Goal: Task Accomplishment & Management: Use online tool/utility

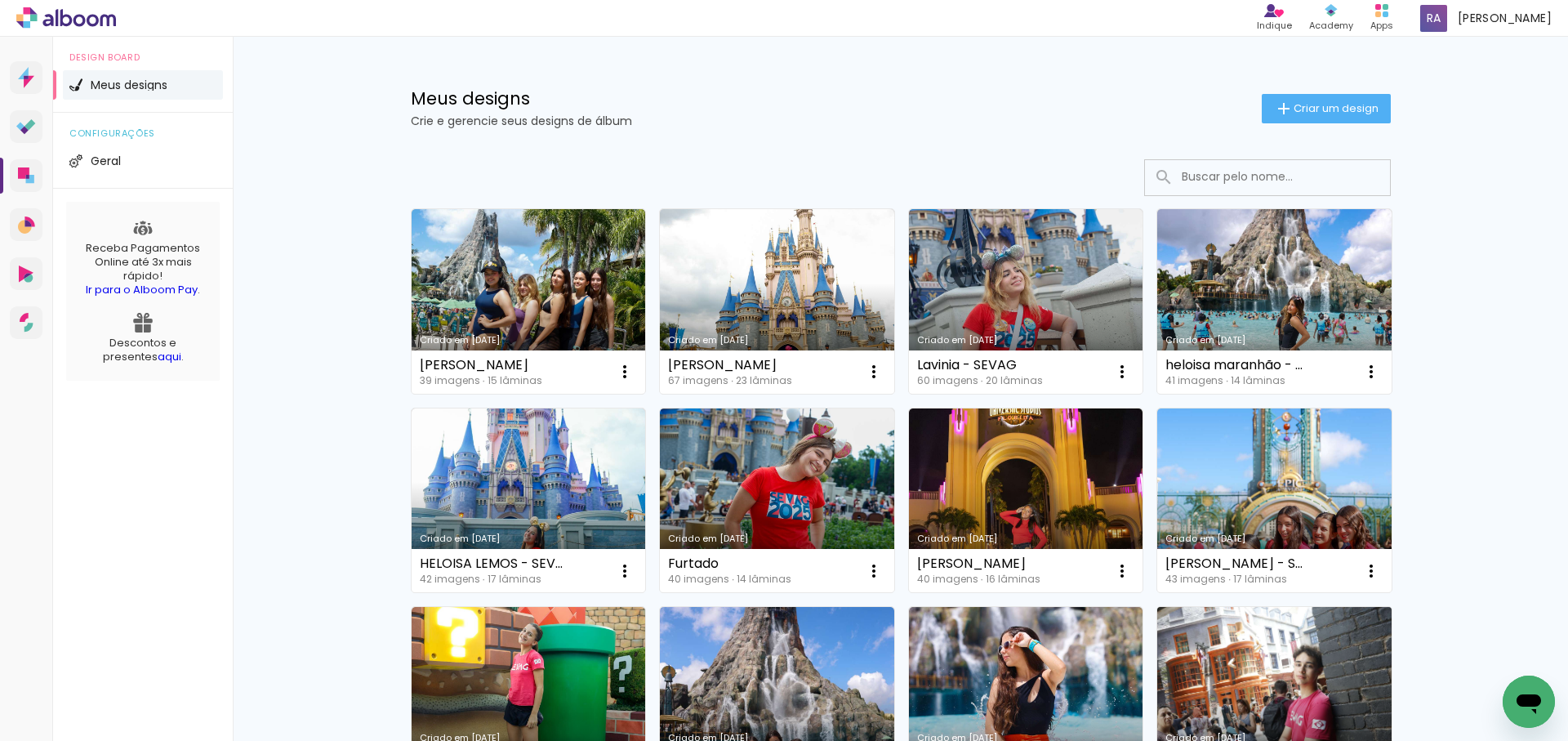
click at [1281, 662] on link "Criado em [DATE]" at bounding box center [1274, 699] width 235 height 184
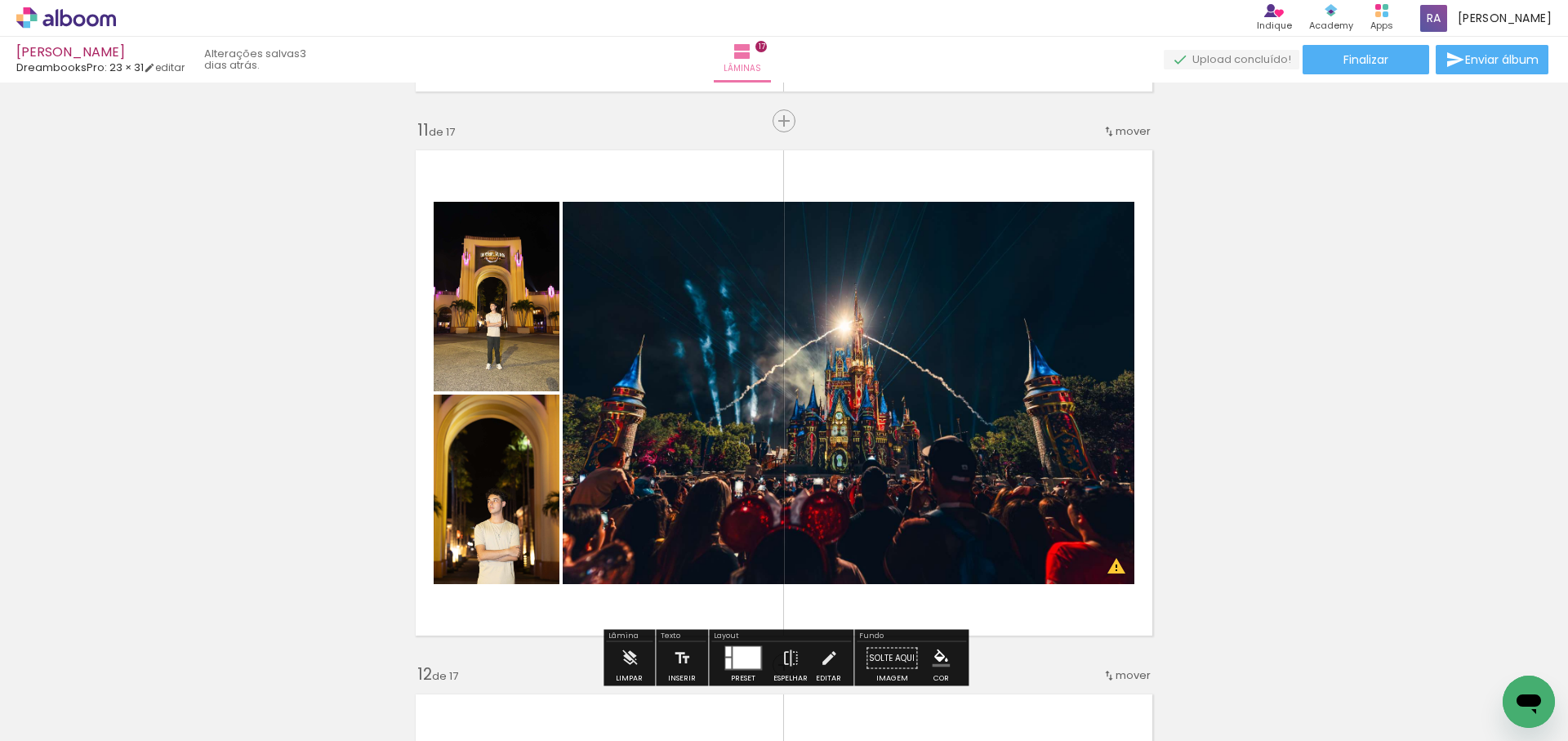
scroll to position [5450, 0]
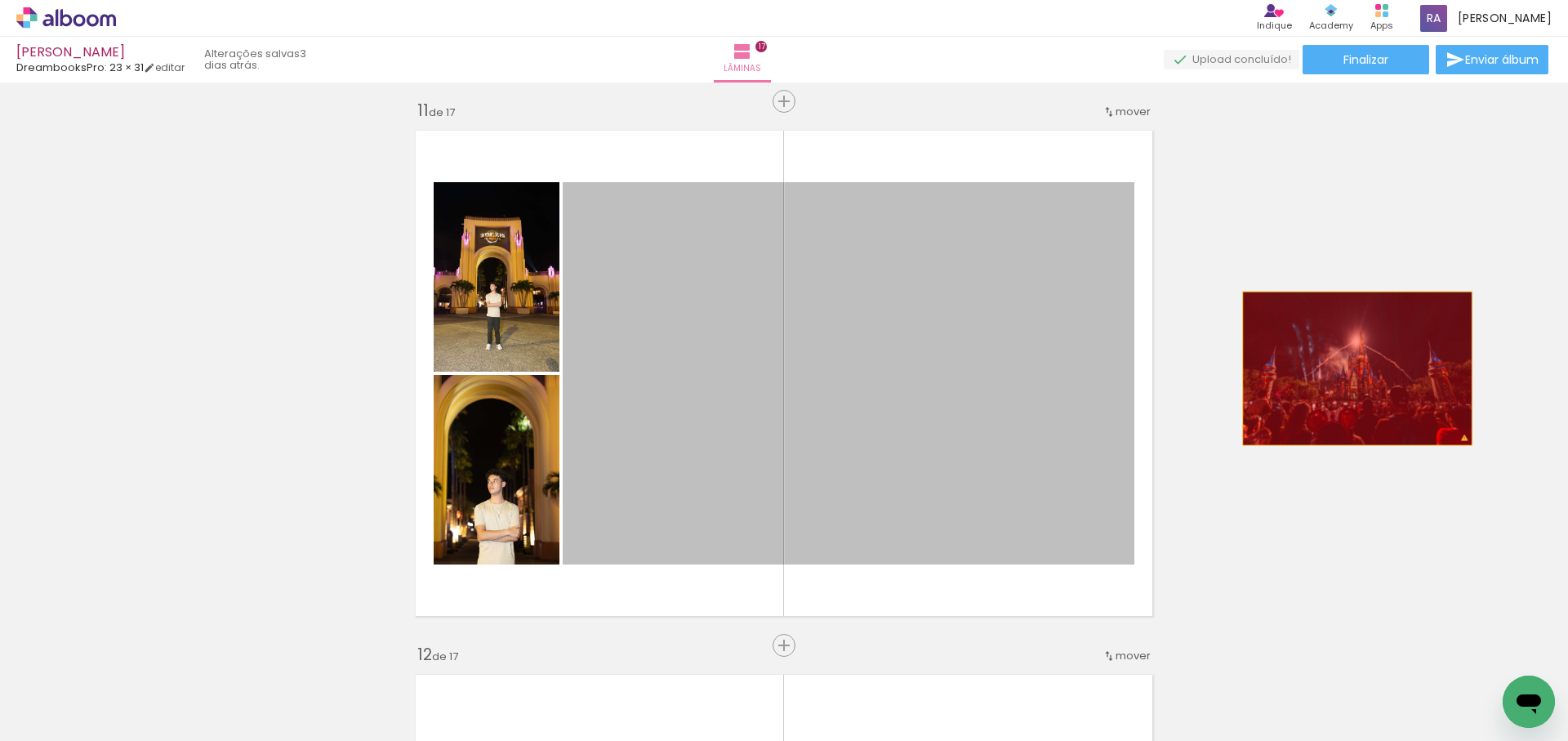
drag, startPoint x: 904, startPoint y: 391, endPoint x: 1357, endPoint y: 369, distance: 453.5
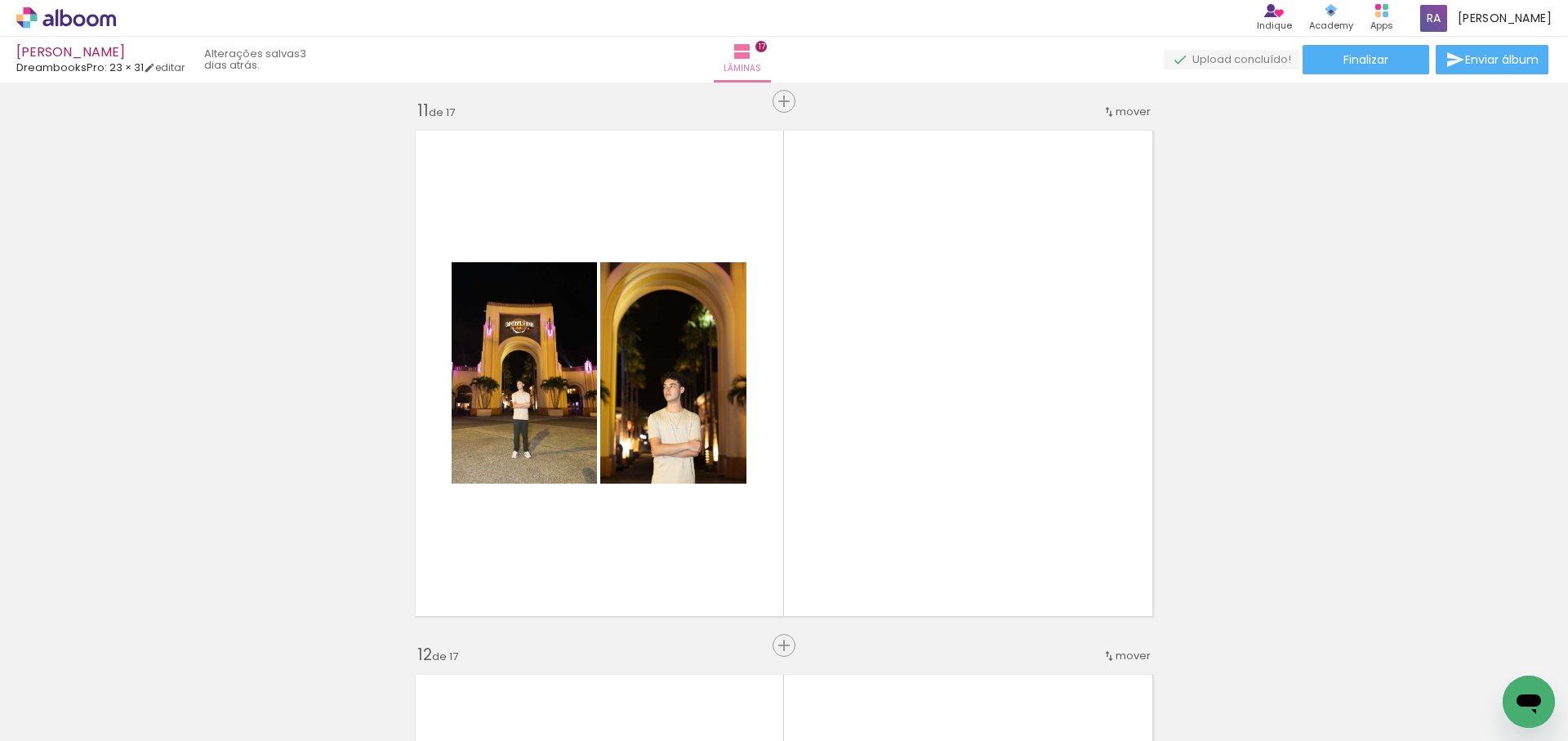
scroll to position [0, 0]
click at [61, 723] on span "Adicionar Fotos" at bounding box center [58, 719] width 49 height 18
click at [0, 0] on input "file" at bounding box center [0, 0] width 0 height 0
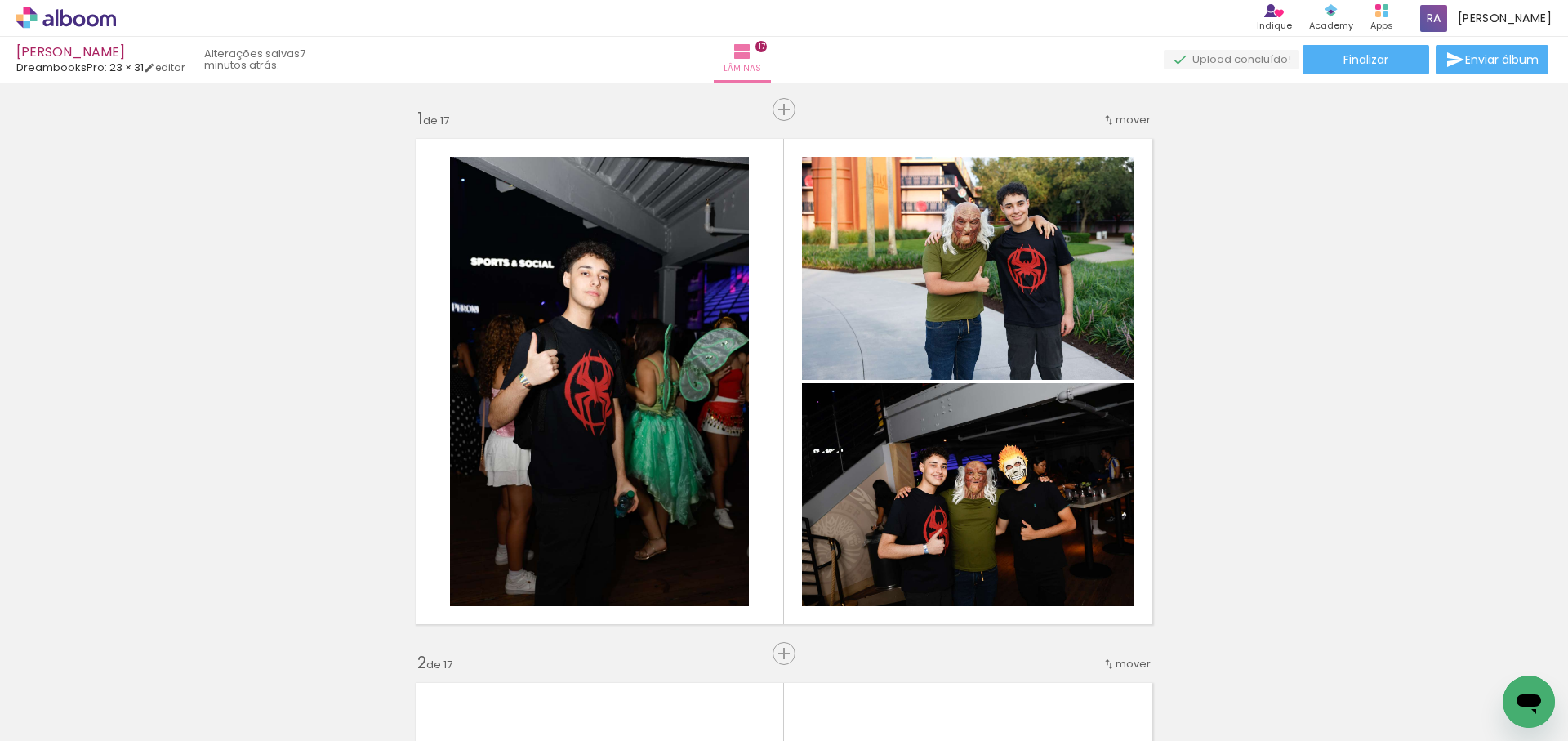
scroll to position [5450, 0]
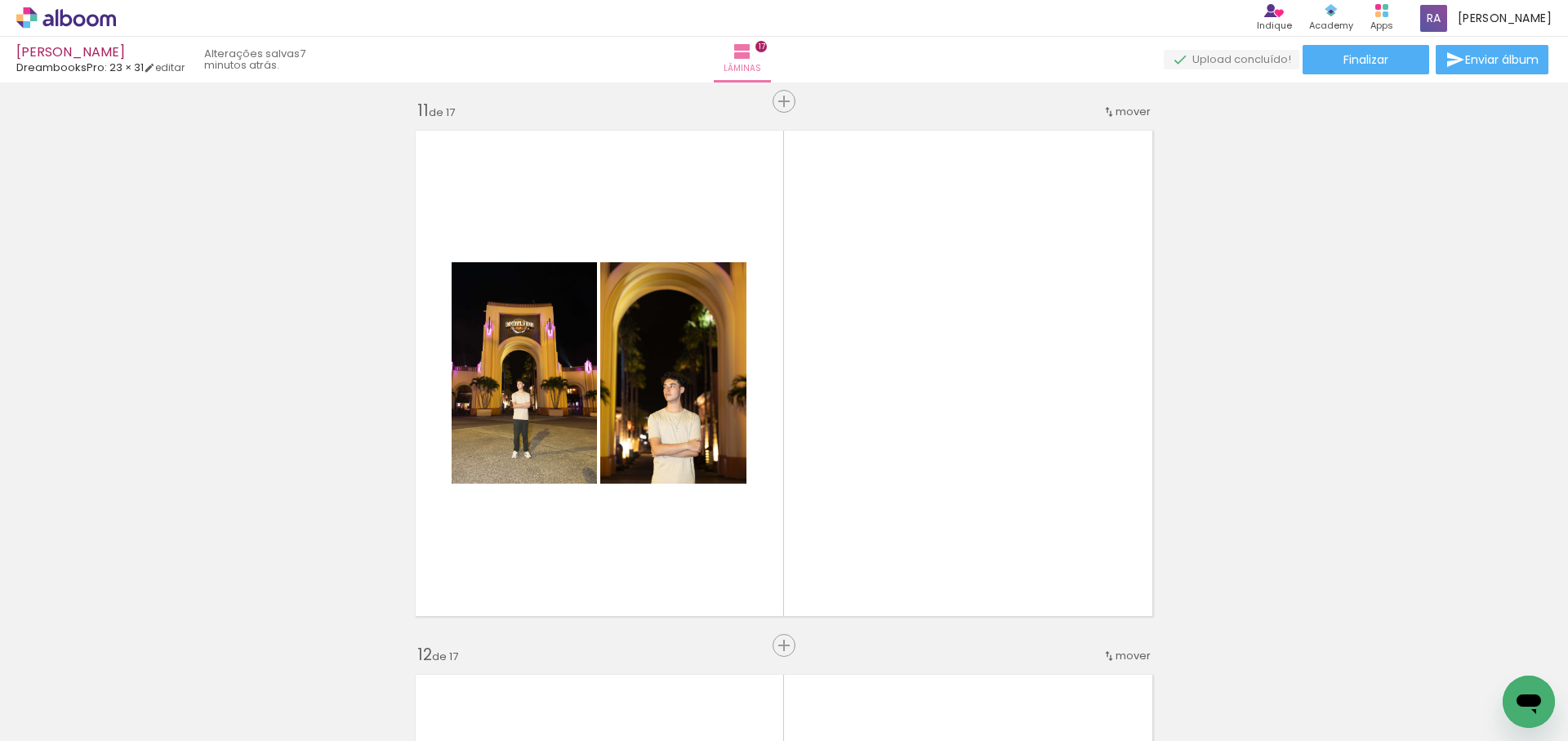
click at [66, 719] on span "Adicionar Fotos" at bounding box center [58, 719] width 49 height 18
click at [0, 0] on input "file" at bounding box center [0, 0] width 0 height 0
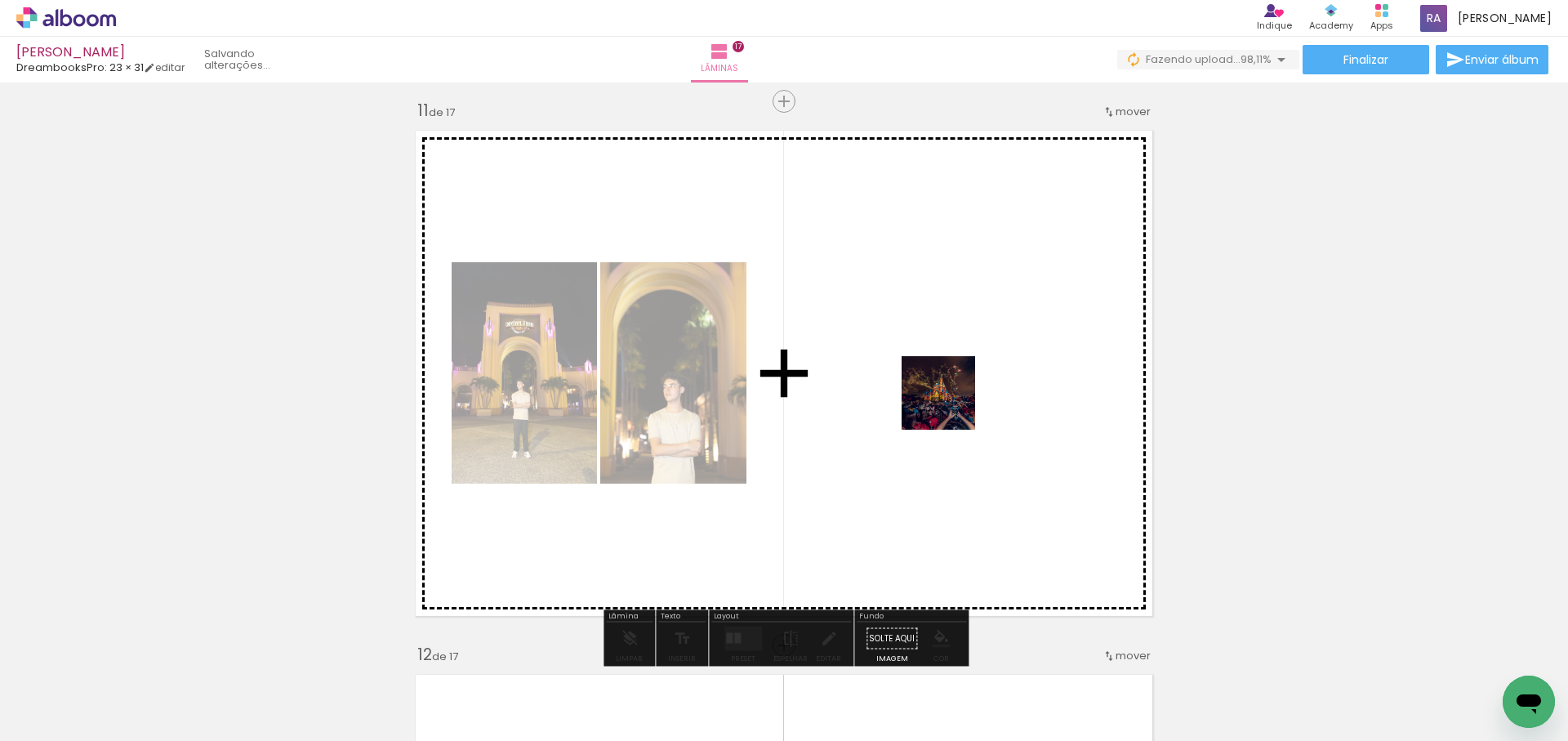
drag, startPoint x: 1260, startPoint y: 579, endPoint x: 906, endPoint y: 361, distance: 415.7
click at [906, 361] on quentale-workspace at bounding box center [784, 370] width 1568 height 741
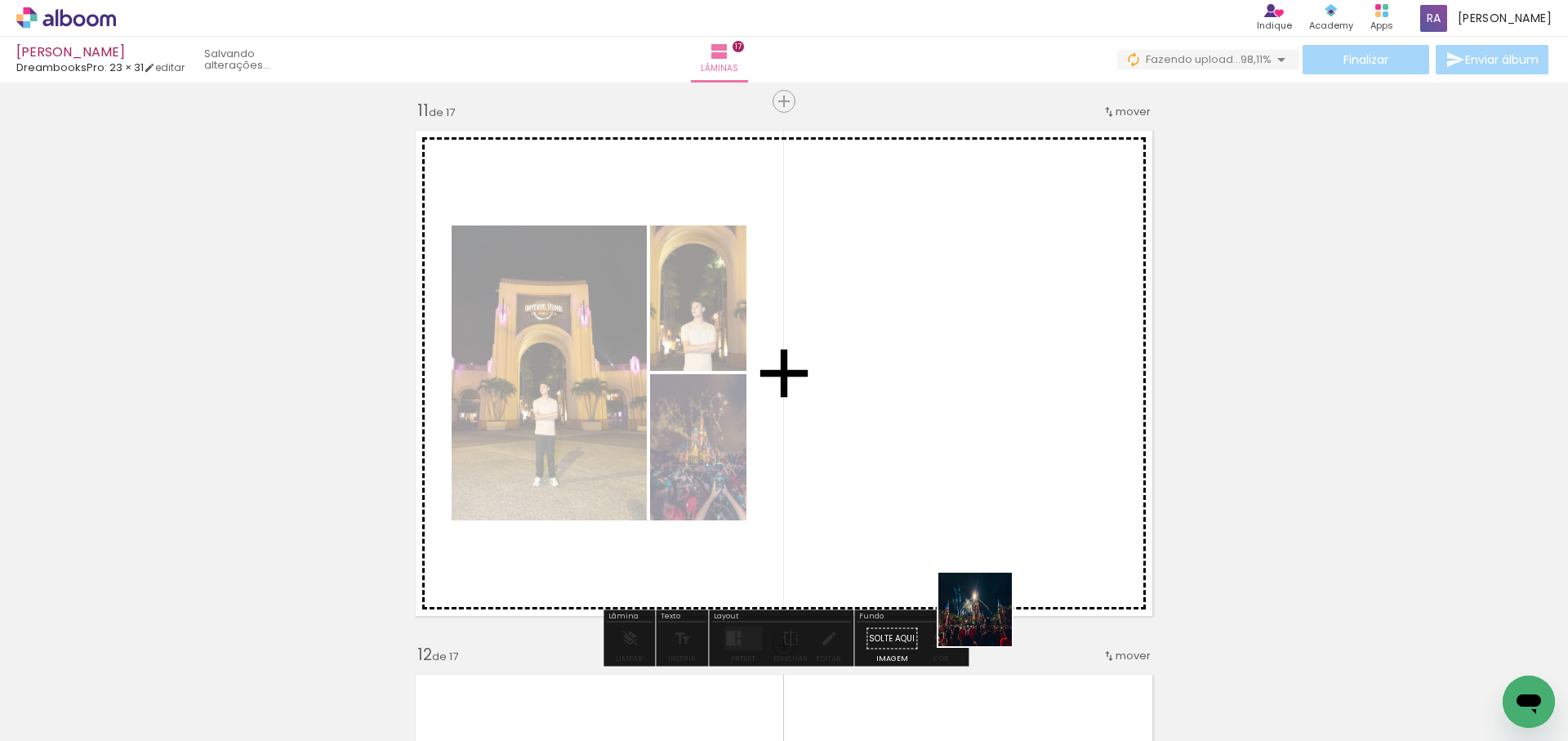
drag, startPoint x: 987, startPoint y: 621, endPoint x: 1048, endPoint y: 417, distance: 212.9
click at [1048, 417] on quentale-workspace at bounding box center [784, 370] width 1568 height 741
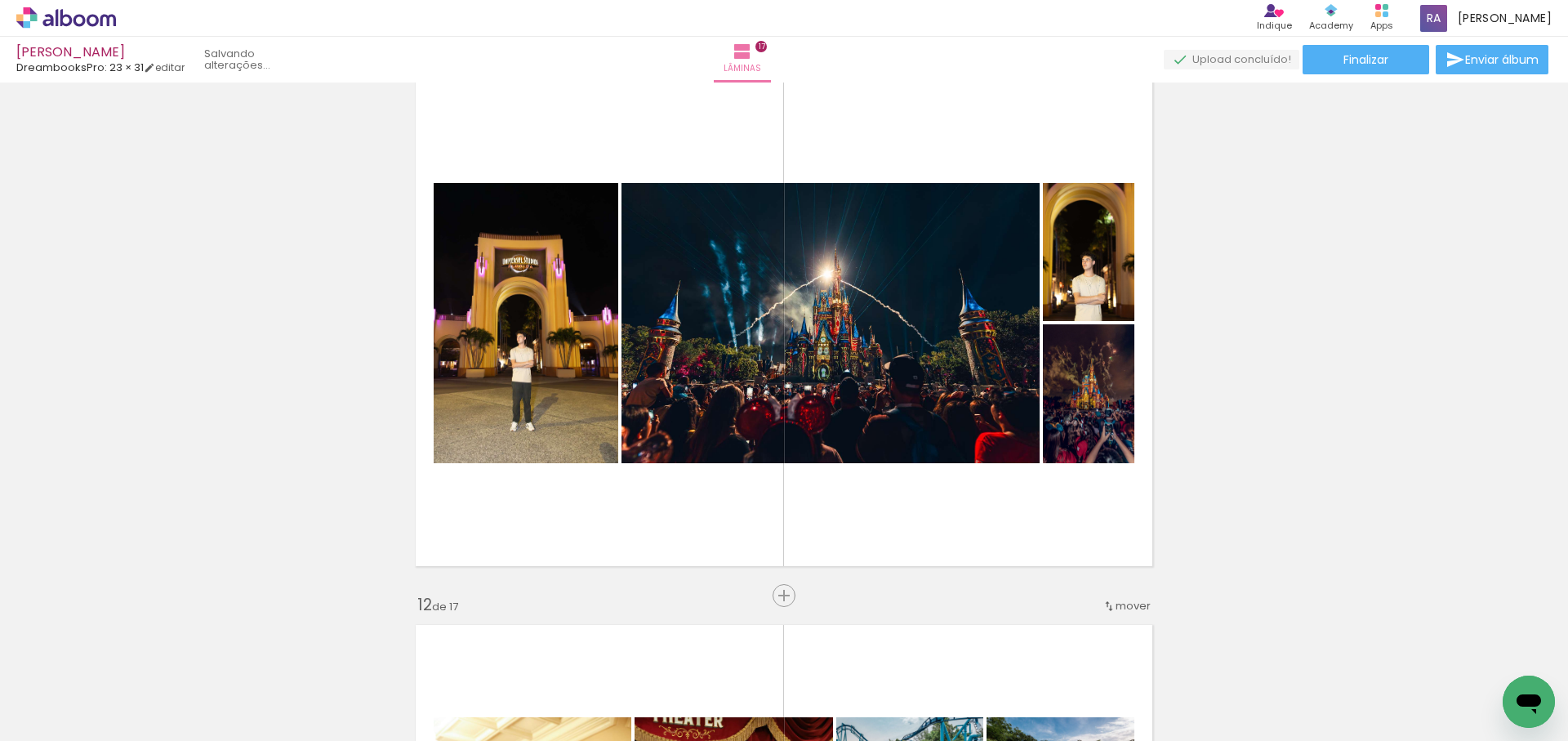
scroll to position [5498, 0]
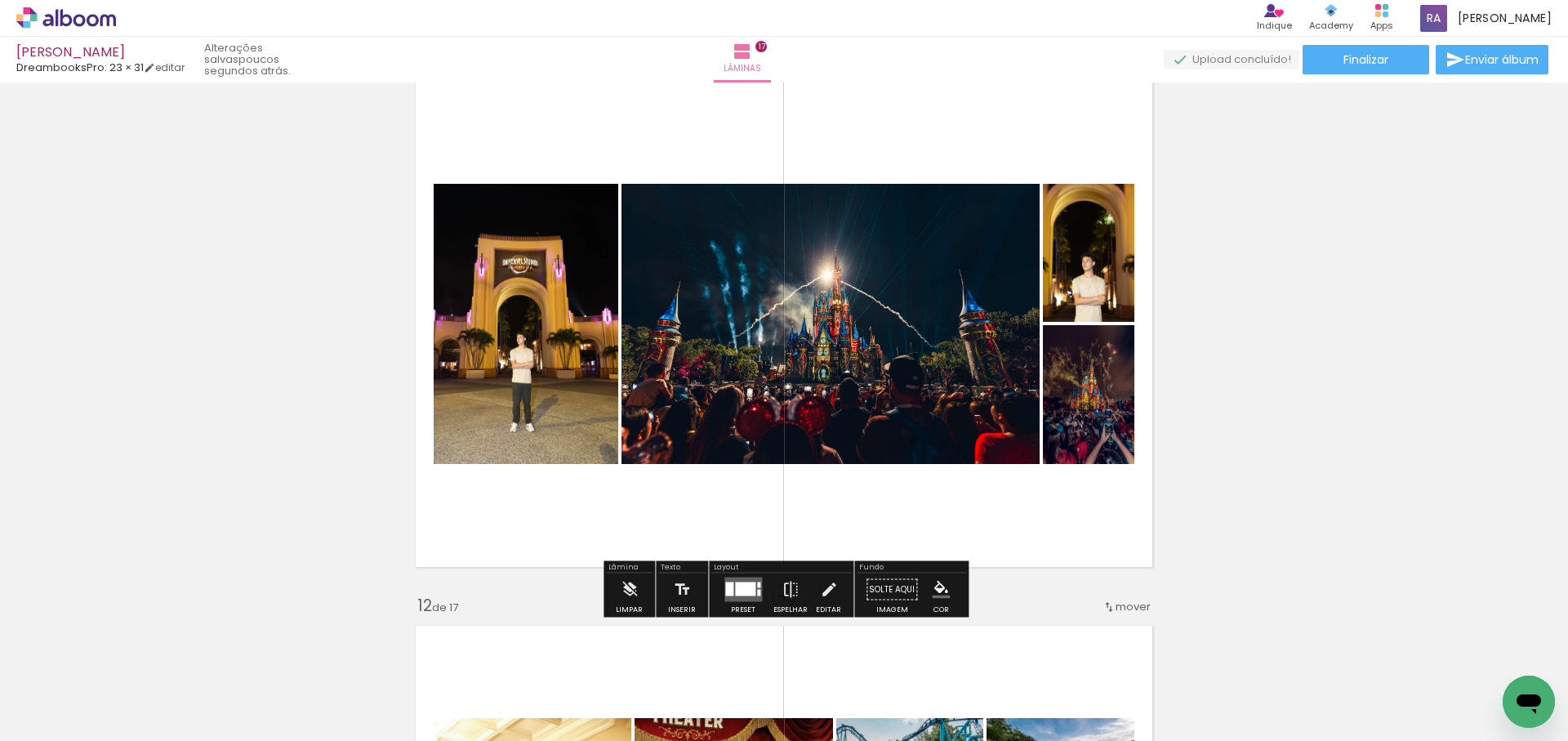
click at [746, 585] on div at bounding box center [745, 589] width 21 height 13
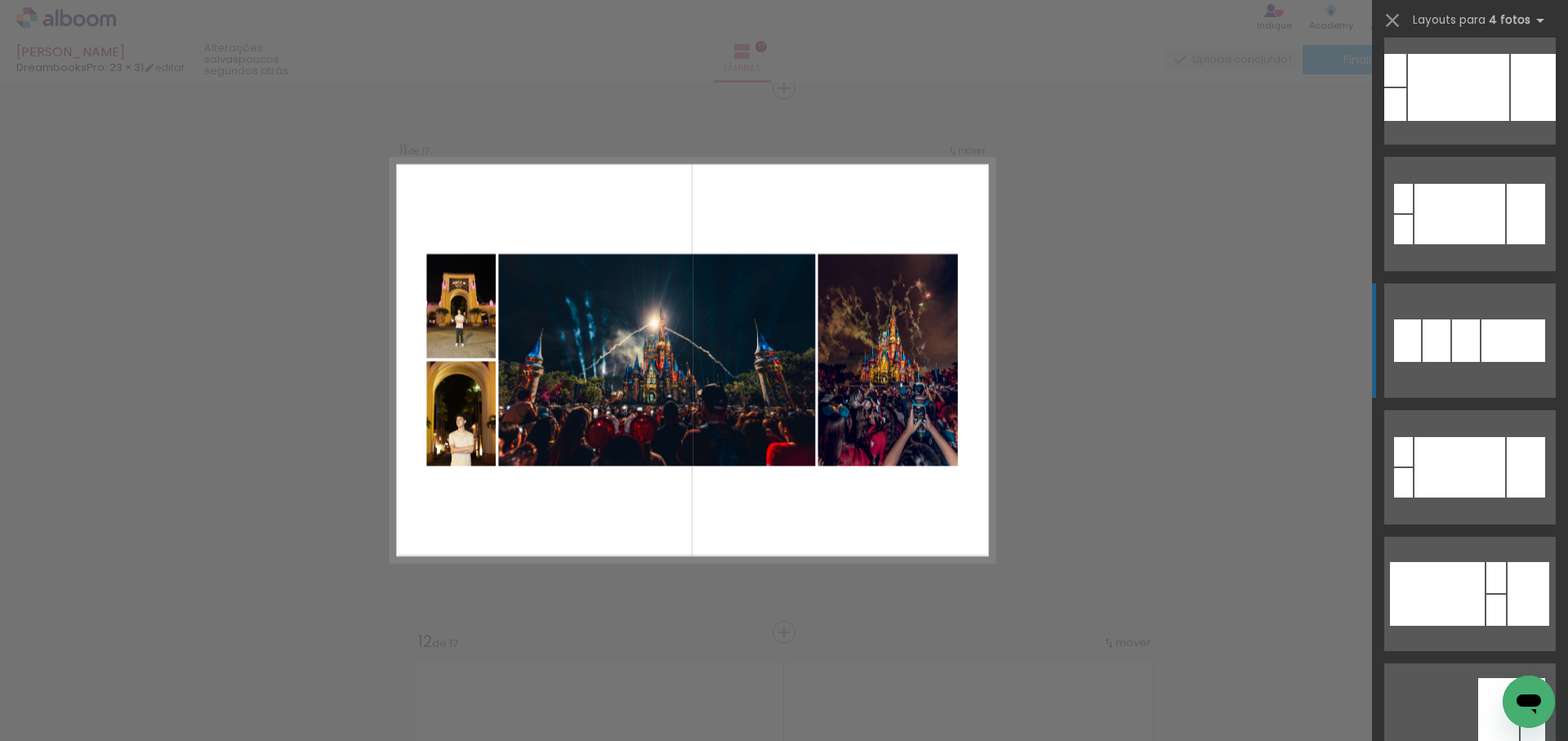
scroll to position [654, 0]
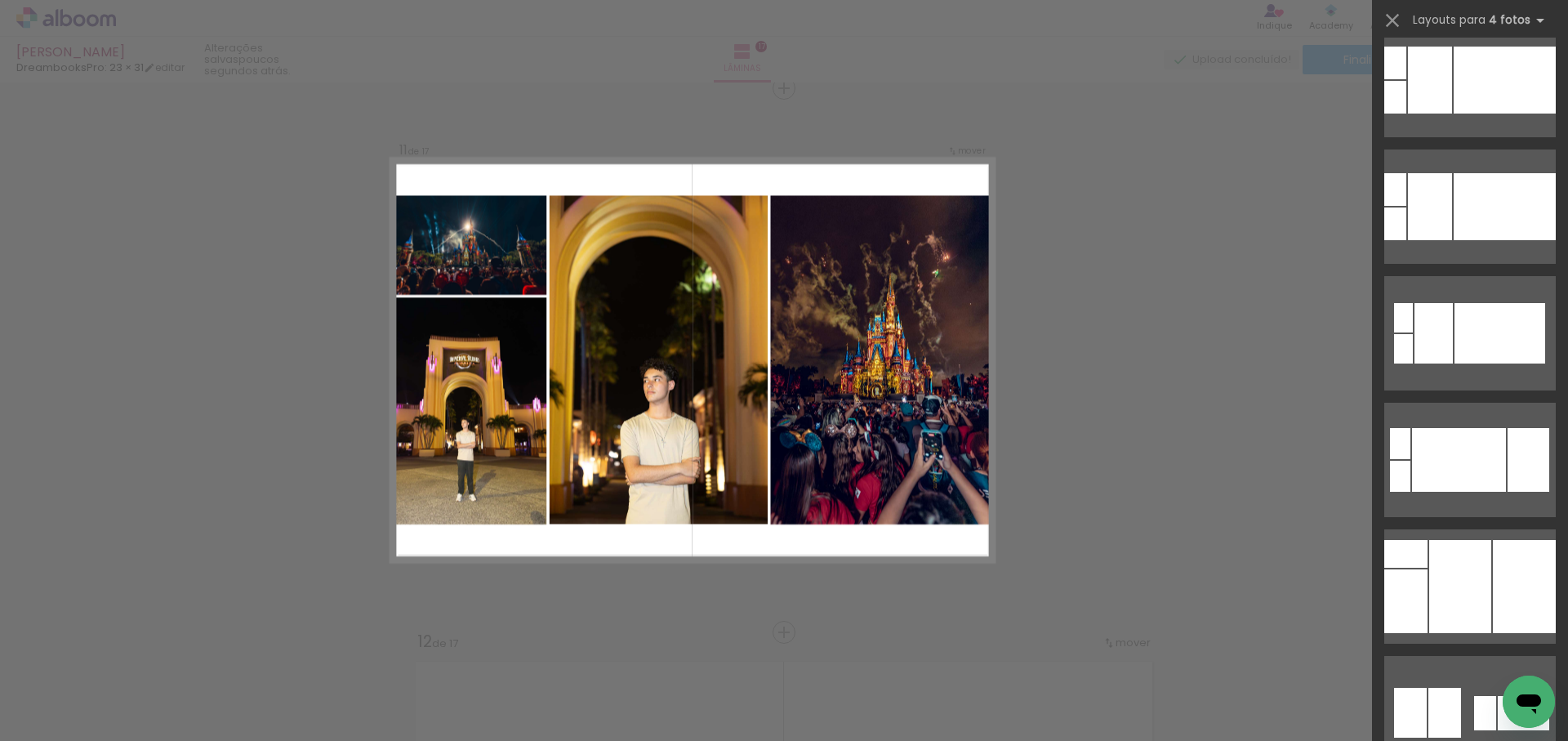
click at [1466, 240] on div at bounding box center [1505, 207] width 102 height 67
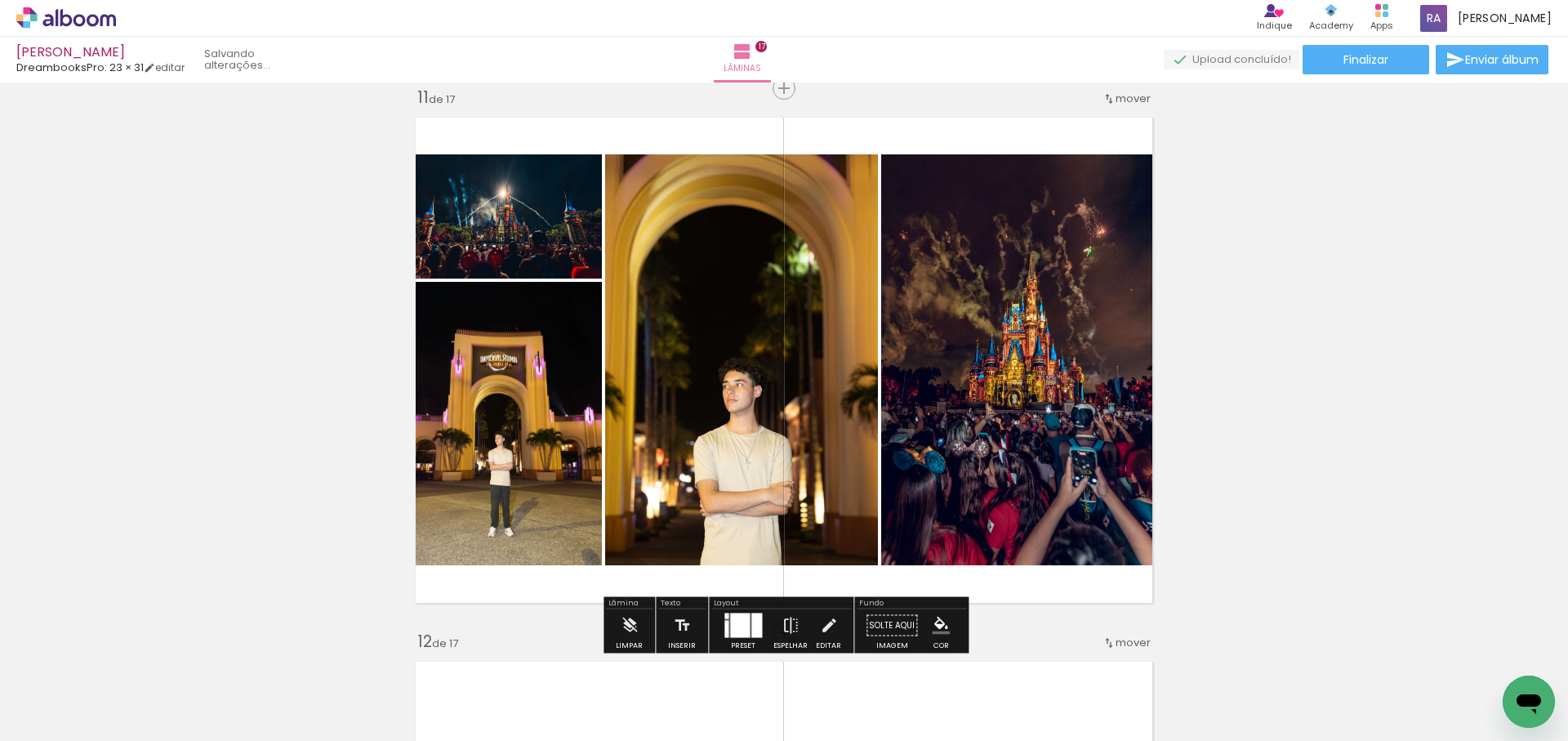
scroll to position [1801, 0]
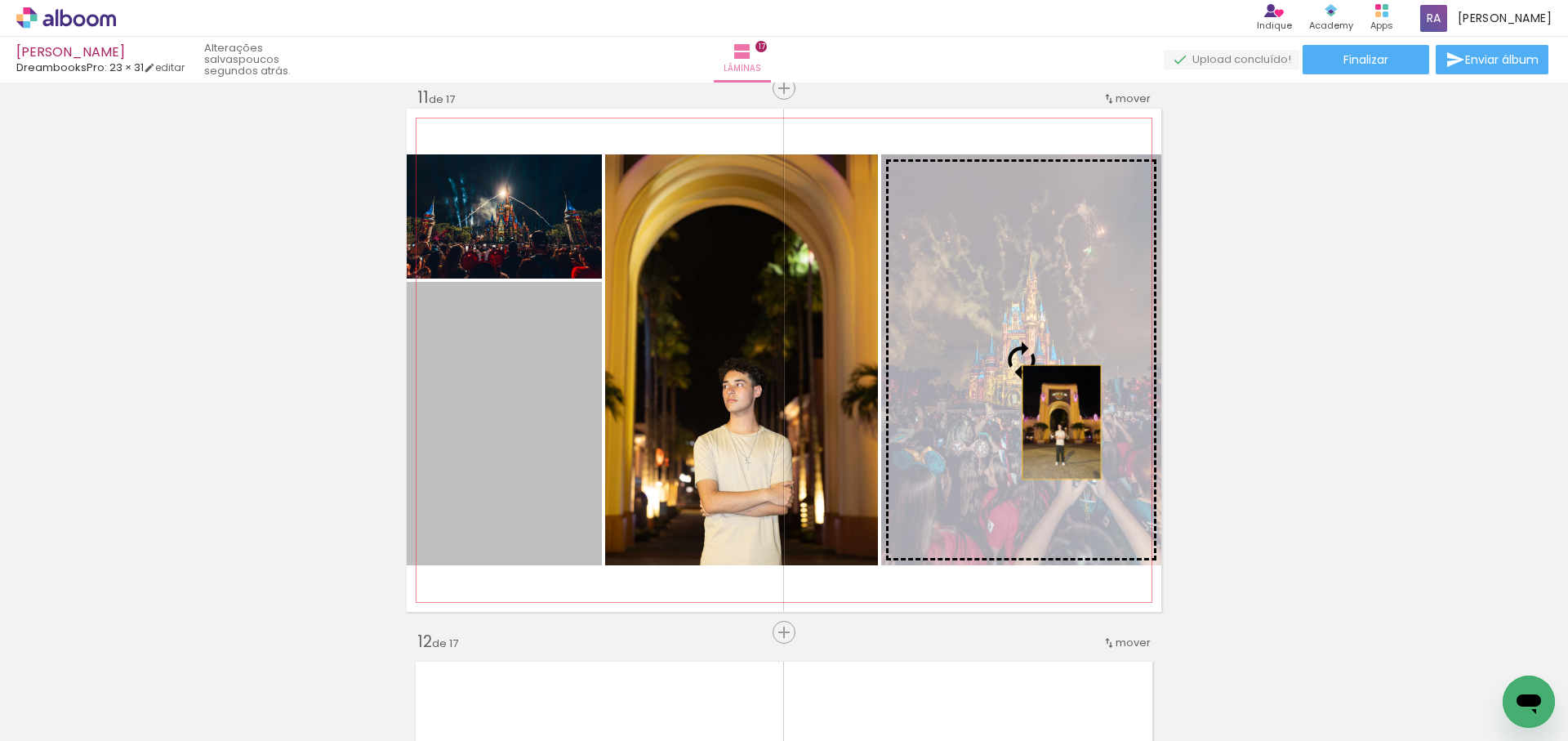
drag, startPoint x: 540, startPoint y: 440, endPoint x: 1062, endPoint y: 423, distance: 522.3
click at [0, 0] on slot at bounding box center [0, 0] width 0 height 0
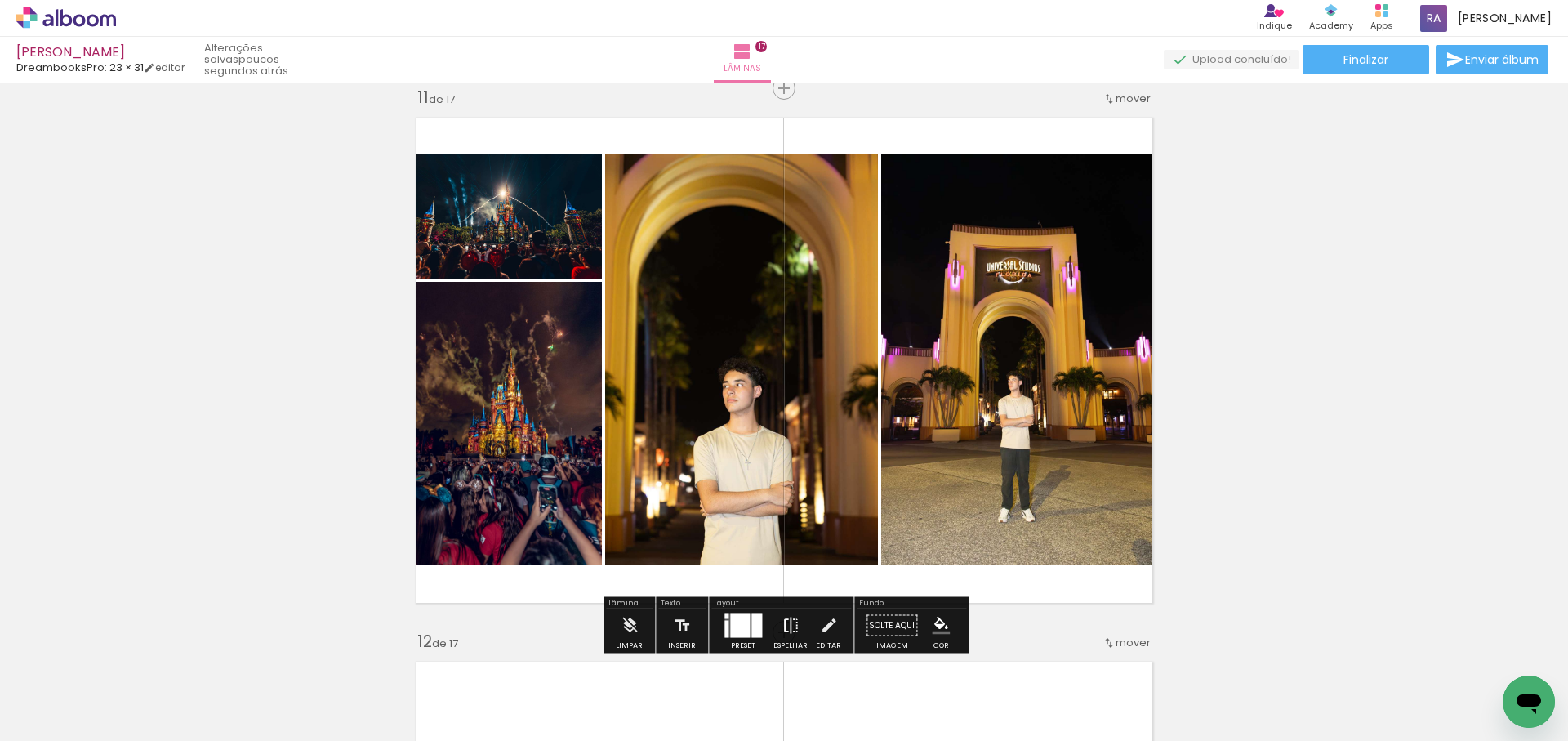
click at [789, 625] on iron-icon at bounding box center [790, 626] width 18 height 32
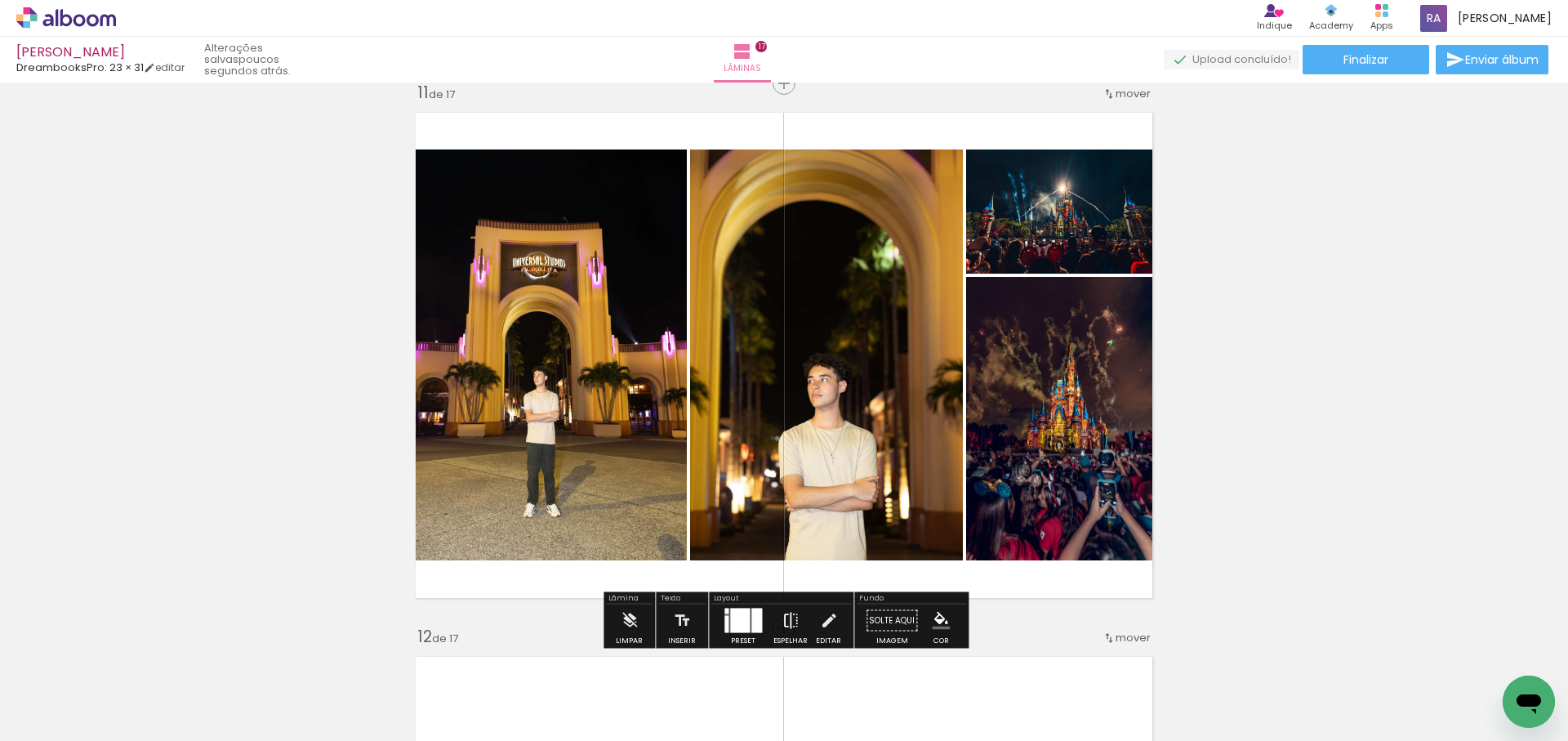
scroll to position [5468, 0]
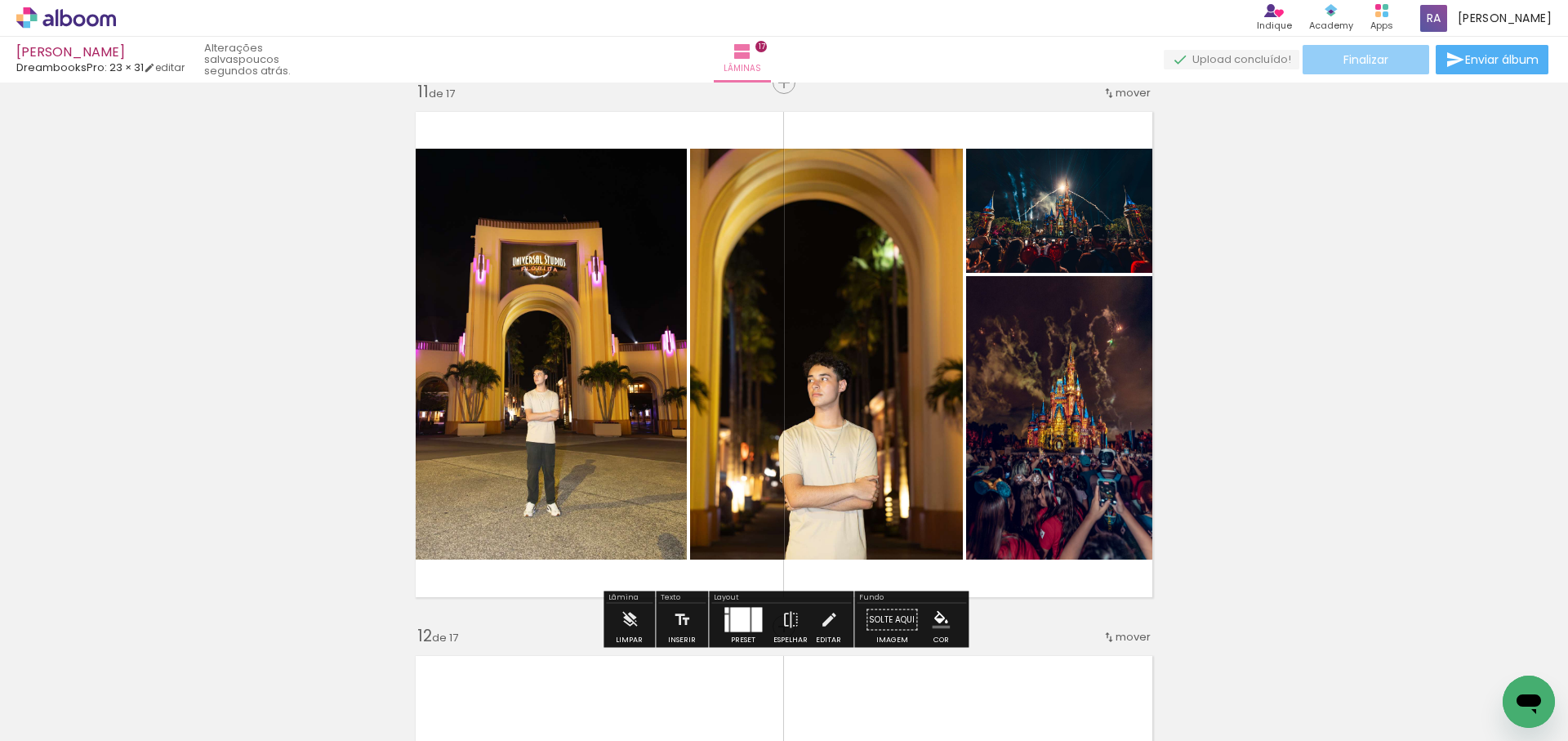
click at [1360, 58] on span "Finalizar" at bounding box center [1367, 59] width 45 height 12
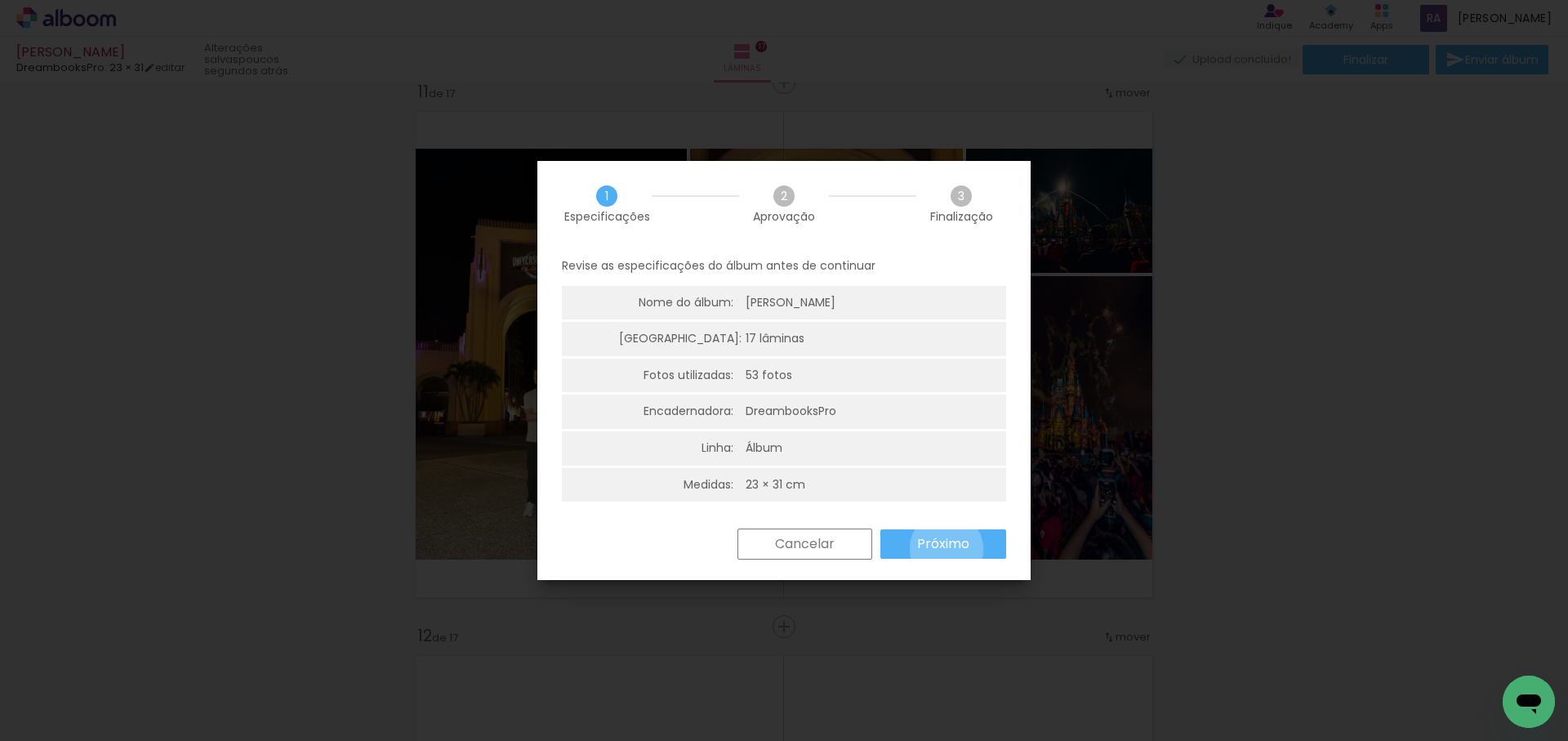
click at [0, 0] on slot "Próximo" at bounding box center [0, 0] width 0 height 0
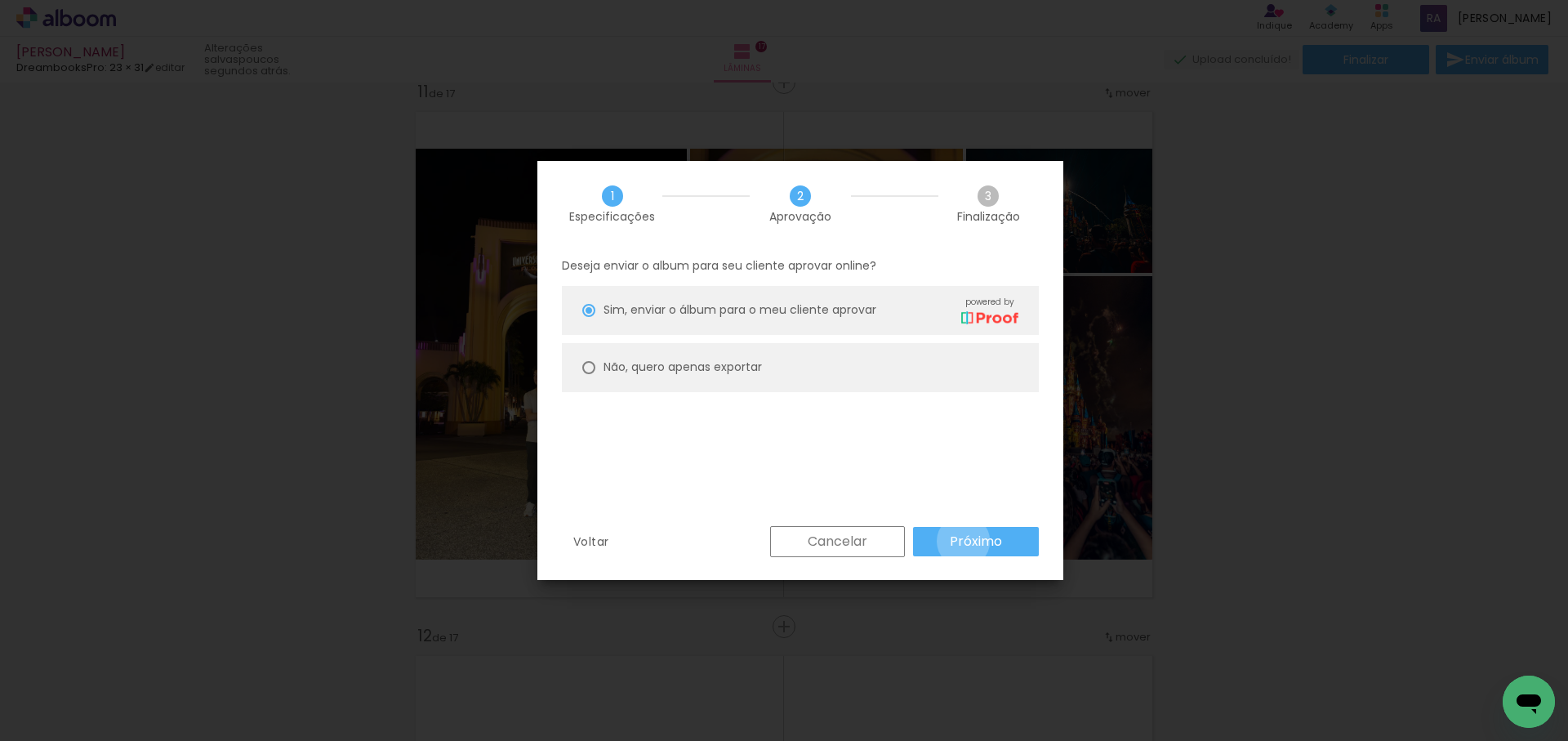
click at [0, 0] on slot "Próximo" at bounding box center [0, 0] width 0 height 0
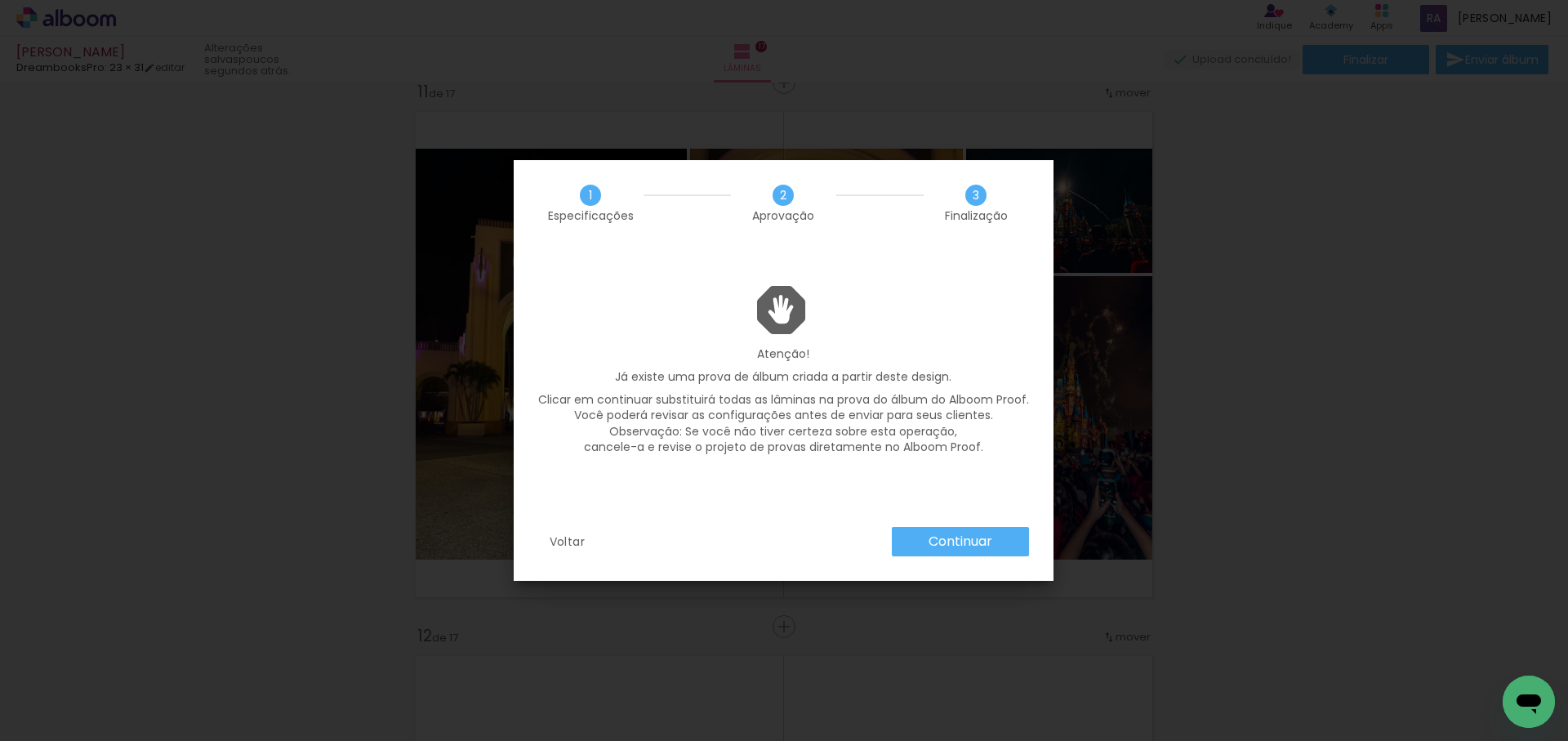
click at [0, 0] on slot "Continuar" at bounding box center [0, 0] width 0 height 0
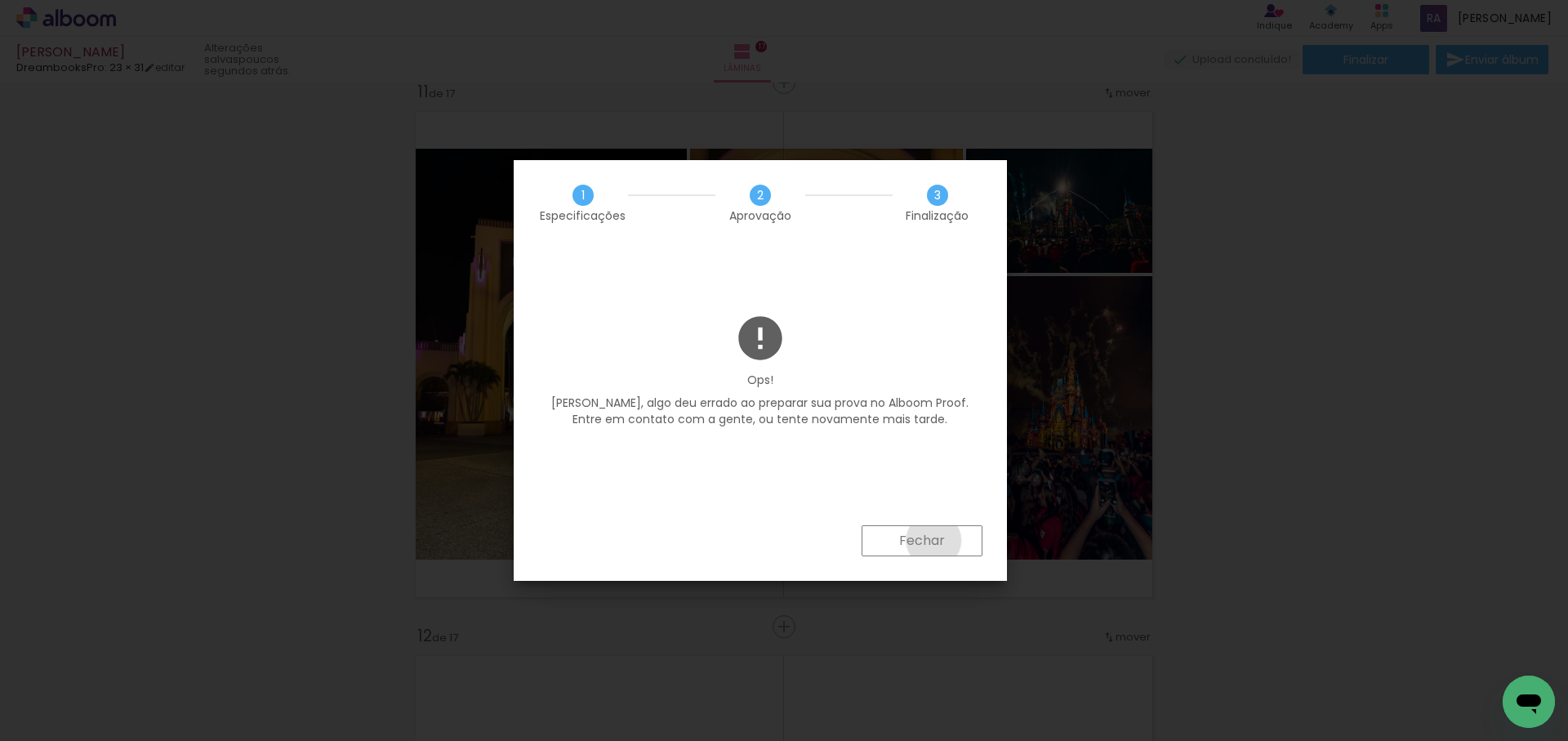
click at [0, 0] on slot "Fechar" at bounding box center [0, 0] width 0 height 0
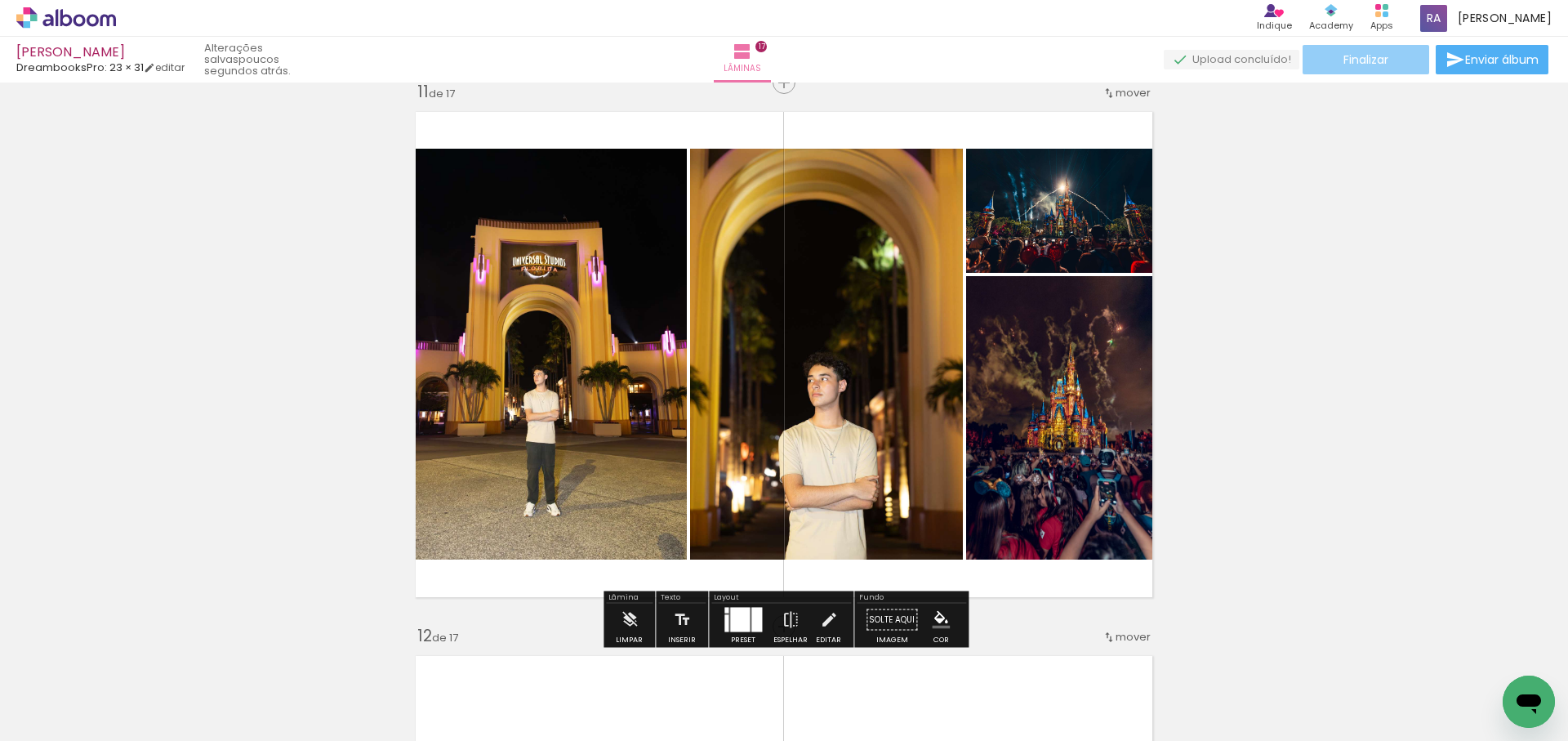
click at [1378, 63] on span "Finalizar" at bounding box center [1367, 59] width 45 height 12
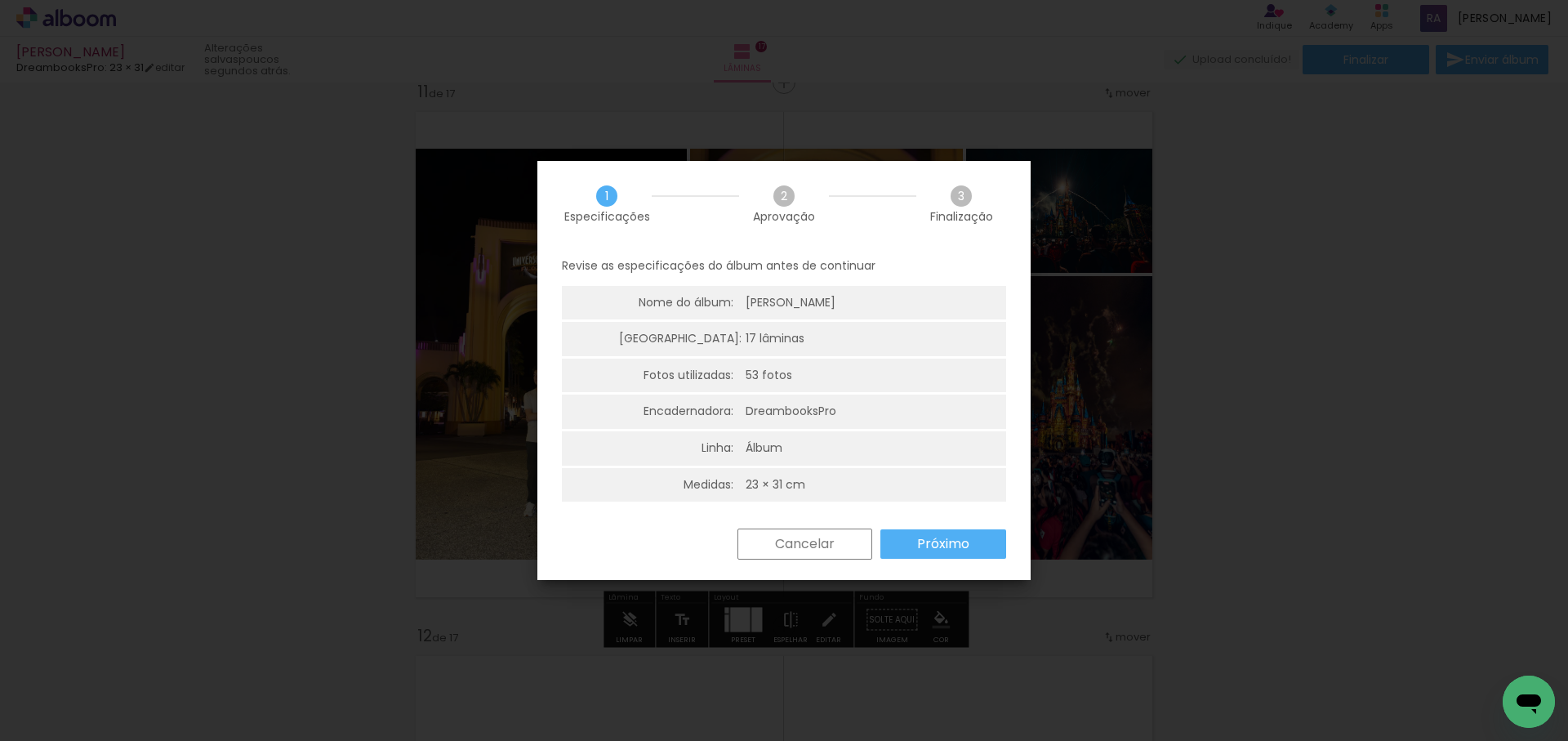
click at [0, 0] on slot "Próximo" at bounding box center [0, 0] width 0 height 0
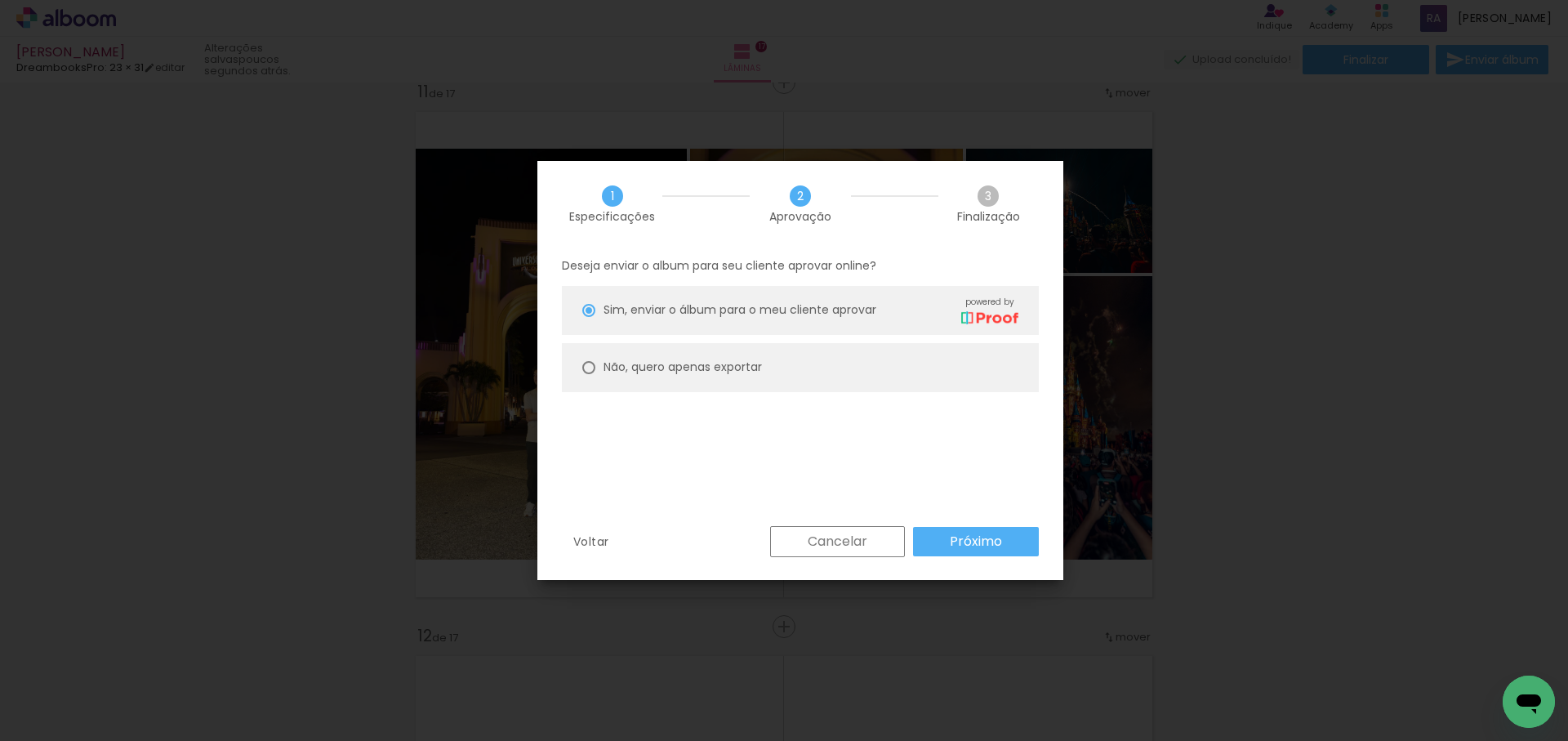
click at [0, 0] on slot "Próximo" at bounding box center [0, 0] width 0 height 0
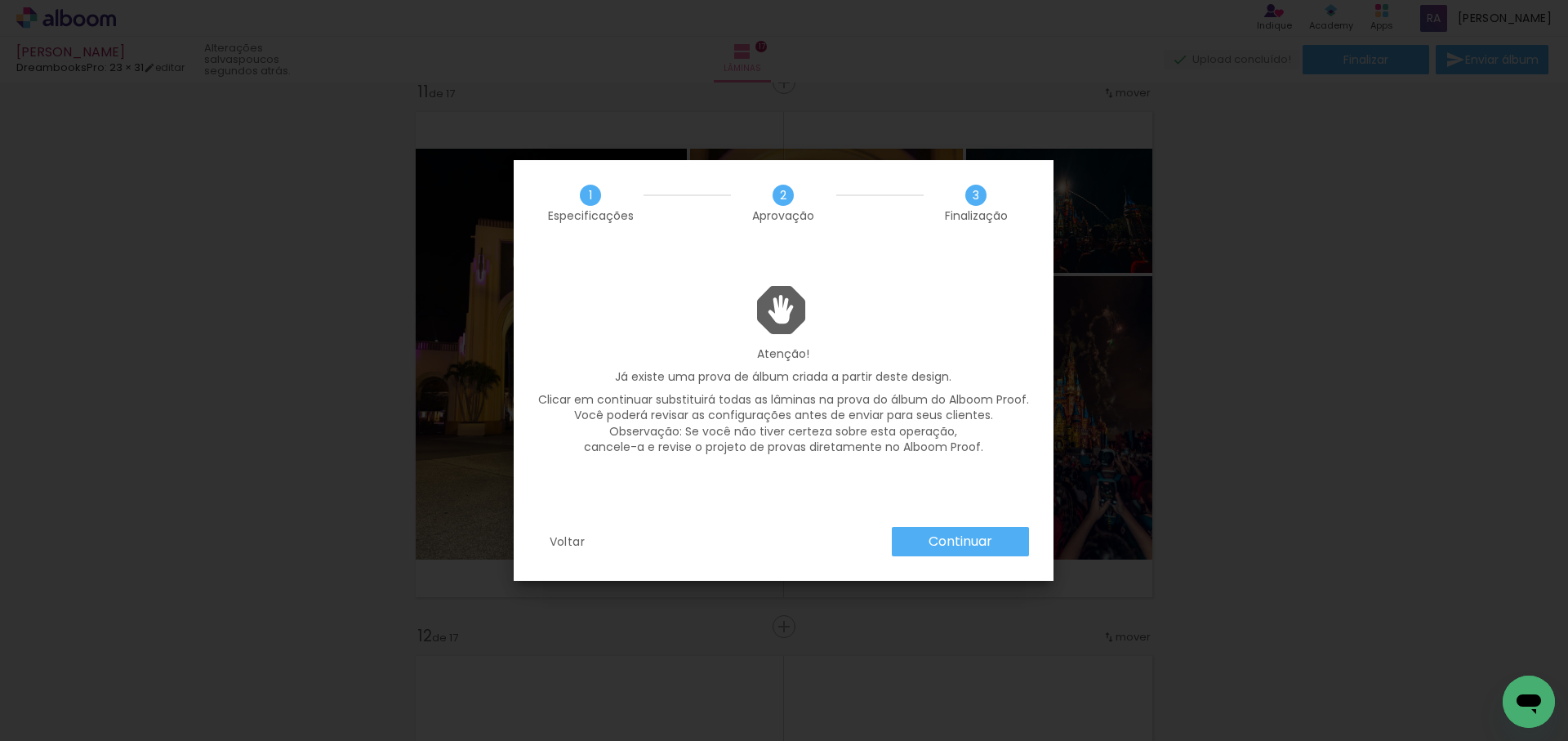
click at [0, 0] on slot "Continuar" at bounding box center [0, 0] width 0 height 0
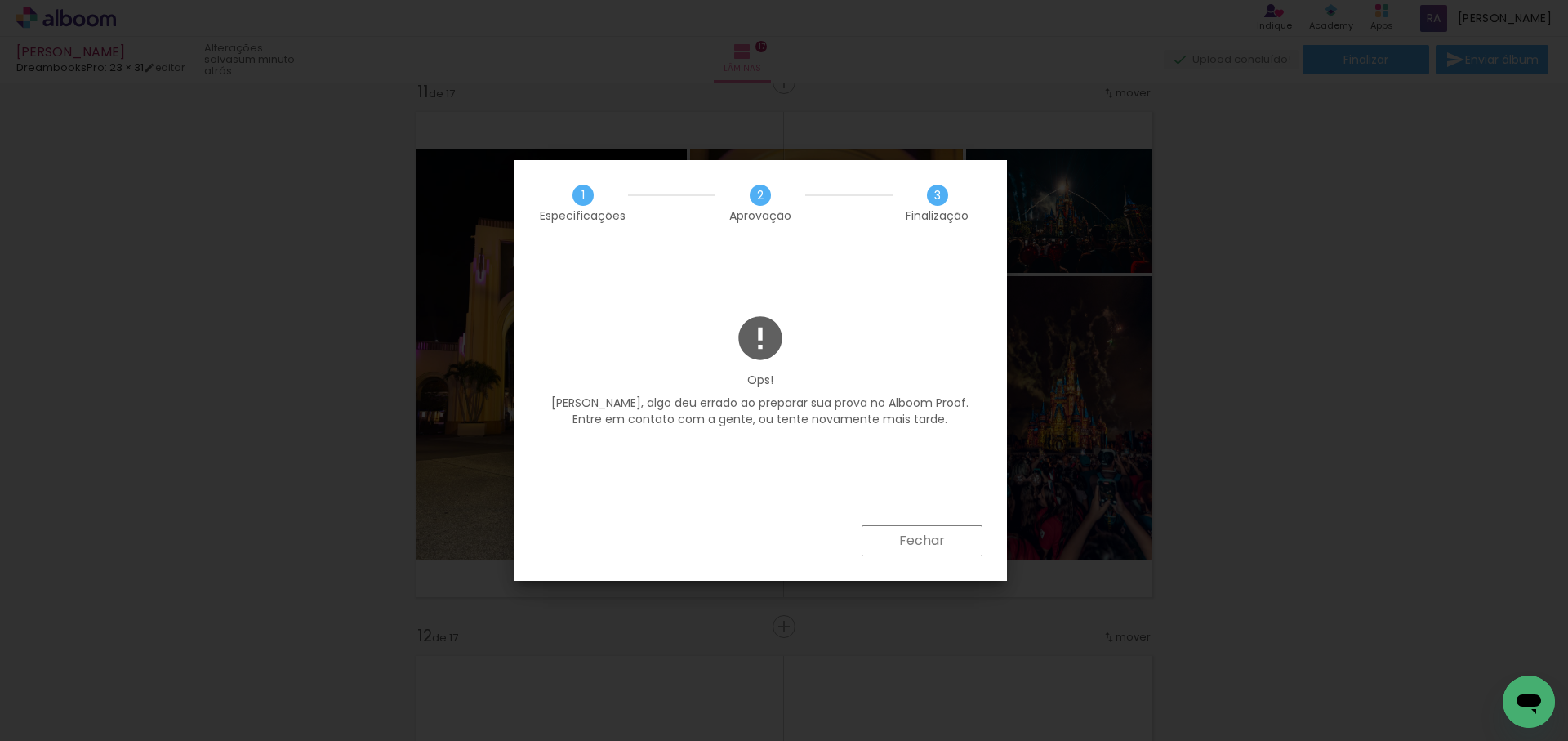
click at [957, 536] on paper-button "Fechar" at bounding box center [922, 540] width 120 height 31
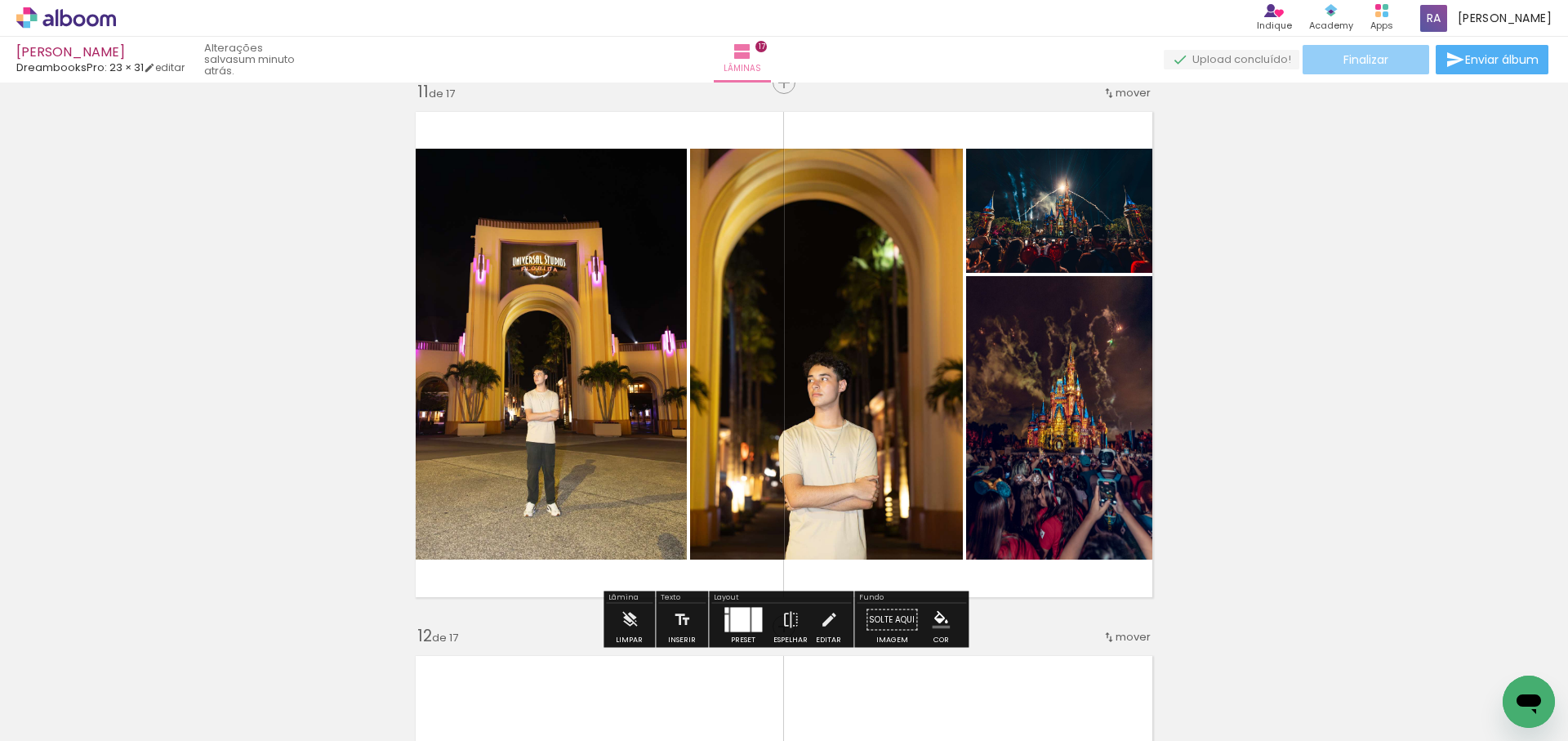
click at [1386, 57] on paper-button "Finalizar" at bounding box center [1366, 59] width 127 height 30
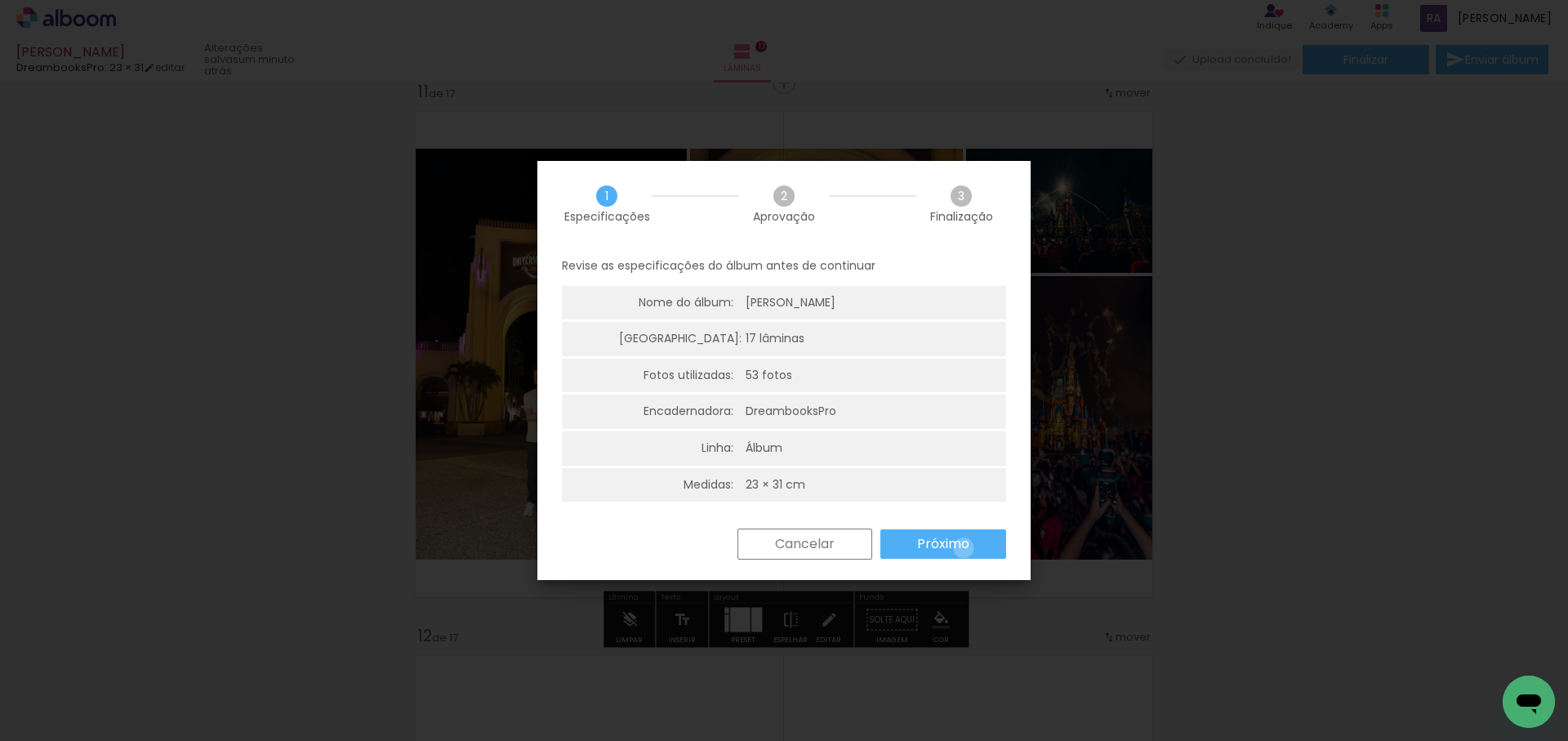
click at [0, 0] on slot "Próximo" at bounding box center [0, 0] width 0 height 0
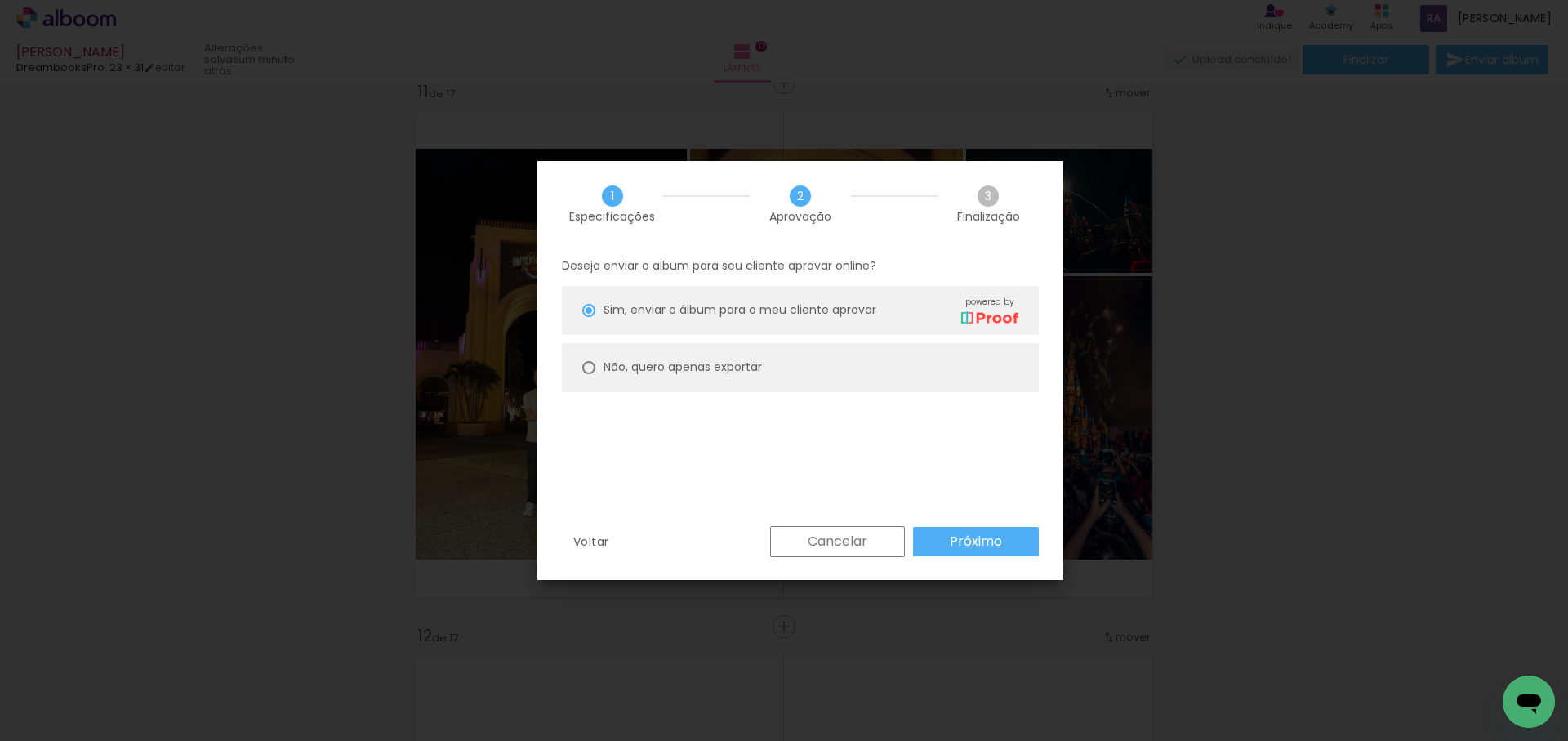
click at [0, 0] on slot "Próximo" at bounding box center [0, 0] width 0 height 0
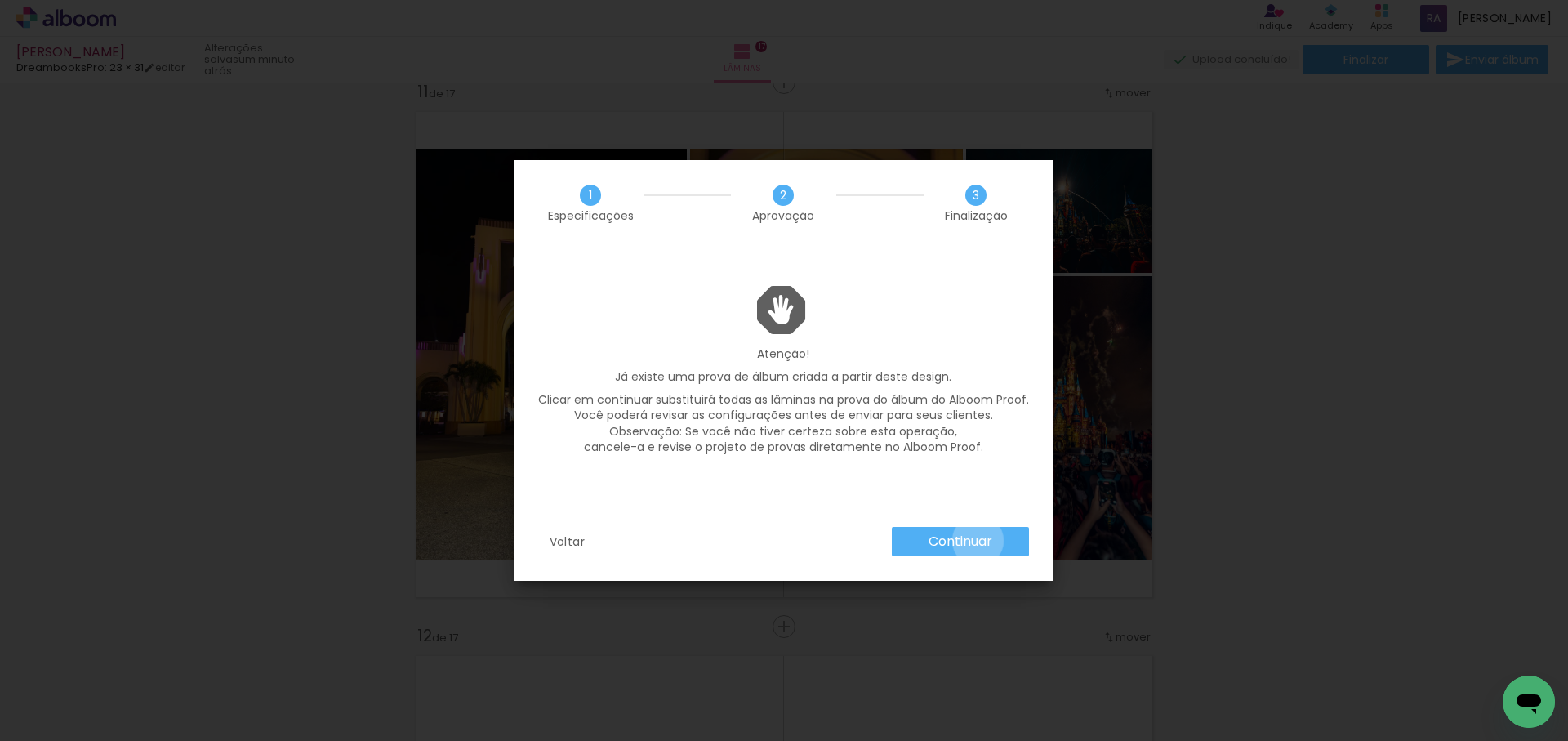
click at [0, 0] on slot "Continuar" at bounding box center [0, 0] width 0 height 0
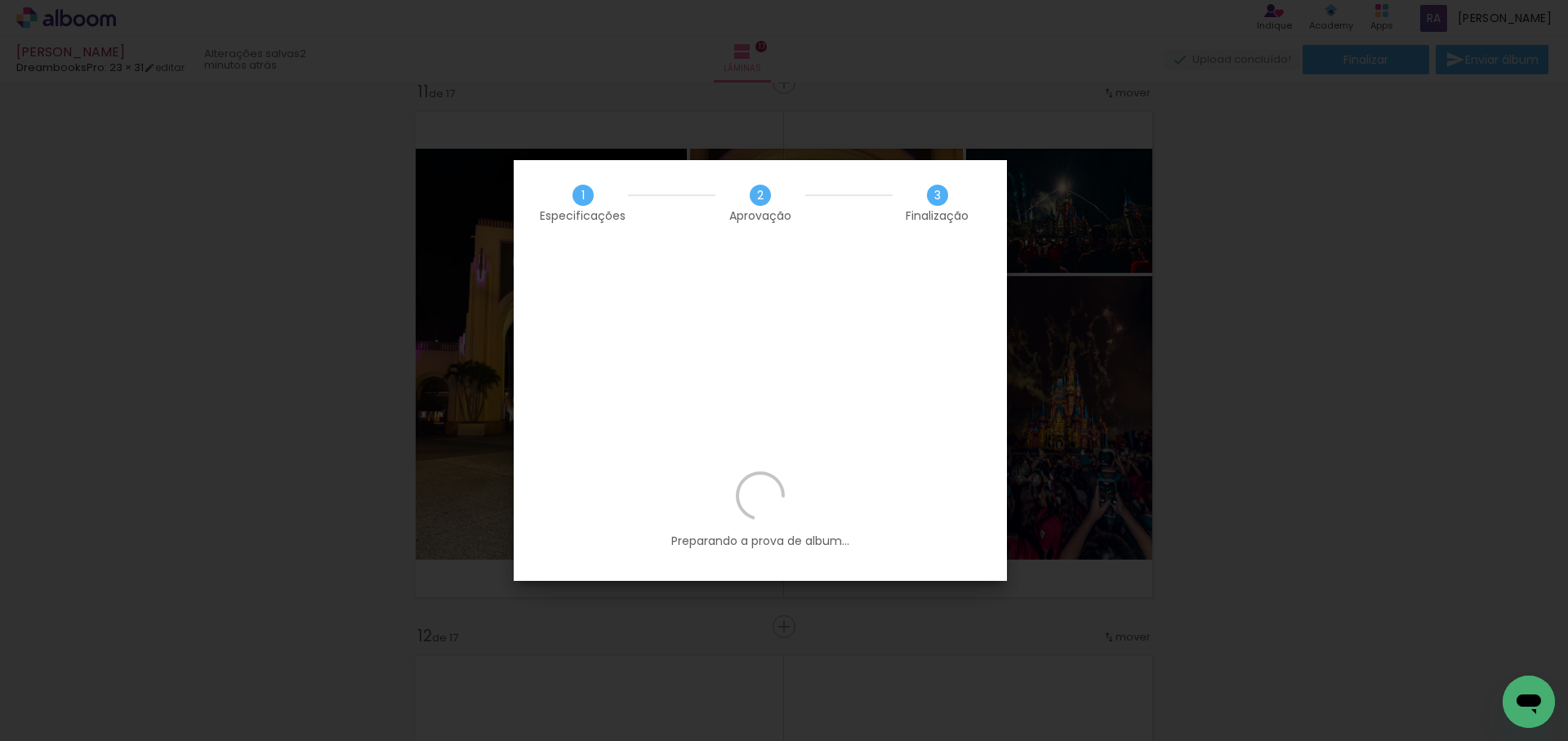
scroll to position [0, 3419]
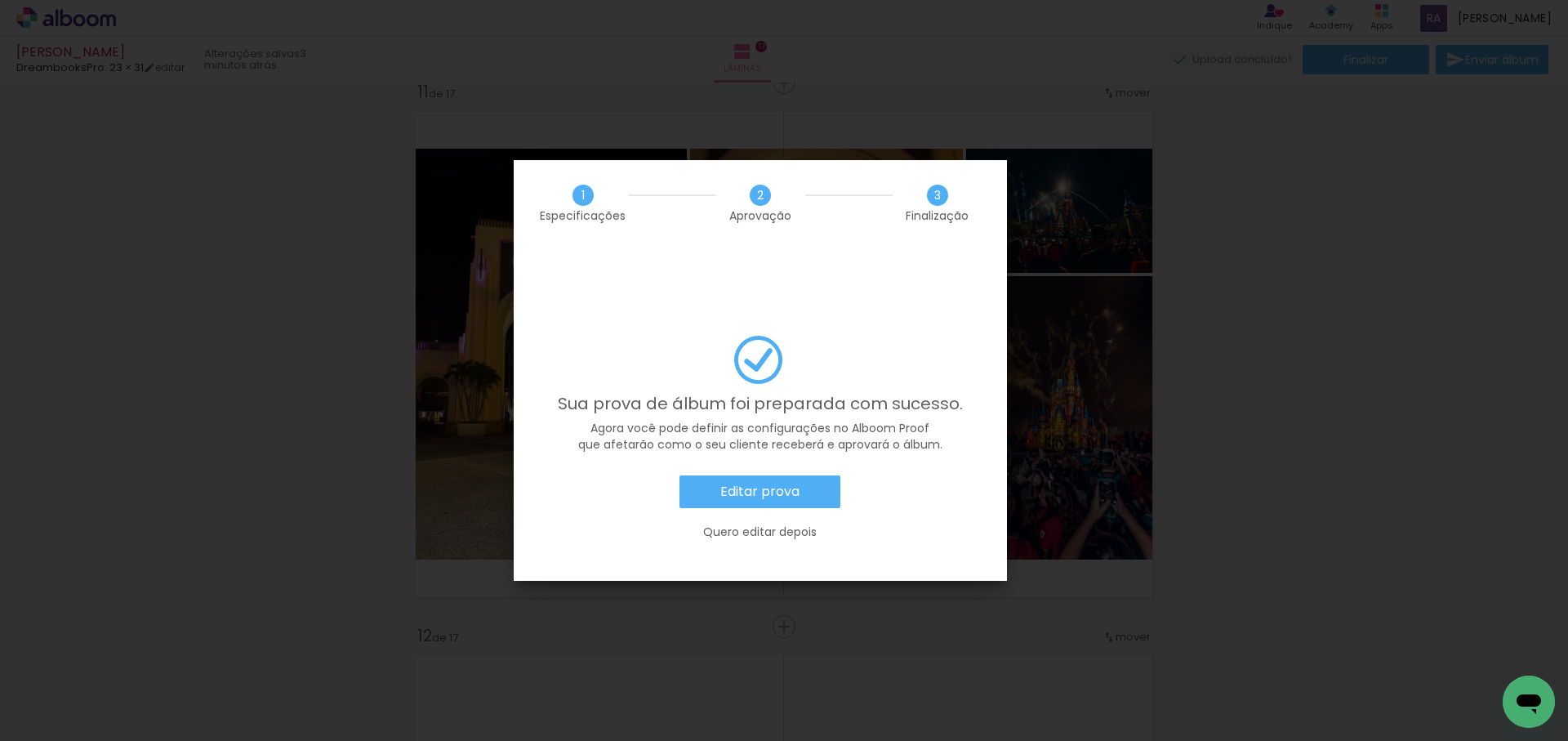
click at [0, 0] on slot "Editar prova" at bounding box center [0, 0] width 0 height 0
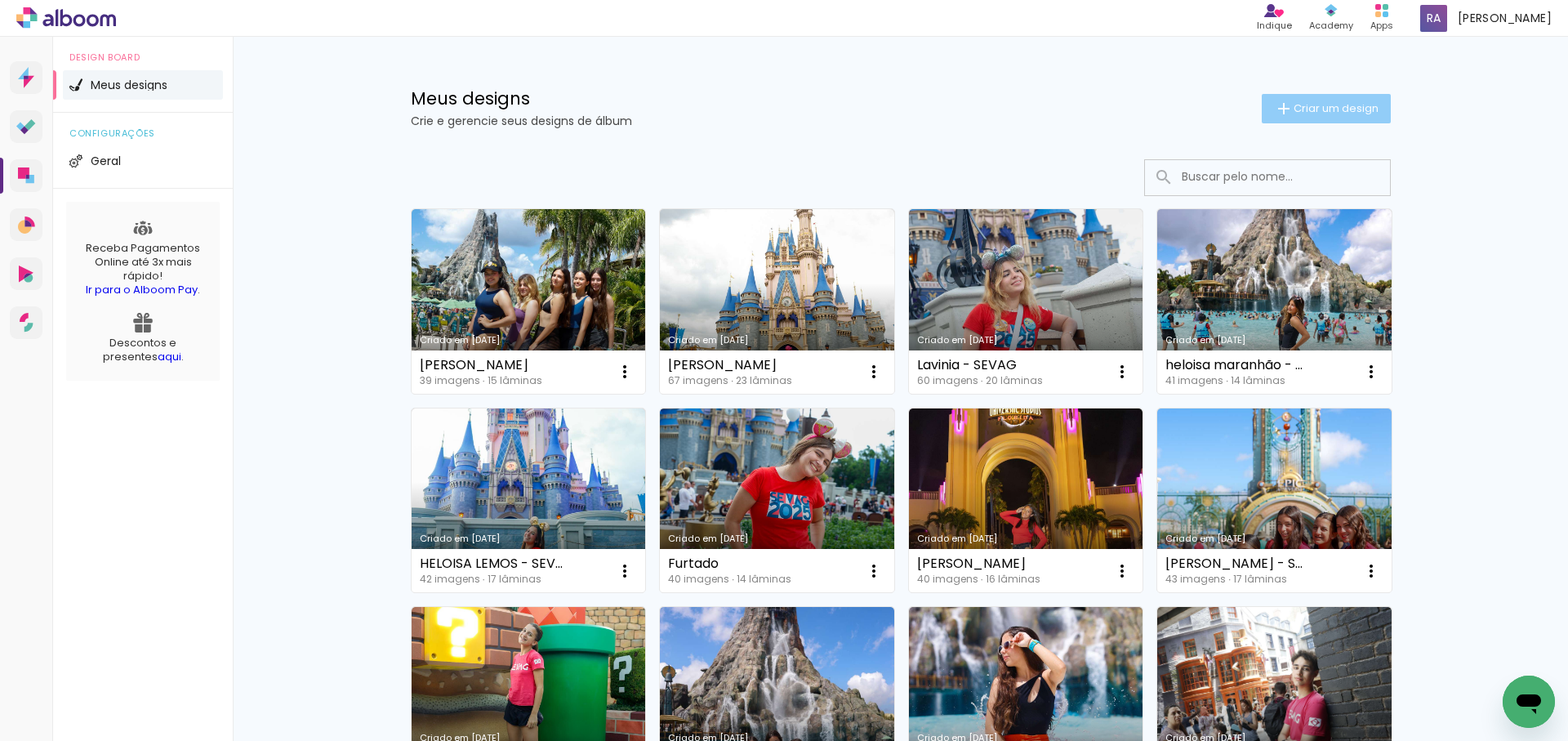
click at [1327, 112] on span "Criar um design" at bounding box center [1336, 108] width 85 height 11
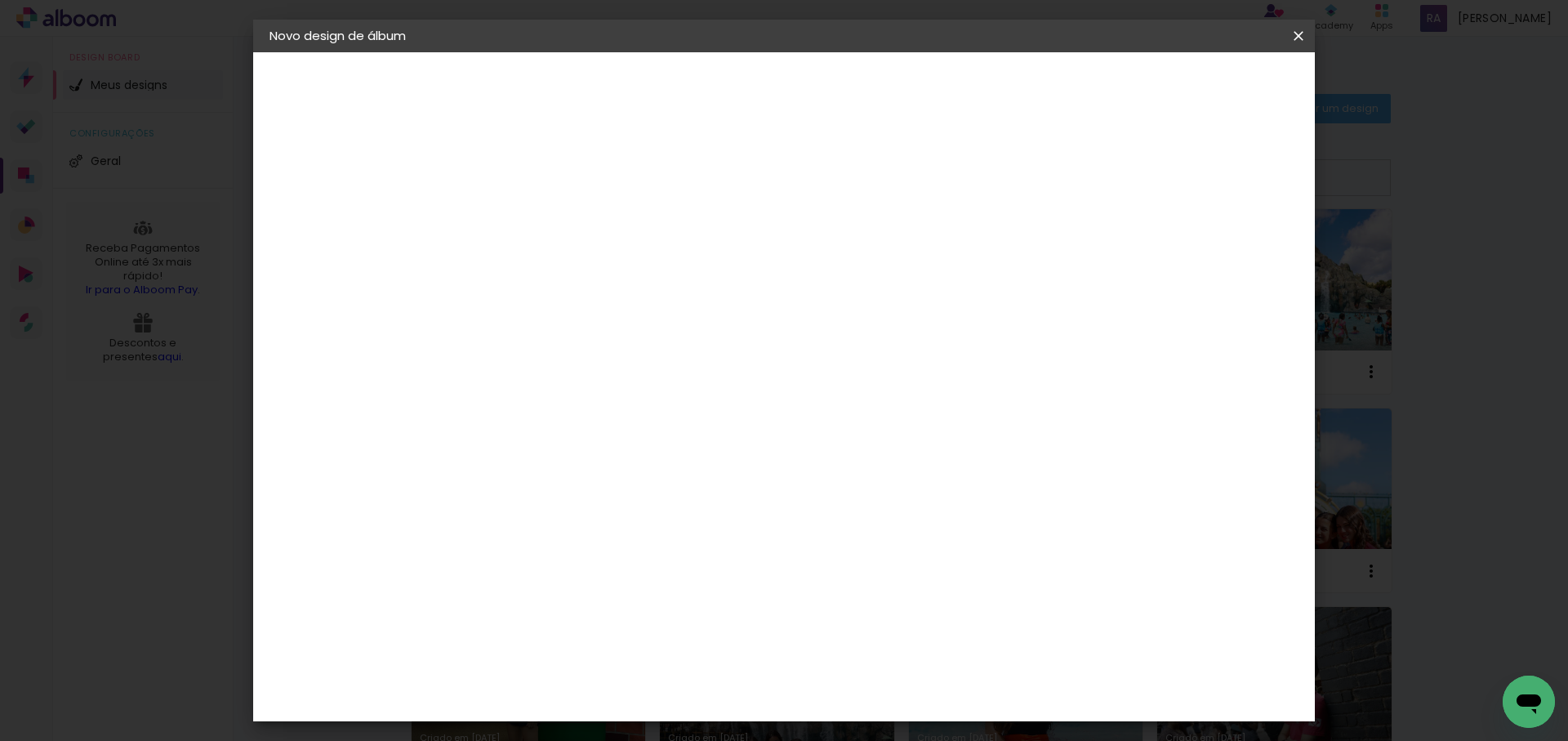
click at [537, 217] on input at bounding box center [537, 219] width 0 height 25
type input "M"
type input "Milena Gomes - sevag"
type paper-input "Milena Gomes - sevag"
click at [0, 0] on slot "Avançar" at bounding box center [0, 0] width 0 height 0
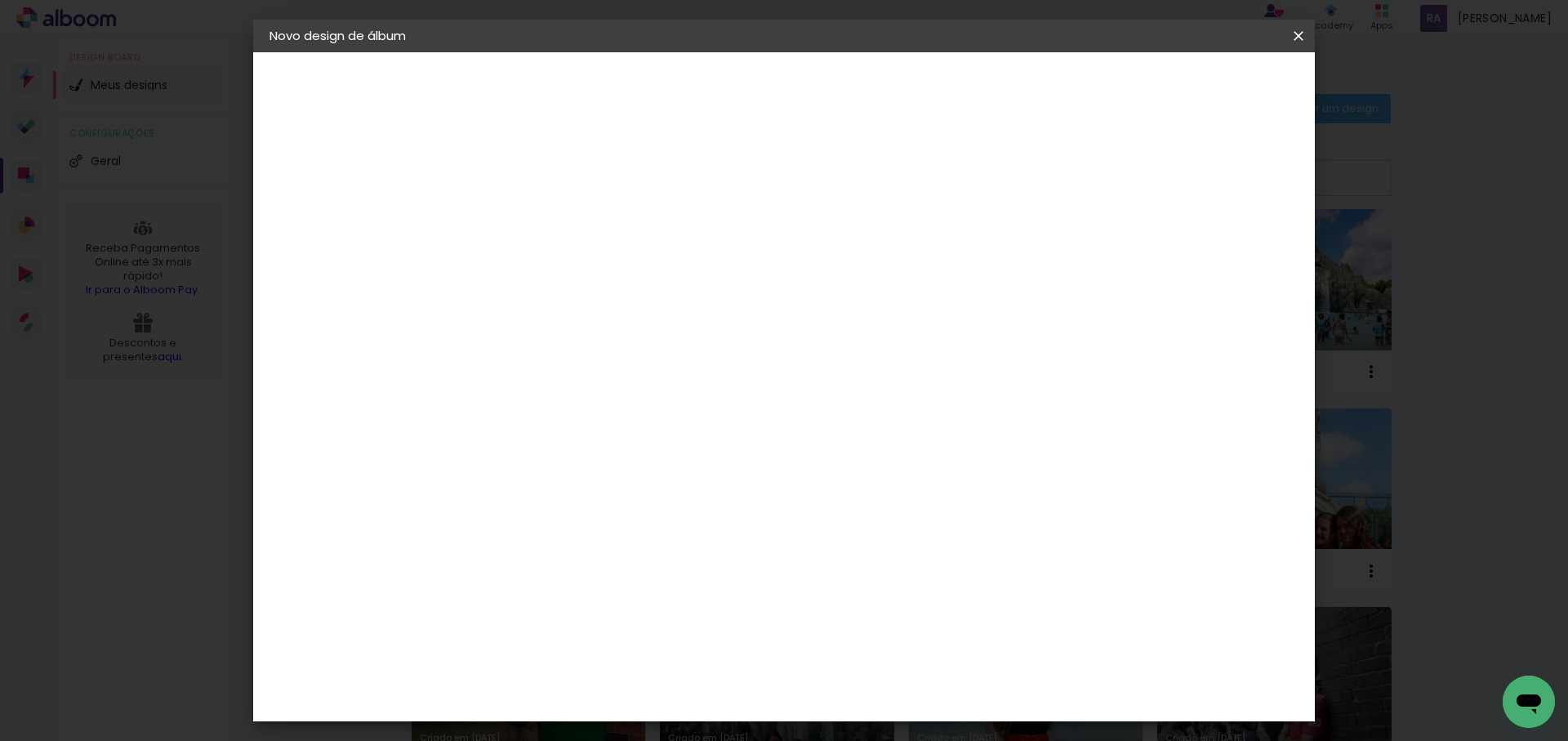
scroll to position [1025, 0]
click at [608, 487] on div "DreambooksPro" at bounding box center [579, 494] width 106 height 13
click at [0, 0] on slot "Avançar" at bounding box center [0, 0] width 0 height 0
click at [601, 272] on input "text" at bounding box center [568, 285] width 64 height 25
click at [846, 260] on paper-item "Álbum" at bounding box center [890, 271] width 326 height 32
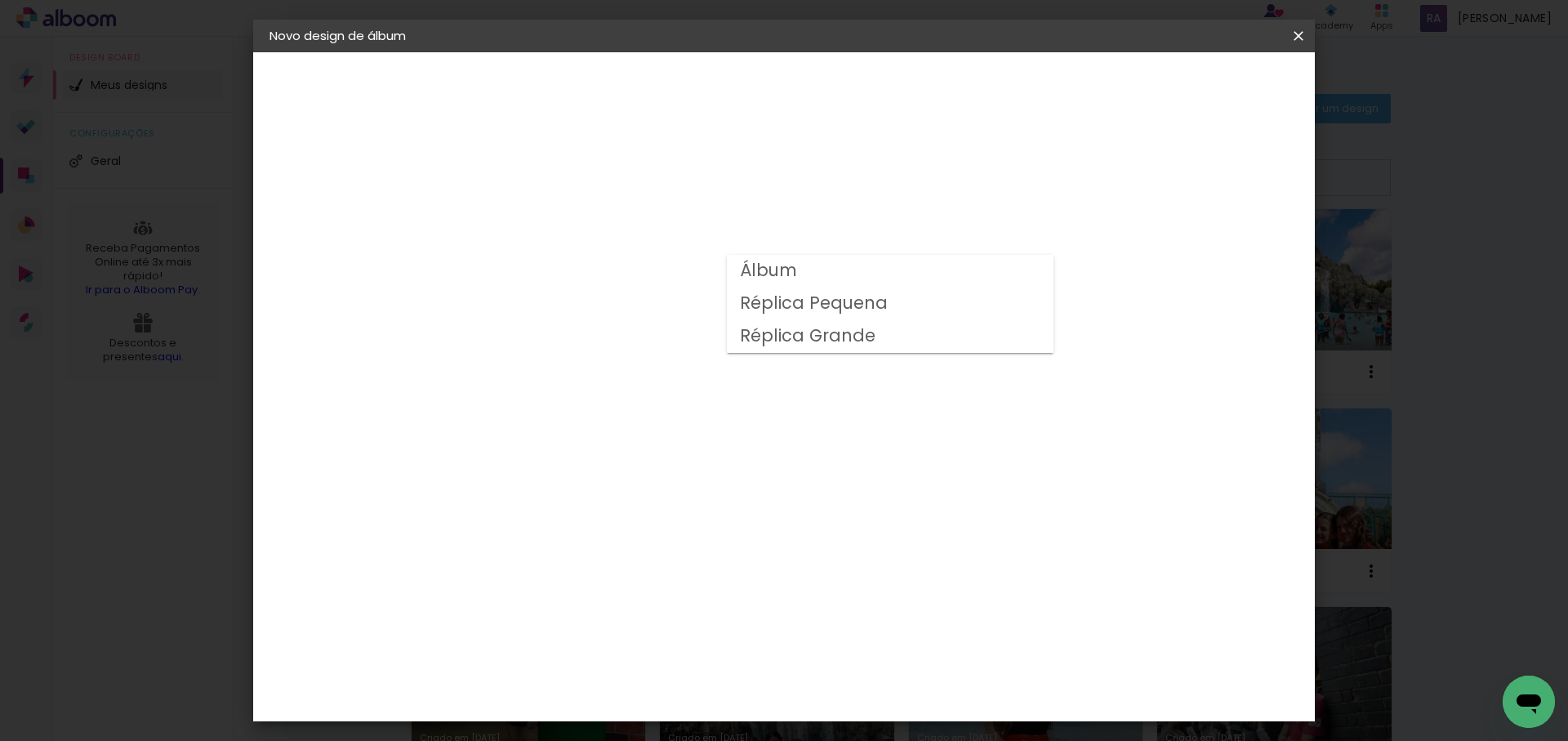
type input "Álbum"
click at [647, 736] on span "23 × 31" at bounding box center [609, 752] width 76 height 33
click at [0, 0] on slot "Avançar" at bounding box center [0, 0] width 0 height 0
click at [1105, 86] on span "Iniciar design" at bounding box center [1068, 86] width 75 height 12
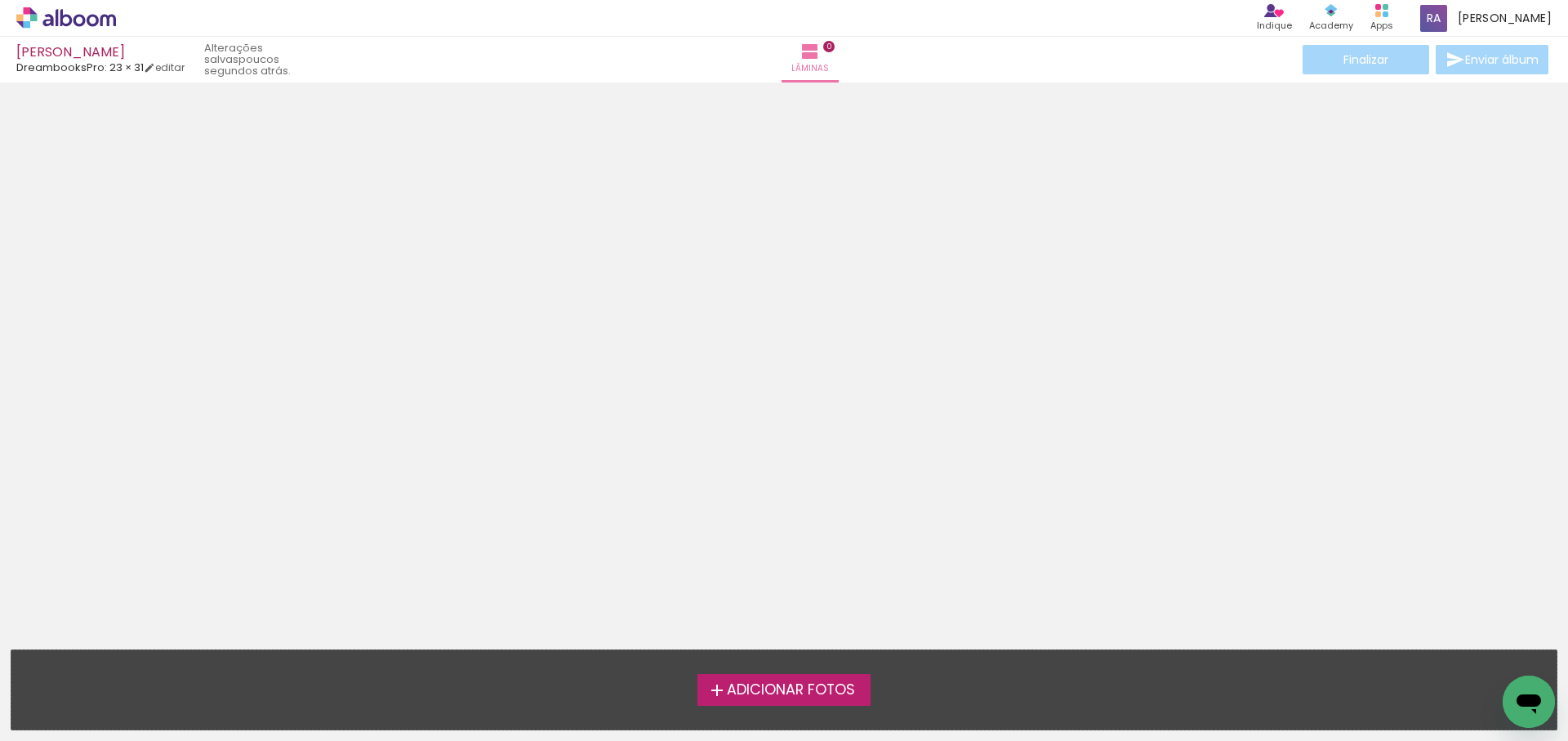
click at [755, 687] on span "Adicionar Fotos" at bounding box center [791, 691] width 129 height 14
click at [0, 0] on input "file" at bounding box center [0, 0] width 0 height 0
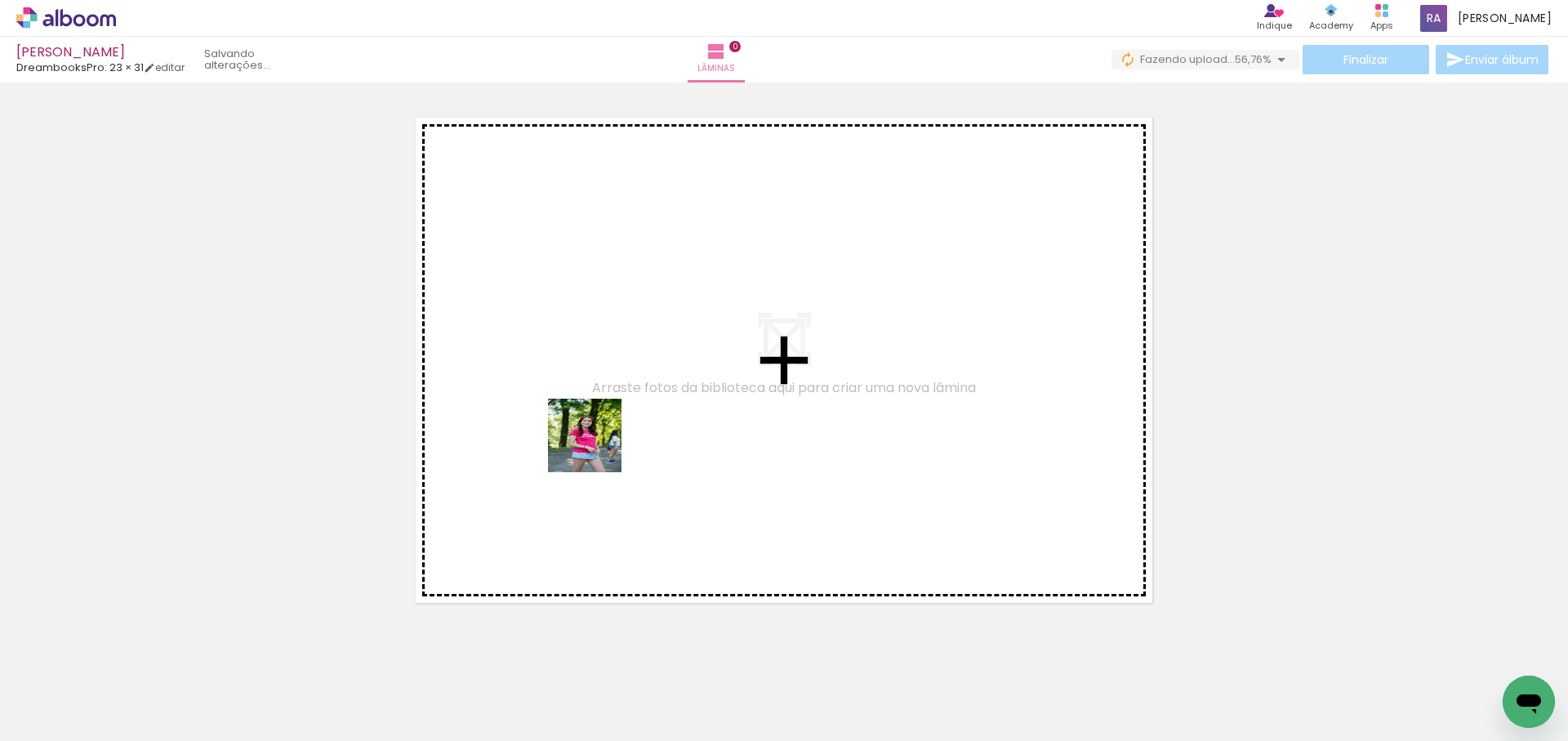
drag, startPoint x: 584, startPoint y: 454, endPoint x: 548, endPoint y: 545, distance: 97.9
click at [614, 433] on quentale-workspace at bounding box center [784, 370] width 1568 height 741
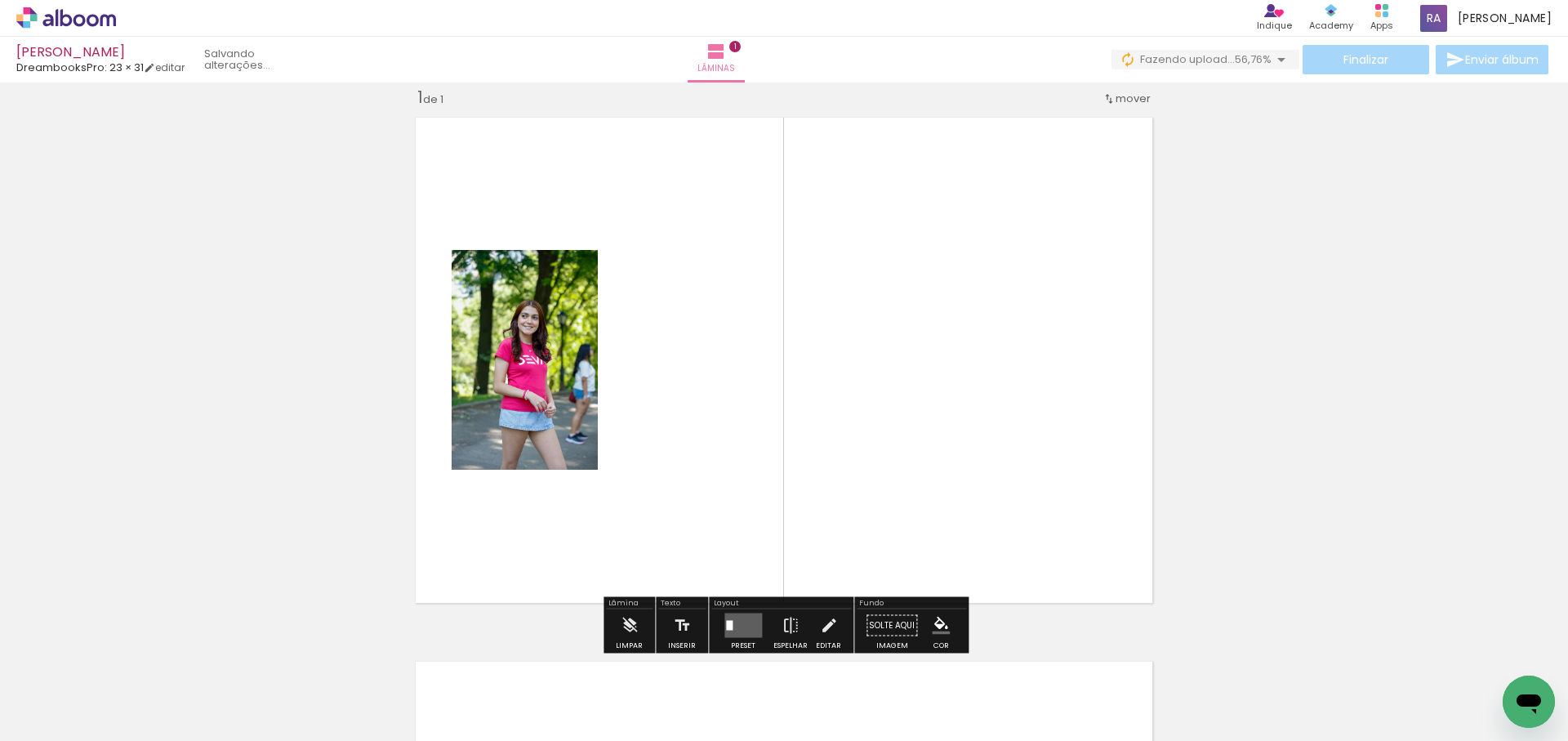
scroll to position [22, 0]
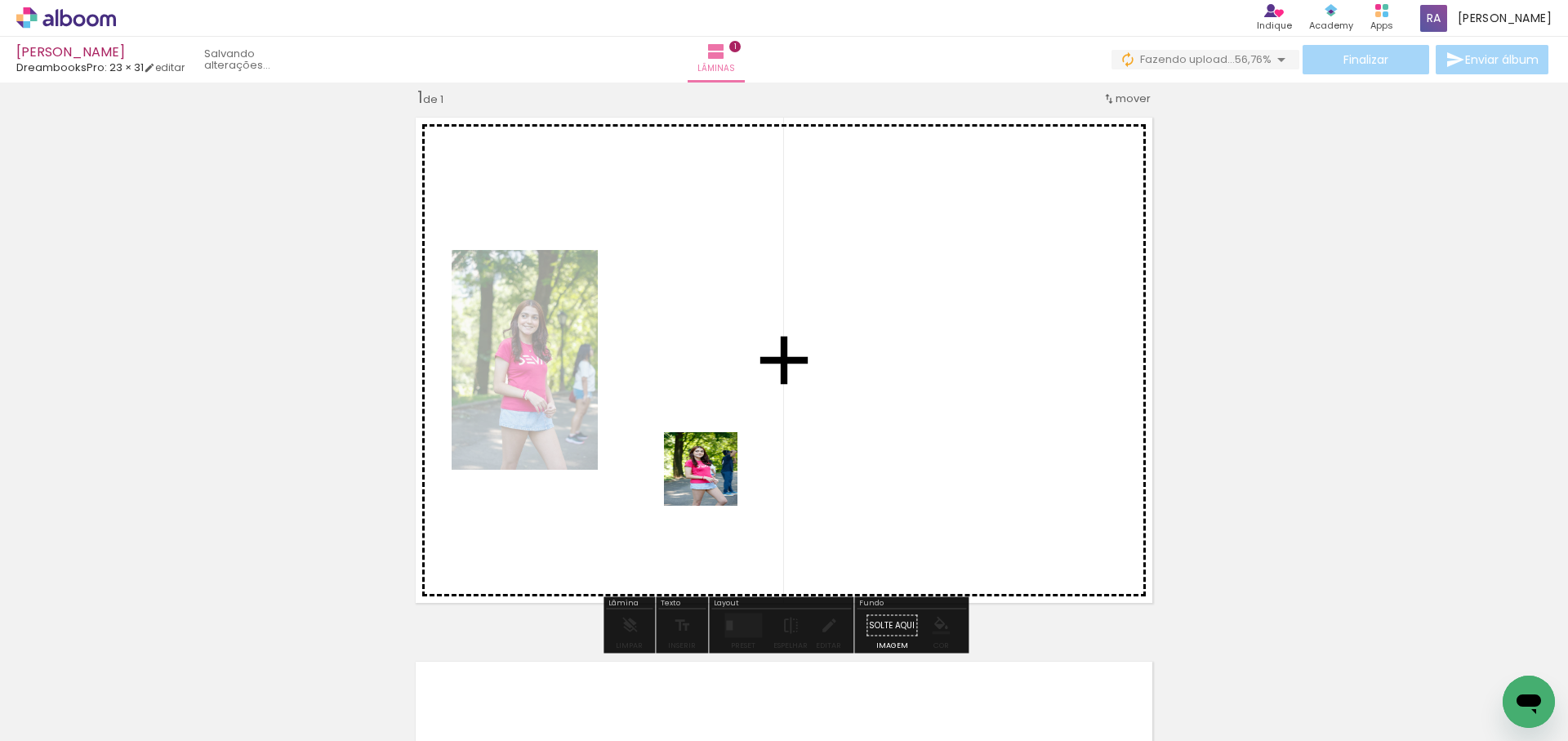
drag, startPoint x: 713, startPoint y: 481, endPoint x: 844, endPoint y: 396, distance: 156.2
click at [844, 396] on quentale-workspace at bounding box center [784, 370] width 1568 height 741
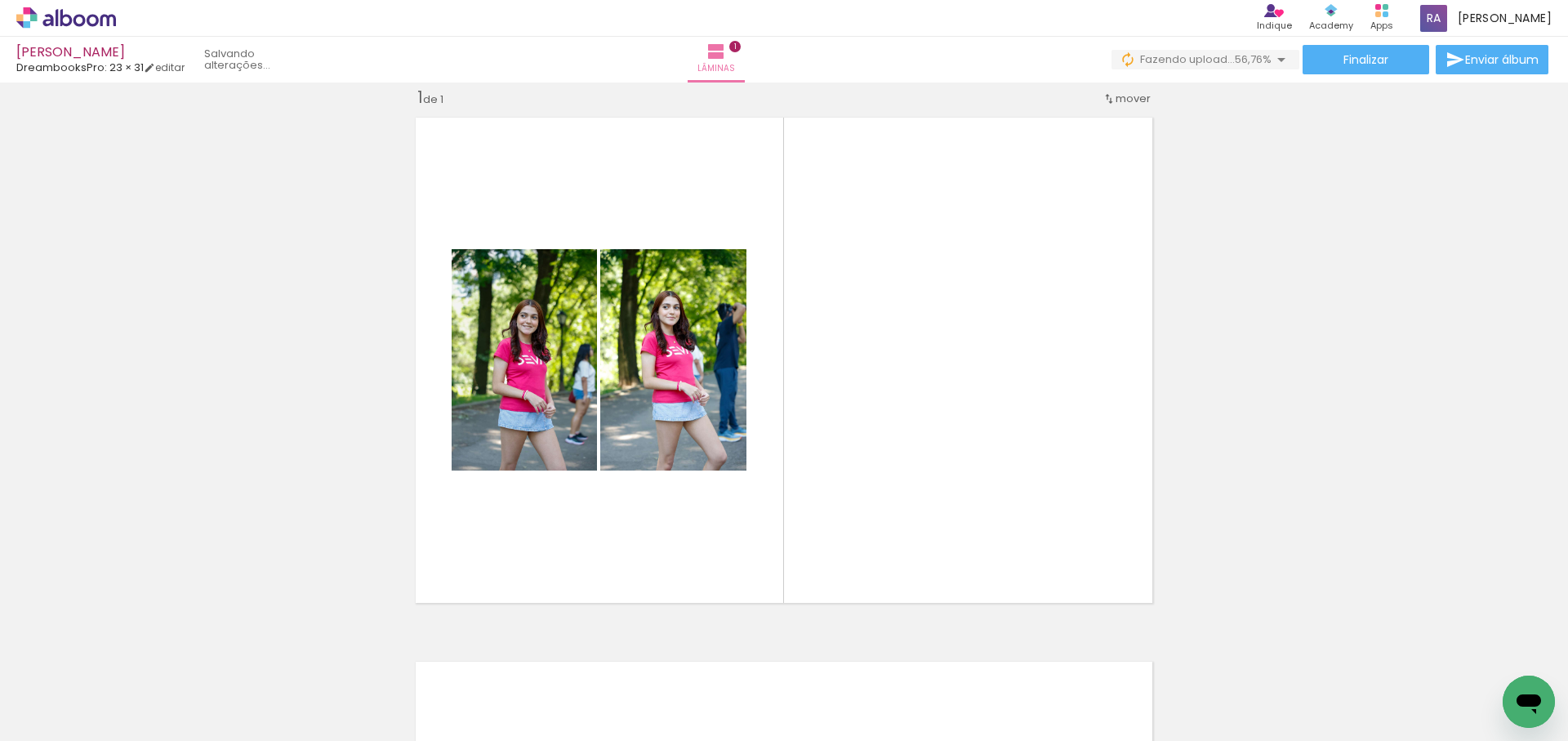
scroll to position [0, 1956]
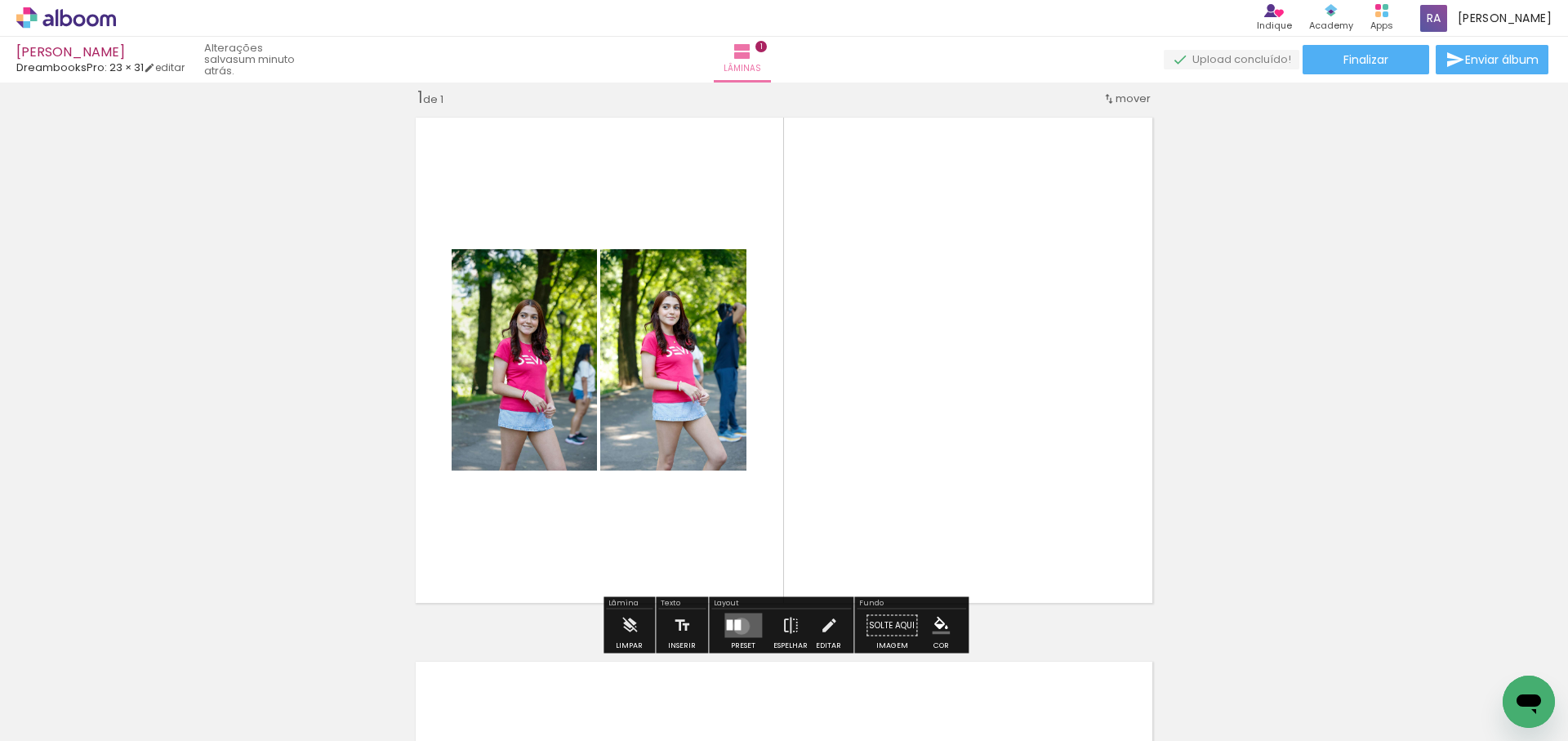
click at [737, 626] on quentale-layouter at bounding box center [744, 625] width 38 height 24
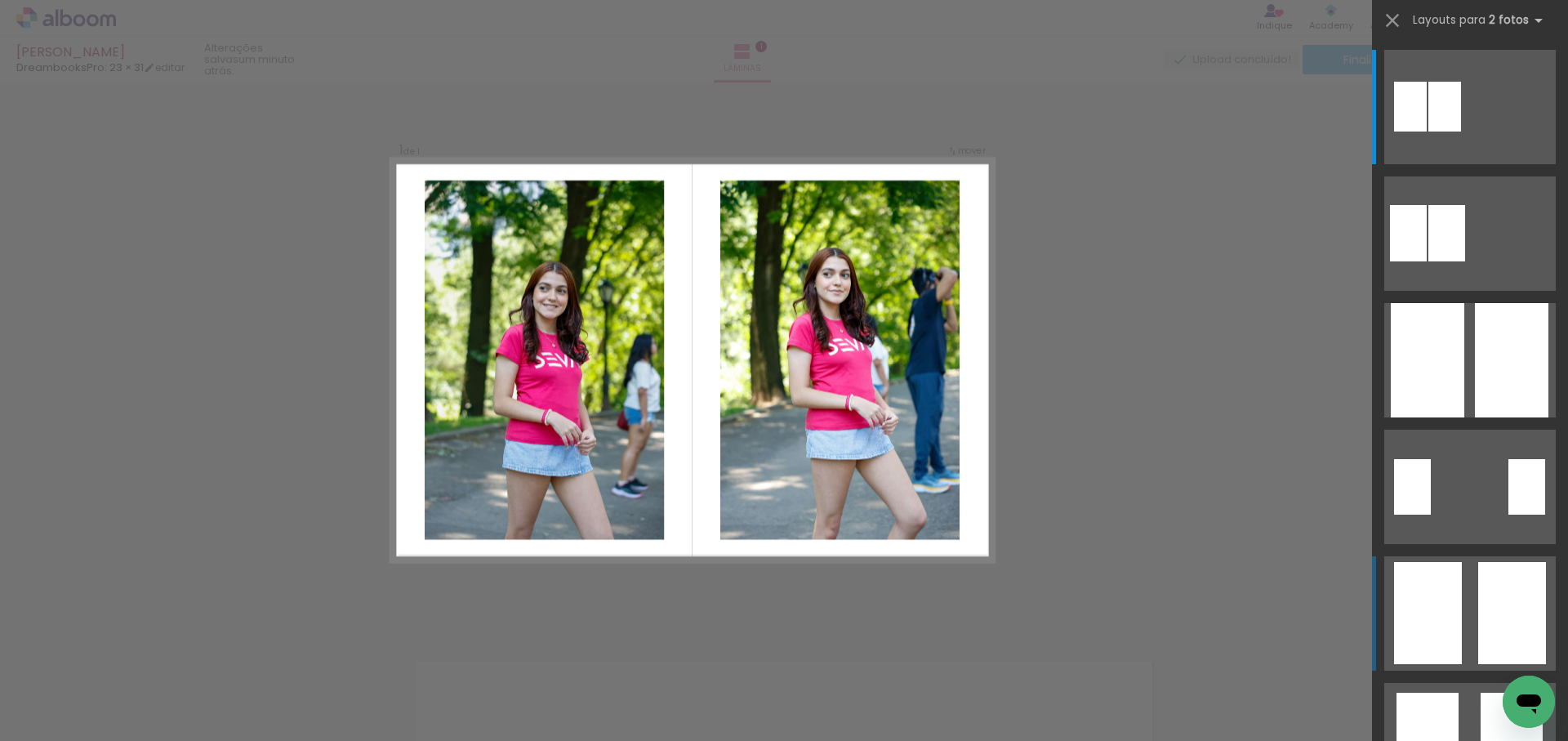
click at [1476, 165] on quentale-layouter at bounding box center [1470, 106] width 172 height 114
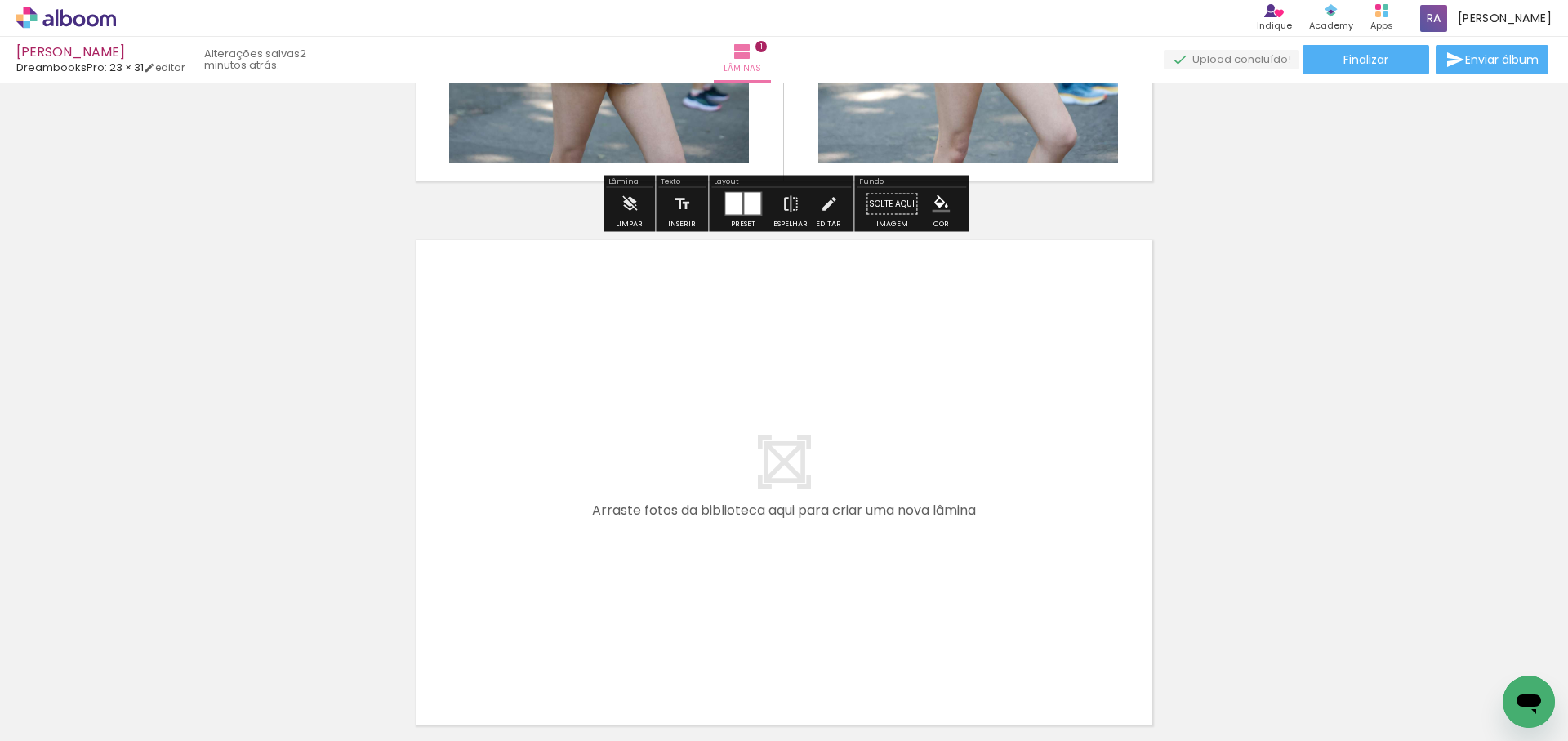
click at [580, 491] on quentale-workspace at bounding box center [784, 370] width 1568 height 741
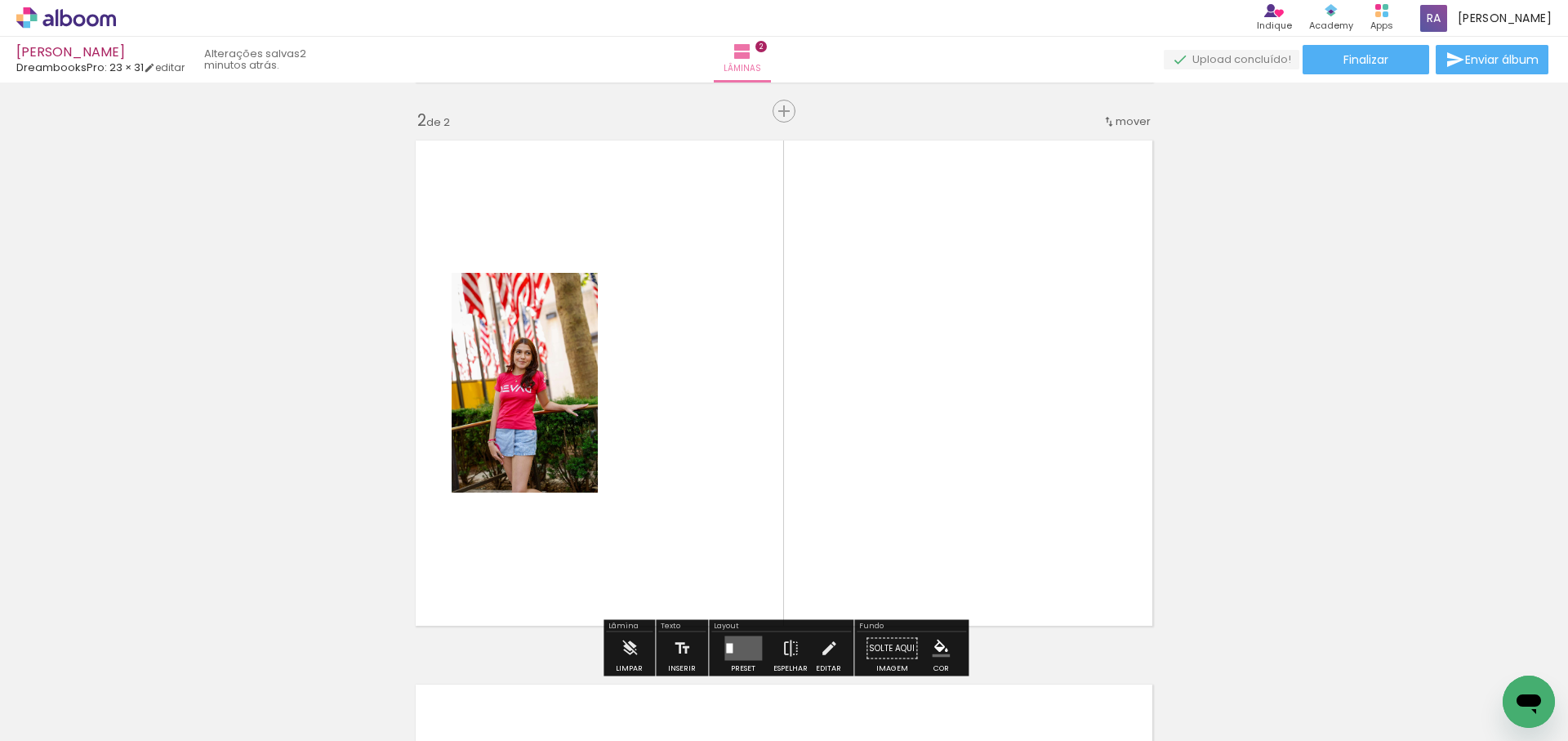
scroll to position [566, 0]
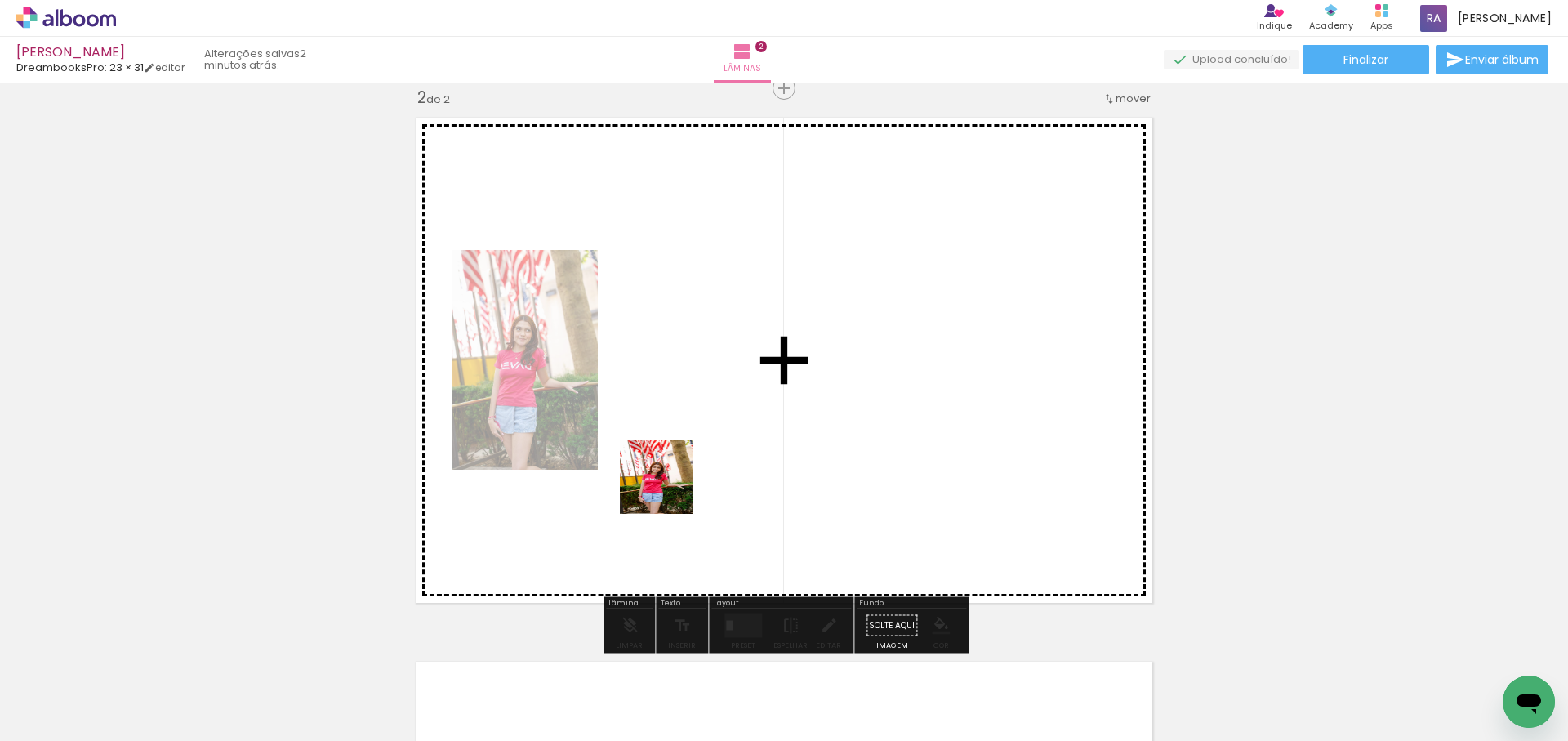
drag, startPoint x: 658, startPoint y: 504, endPoint x: 676, endPoint y: 647, distance: 144.1
click at [671, 518] on quentale-workspace at bounding box center [784, 370] width 1568 height 741
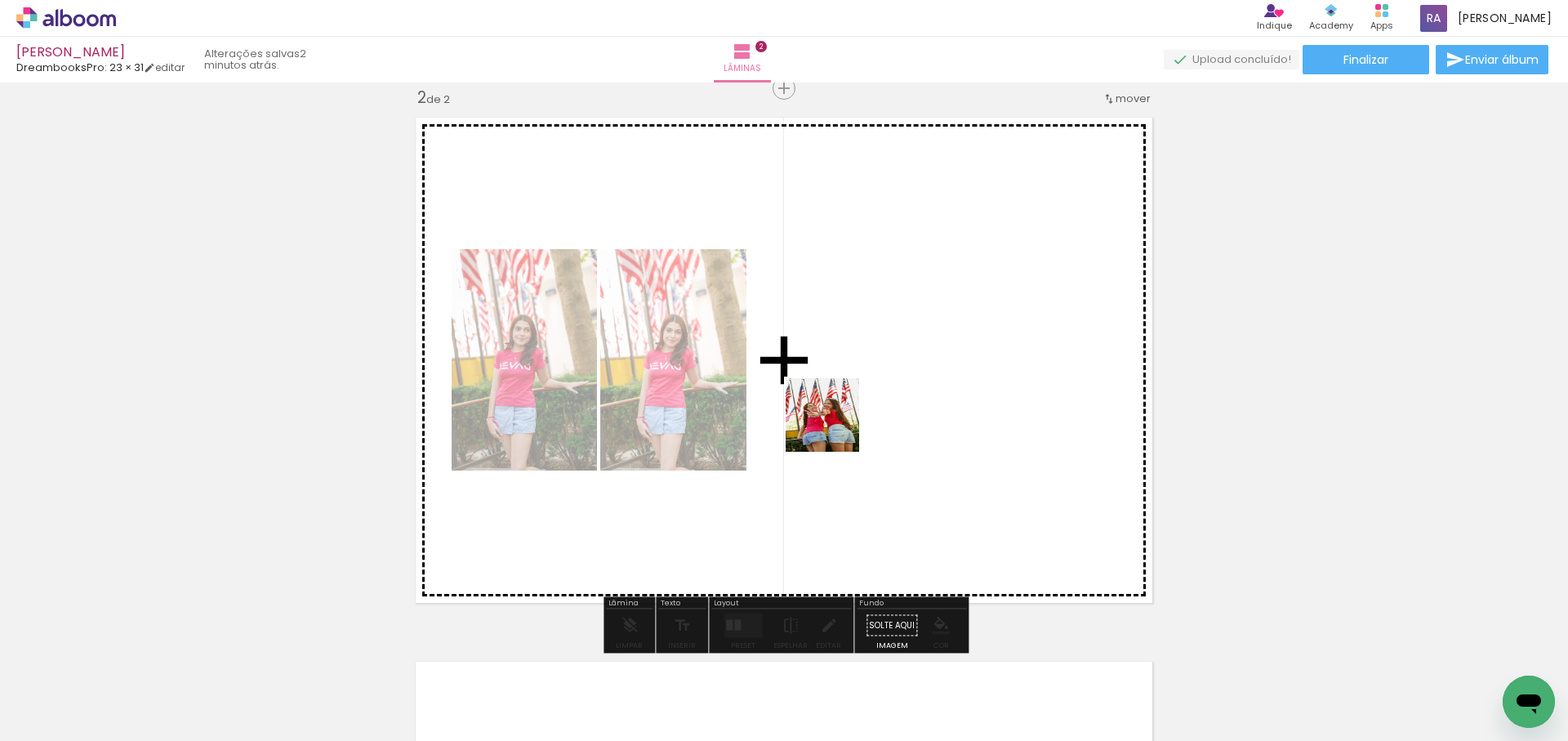
drag, startPoint x: 806, startPoint y: 459, endPoint x: 837, endPoint y: 424, distance: 46.8
click at [837, 424] on quentale-workspace at bounding box center [784, 370] width 1568 height 741
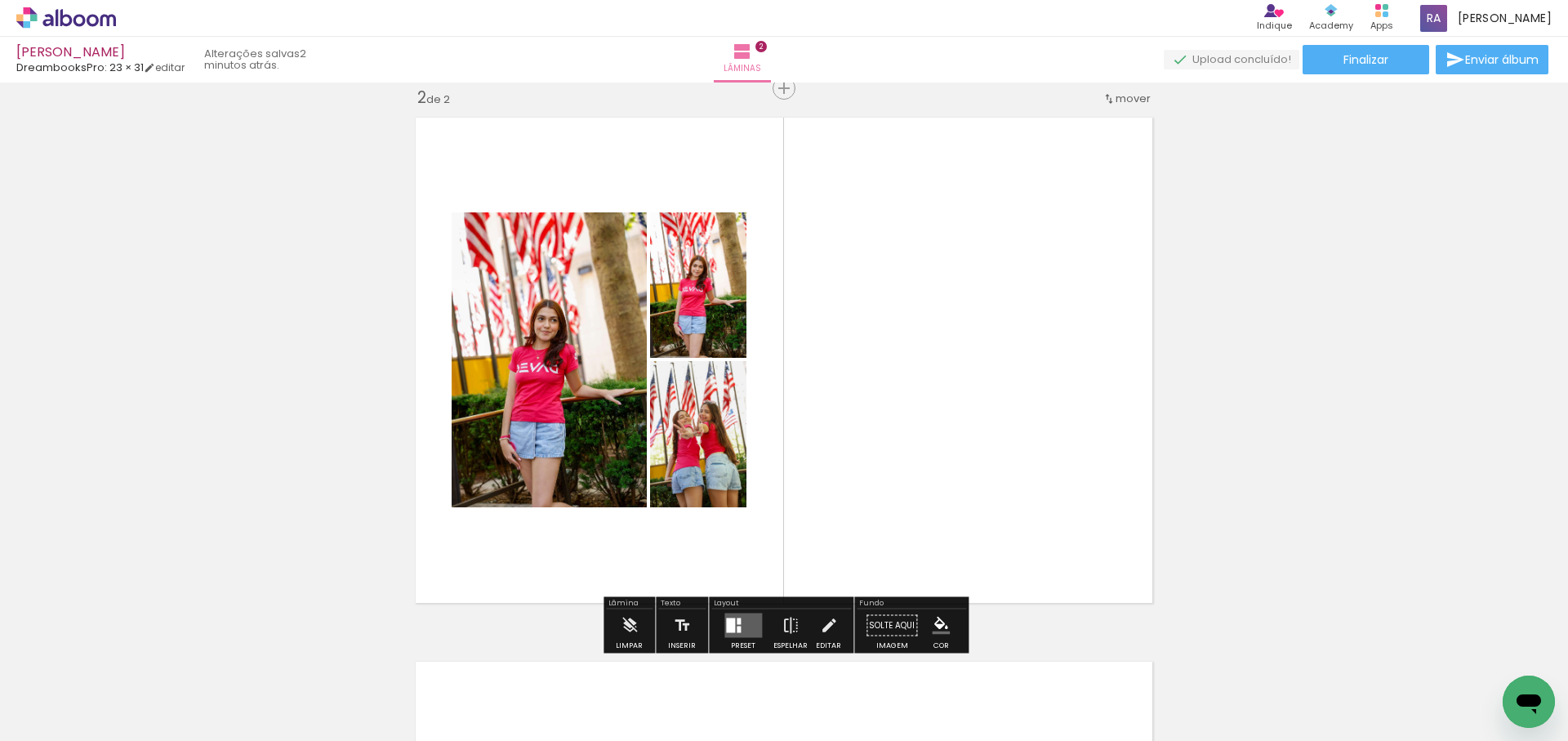
click at [738, 623] on quentale-layouter at bounding box center [744, 625] width 38 height 24
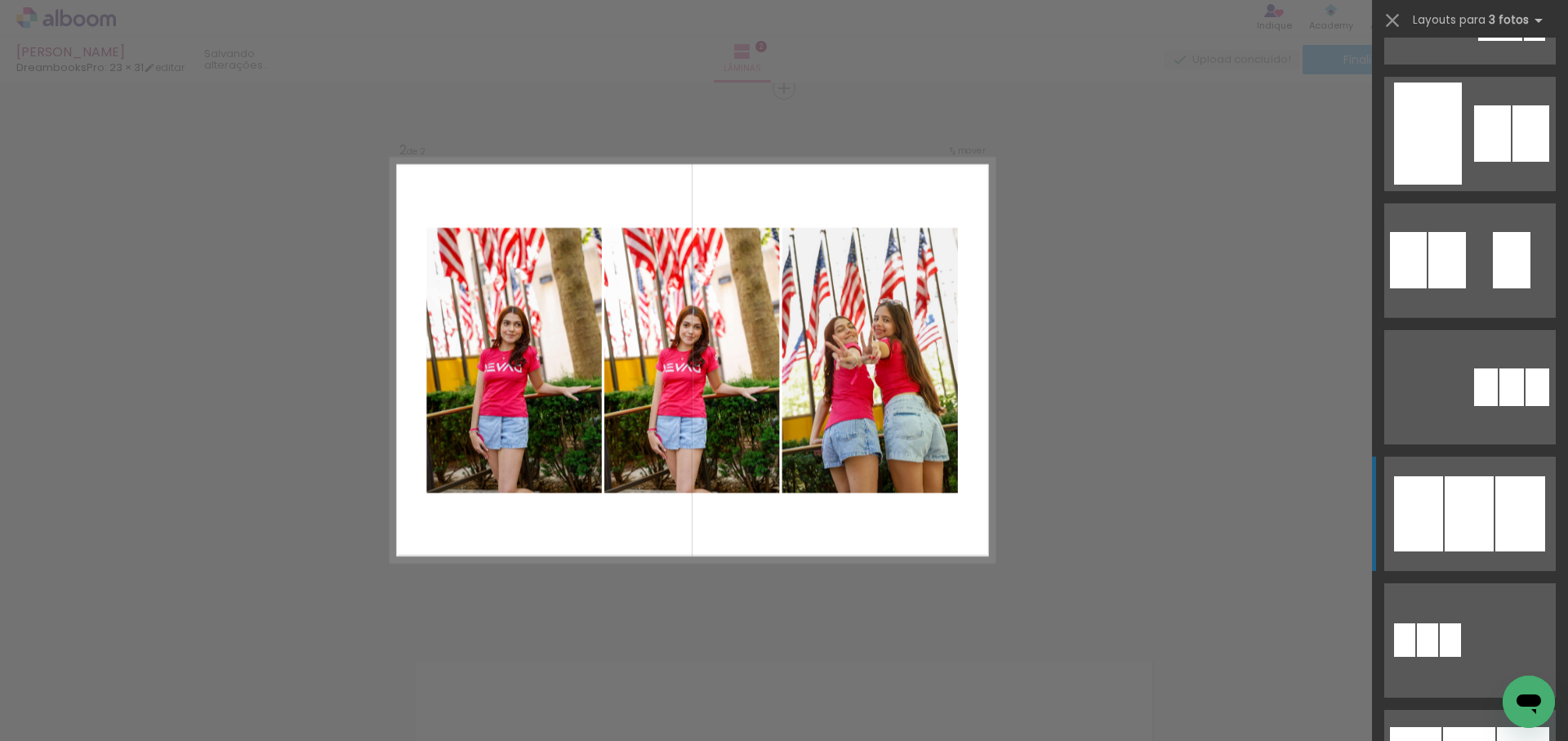
scroll to position [741, 0]
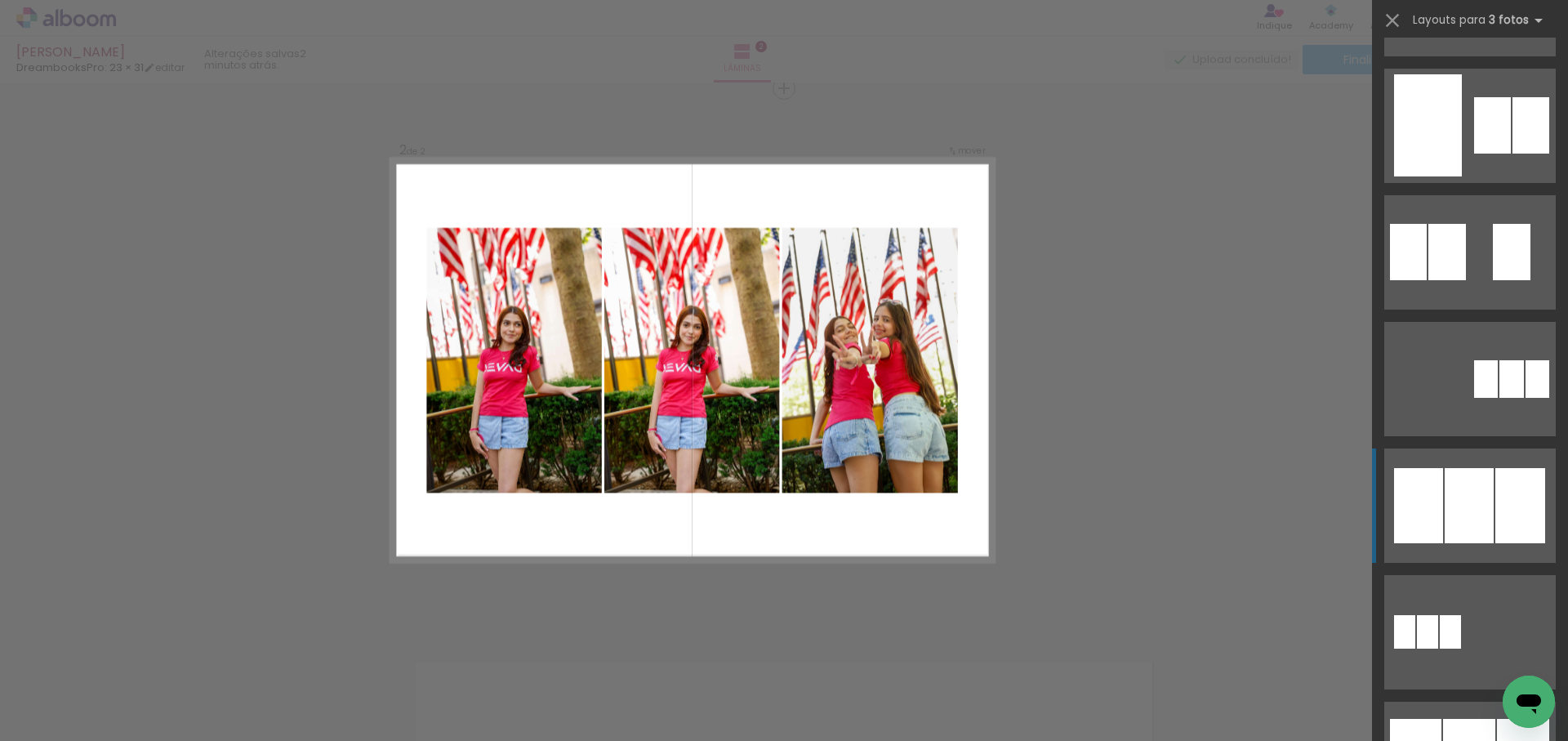
click at [1475, 525] on div at bounding box center [1469, 506] width 49 height 76
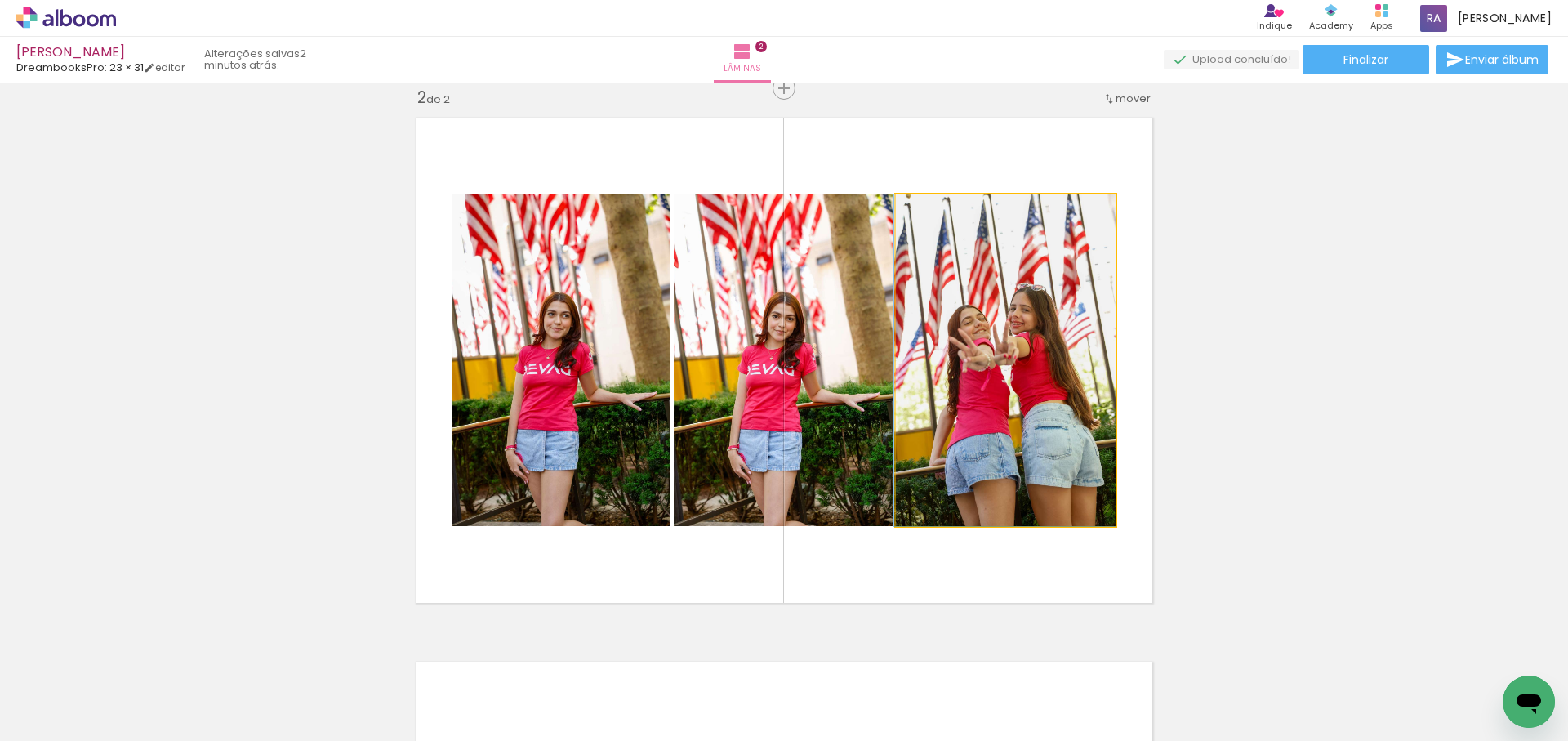
drag, startPoint x: 1000, startPoint y: 417, endPoint x: 742, endPoint y: 408, distance: 258.2
click at [0, 0] on slot at bounding box center [0, 0] width 0 height 0
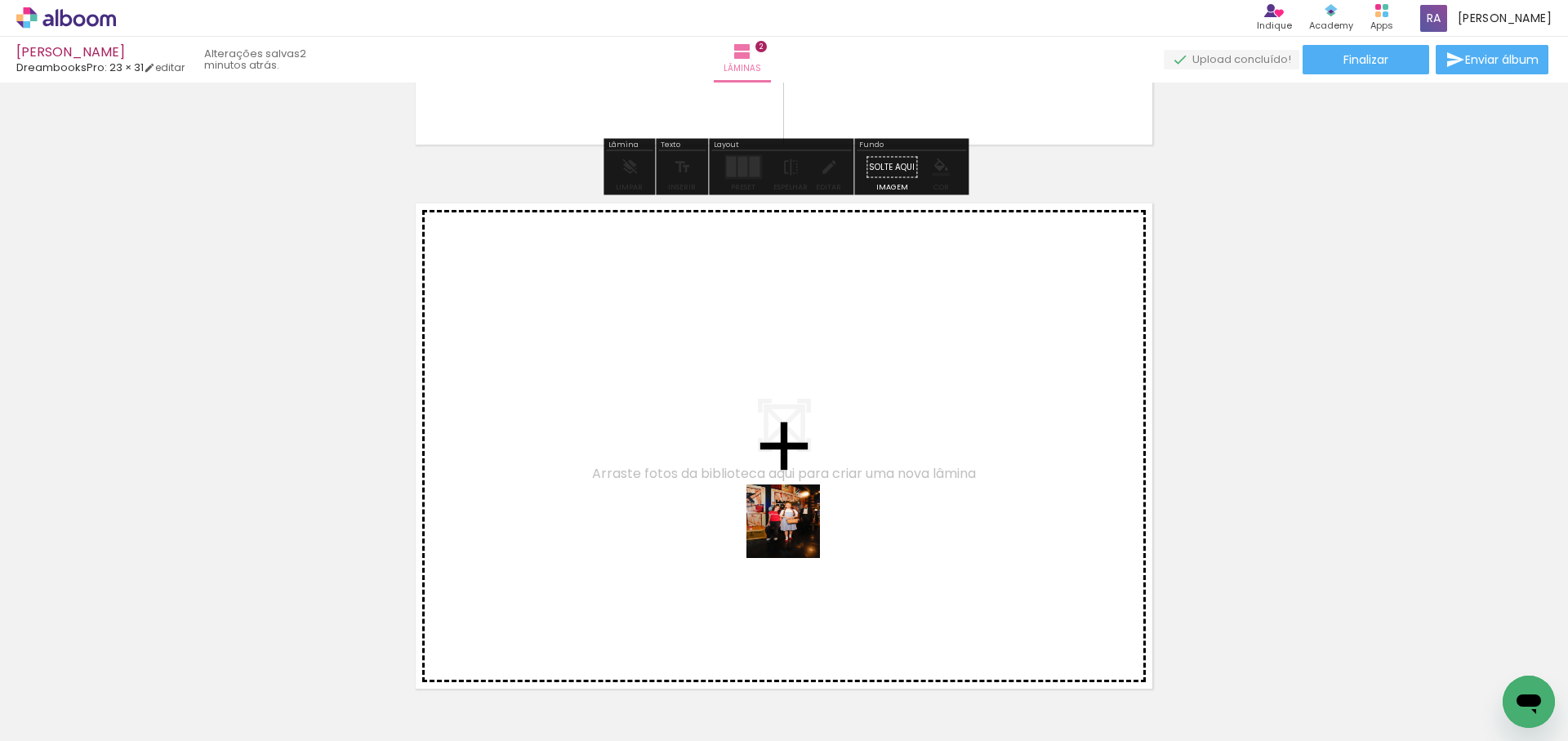
drag, startPoint x: 796, startPoint y: 533, endPoint x: 807, endPoint y: 514, distance: 22.0
click at [807, 514] on quentale-workspace at bounding box center [784, 370] width 1568 height 741
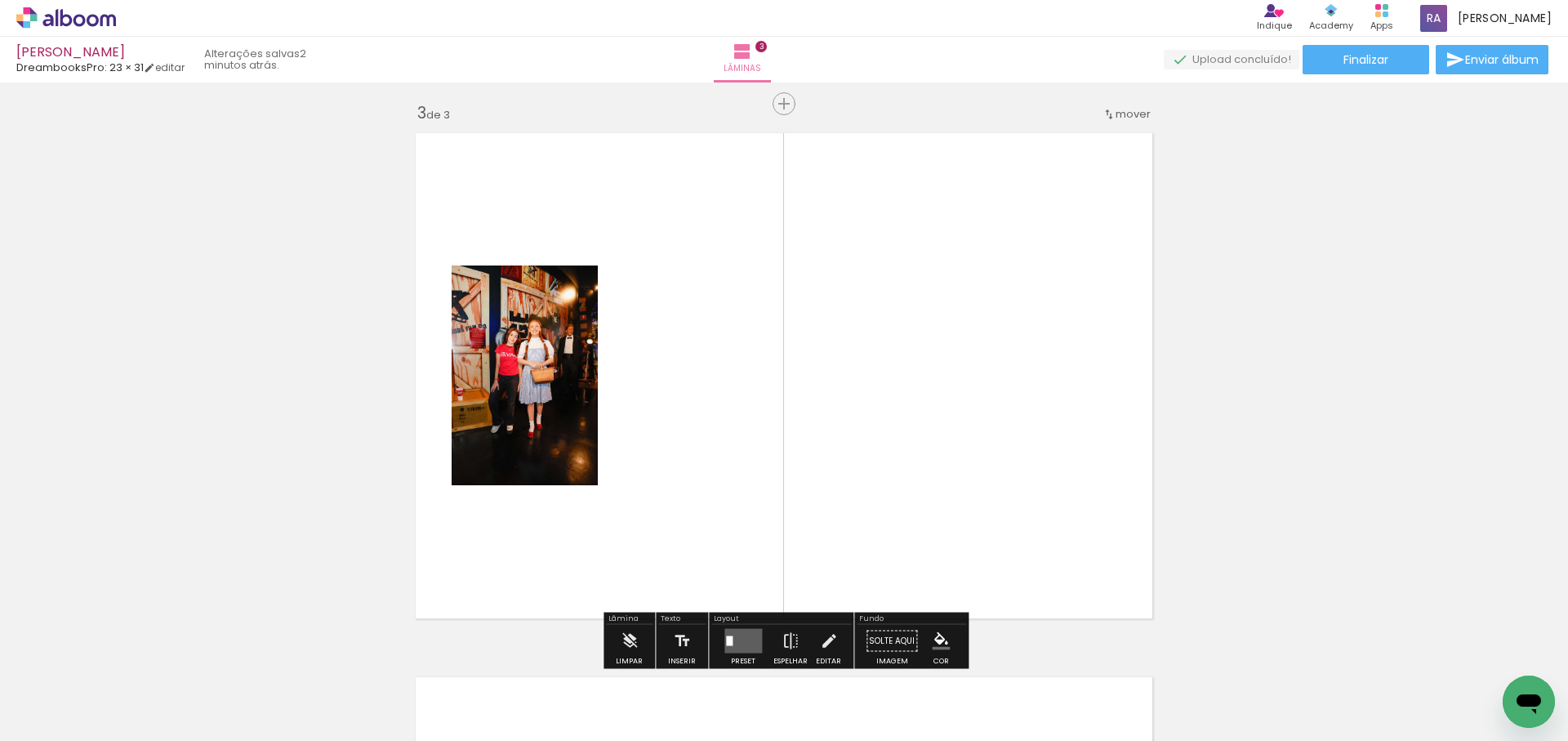
scroll to position [1110, 0]
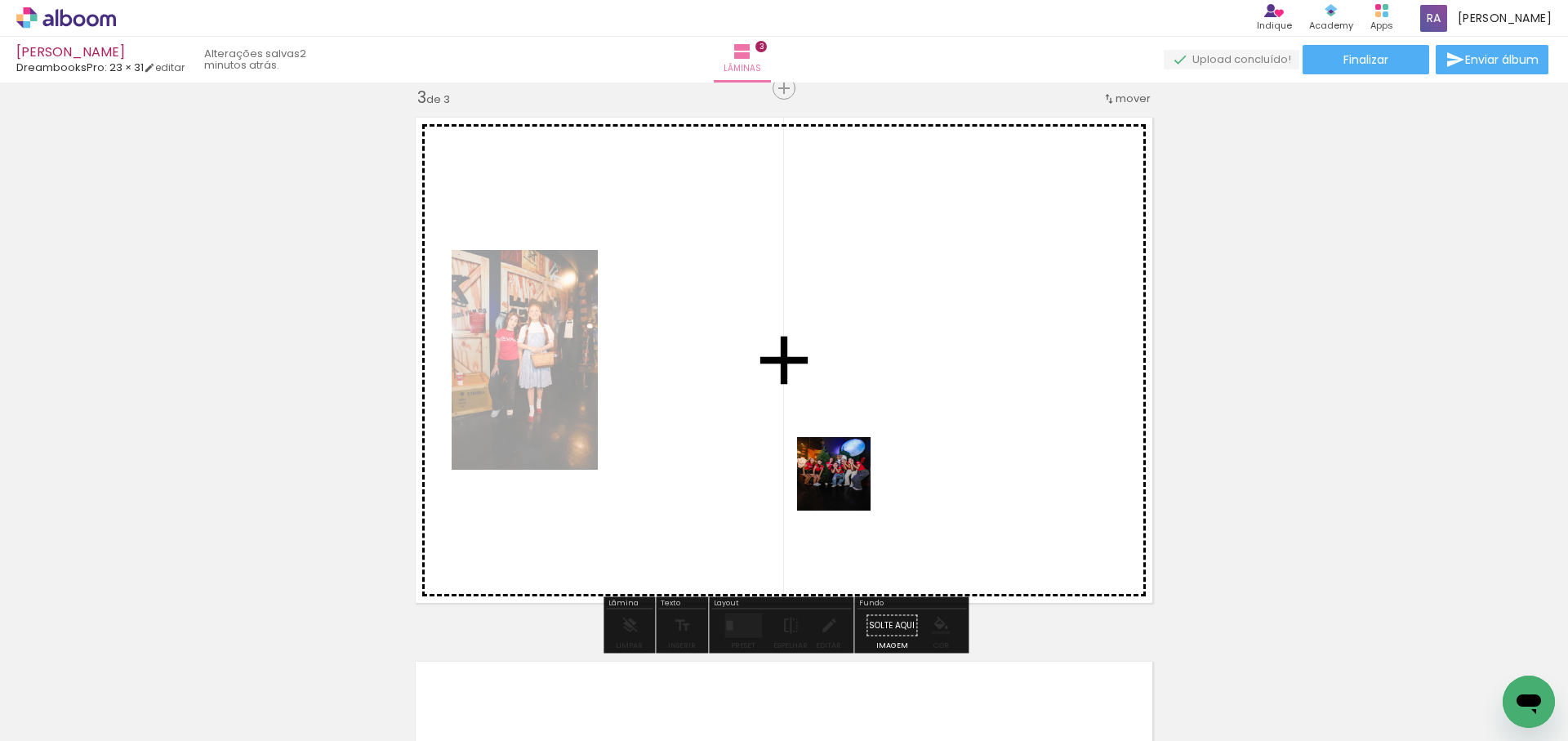
drag, startPoint x: 846, startPoint y: 487, endPoint x: 854, endPoint y: 446, distance: 41.8
click at [854, 446] on quentale-workspace at bounding box center [784, 370] width 1568 height 741
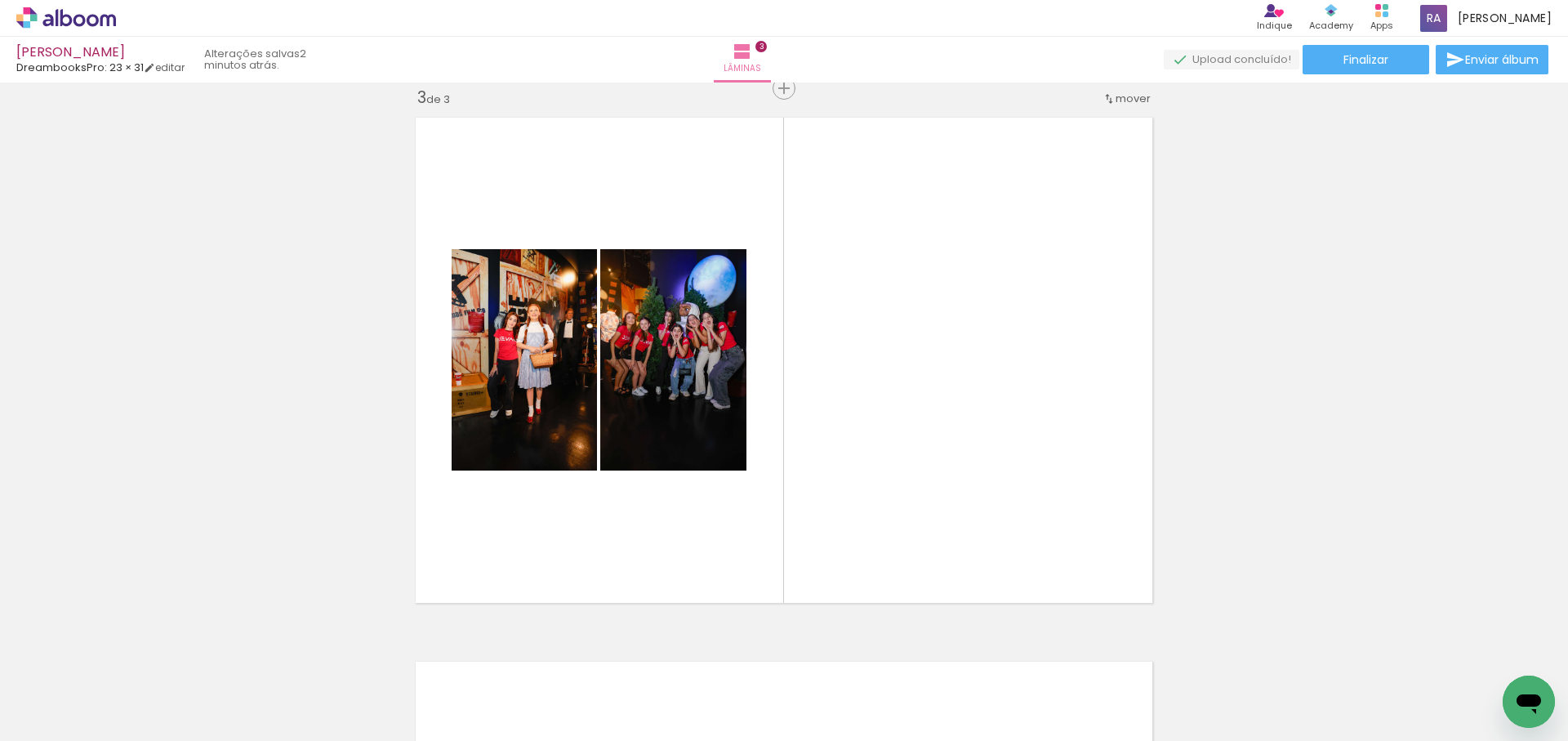
scroll to position [0, 383]
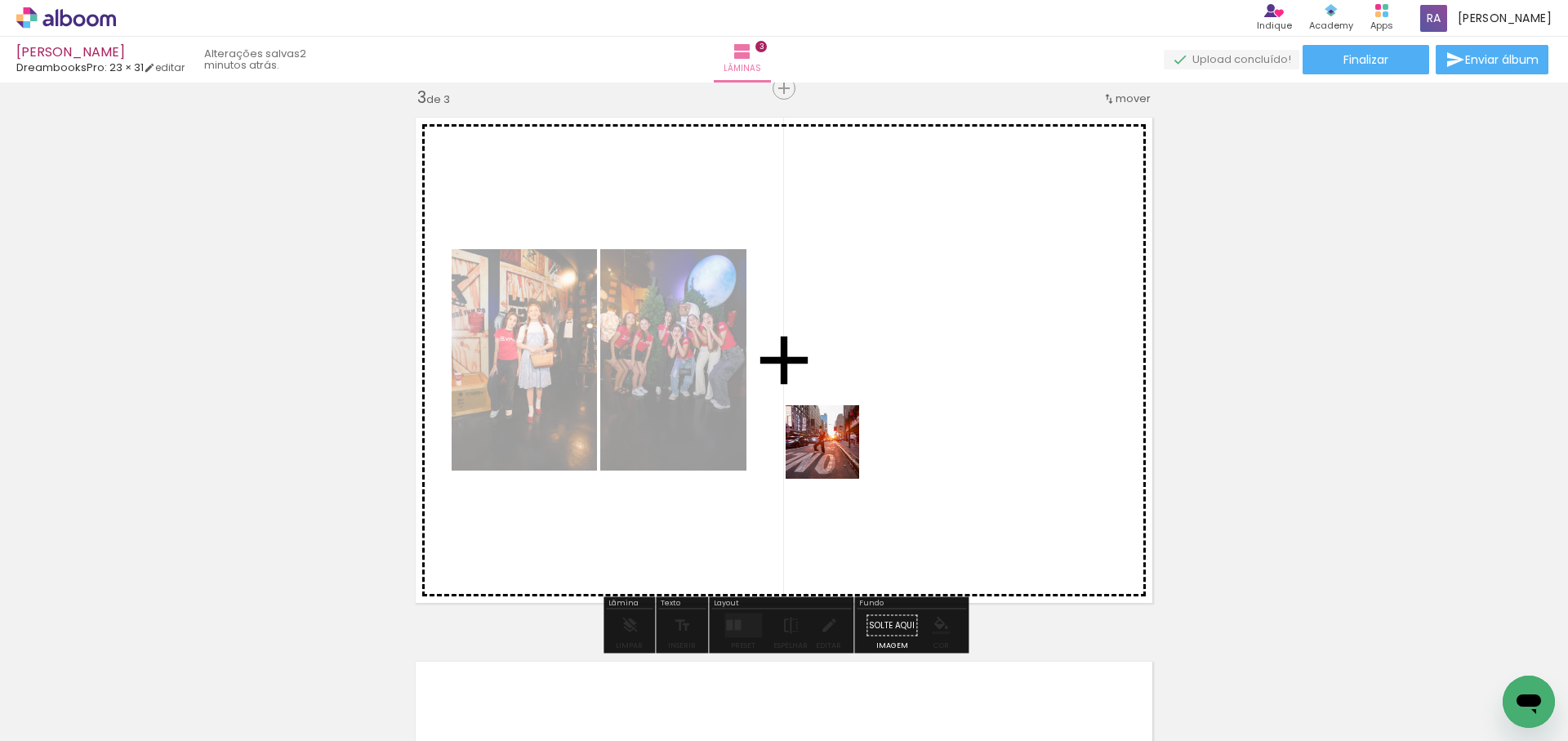
drag, startPoint x: 818, startPoint y: 467, endPoint x: 829, endPoint y: 469, distance: 11.2
click at [875, 422] on quentale-workspace at bounding box center [784, 370] width 1568 height 741
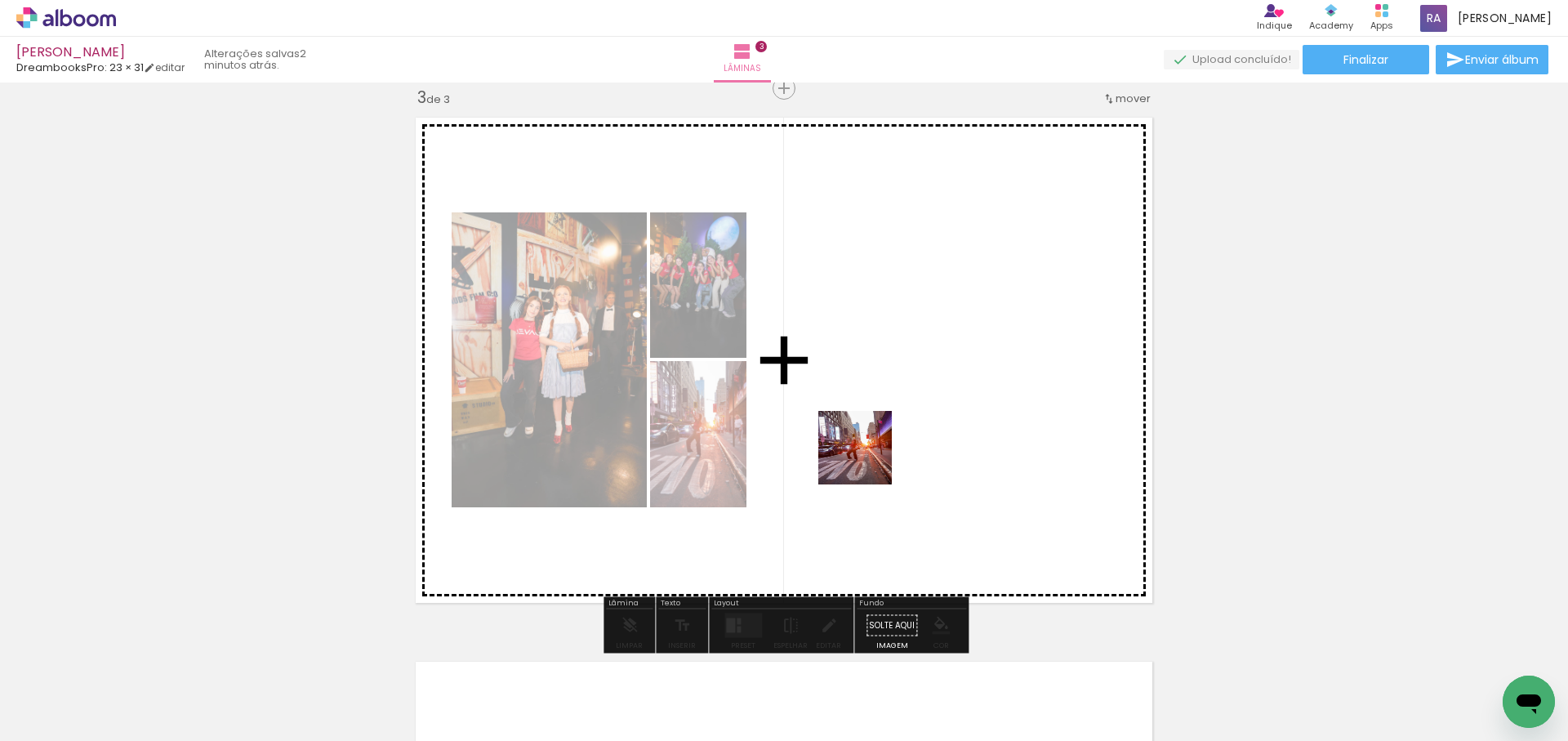
drag, startPoint x: 629, startPoint y: 623, endPoint x: 871, endPoint y: 457, distance: 293.5
click at [871, 457] on quentale-workspace at bounding box center [784, 370] width 1568 height 741
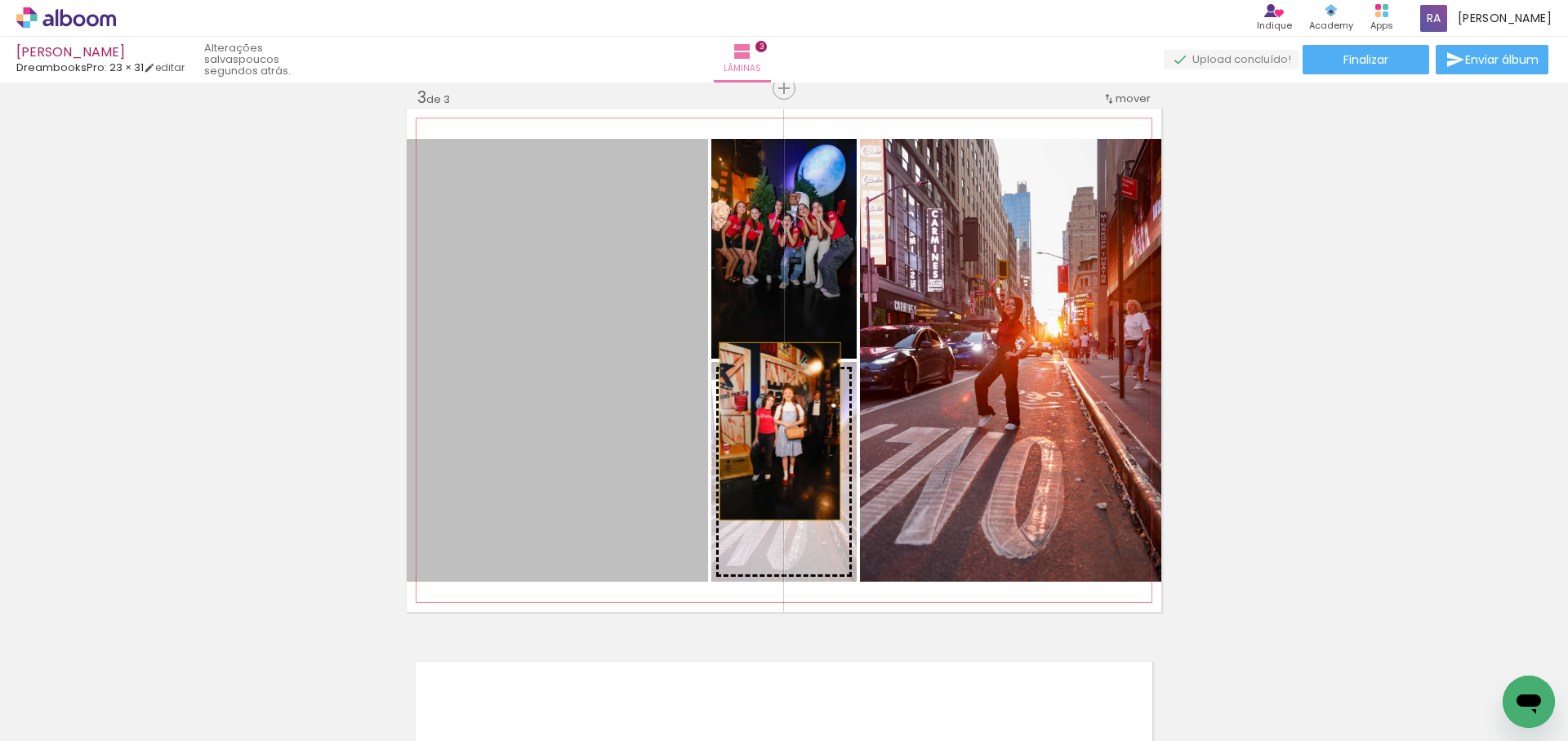
drag, startPoint x: 591, startPoint y: 373, endPoint x: 803, endPoint y: 441, distance: 222.6
click at [0, 0] on slot at bounding box center [0, 0] width 0 height 0
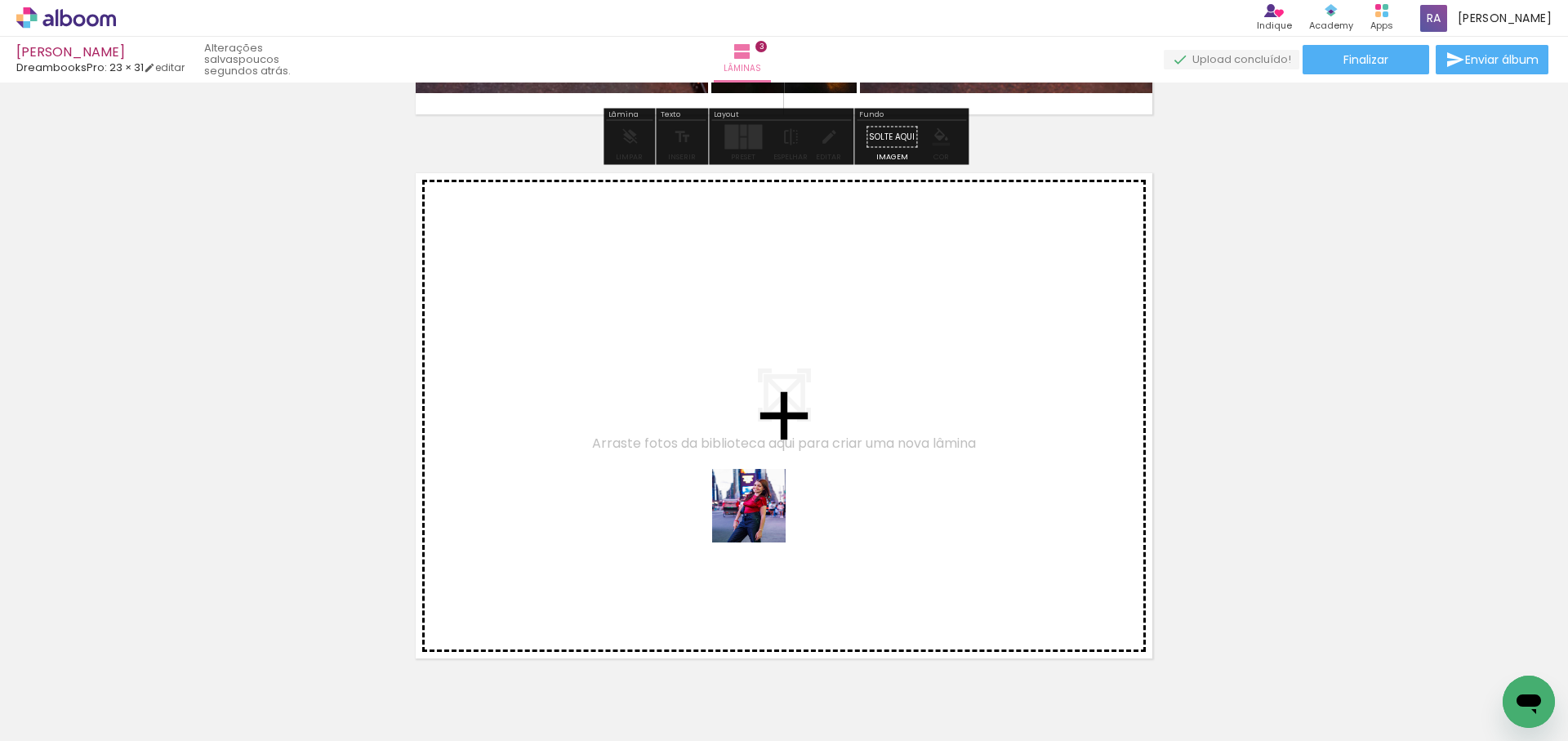
click at [774, 495] on quentale-workspace at bounding box center [784, 370] width 1568 height 741
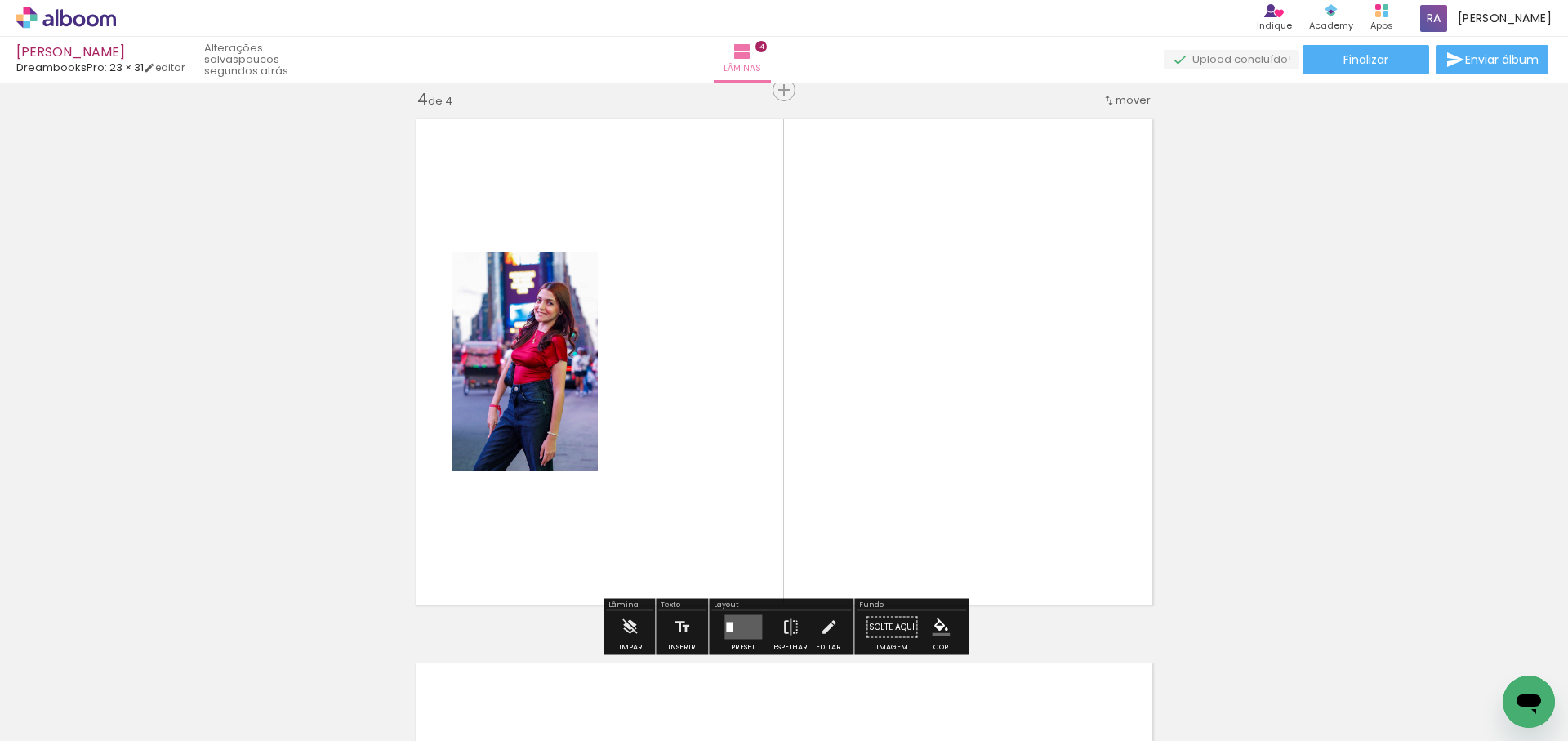
scroll to position [1654, 0]
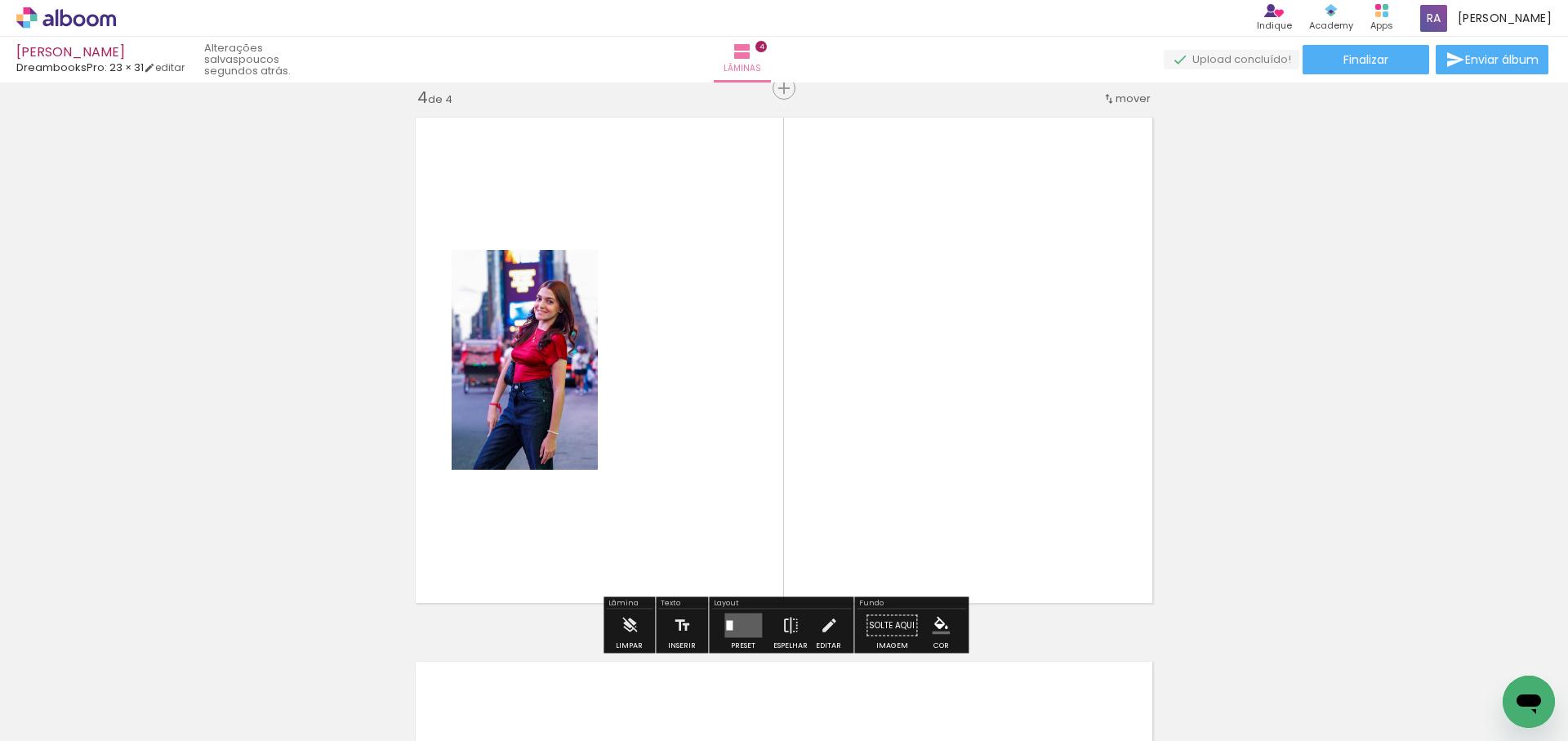
drag, startPoint x: 834, startPoint y: 473, endPoint x: 855, endPoint y: 543, distance: 73.1
click at [835, 470] on quentale-workspace at bounding box center [784, 370] width 1568 height 741
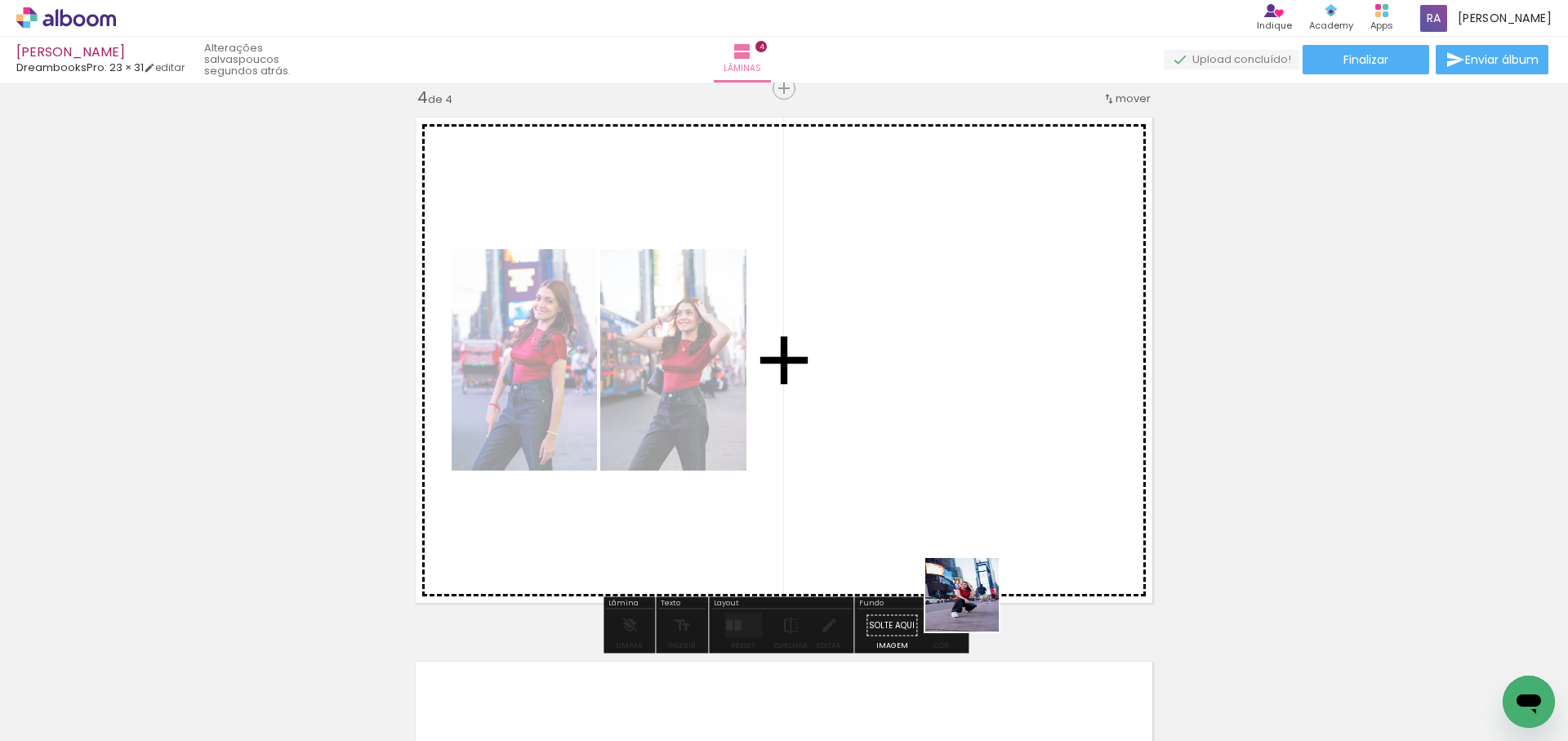
drag, startPoint x: 967, startPoint y: 699, endPoint x: 997, endPoint y: 315, distance: 385.2
click at [997, 316] on quentale-workspace at bounding box center [784, 370] width 1568 height 741
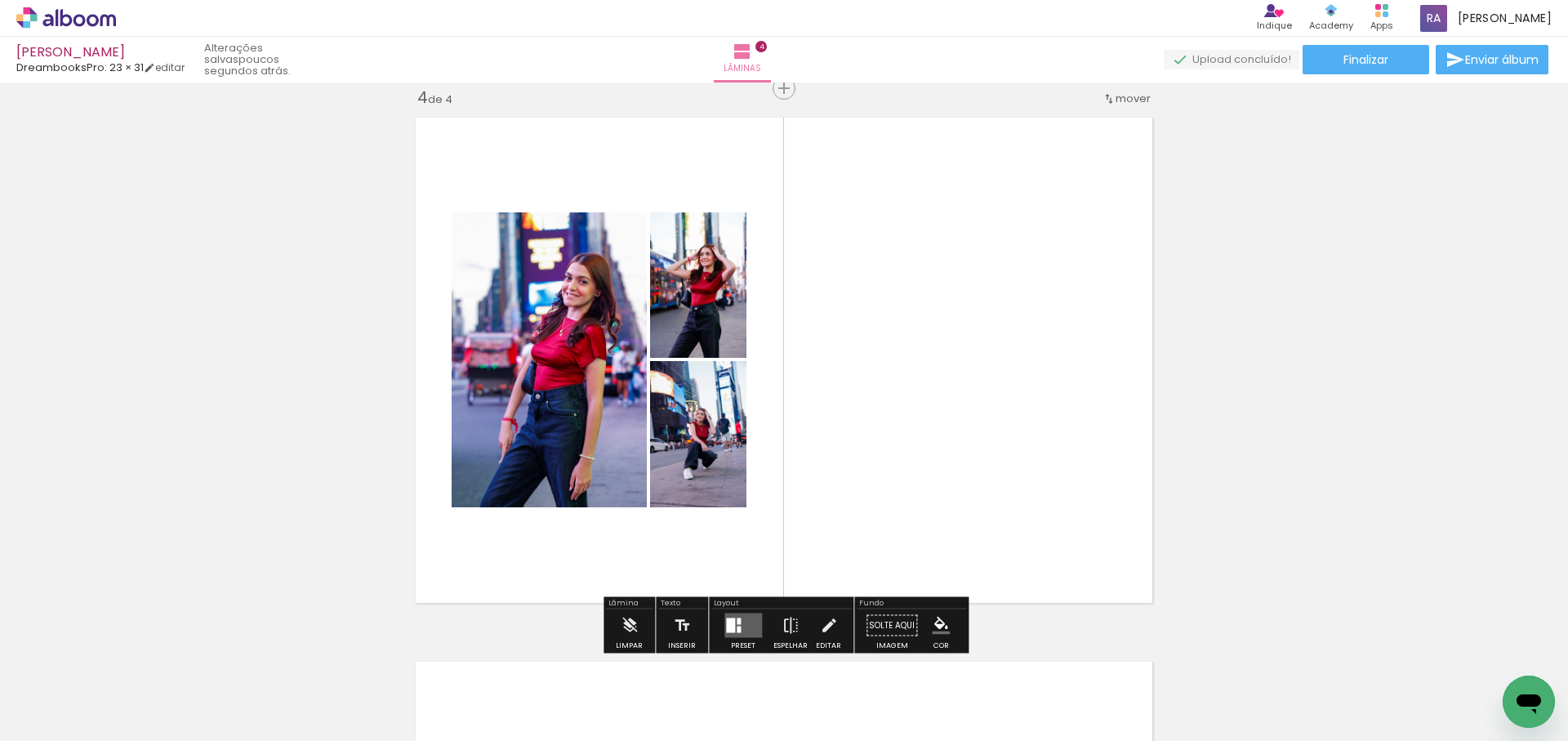
scroll to position [1655, 0]
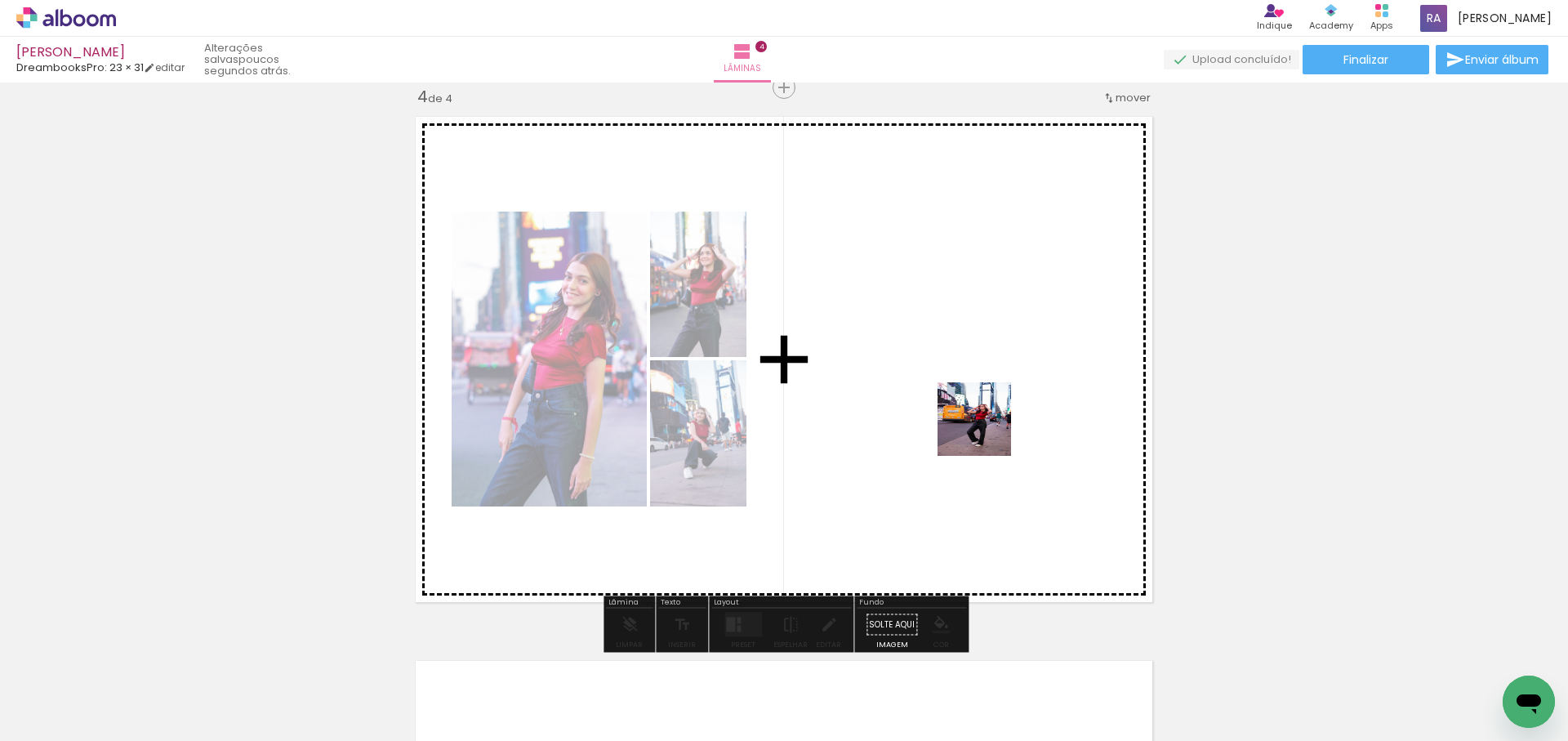
drag, startPoint x: 889, startPoint y: 693, endPoint x: 999, endPoint y: 411, distance: 302.7
click at [995, 416] on quentale-workspace at bounding box center [784, 370] width 1568 height 741
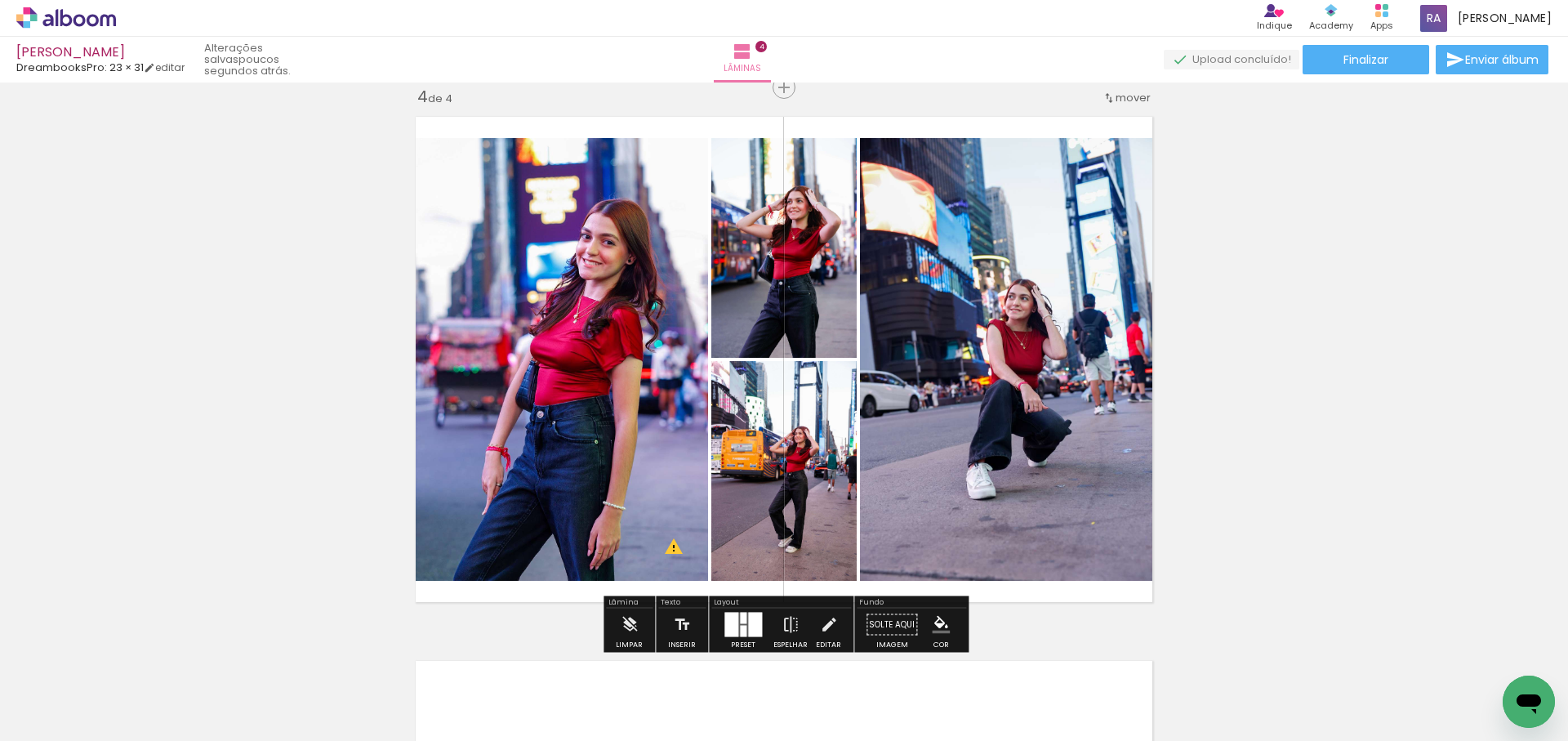
click at [753, 625] on div at bounding box center [754, 624] width 13 height 24
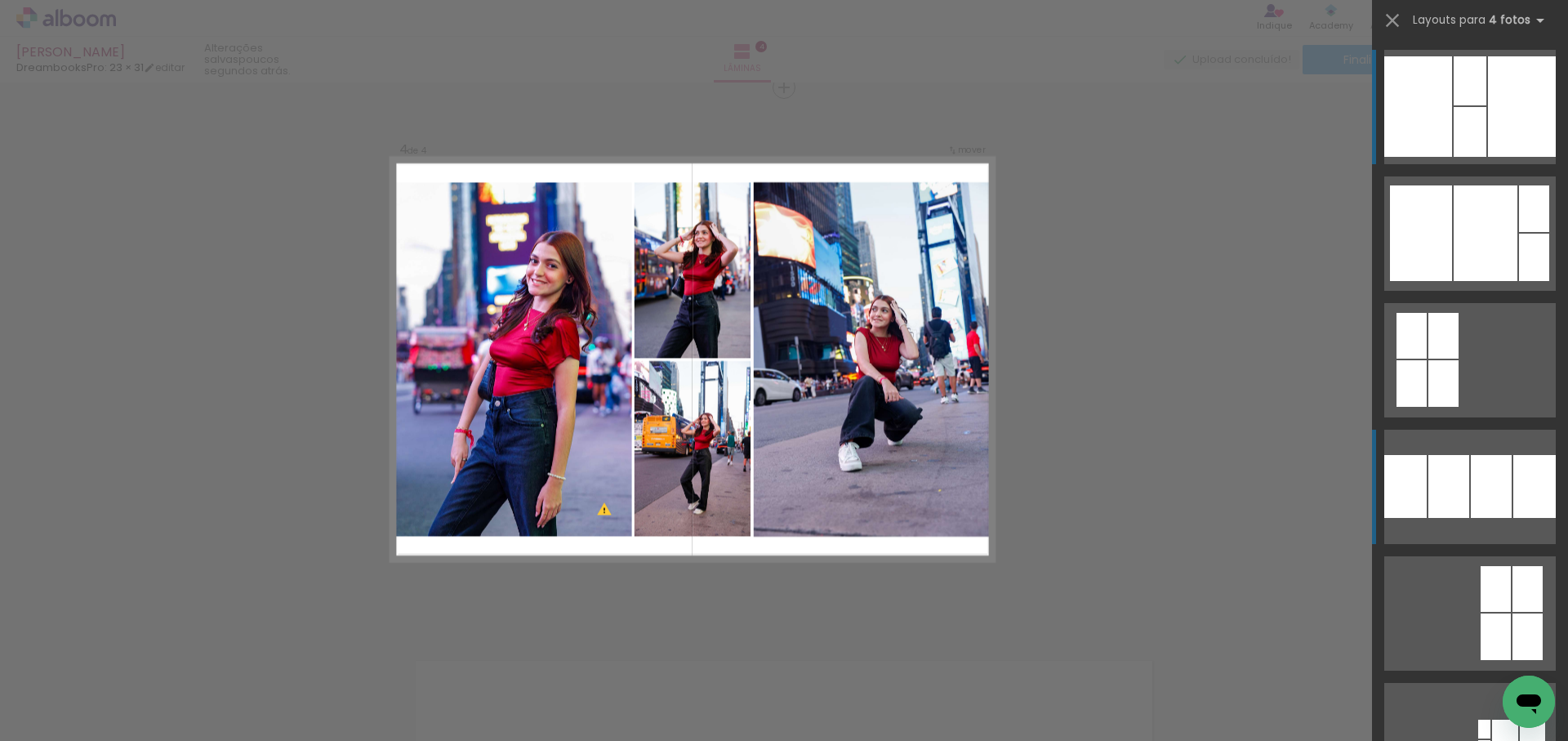
scroll to position [1654, 0]
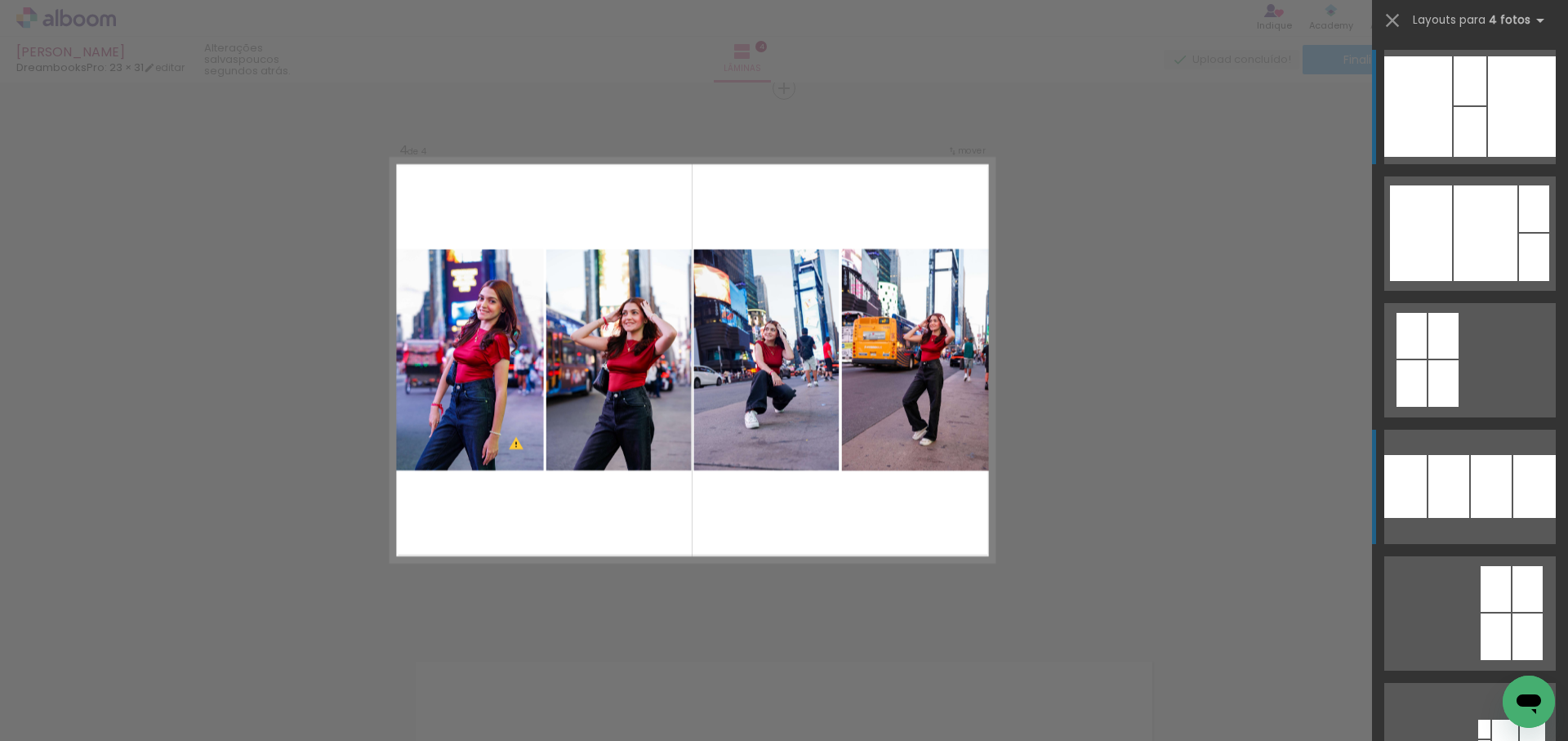
click at [1519, 232] on div at bounding box center [1535, 209] width 31 height 47
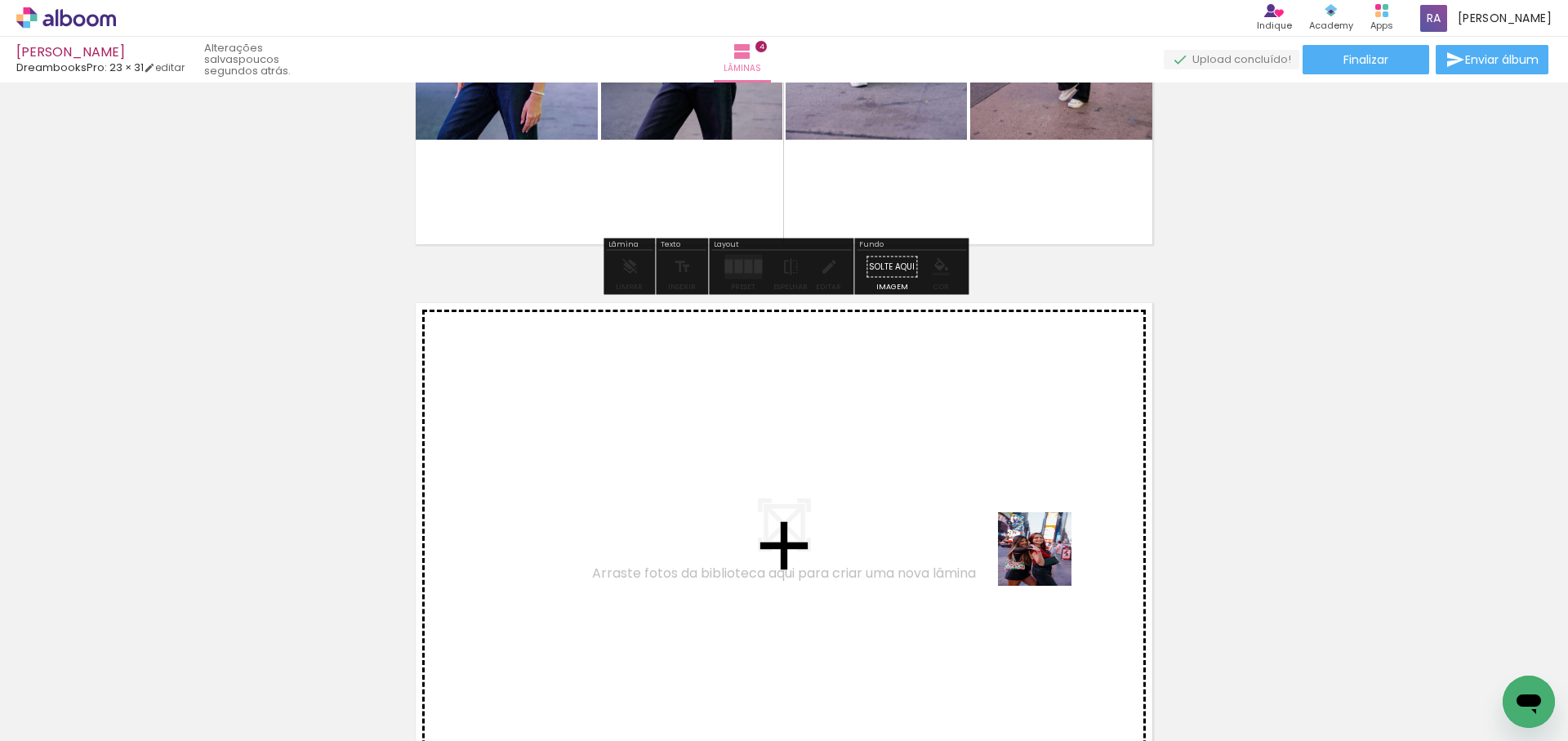
drag, startPoint x: 1047, startPoint y: 561, endPoint x: 1046, endPoint y: 545, distance: 16.0
click at [1046, 545] on quentale-workspace at bounding box center [784, 370] width 1568 height 741
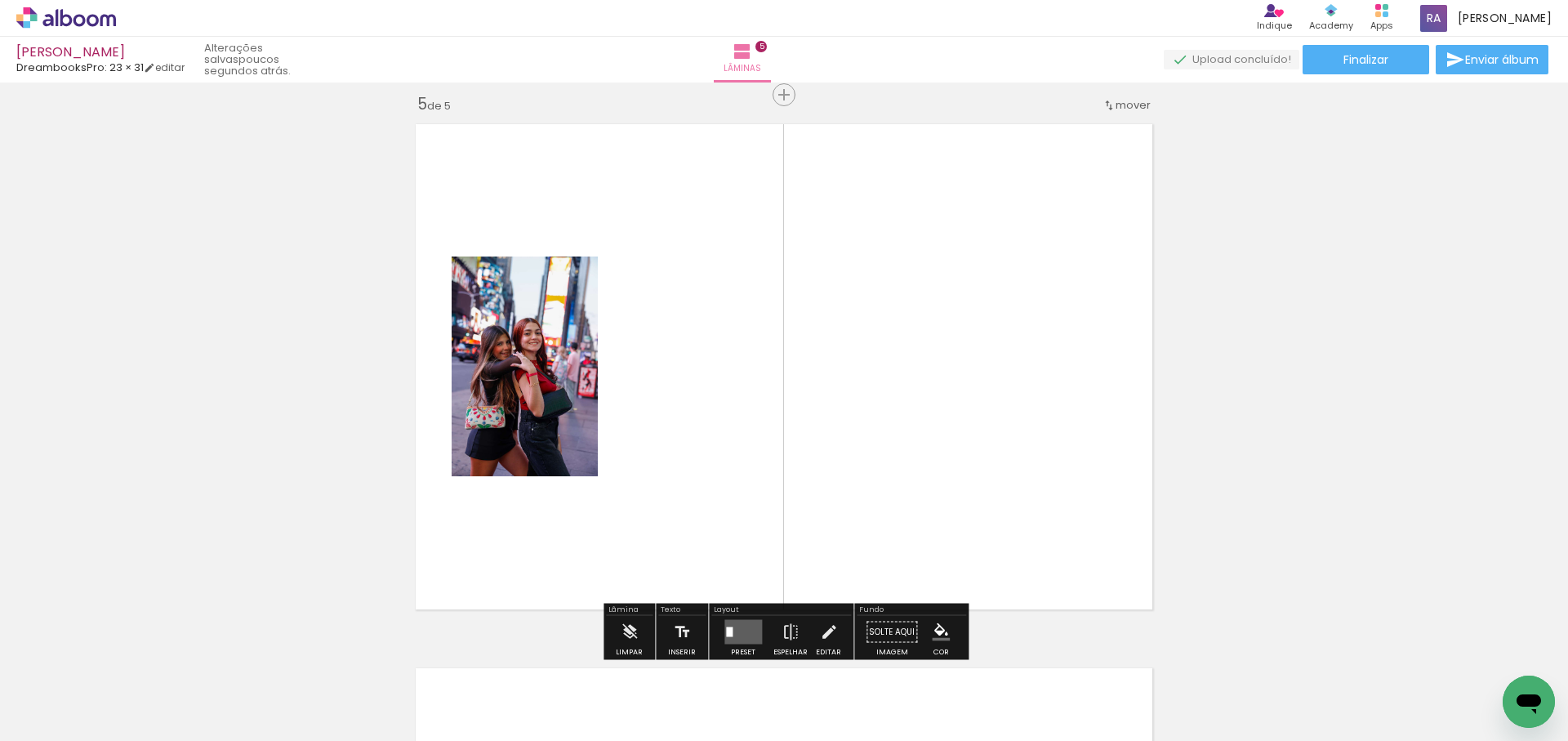
scroll to position [2198, 0]
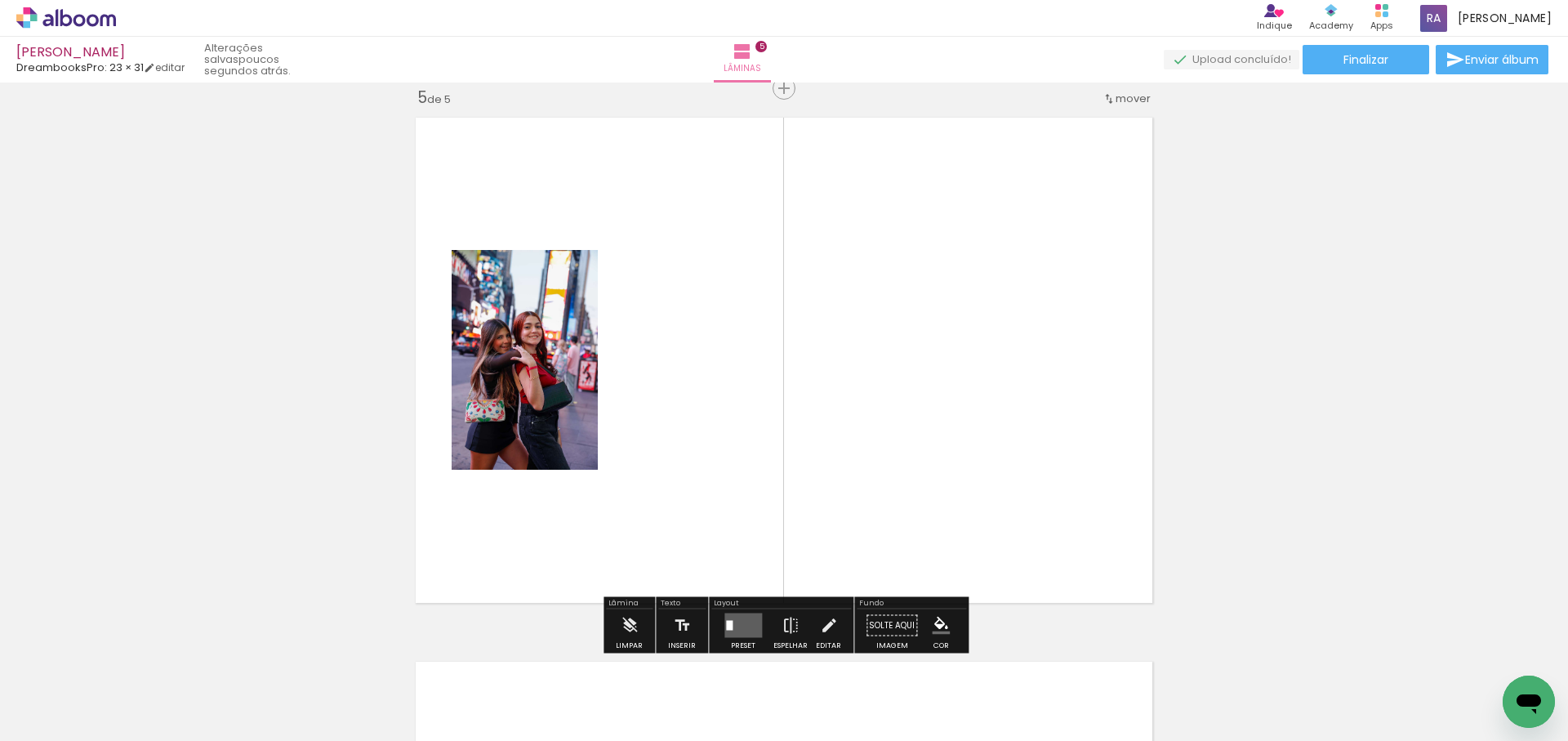
click at [1107, 492] on quentale-workspace at bounding box center [784, 370] width 1568 height 741
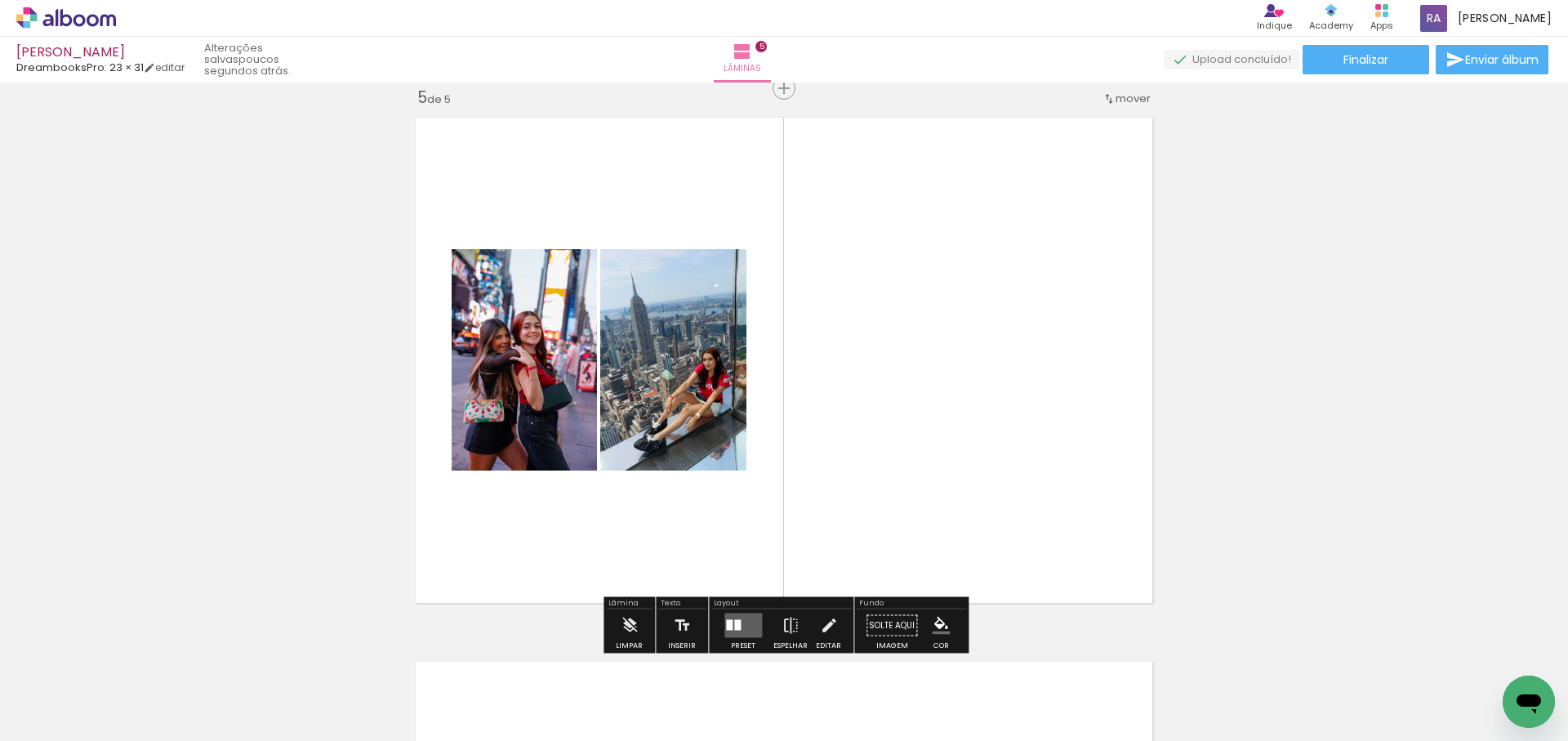
drag, startPoint x: 1245, startPoint y: 683, endPoint x: 1021, endPoint y: 391, distance: 368.0
click at [1022, 392] on quentale-workspace at bounding box center [784, 370] width 1568 height 741
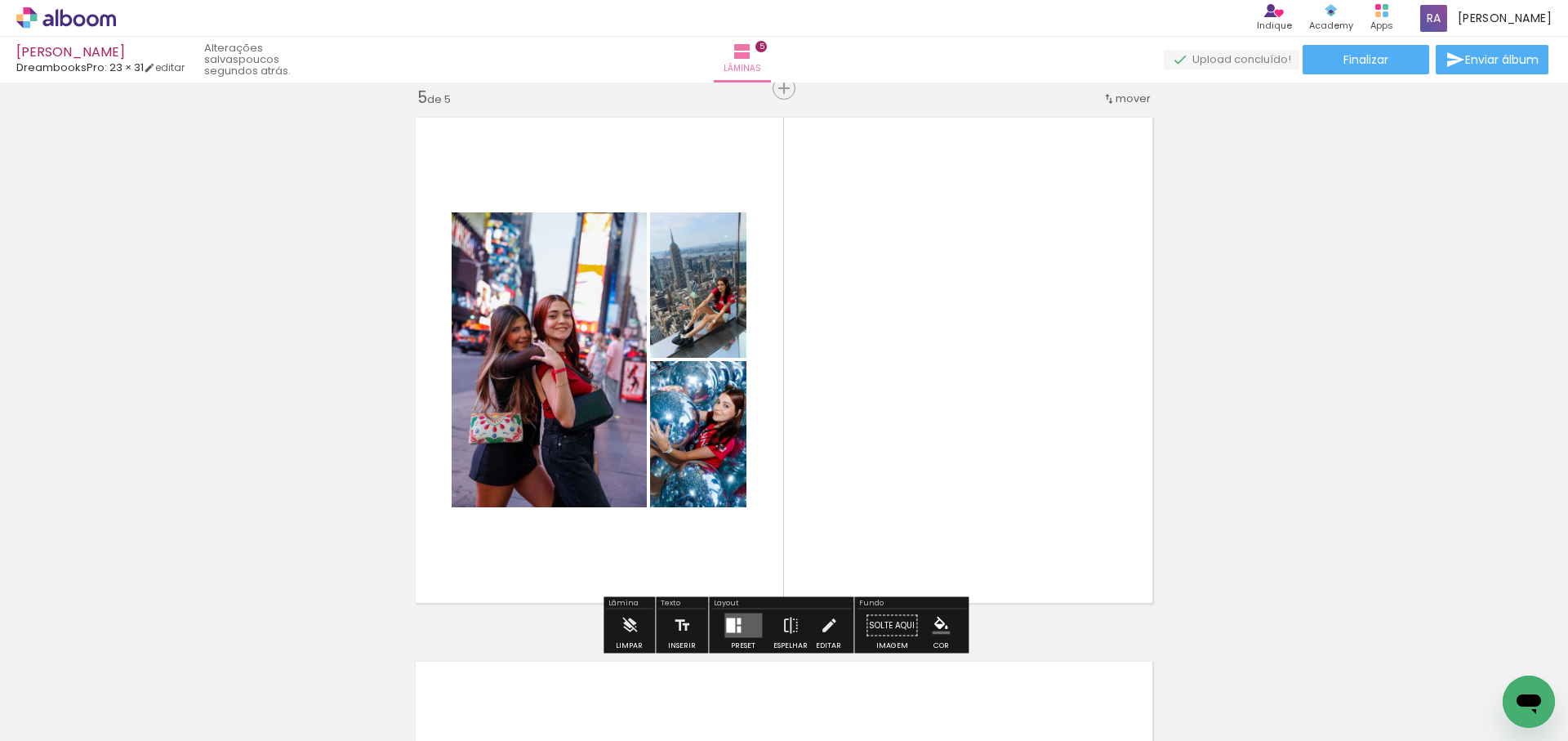
click at [740, 628] on quentale-layouter at bounding box center [744, 625] width 38 height 24
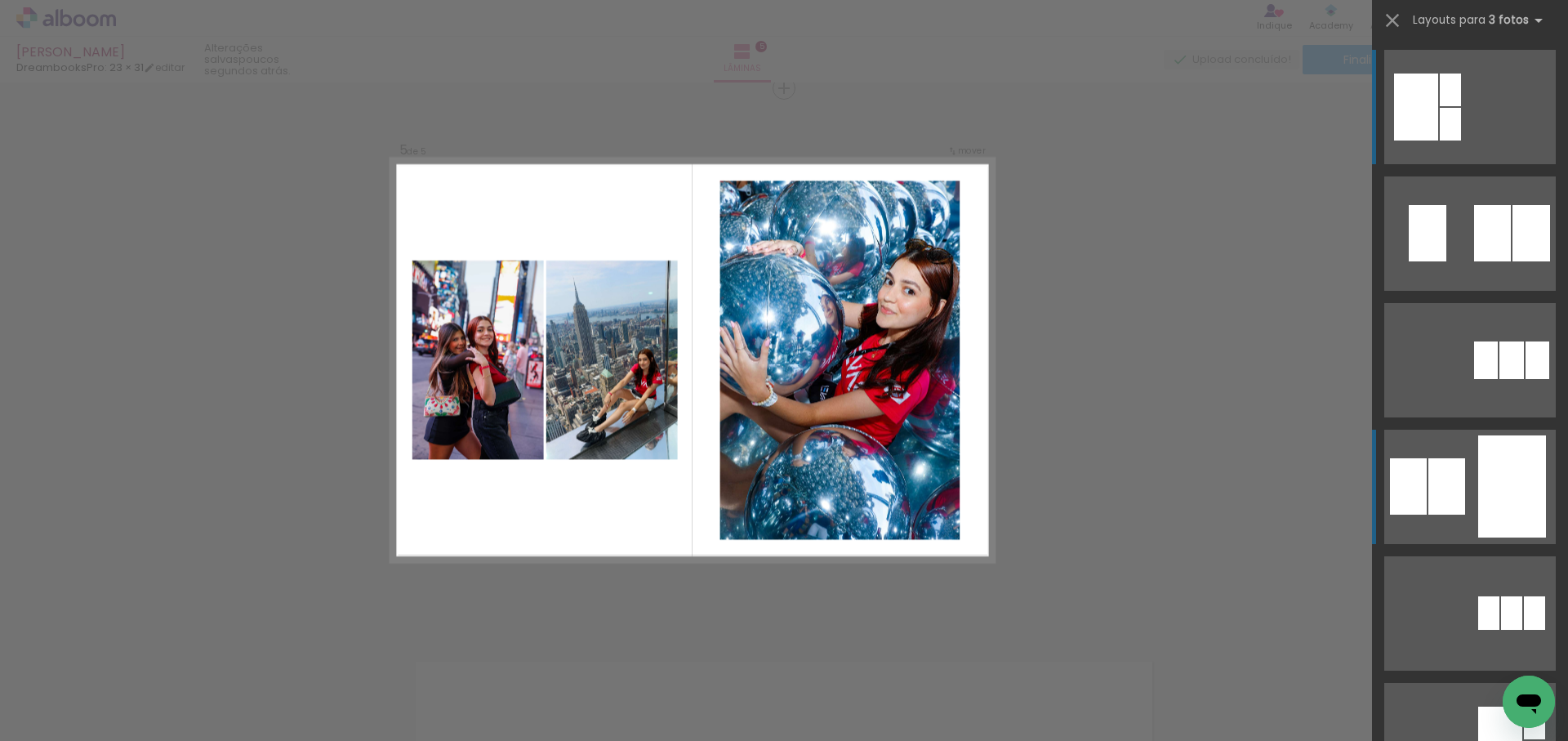
click at [1513, 262] on div at bounding box center [1532, 233] width 38 height 57
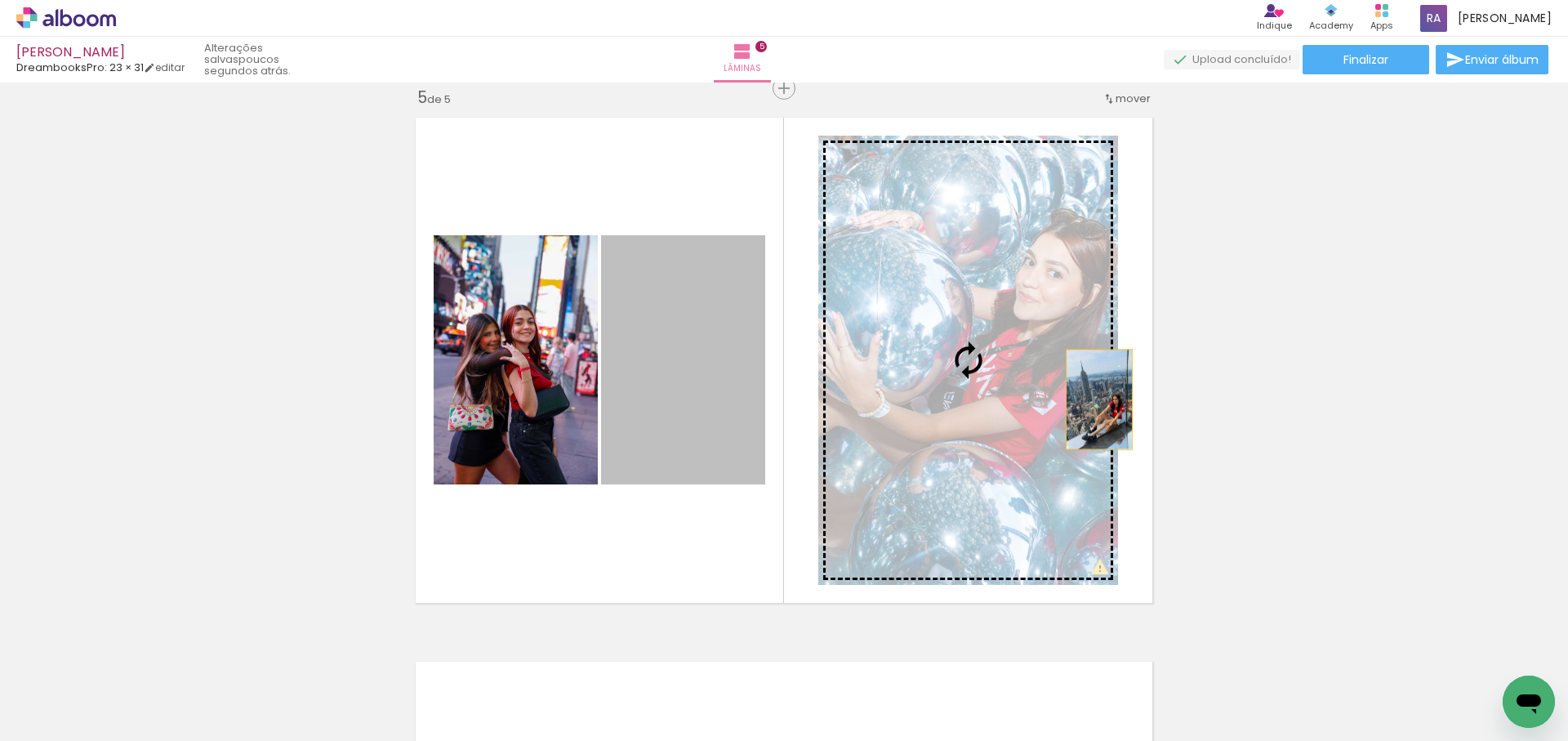
drag, startPoint x: 693, startPoint y: 415, endPoint x: 1100, endPoint y: 399, distance: 407.3
click at [0, 0] on slot at bounding box center [0, 0] width 0 height 0
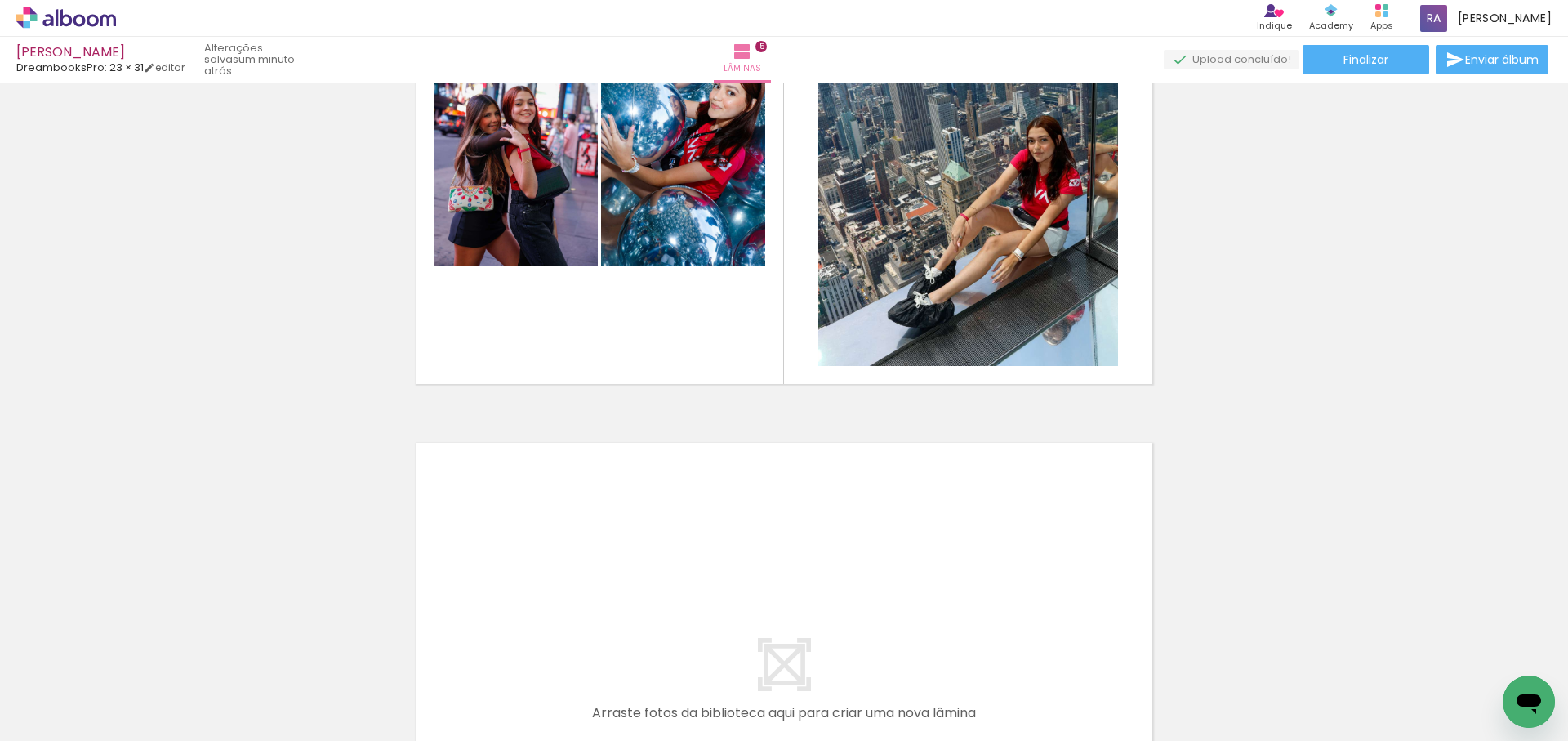
scroll to position [0, 1087]
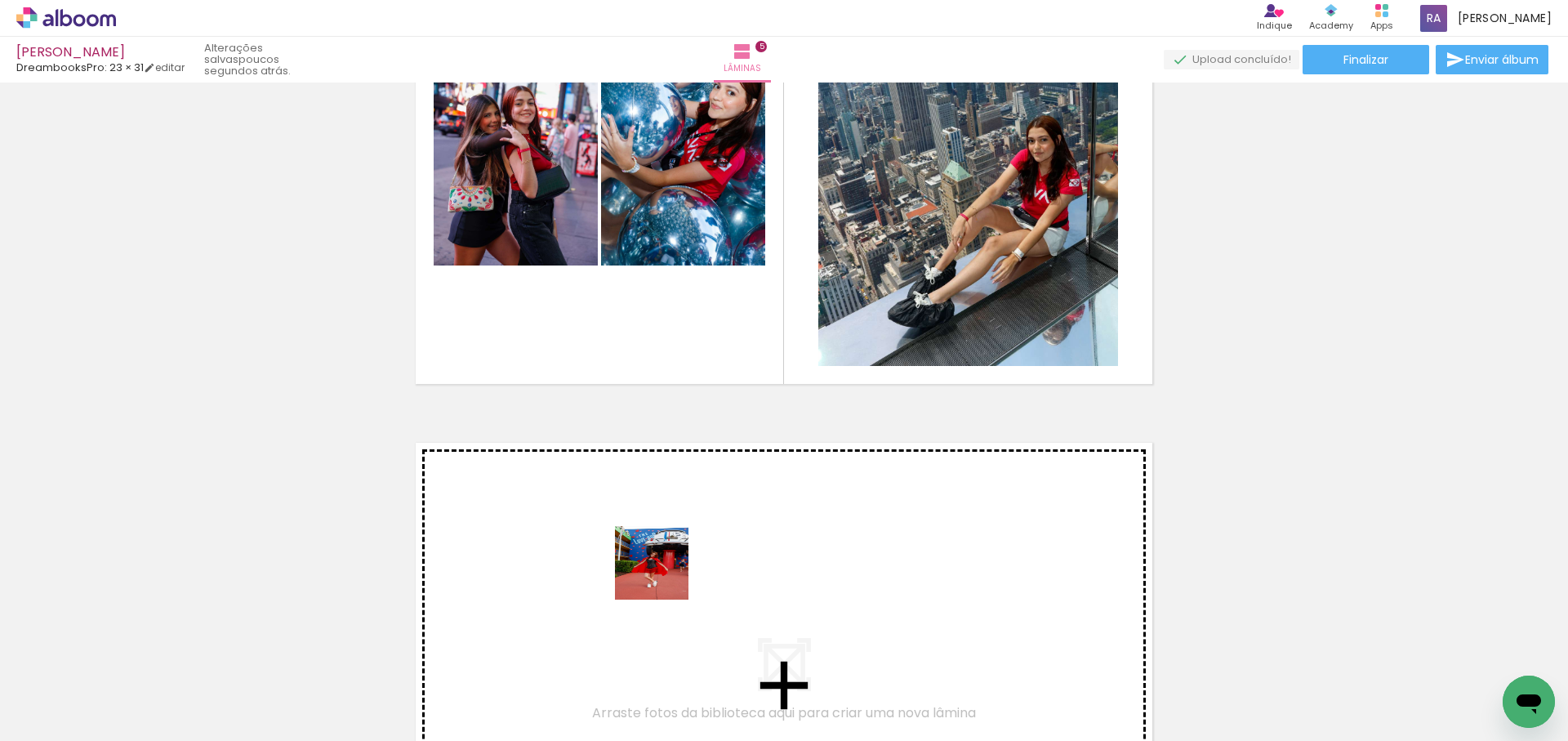
click at [699, 539] on quentale-workspace at bounding box center [784, 370] width 1568 height 741
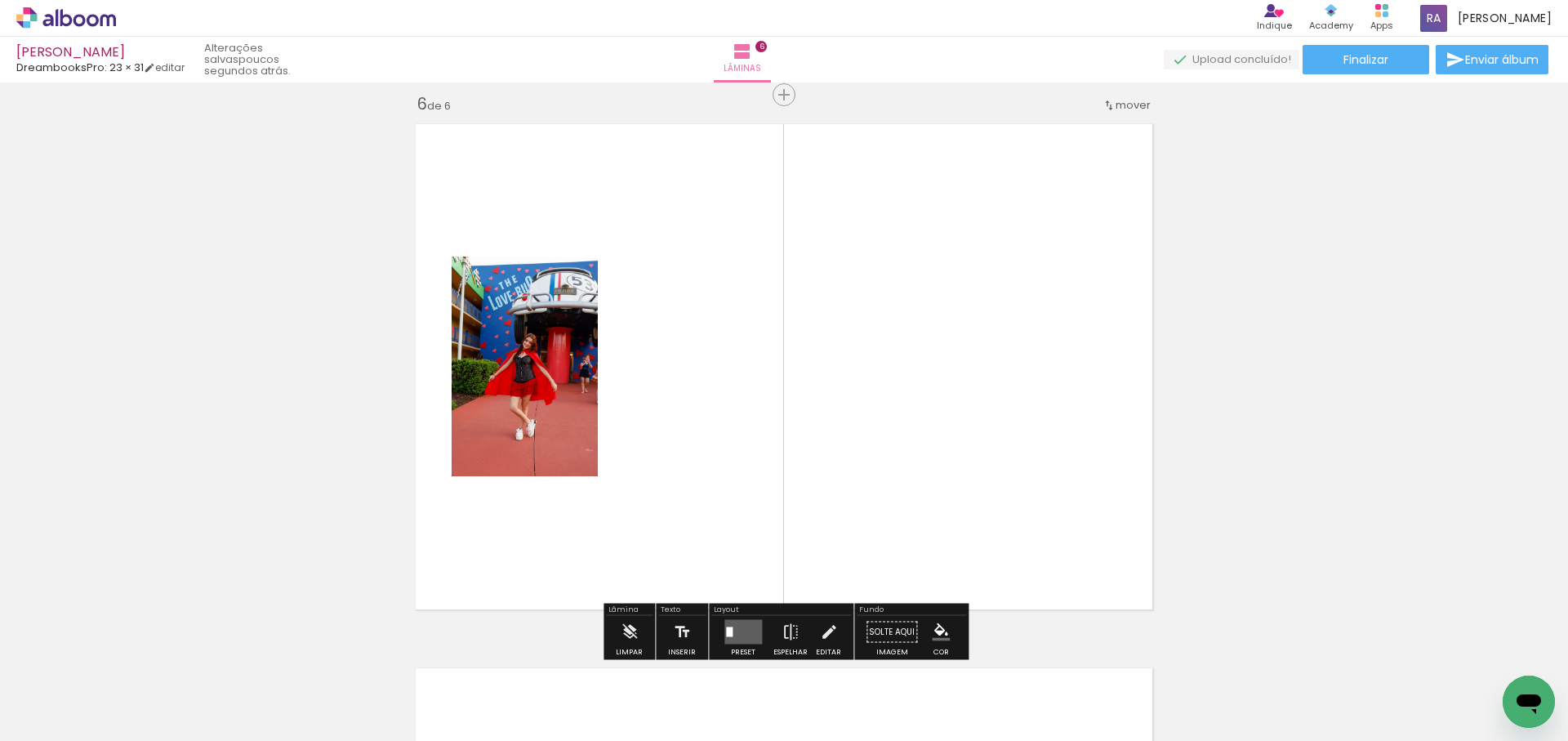
scroll to position [2742, 0]
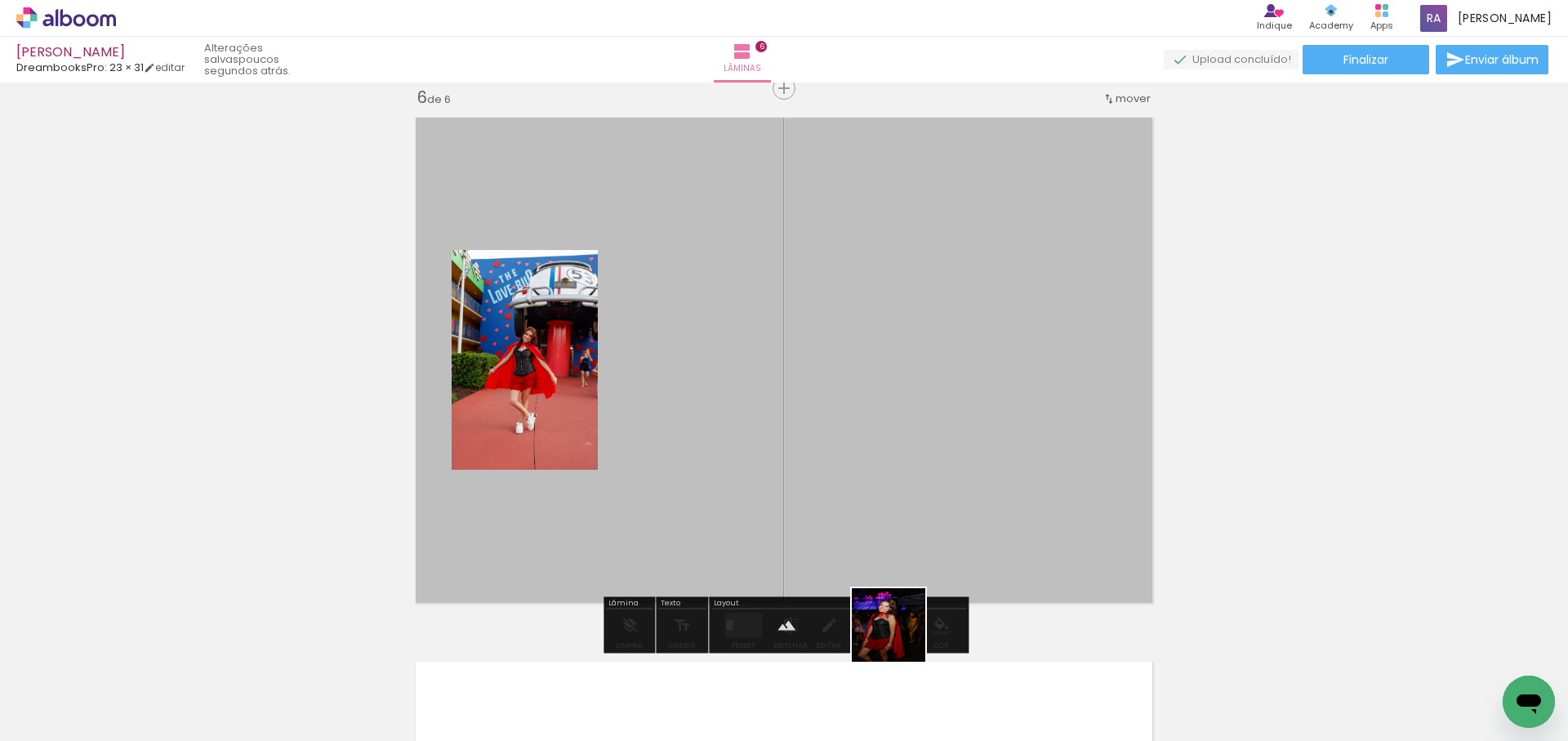
drag, startPoint x: 901, startPoint y: 638, endPoint x: 896, endPoint y: 474, distance: 164.1
click at [914, 444] on quentale-workspace at bounding box center [784, 370] width 1568 height 741
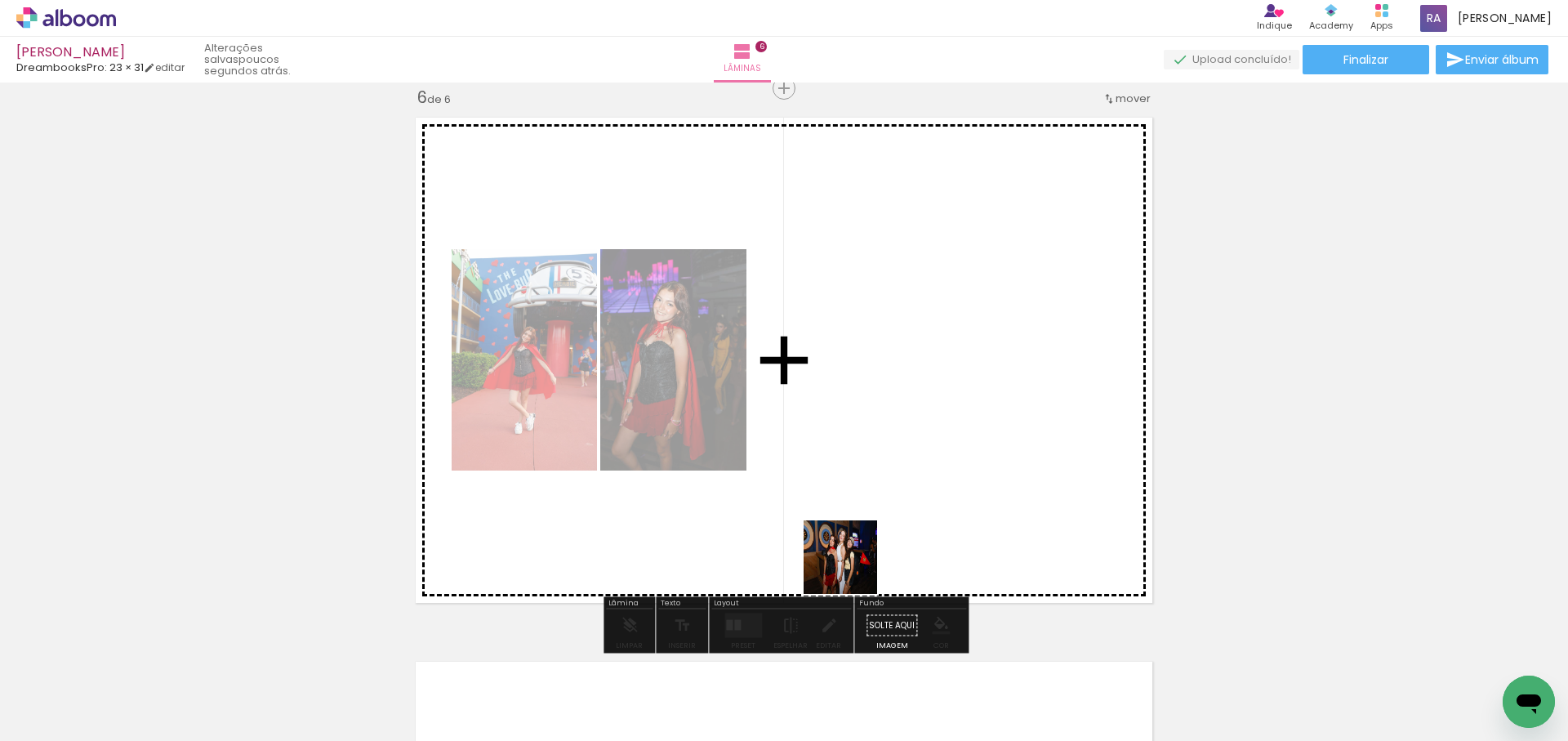
drag, startPoint x: 852, startPoint y: 569, endPoint x: 858, endPoint y: 485, distance: 84.2
click at [858, 485] on quentale-workspace at bounding box center [784, 370] width 1568 height 741
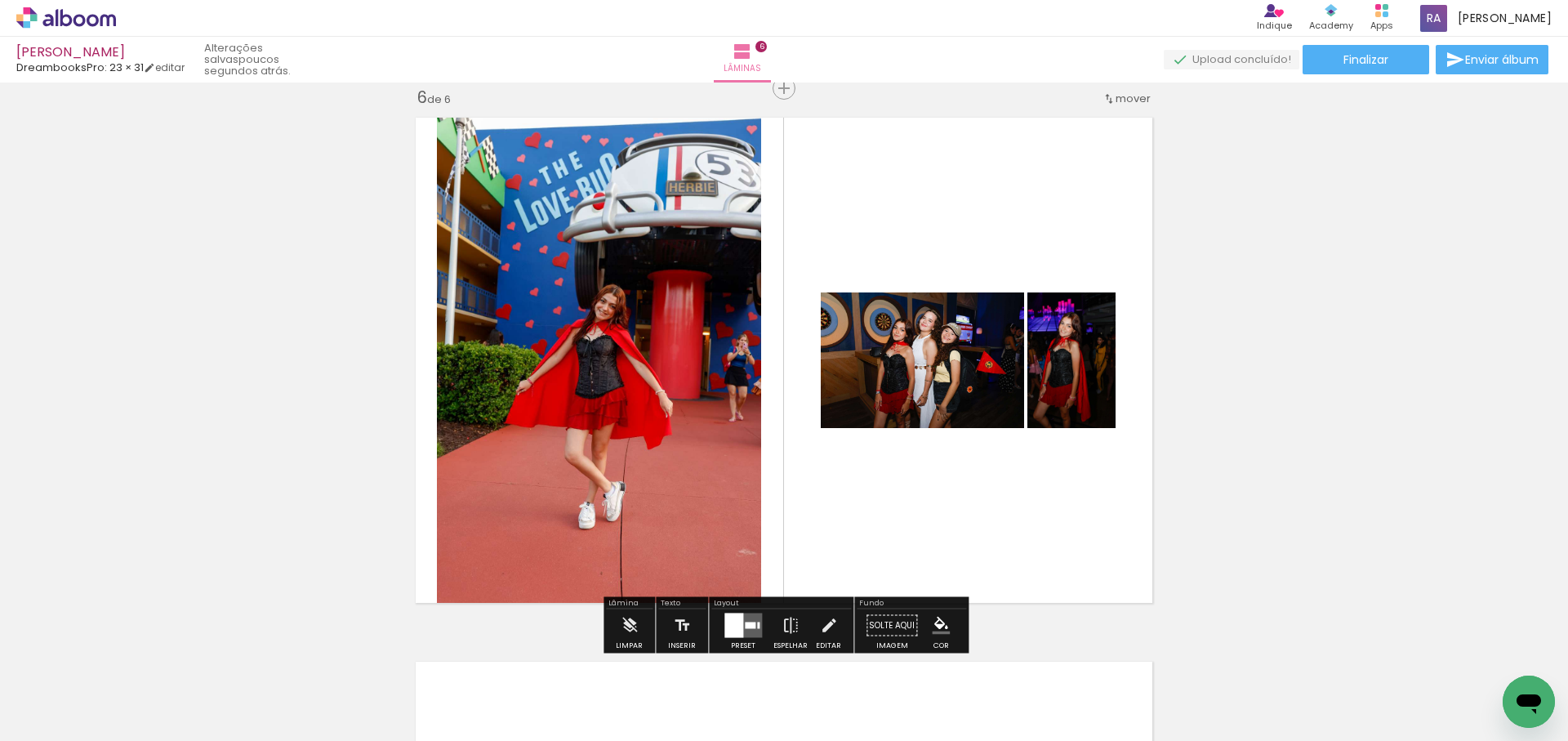
drag, startPoint x: 842, startPoint y: 548, endPoint x: 879, endPoint y: 474, distance: 82.7
click at [879, 474] on quentale-workspace at bounding box center [784, 370] width 1568 height 741
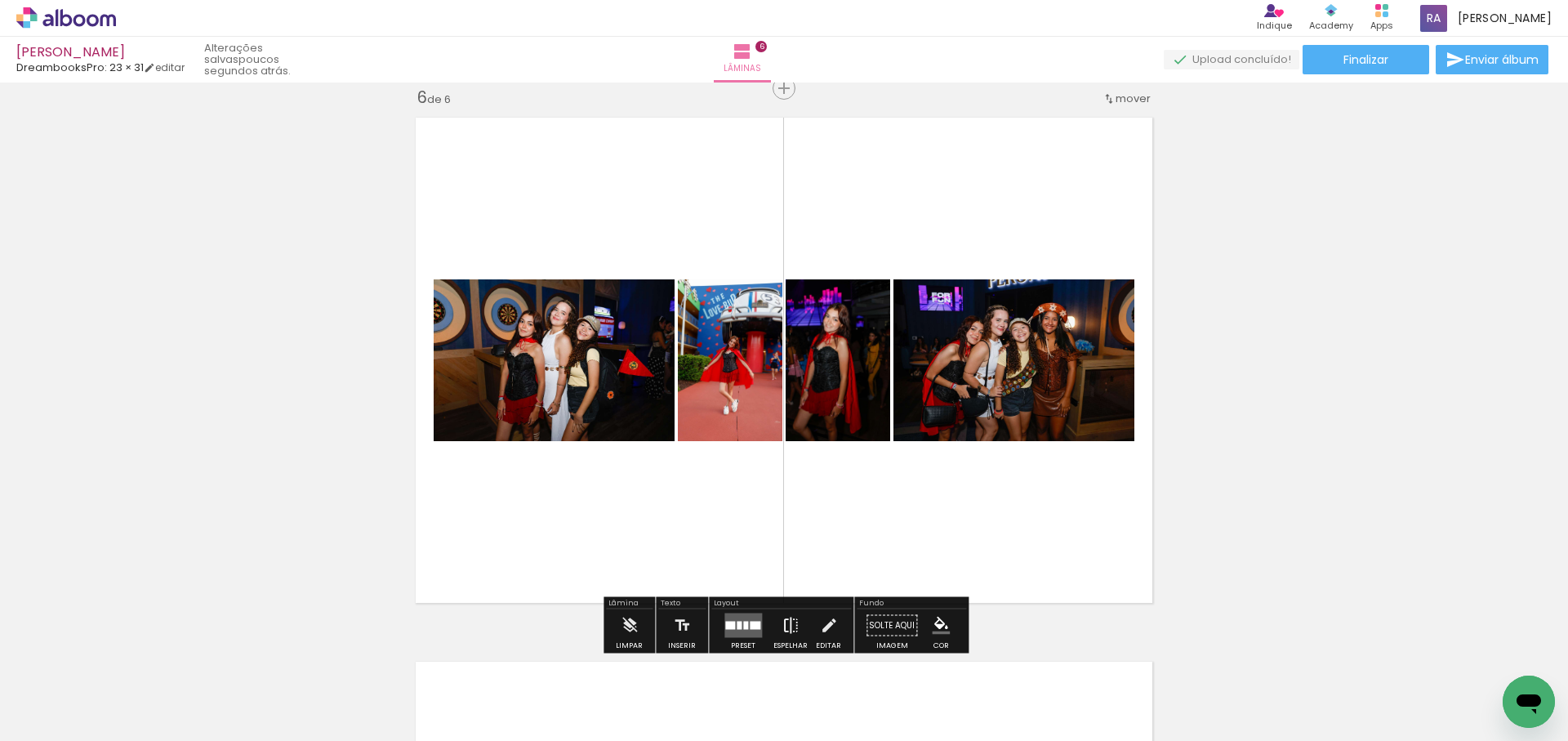
scroll to position [2743, 0]
click at [729, 622] on div at bounding box center [730, 624] width 10 height 8
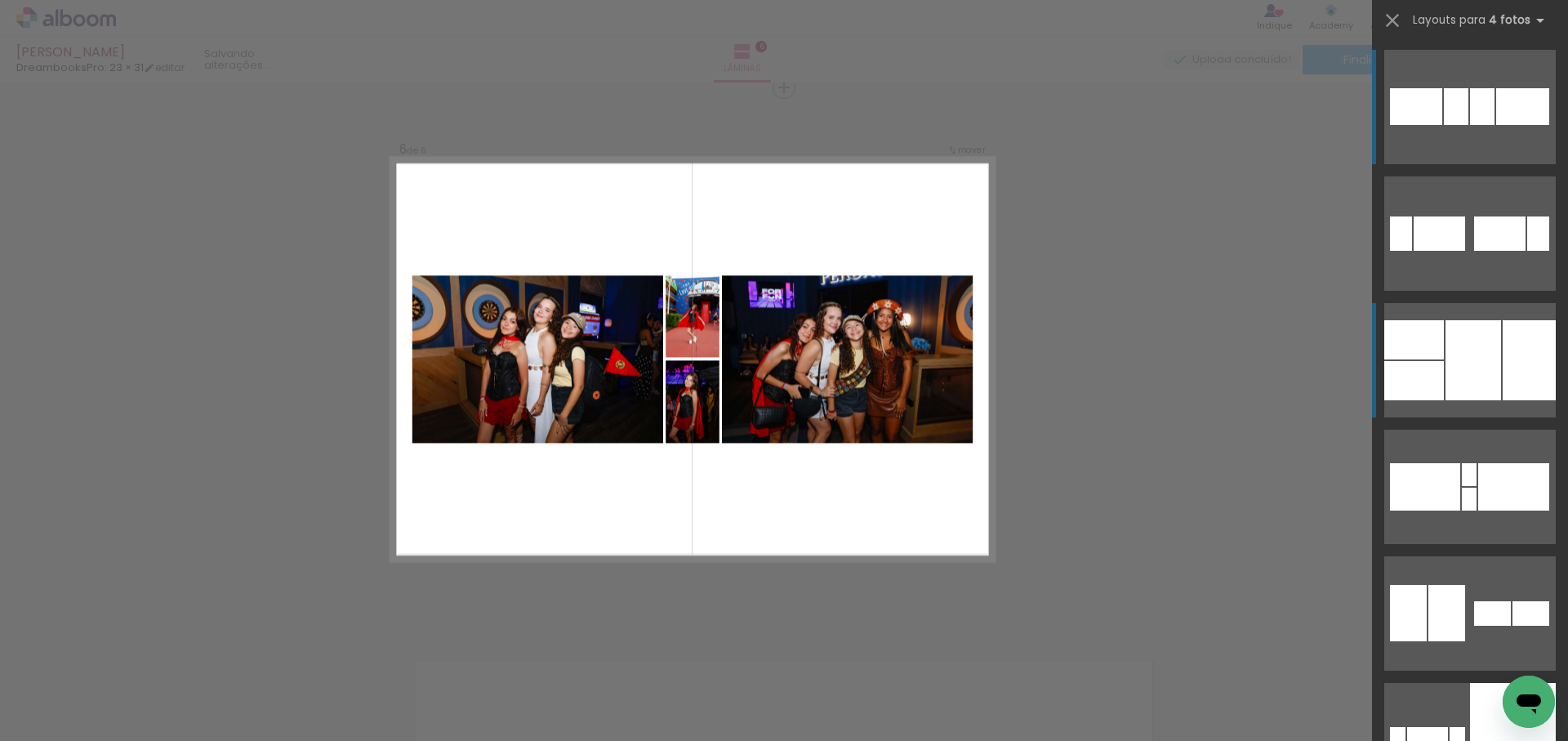
scroll to position [2742, 0]
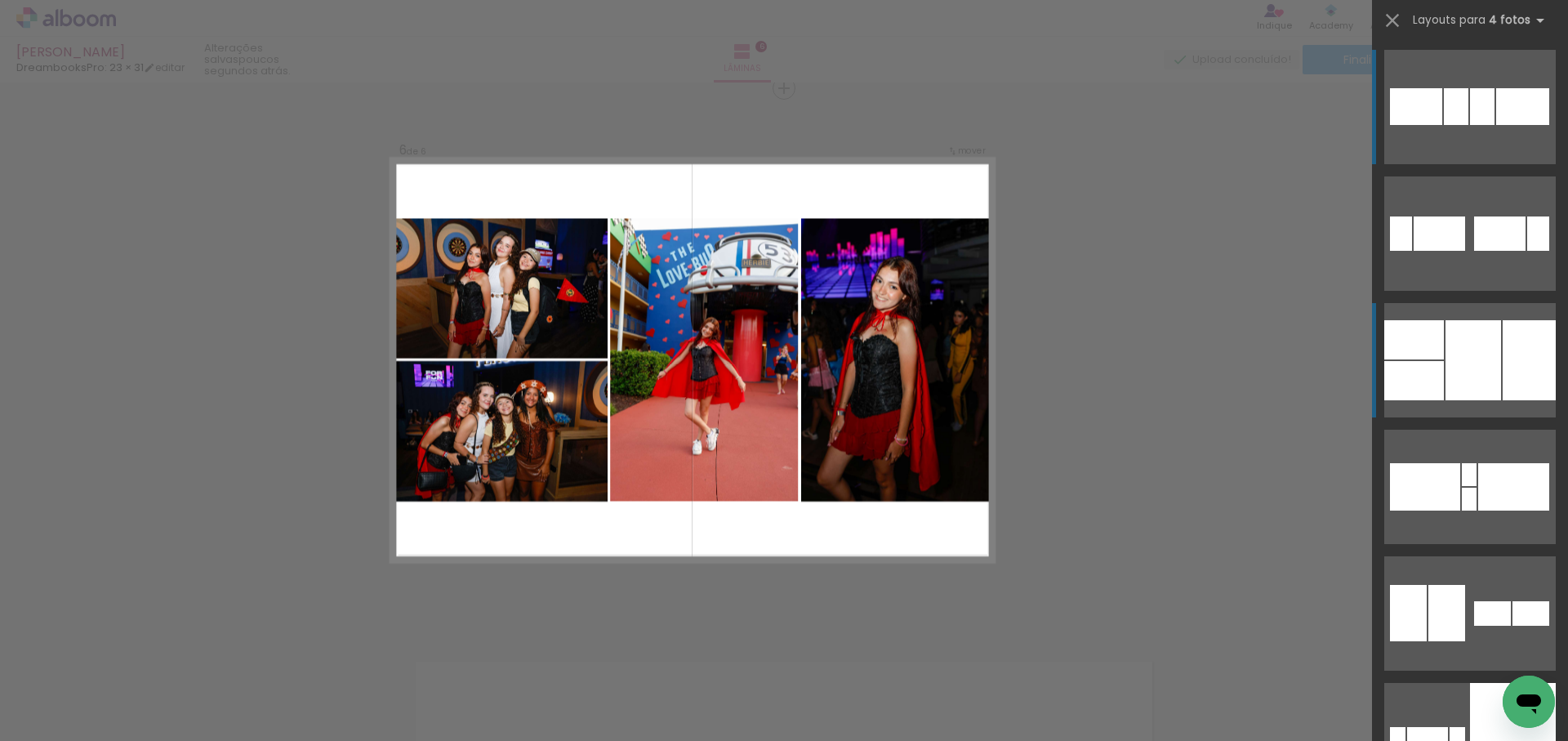
click at [1466, 354] on div at bounding box center [1474, 360] width 56 height 80
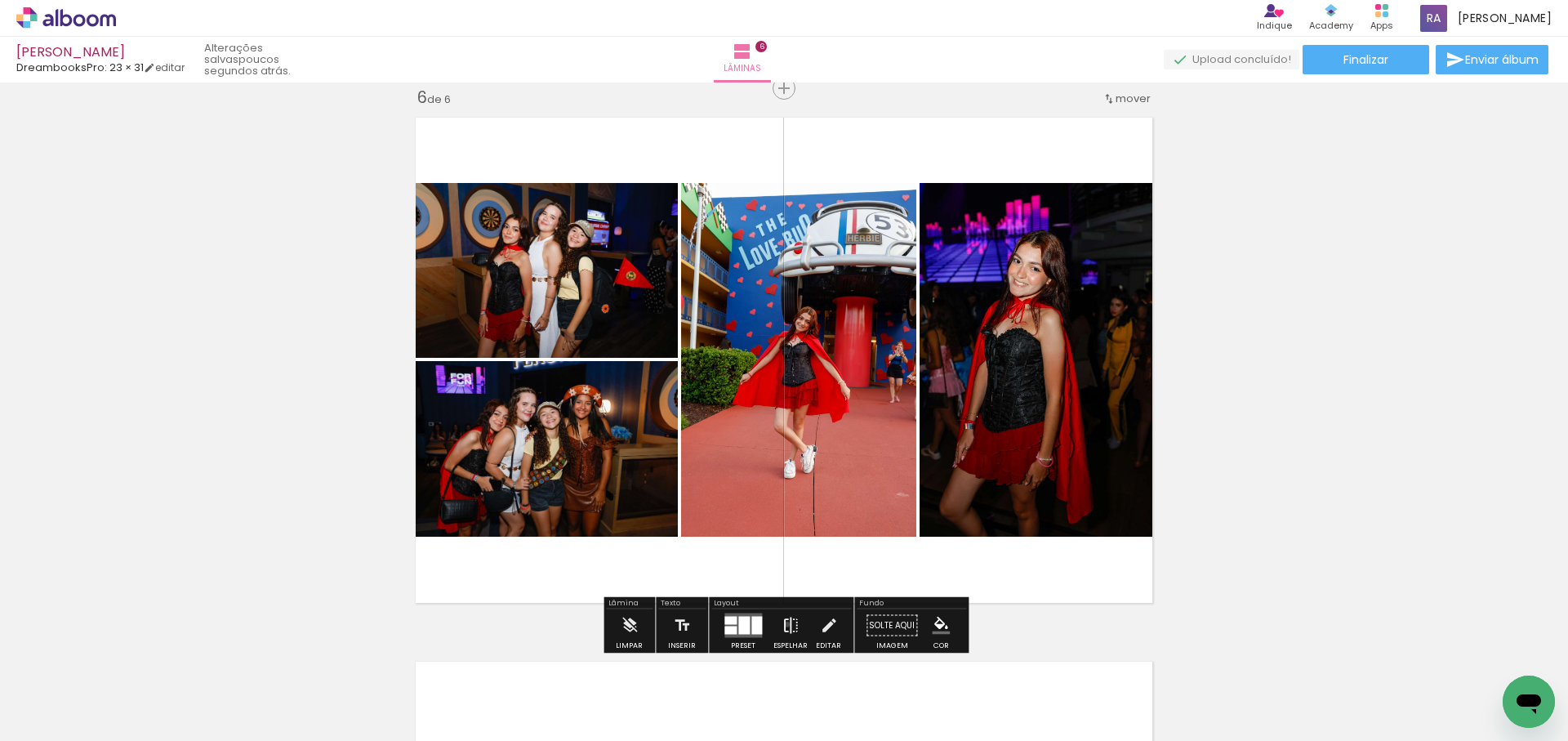
click at [783, 624] on iron-icon at bounding box center [790, 626] width 18 height 32
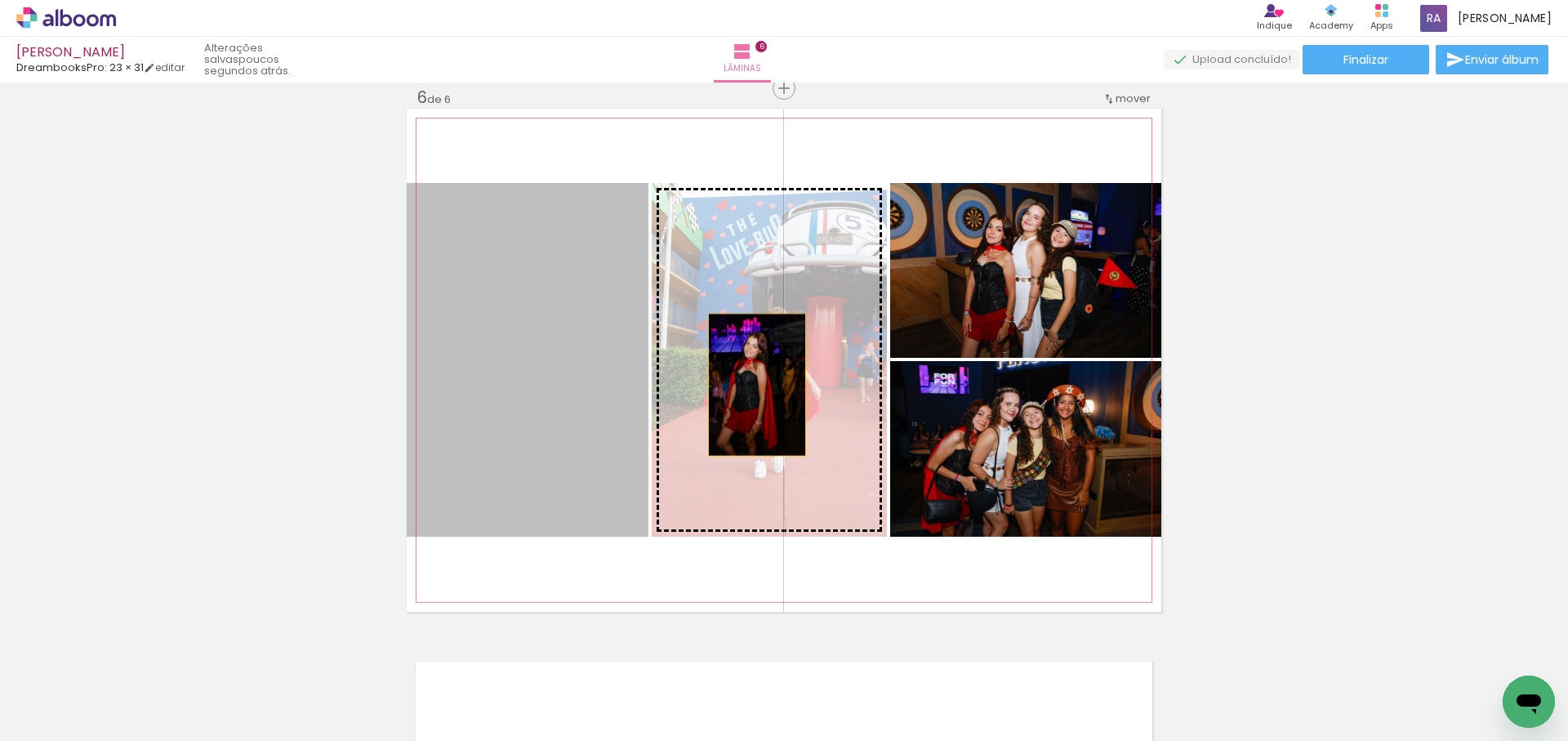
drag, startPoint x: 538, startPoint y: 402, endPoint x: 792, endPoint y: 385, distance: 254.6
click at [0, 0] on slot at bounding box center [0, 0] width 0 height 0
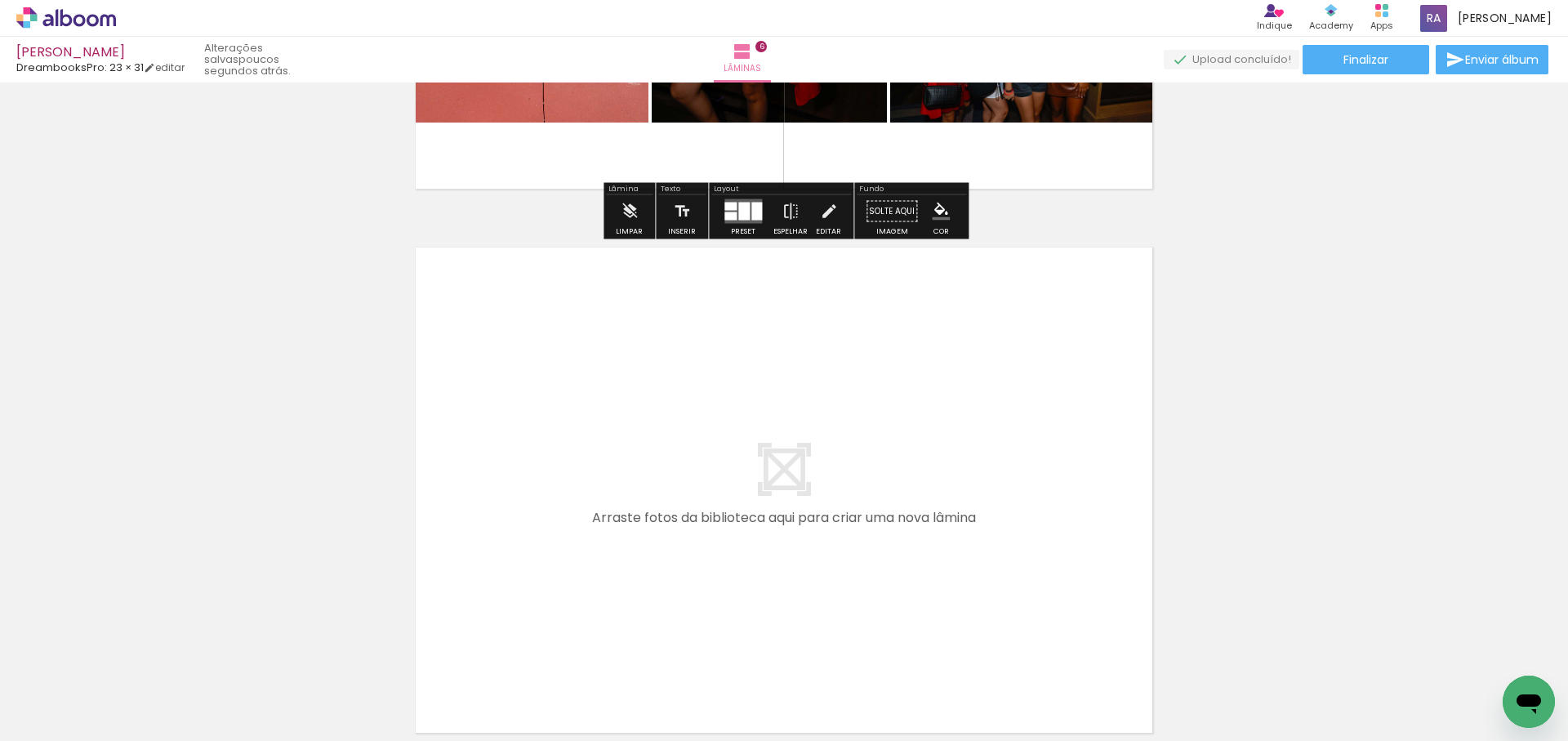
scroll to position [0, 1372]
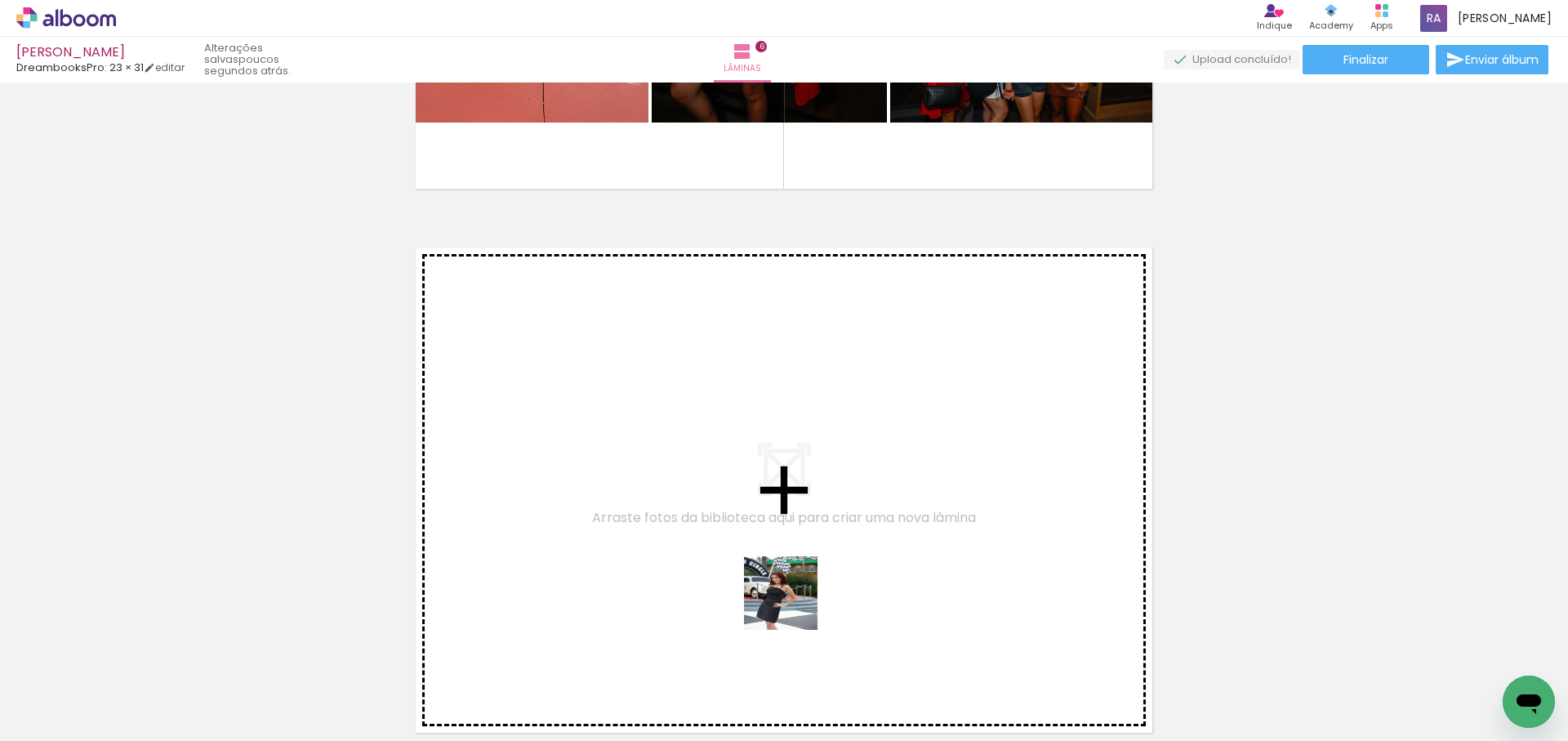
click at [811, 597] on quentale-workspace at bounding box center [784, 370] width 1568 height 741
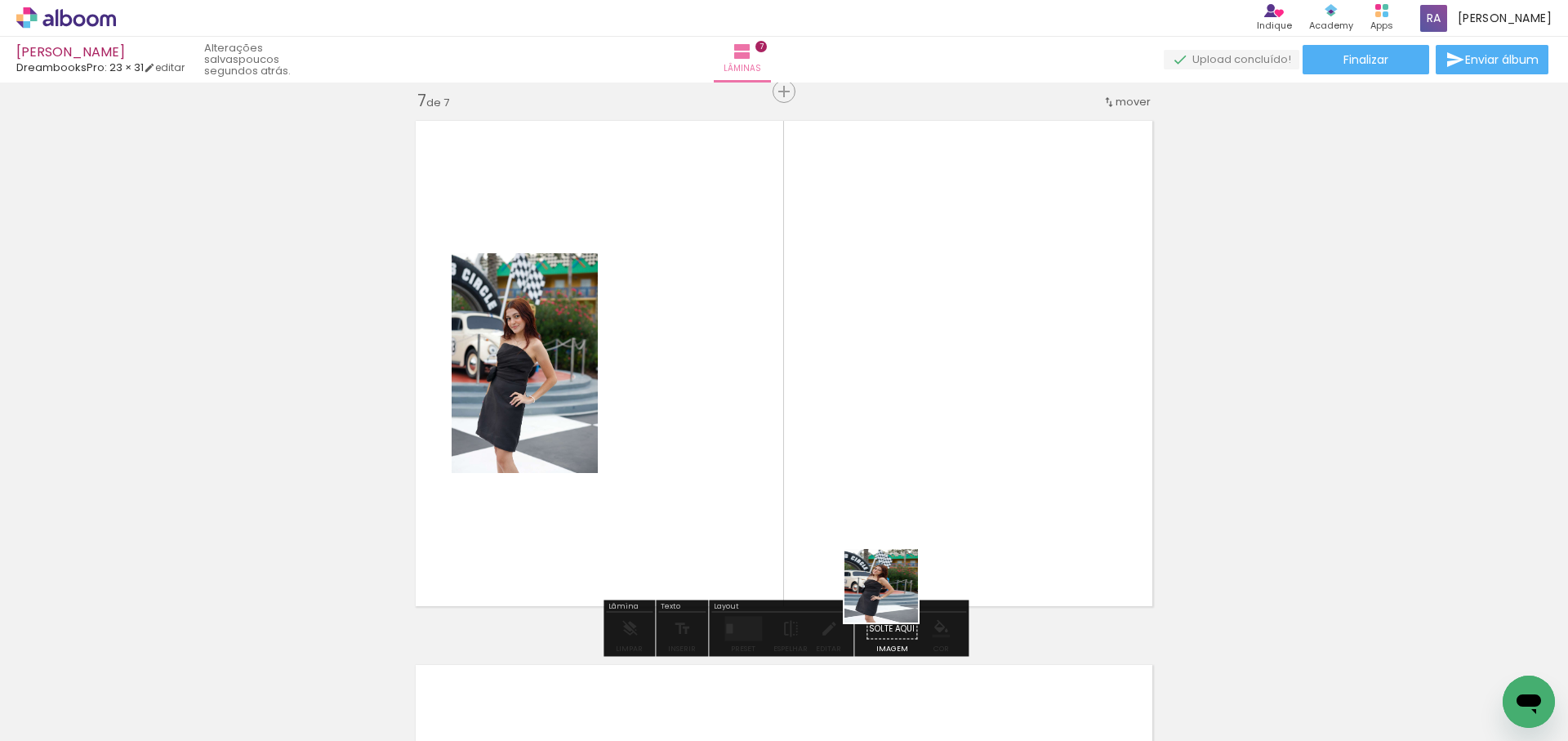
drag, startPoint x: 835, startPoint y: 665, endPoint x: 907, endPoint y: 626, distance: 81.9
click at [894, 597] on quentale-workspace at bounding box center [784, 370] width 1568 height 741
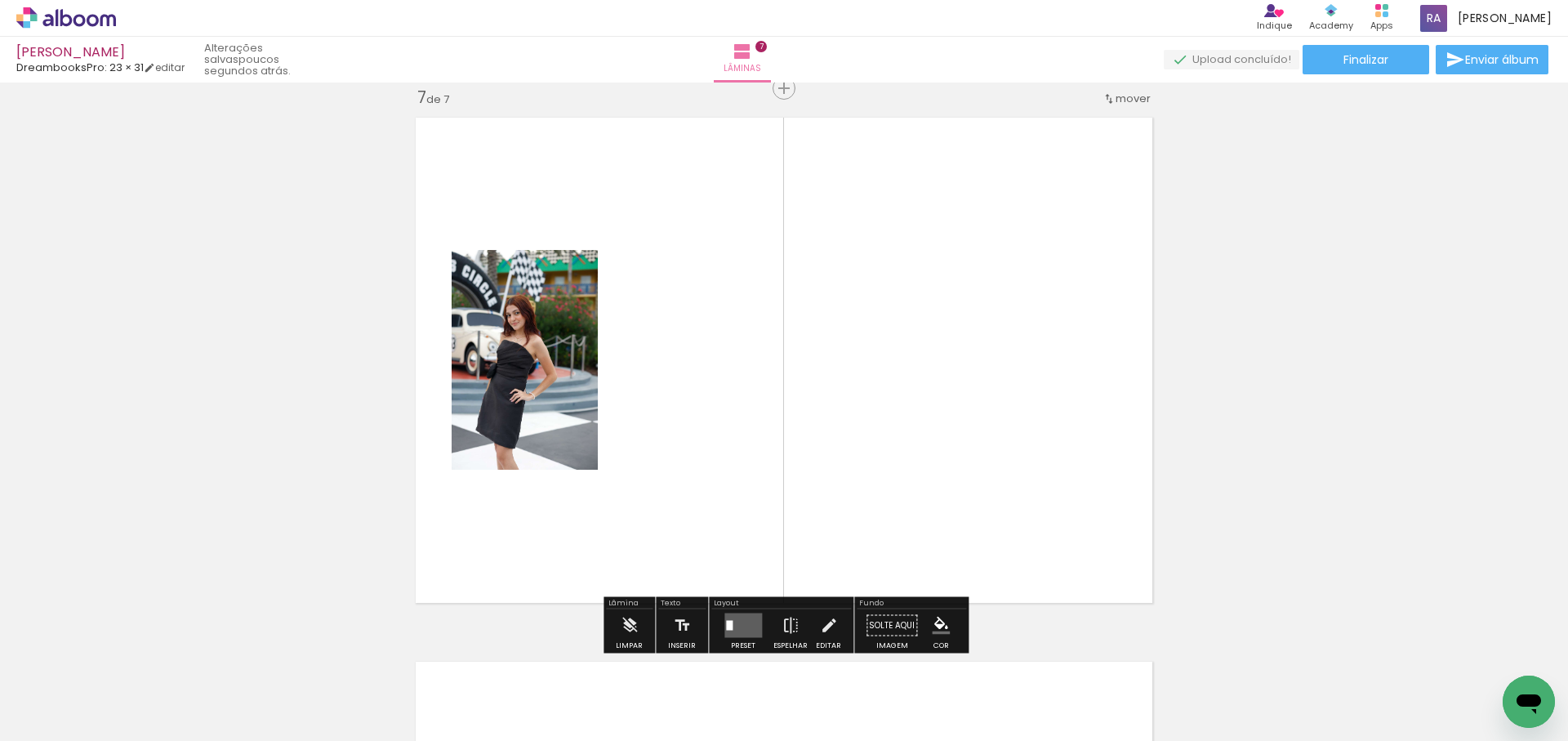
click at [941, 567] on quentale-workspace at bounding box center [784, 370] width 1568 height 741
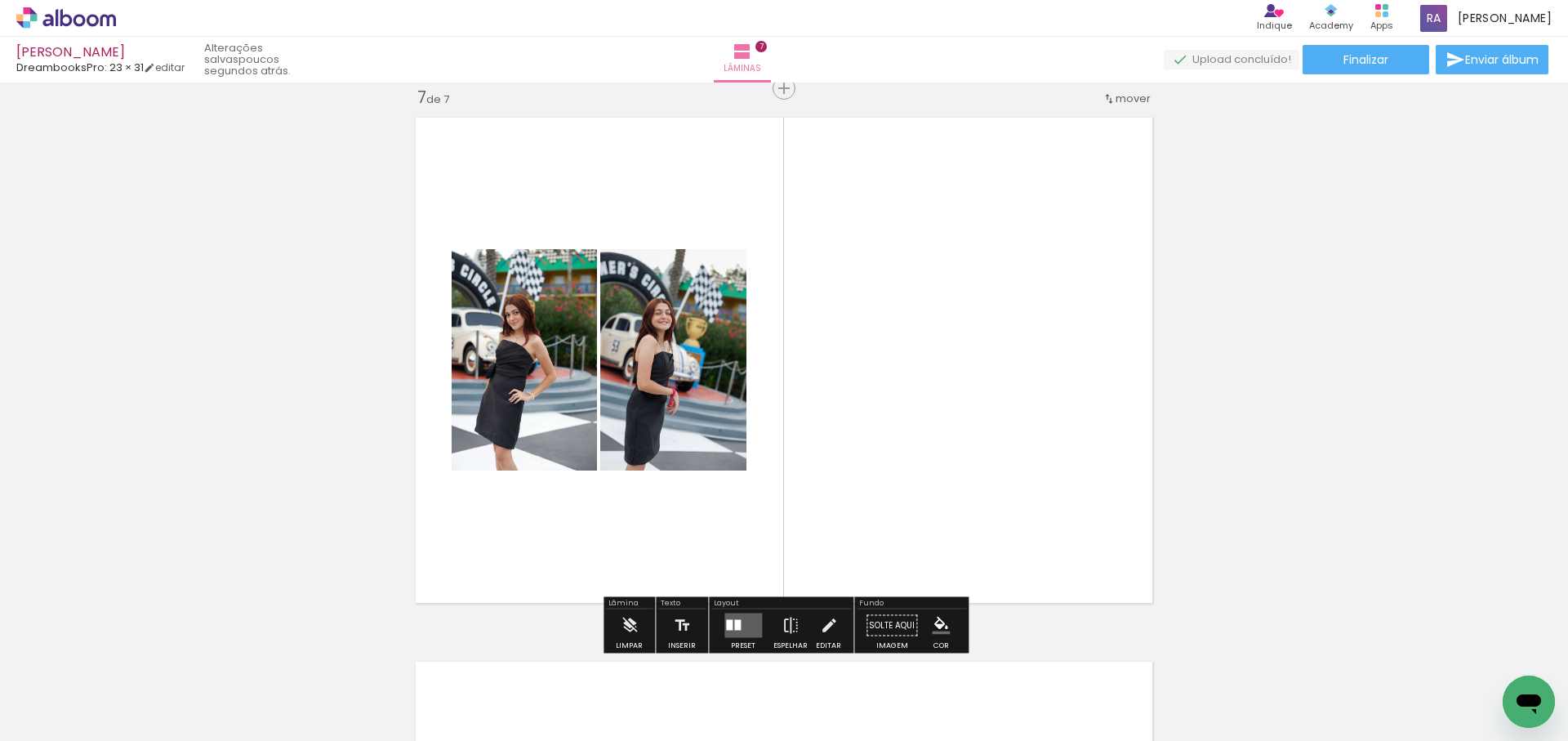
click at [942, 442] on quentale-layouter at bounding box center [783, 361] width 754 height 504
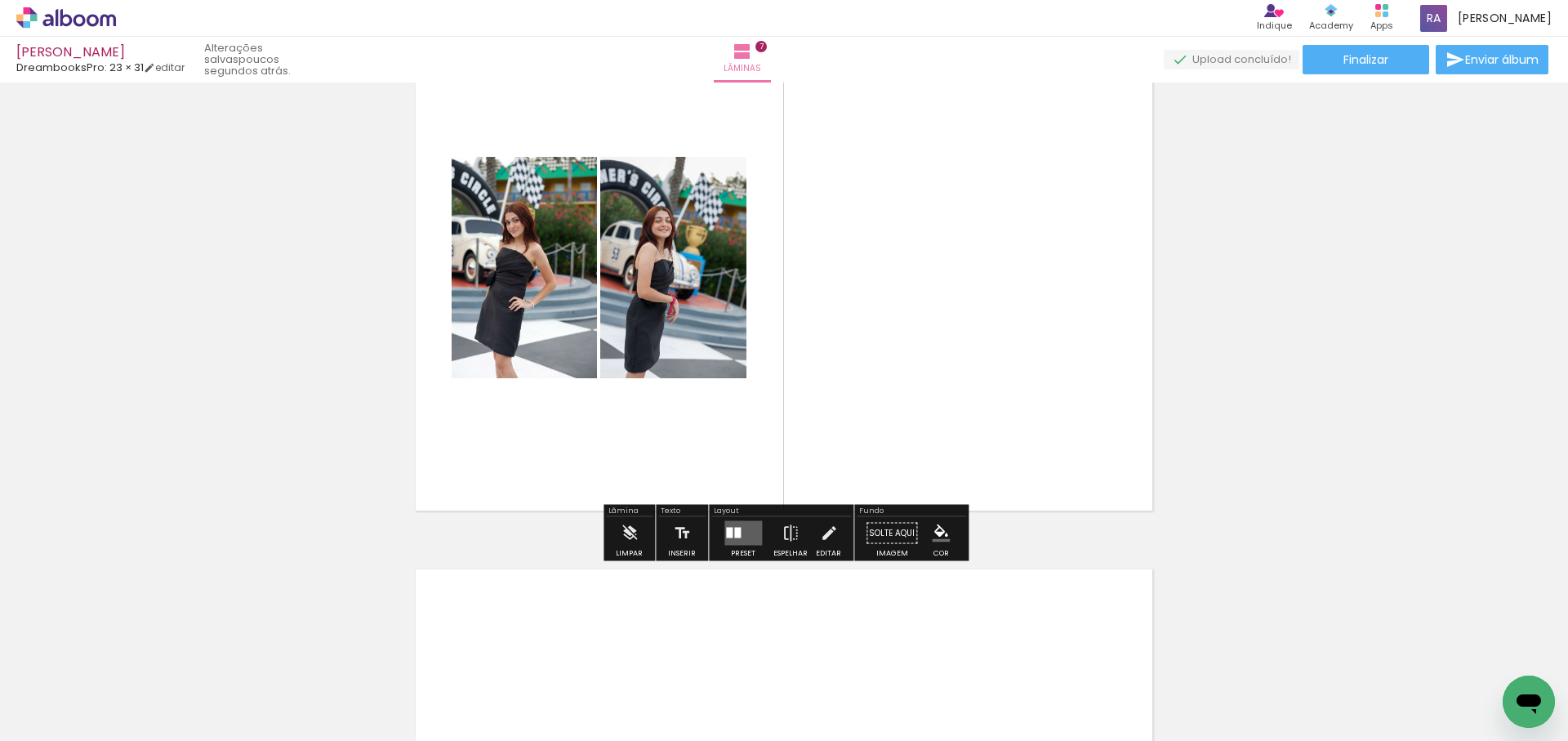
scroll to position [3348, 0]
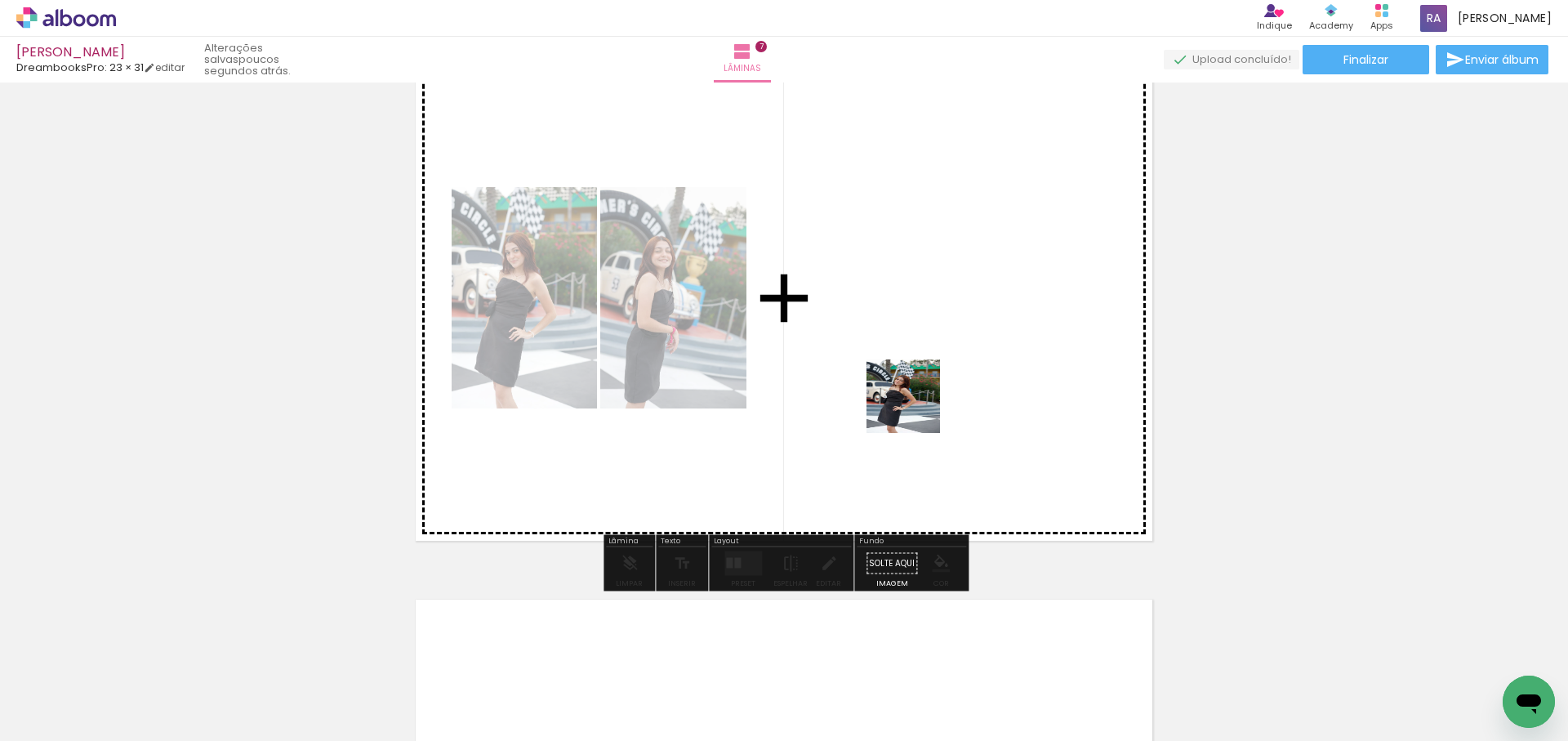
drag, startPoint x: 868, startPoint y: 495, endPoint x: 917, endPoint y: 404, distance: 103.4
click at [917, 404] on quentale-workspace at bounding box center [784, 370] width 1568 height 741
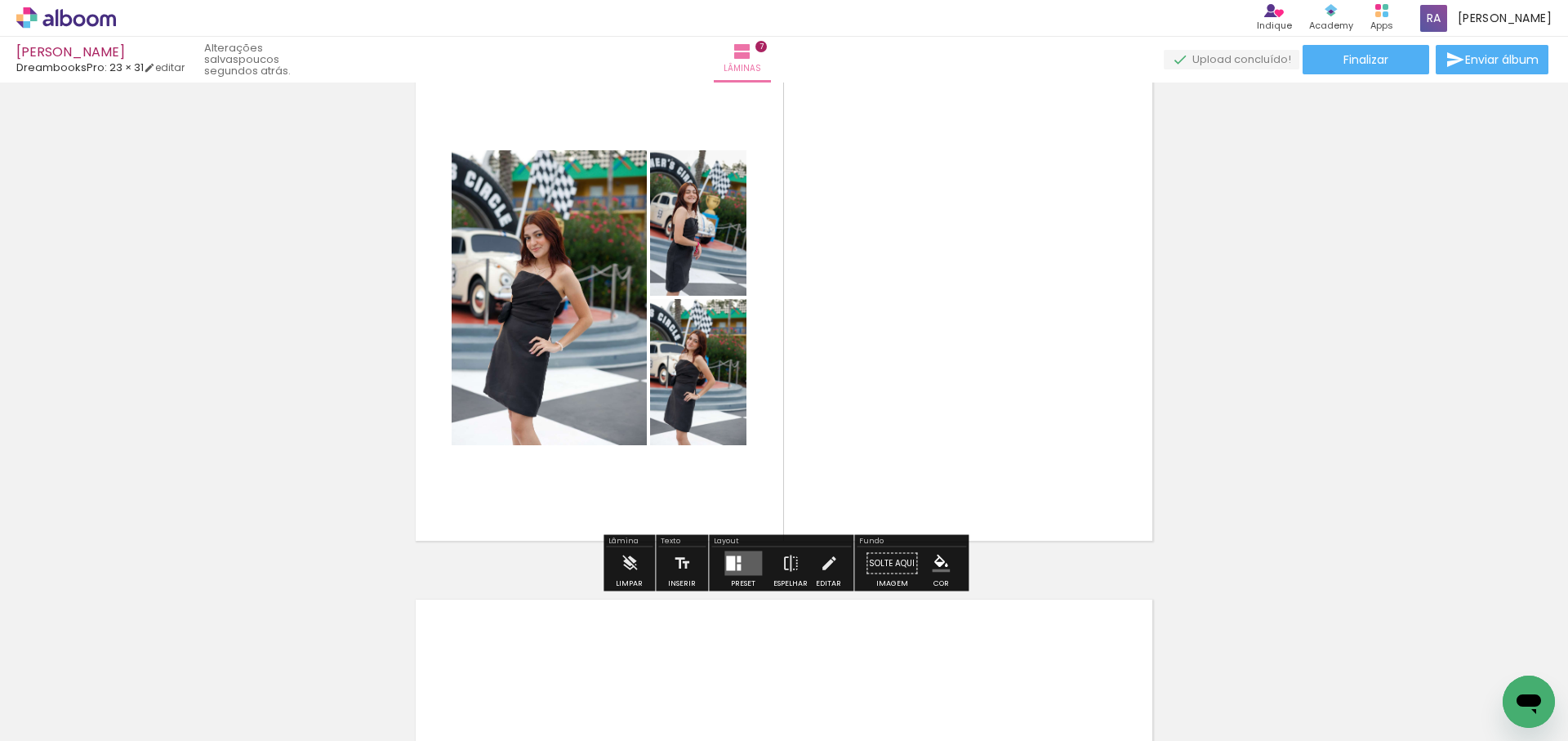
click at [737, 563] on quentale-layouter at bounding box center [744, 563] width 38 height 24
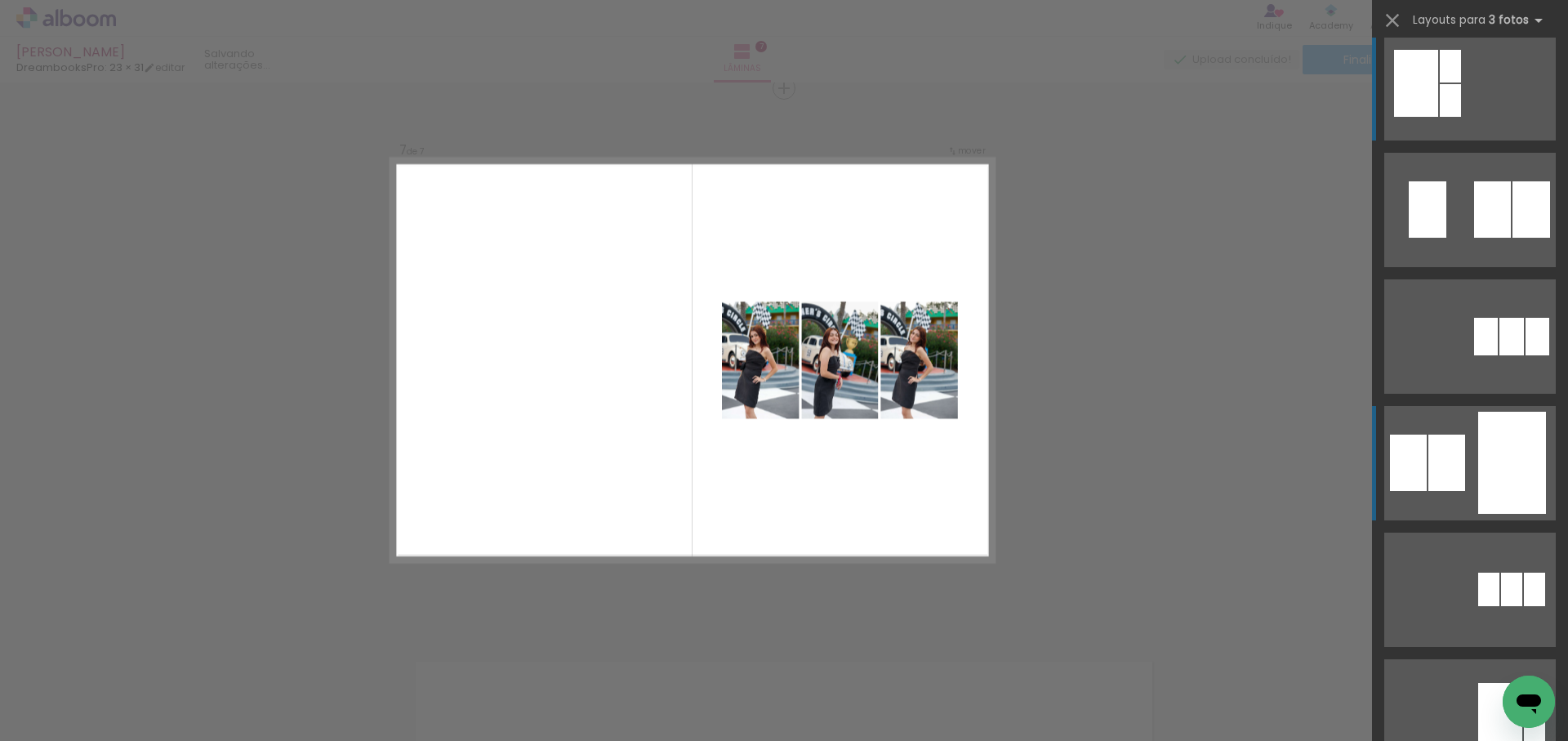
scroll to position [0, 0]
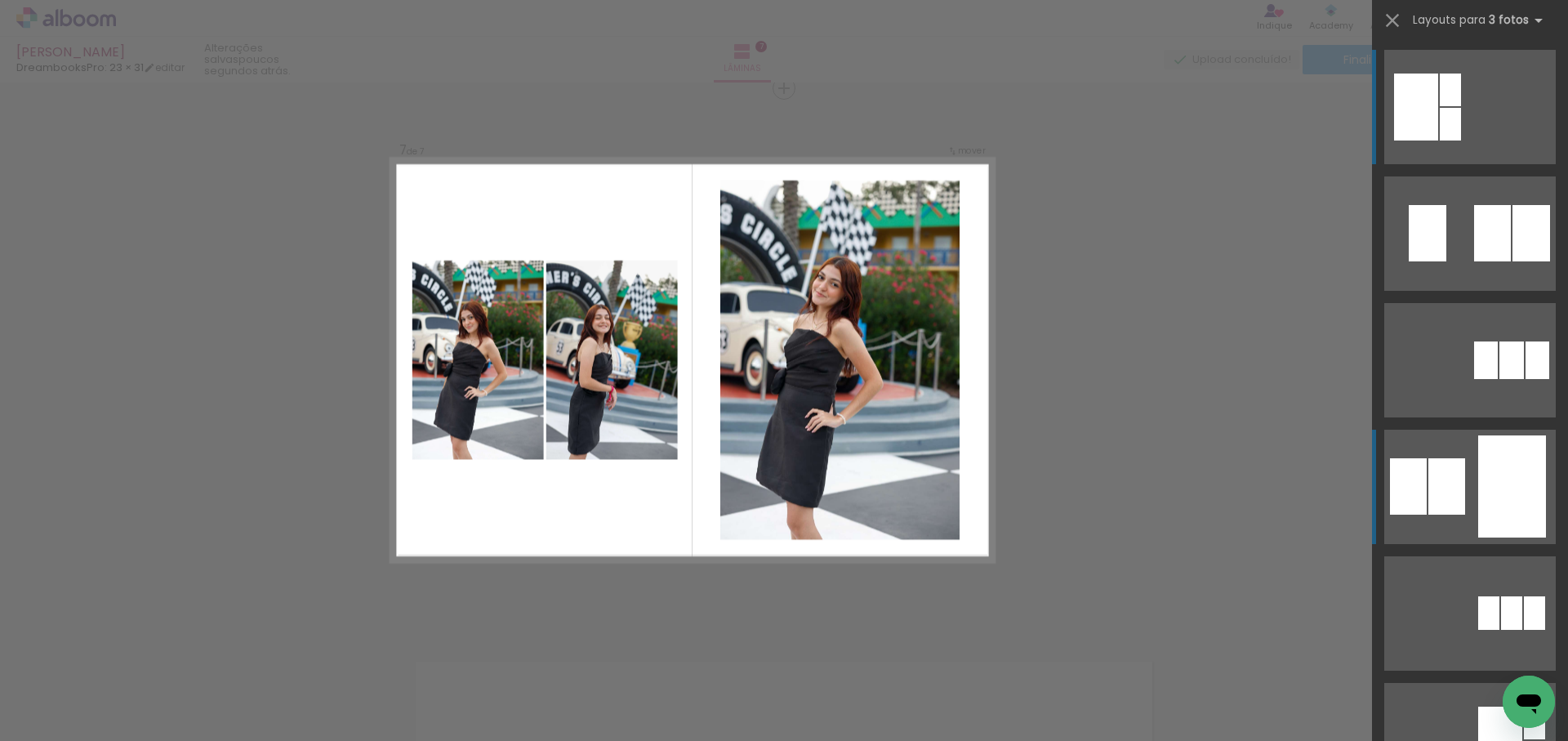
click at [1513, 262] on div at bounding box center [1532, 233] width 38 height 57
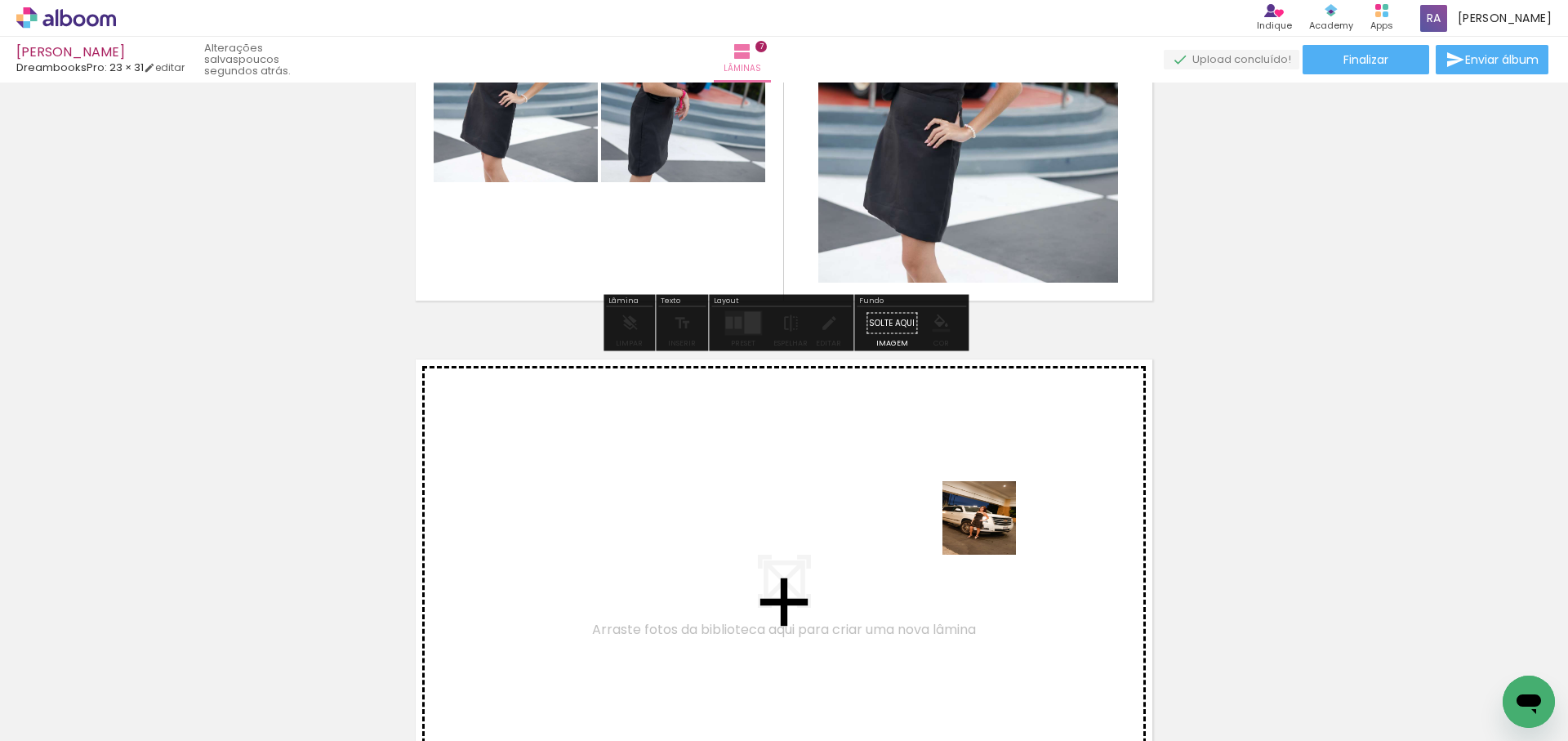
click at [1003, 530] on quentale-workspace at bounding box center [784, 370] width 1568 height 741
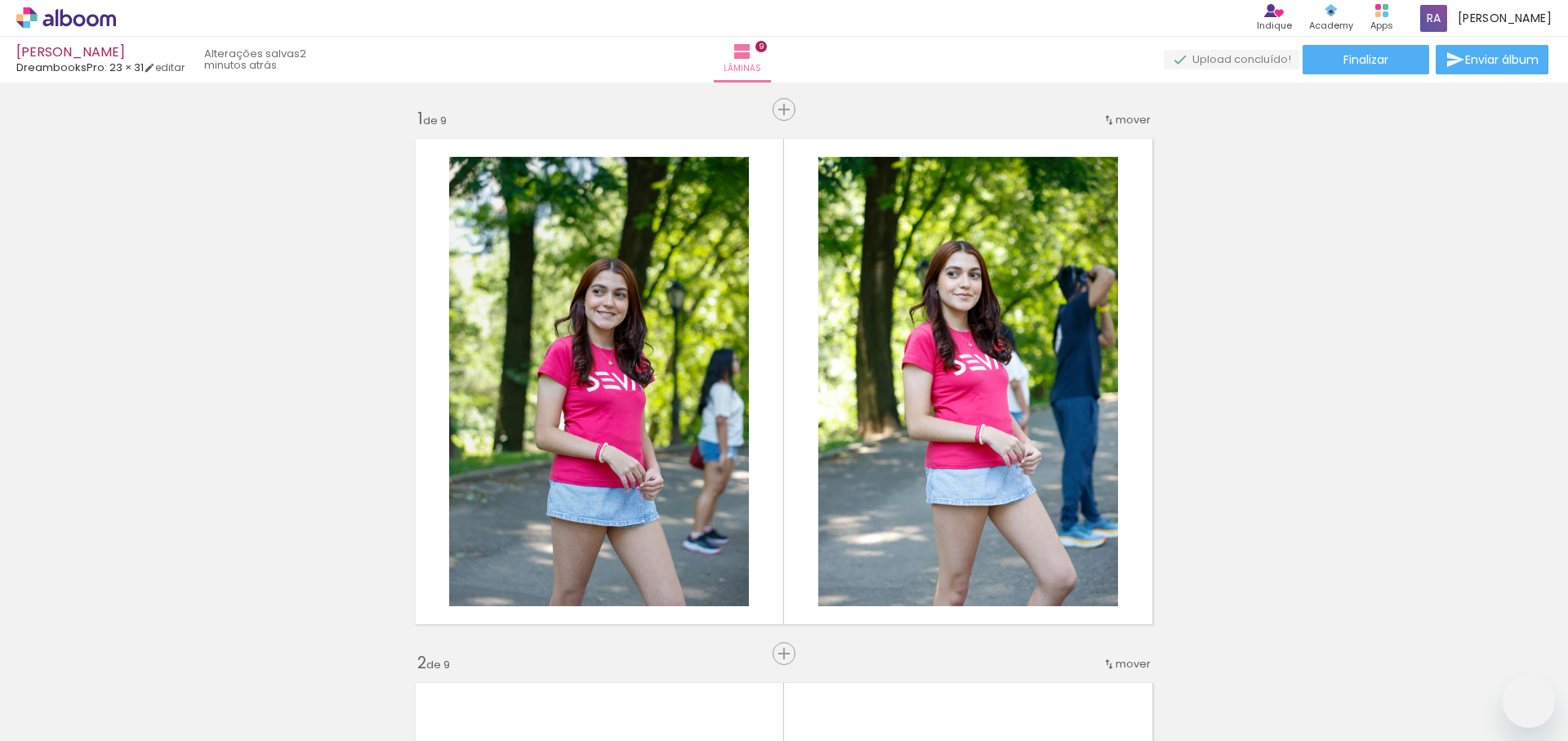
click at [915, 388] on quentale-workspace at bounding box center [784, 370] width 1568 height 741
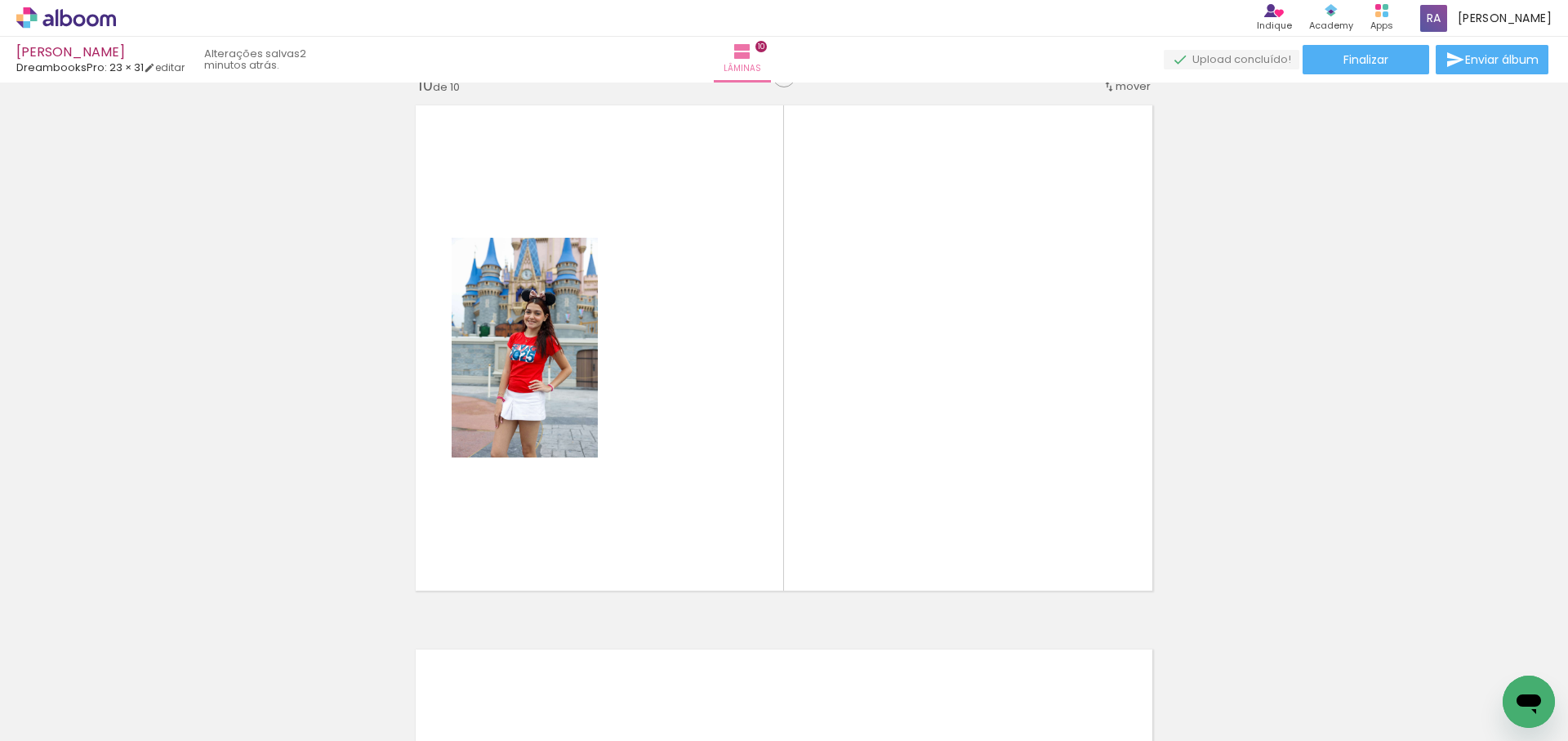
scroll to position [4918, 0]
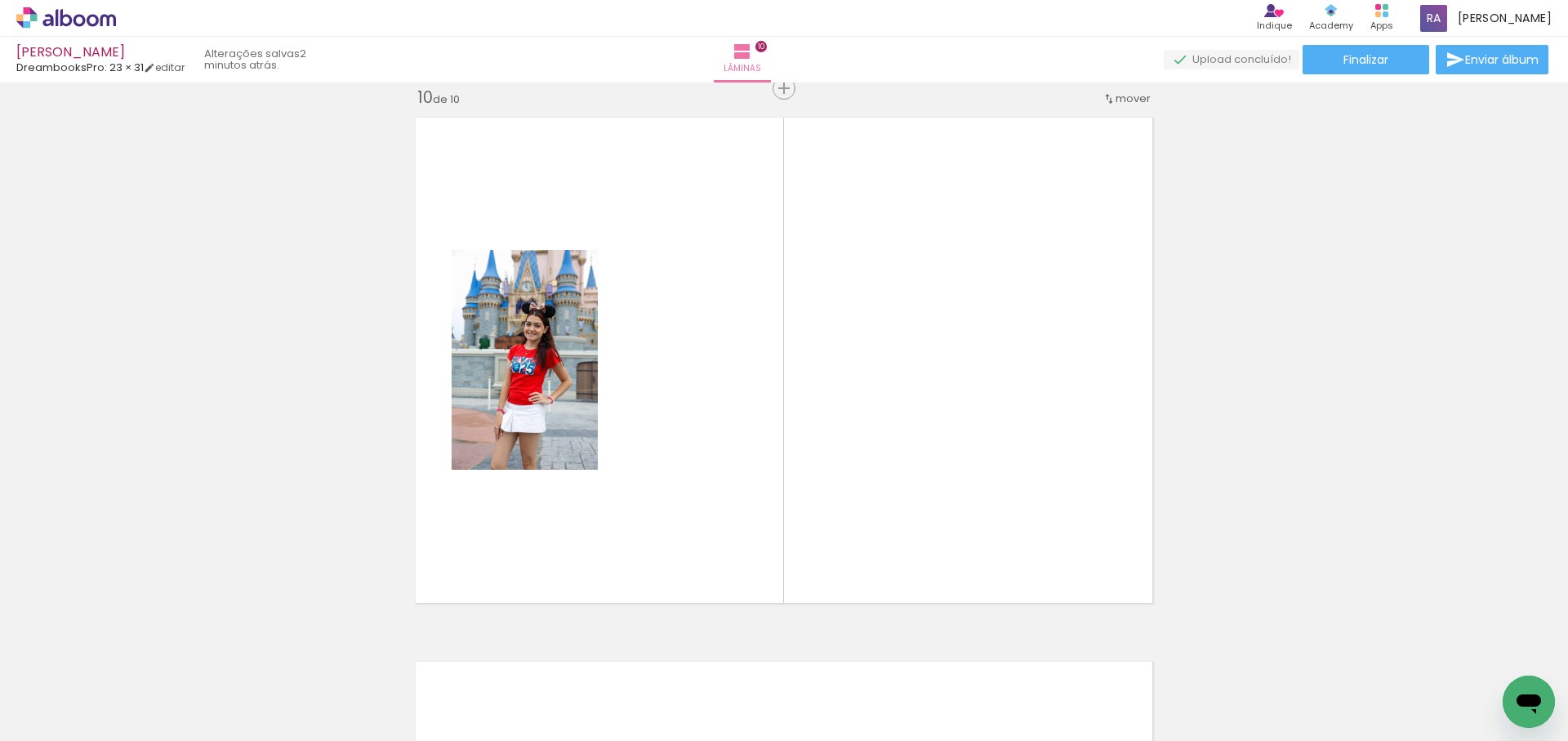
click at [892, 255] on quentale-workspace at bounding box center [784, 370] width 1568 height 741
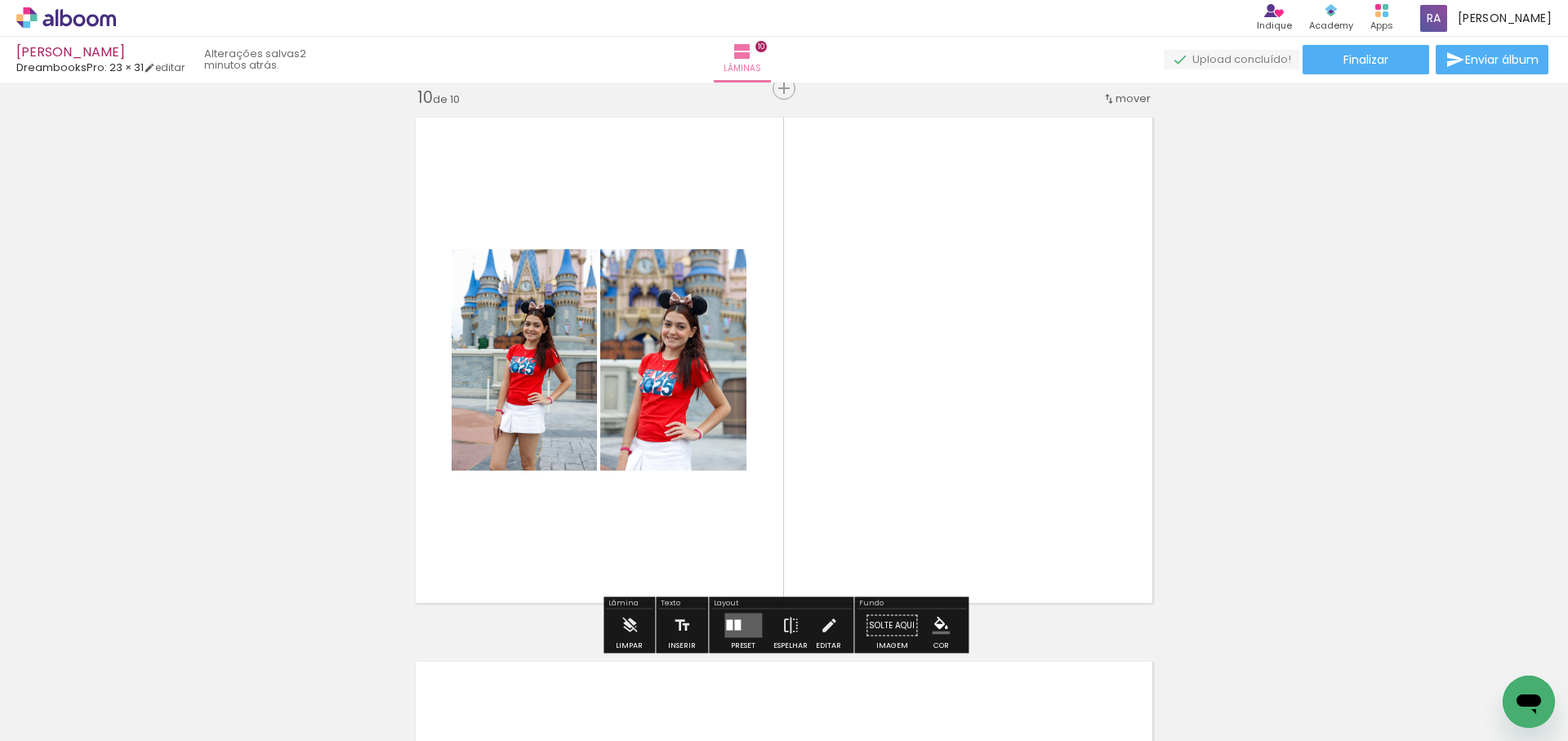
drag, startPoint x: 1021, startPoint y: 461, endPoint x: 1010, endPoint y: 433, distance: 30.1
click at [1008, 442] on quentale-workspace at bounding box center [784, 370] width 1568 height 741
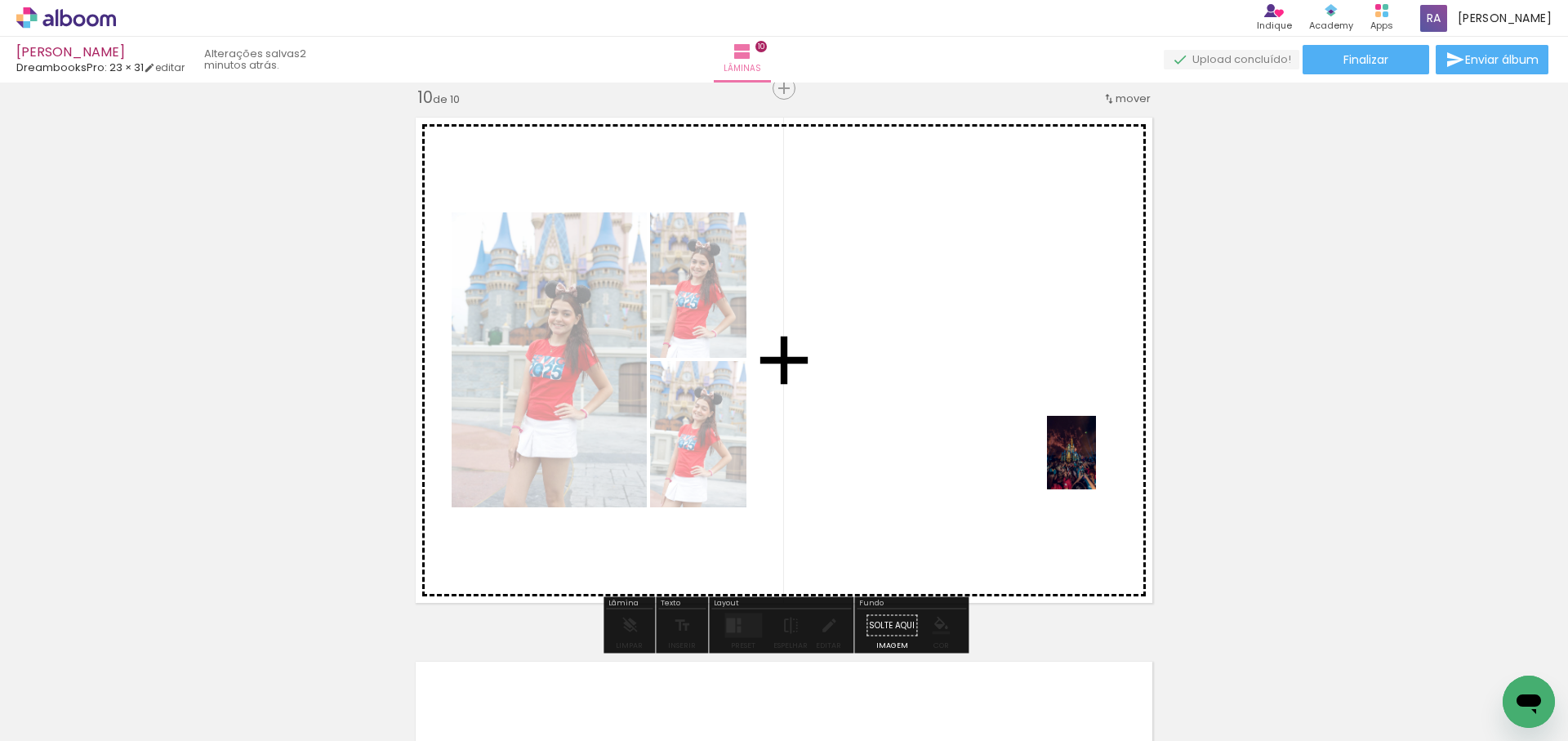
drag, startPoint x: 1394, startPoint y: 600, endPoint x: 1095, endPoint y: 465, distance: 328.1
click at [1095, 465] on quentale-workspace at bounding box center [784, 370] width 1568 height 741
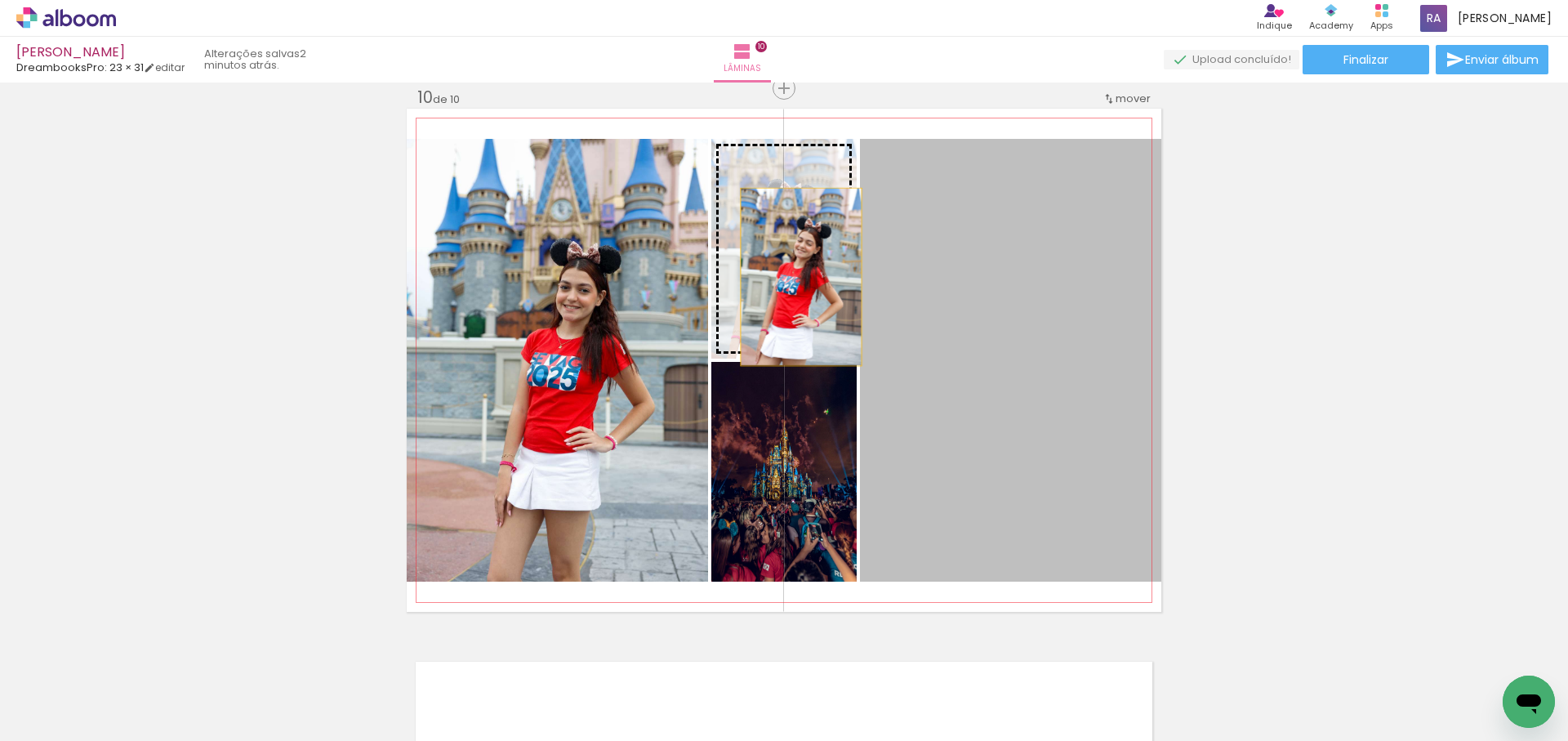
drag, startPoint x: 995, startPoint y: 376, endPoint x: 799, endPoint y: 274, distance: 221.0
click at [0, 0] on slot at bounding box center [0, 0] width 0 height 0
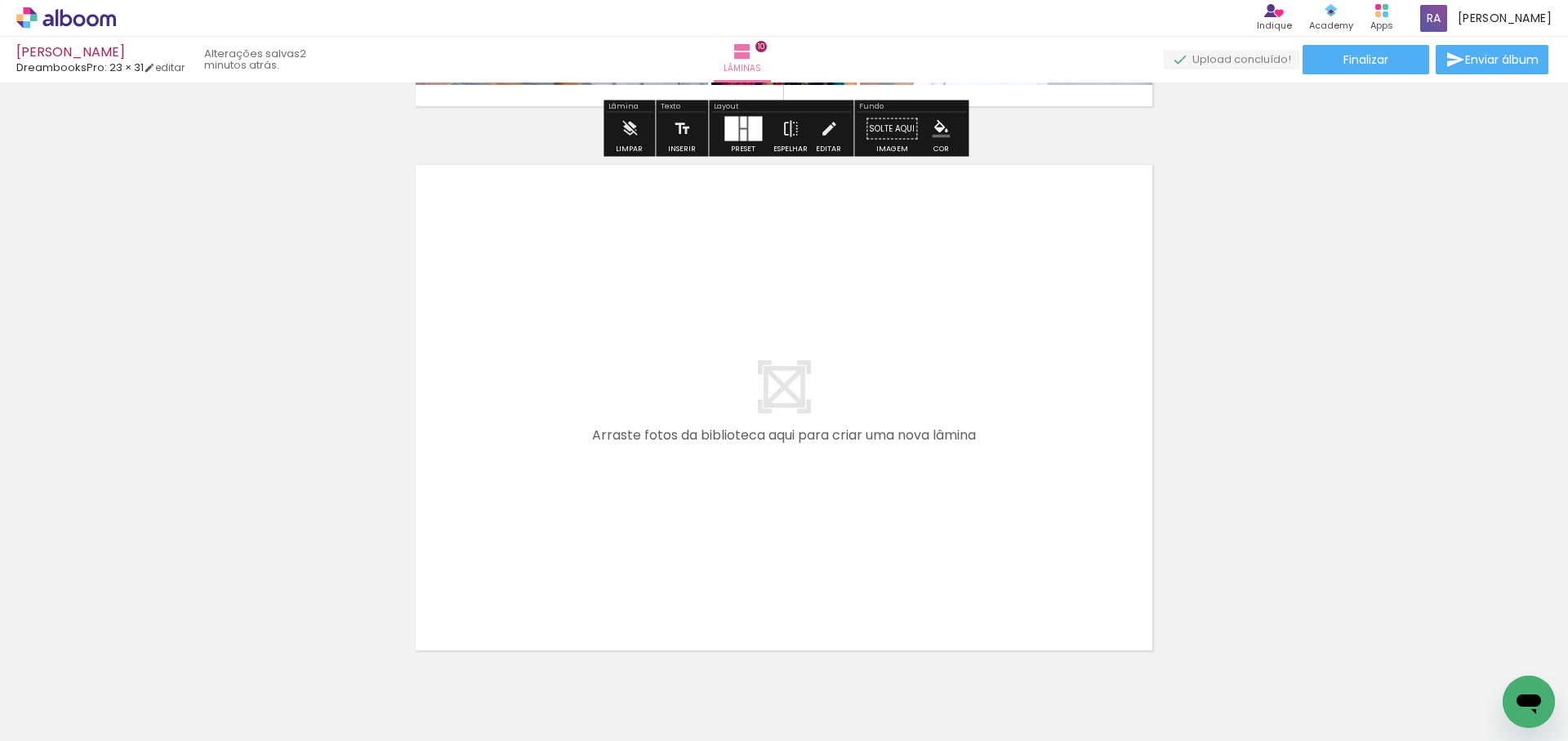
scroll to position [5417, 0]
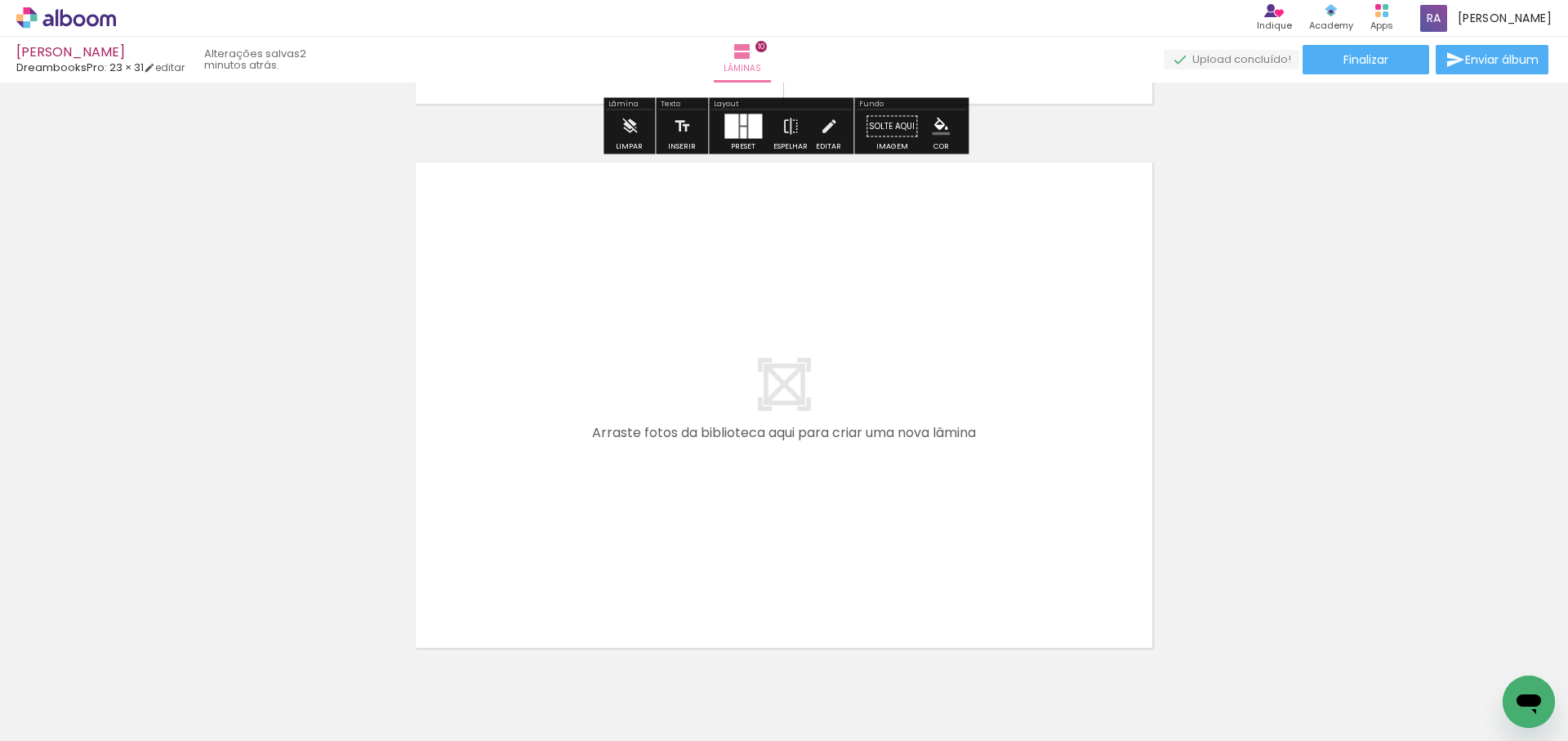
click at [58, 716] on span "Adicionar Fotos" at bounding box center [58, 719] width 49 height 18
click at [0, 0] on input "file" at bounding box center [0, 0] width 0 height 0
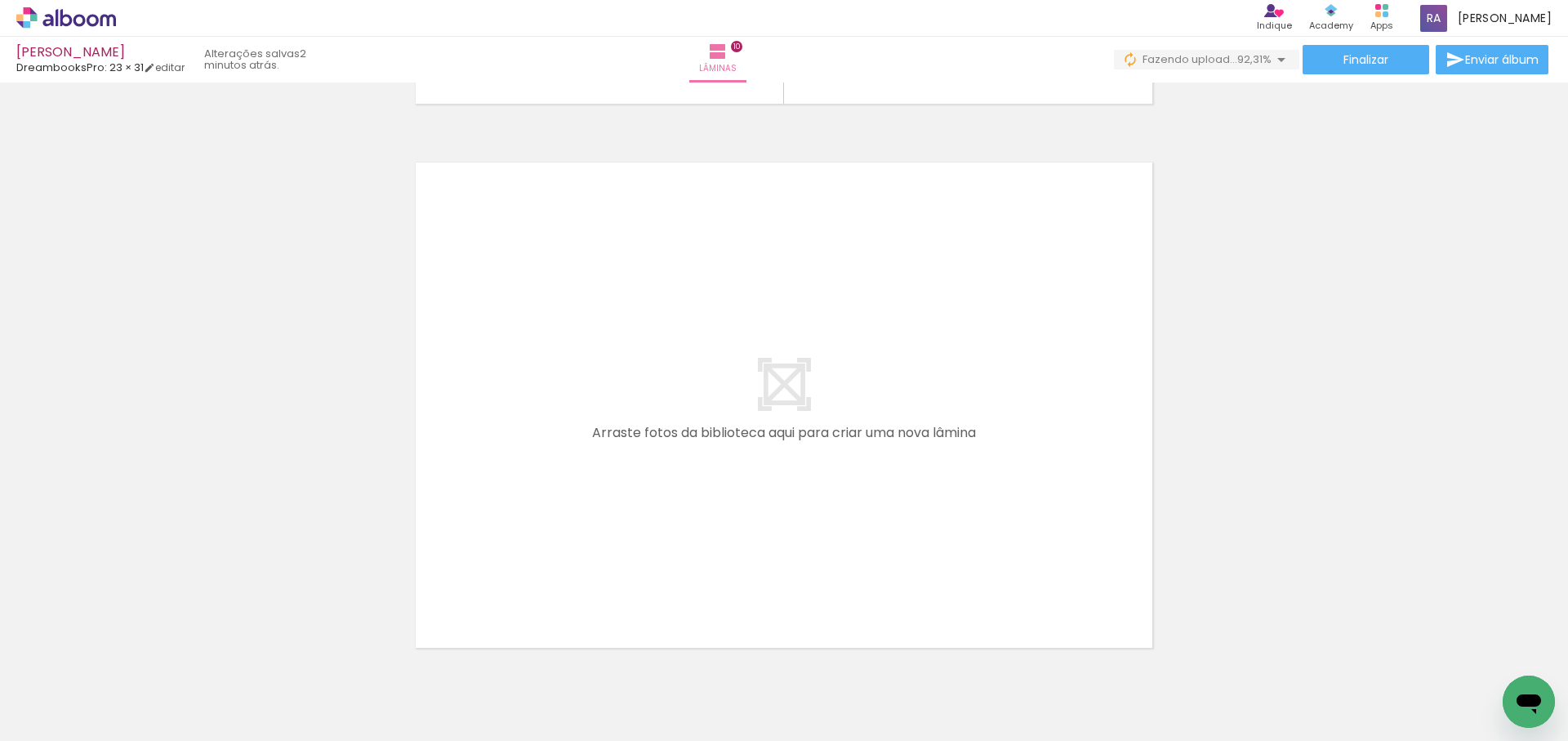
scroll to position [0, 2138]
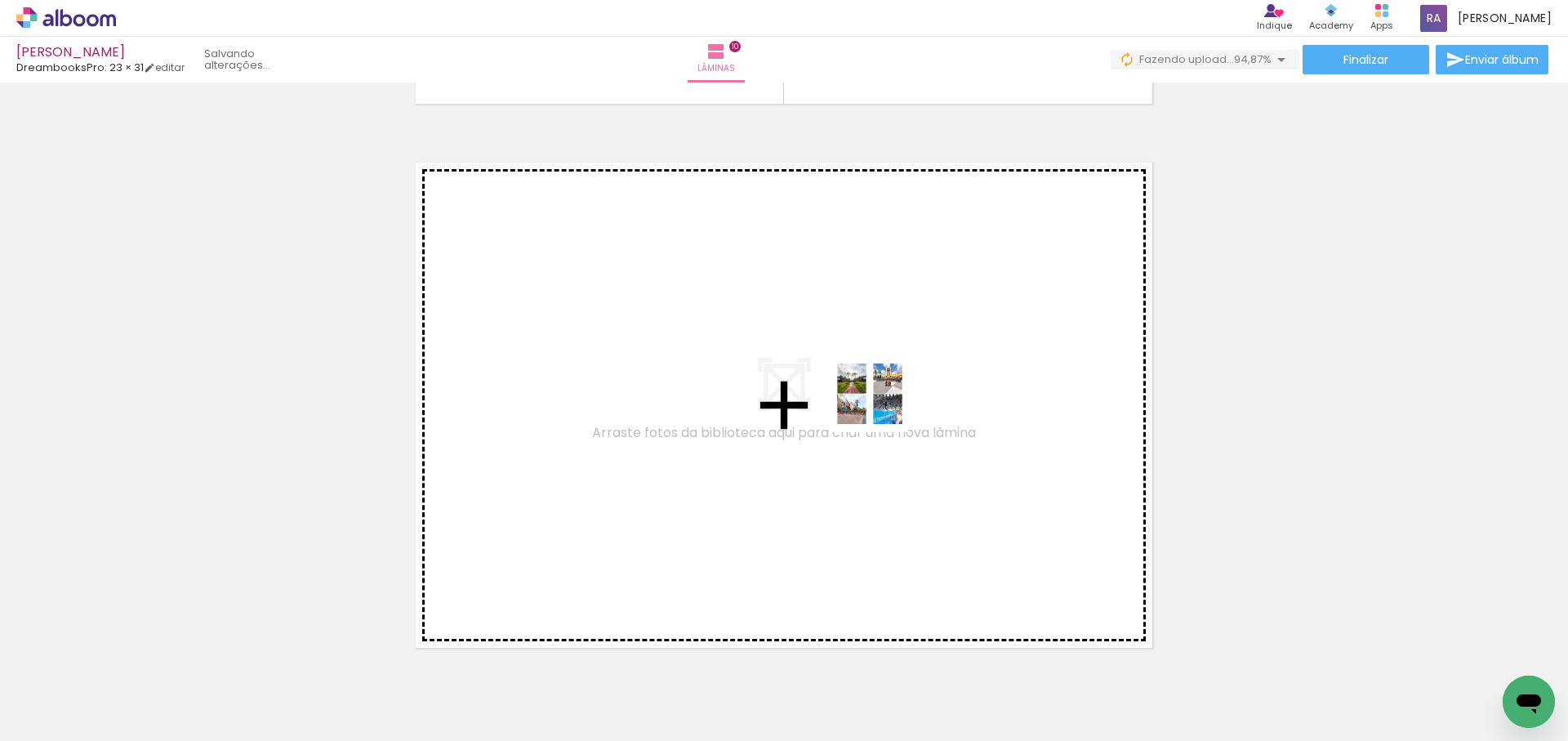
click at [878, 401] on quentale-workspace at bounding box center [784, 370] width 1568 height 741
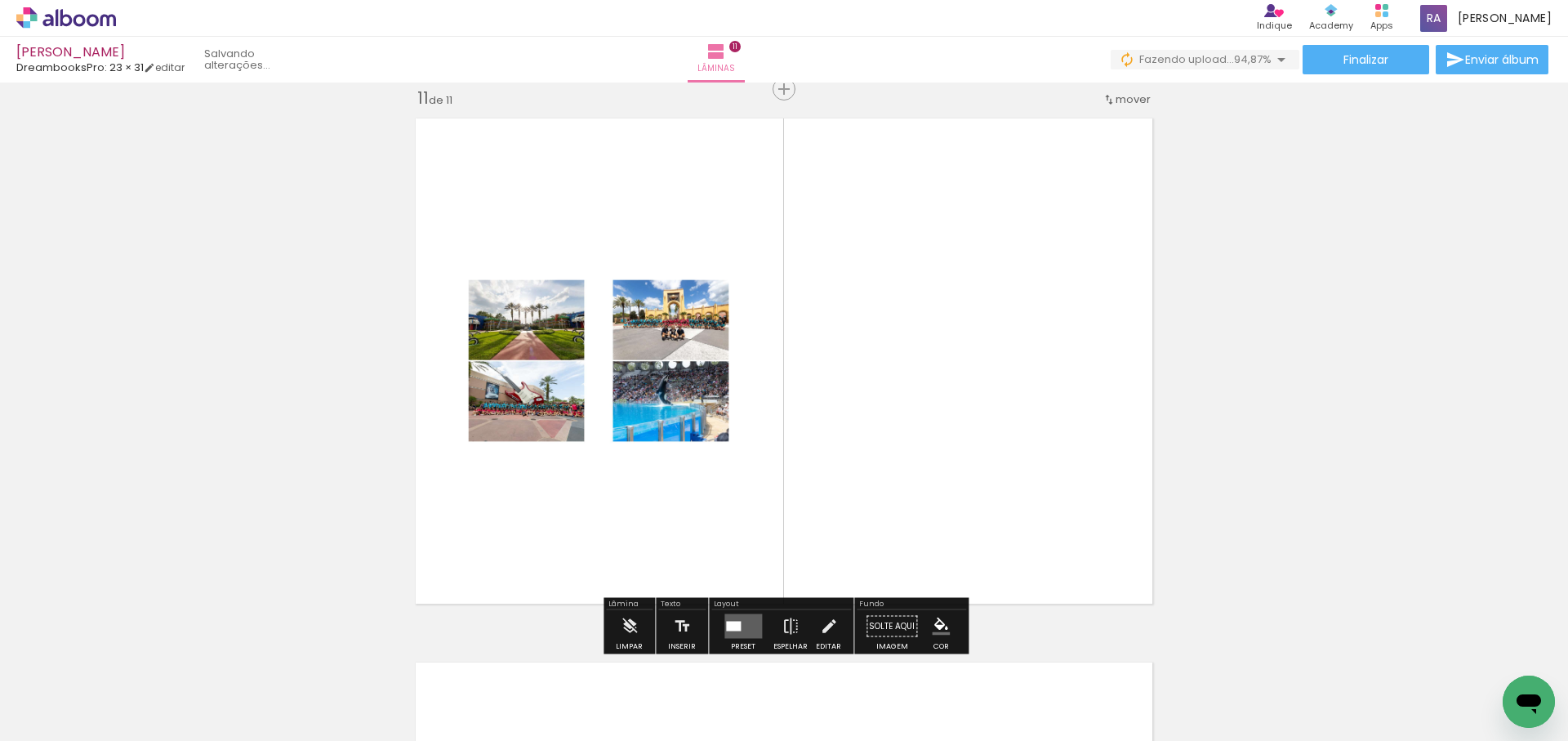
scroll to position [5462, 0]
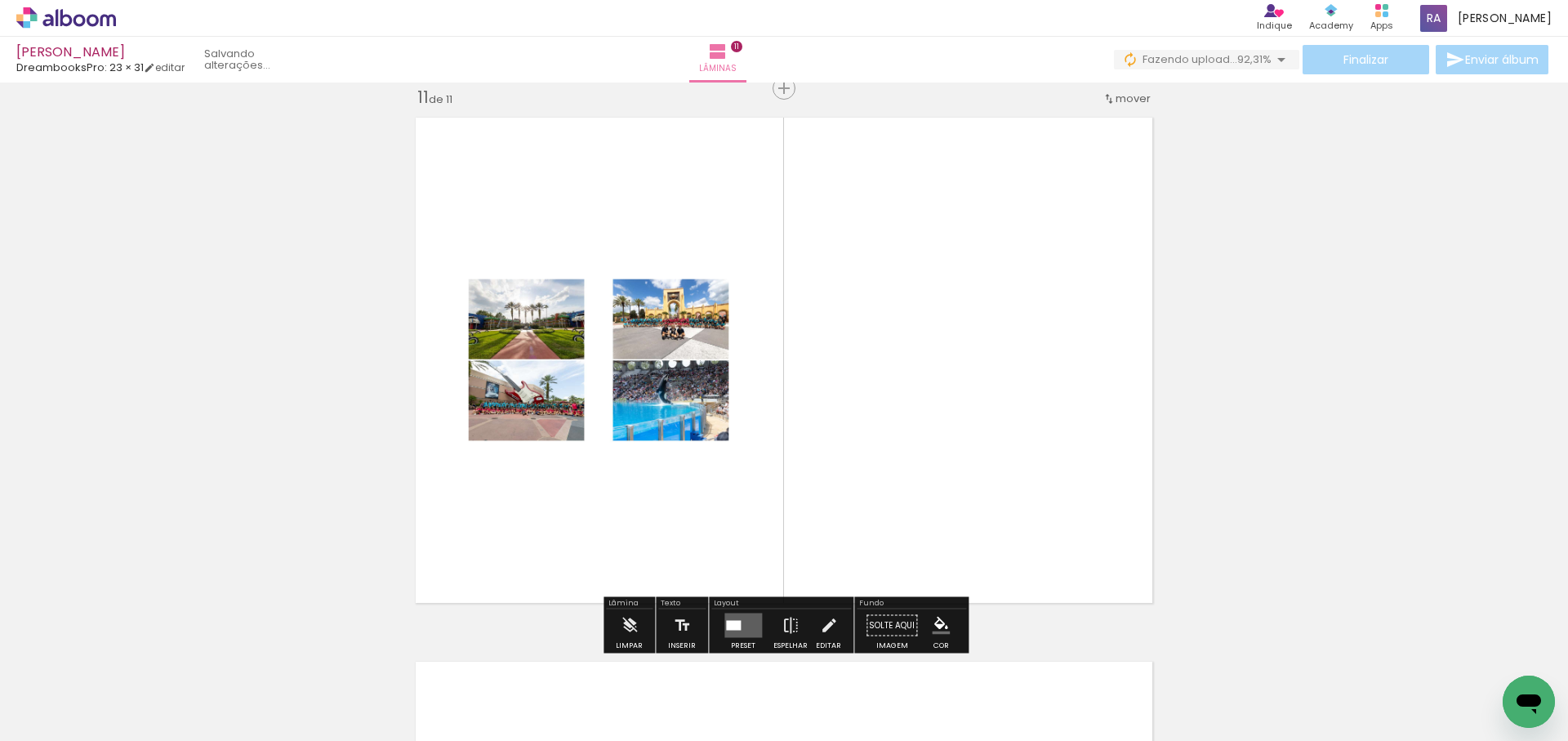
click at [742, 620] on quentale-layouter at bounding box center [744, 625] width 38 height 24
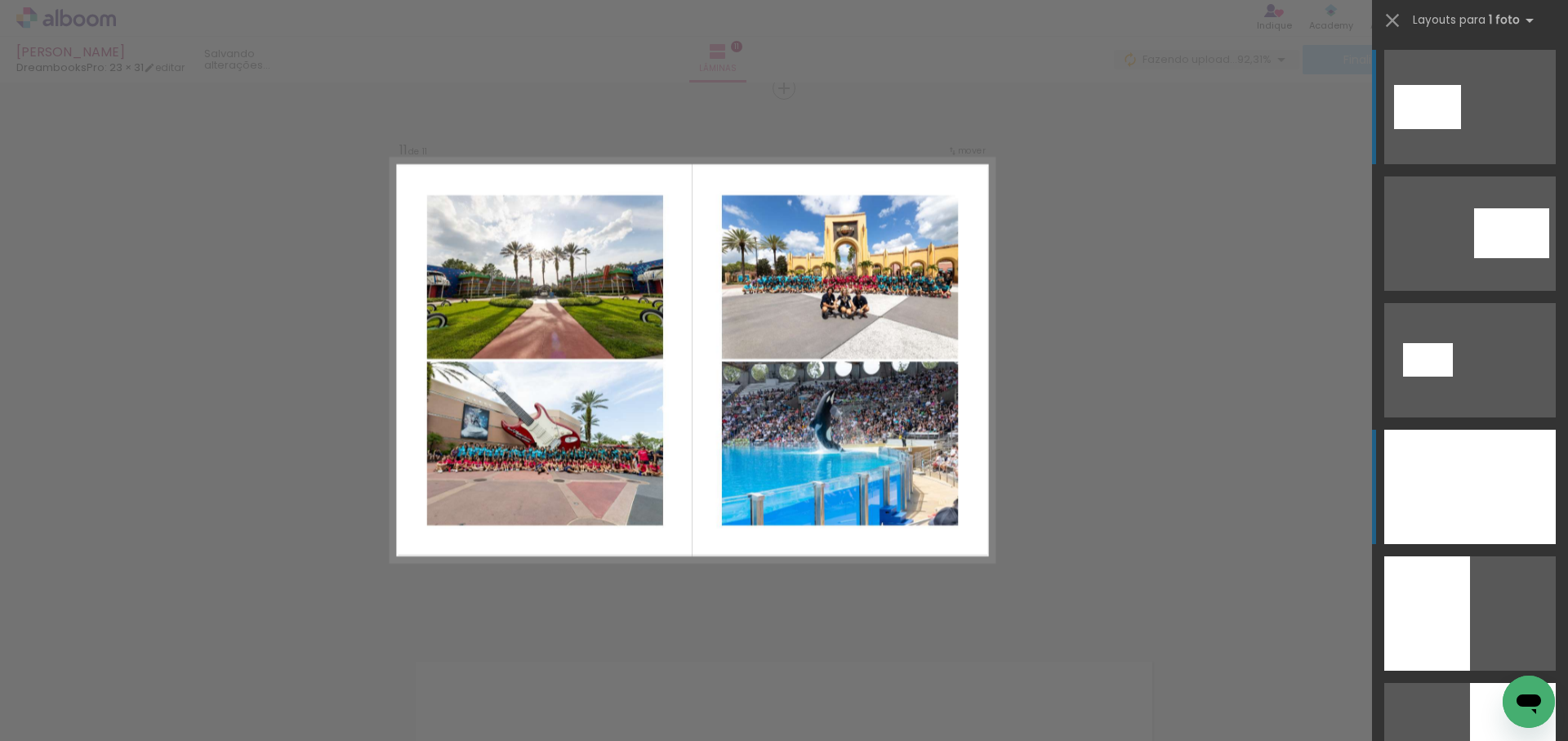
click at [1460, 504] on div at bounding box center [1470, 487] width 172 height 114
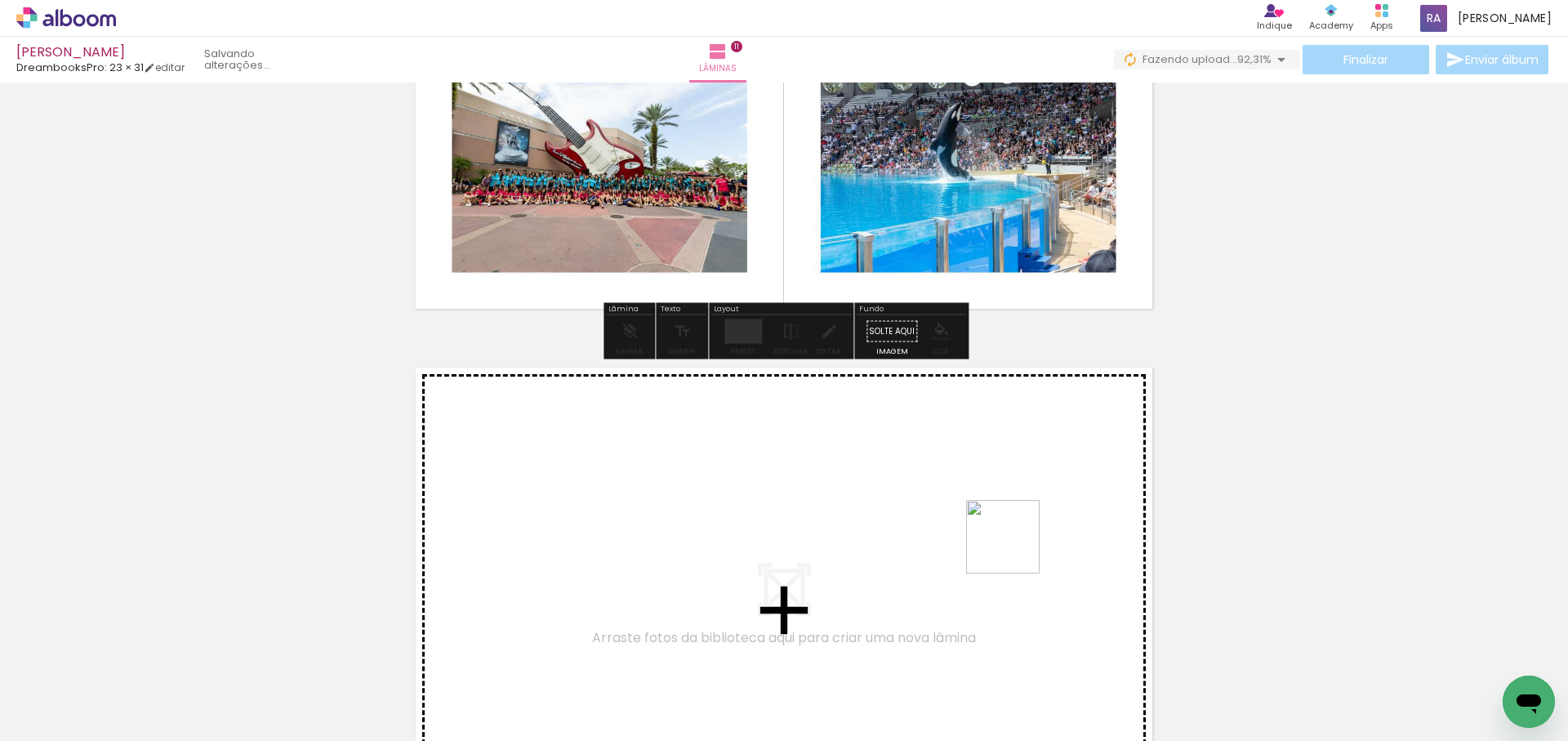
drag, startPoint x: 1329, startPoint y: 655, endPoint x: 916, endPoint y: 516, distance: 435.8
click at [916, 516] on quentale-workspace at bounding box center [784, 370] width 1568 height 741
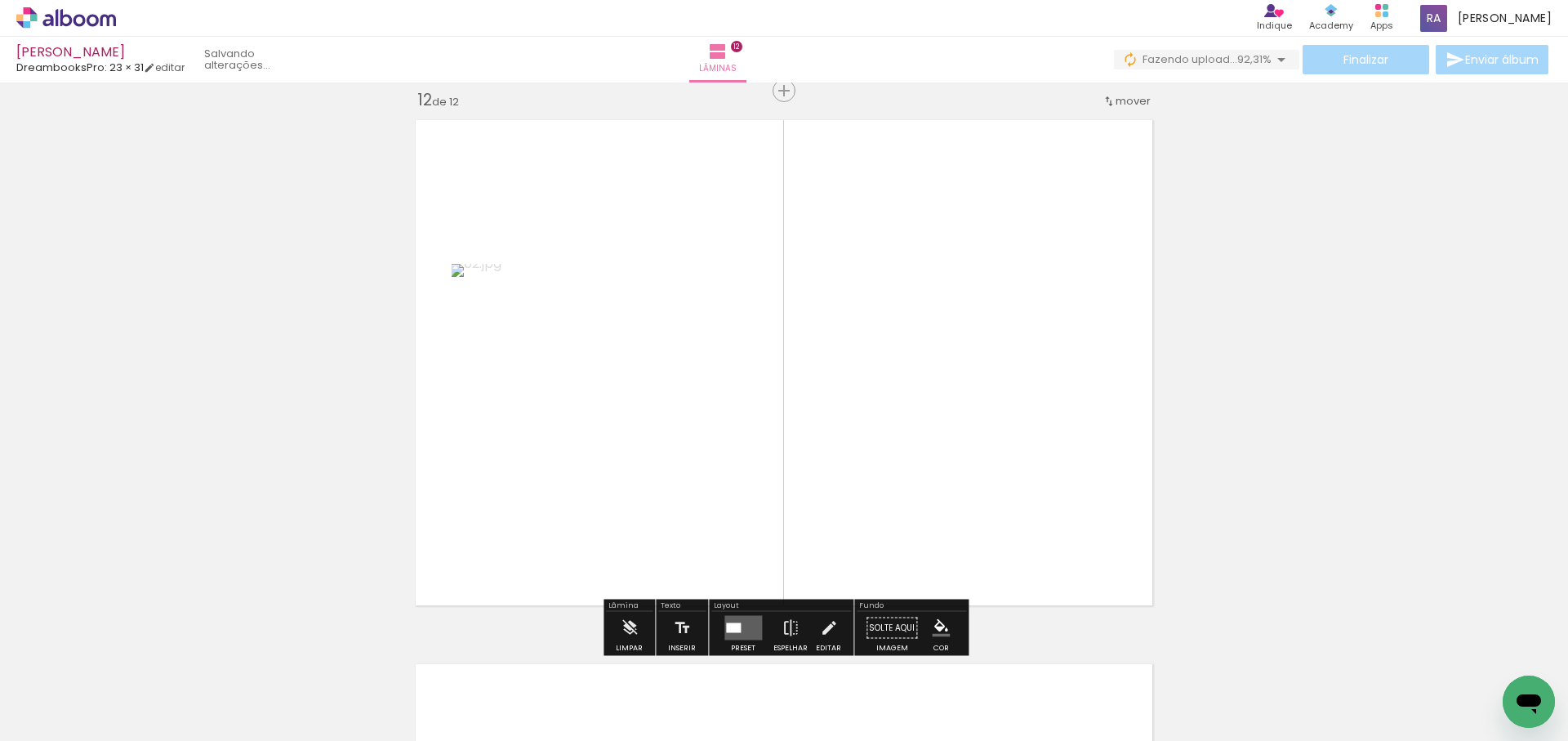
scroll to position [6006, 0]
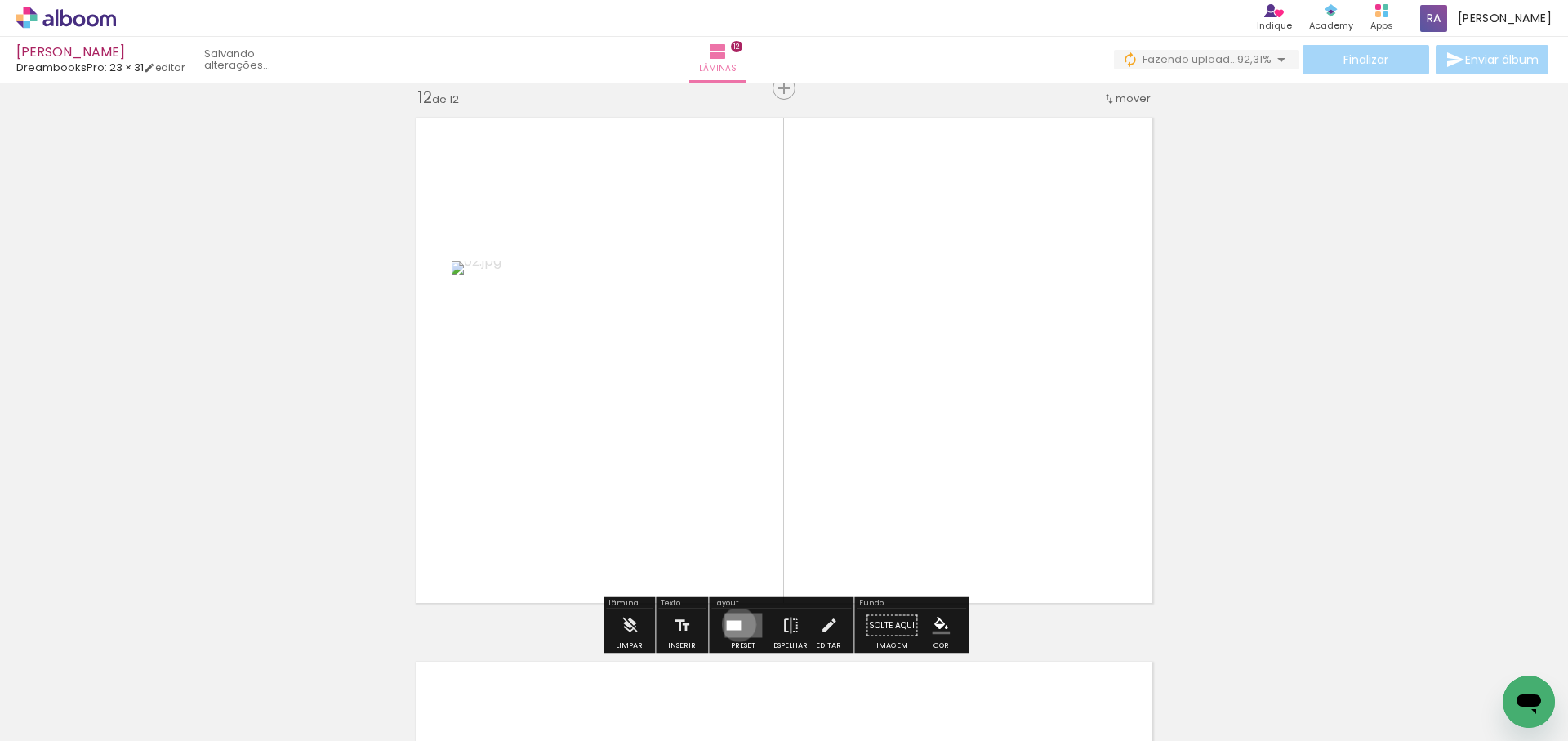
click at [735, 624] on div at bounding box center [734, 625] width 14 height 10
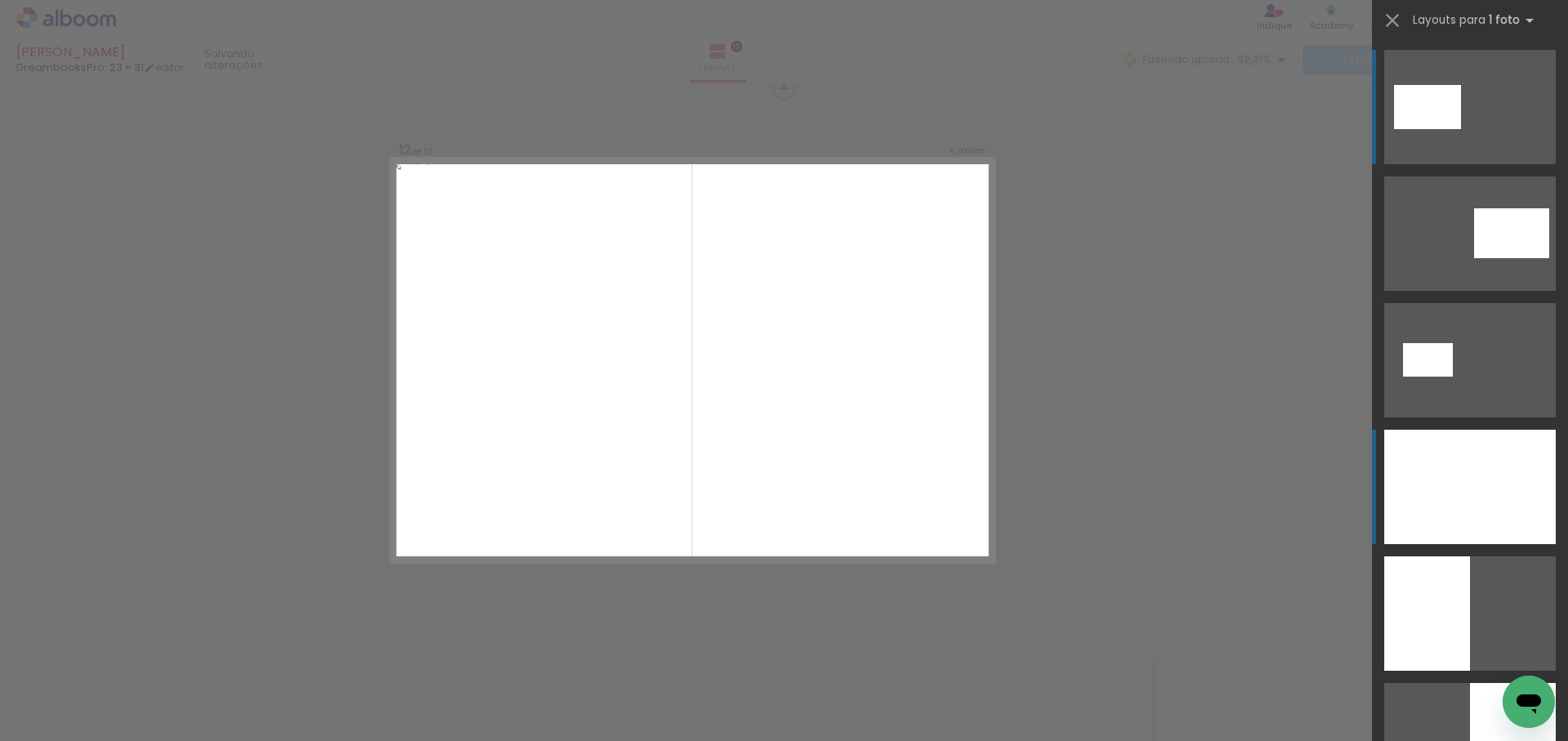
click at [1486, 494] on div at bounding box center [1470, 487] width 172 height 114
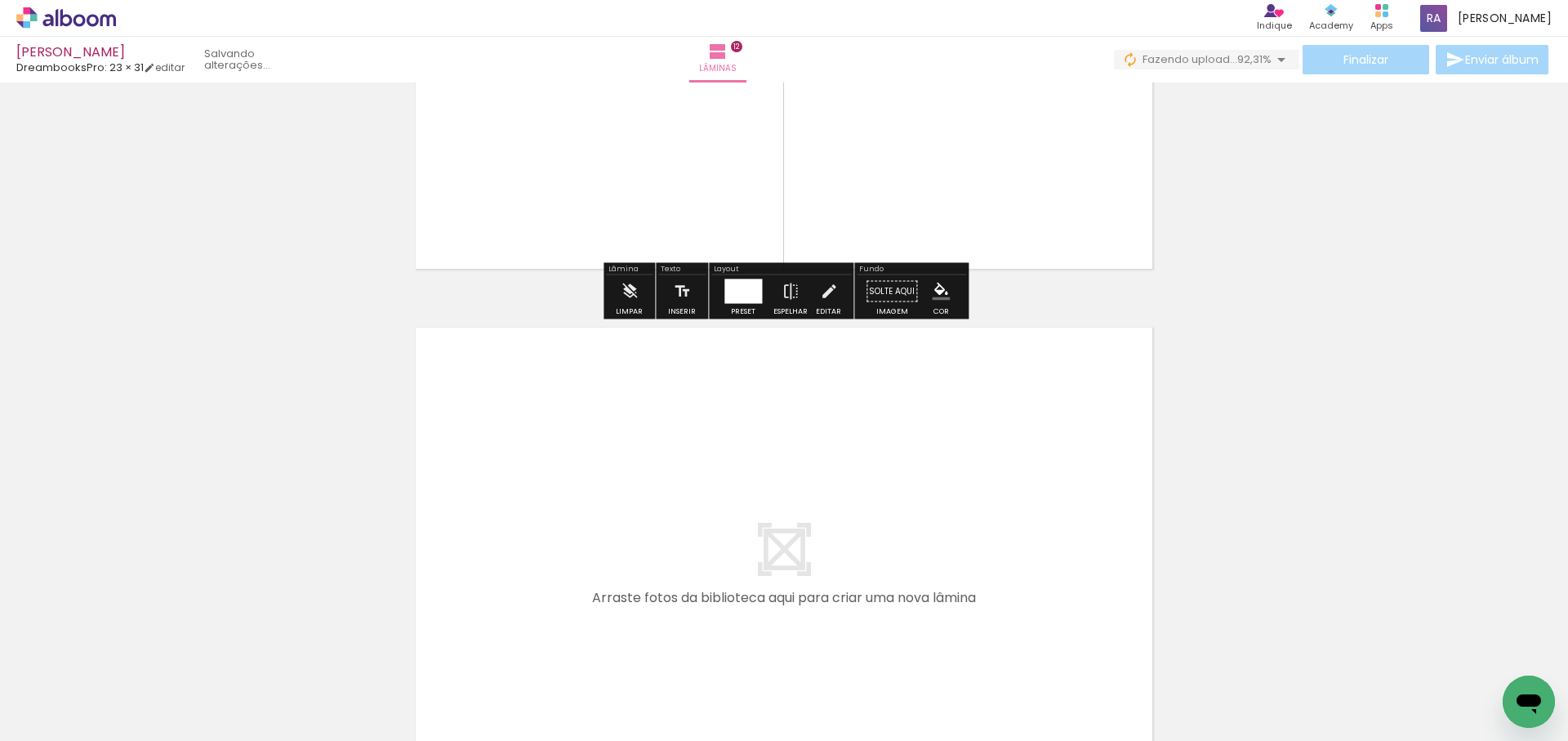
scroll to position [6377, 0]
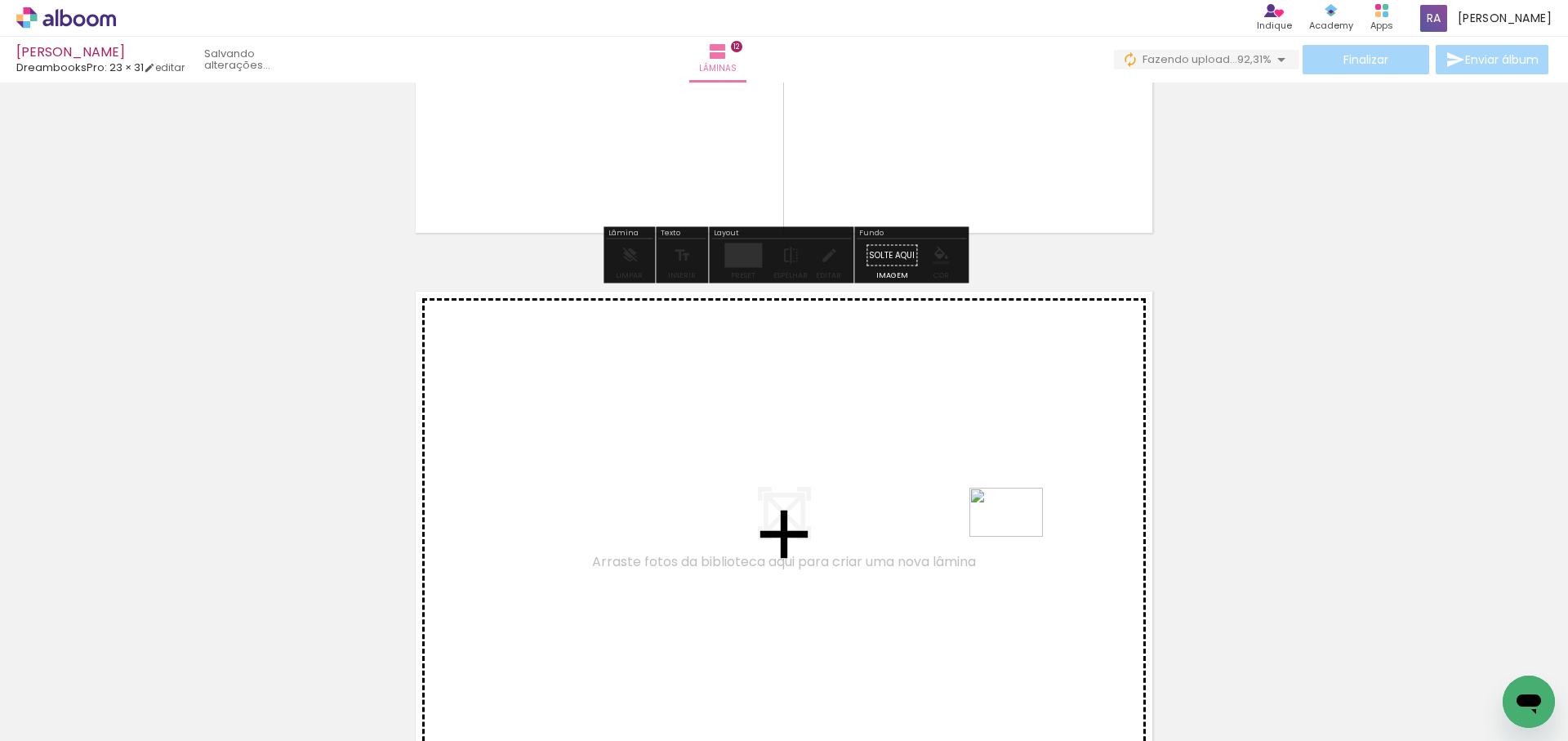
drag, startPoint x: 1052, startPoint y: 546, endPoint x: 1014, endPoint y: 535, distance: 39.6
click at [1014, 535] on quentale-workspace at bounding box center [784, 370] width 1568 height 741
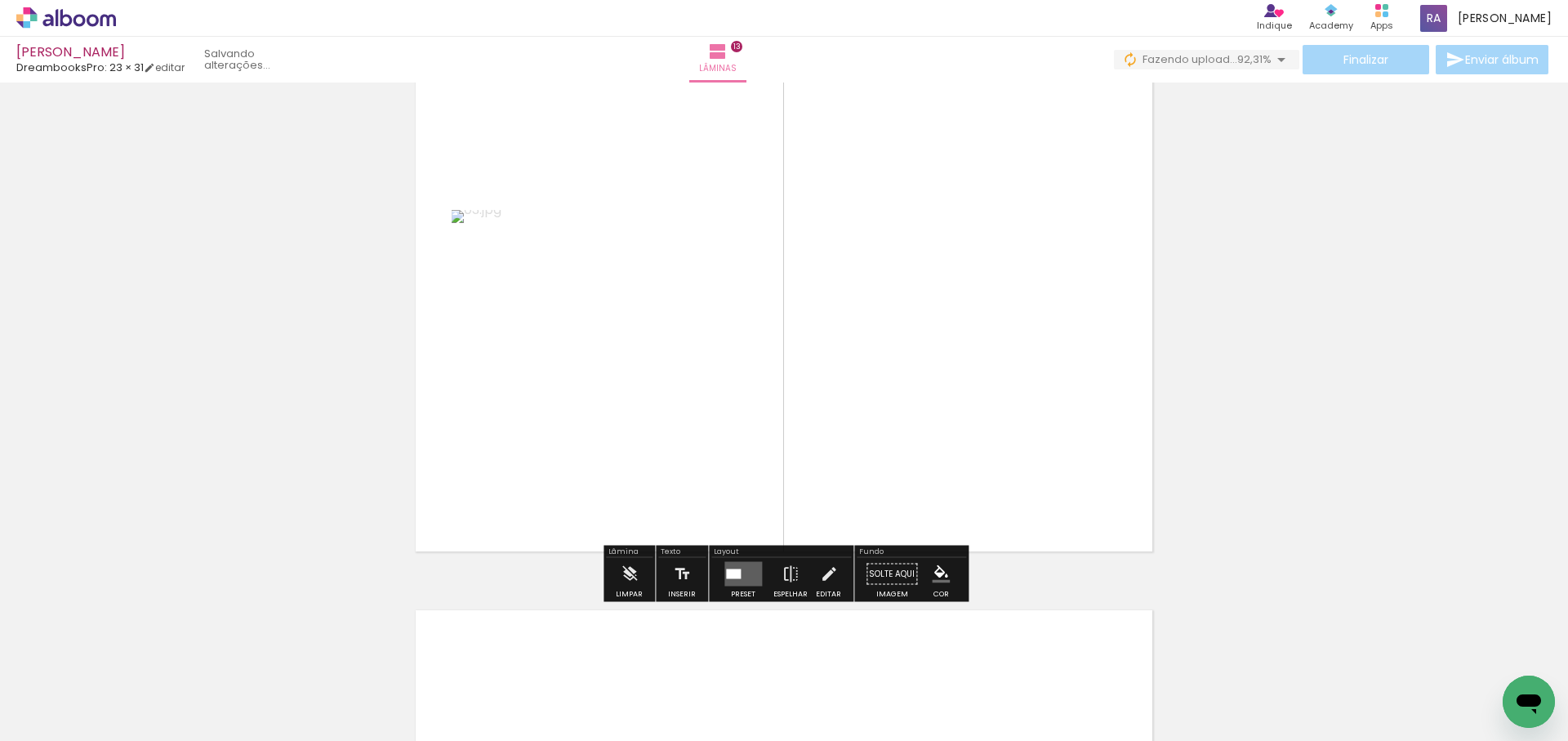
scroll to position [6641, 0]
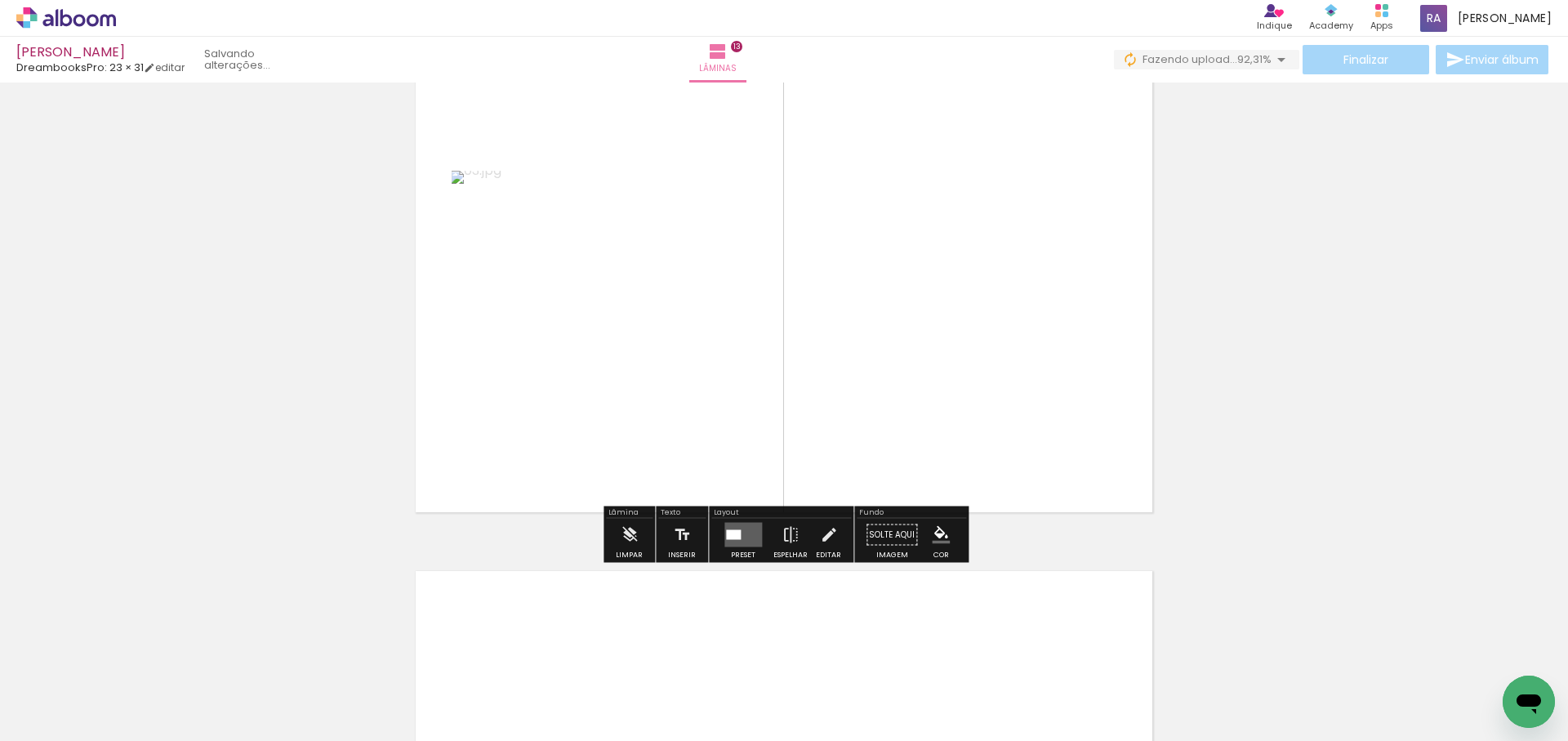
click at [736, 534] on div at bounding box center [734, 535] width 14 height 10
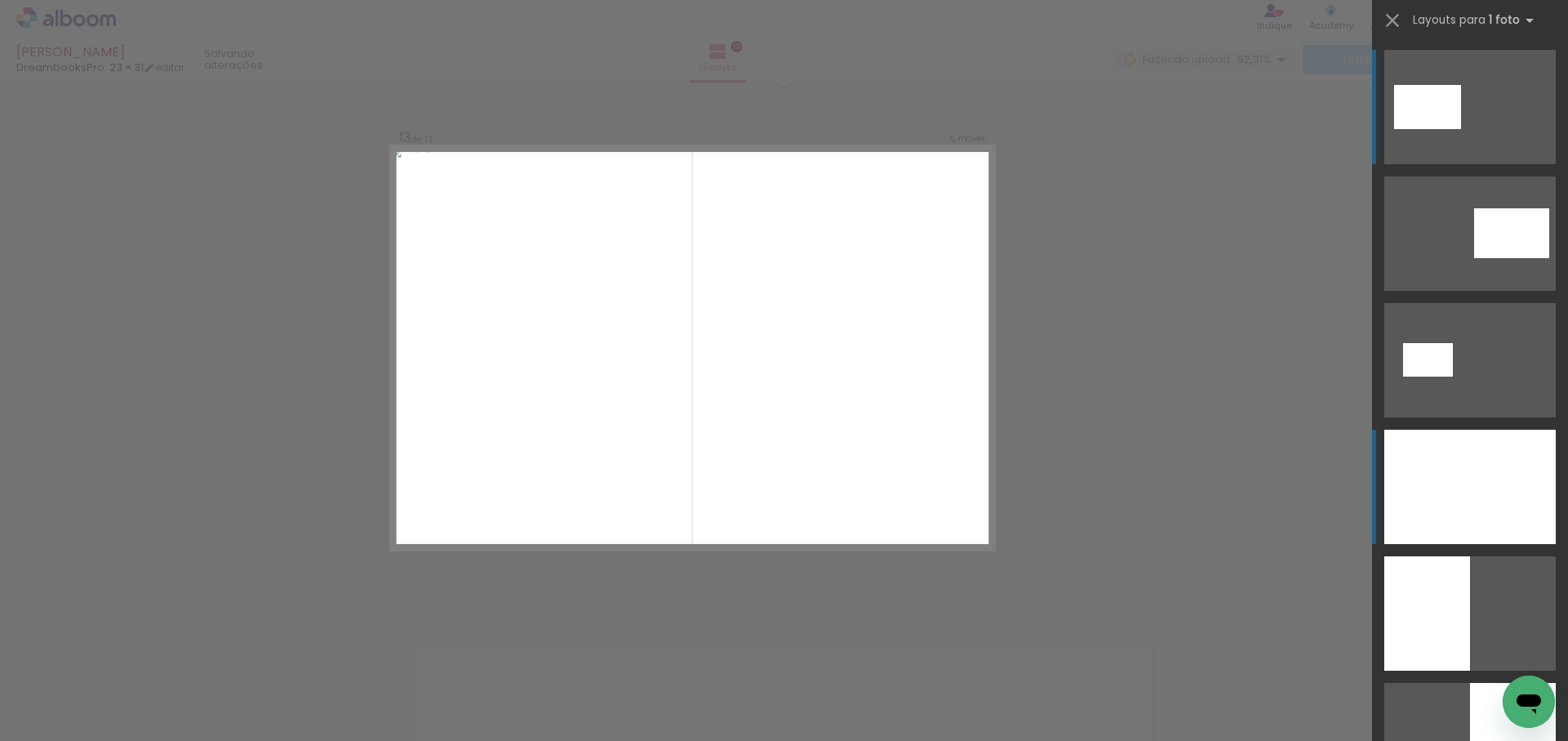
click at [1466, 494] on div at bounding box center [1470, 487] width 172 height 114
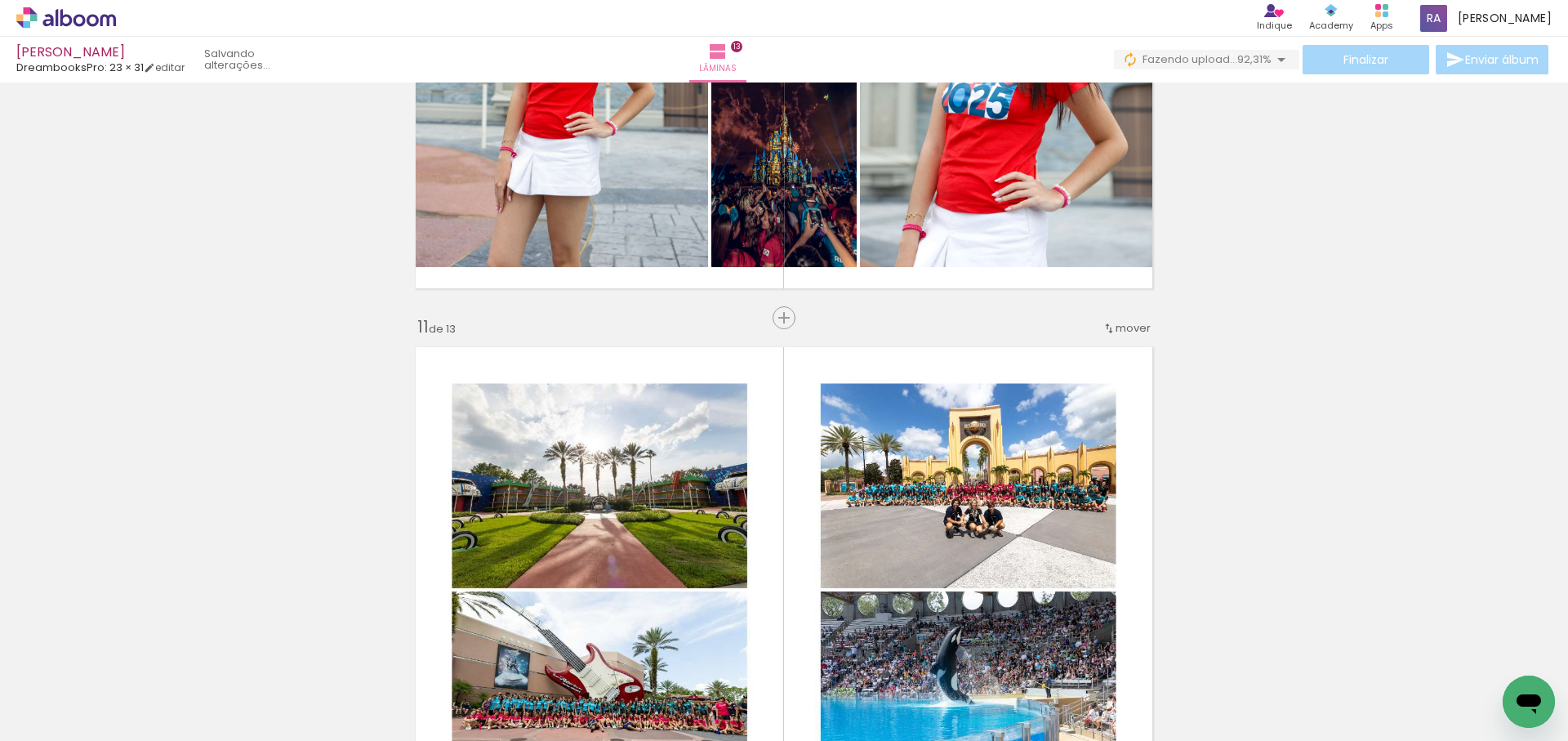
scroll to position [5229, 0]
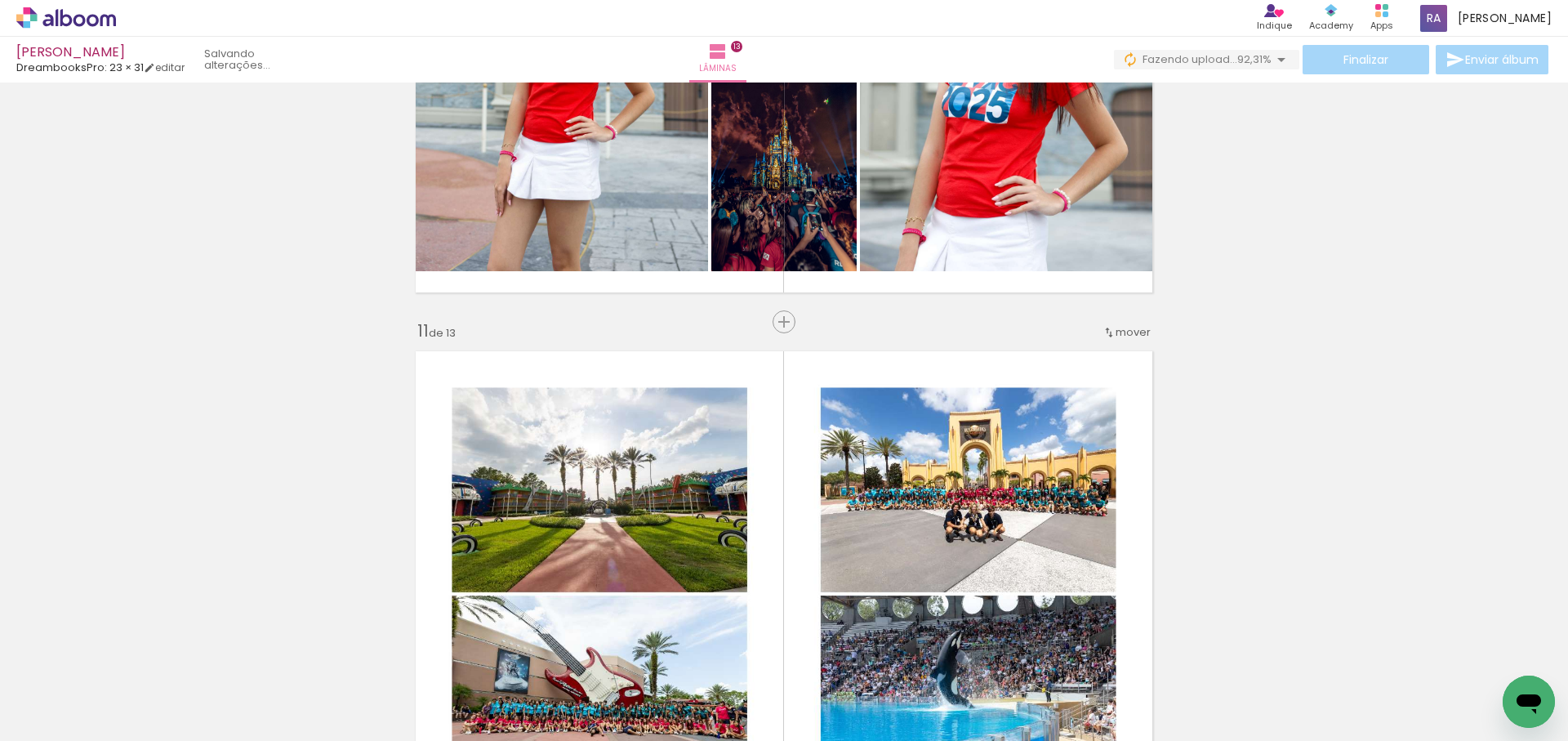
click at [1120, 332] on span "mover" at bounding box center [1133, 332] width 35 height 15
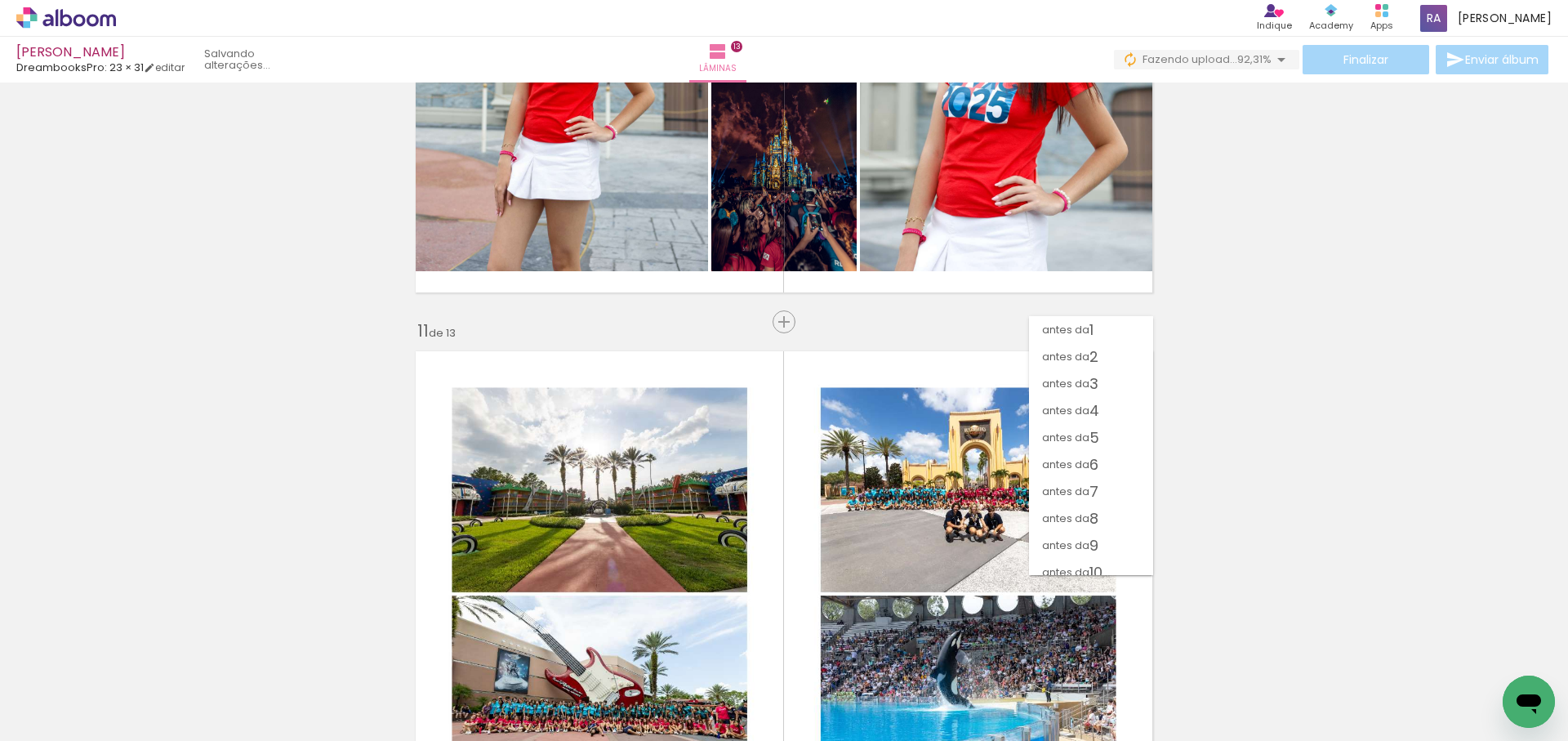
scroll to position [92, 0]
click at [1100, 399] on paper-item "antes da 7" at bounding box center [1091, 400] width 124 height 27
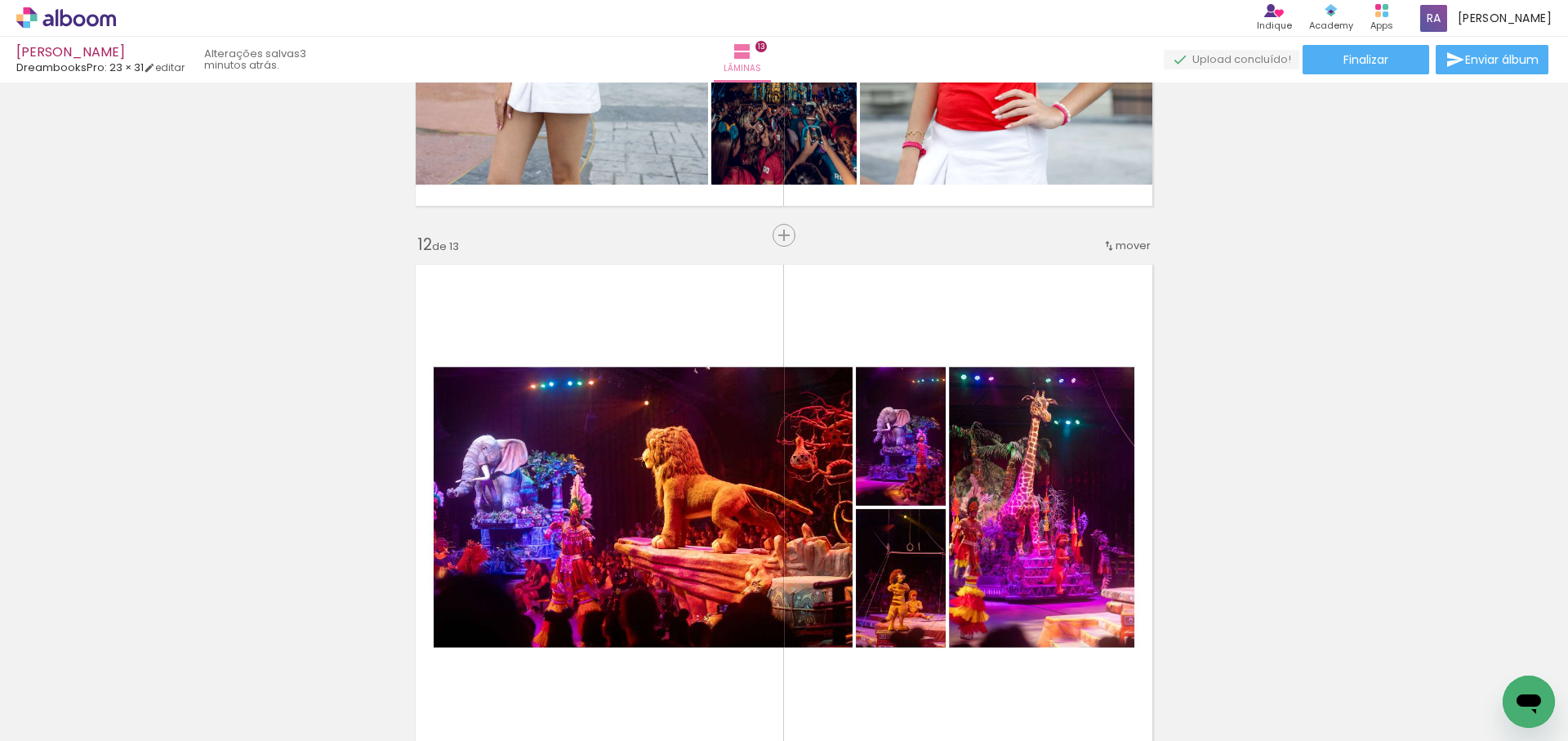
scroll to position [5844, 0]
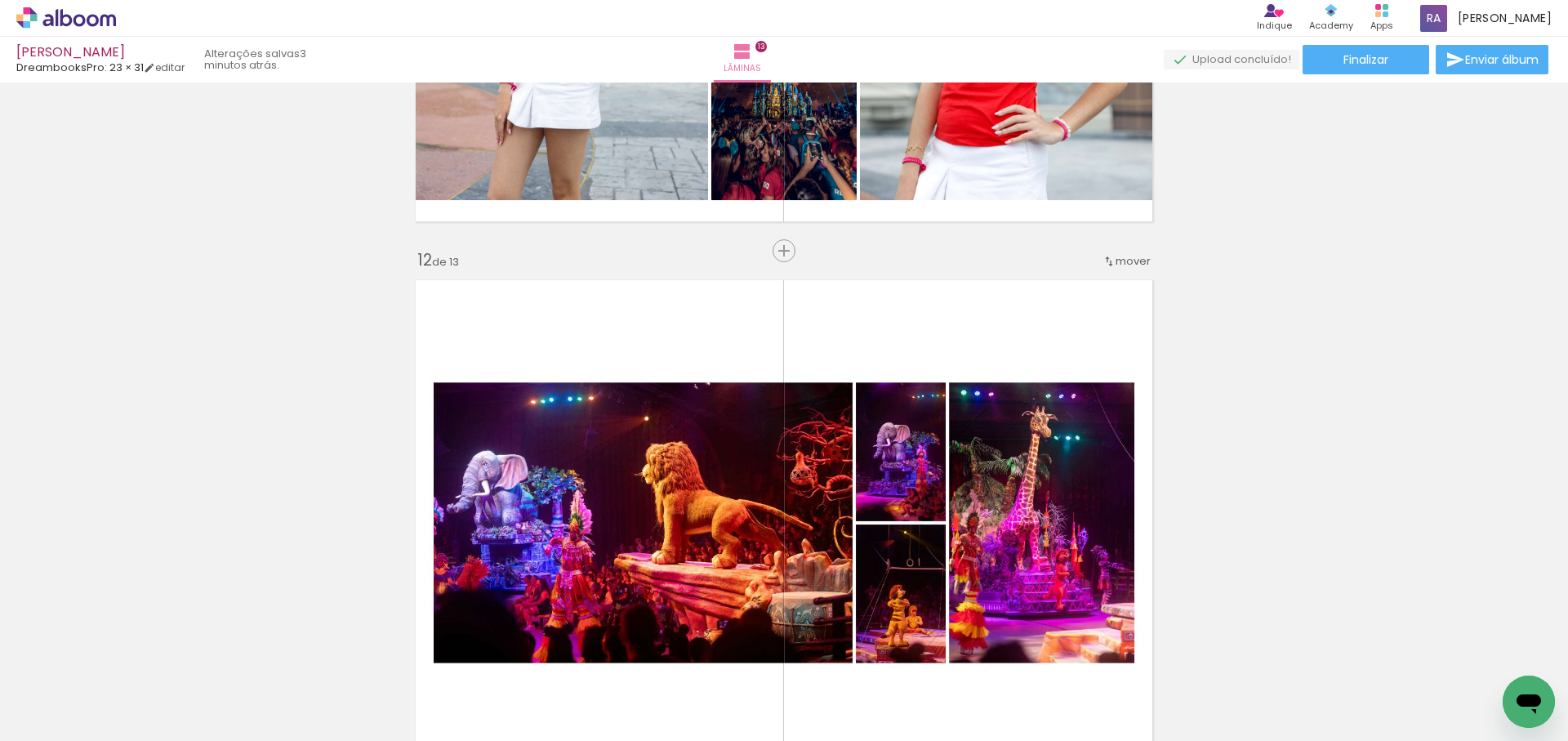
click at [1139, 262] on span "mover" at bounding box center [1133, 261] width 35 height 15
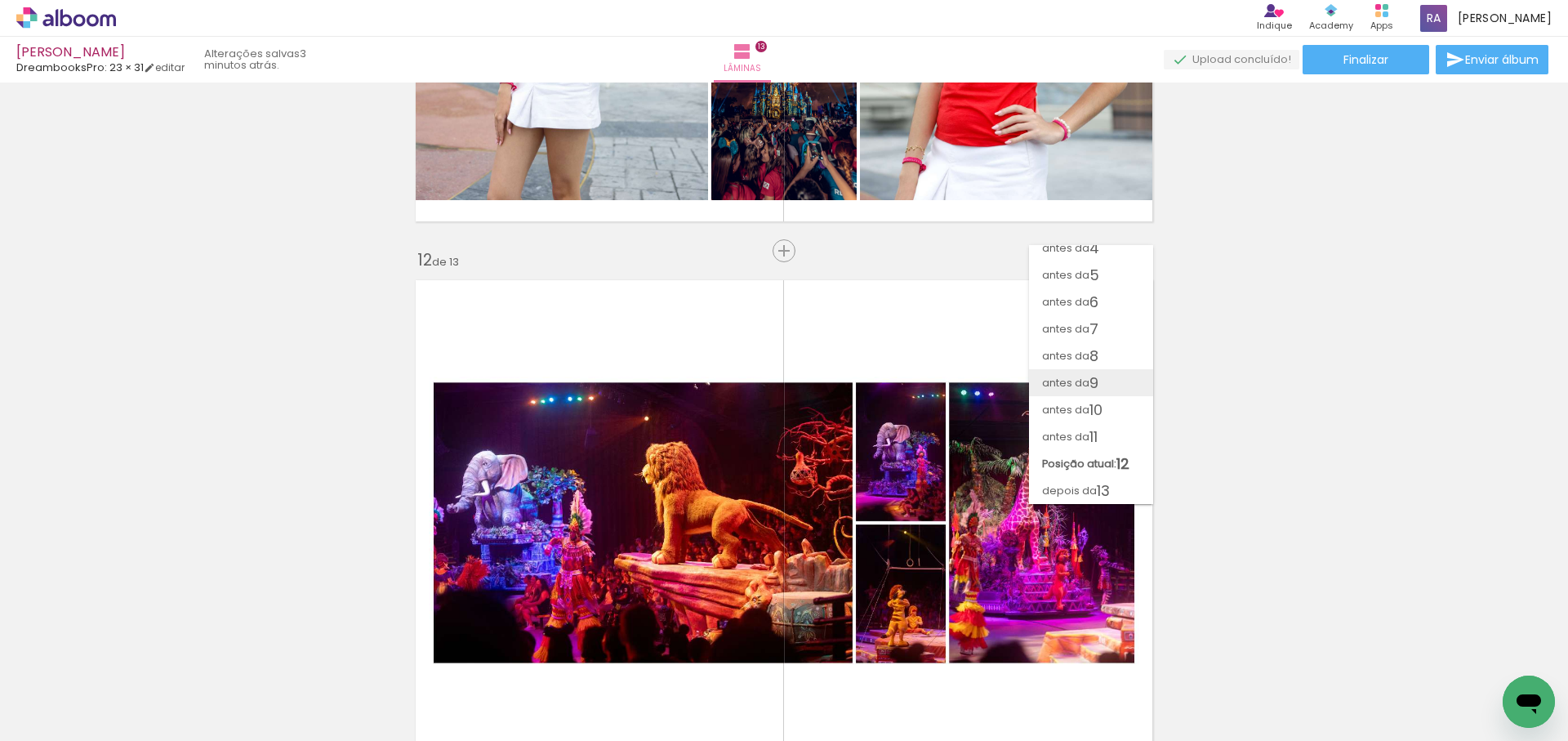
click at [1096, 377] on span "9" at bounding box center [1094, 383] width 9 height 27
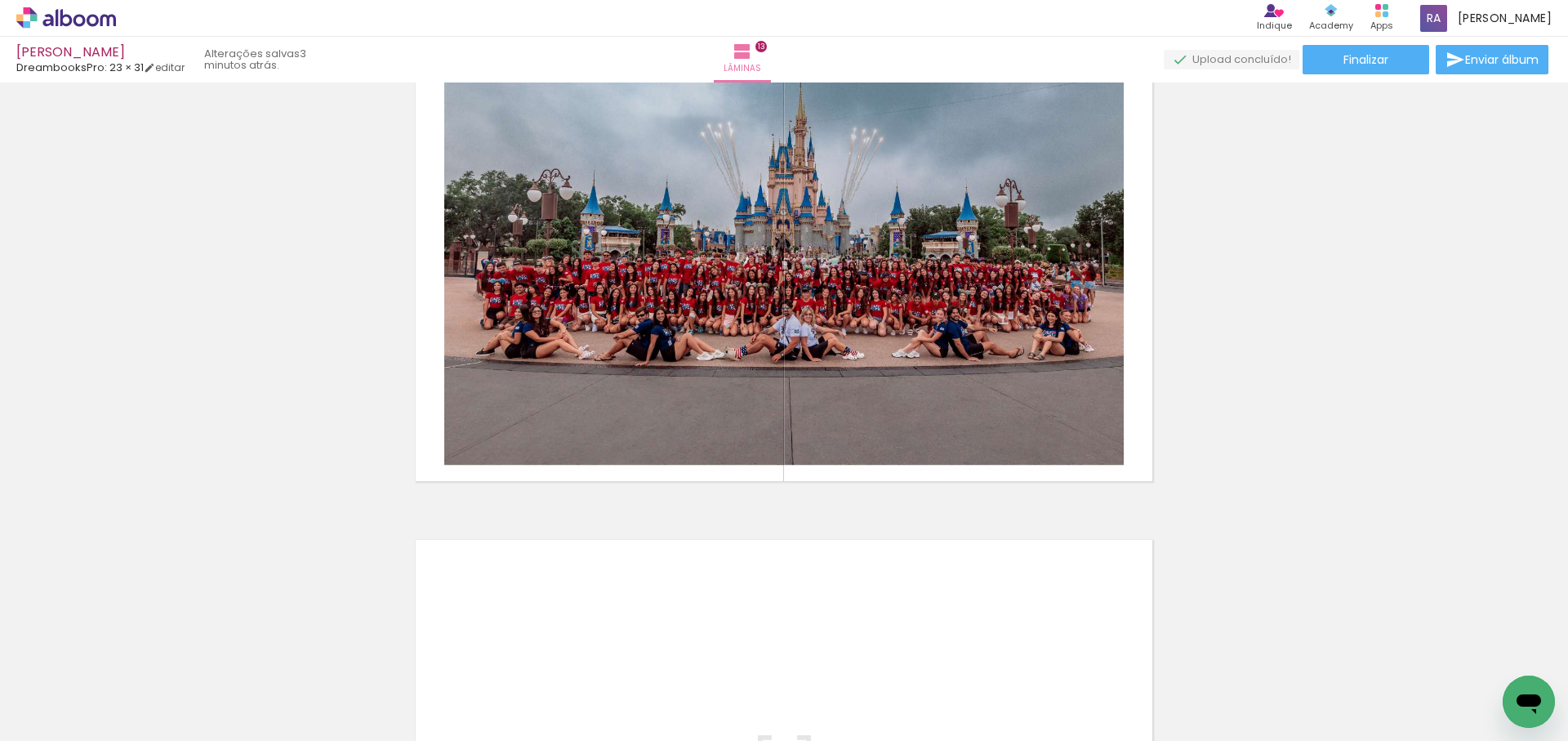
scroll to position [6753, 0]
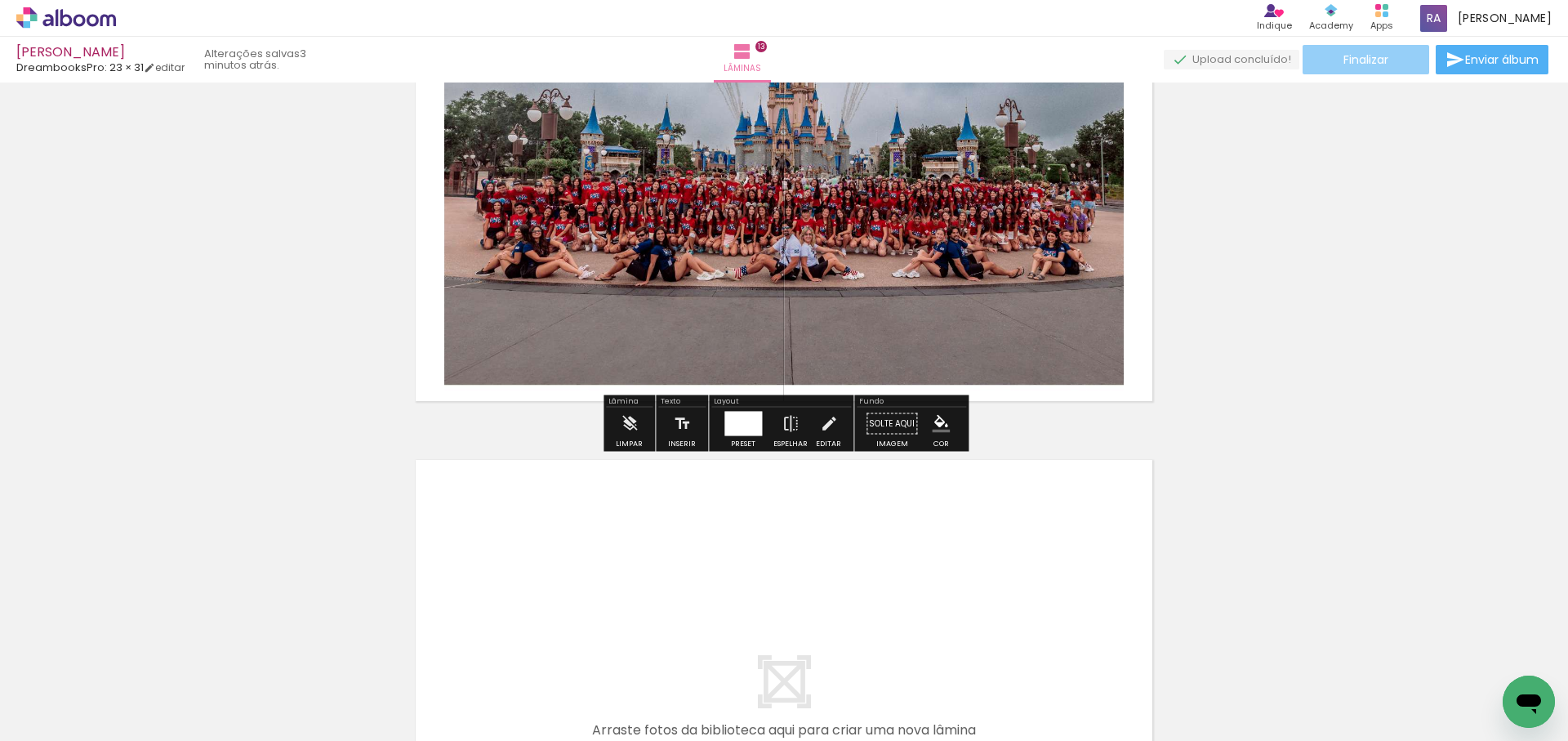
click at [1363, 60] on span "Finalizar" at bounding box center [1367, 59] width 45 height 12
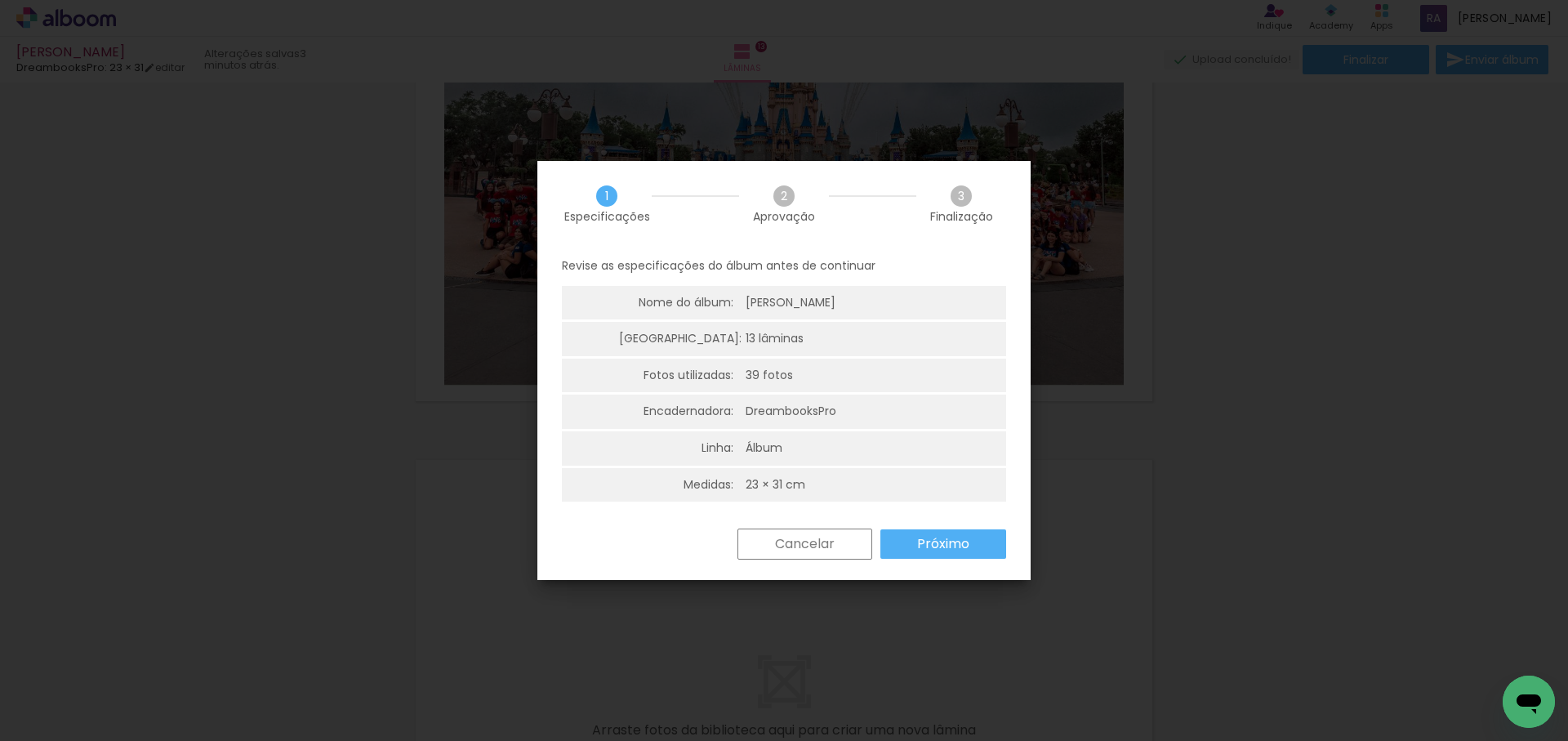
click at [0, 0] on slot "Próximo" at bounding box center [0, 0] width 0 height 0
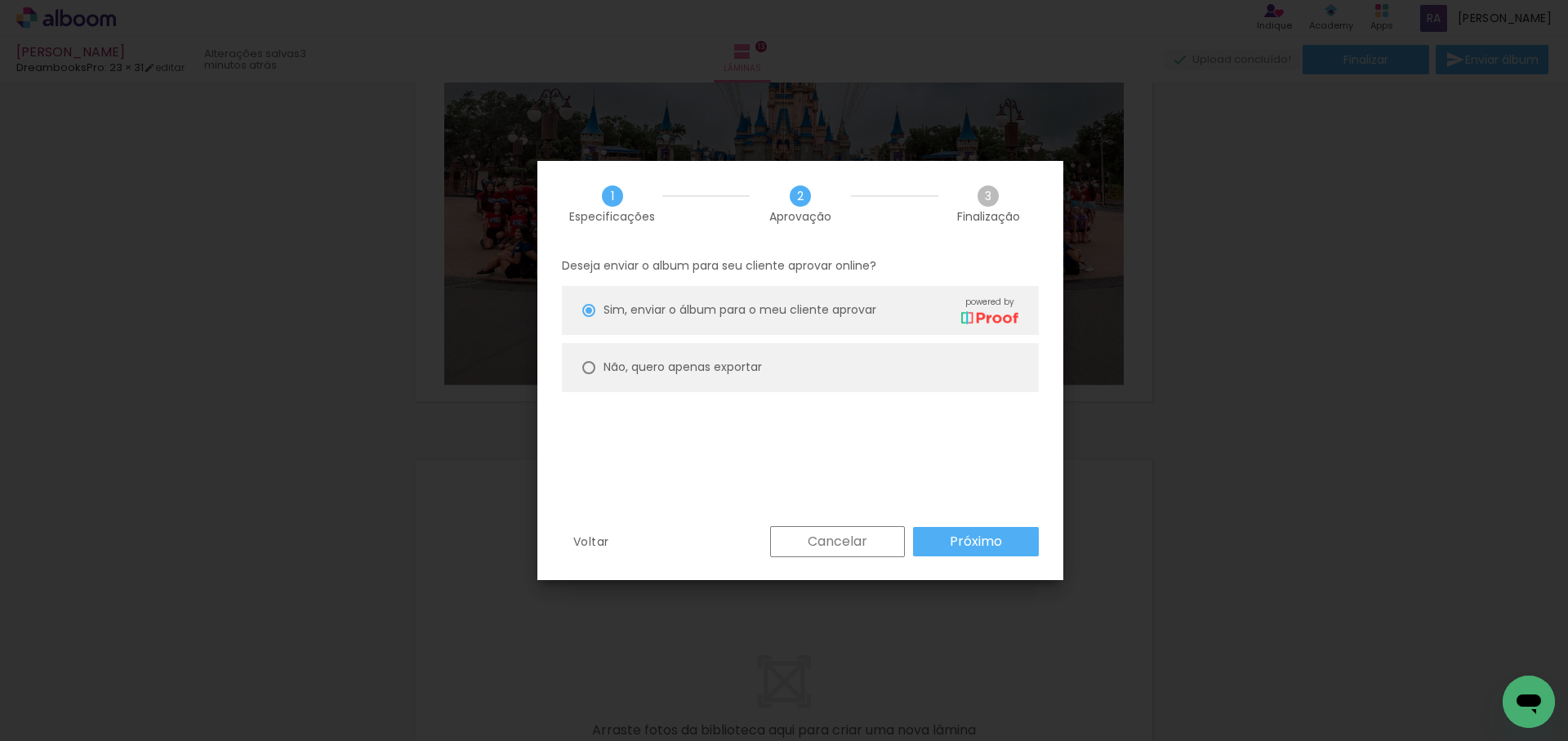
click at [0, 0] on slot "Próximo" at bounding box center [0, 0] width 0 height 0
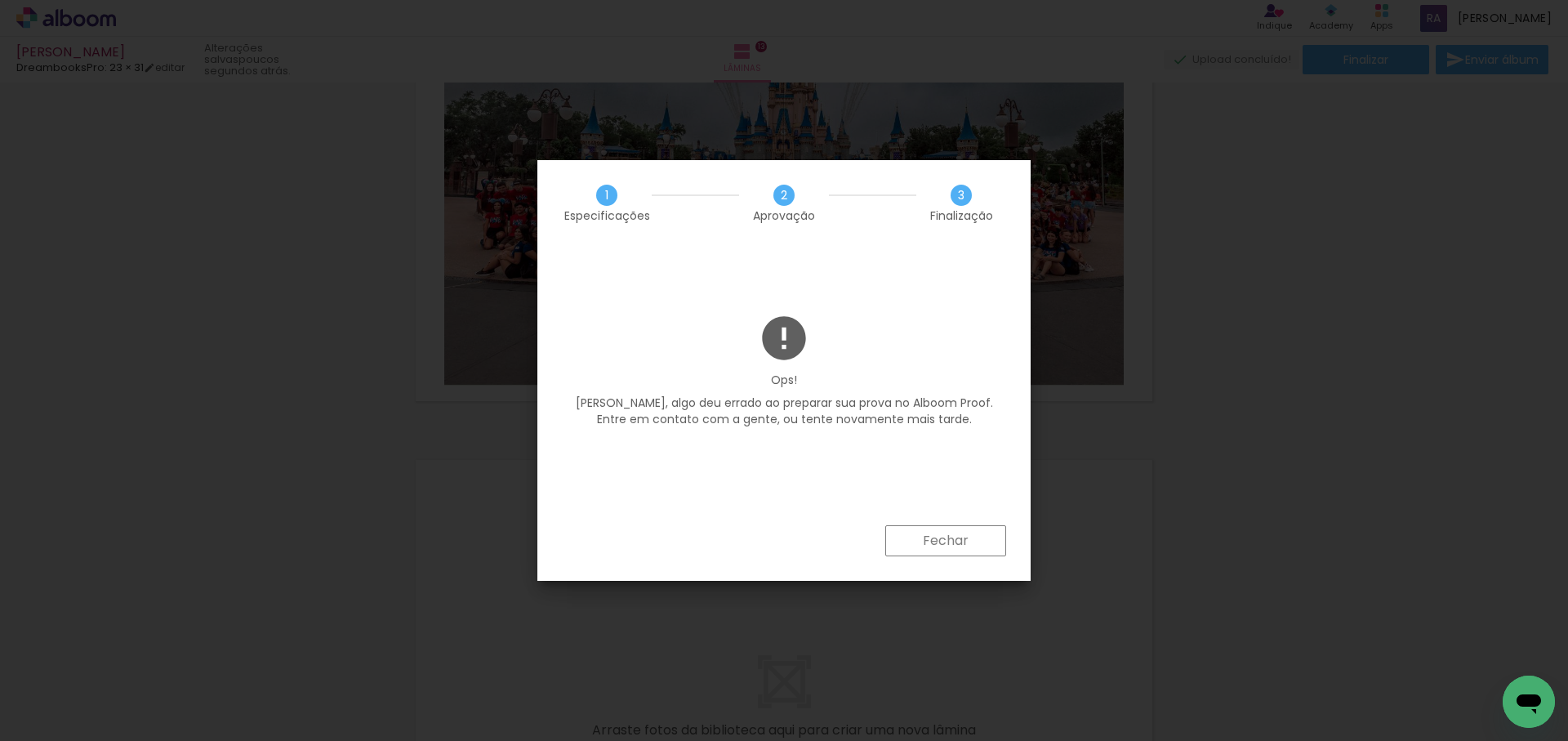
click at [0, 0] on slot "Fechar" at bounding box center [0, 0] width 0 height 0
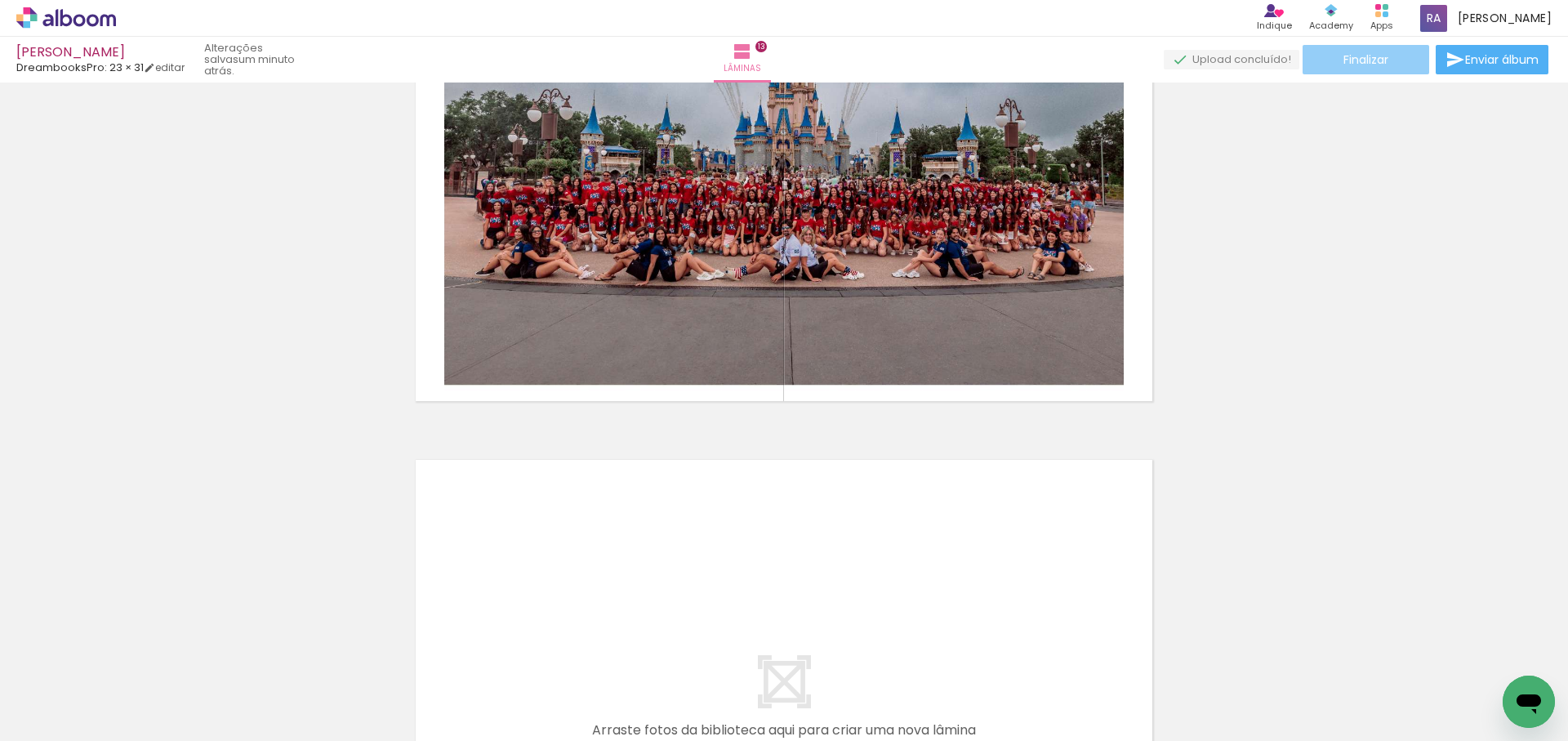
click at [1356, 60] on span "Finalizar" at bounding box center [1367, 59] width 45 height 12
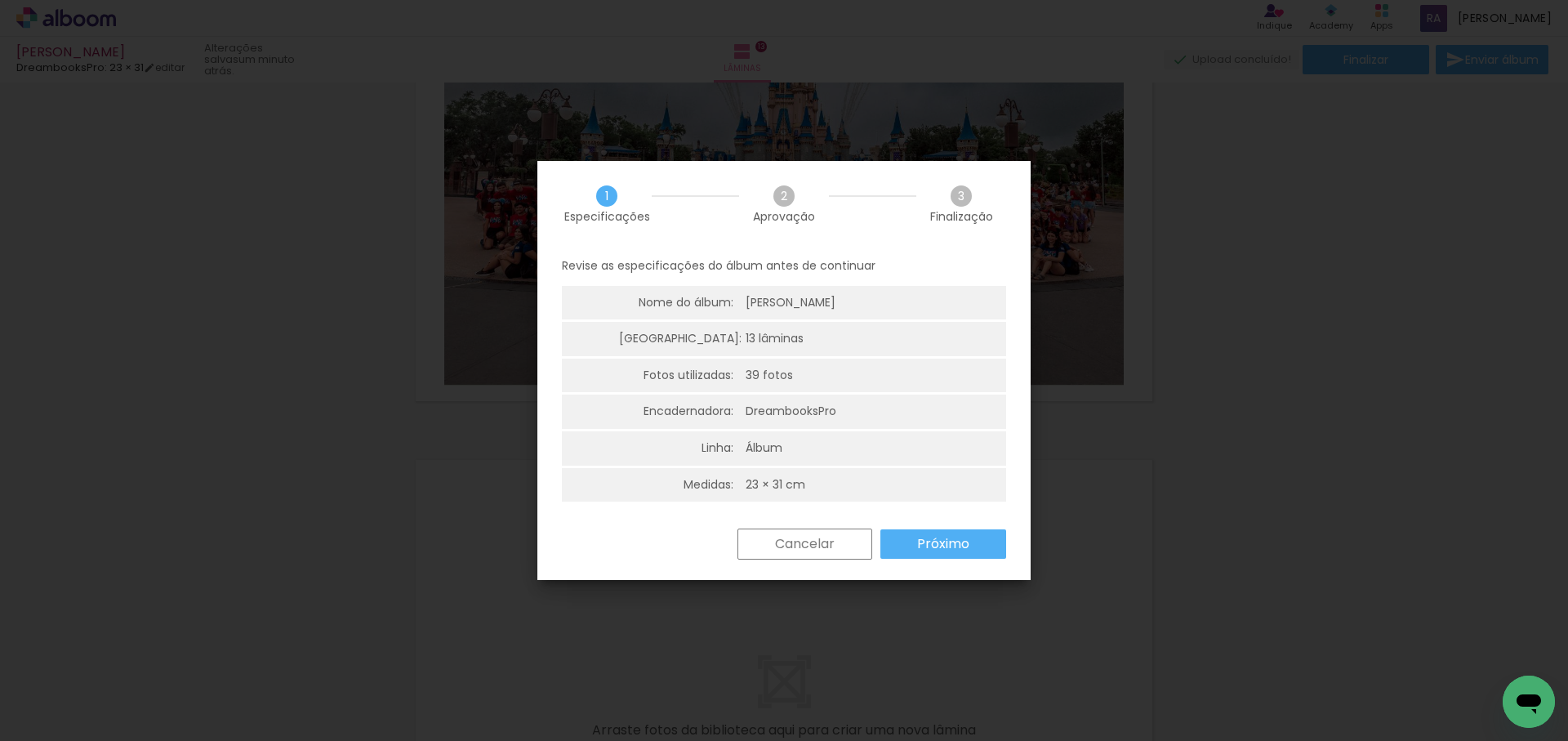
click at [0, 0] on slot "Próximo" at bounding box center [0, 0] width 0 height 0
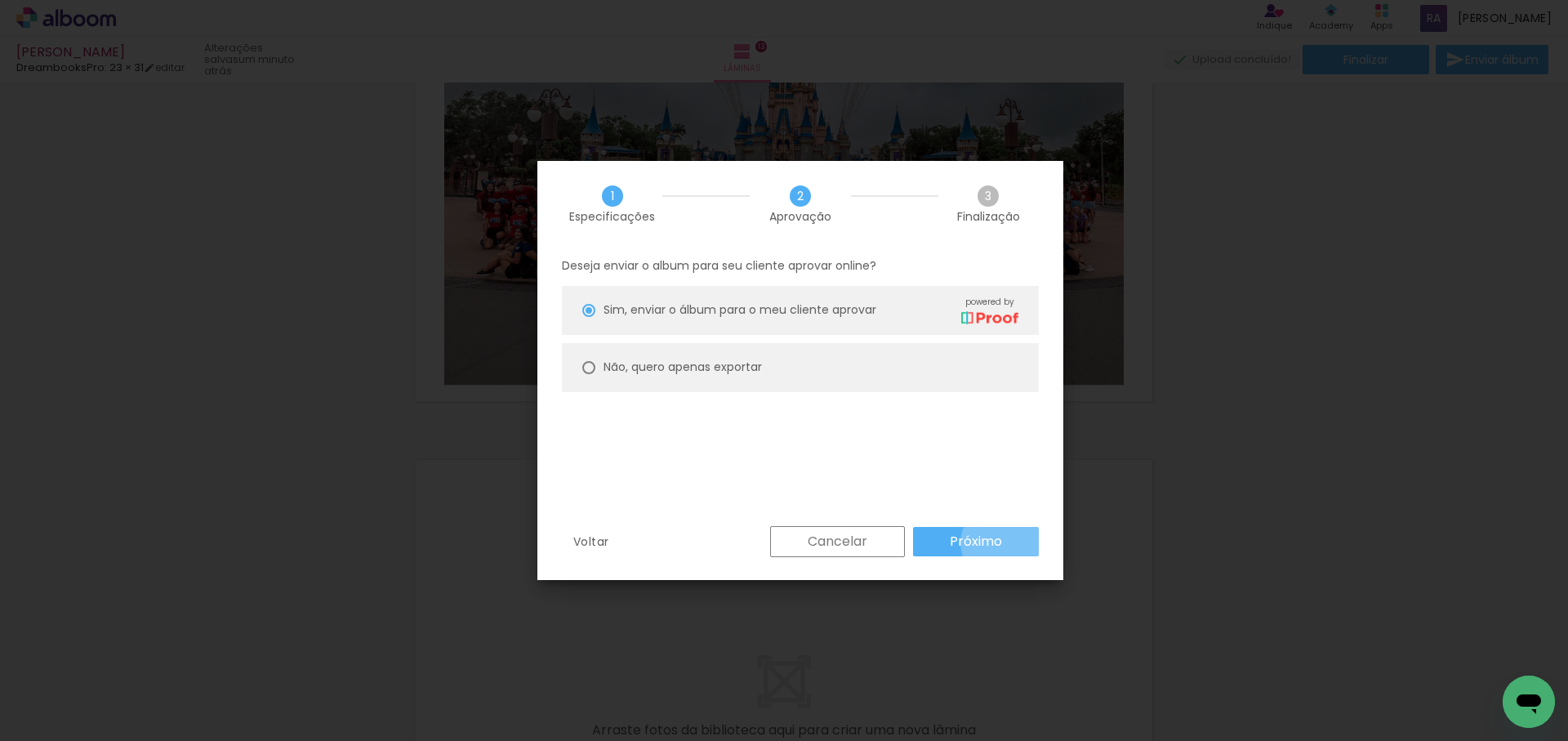
click at [1003, 542] on paper-button "Próximo" at bounding box center [976, 541] width 126 height 30
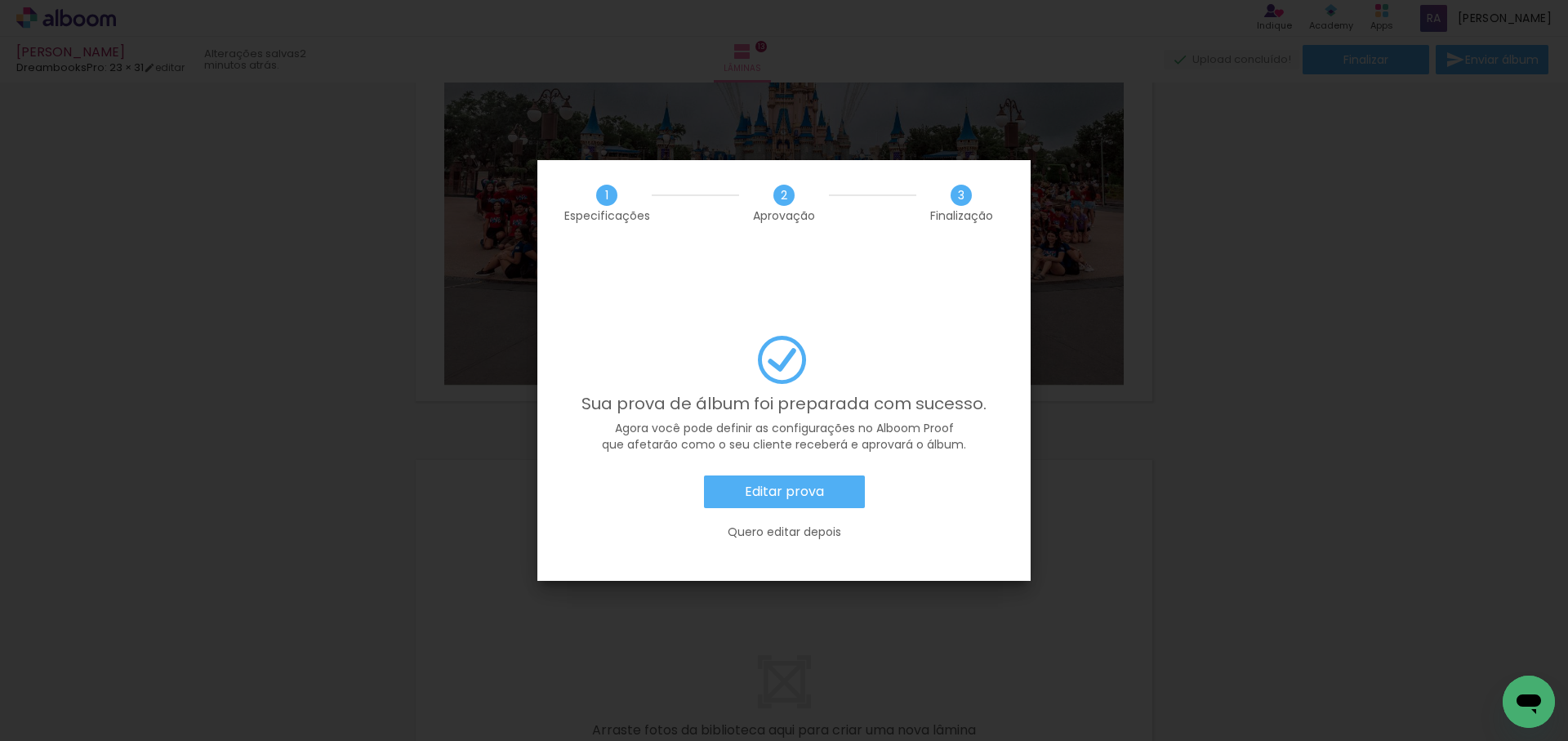
click at [0, 0] on slot "Editar prova" at bounding box center [0, 0] width 0 height 0
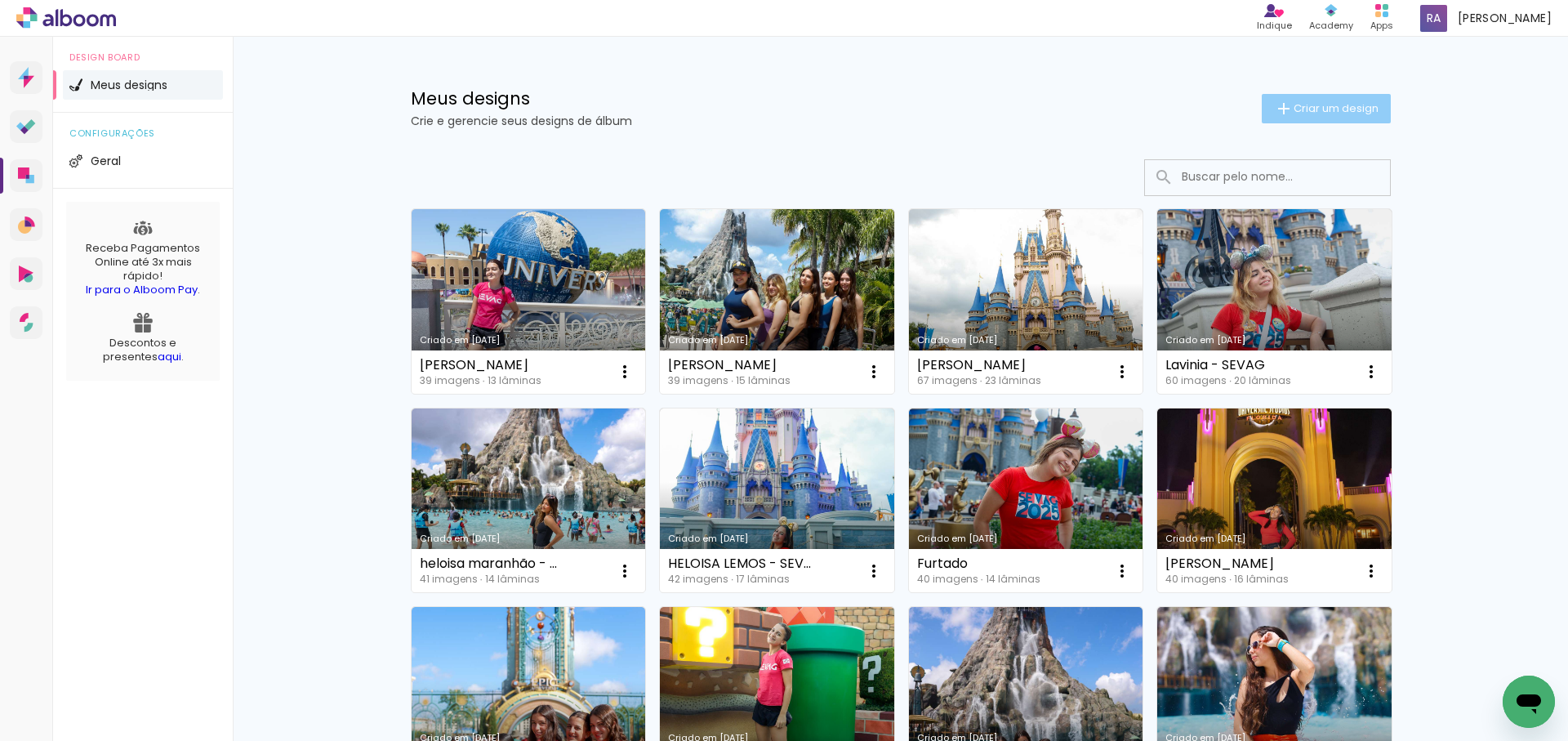
click at [1311, 112] on span "Criar um design" at bounding box center [1336, 108] width 85 height 11
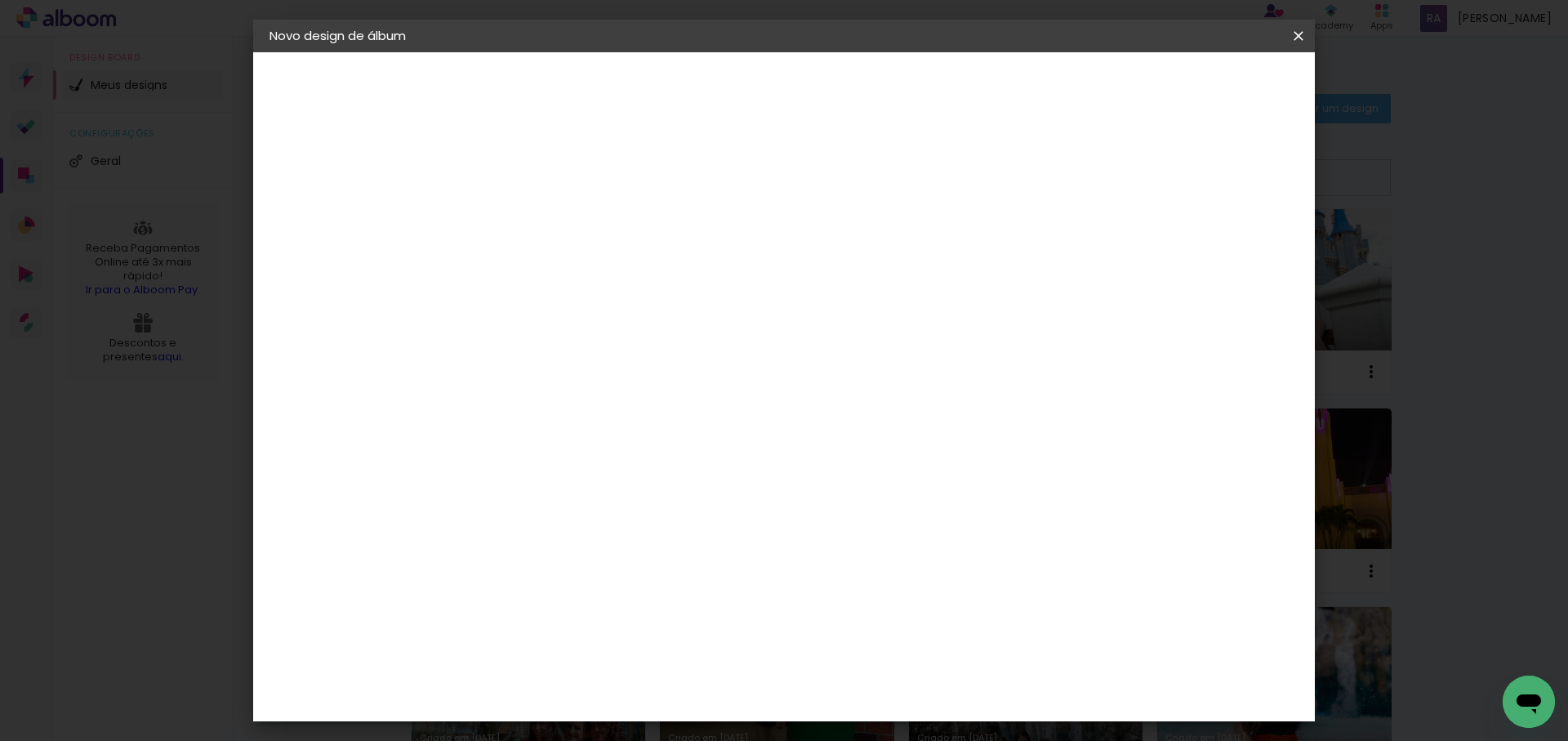
click at [537, 216] on input at bounding box center [537, 219] width 0 height 25
type input "[PERSON_NAME]"
type paper-input "[PERSON_NAME]"
click at [0, 0] on slot "Avançar" at bounding box center [0, 0] width 0 height 0
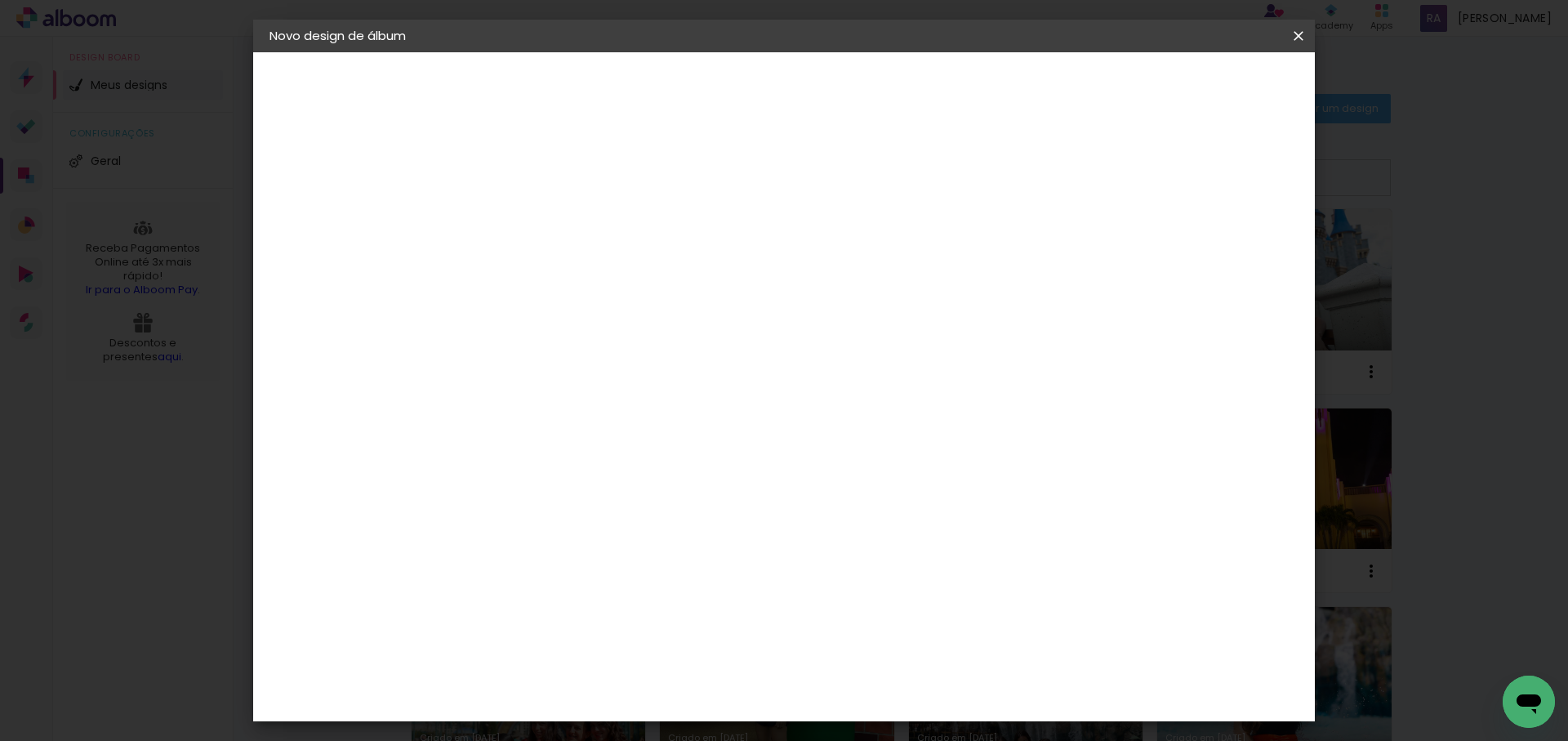
click at [593, 565] on div "DreambooksPro" at bounding box center [579, 571] width 106 height 13
click at [0, 0] on slot "Avançar" at bounding box center [0, 0] width 0 height 0
click at [626, 282] on paper-input-container "Linha" at bounding box center [578, 285] width 94 height 41
click at [916, 277] on paper-item "Álbum" at bounding box center [890, 271] width 326 height 32
type input "Álbum"
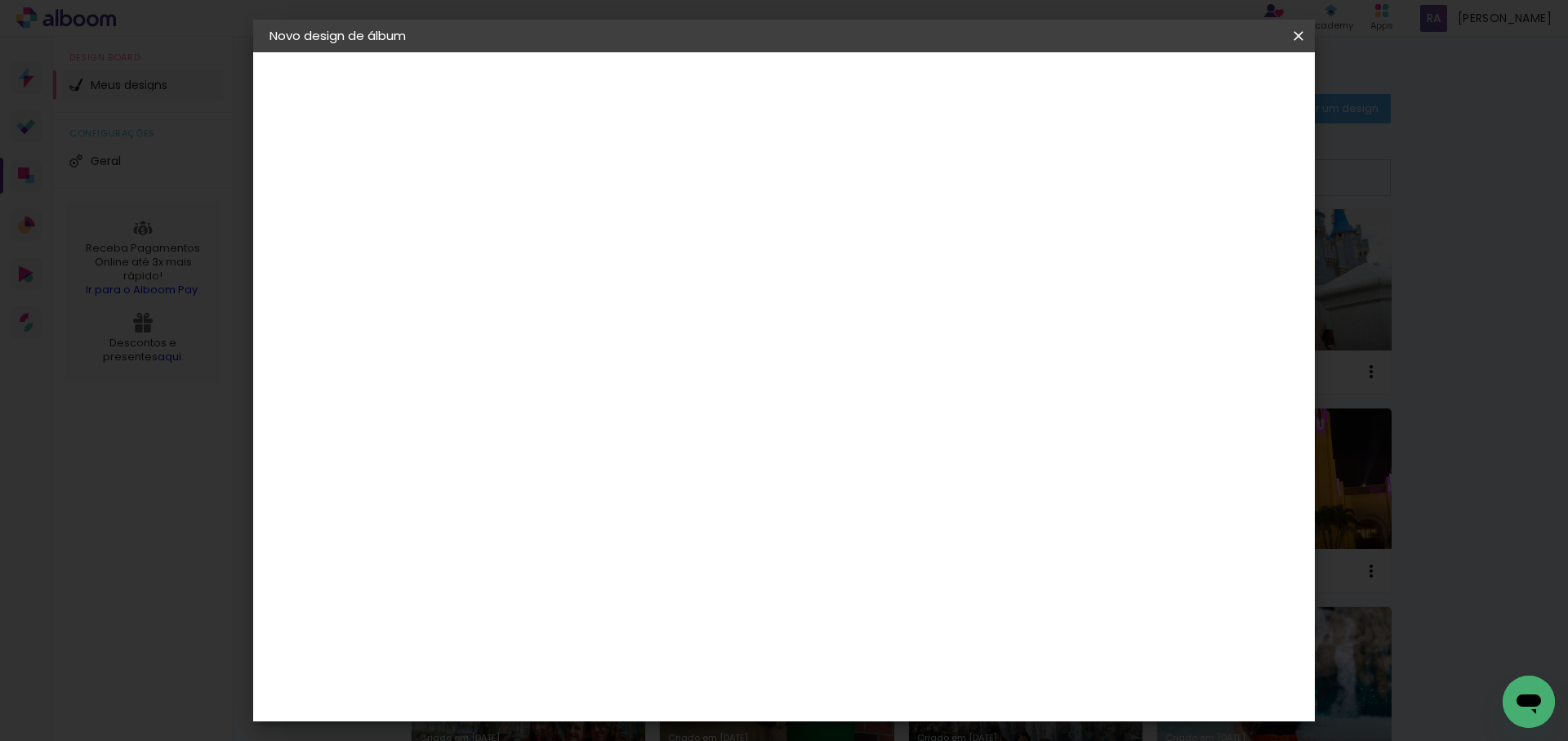
scroll to position [262, 0]
click at [647, 713] on span "23 × 31" at bounding box center [609, 729] width 76 height 33
click at [0, 0] on slot "Avançar" at bounding box center [0, 0] width 0 height 0
click at [1105, 93] on span "Iniciar design" at bounding box center [1068, 86] width 75 height 12
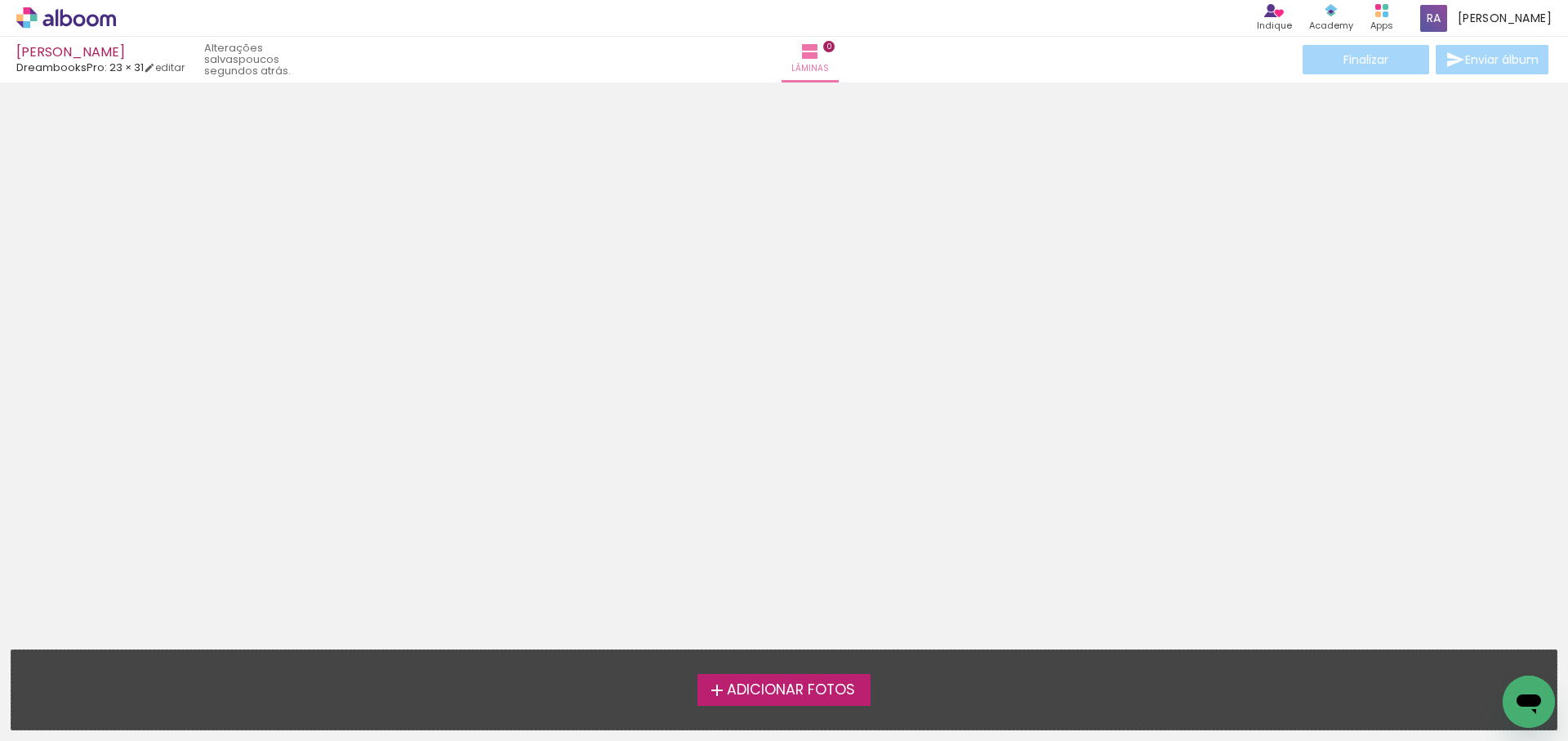
click at [762, 698] on span "Adicionar Fotos" at bounding box center [791, 691] width 129 height 14
click at [0, 0] on input "file" at bounding box center [0, 0] width 0 height 0
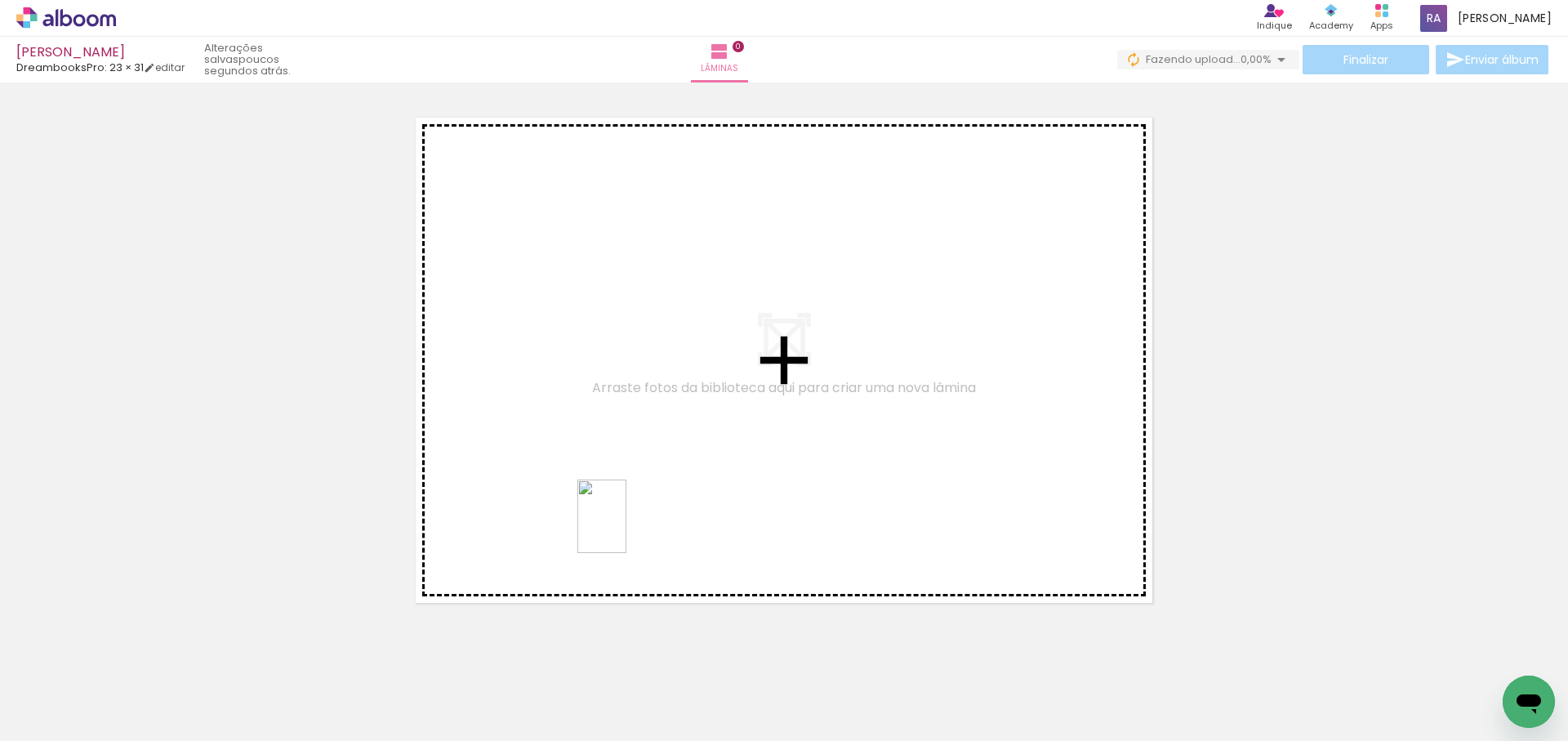
drag, startPoint x: 590, startPoint y: 683, endPoint x: 661, endPoint y: 400, distance: 291.8
click at [661, 400] on quentale-workspace at bounding box center [784, 370] width 1568 height 741
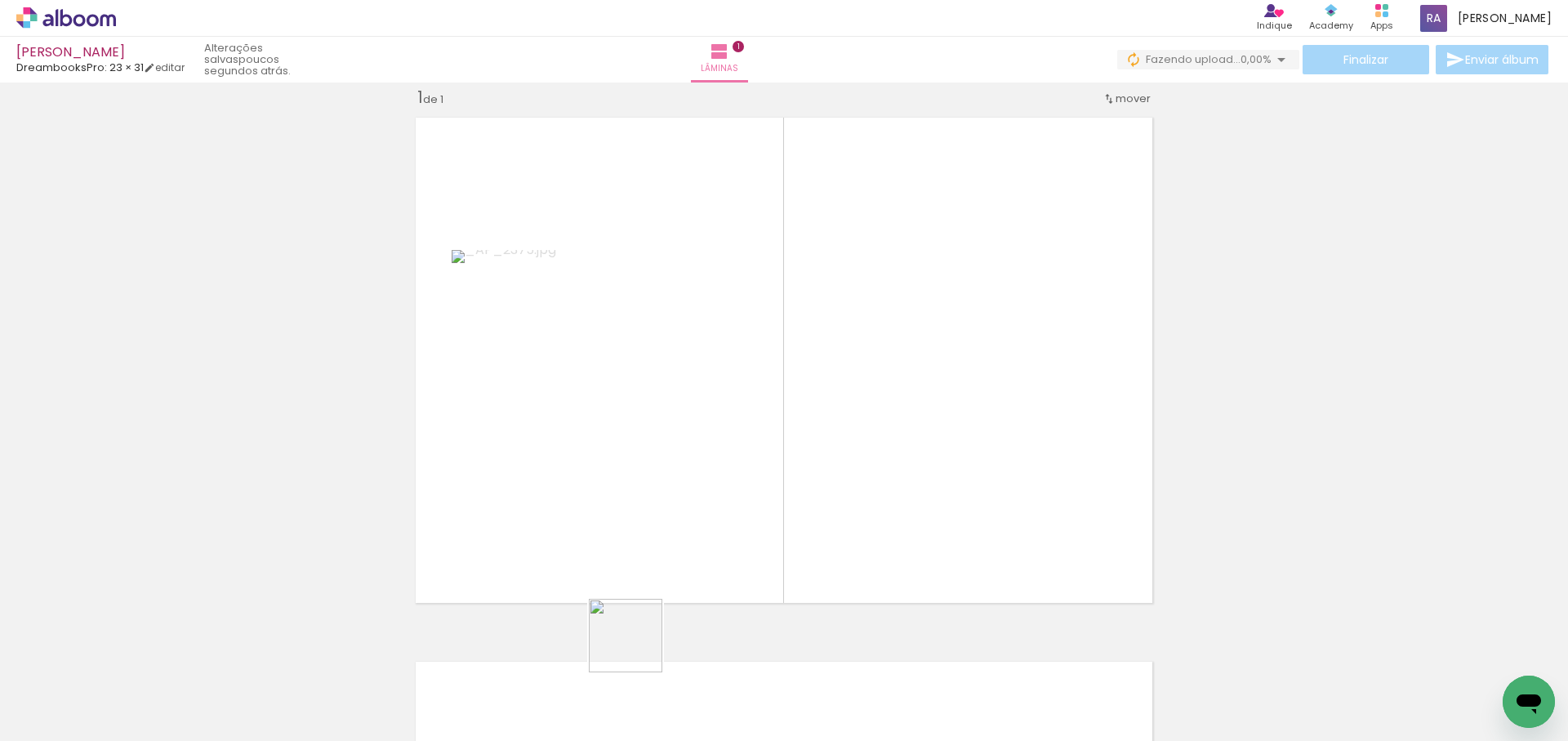
drag, startPoint x: 629, startPoint y: 685, endPoint x: 726, endPoint y: 574, distance: 147.4
click at [717, 475] on quentale-workspace at bounding box center [784, 370] width 1568 height 741
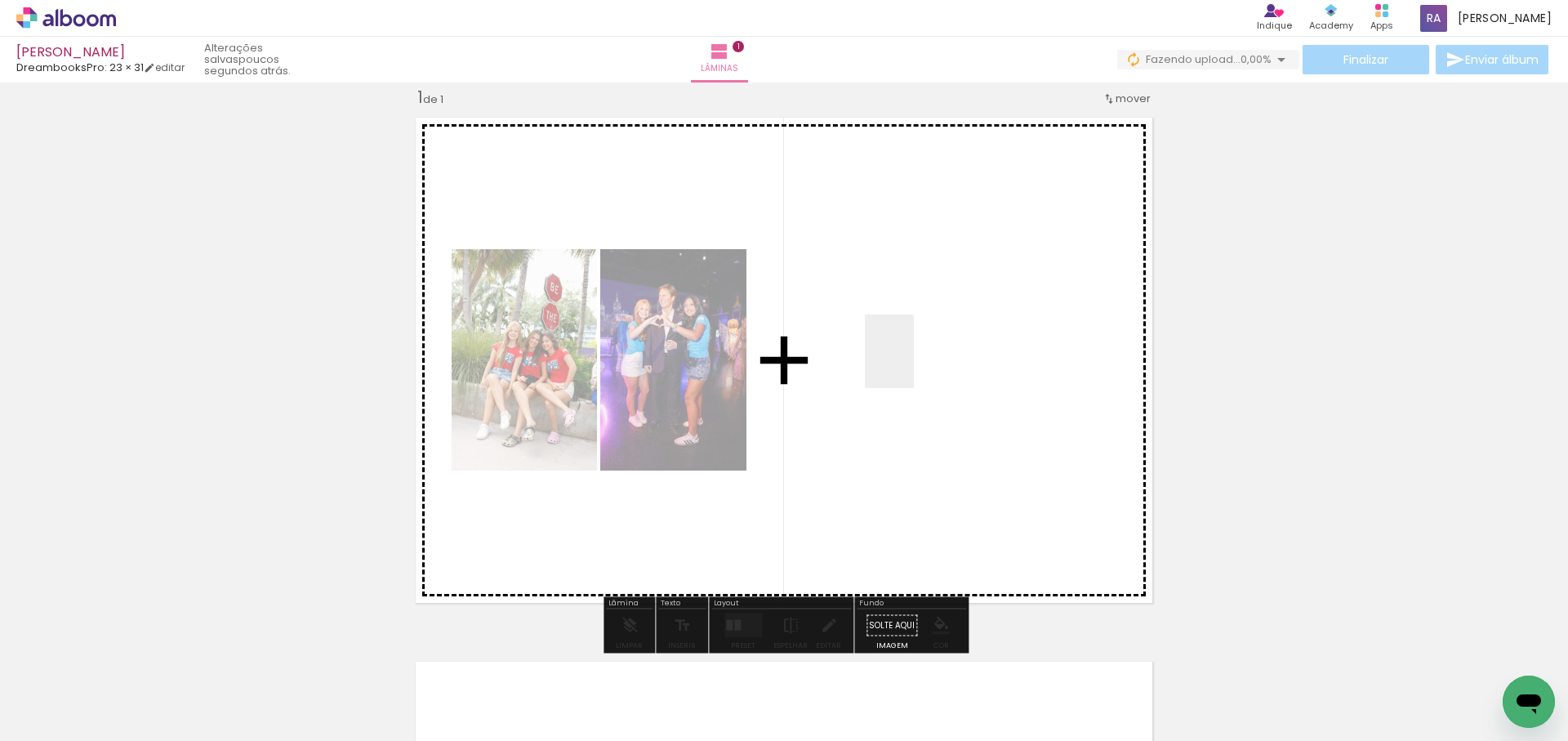
drag, startPoint x: 719, startPoint y: 692, endPoint x: 915, endPoint y: 362, distance: 383.8
click at [915, 362] on quentale-workspace at bounding box center [784, 370] width 1568 height 741
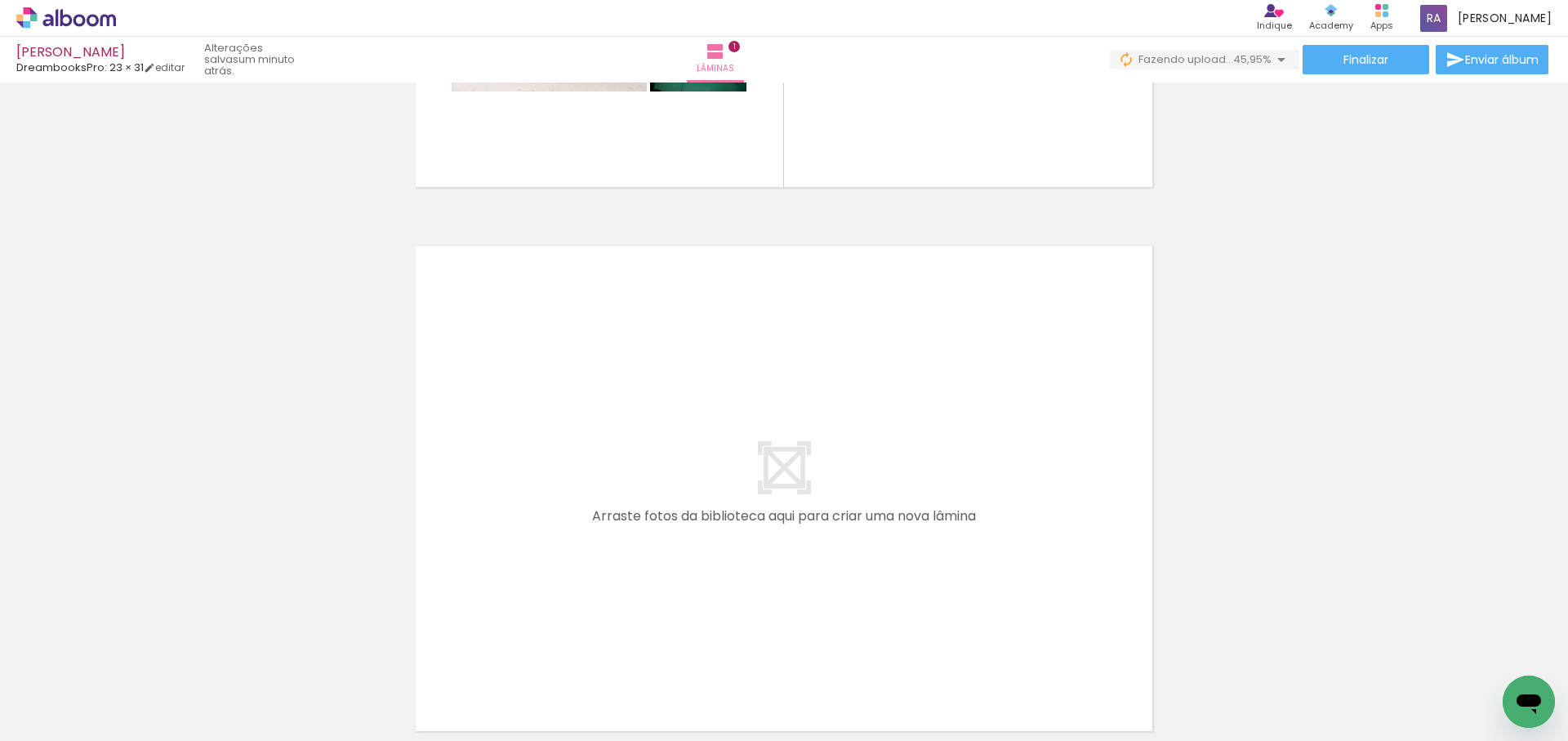
click at [802, 454] on quentale-workspace at bounding box center [784, 370] width 1568 height 741
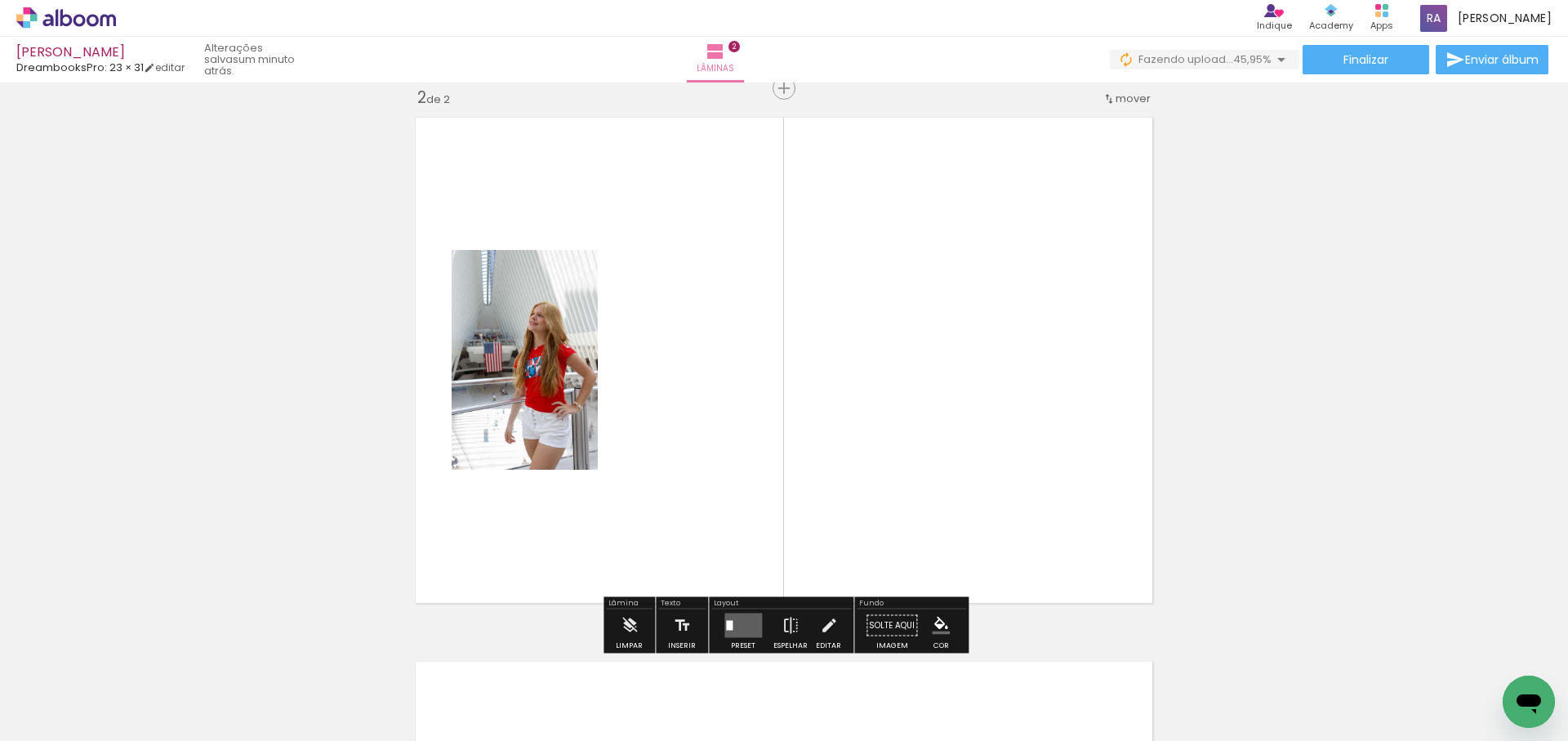
drag, startPoint x: 891, startPoint y: 692, endPoint x: 898, endPoint y: 394, distance: 298.1
click at [904, 408] on quentale-workspace at bounding box center [784, 370] width 1568 height 741
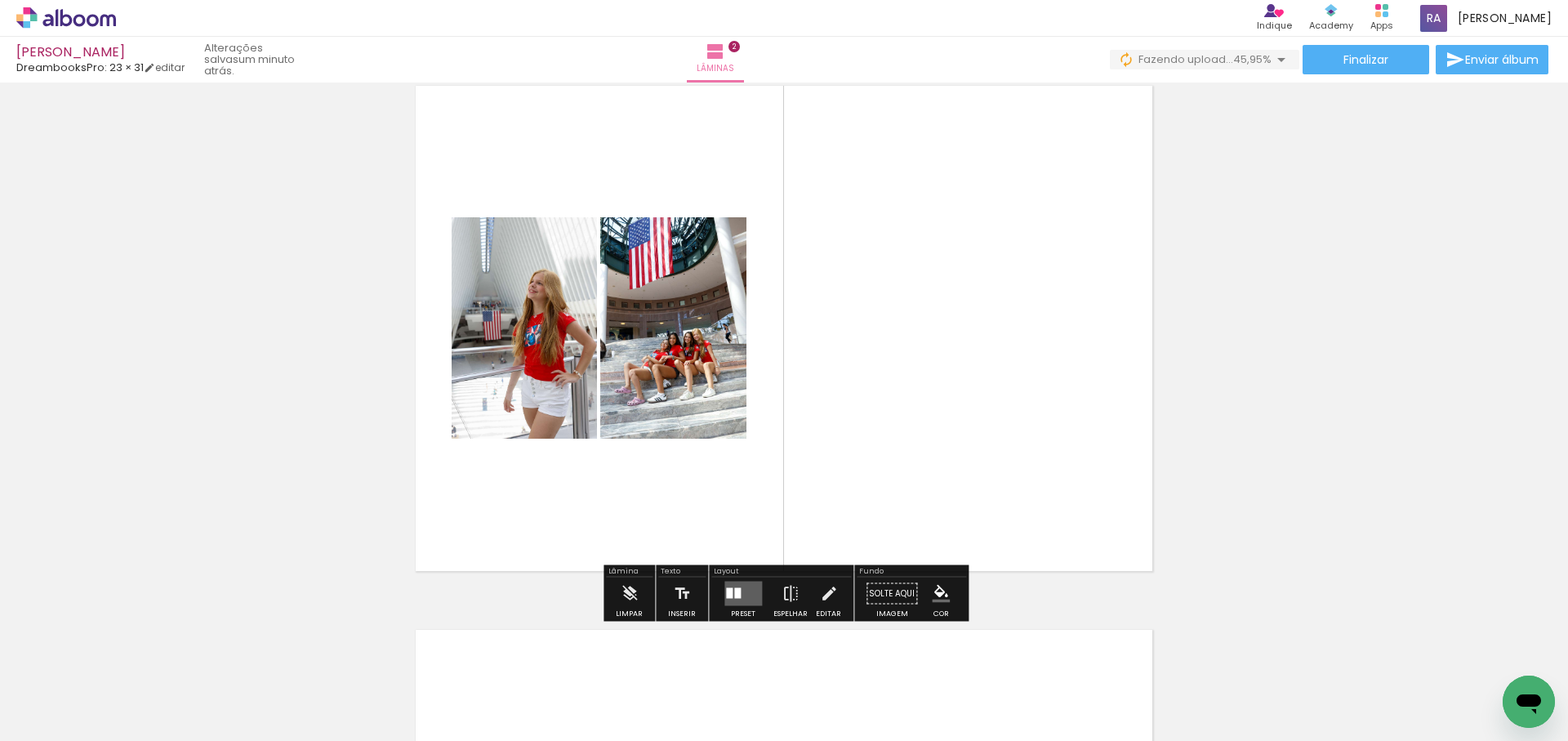
click at [735, 594] on div at bounding box center [737, 594] width 6 height 11
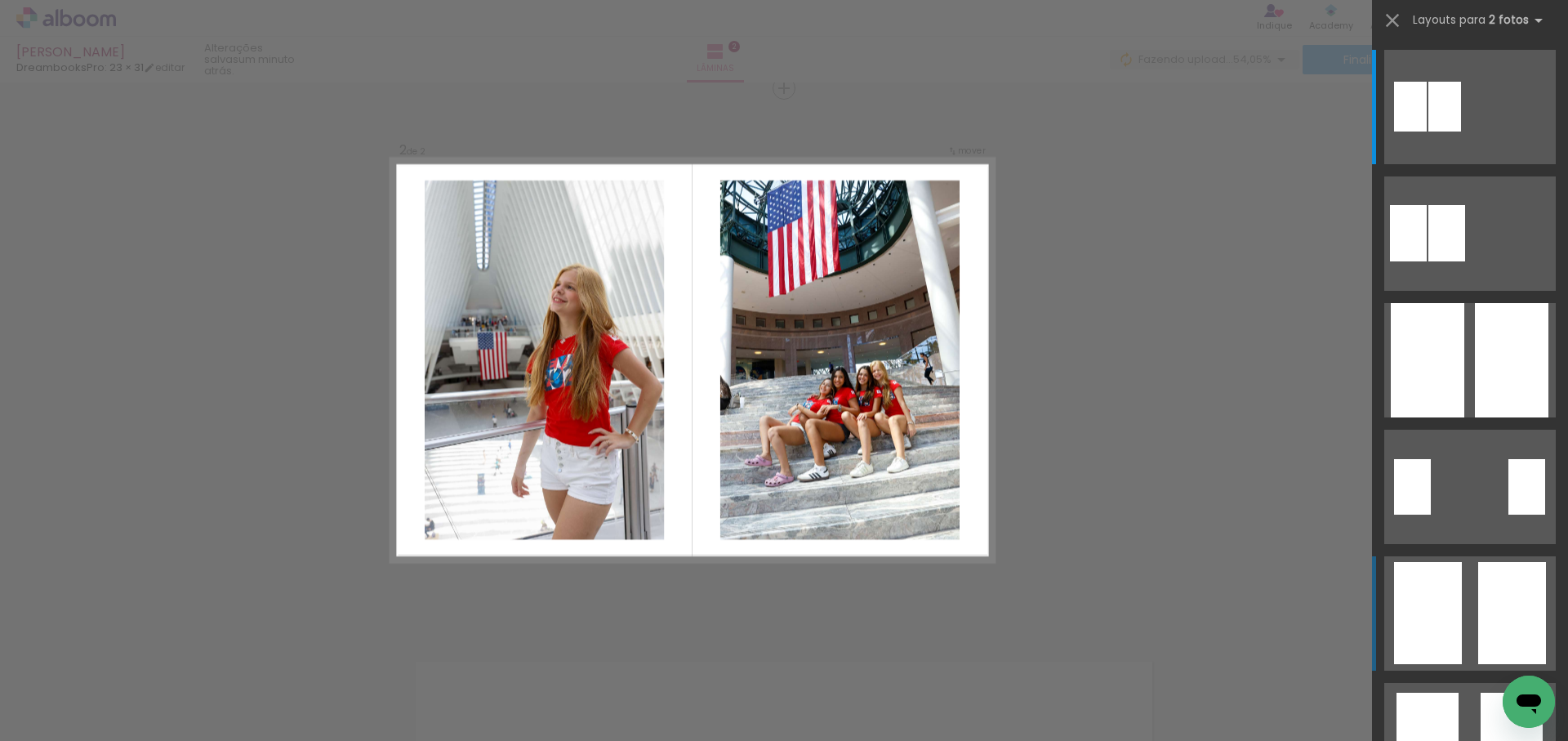
click at [1461, 131] on div at bounding box center [1445, 106] width 32 height 49
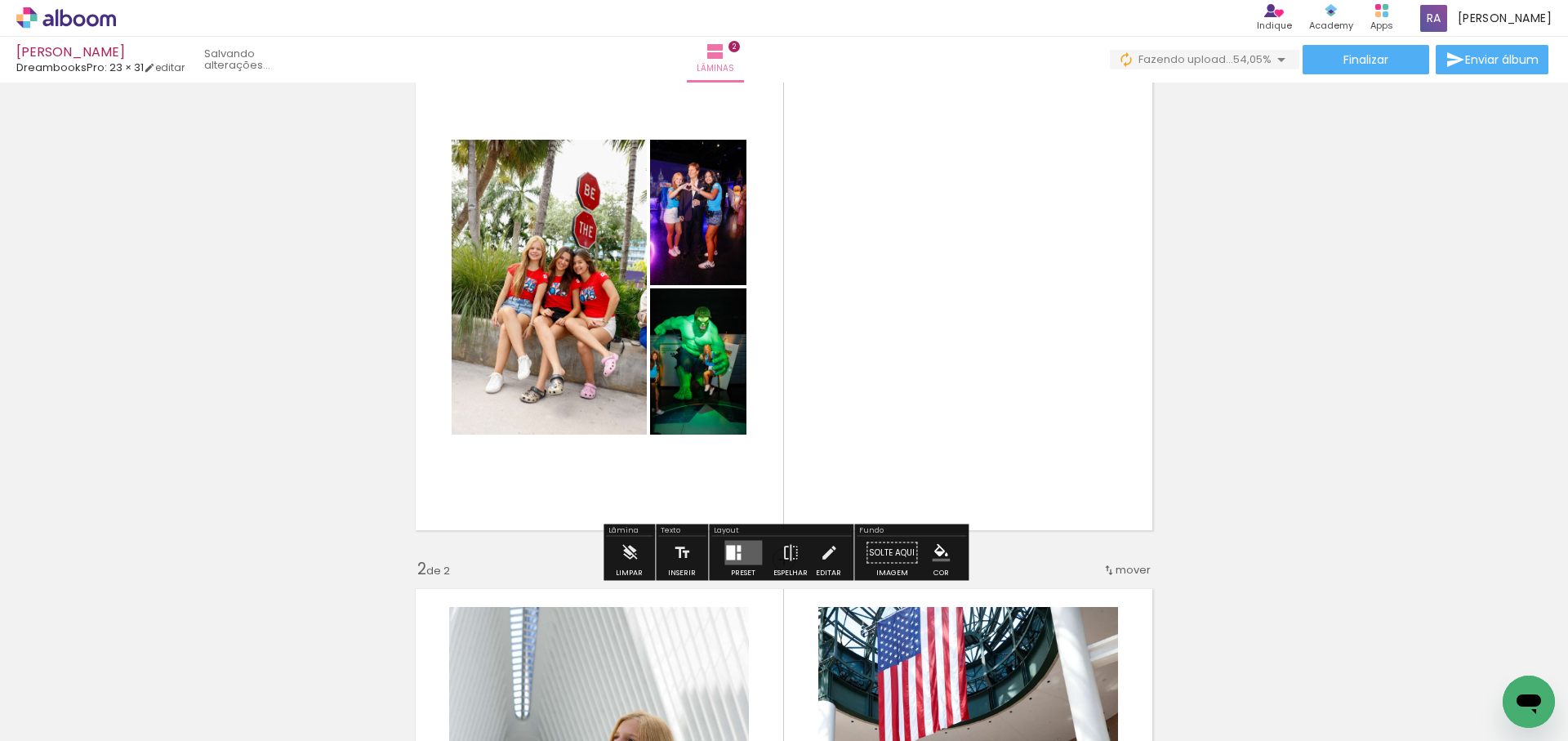
click at [736, 554] on div at bounding box center [738, 557] width 4 height 6
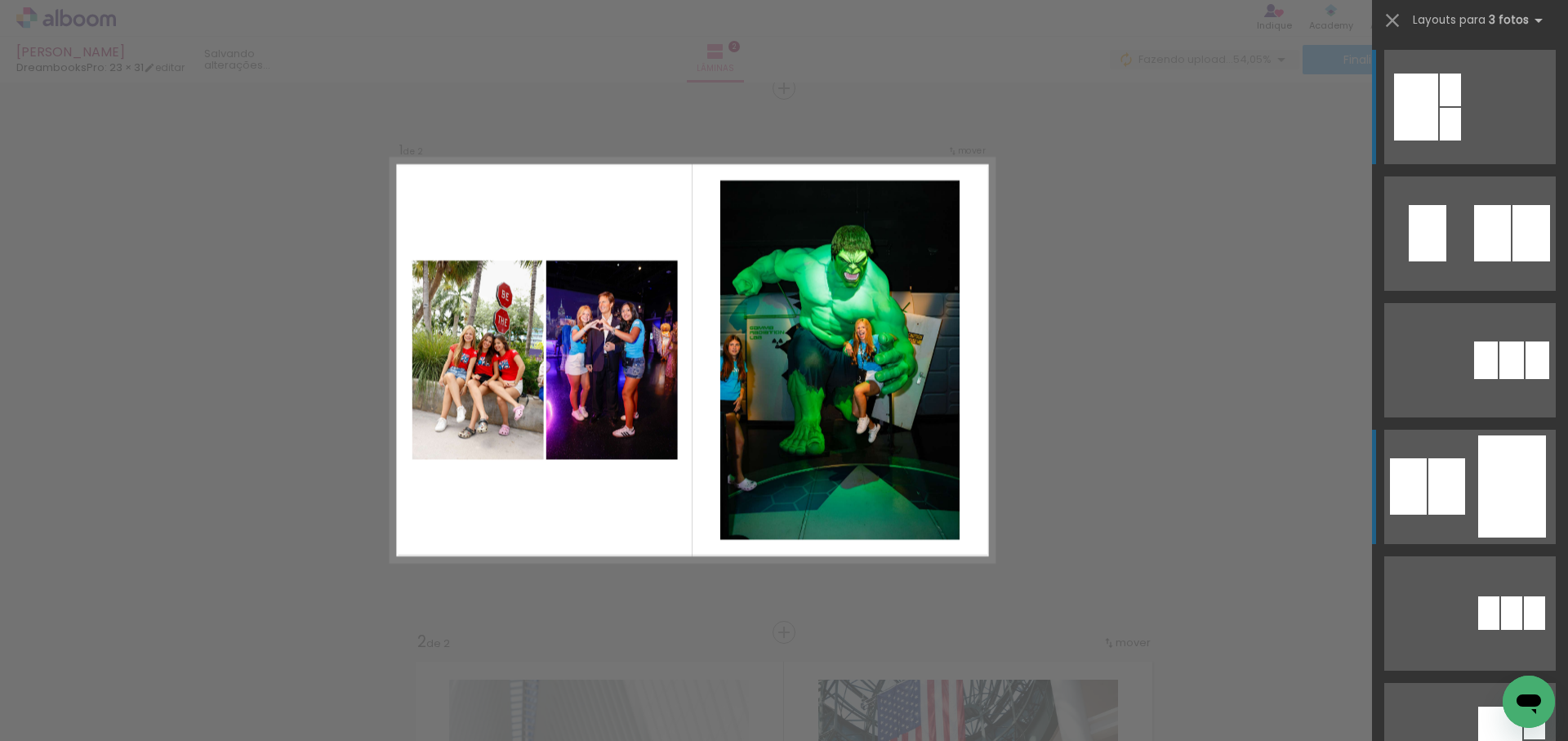
click at [1461, 140] on div at bounding box center [1451, 124] width 22 height 32
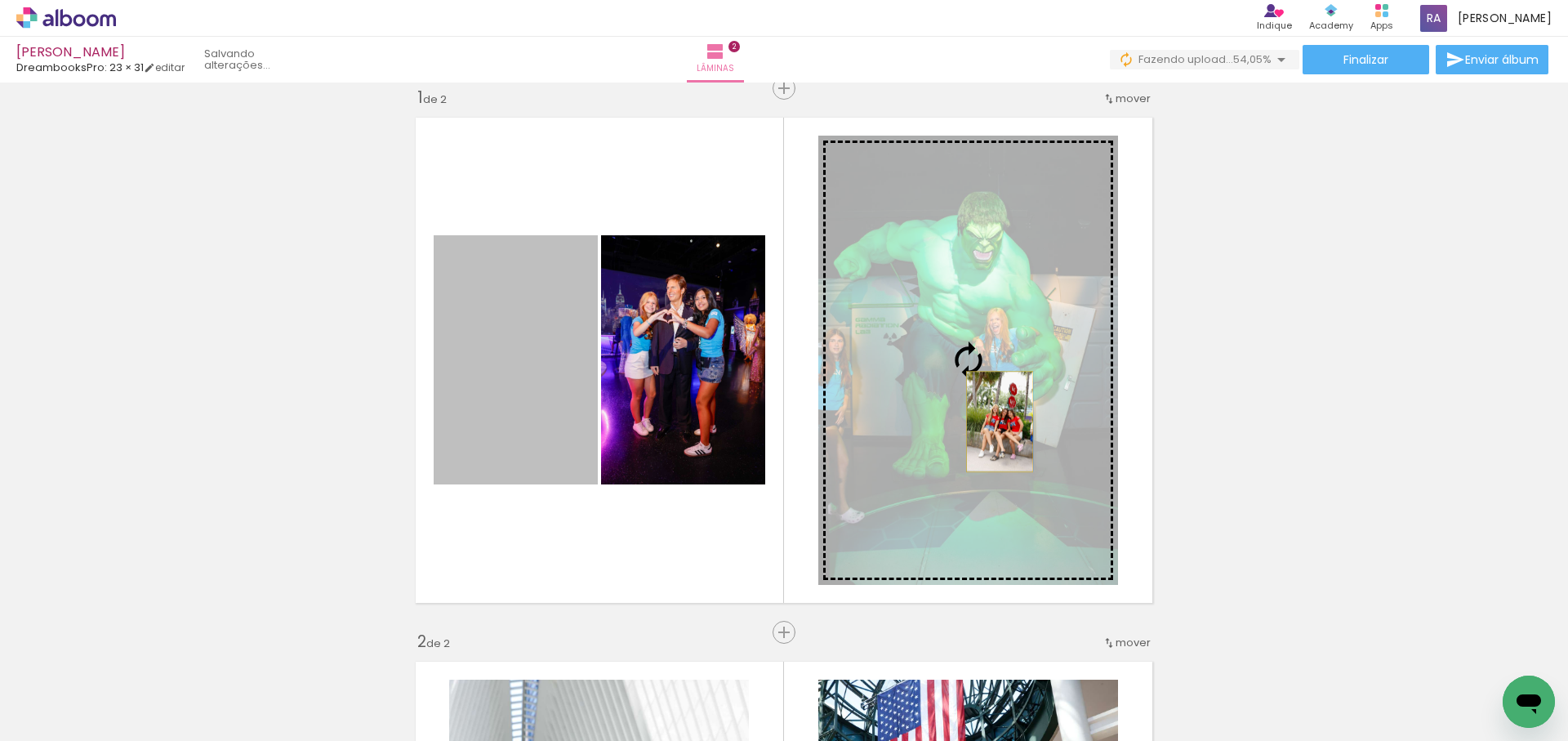
drag, startPoint x: 539, startPoint y: 409, endPoint x: 1000, endPoint y: 422, distance: 461.2
click at [0, 0] on slot at bounding box center [0, 0] width 0 height 0
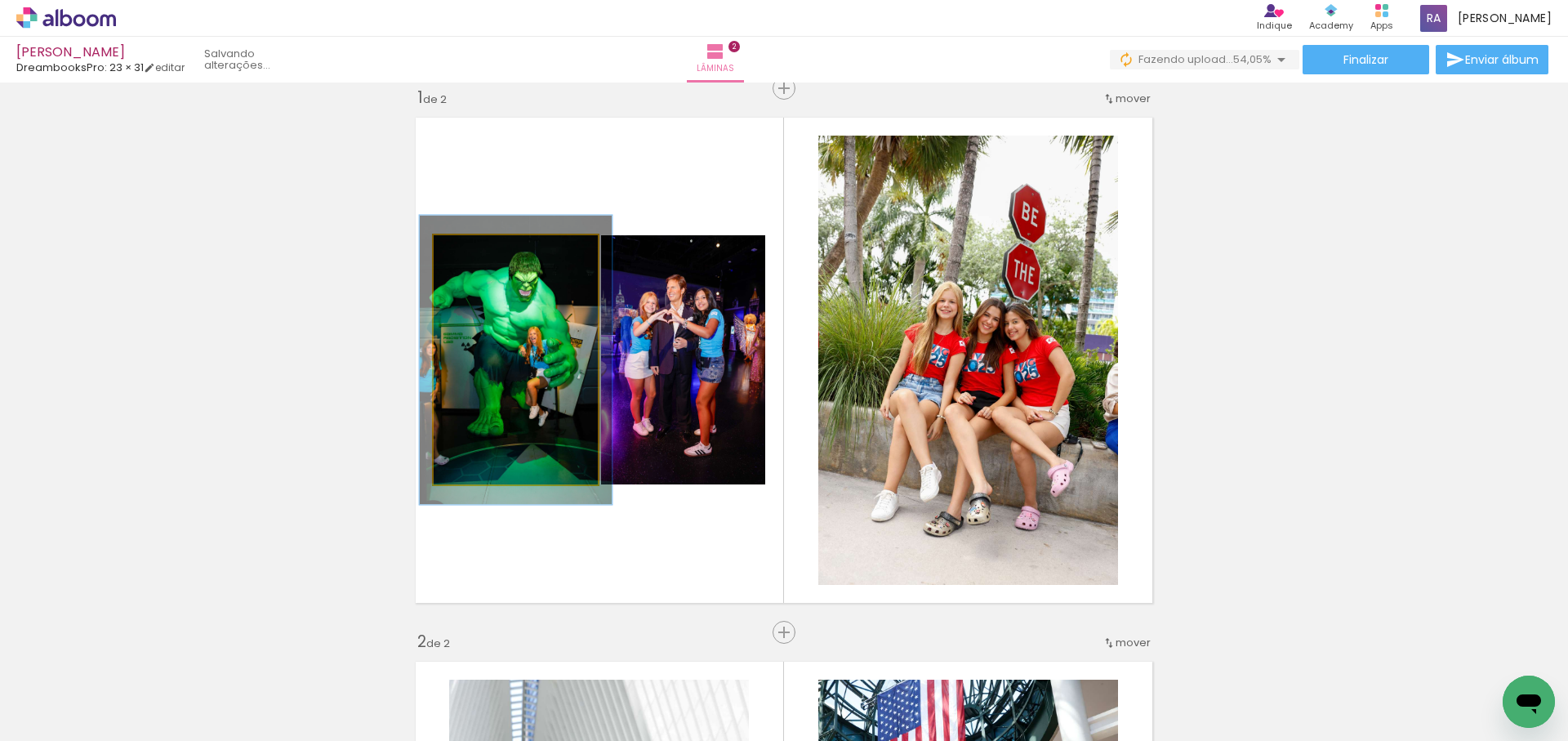
type paper-slider "116"
drag, startPoint x: 476, startPoint y: 252, endPoint x: 489, endPoint y: 261, distance: 15.8
click at [482, 251] on div at bounding box center [481, 253] width 14 height 14
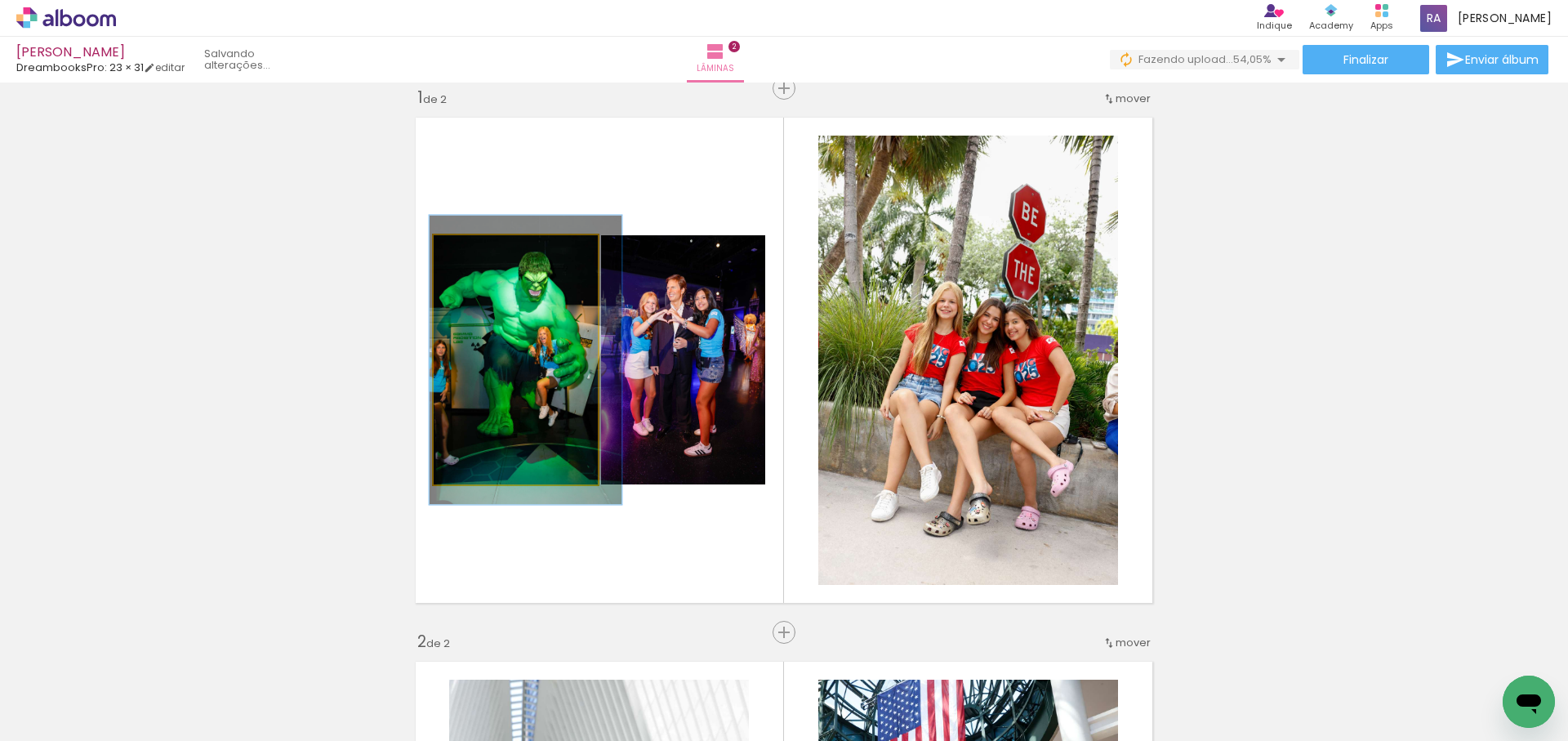
click at [538, 301] on div at bounding box center [526, 361] width 192 height 290
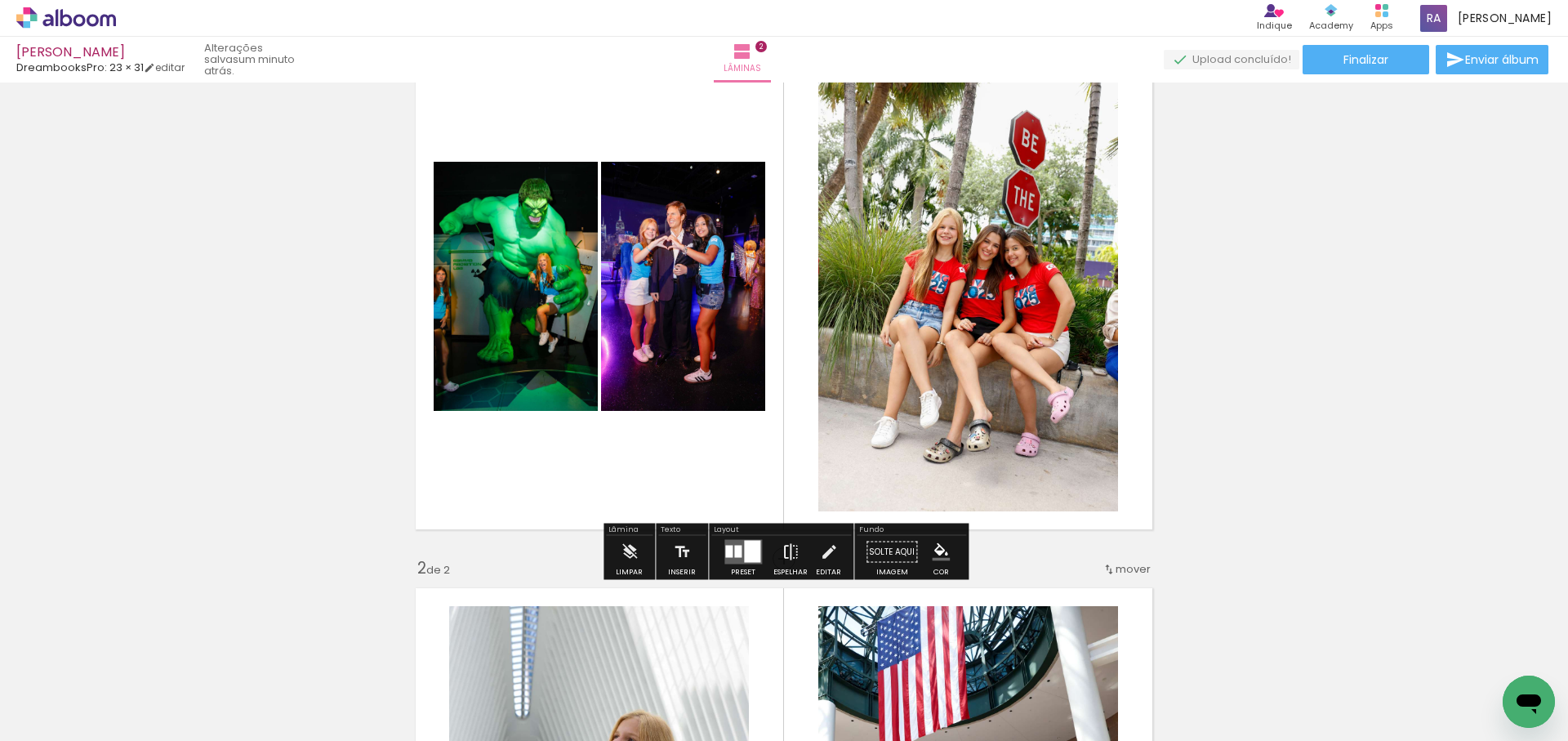
click at [781, 550] on iron-icon at bounding box center [790, 552] width 18 height 32
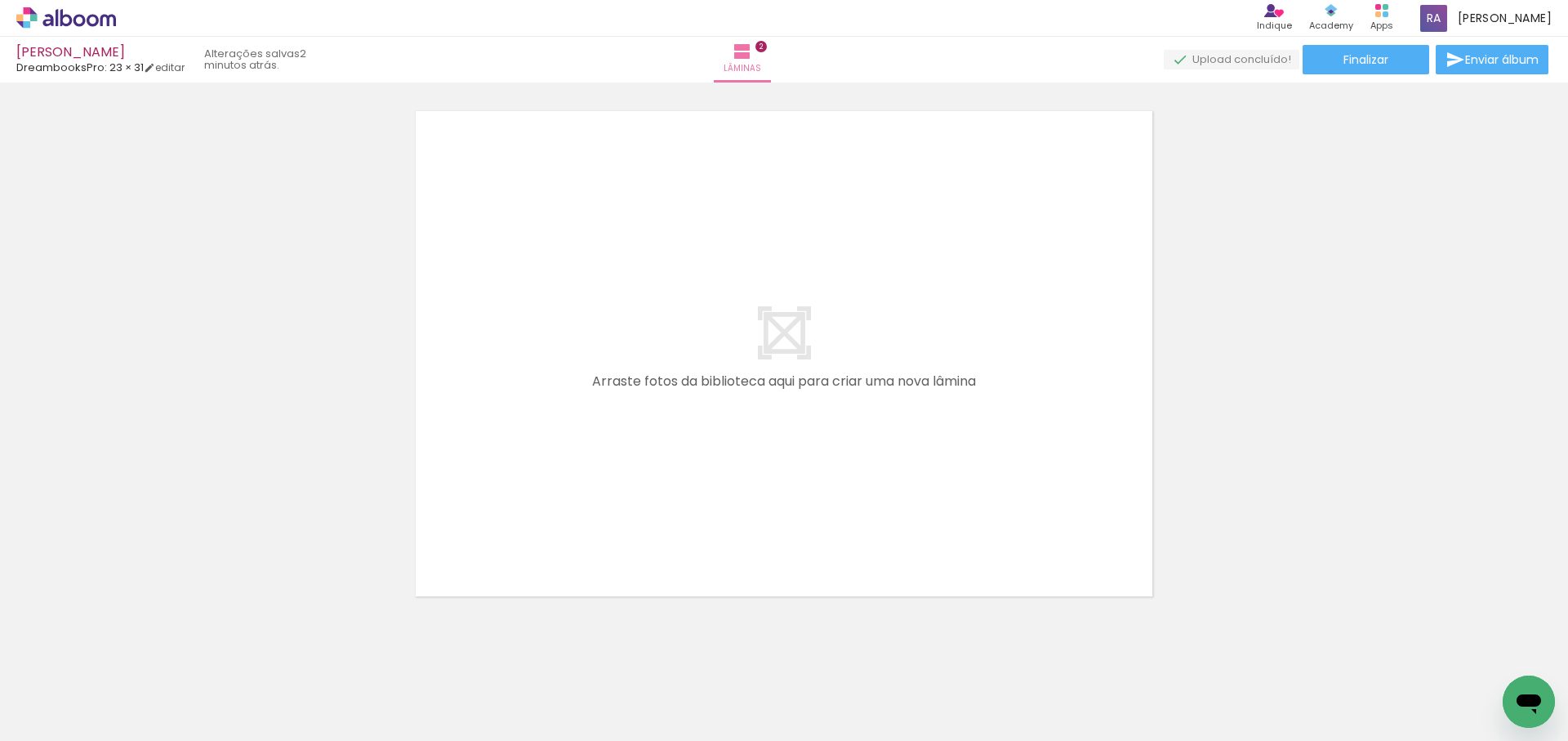
scroll to position [0, 949]
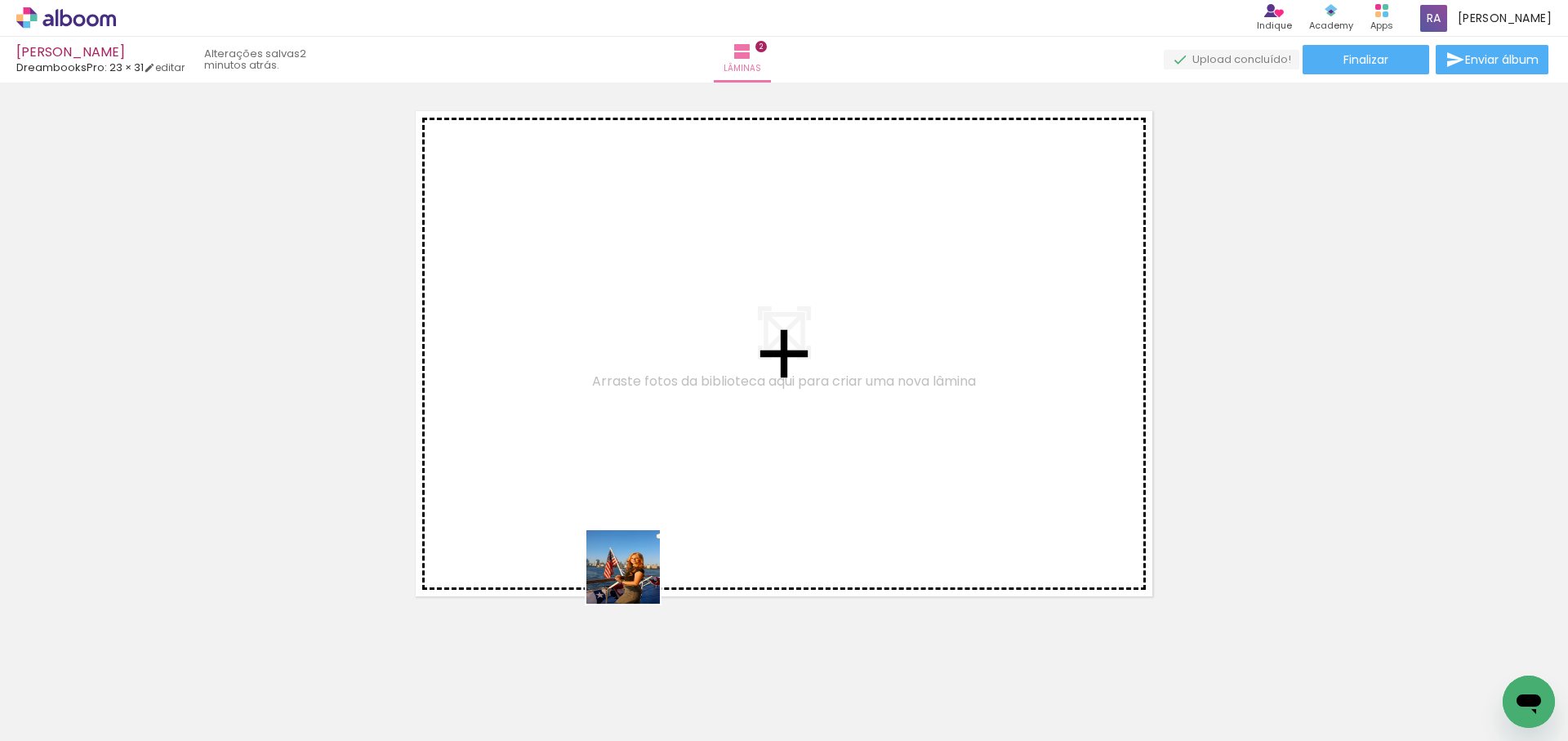
click at [700, 482] on quentale-workspace at bounding box center [784, 370] width 1568 height 741
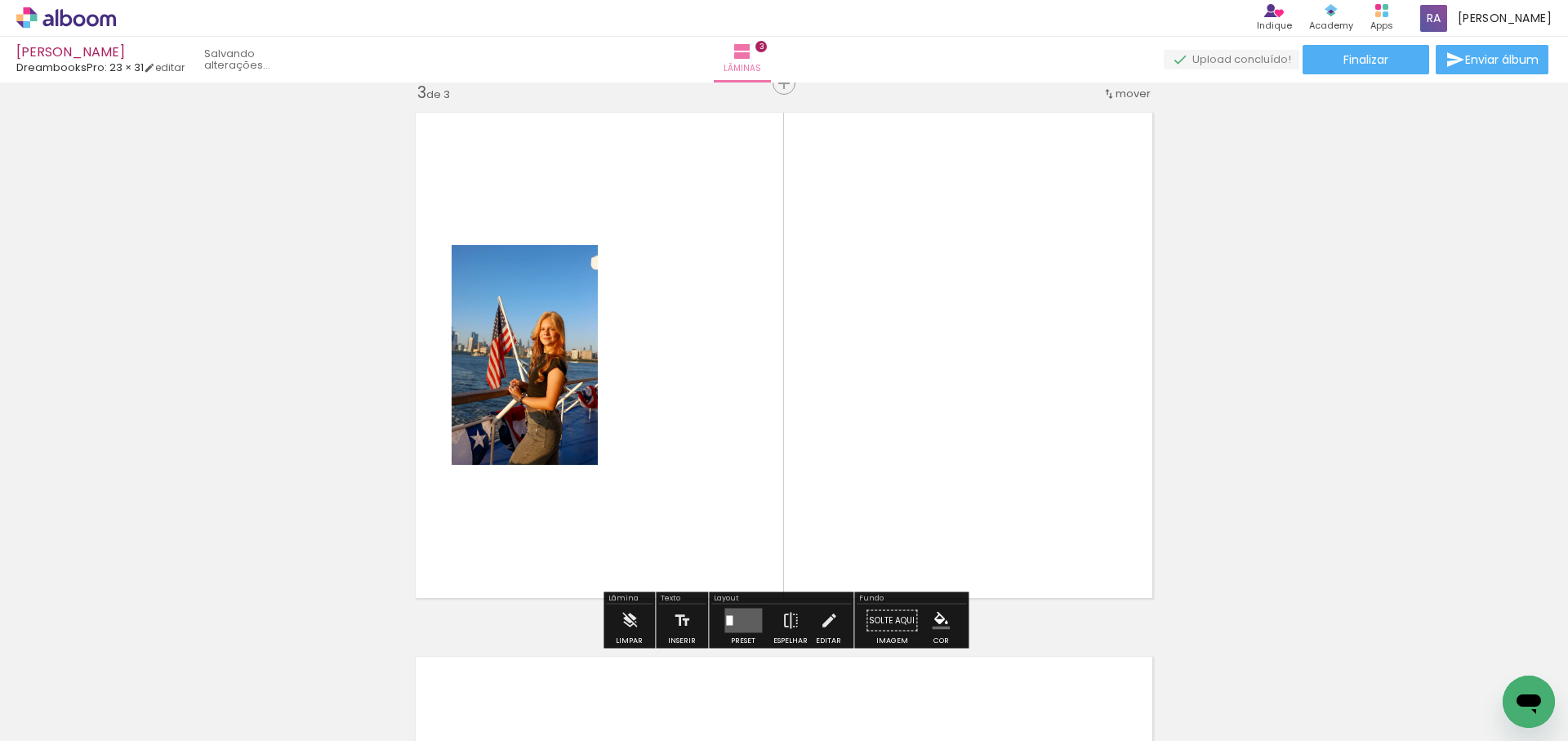
scroll to position [1110, 0]
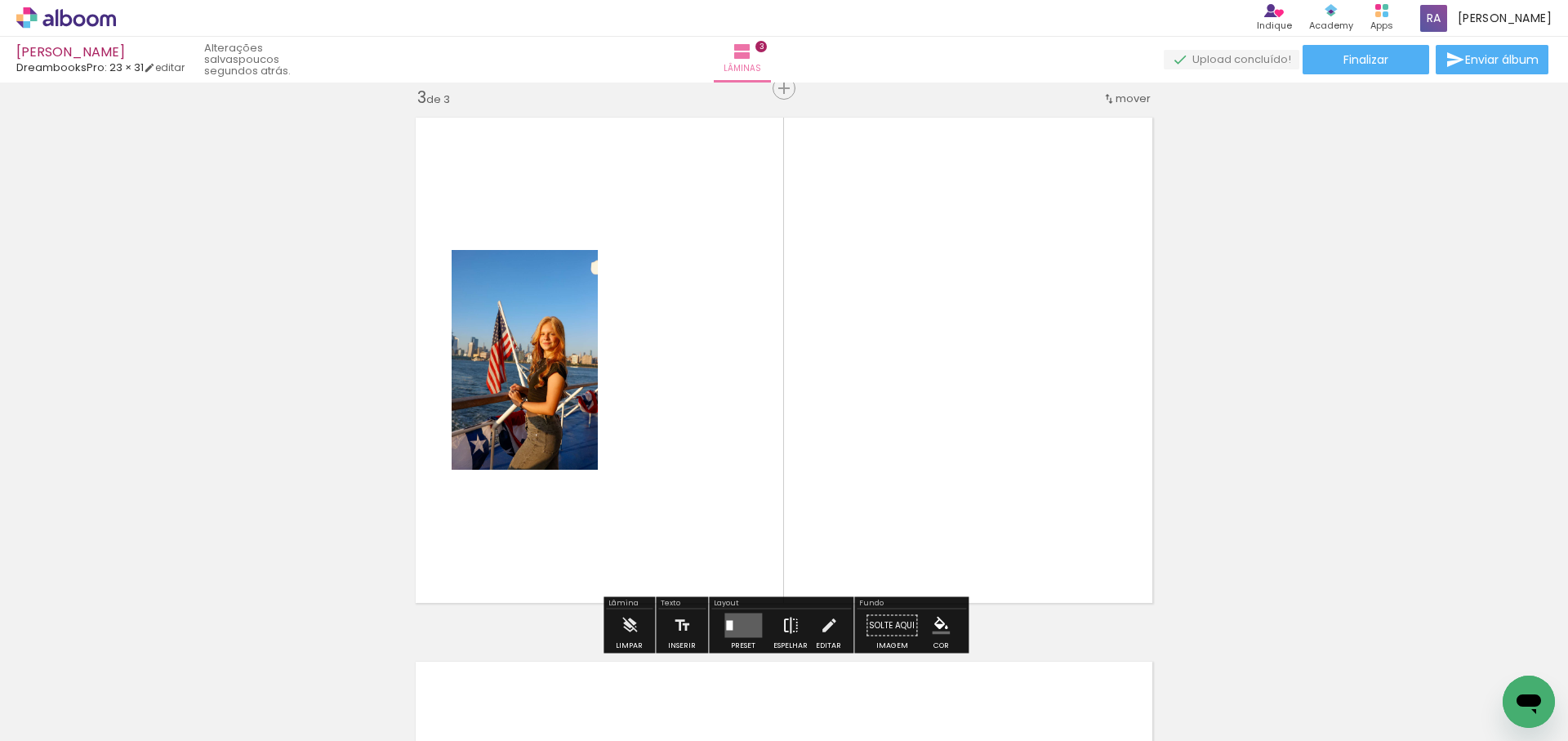
drag, startPoint x: 778, startPoint y: 509, endPoint x: 777, endPoint y: 615, distance: 106.0
click at [788, 488] on quentale-workspace at bounding box center [784, 370] width 1568 height 741
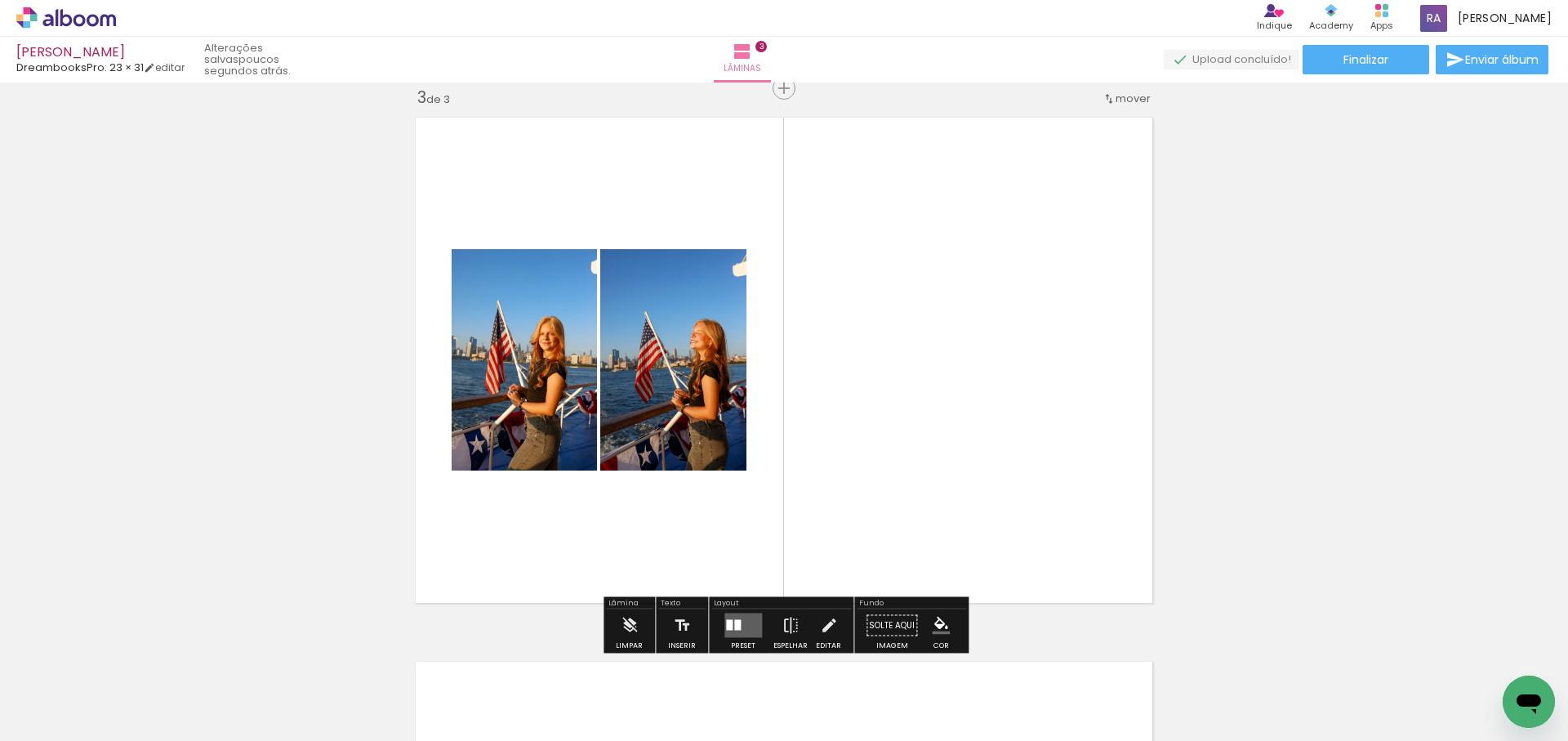
drag, startPoint x: 841, startPoint y: 546, endPoint x: 922, endPoint y: 396, distance: 170.5
click at [922, 397] on quentale-workspace at bounding box center [784, 370] width 1568 height 741
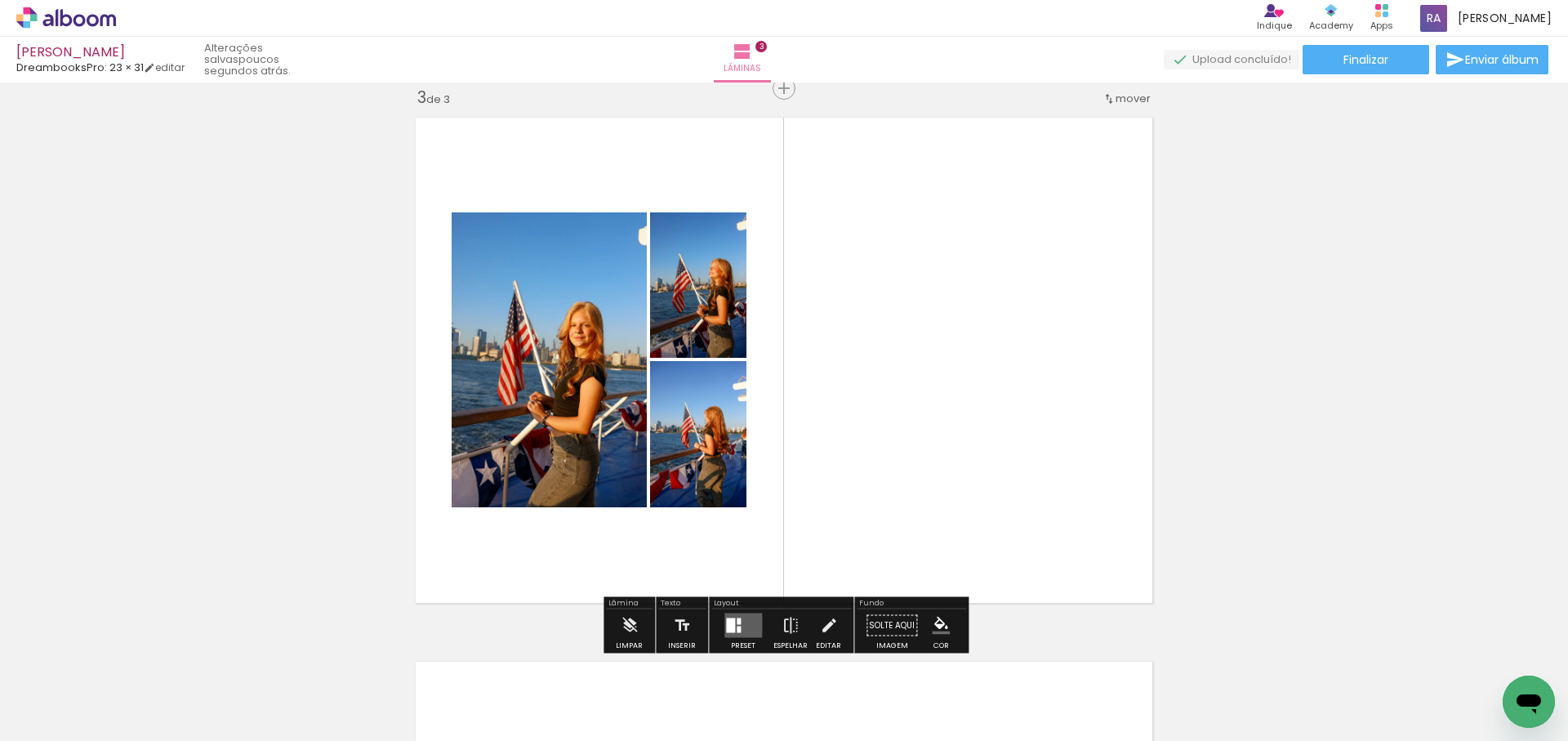
click at [736, 629] on div at bounding box center [738, 629] width 4 height 6
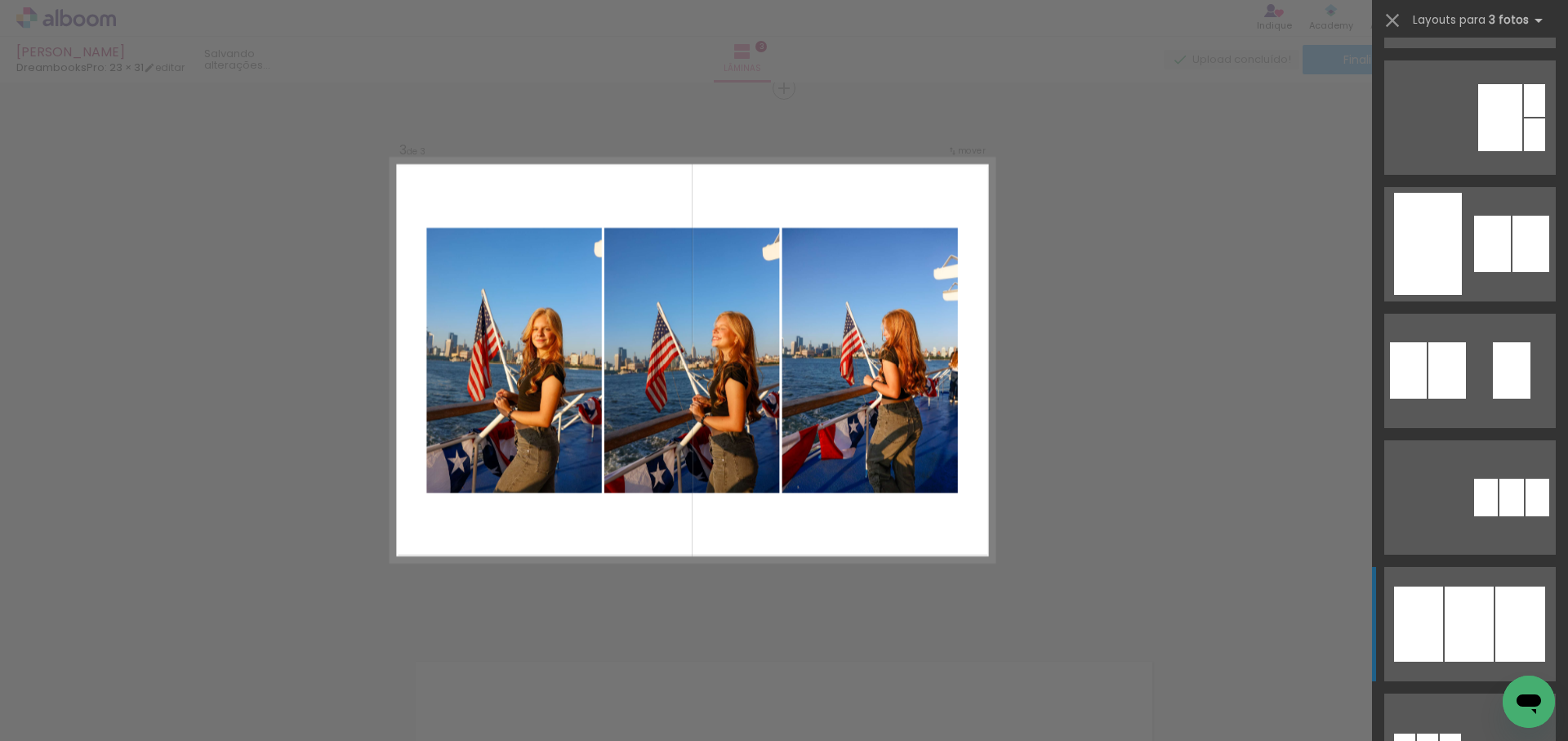
scroll to position [626, 0]
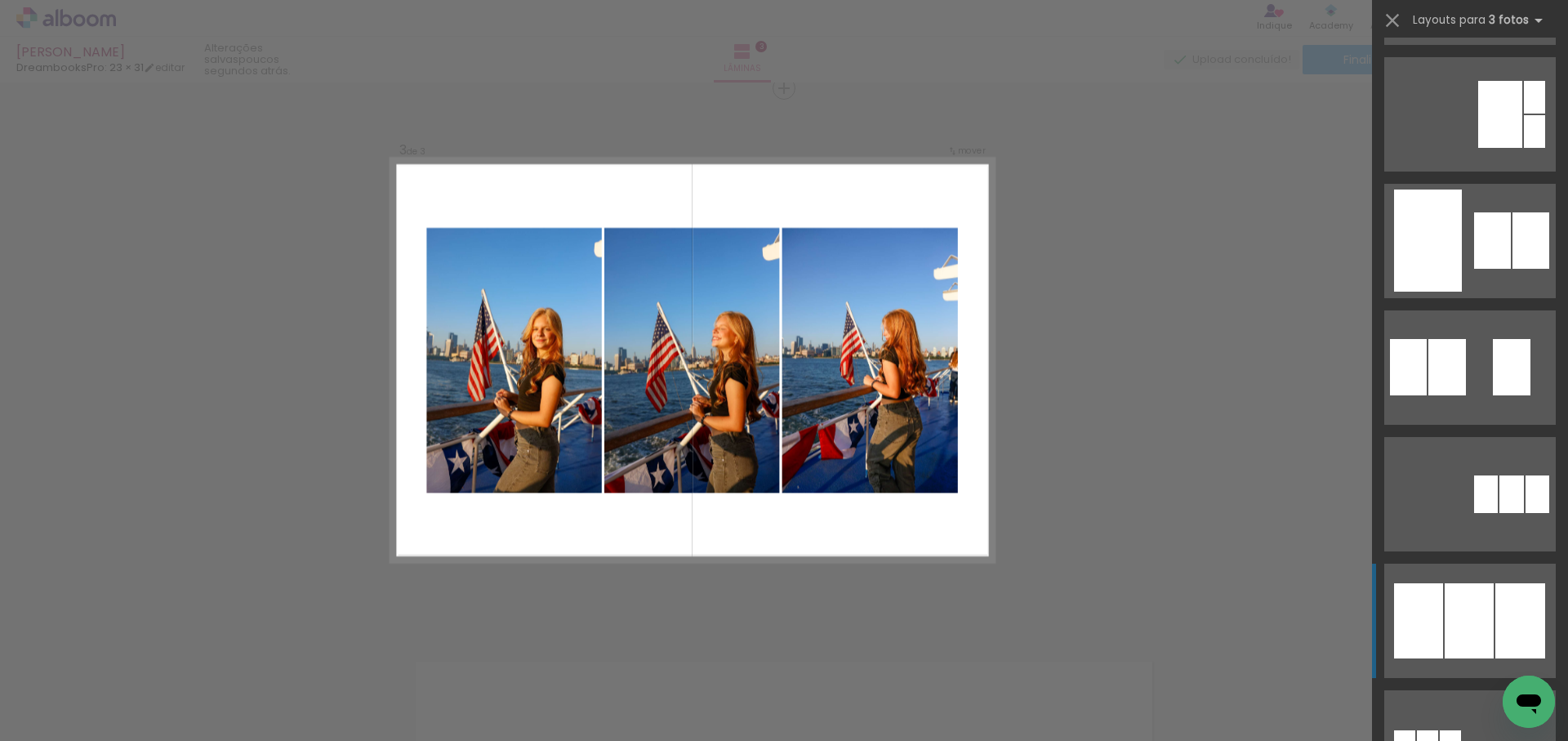
click at [1470, 599] on div at bounding box center [1469, 621] width 49 height 76
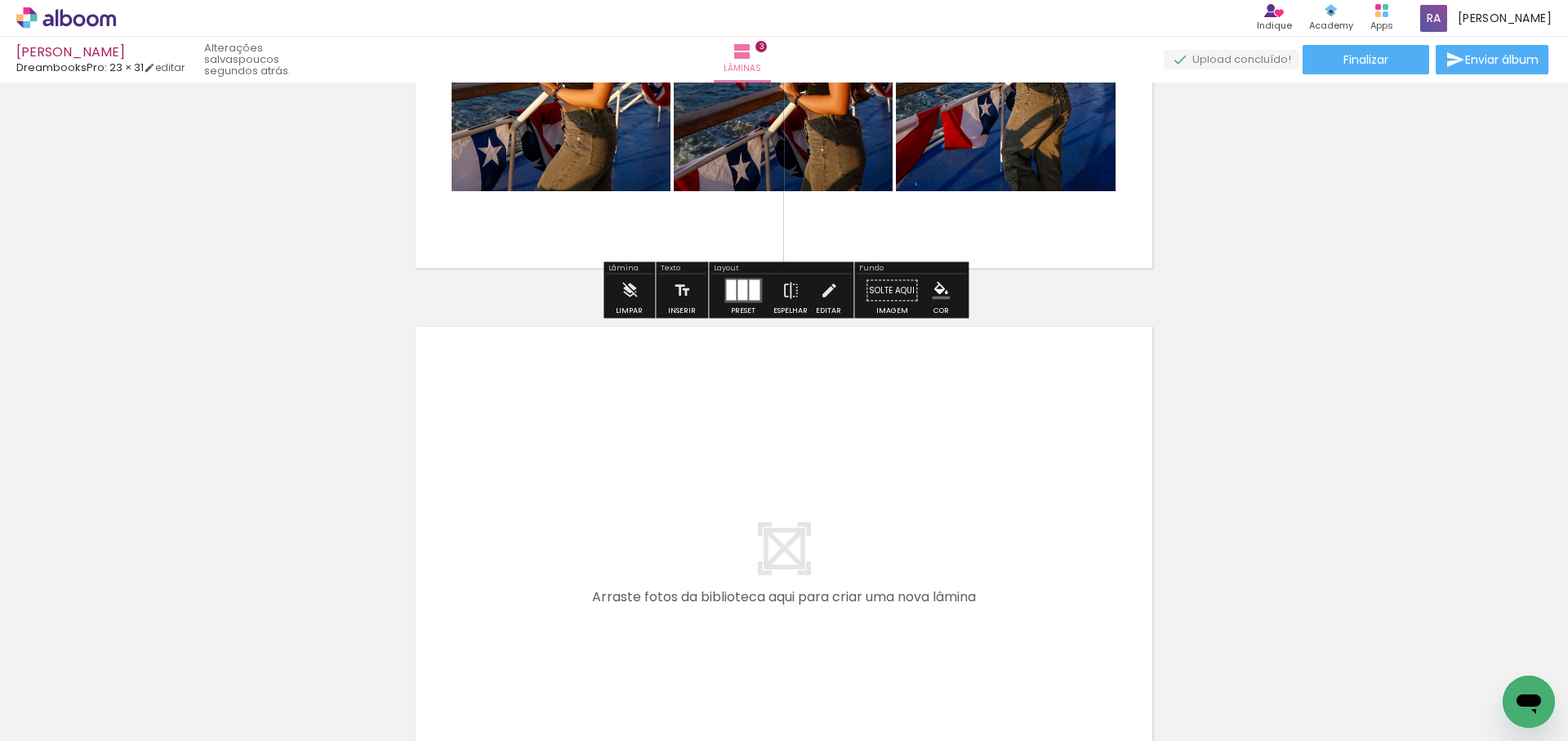
drag, startPoint x: 974, startPoint y: 581, endPoint x: 1004, endPoint y: 645, distance: 70.7
click at [977, 576] on quentale-workspace at bounding box center [784, 370] width 1568 height 741
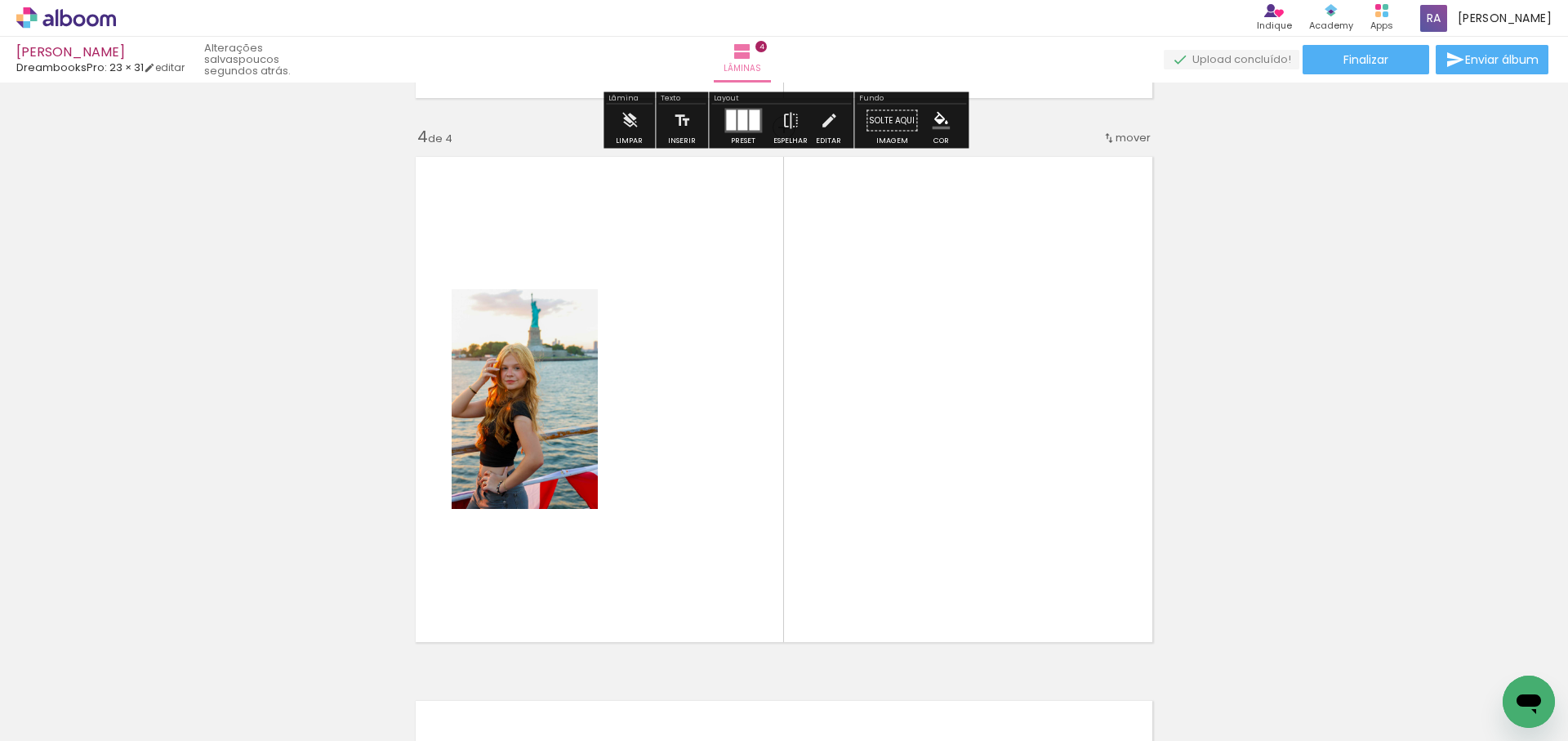
scroll to position [1654, 0]
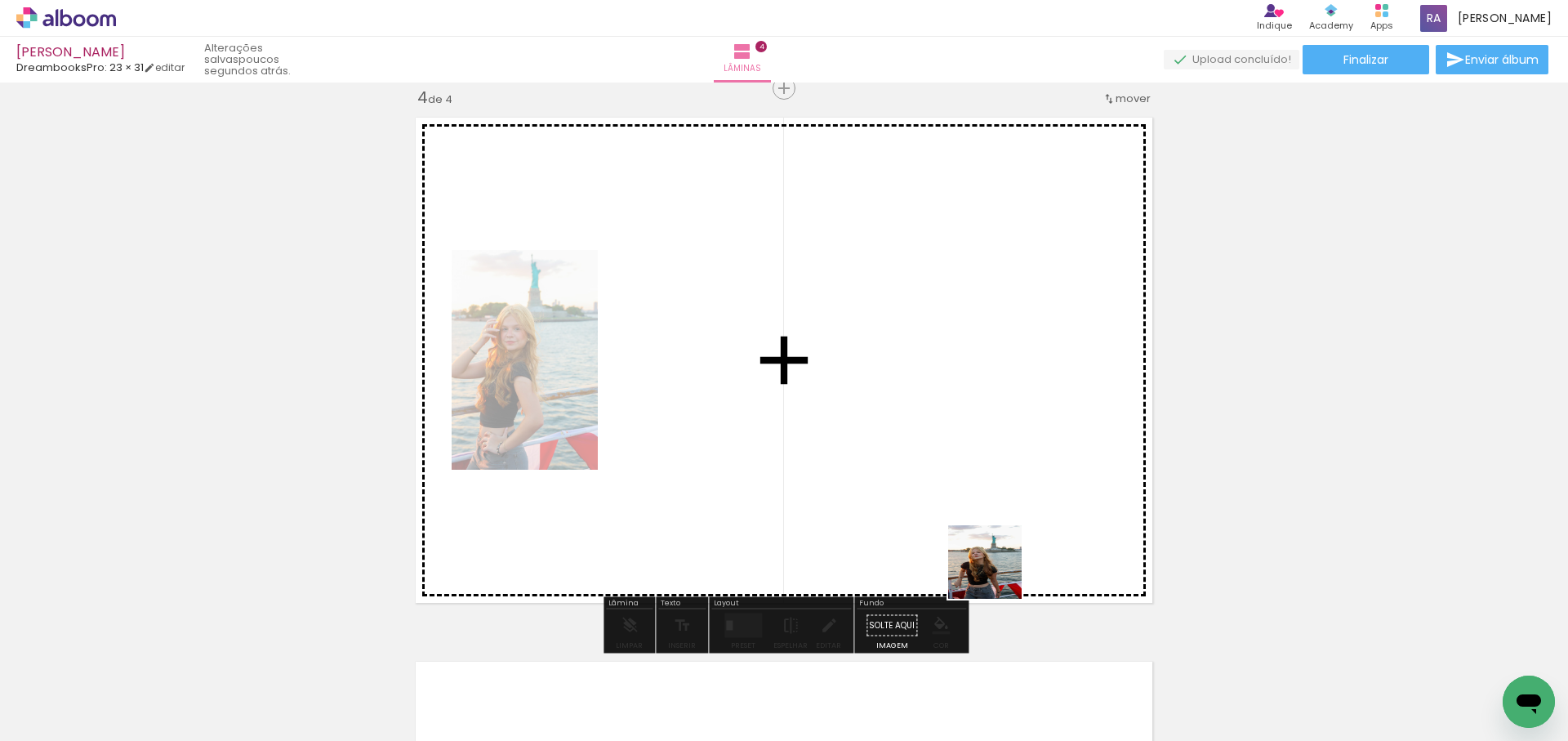
drag, startPoint x: 1001, startPoint y: 584, endPoint x: 874, endPoint y: 653, distance: 144.5
click at [981, 552] on quentale-workspace at bounding box center [784, 370] width 1568 height 741
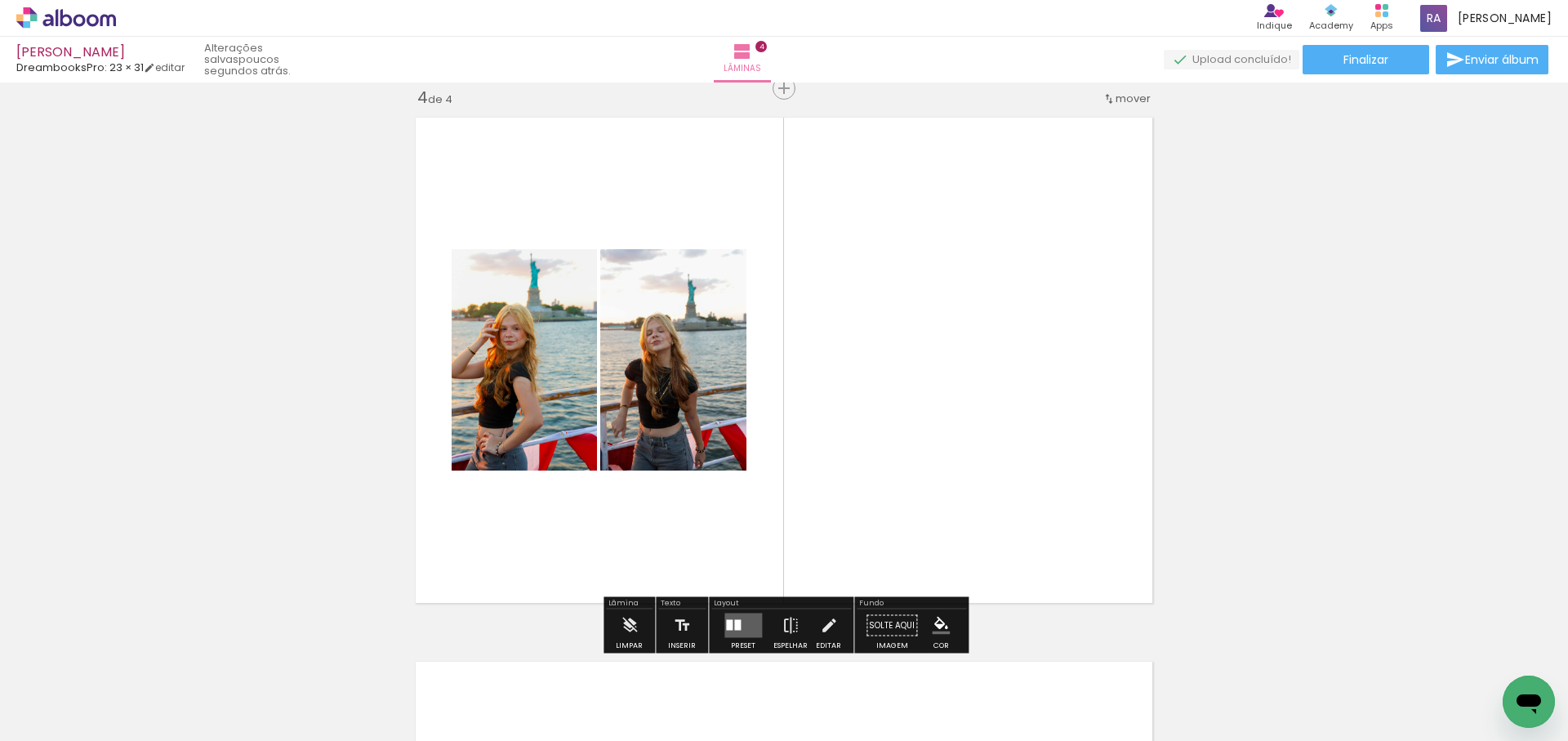
drag, startPoint x: 941, startPoint y: 527, endPoint x: 945, endPoint y: 514, distance: 13.6
click at [942, 523] on quentale-workspace at bounding box center [784, 370] width 1568 height 741
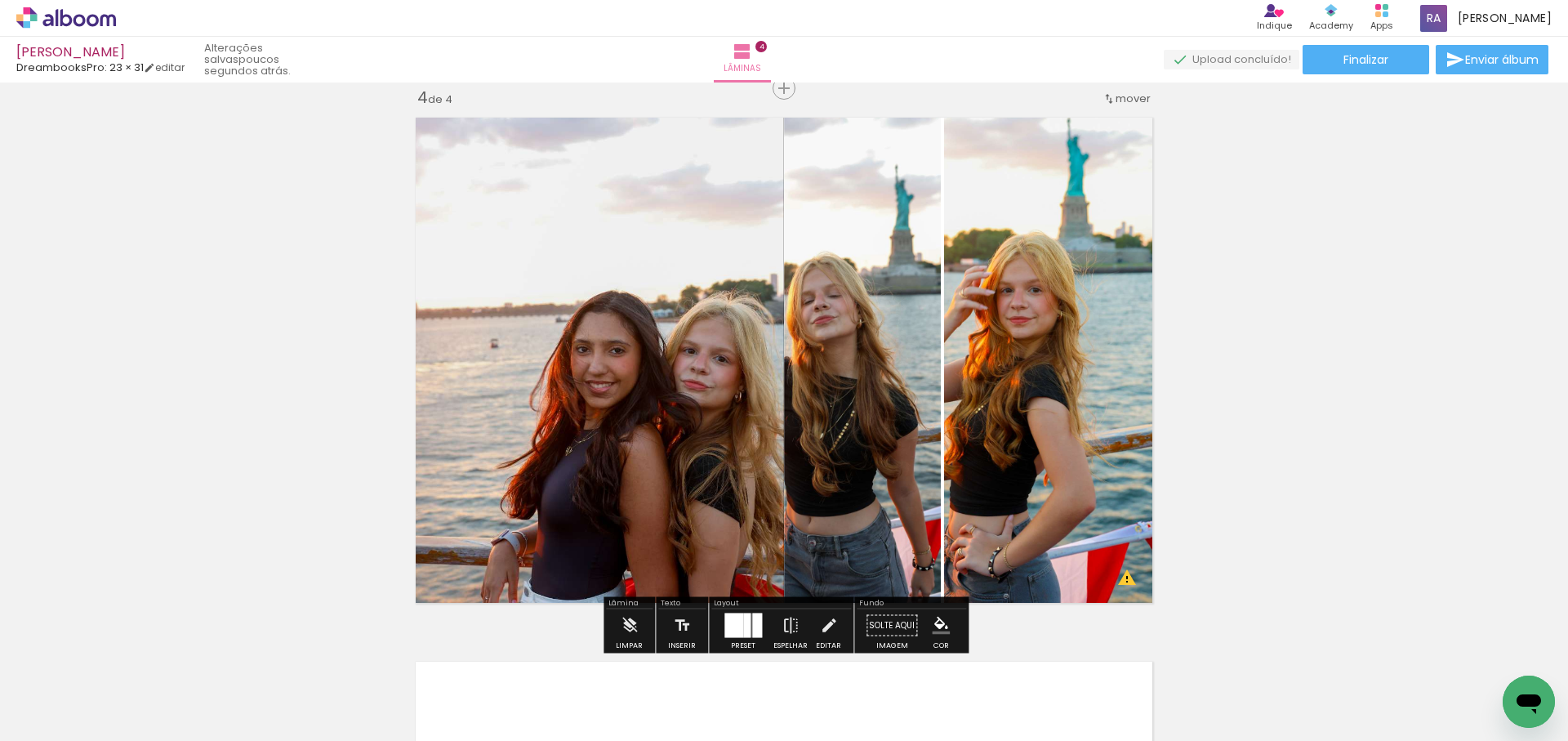
click at [744, 623] on div at bounding box center [747, 625] width 7 height 24
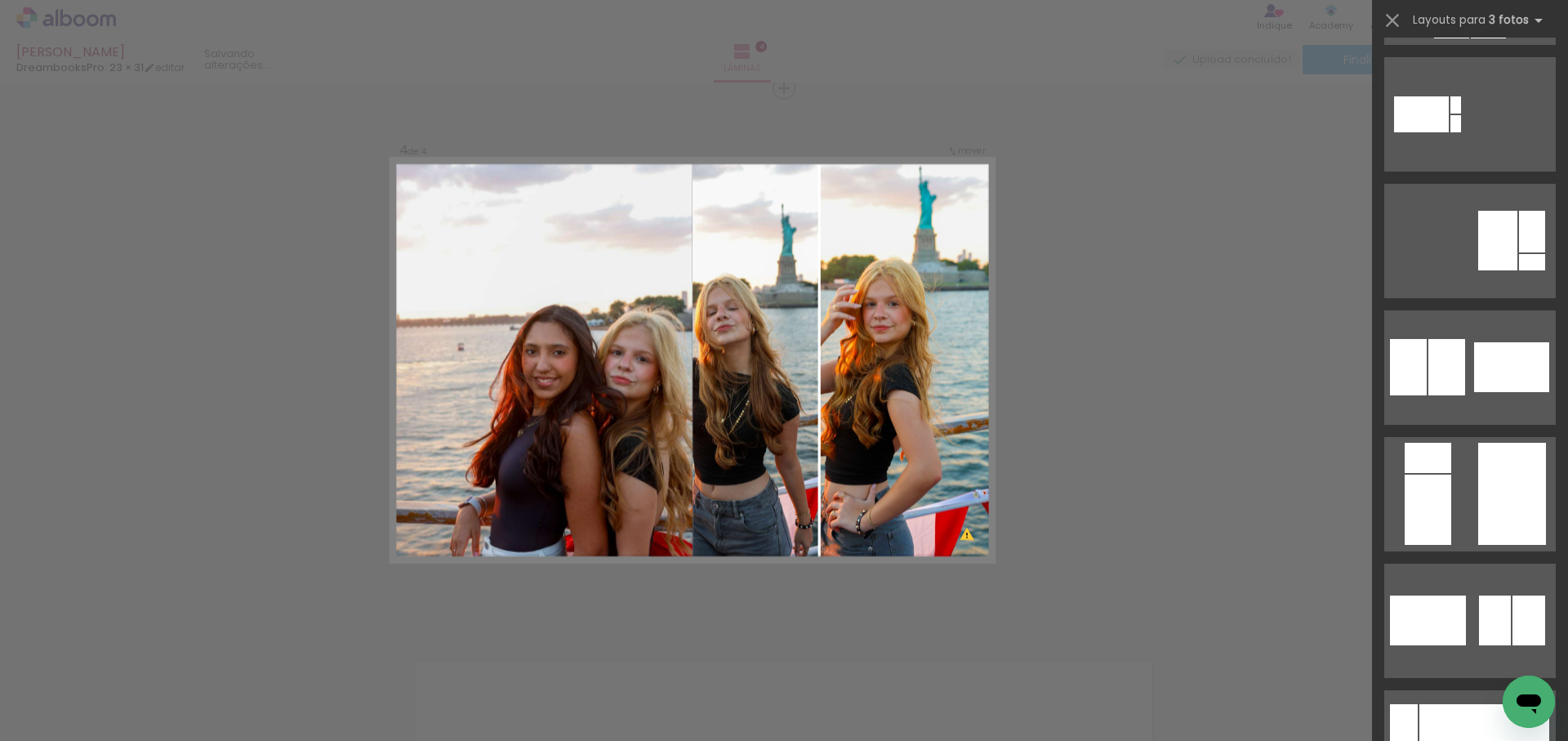
scroll to position [0, 0]
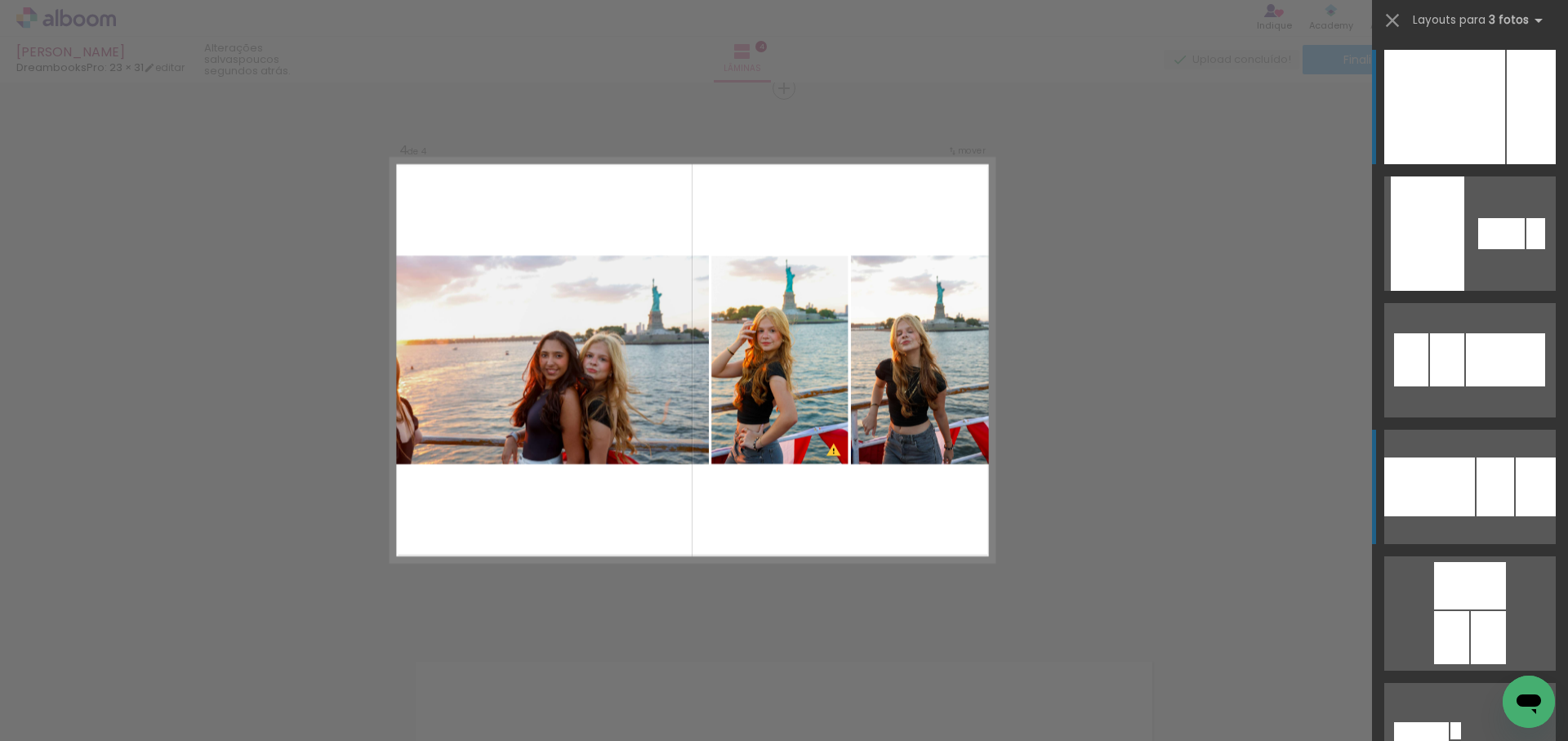
click at [1483, 249] on div at bounding box center [1501, 234] width 47 height 31
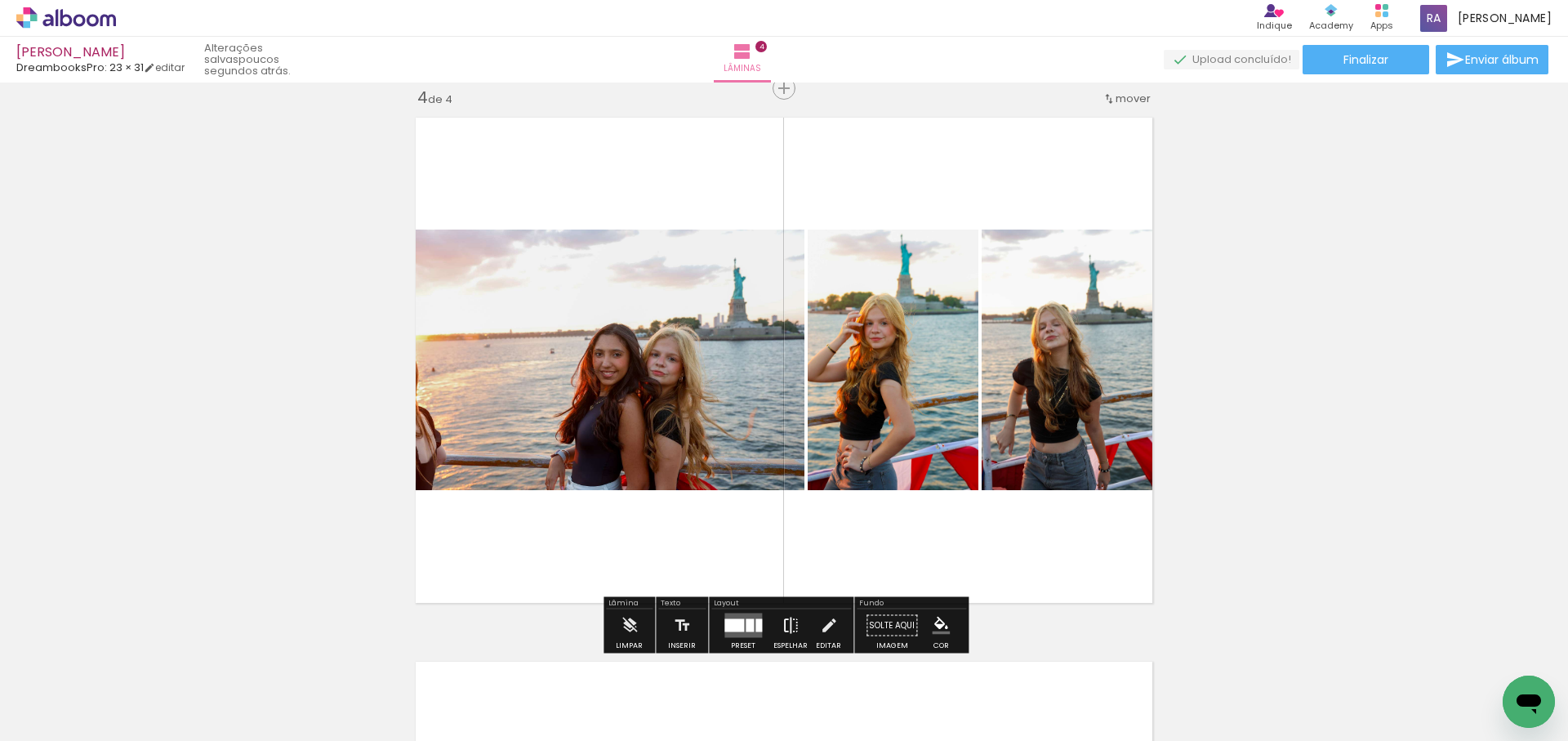
click at [788, 625] on iron-icon at bounding box center [790, 626] width 18 height 32
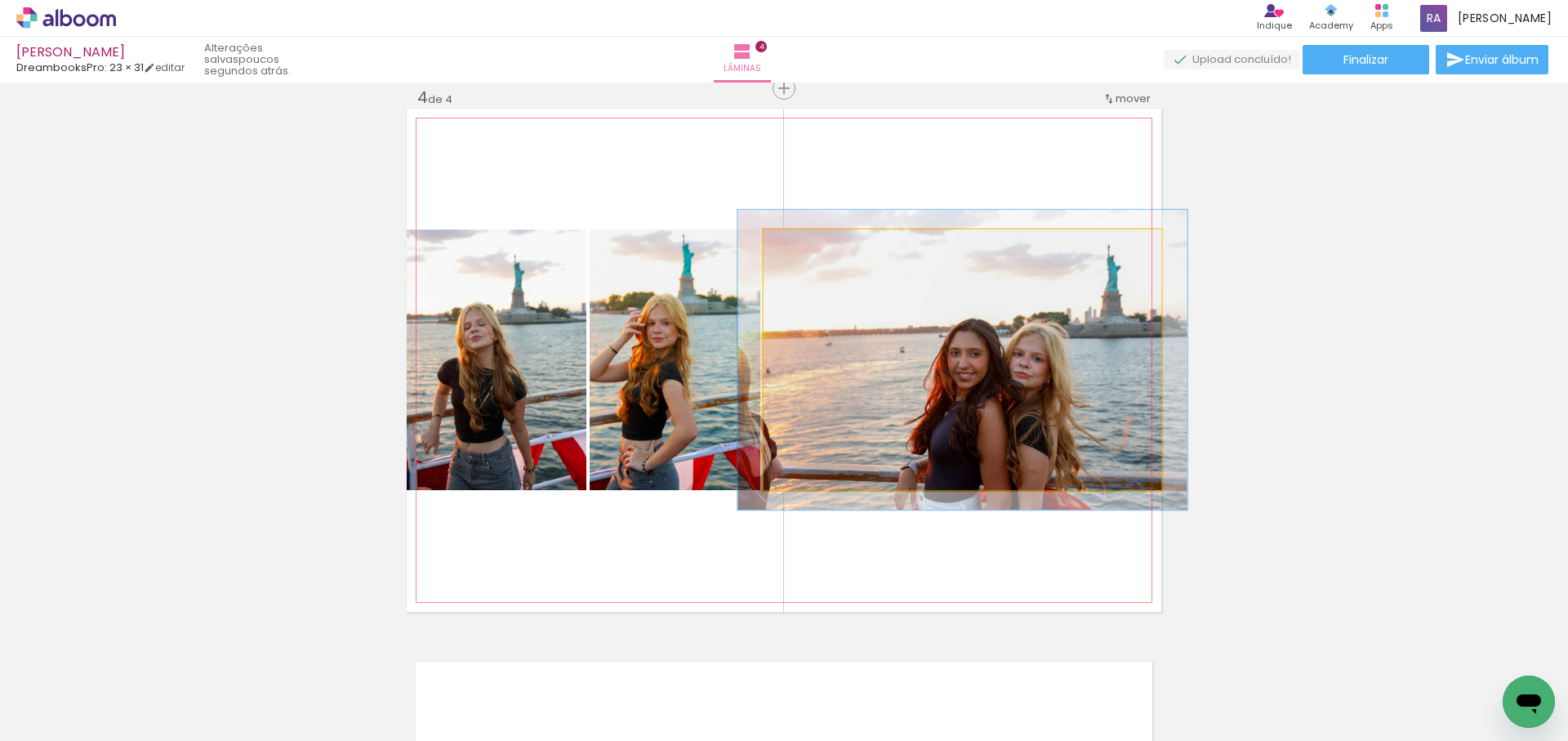
type paper-slider "113"
click at [812, 246] on div at bounding box center [809, 246] width 14 height 14
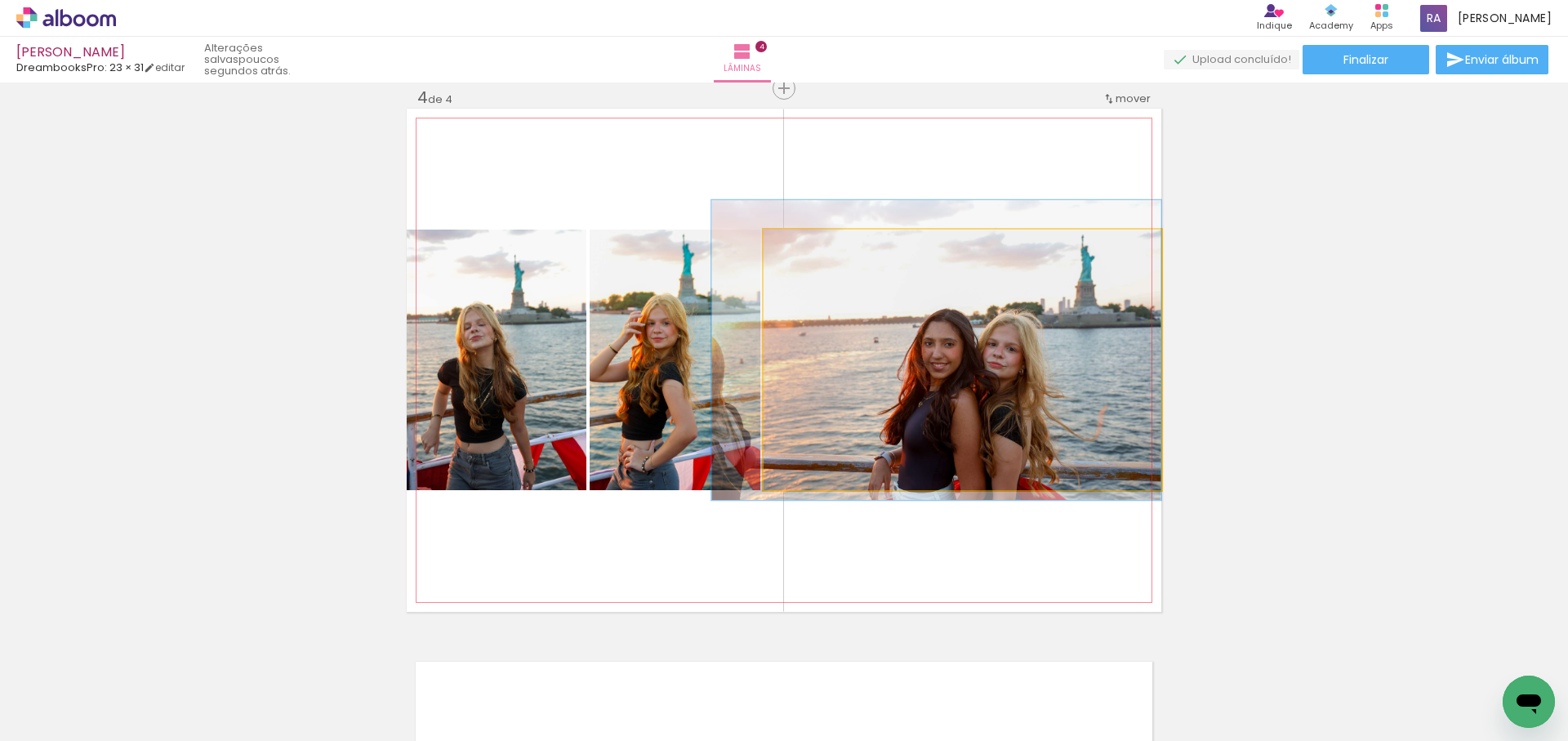
drag, startPoint x: 995, startPoint y: 344, endPoint x: 958, endPoint y: 337, distance: 37.7
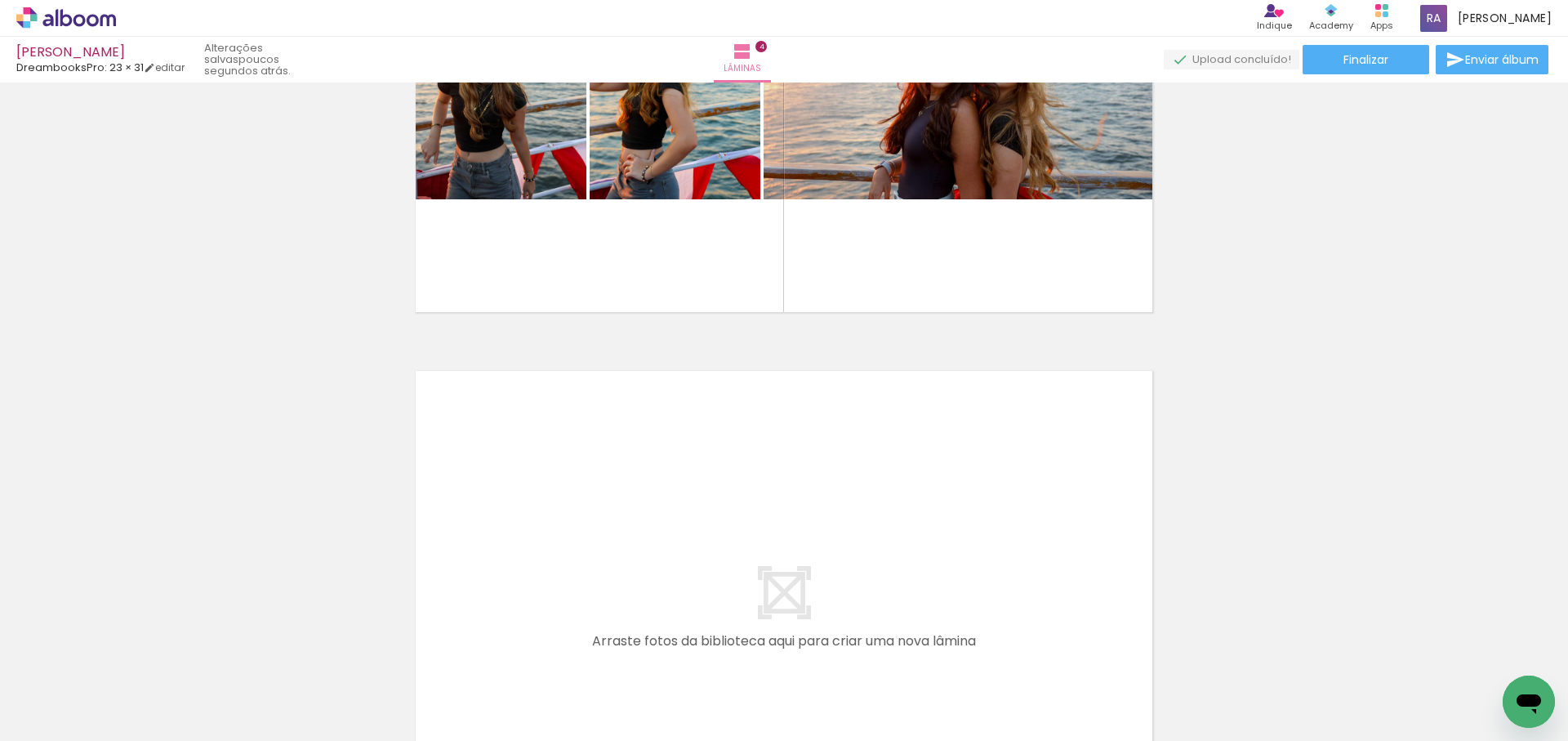
scroll to position [0, 1504]
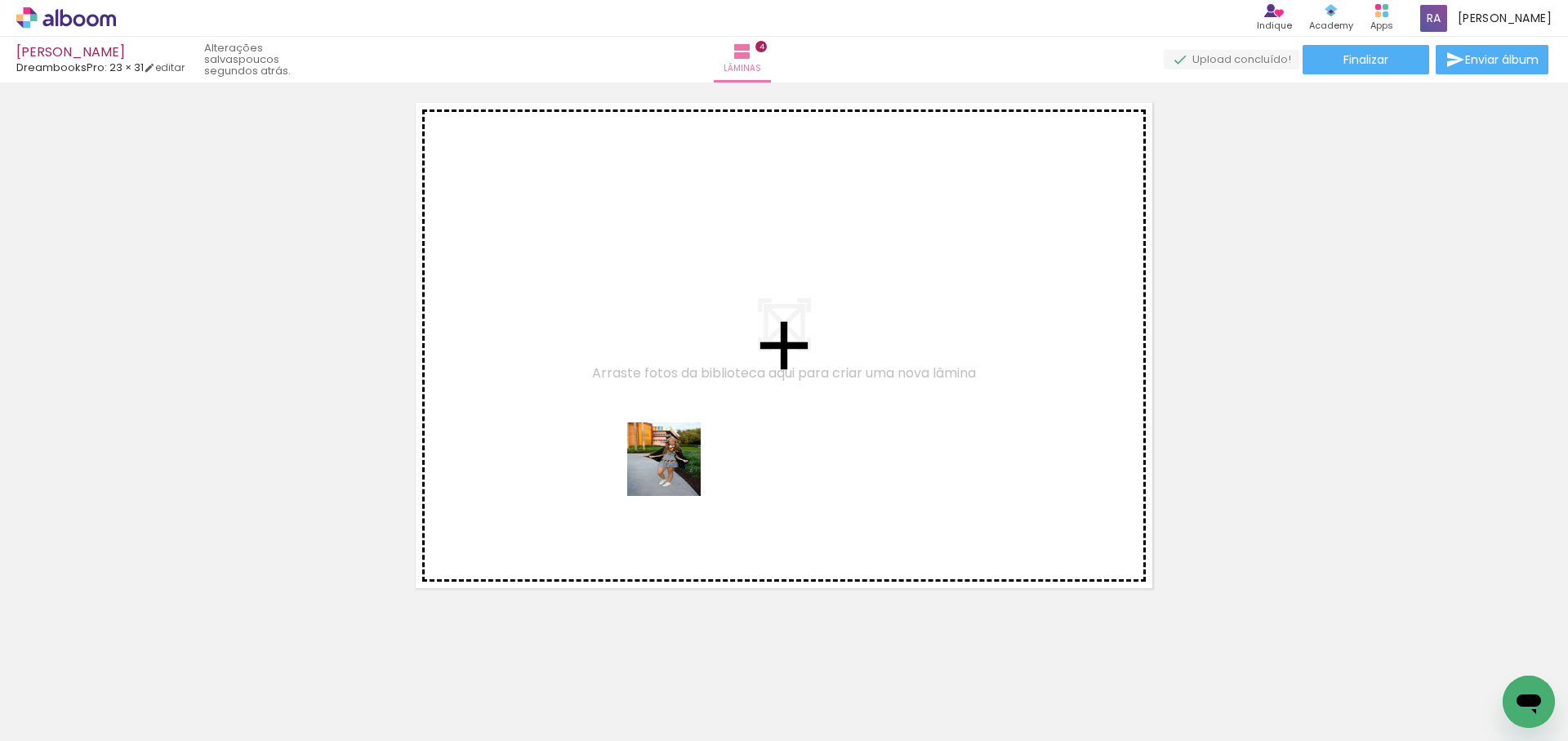
drag, startPoint x: 621, startPoint y: 603, endPoint x: 673, endPoint y: 650, distance: 70.1
click at [682, 460] on quentale-workspace at bounding box center [784, 370] width 1568 height 741
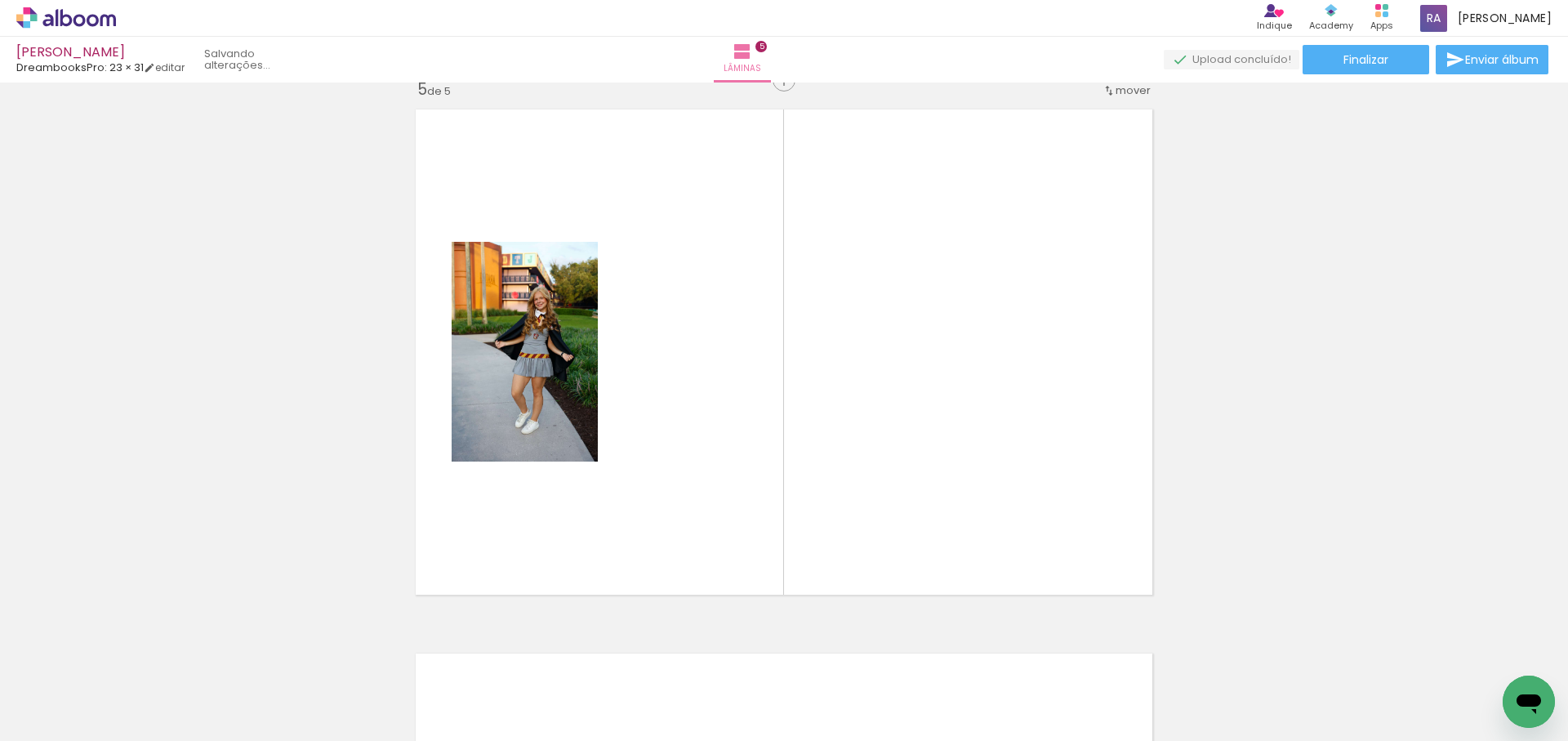
scroll to position [2198, 0]
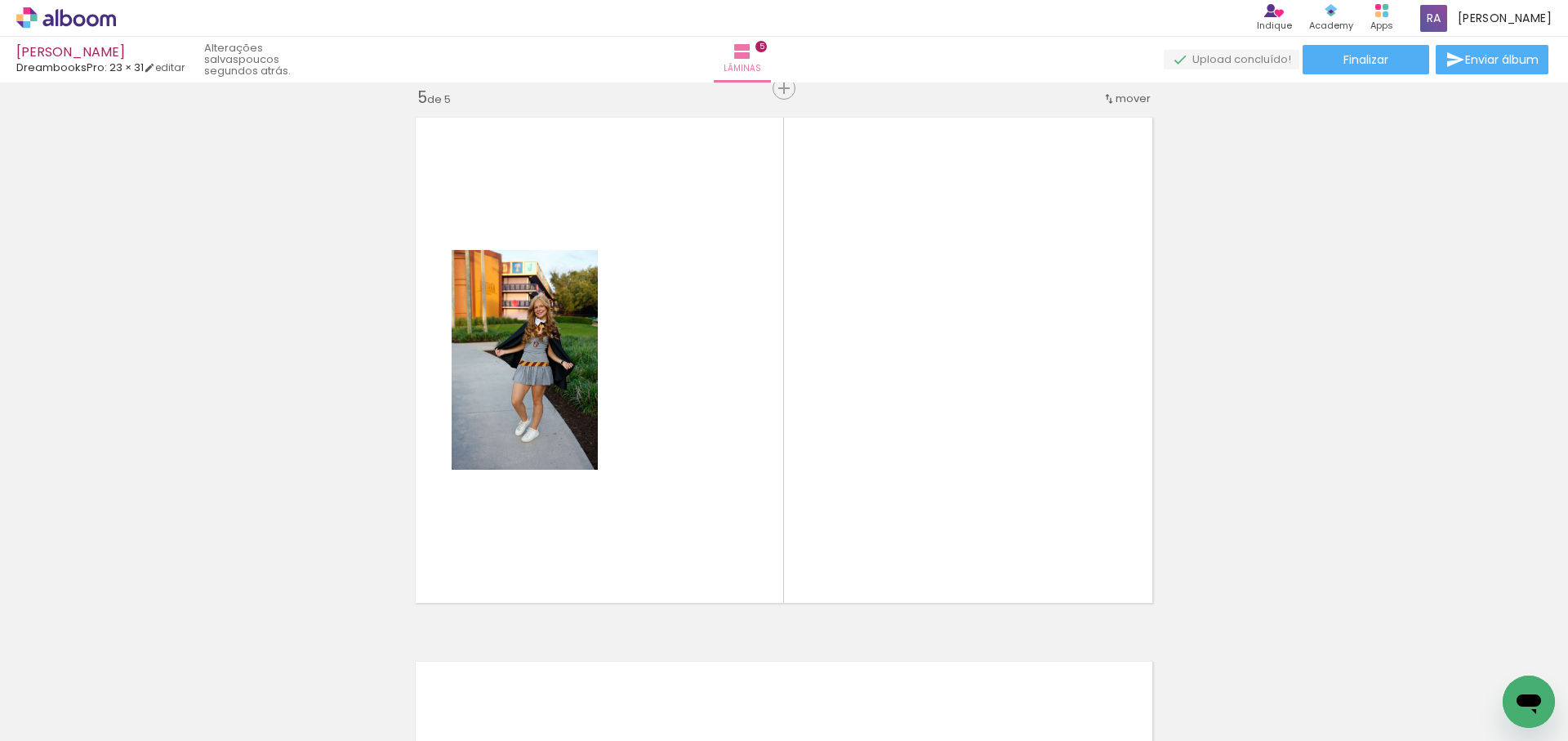
drag, startPoint x: 693, startPoint y: 648, endPoint x: 780, endPoint y: 547, distance: 133.3
click at [767, 469] on quentale-workspace at bounding box center [784, 370] width 1568 height 741
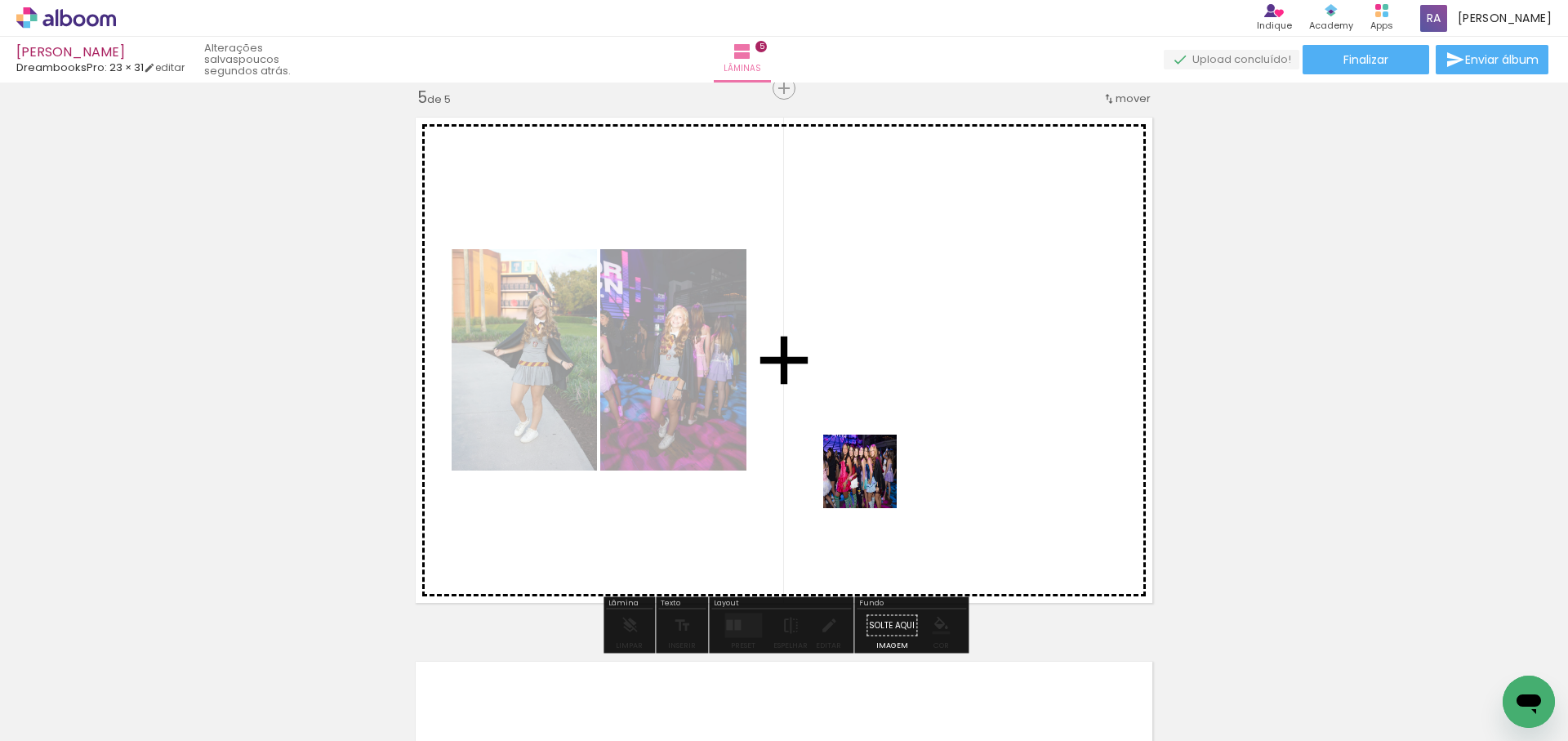
drag, startPoint x: 804, startPoint y: 635, endPoint x: 882, endPoint y: 455, distance: 196.2
click at [882, 455] on quentale-workspace at bounding box center [784, 370] width 1568 height 741
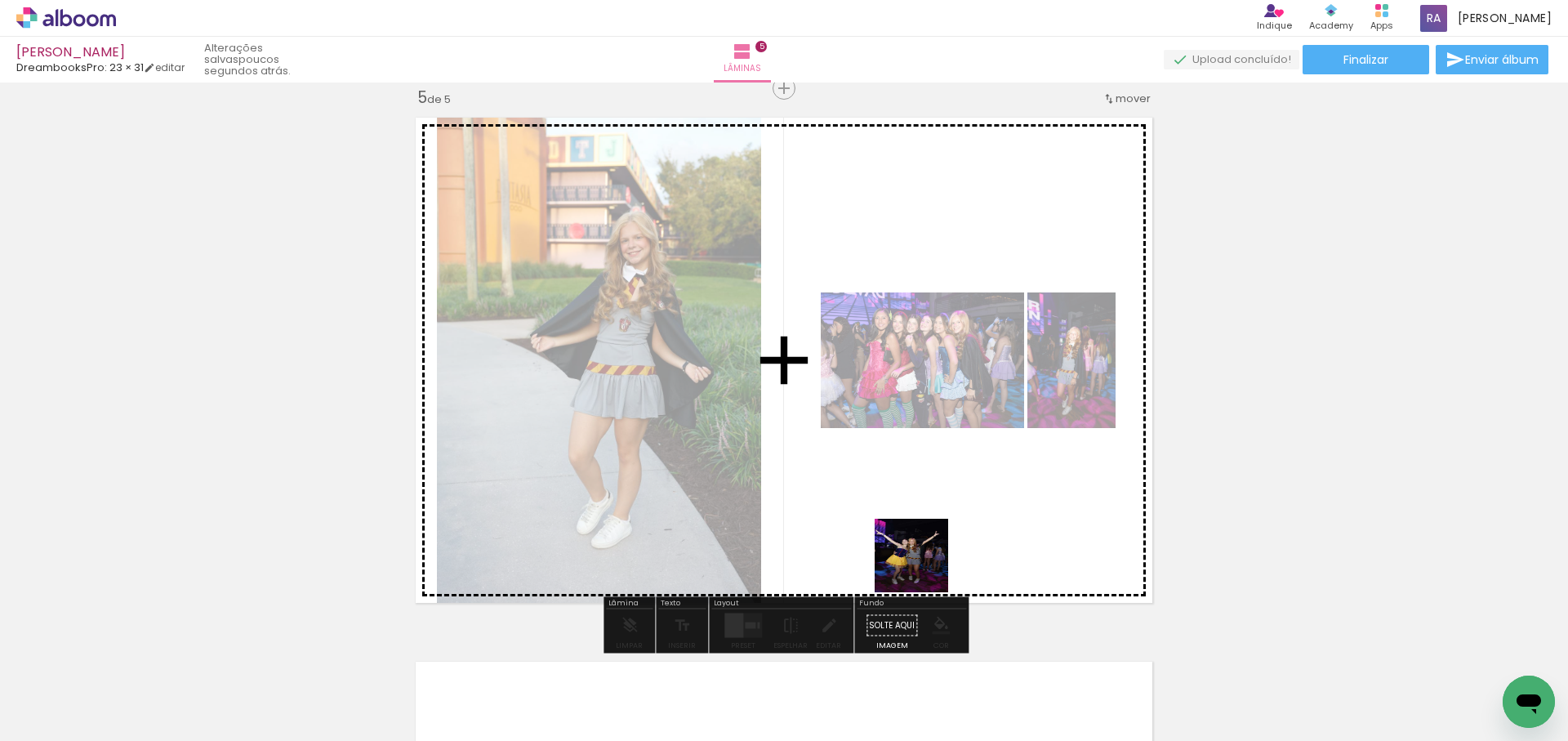
drag, startPoint x: 924, startPoint y: 567, endPoint x: 984, endPoint y: 460, distance: 122.7
click at [984, 460] on quentale-workspace at bounding box center [784, 370] width 1568 height 741
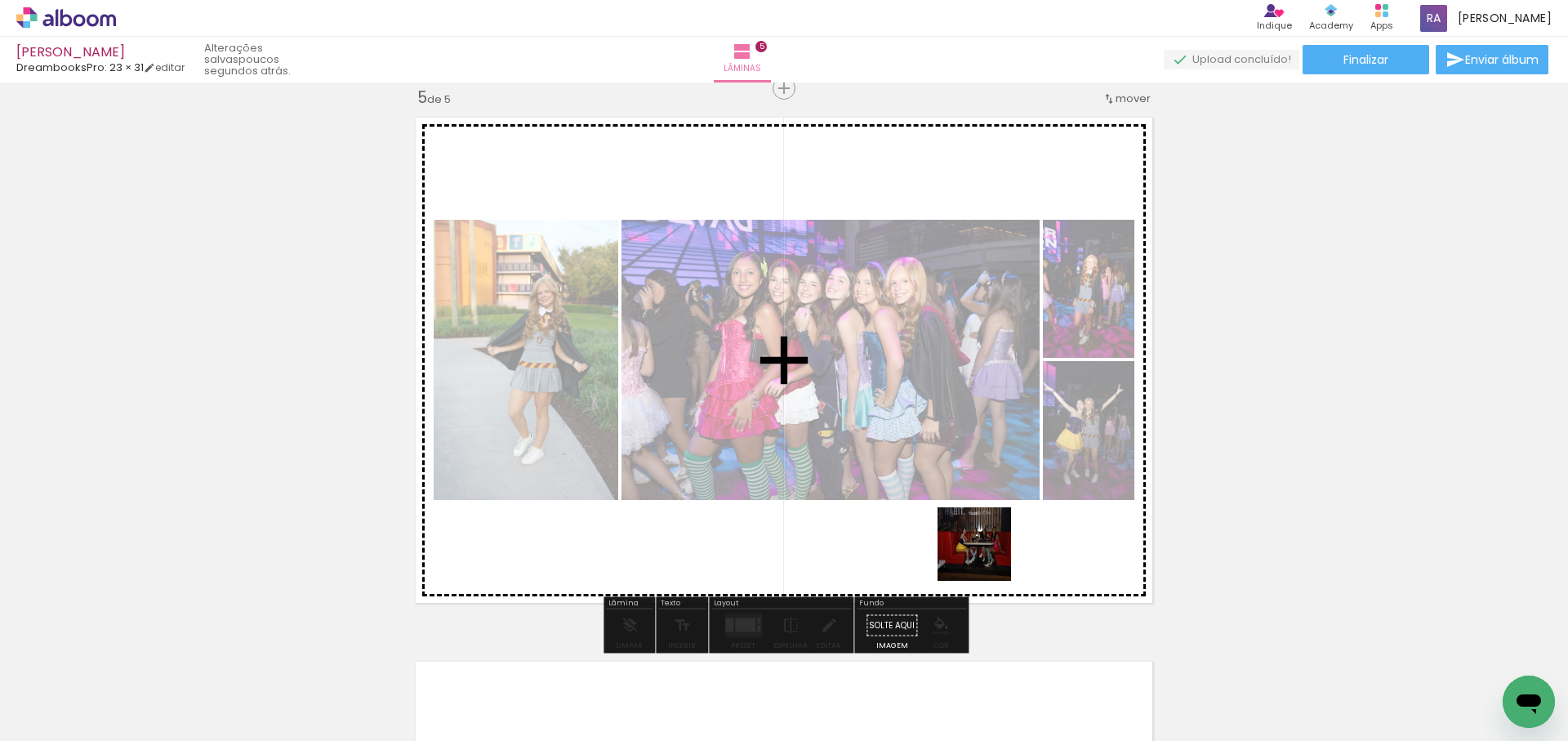
drag, startPoint x: 986, startPoint y: 576, endPoint x: 986, endPoint y: 556, distance: 20.0
click at [986, 556] on quentale-workspace at bounding box center [784, 370] width 1568 height 741
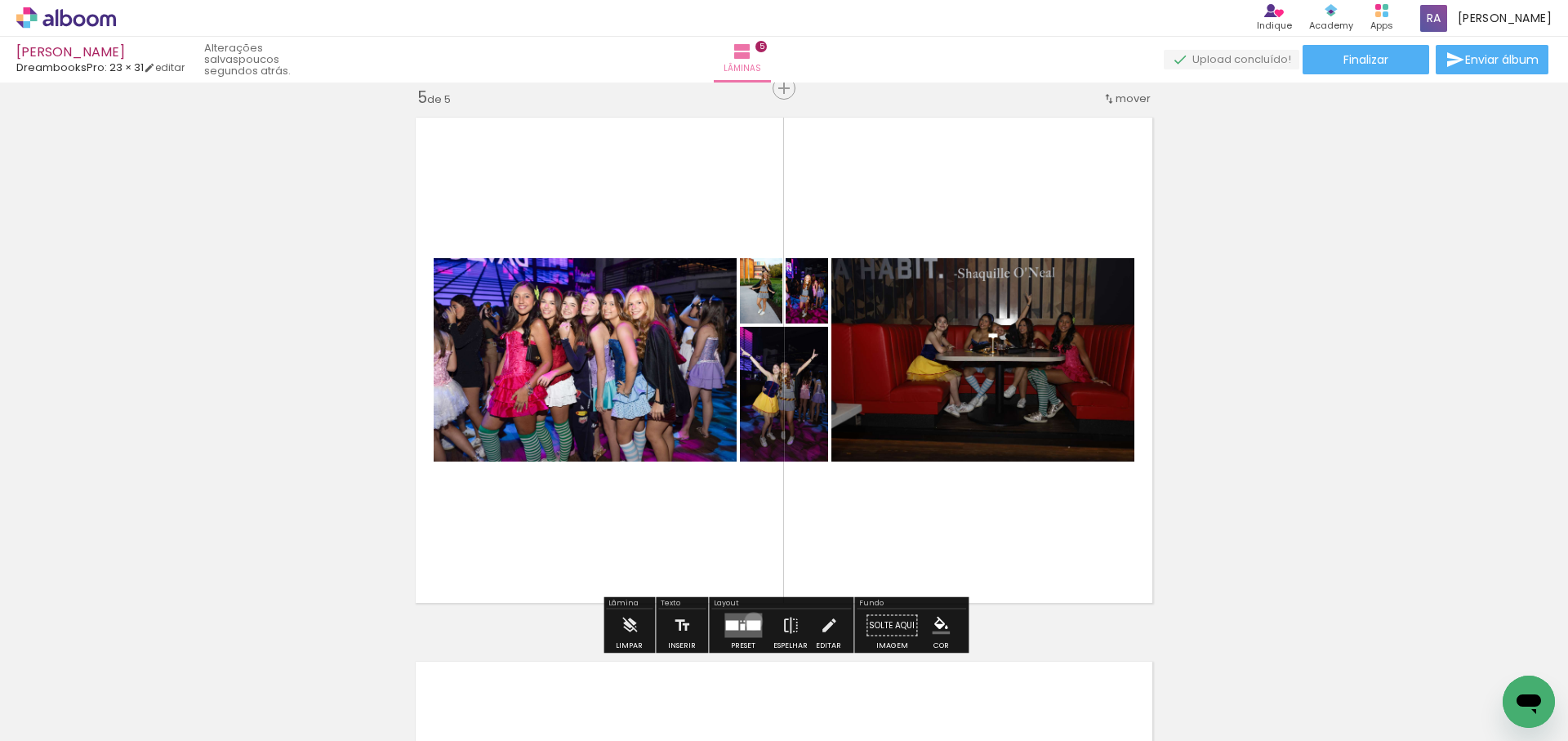
click at [750, 620] on div at bounding box center [753, 625] width 13 height 10
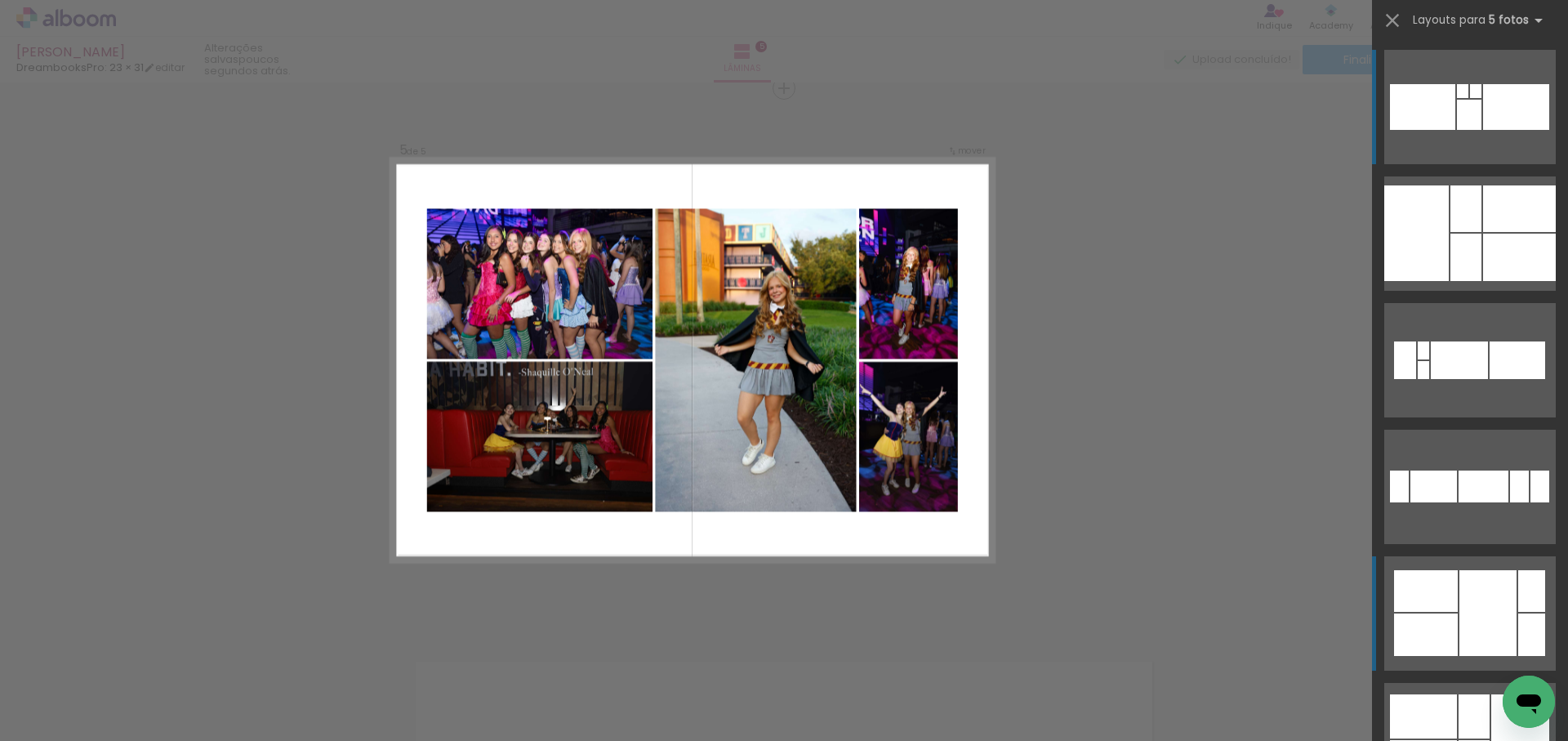
click at [1474, 503] on div at bounding box center [1483, 486] width 49 height 31
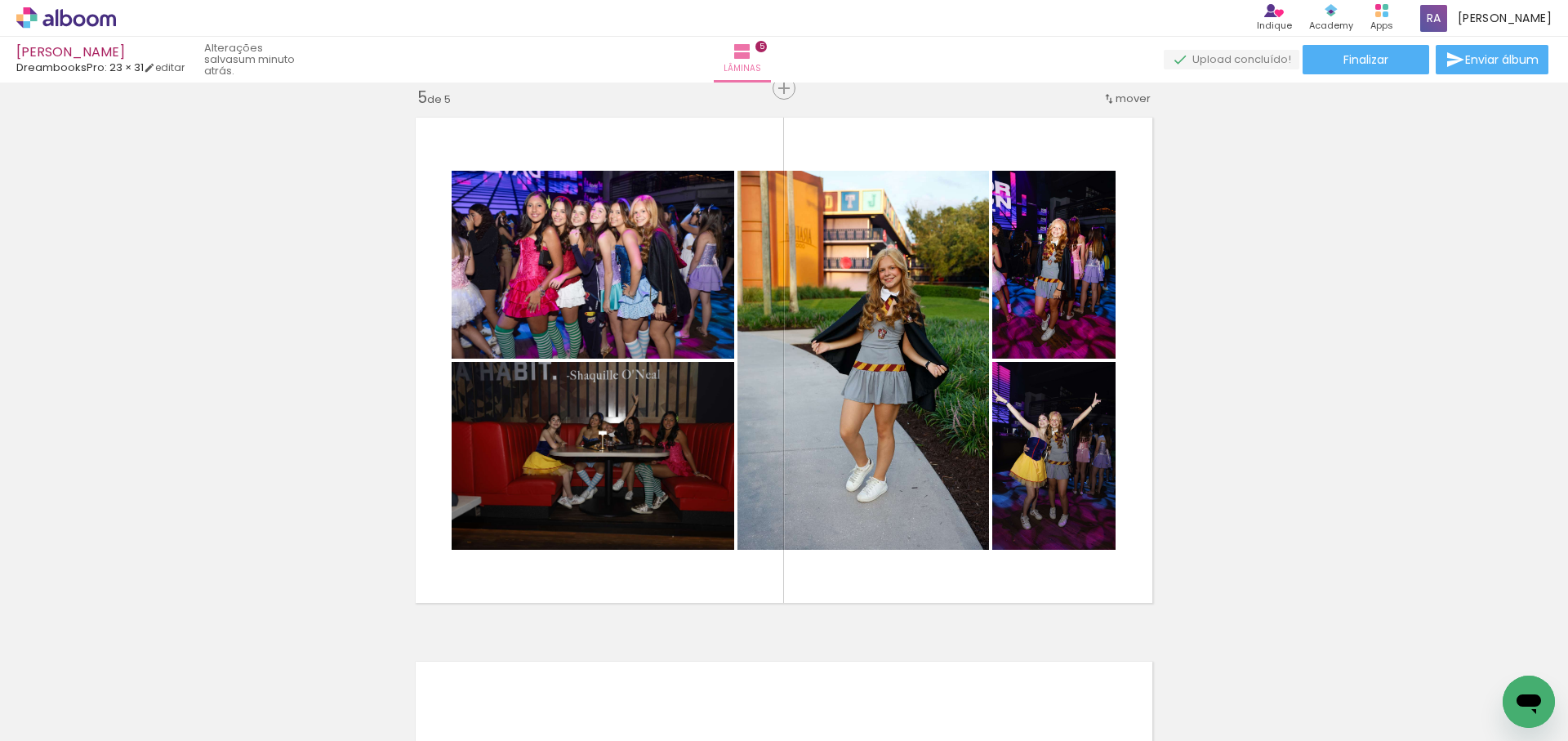
click at [67, 718] on span "Adicionar Fotos" at bounding box center [58, 719] width 49 height 18
click at [0, 0] on input "file" at bounding box center [0, 0] width 0 height 0
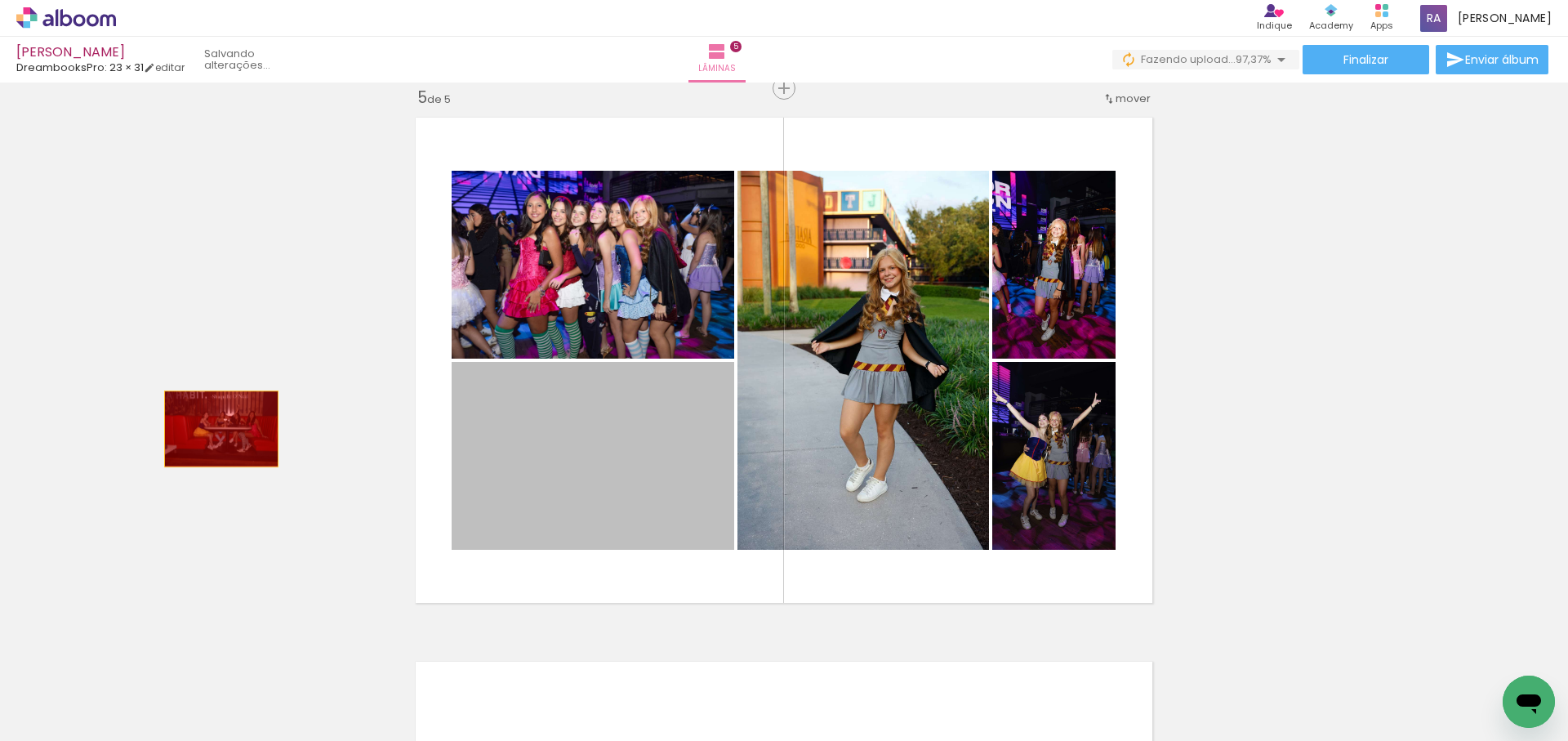
drag, startPoint x: 570, startPoint y: 478, endPoint x: 225, endPoint y: 431, distance: 348.2
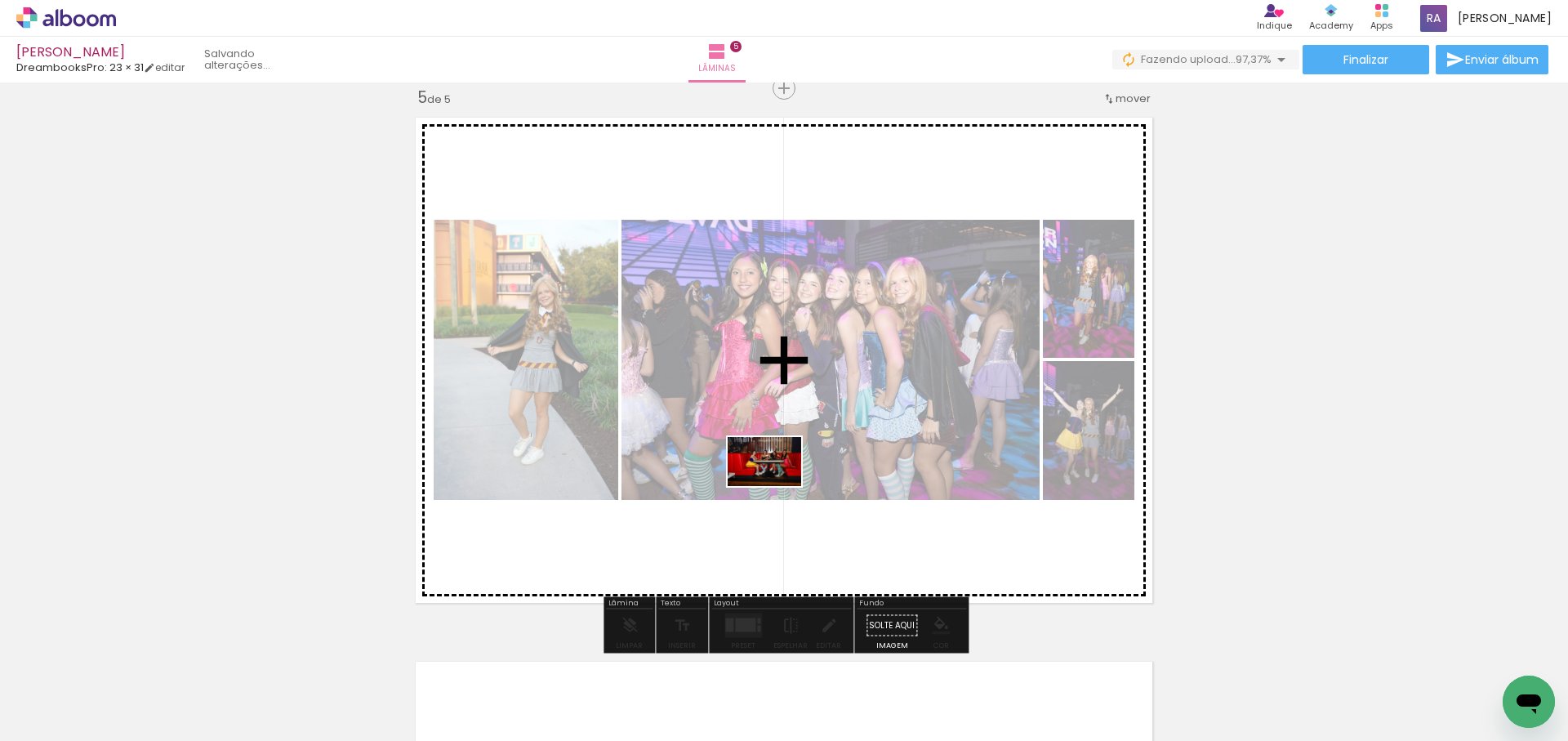
drag, startPoint x: 1489, startPoint y: 674, endPoint x: 777, endPoint y: 487, distance: 736.1
click at [777, 487] on quentale-workspace at bounding box center [784, 370] width 1568 height 741
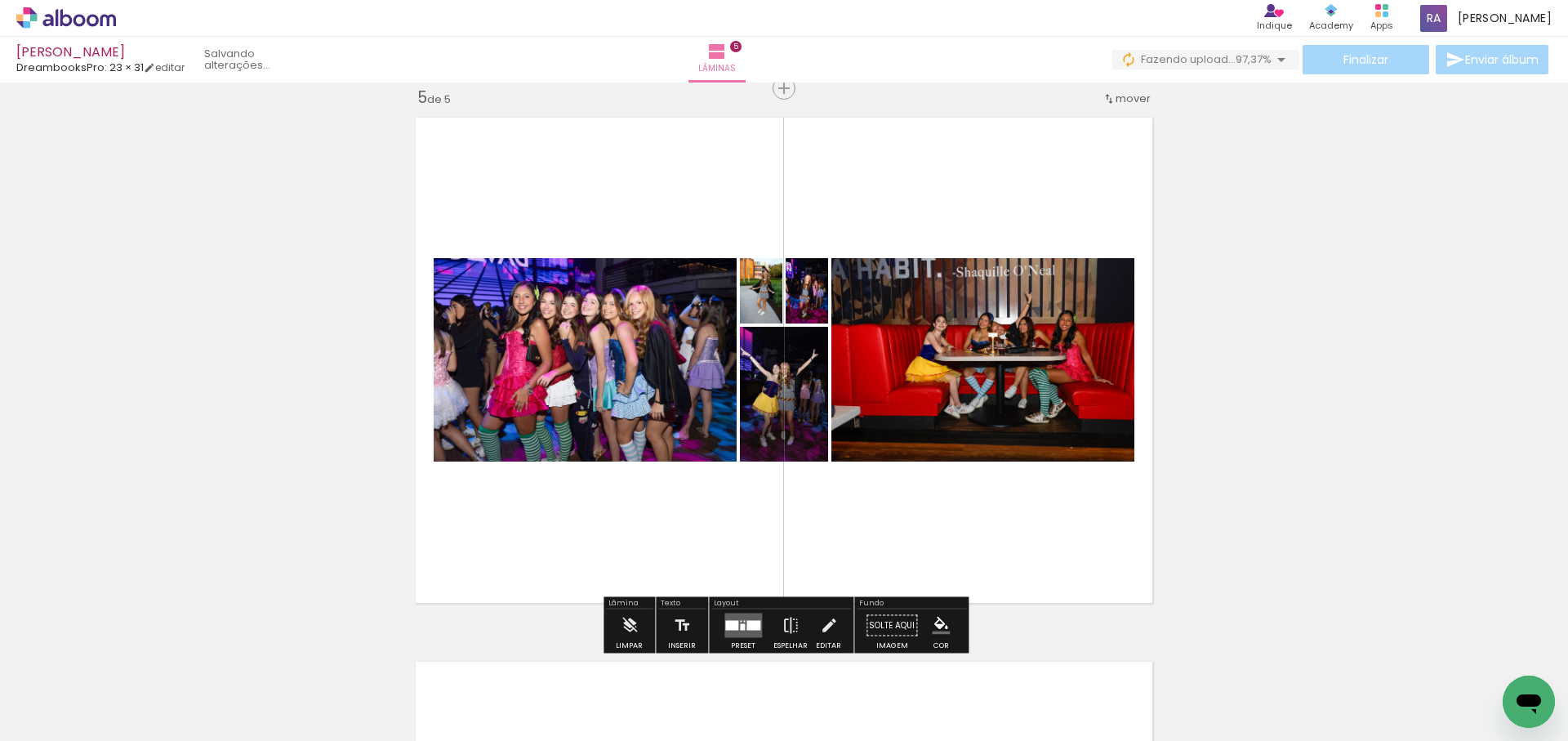
scroll to position [0, 1920]
click at [740, 625] on div at bounding box center [742, 627] width 4 height 6
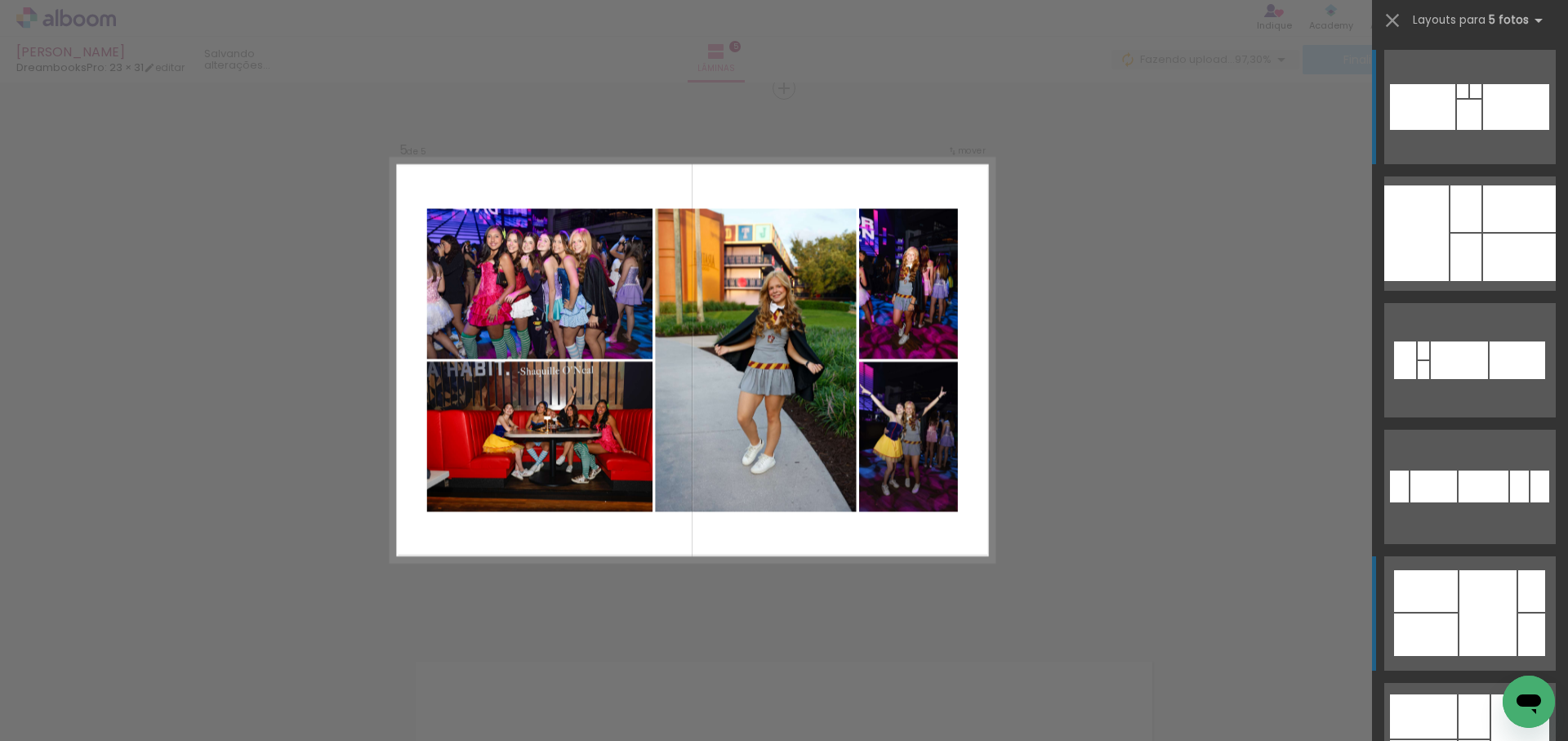
click at [1509, 503] on div at bounding box center [1483, 486] width 49 height 31
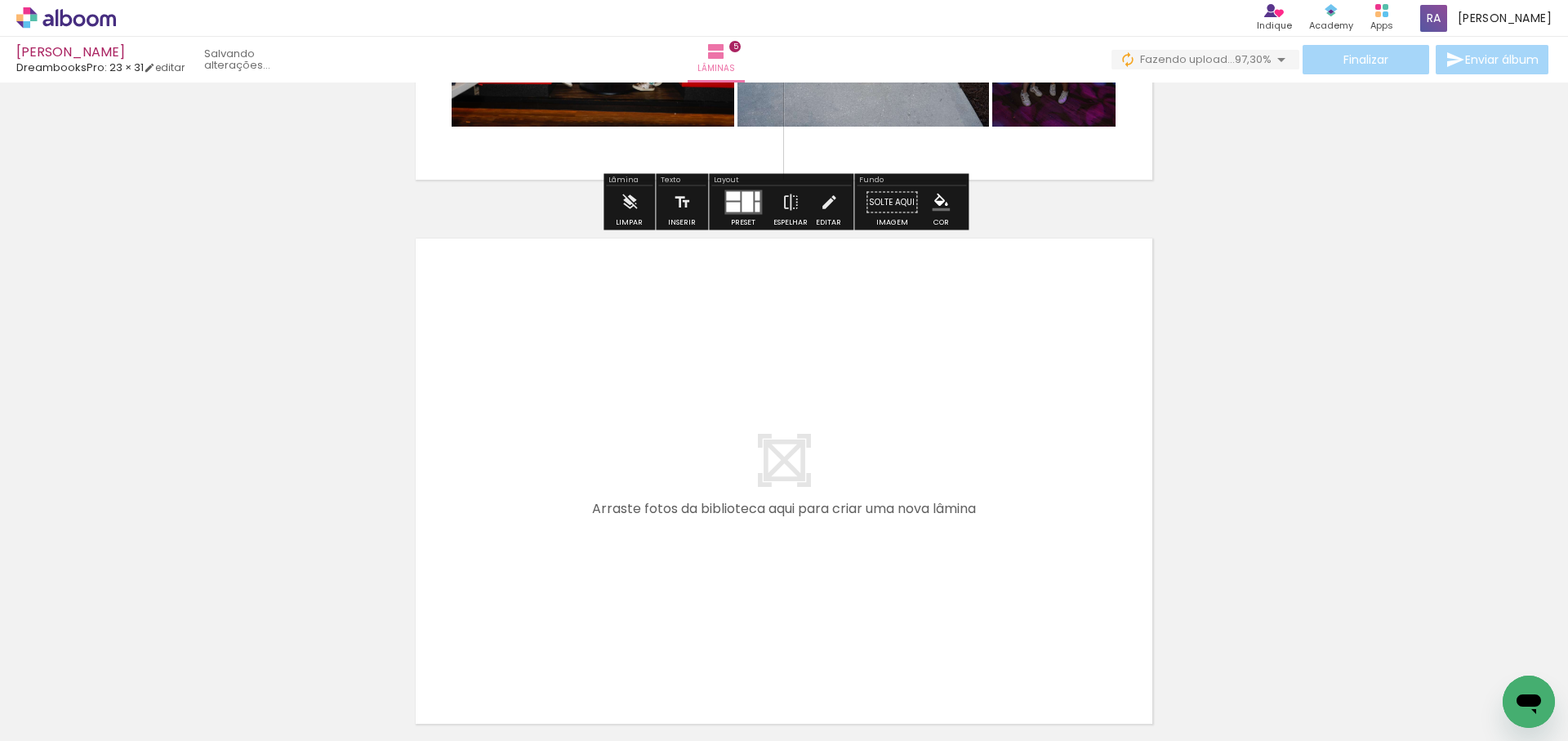
scroll to position [2636, 0]
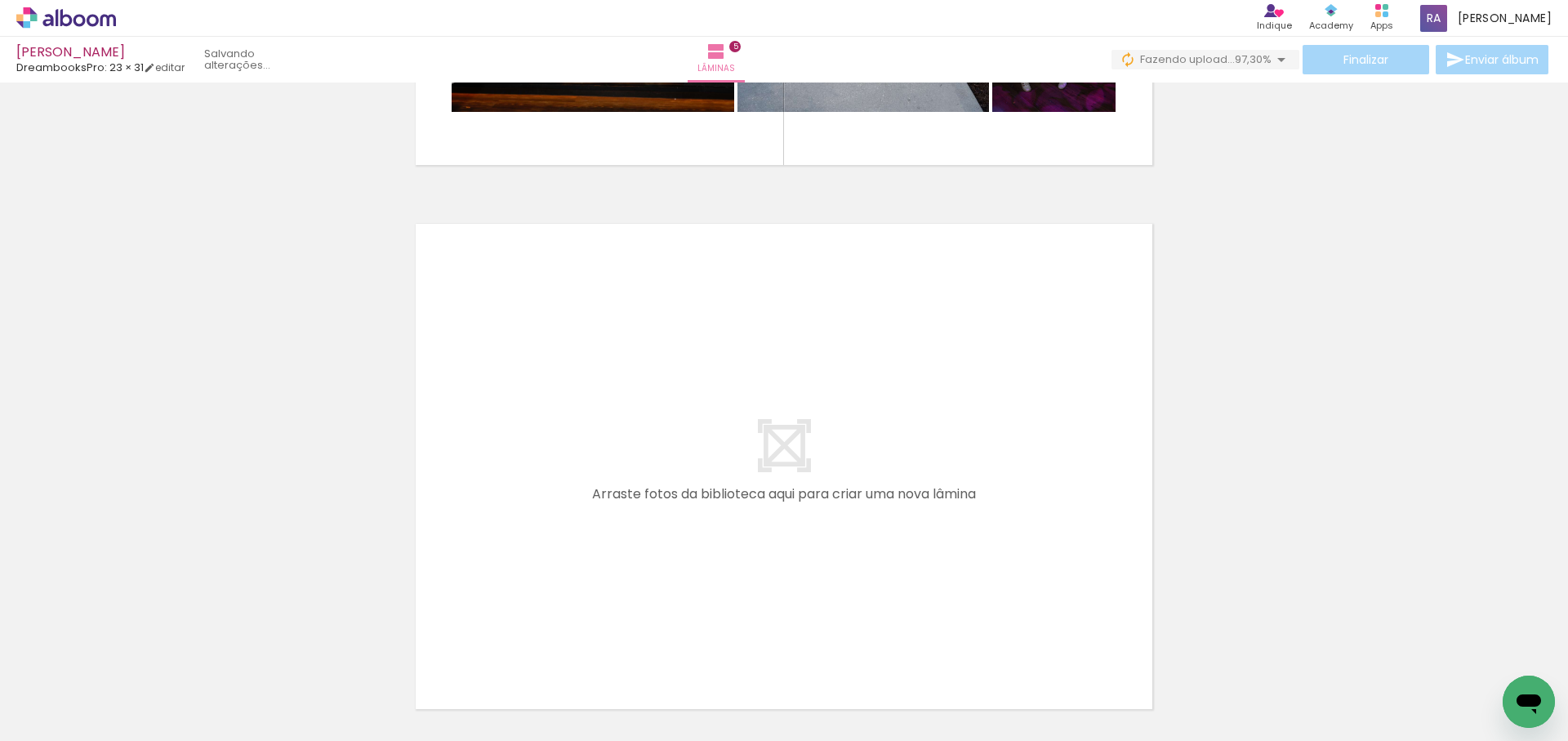
click at [626, 544] on quentale-workspace at bounding box center [784, 370] width 1568 height 741
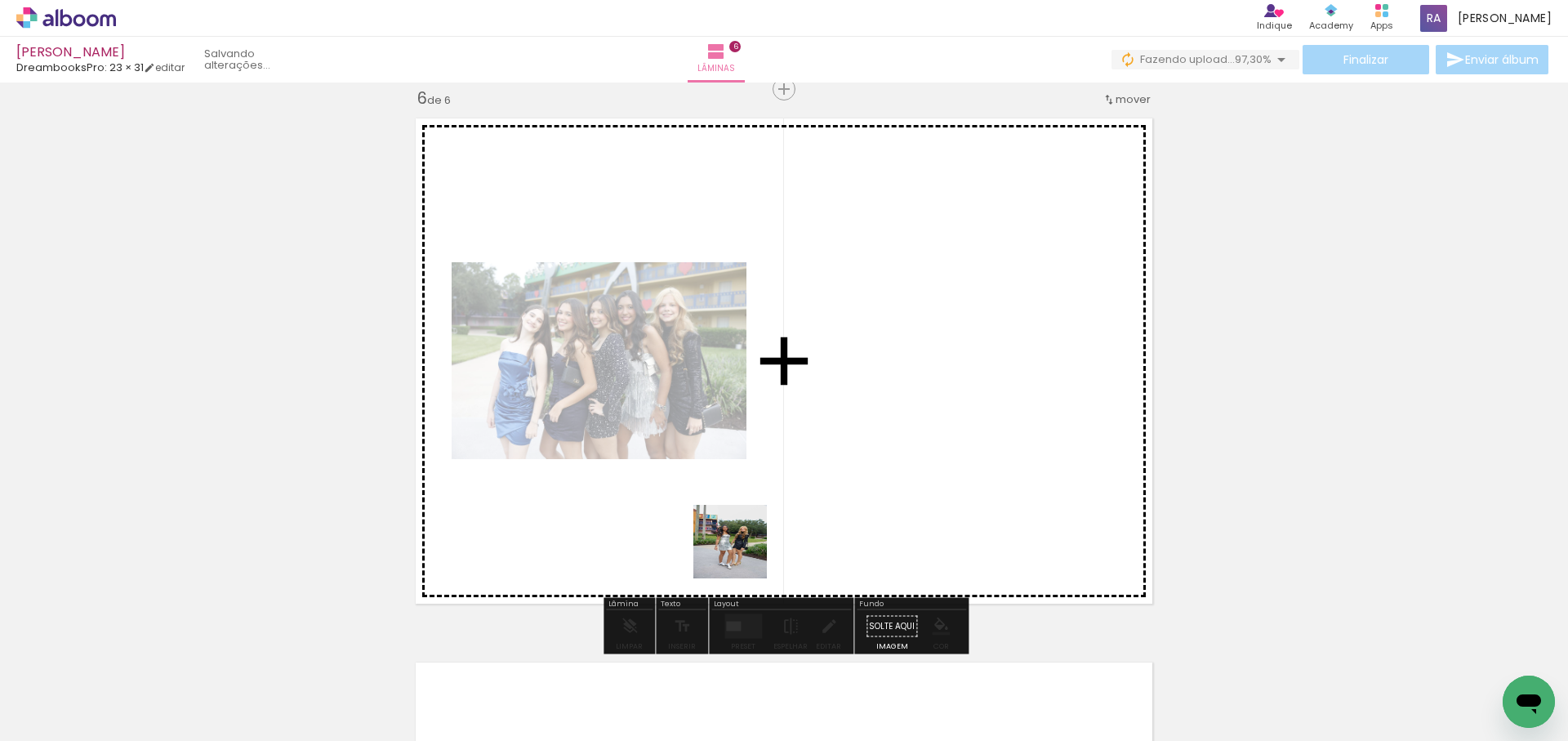
scroll to position [2742, 0]
drag, startPoint x: 646, startPoint y: 695, endPoint x: 805, endPoint y: 498, distance: 253.2
click at [805, 498] on quentale-workspace at bounding box center [784, 370] width 1568 height 741
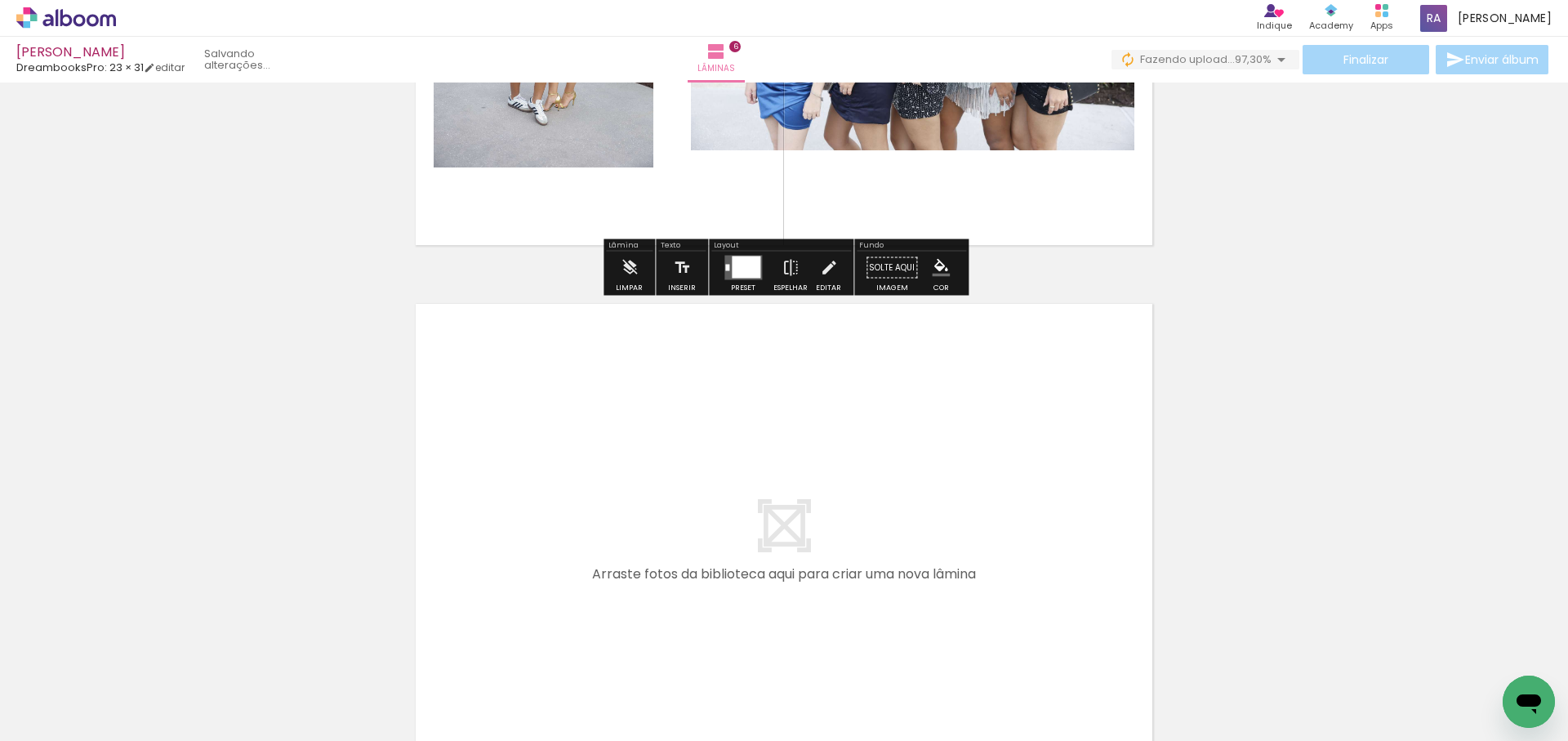
scroll to position [3105, 0]
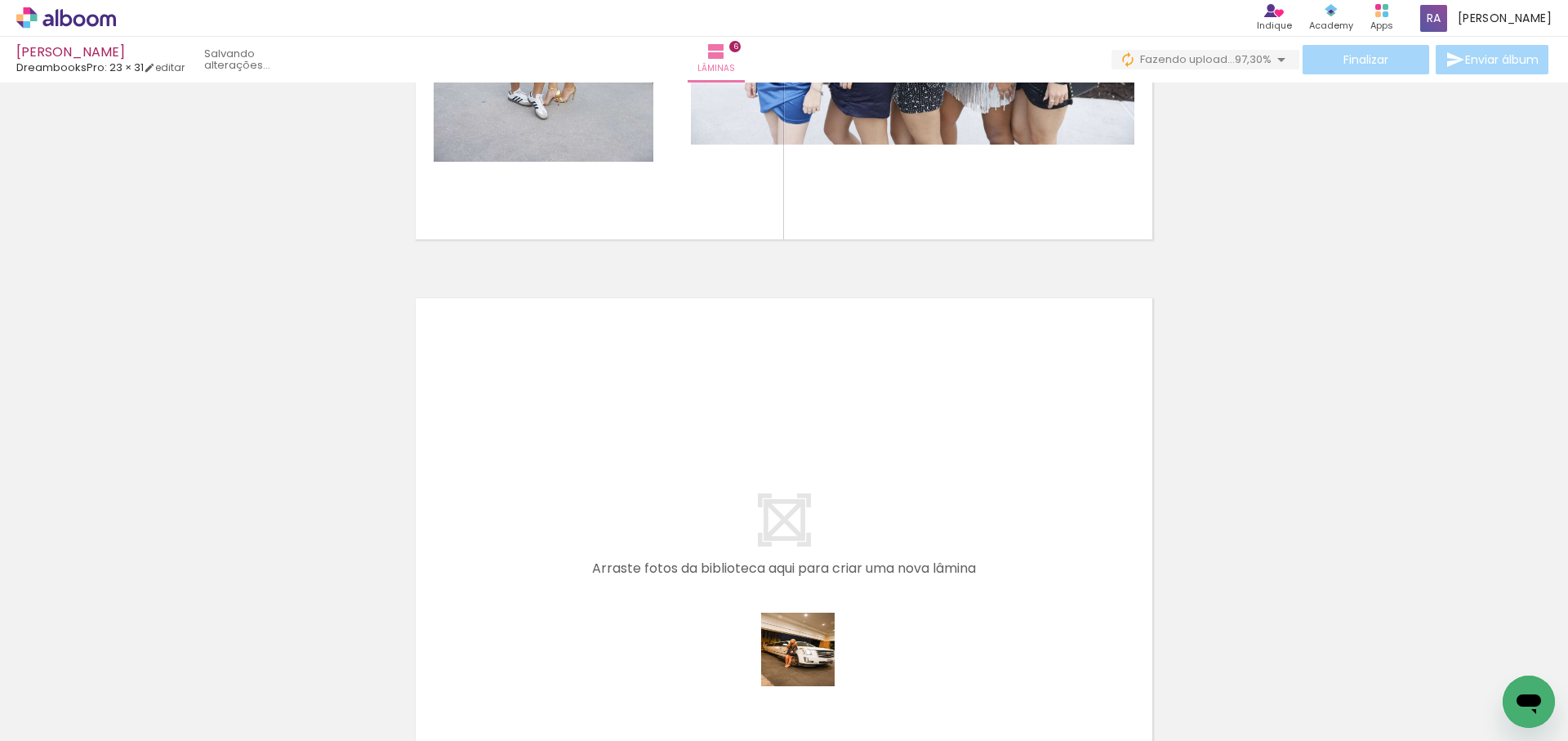
drag, startPoint x: 810, startPoint y: 662, endPoint x: 870, endPoint y: 644, distance: 62.6
click at [826, 503] on quentale-workspace at bounding box center [784, 370] width 1568 height 741
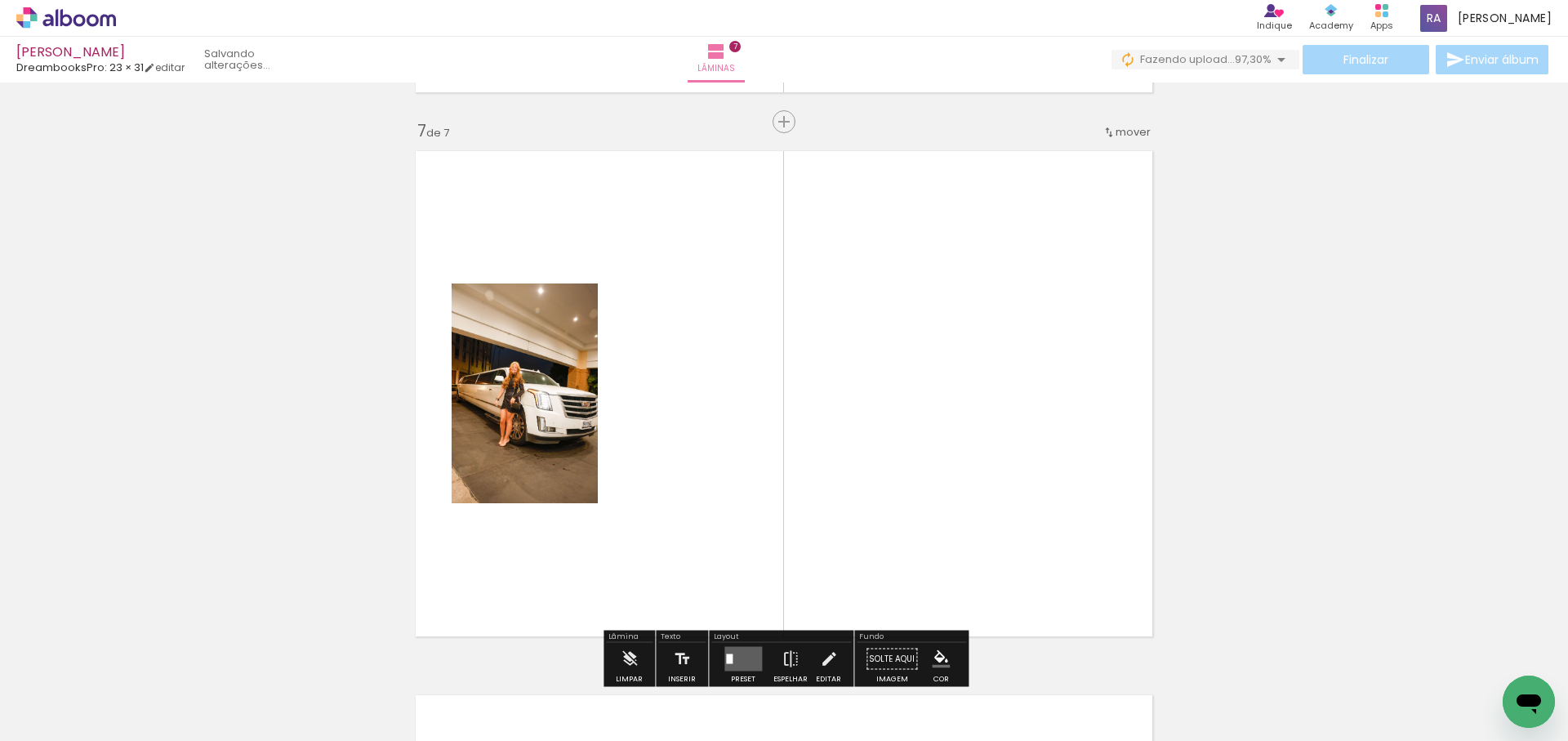
scroll to position [3286, 0]
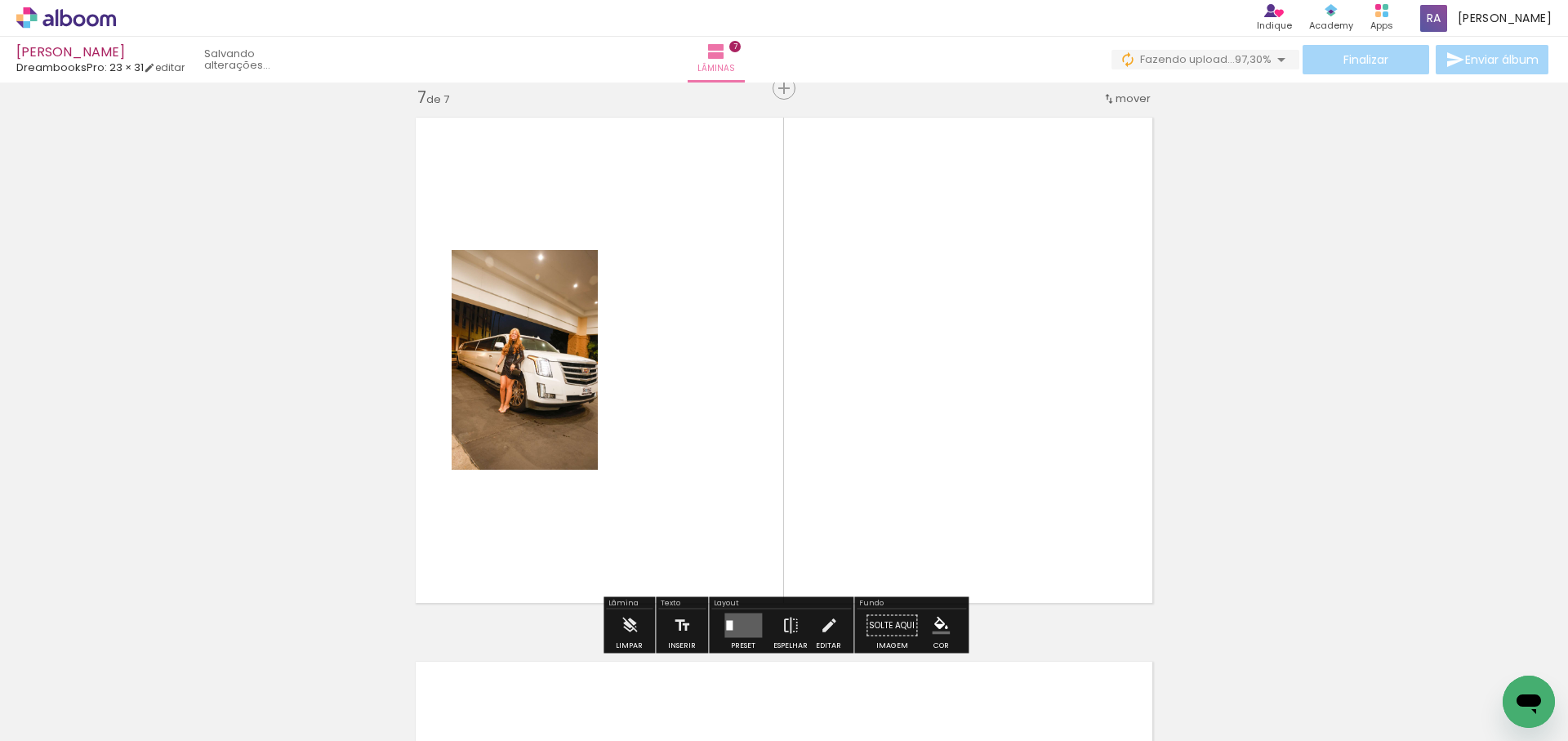
drag, startPoint x: 874, startPoint y: 486, endPoint x: 872, endPoint y: 474, distance: 12.2
click at [872, 476] on quentale-workspace at bounding box center [784, 370] width 1568 height 741
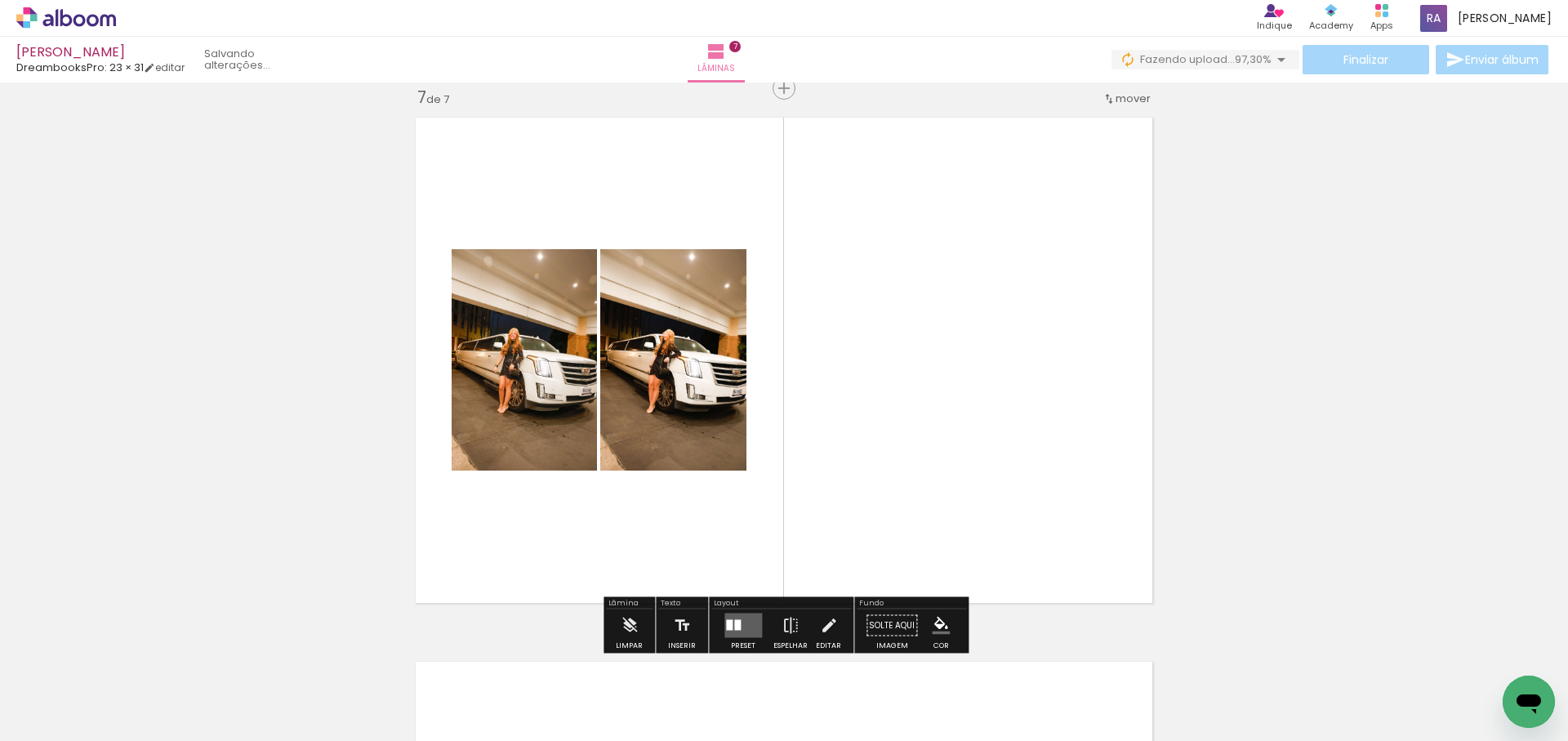
scroll to position [0, 1921]
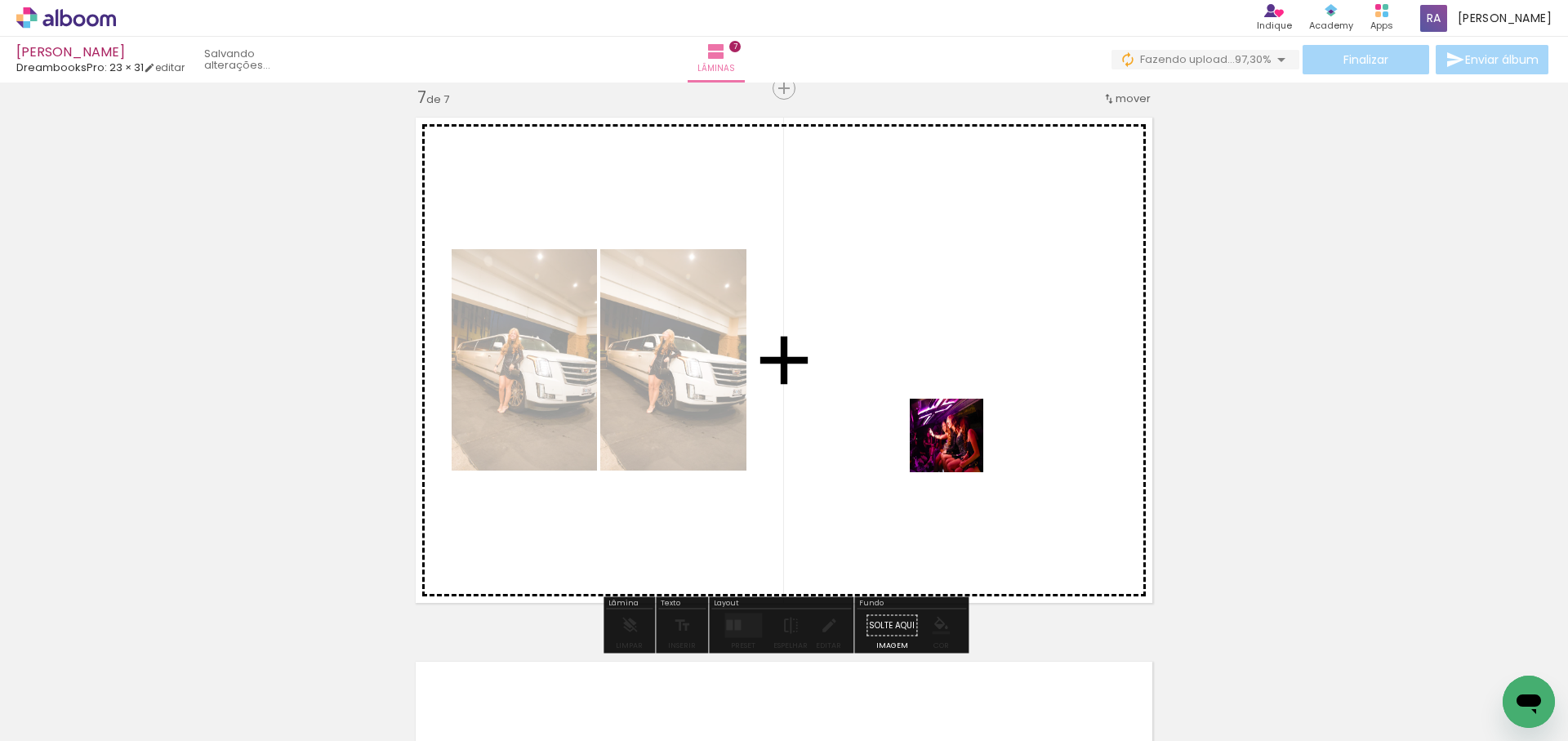
click at [988, 427] on quentale-workspace at bounding box center [784, 370] width 1568 height 741
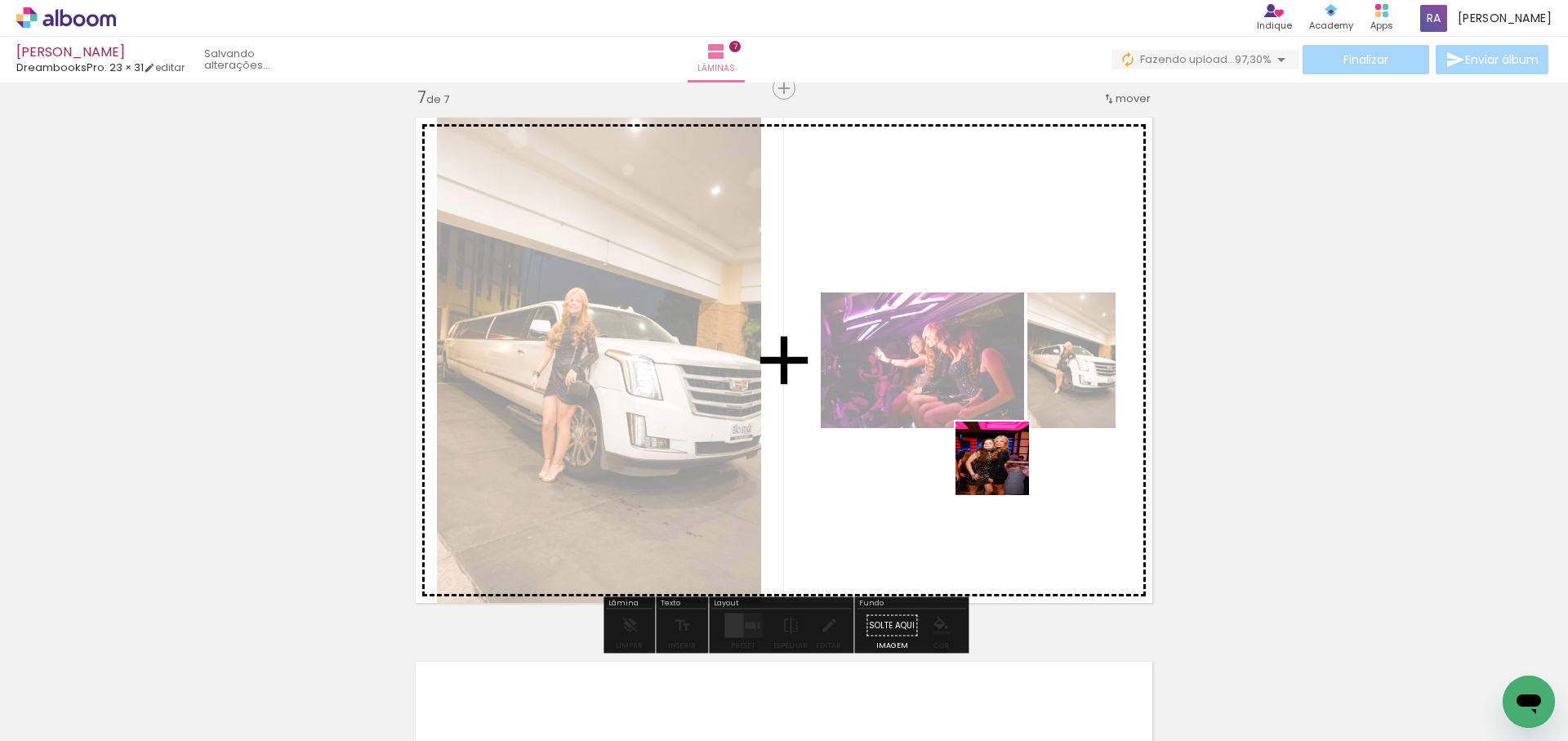
drag, startPoint x: 996, startPoint y: 683, endPoint x: 1004, endPoint y: 468, distance: 215.1
click at [1004, 468] on quentale-workspace at bounding box center [784, 370] width 1568 height 741
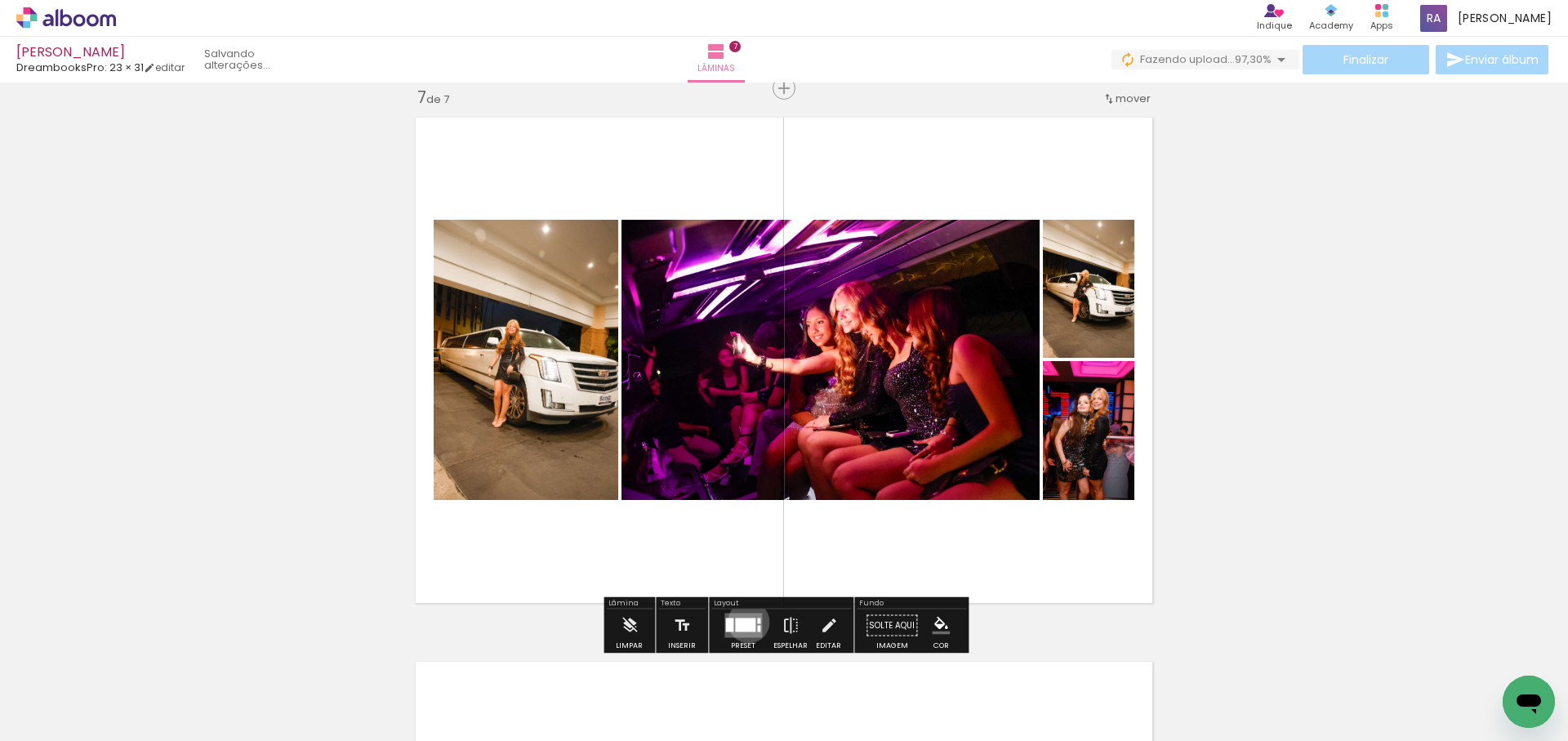
click at [745, 621] on div at bounding box center [745, 625] width 21 height 13
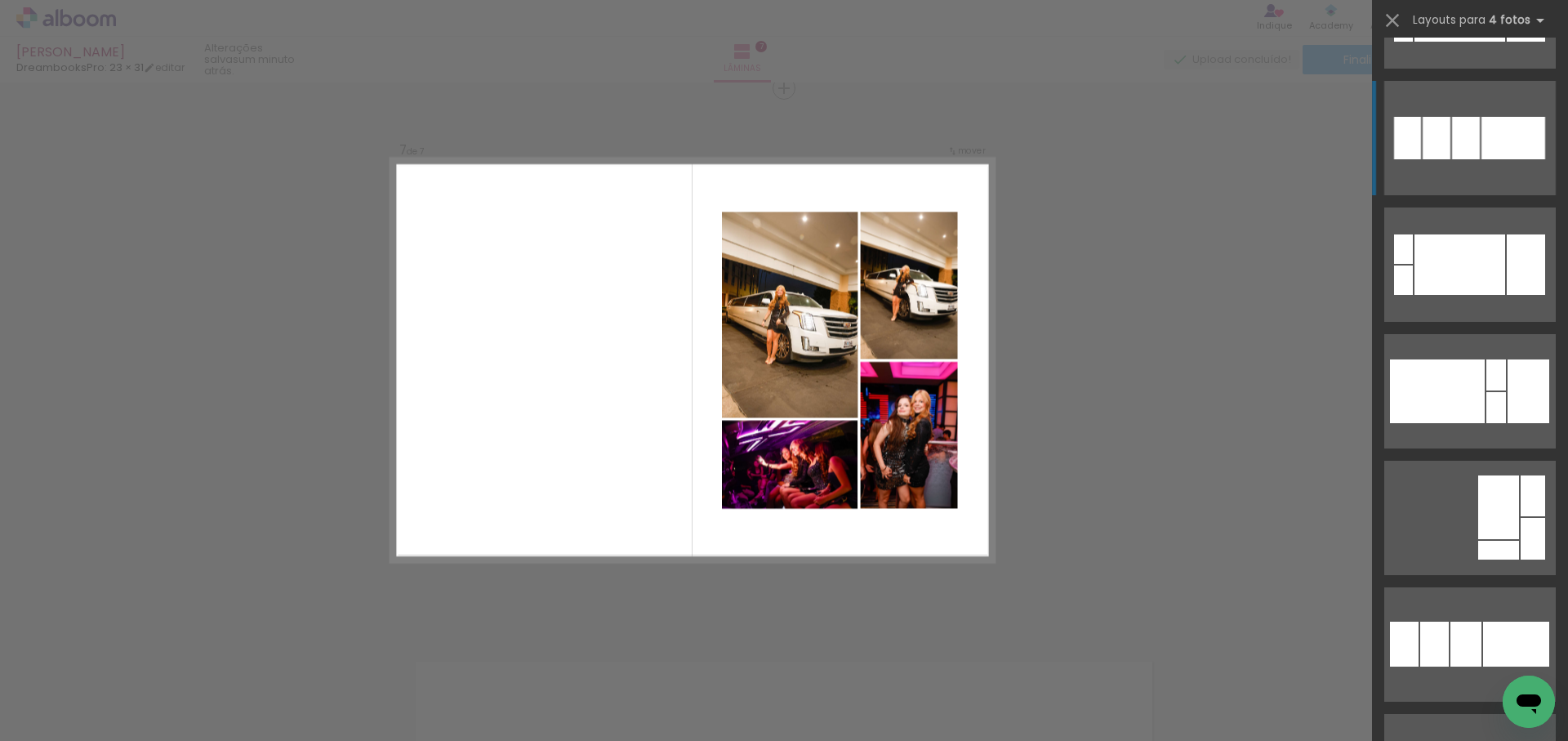
scroll to position [860, 0]
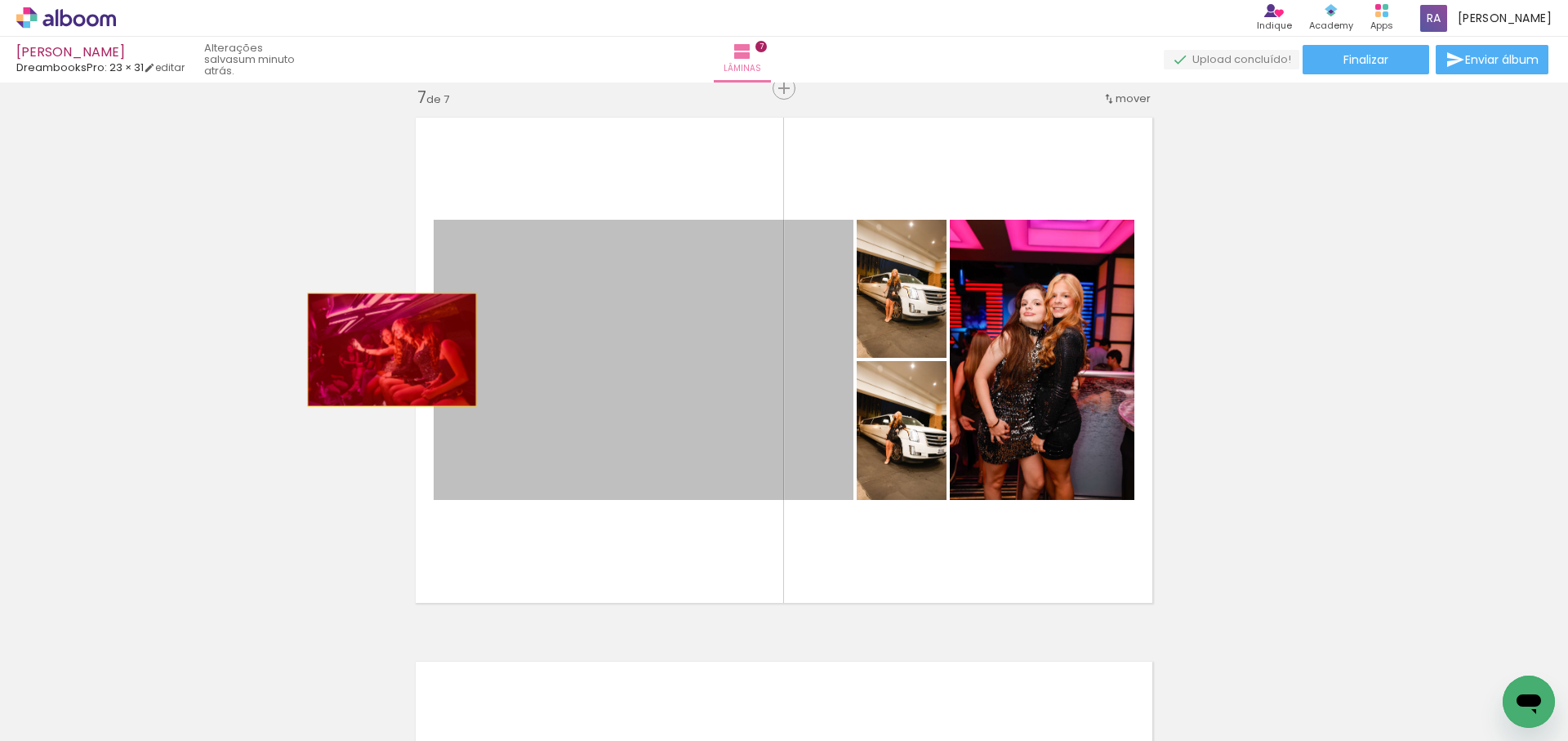
drag, startPoint x: 700, startPoint y: 369, endPoint x: 459, endPoint y: 343, distance: 242.4
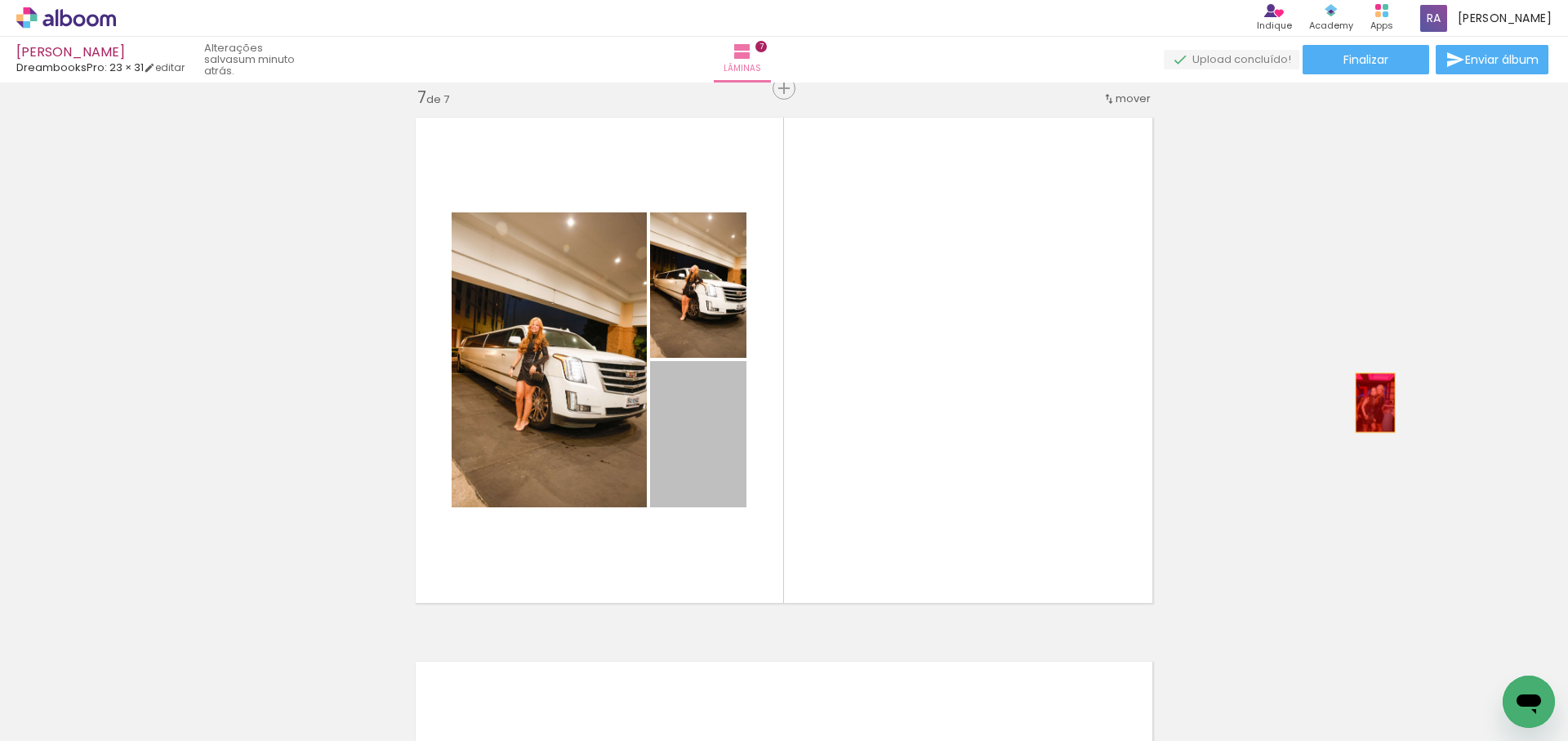
drag, startPoint x: 692, startPoint y: 429, endPoint x: 1348, endPoint y: 389, distance: 657.2
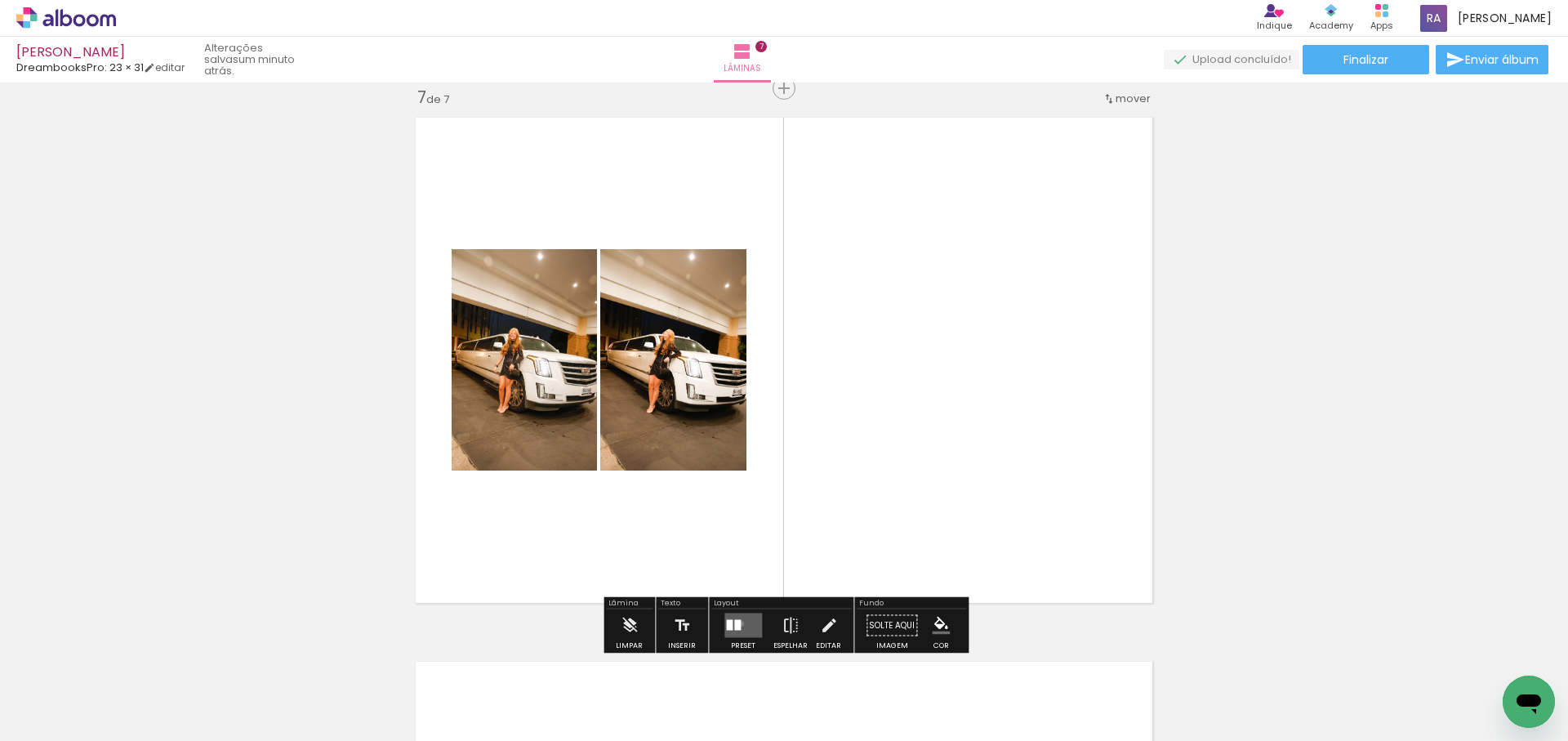
click at [737, 623] on quentale-layouter at bounding box center [744, 625] width 38 height 24
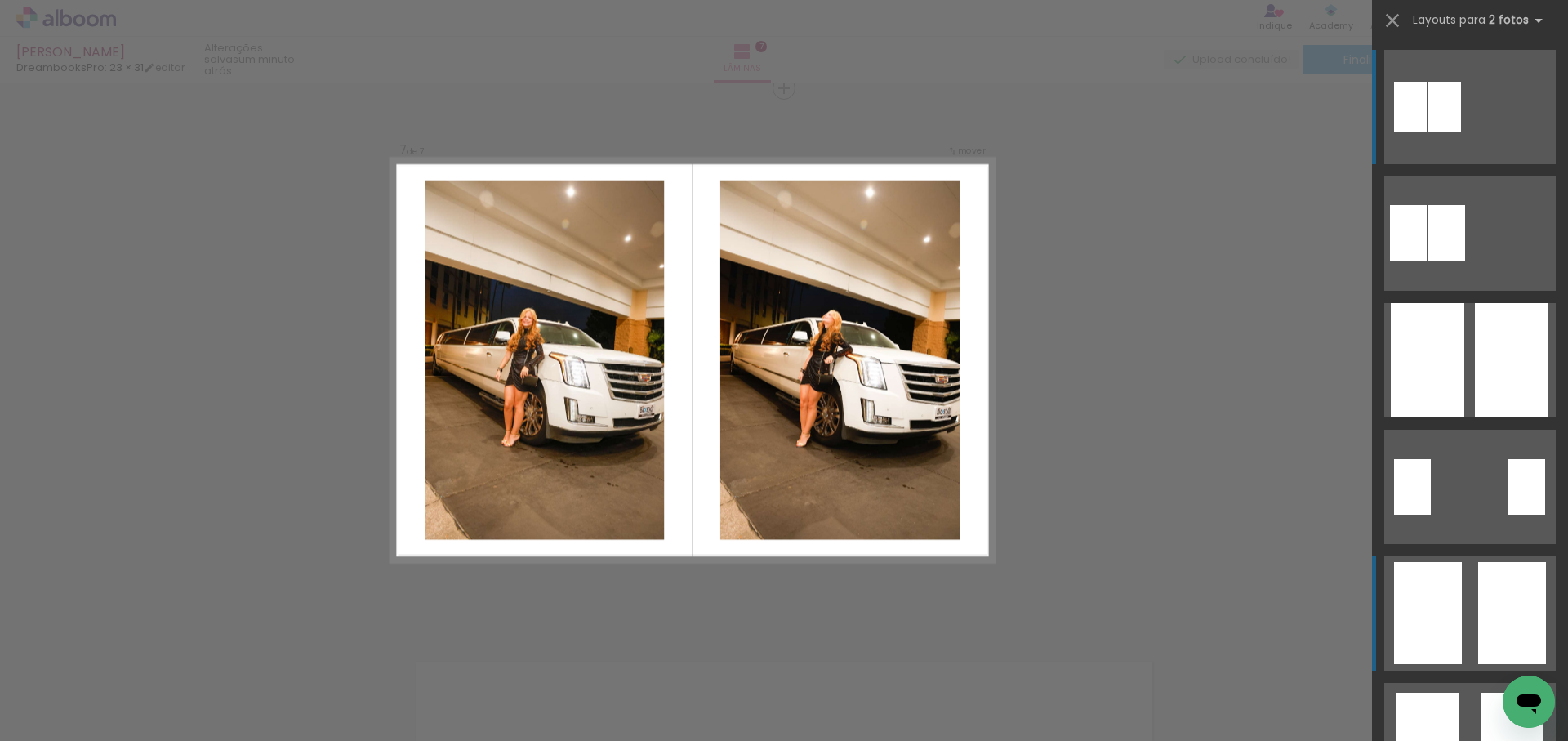
click at [1475, 290] on quentale-layouter at bounding box center [1470, 233] width 172 height 114
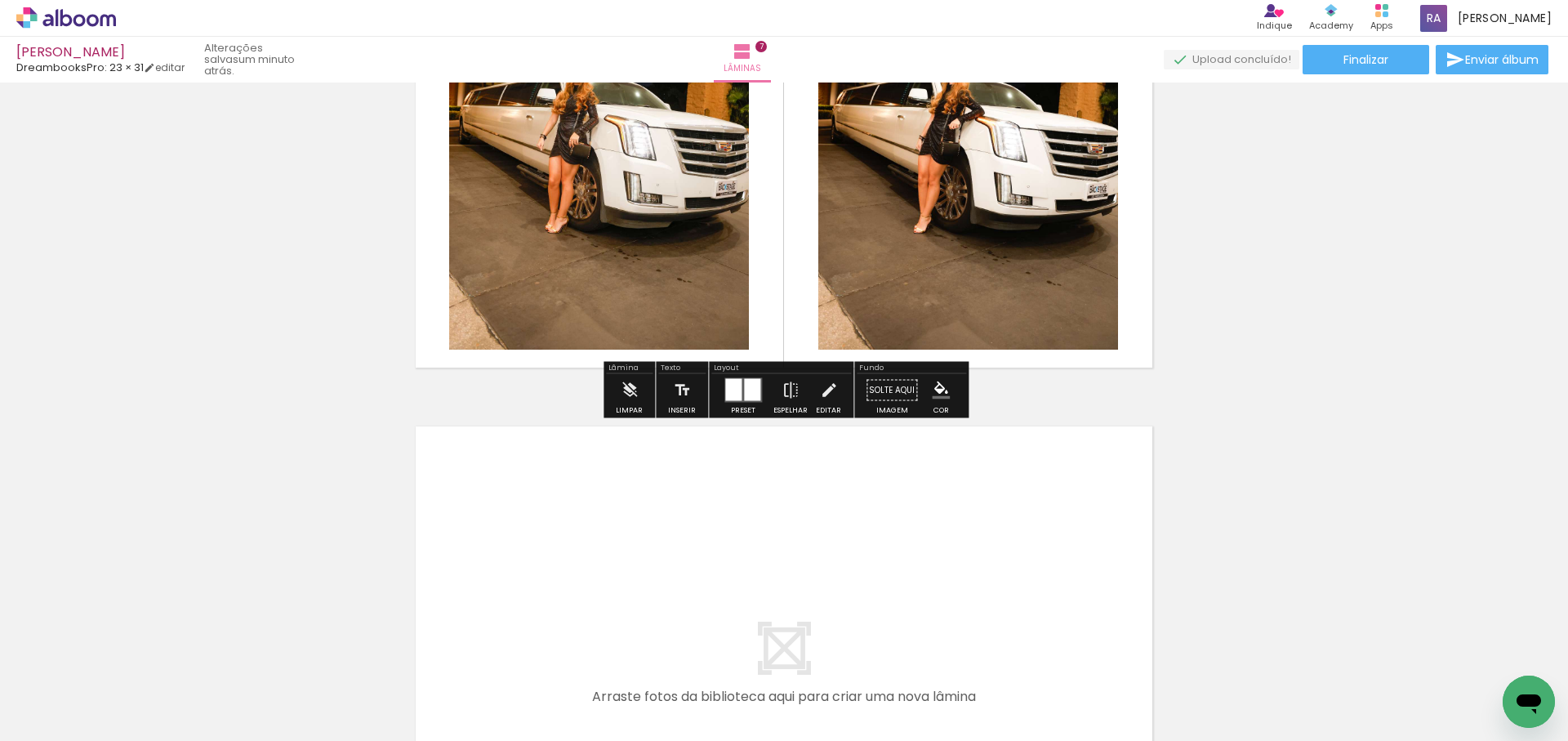
scroll to position [3527, 0]
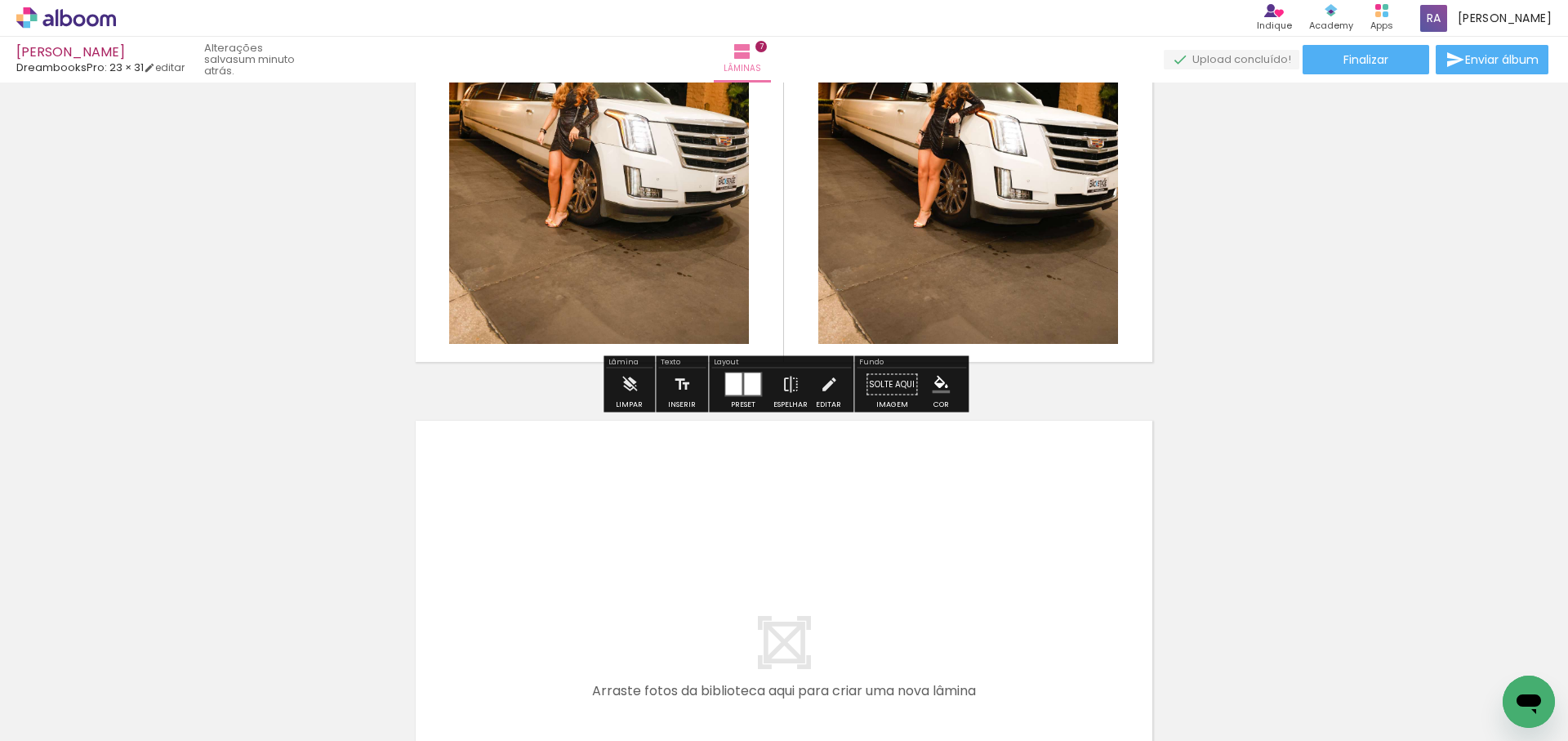
click at [842, 577] on quentale-workspace at bounding box center [784, 370] width 1568 height 741
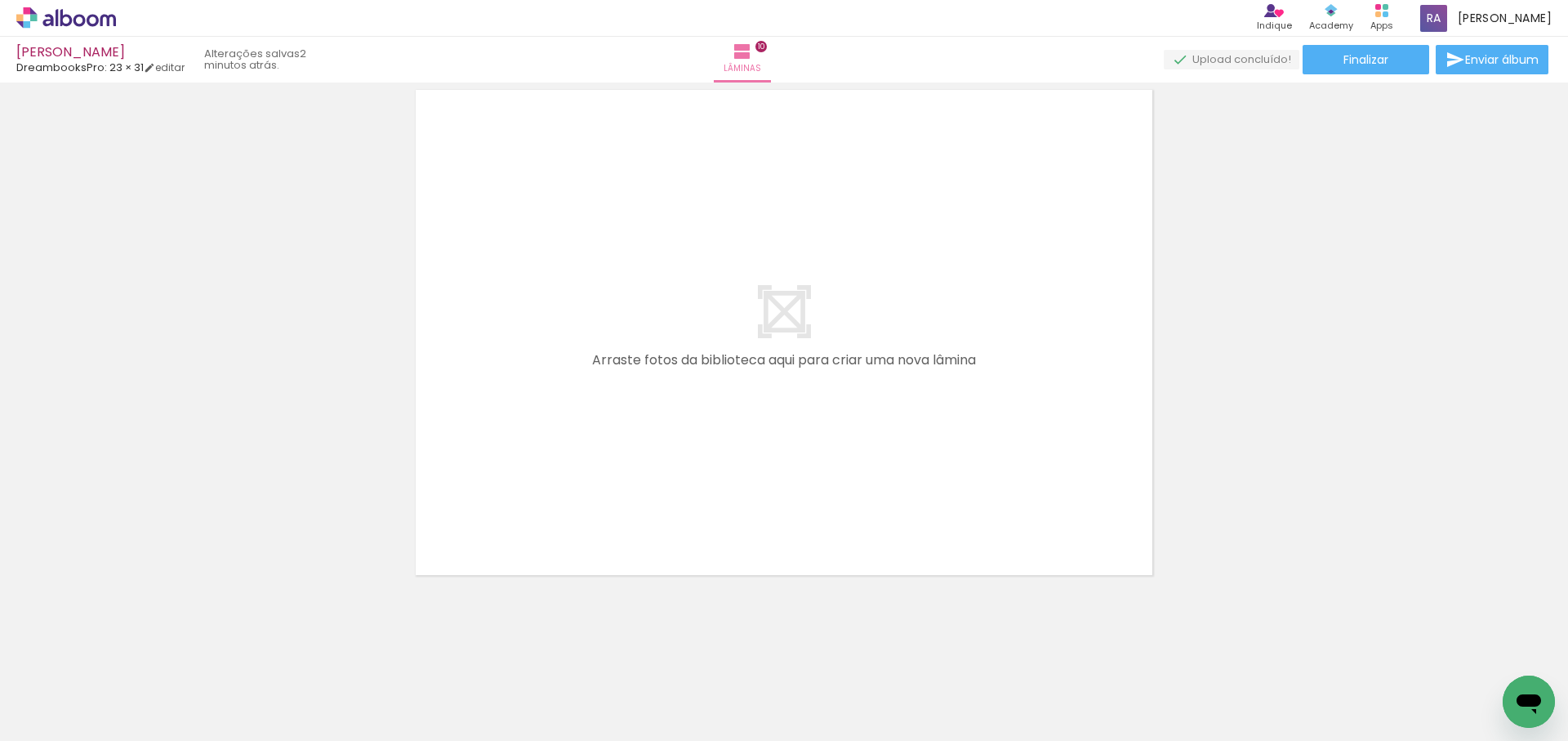
scroll to position [5493, 0]
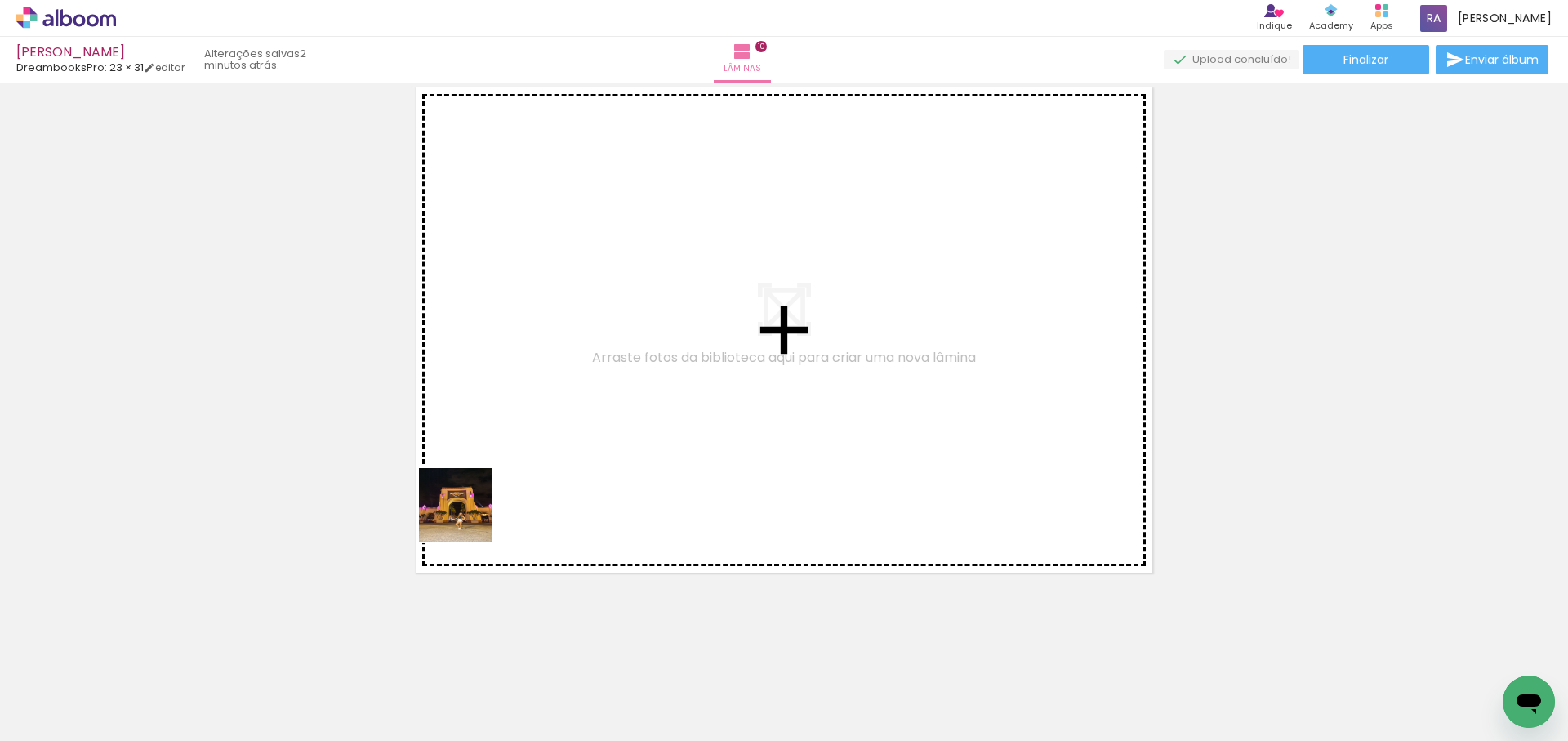
drag, startPoint x: 468, startPoint y: 517, endPoint x: 466, endPoint y: 621, distance: 104.0
click at [595, 409] on quentale-workspace at bounding box center [784, 370] width 1568 height 741
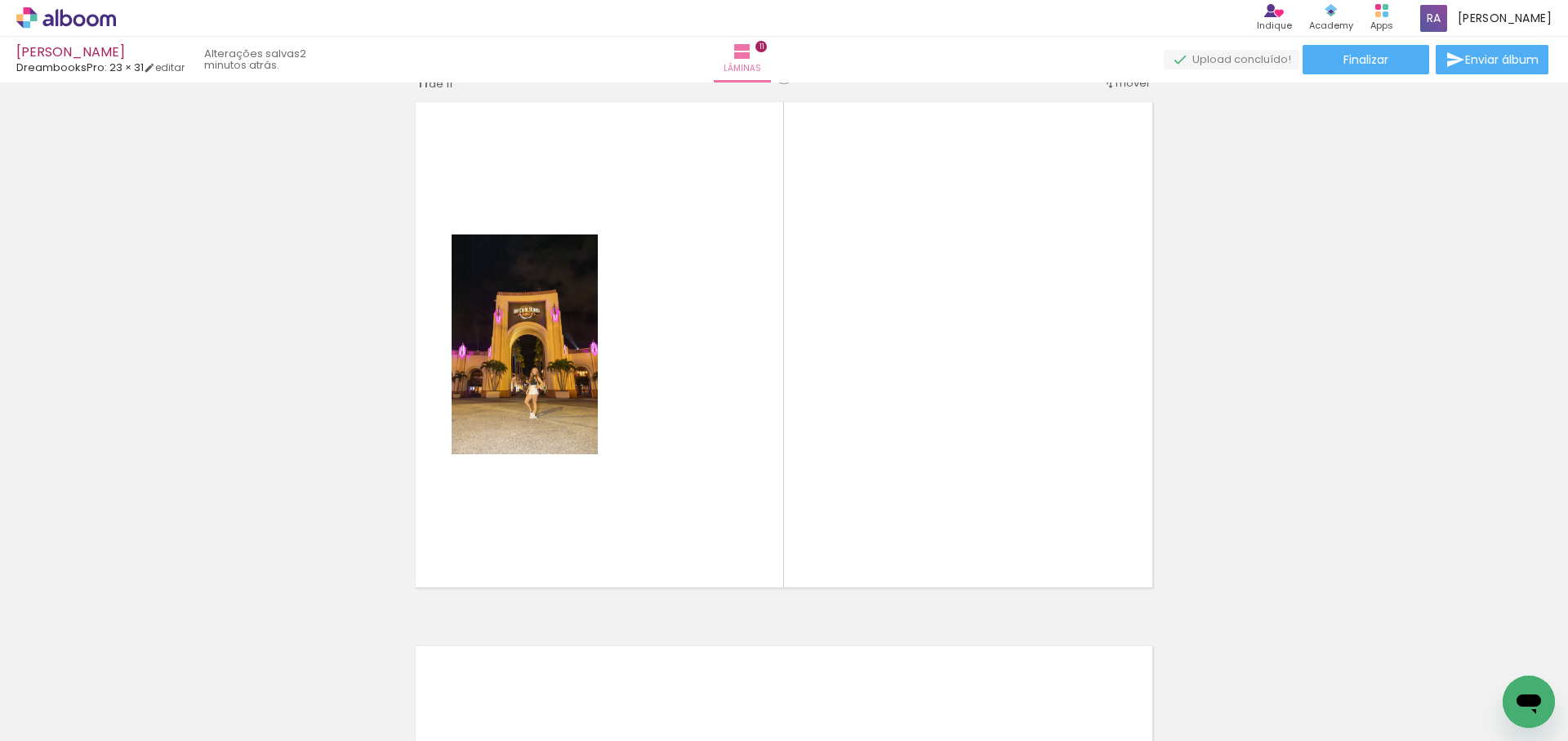
scroll to position [5462, 0]
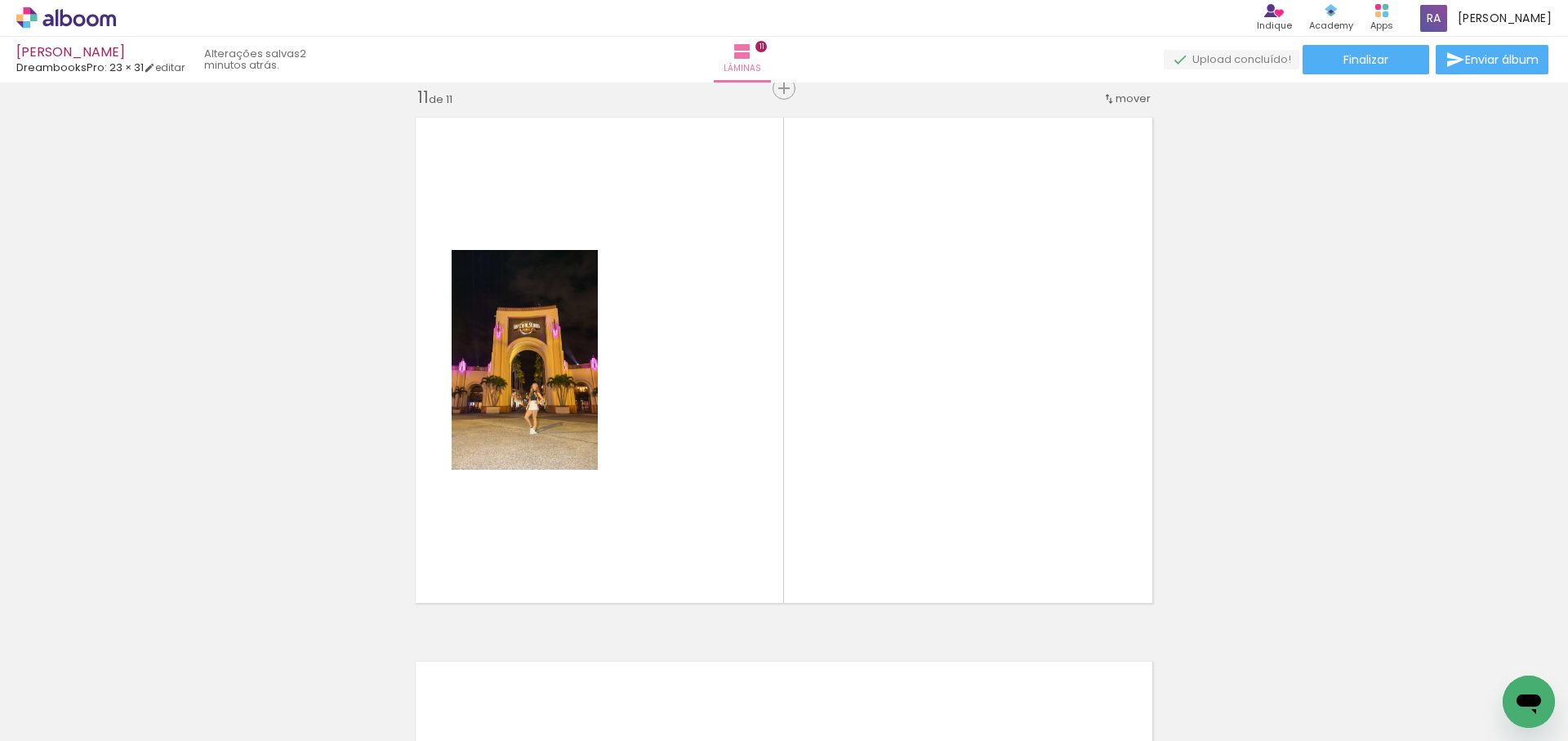
drag, startPoint x: 829, startPoint y: 422, endPoint x: 844, endPoint y: 419, distance: 15.3
click at [844, 419] on quentale-workspace at bounding box center [784, 370] width 1568 height 741
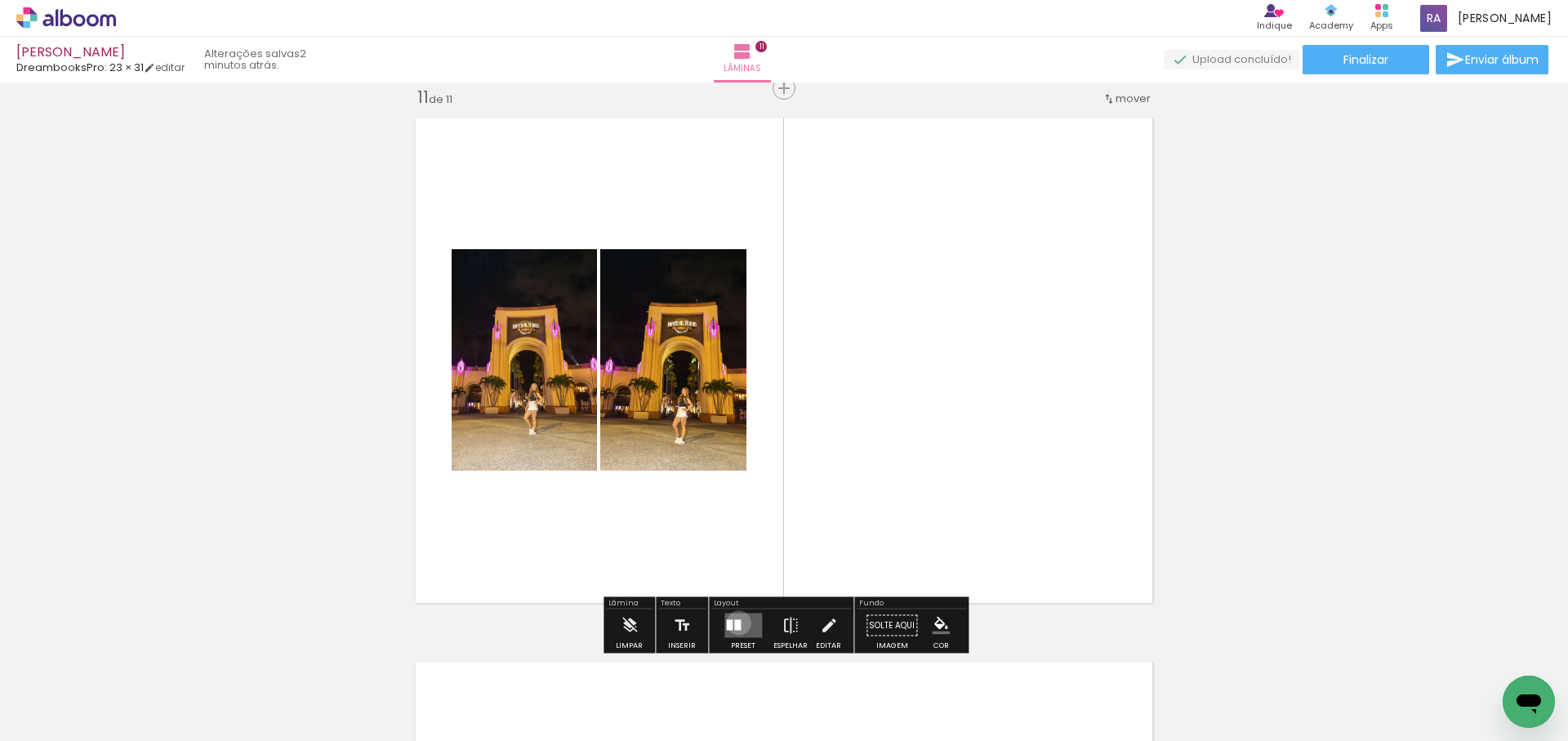
click at [735, 622] on div at bounding box center [737, 626] width 6 height 11
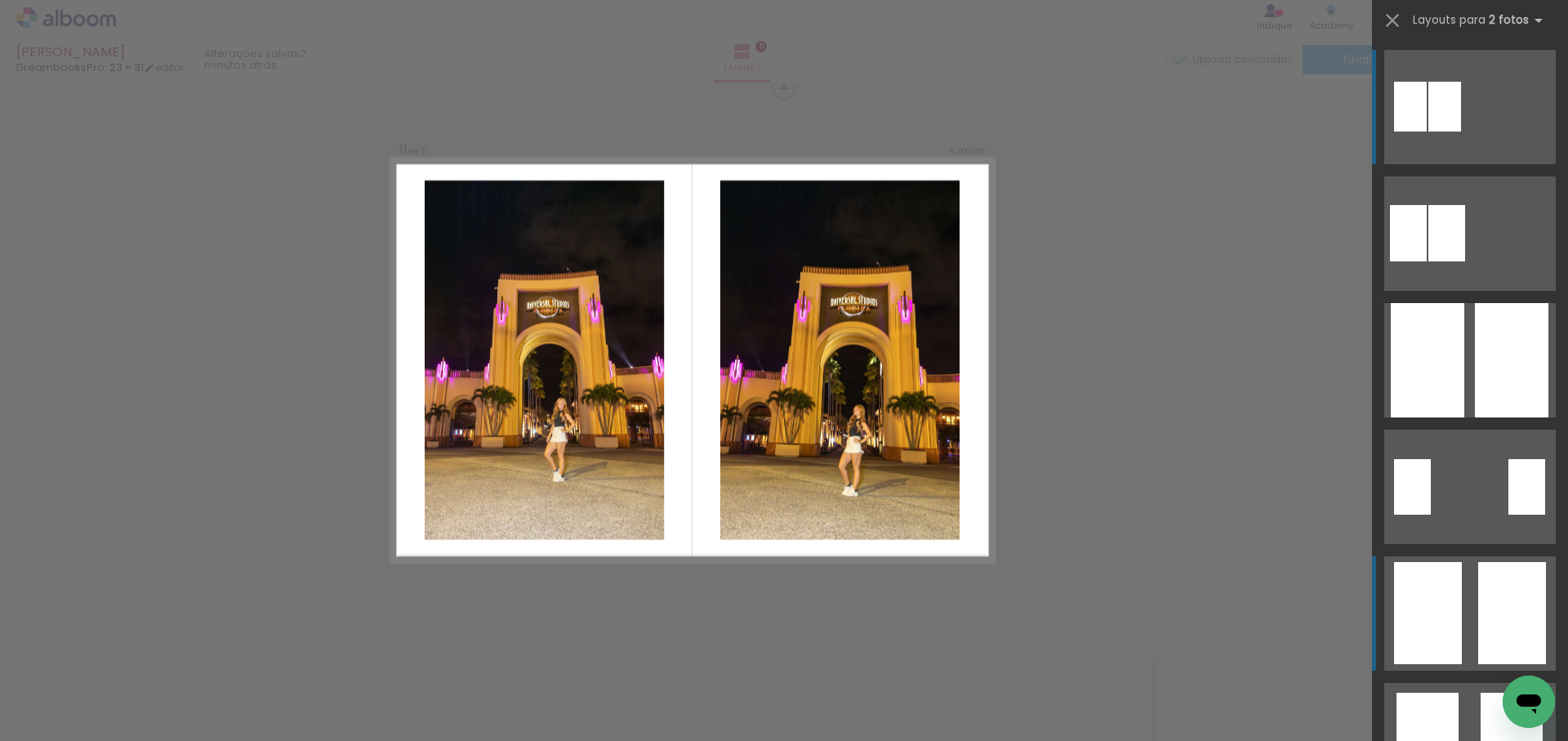
click at [1427, 262] on div at bounding box center [1408, 233] width 37 height 57
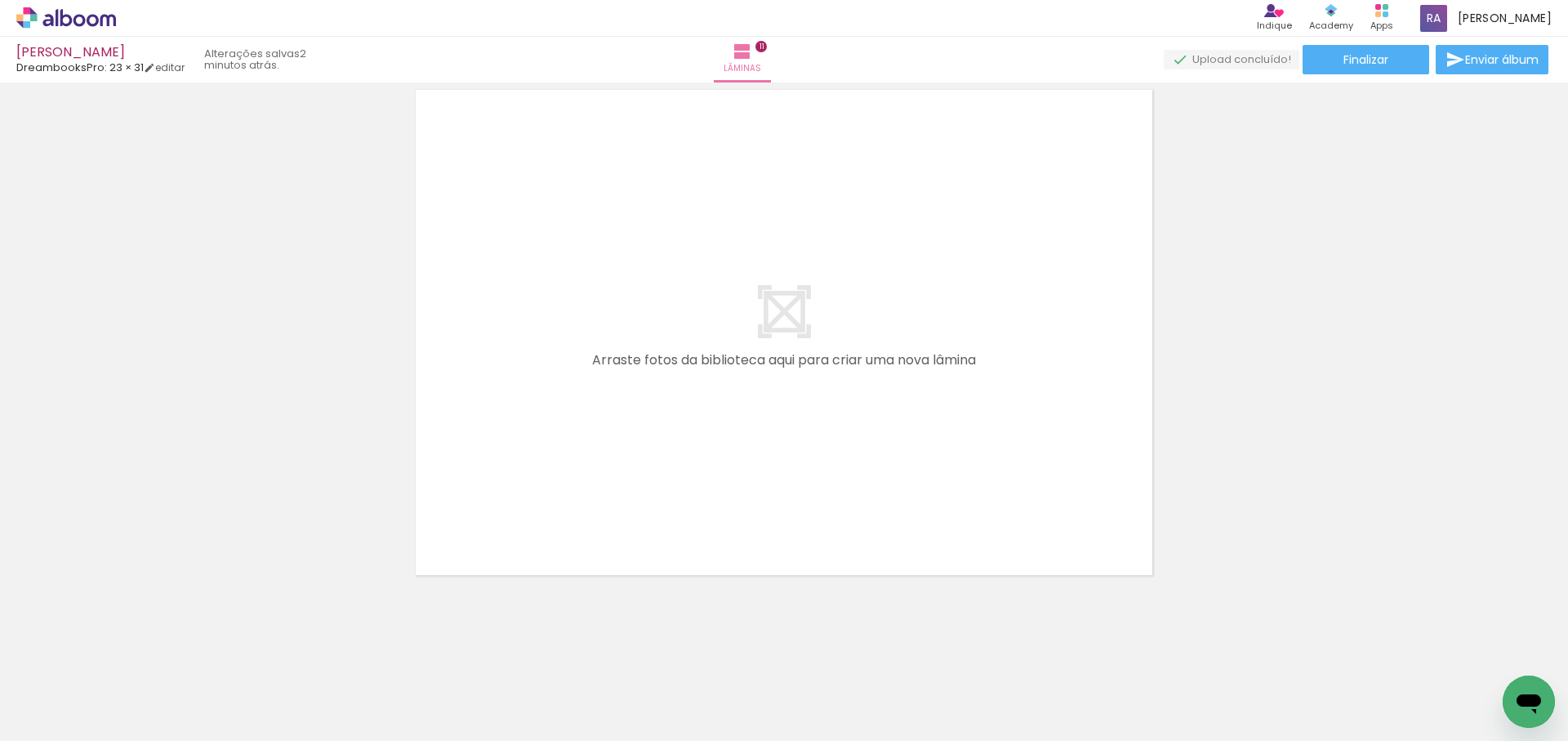
scroll to position [6037, 0]
drag, startPoint x: 730, startPoint y: 665, endPoint x: 814, endPoint y: 419, distance: 259.9
click at [814, 419] on quentale-workspace at bounding box center [784, 370] width 1568 height 741
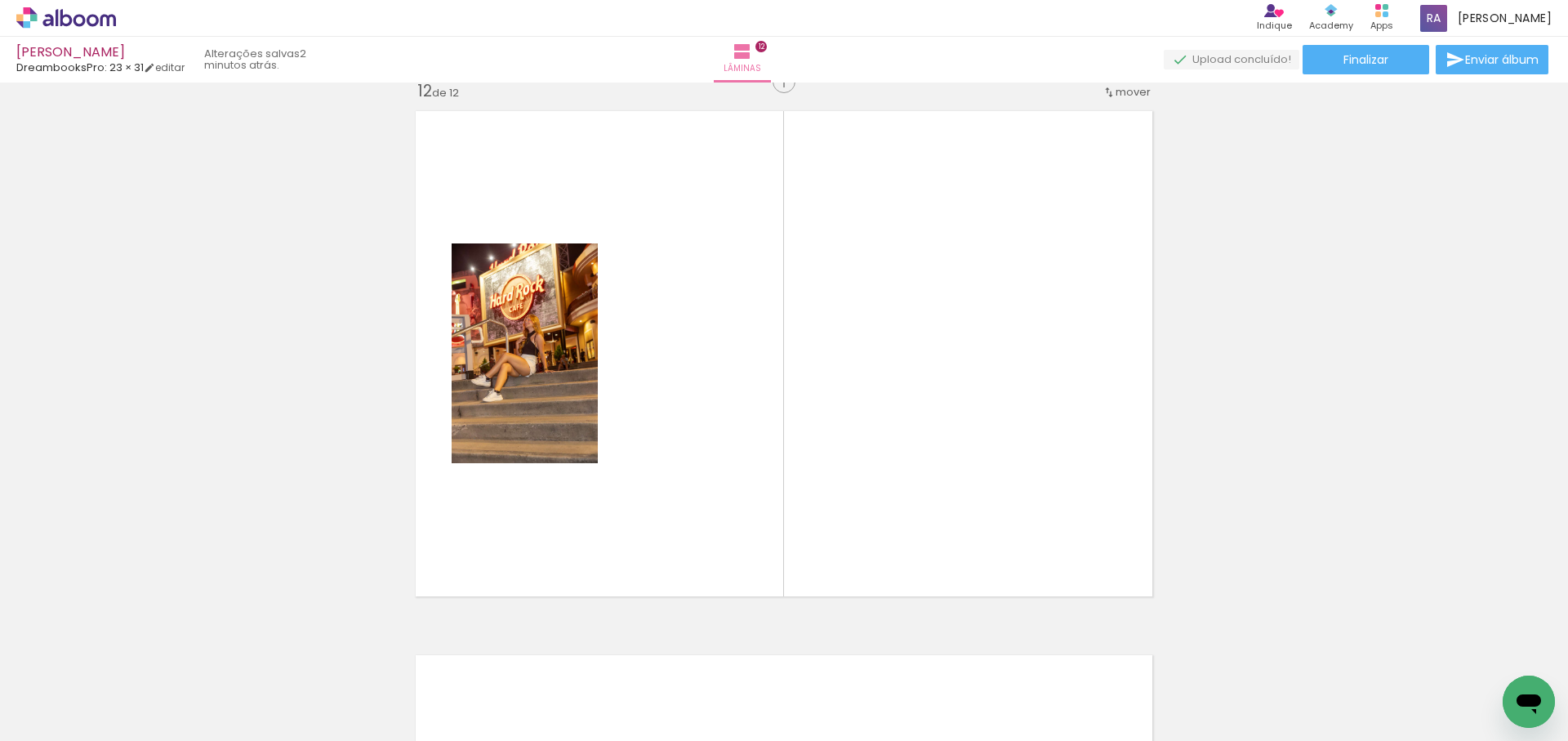
scroll to position [6006, 0]
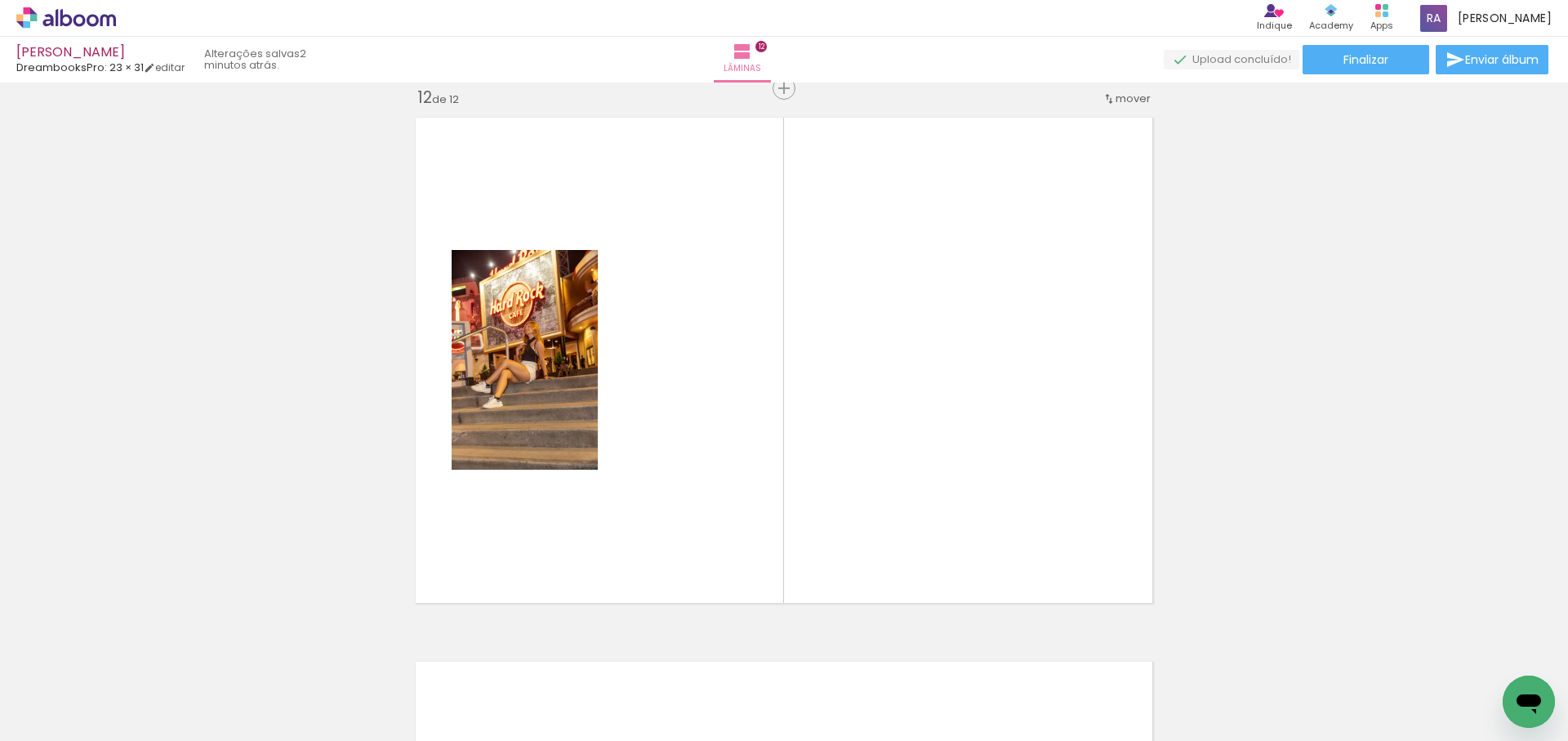
drag, startPoint x: 915, startPoint y: 448, endPoint x: 949, endPoint y: 554, distance: 111.3
click at [915, 445] on quentale-workspace at bounding box center [784, 370] width 1568 height 741
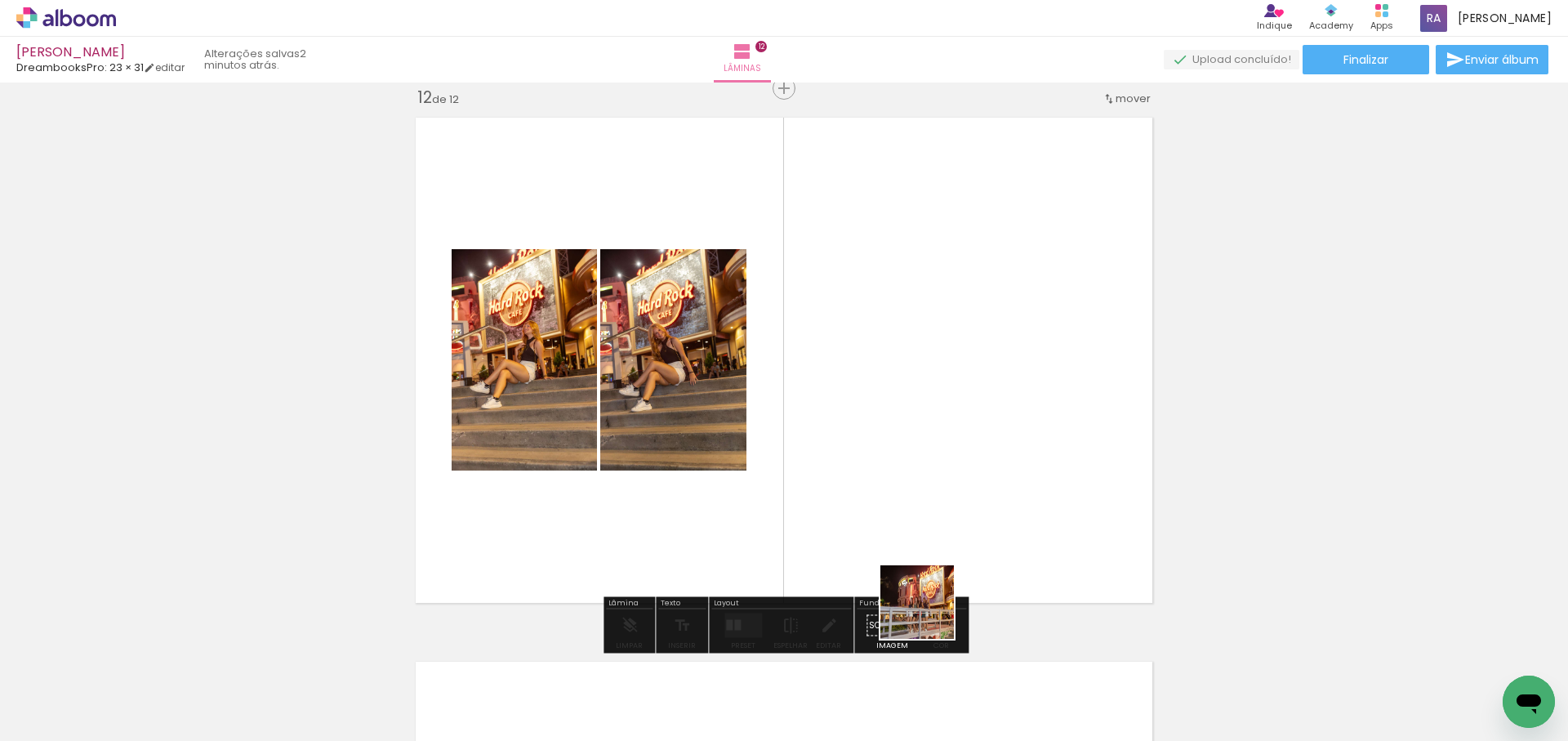
drag, startPoint x: 930, startPoint y: 614, endPoint x: 998, endPoint y: 603, distance: 68.9
click at [983, 504] on quentale-workspace at bounding box center [784, 370] width 1568 height 741
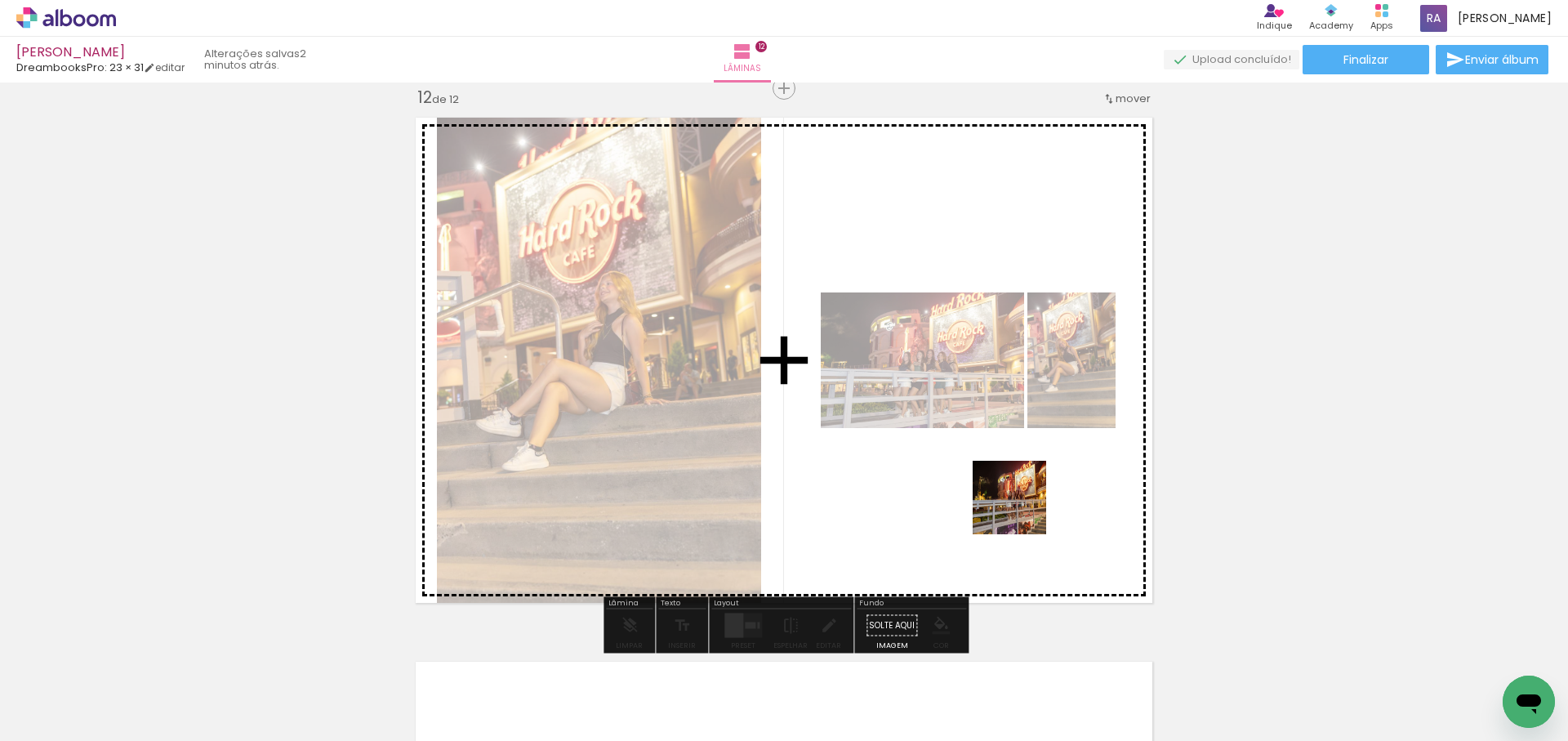
drag, startPoint x: 995, startPoint y: 676, endPoint x: 1031, endPoint y: 445, distance: 233.8
click at [1031, 445] on quentale-workspace at bounding box center [784, 370] width 1568 height 741
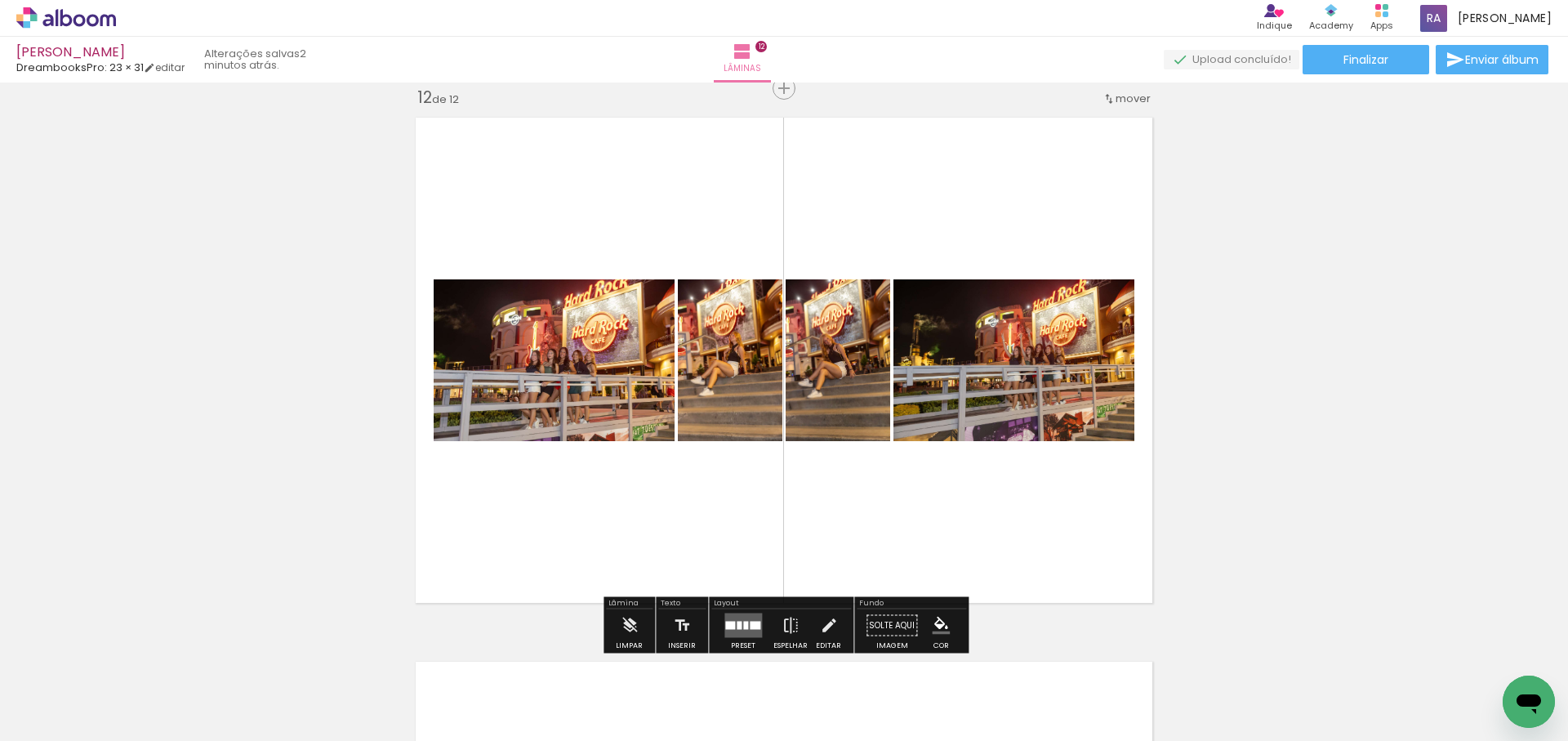
click at [744, 623] on div at bounding box center [745, 625] width 4 height 8
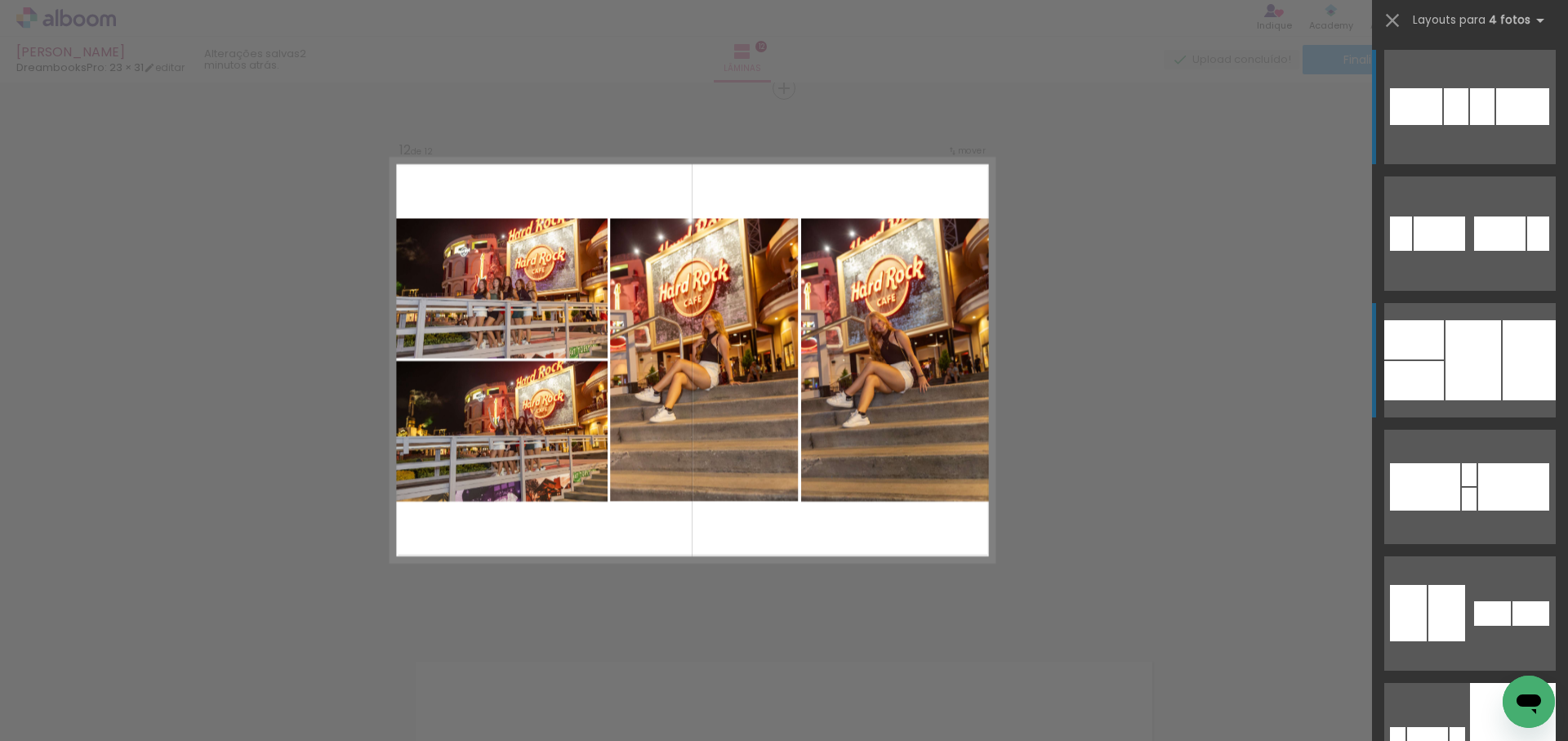
click at [1528, 386] on div at bounding box center [1529, 360] width 53 height 80
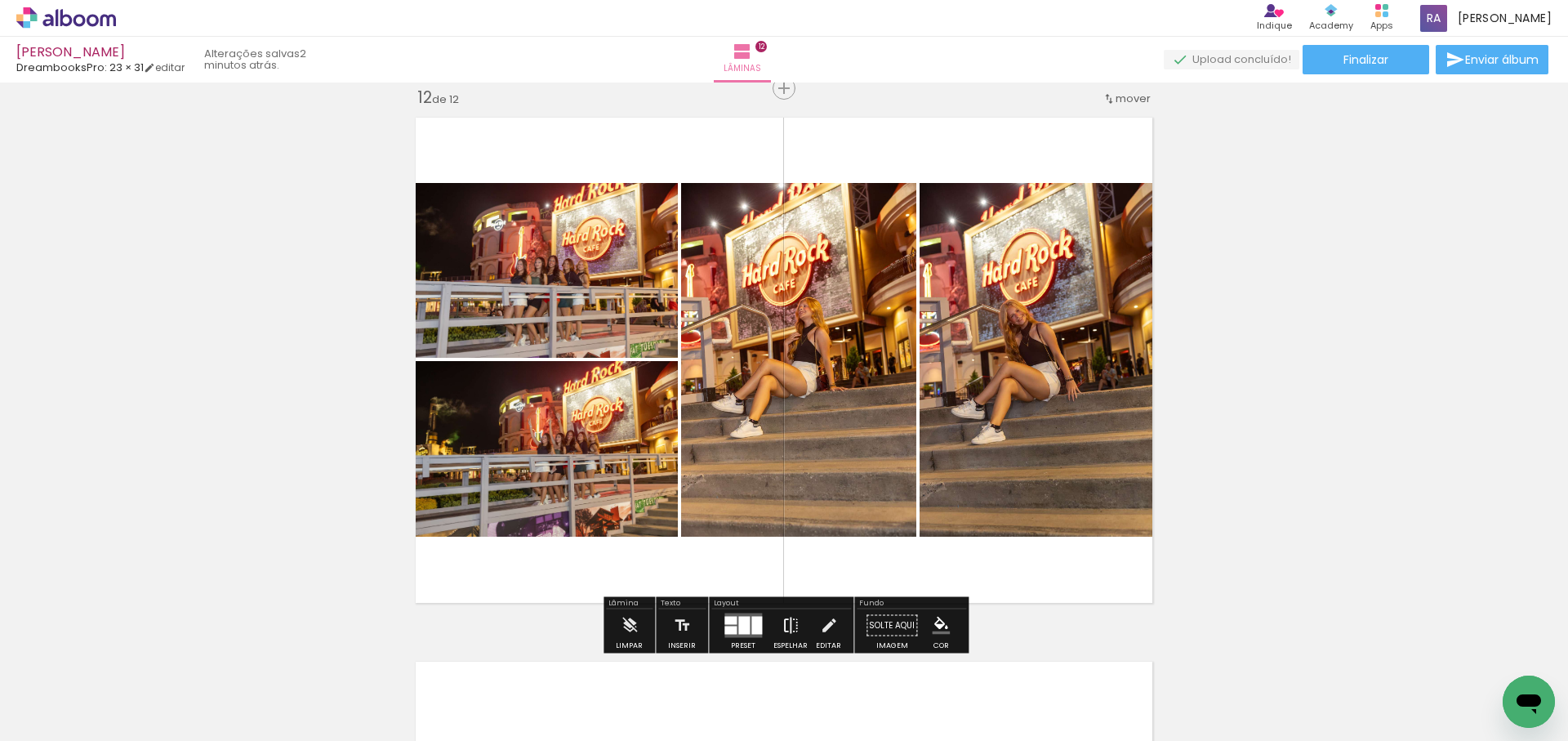
click at [787, 623] on iron-icon at bounding box center [790, 626] width 18 height 32
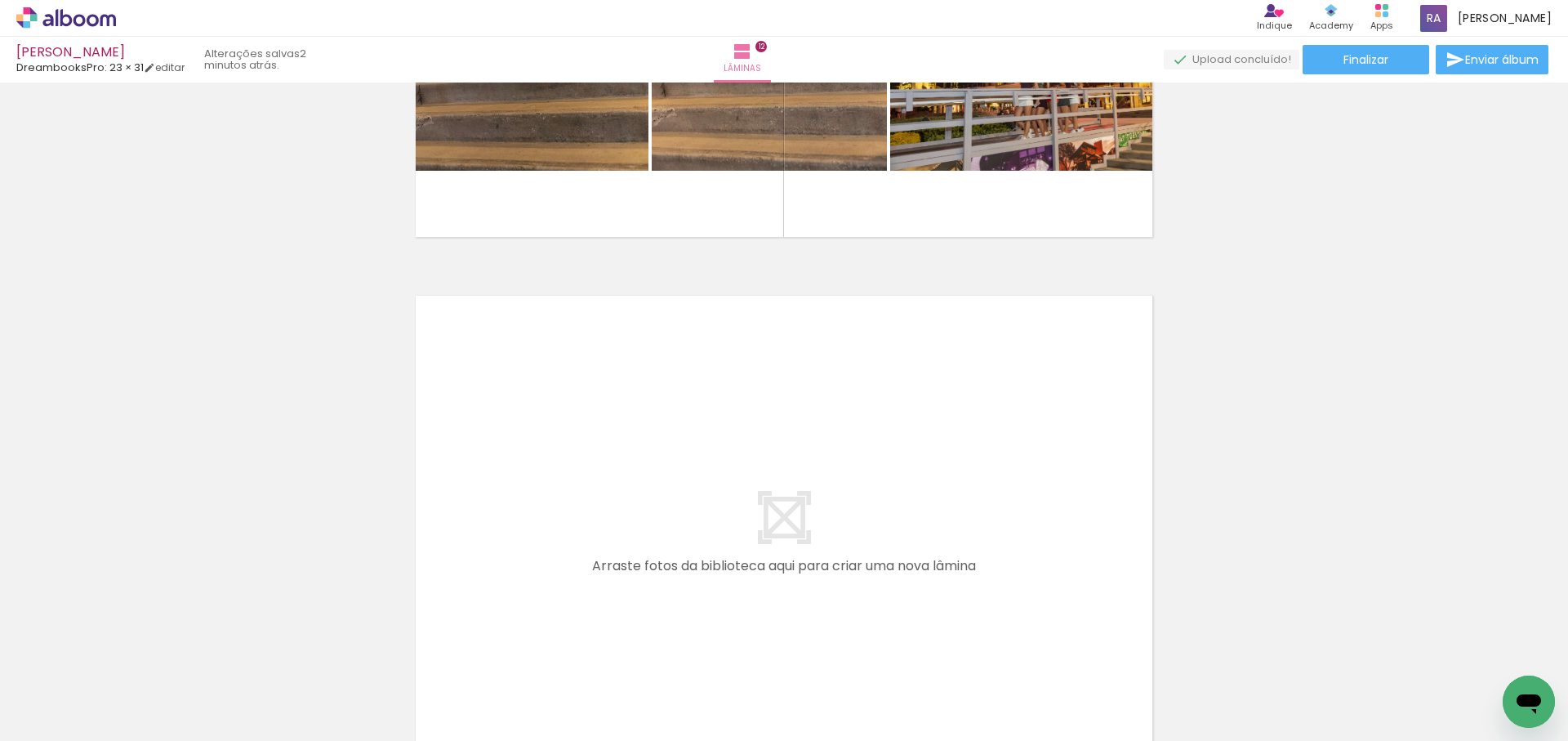
scroll to position [0, 0]
click at [33, 713] on iron-icon at bounding box center [23, 719] width 20 height 20
click at [0, 0] on input "file" at bounding box center [0, 0] width 0 height 0
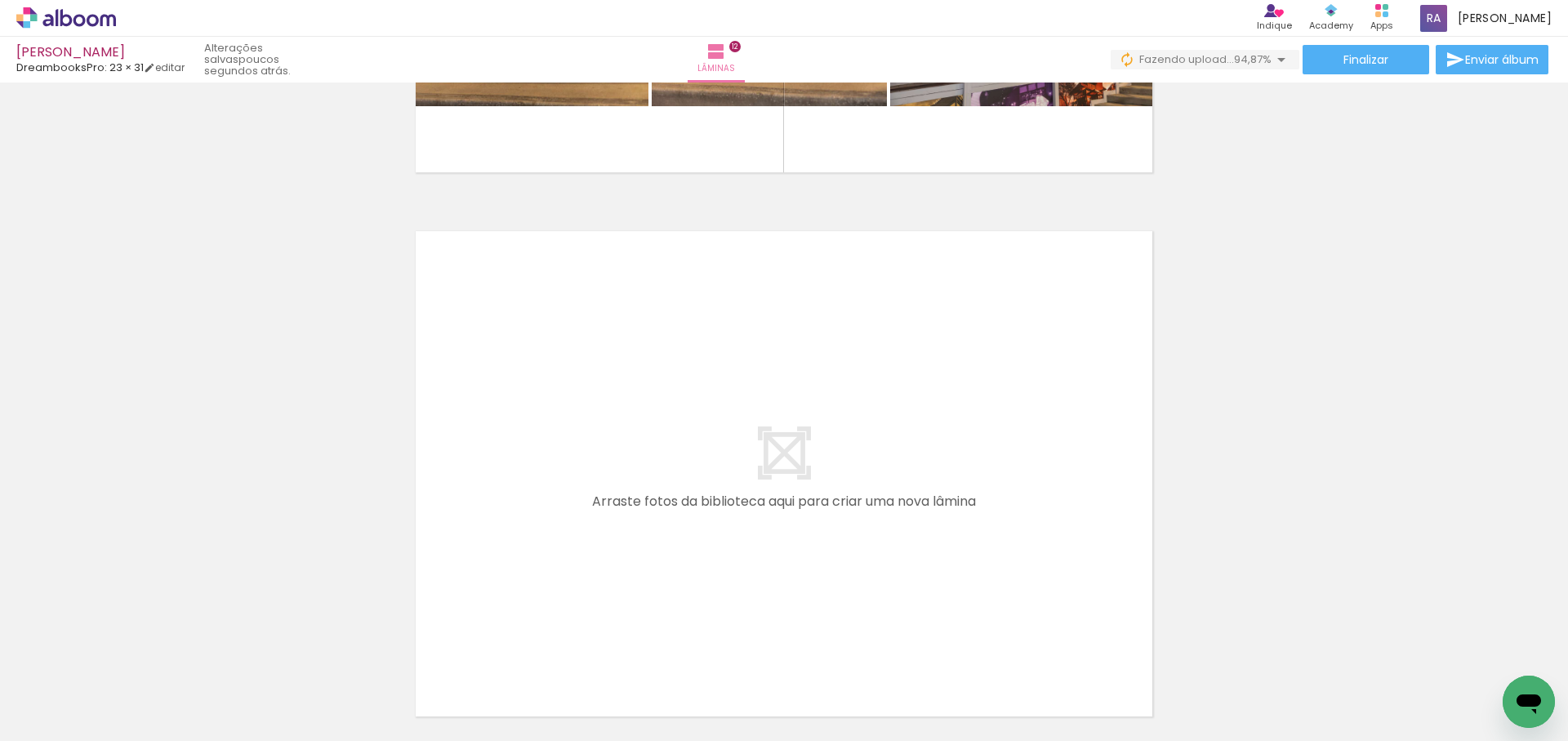
scroll to position [0, 2138]
drag, startPoint x: 1327, startPoint y: 687, endPoint x: 969, endPoint y: 513, distance: 398.0
click at [969, 513] on quentale-workspace at bounding box center [784, 370] width 1568 height 741
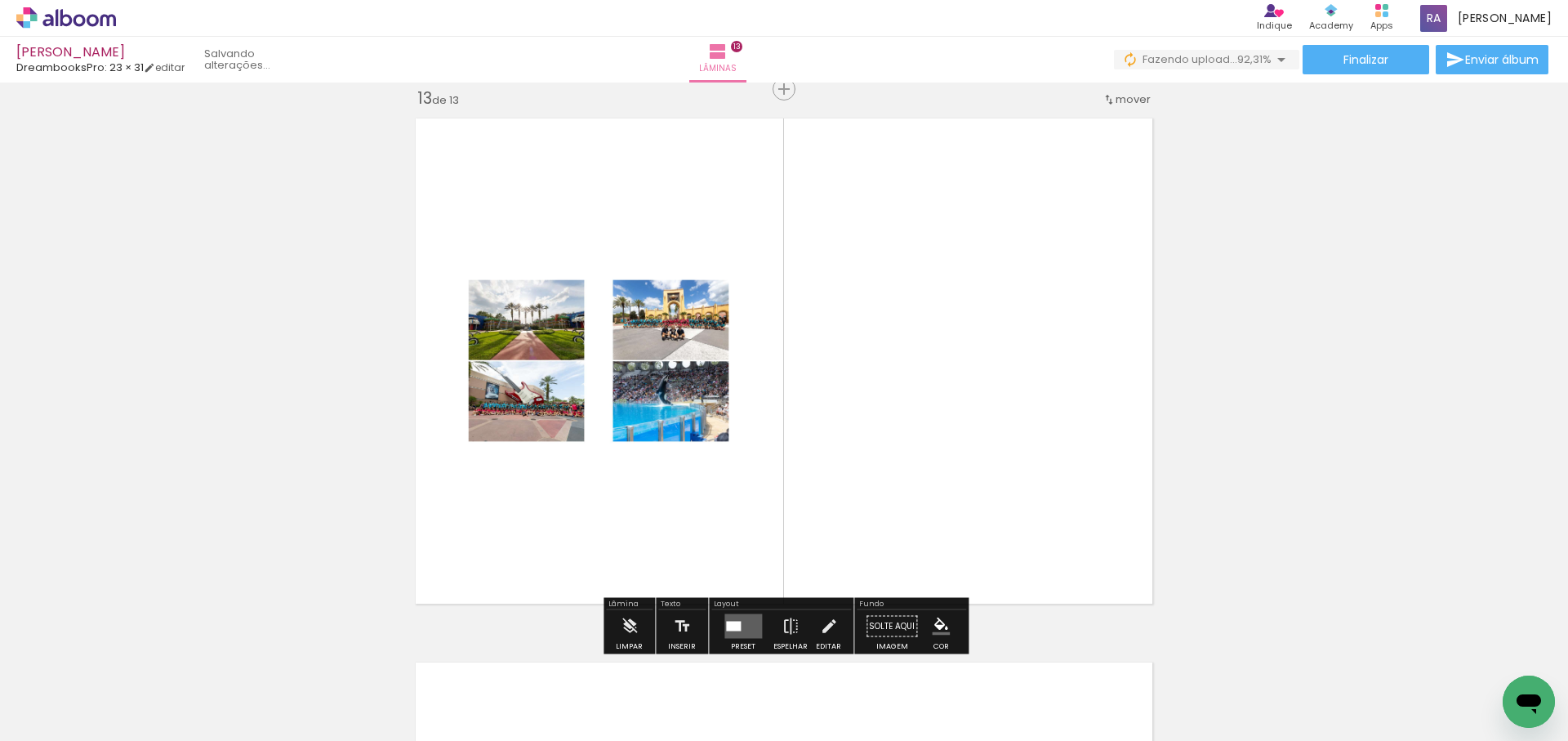
scroll to position [6550, 0]
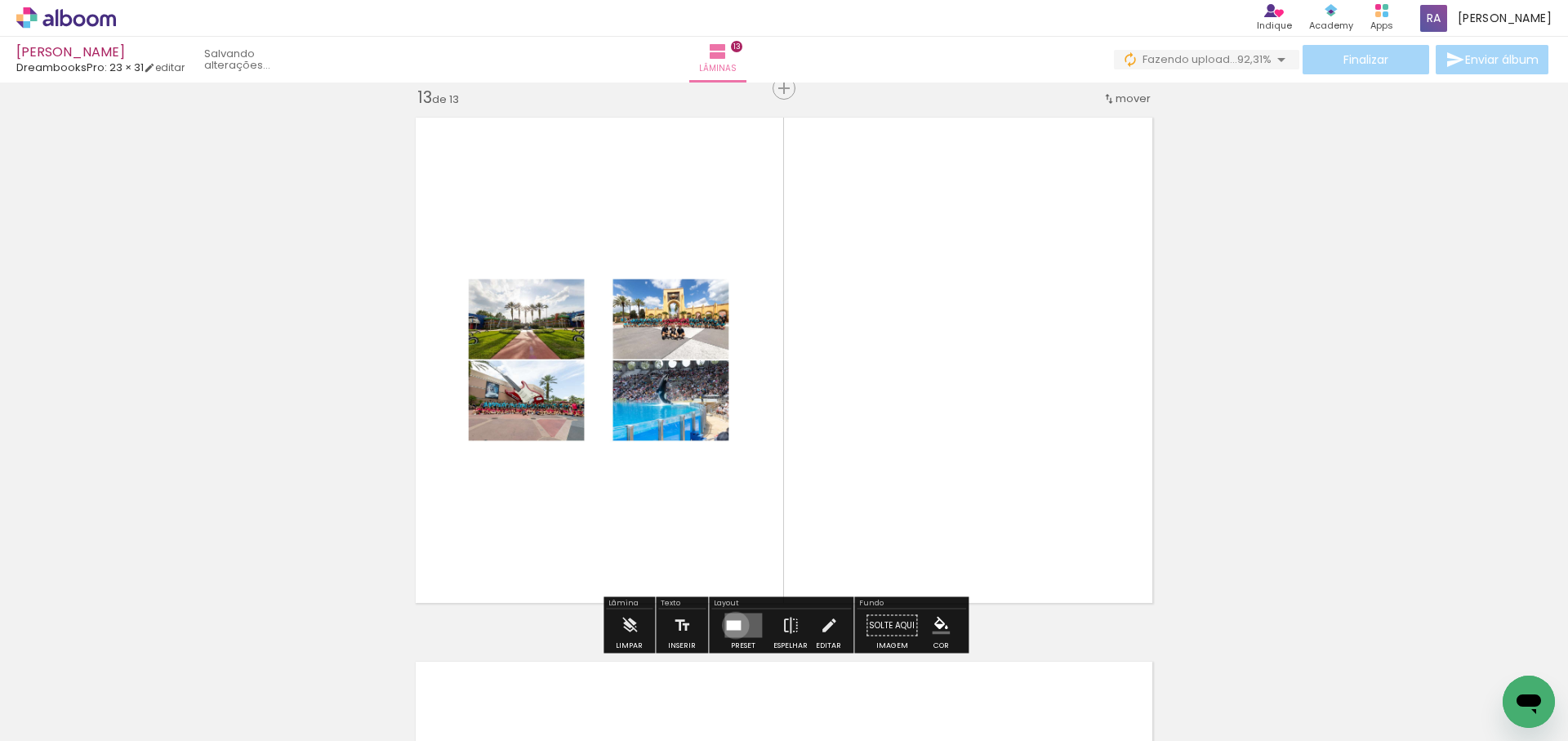
click at [732, 625] on div at bounding box center [734, 625] width 14 height 10
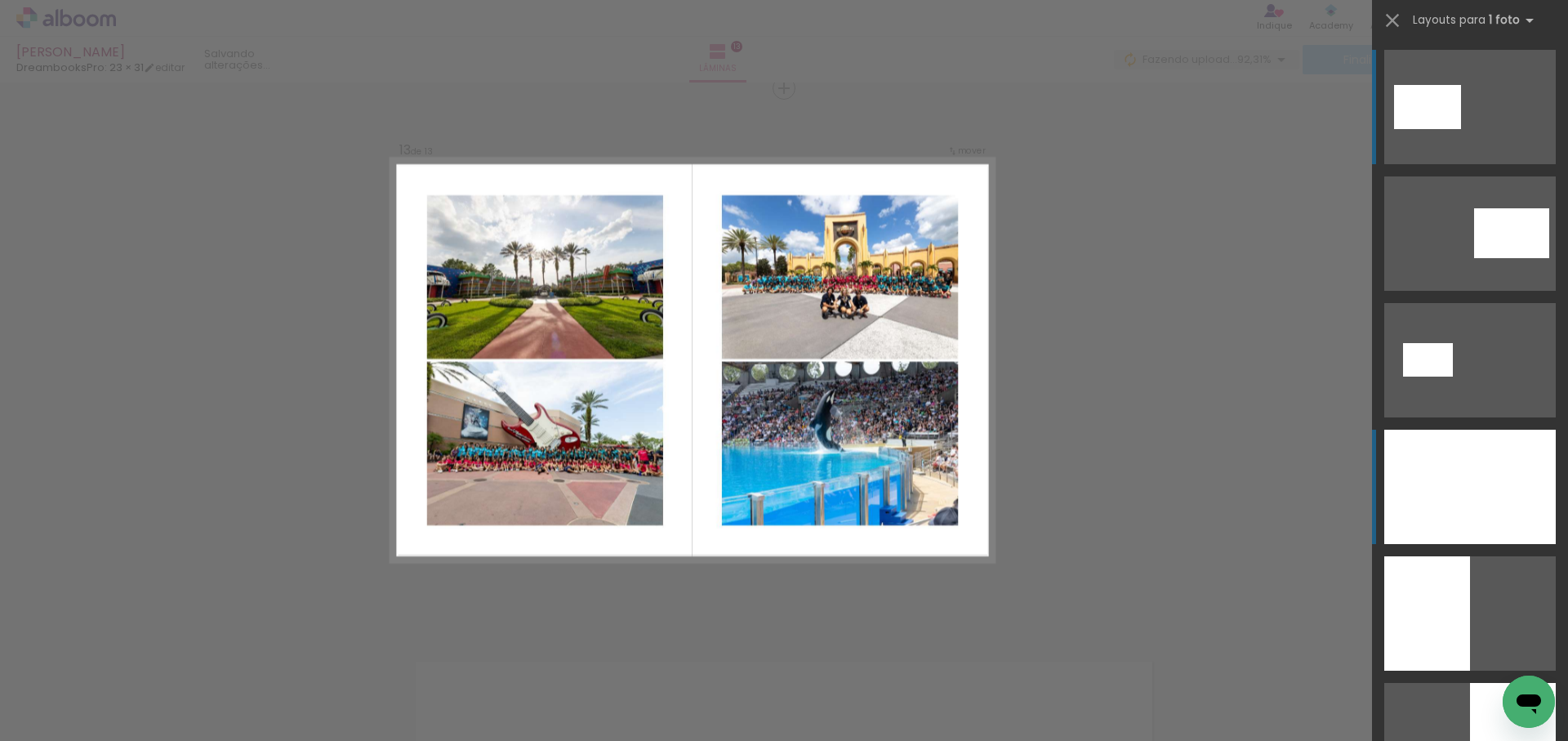
click at [1508, 499] on div at bounding box center [1470, 487] width 172 height 114
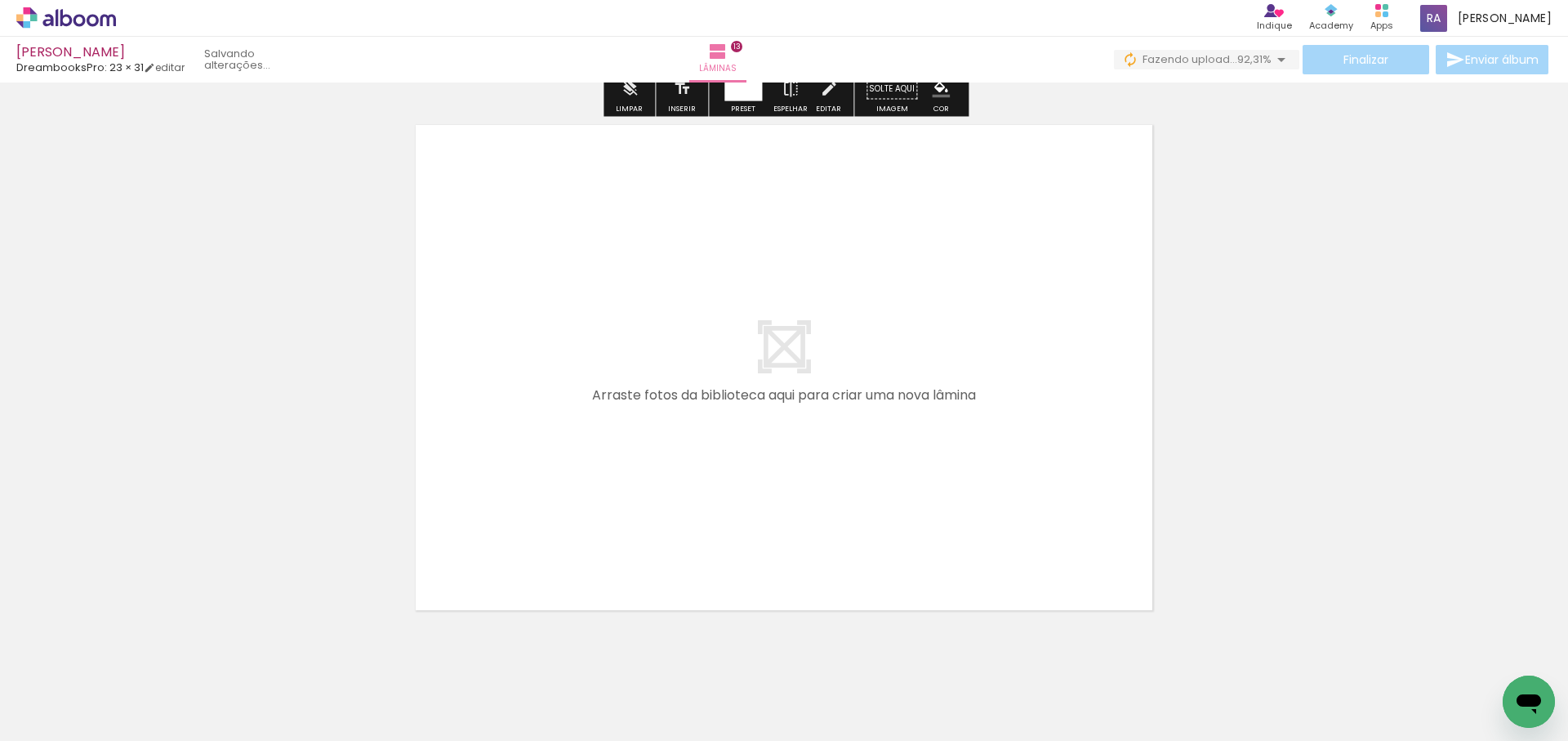
scroll to position [7125, 0]
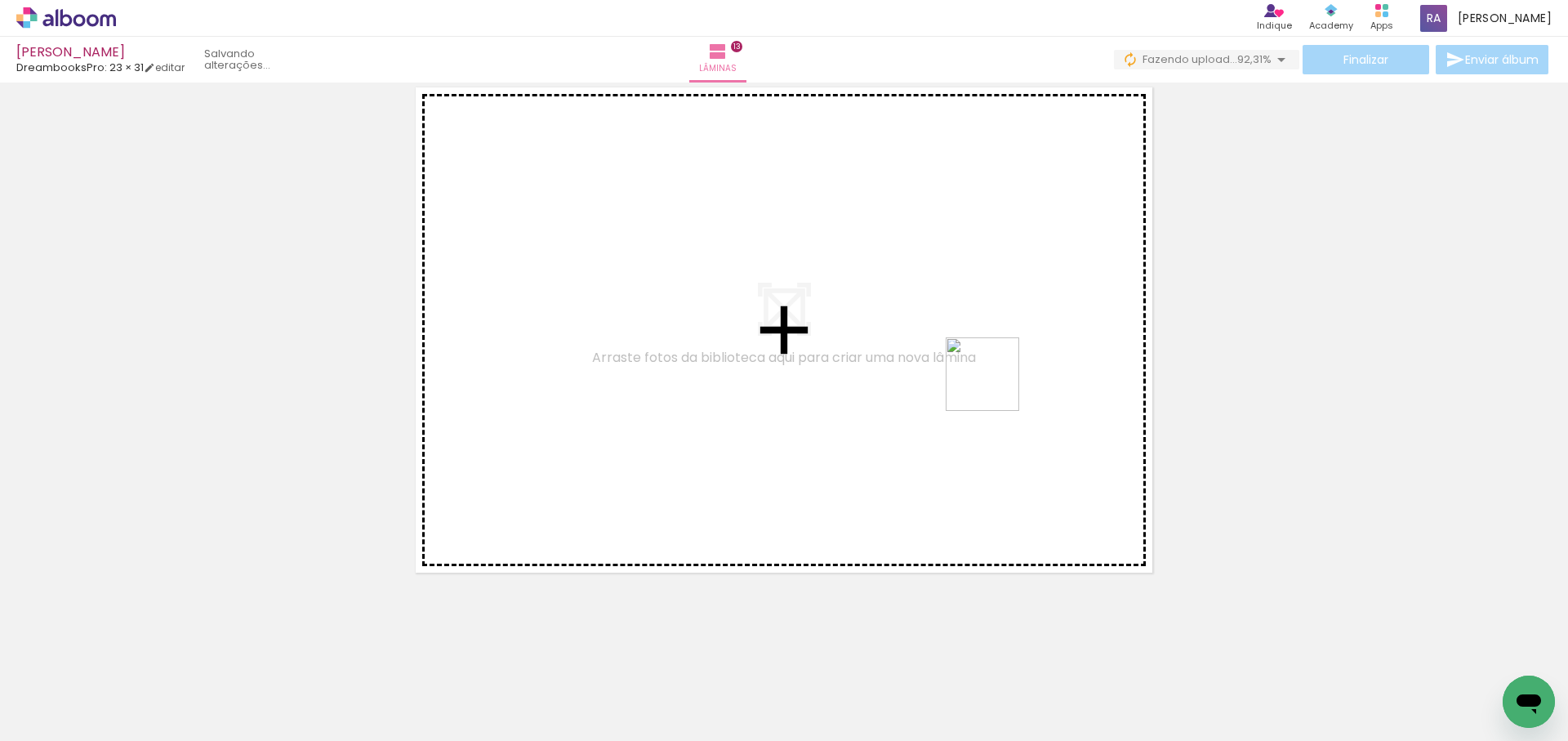
drag, startPoint x: 995, startPoint y: 387, endPoint x: 957, endPoint y: 369, distance: 42.0
click at [960, 362] on quentale-workspace at bounding box center [784, 370] width 1568 height 741
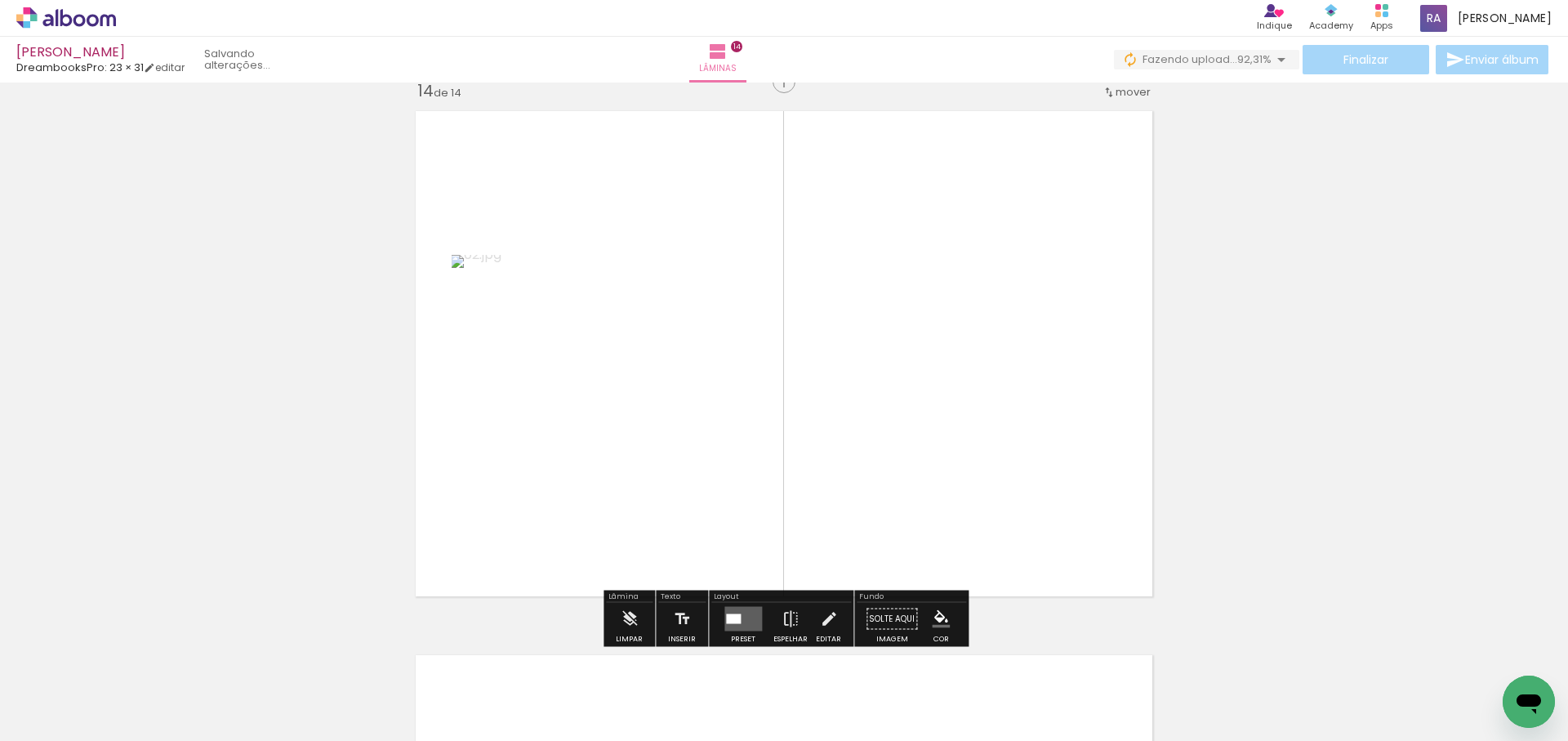
scroll to position [7095, 0]
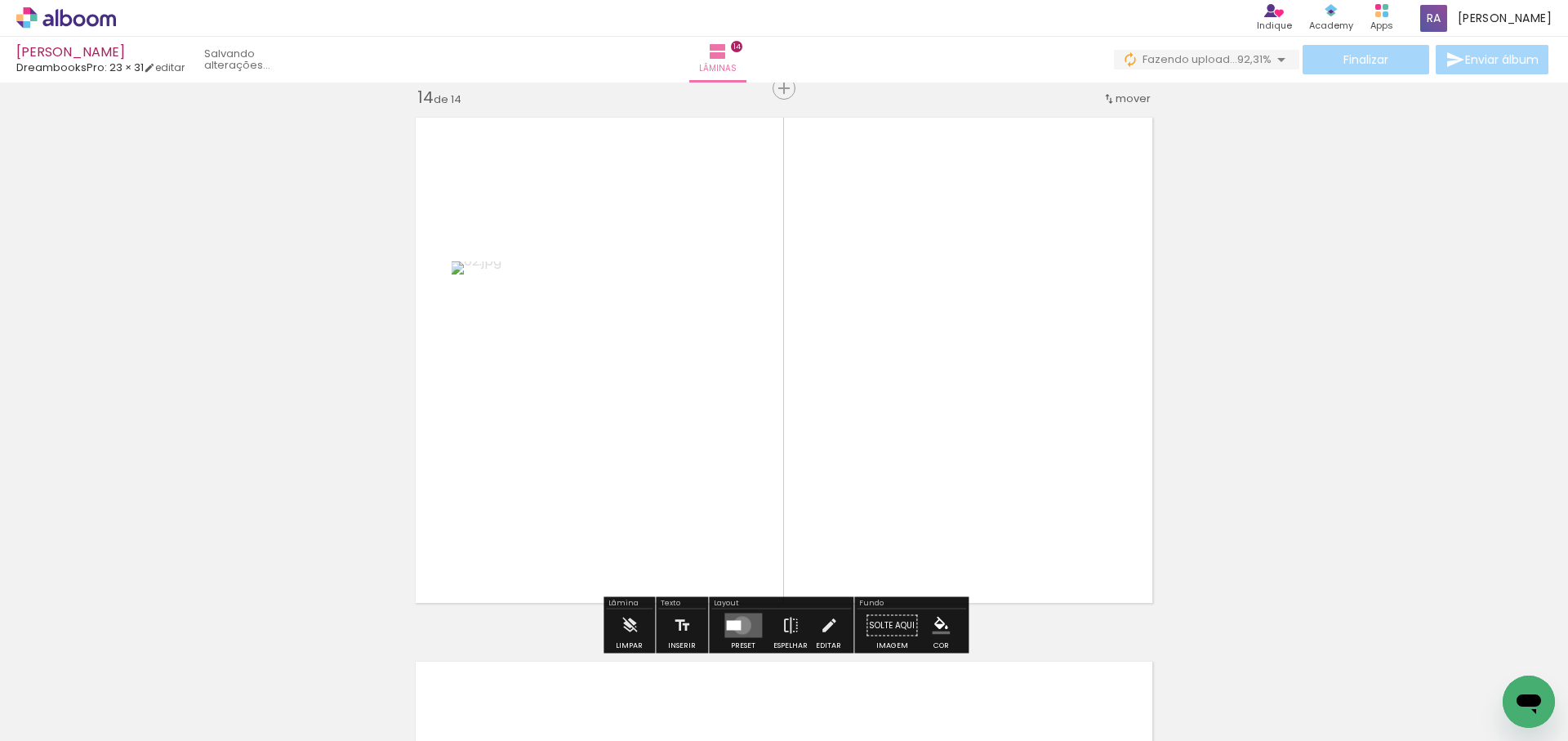
click at [738, 625] on quentale-layouter at bounding box center [744, 625] width 38 height 24
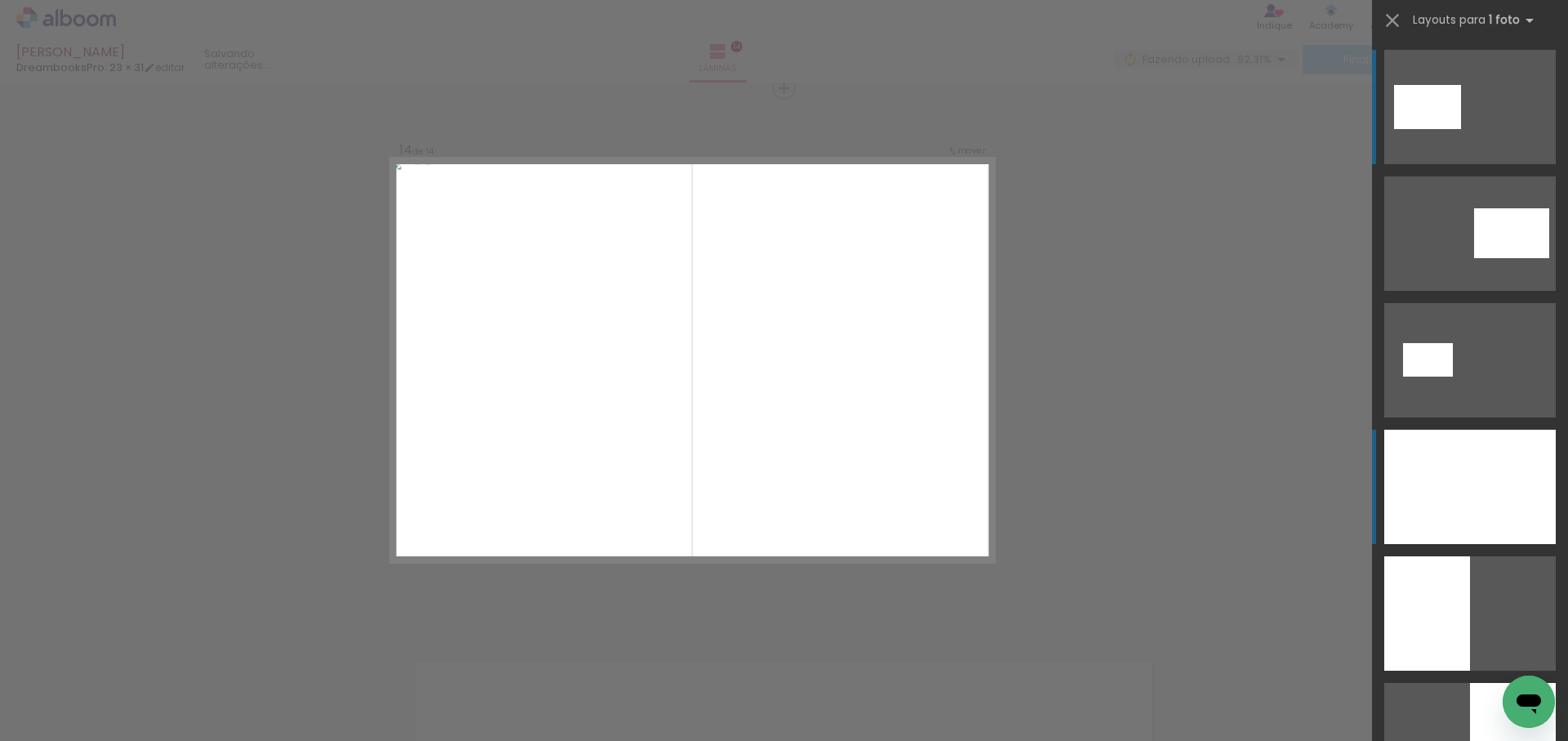
click at [1463, 489] on div at bounding box center [1470, 487] width 172 height 114
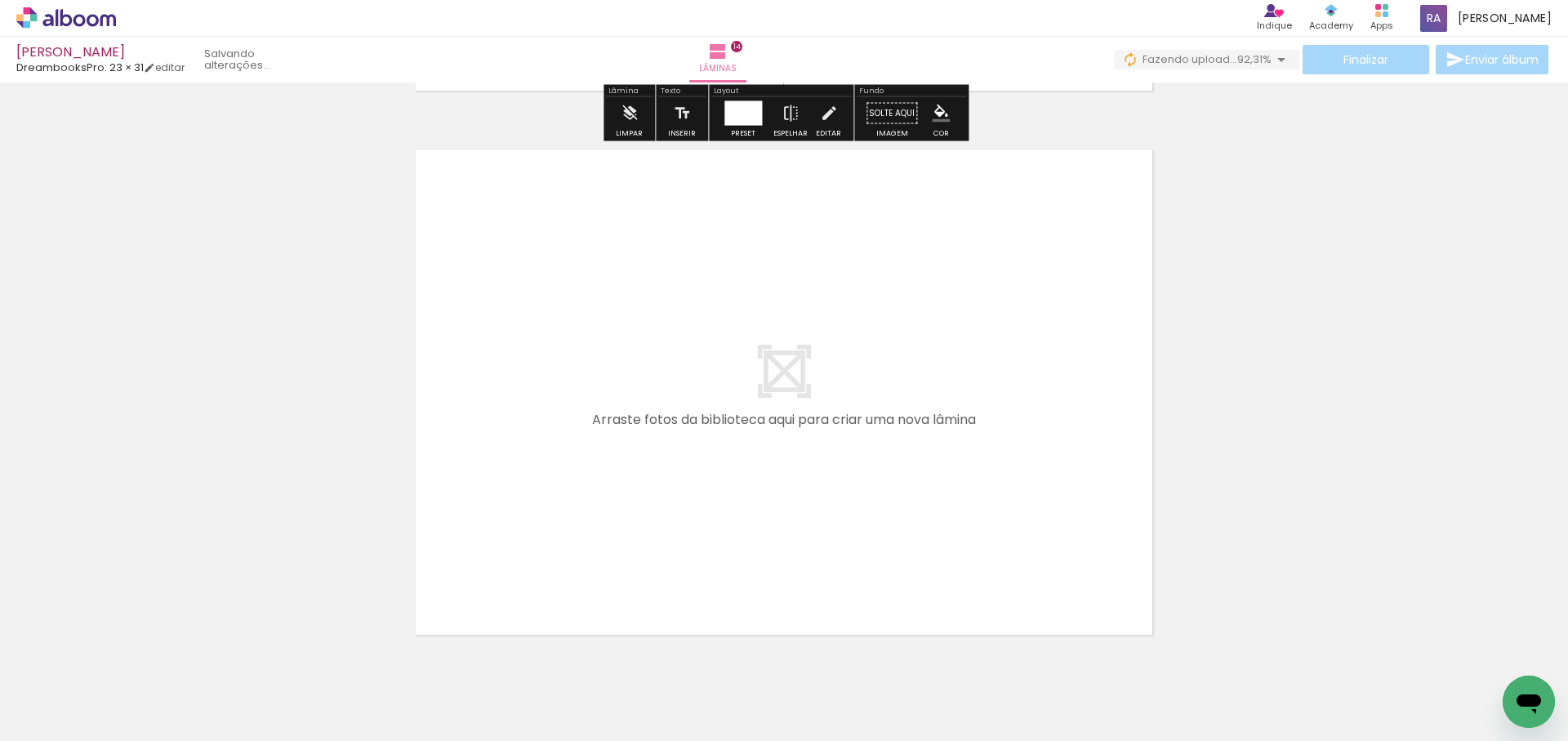
scroll to position [7669, 0]
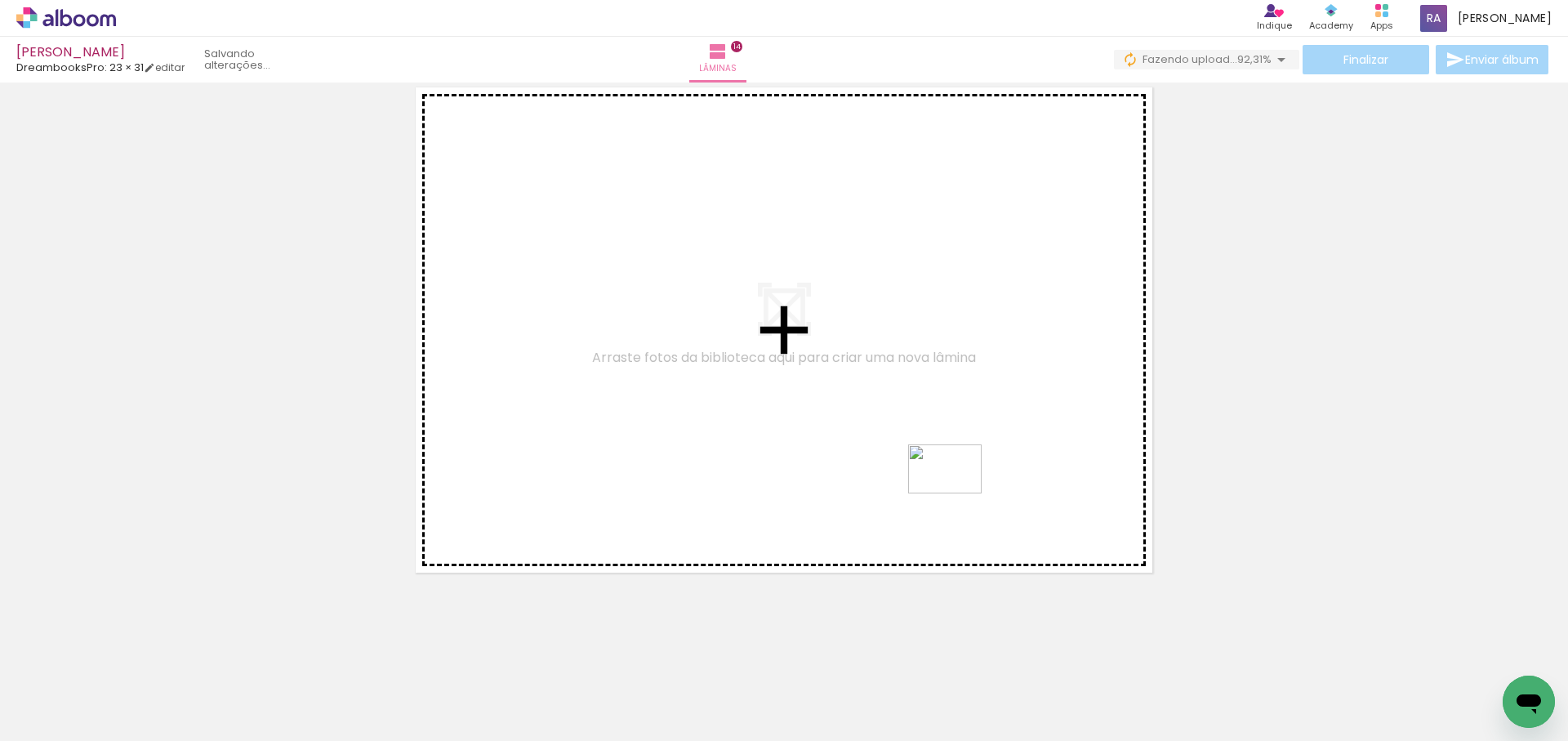
drag, startPoint x: 1467, startPoint y: 679, endPoint x: 958, endPoint y: 494, distance: 541.6
click at [958, 494] on quentale-workspace at bounding box center [784, 370] width 1568 height 741
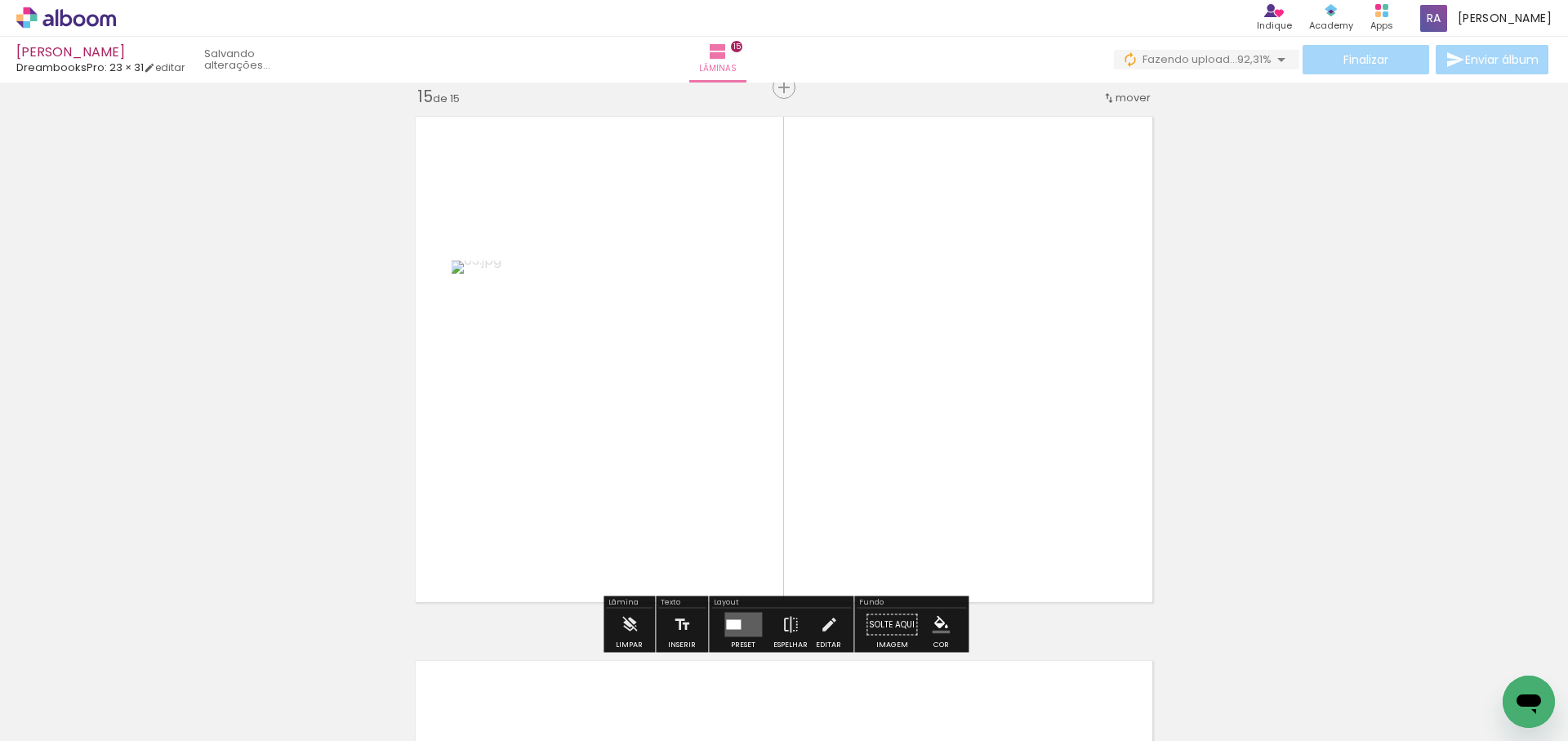
scroll to position [7639, 0]
click at [735, 623] on div at bounding box center [734, 625] width 14 height 10
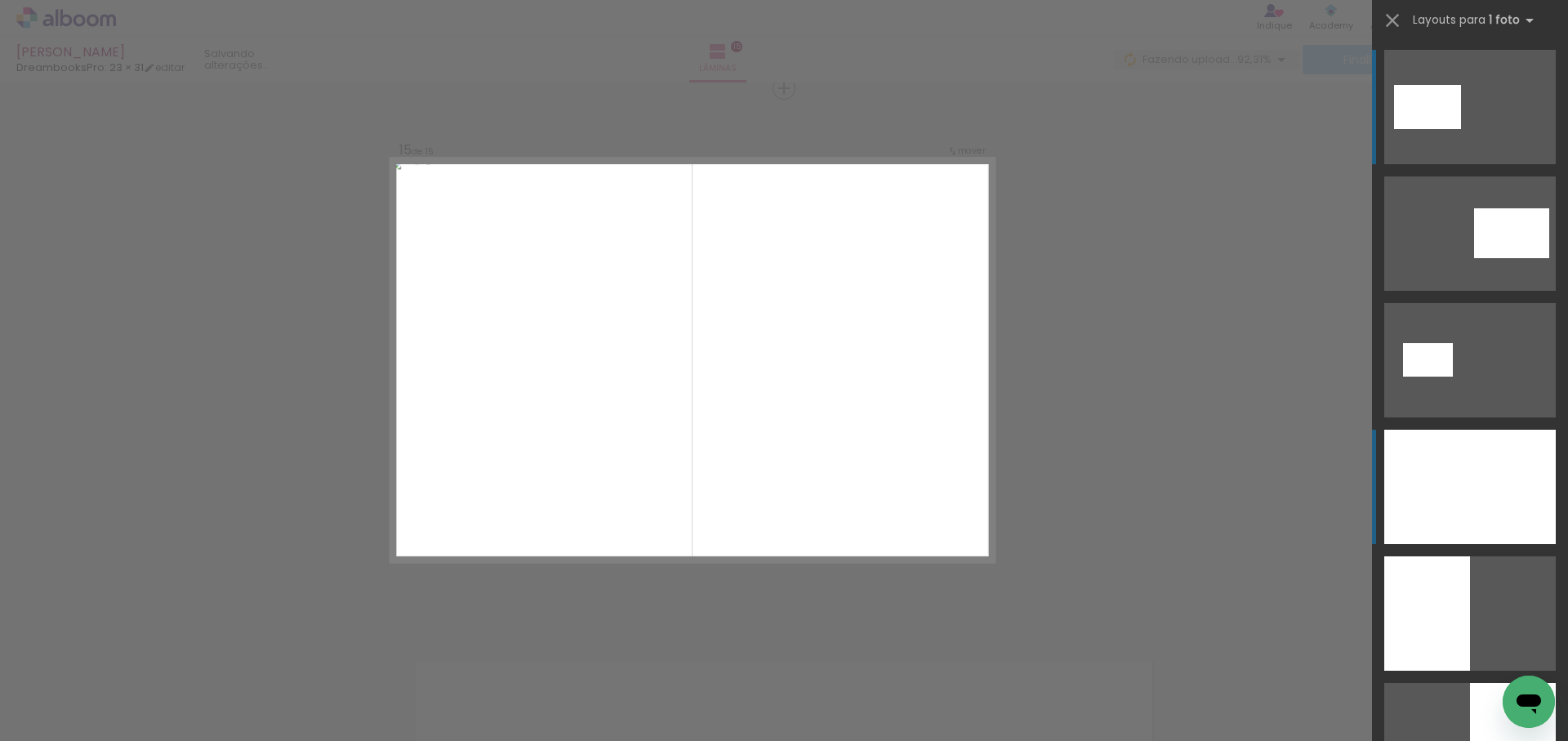
click at [1453, 500] on div at bounding box center [1470, 487] width 172 height 114
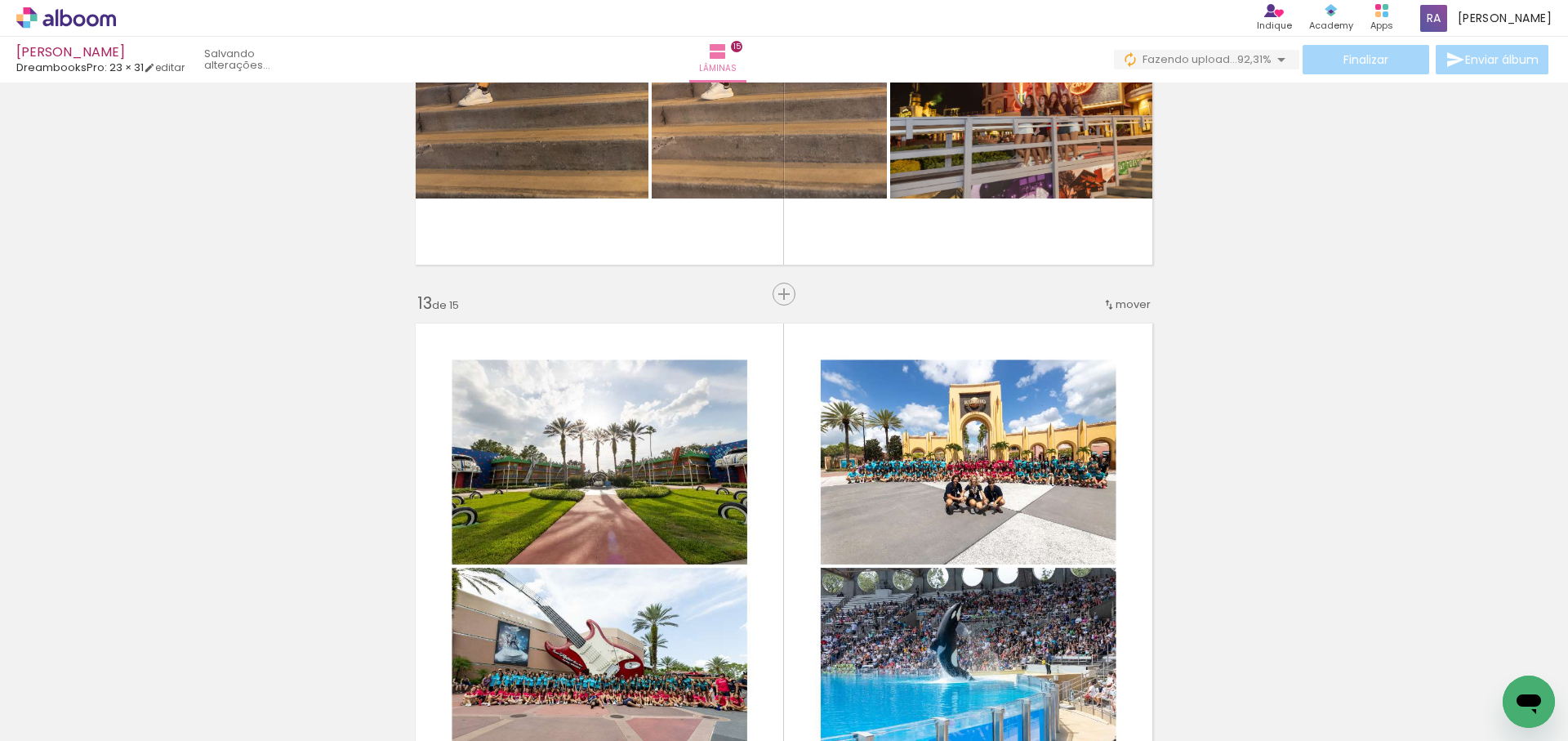
scroll to position [6327, 0]
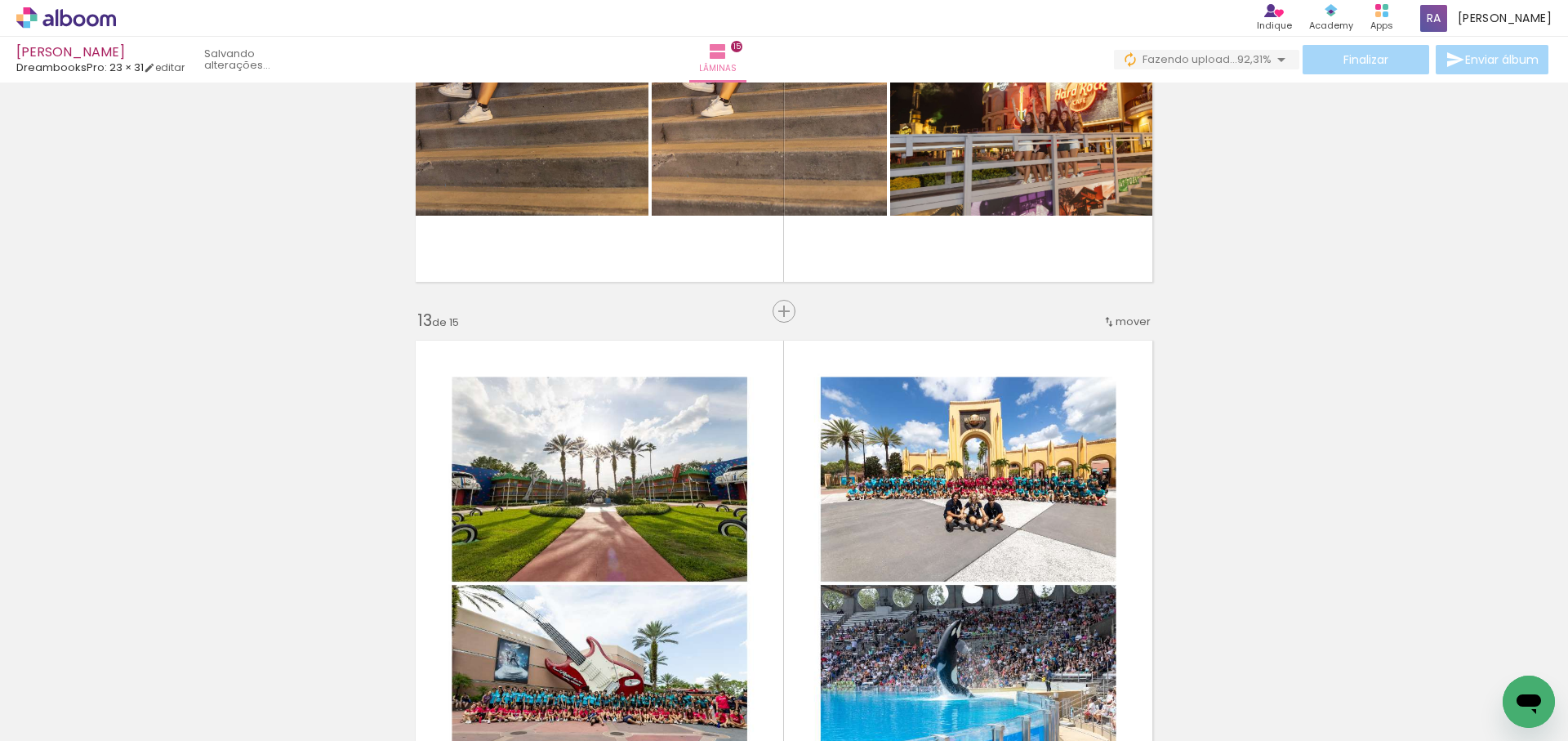
click at [1120, 335] on div "mover" at bounding box center [1127, 322] width 49 height 27
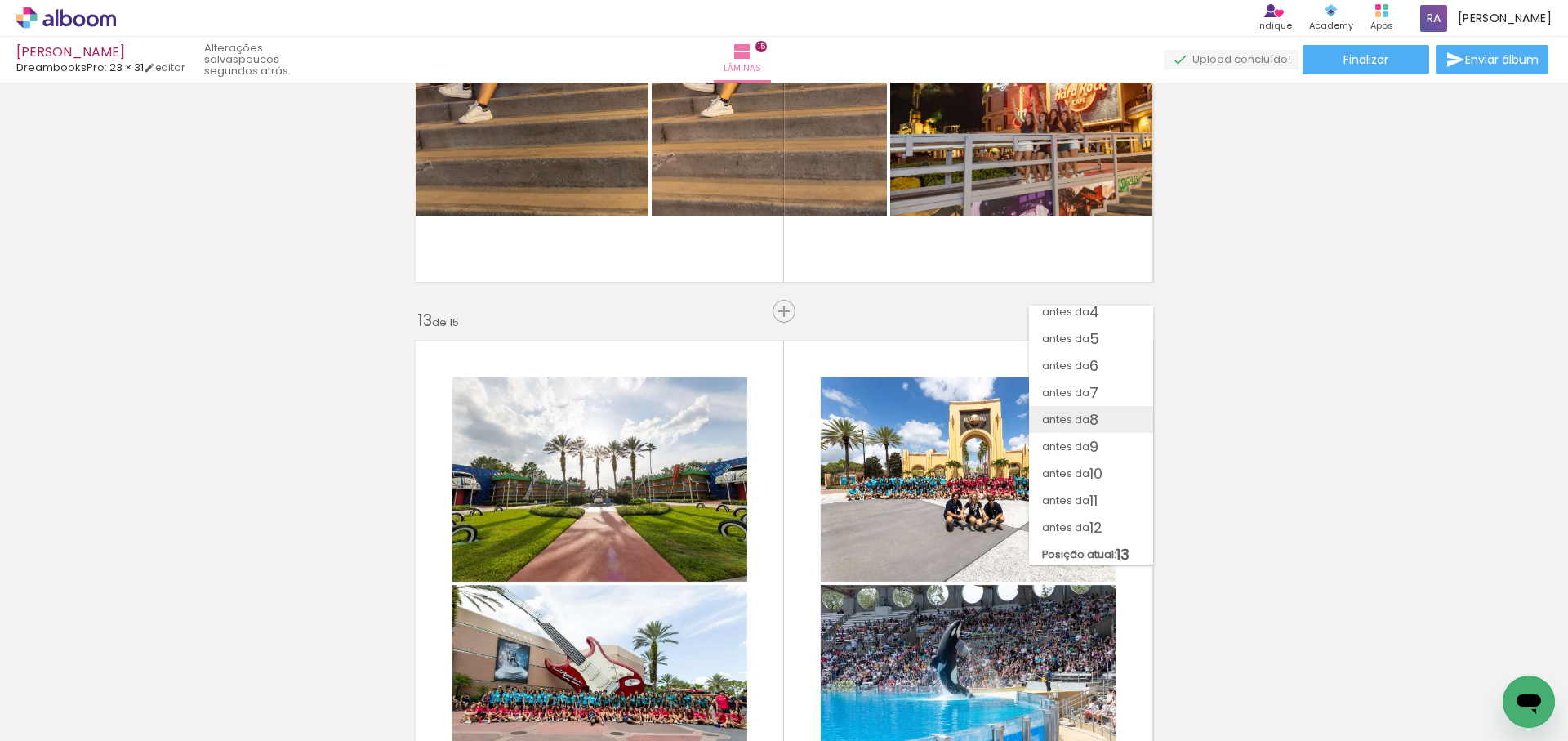
scroll to position [91, 0]
click at [1079, 363] on span "antes da" at bounding box center [1065, 363] width 48 height 27
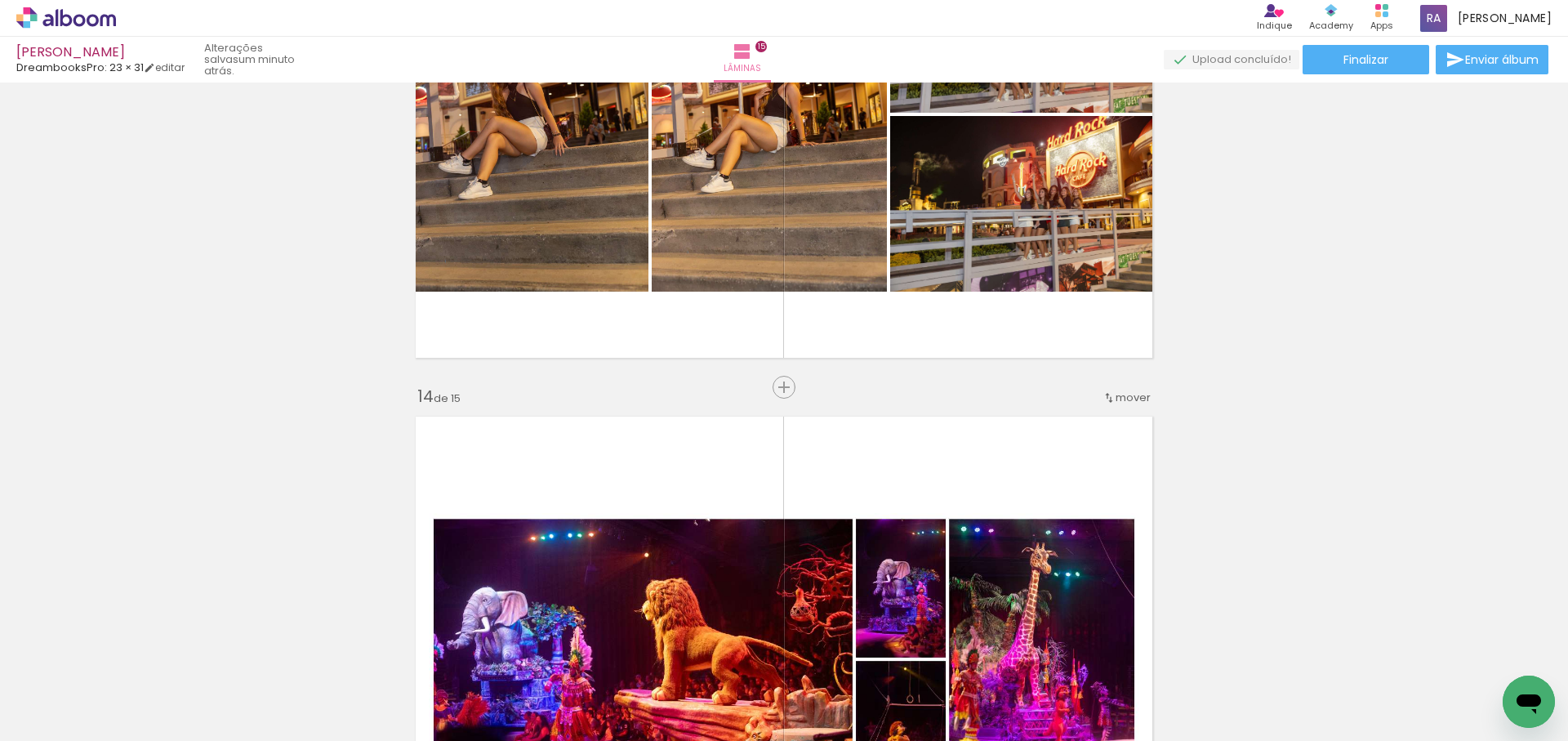
scroll to position [6794, 0]
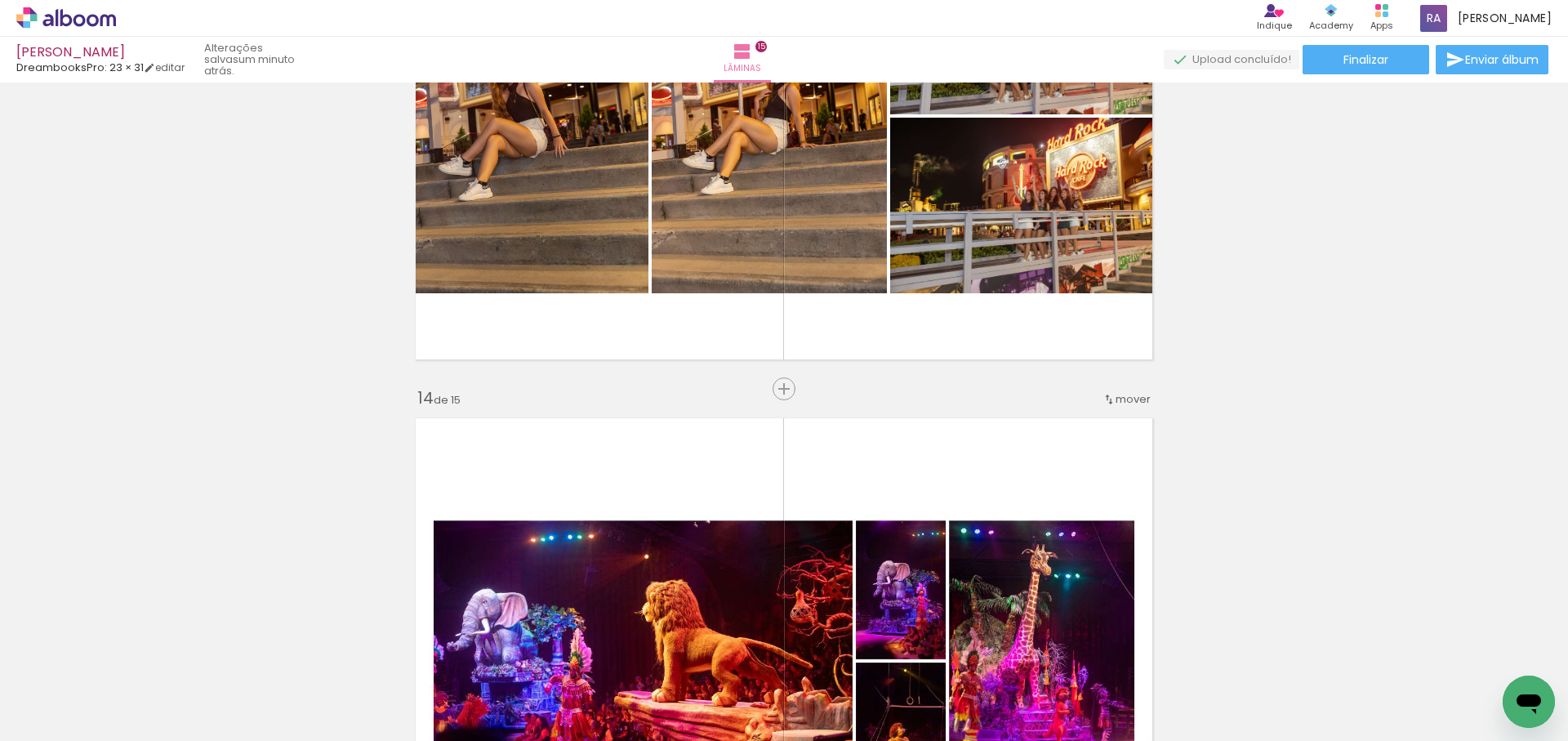
click at [1127, 397] on span "mover" at bounding box center [1133, 398] width 35 height 15
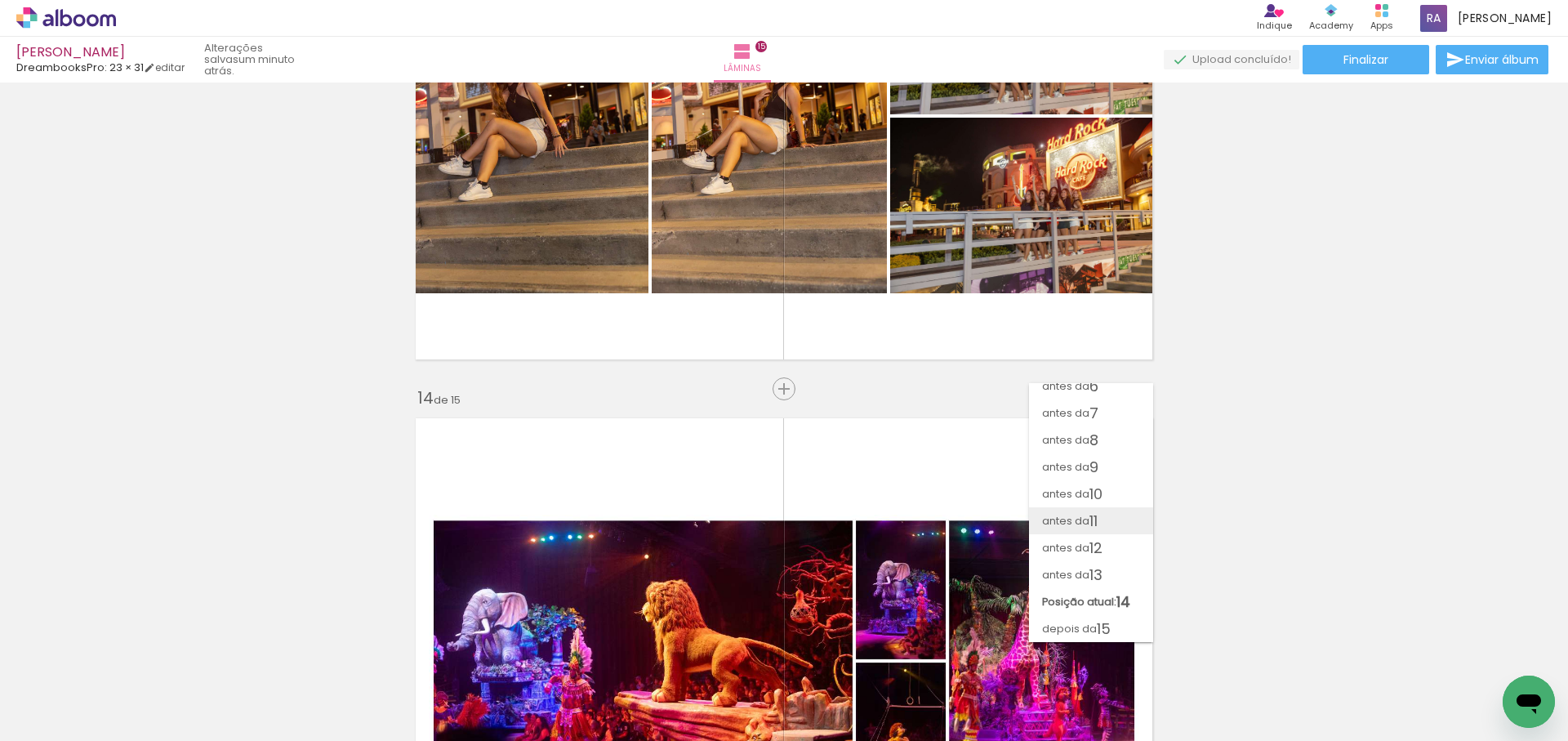
click at [1098, 520] on span "11" at bounding box center [1093, 521] width 8 height 27
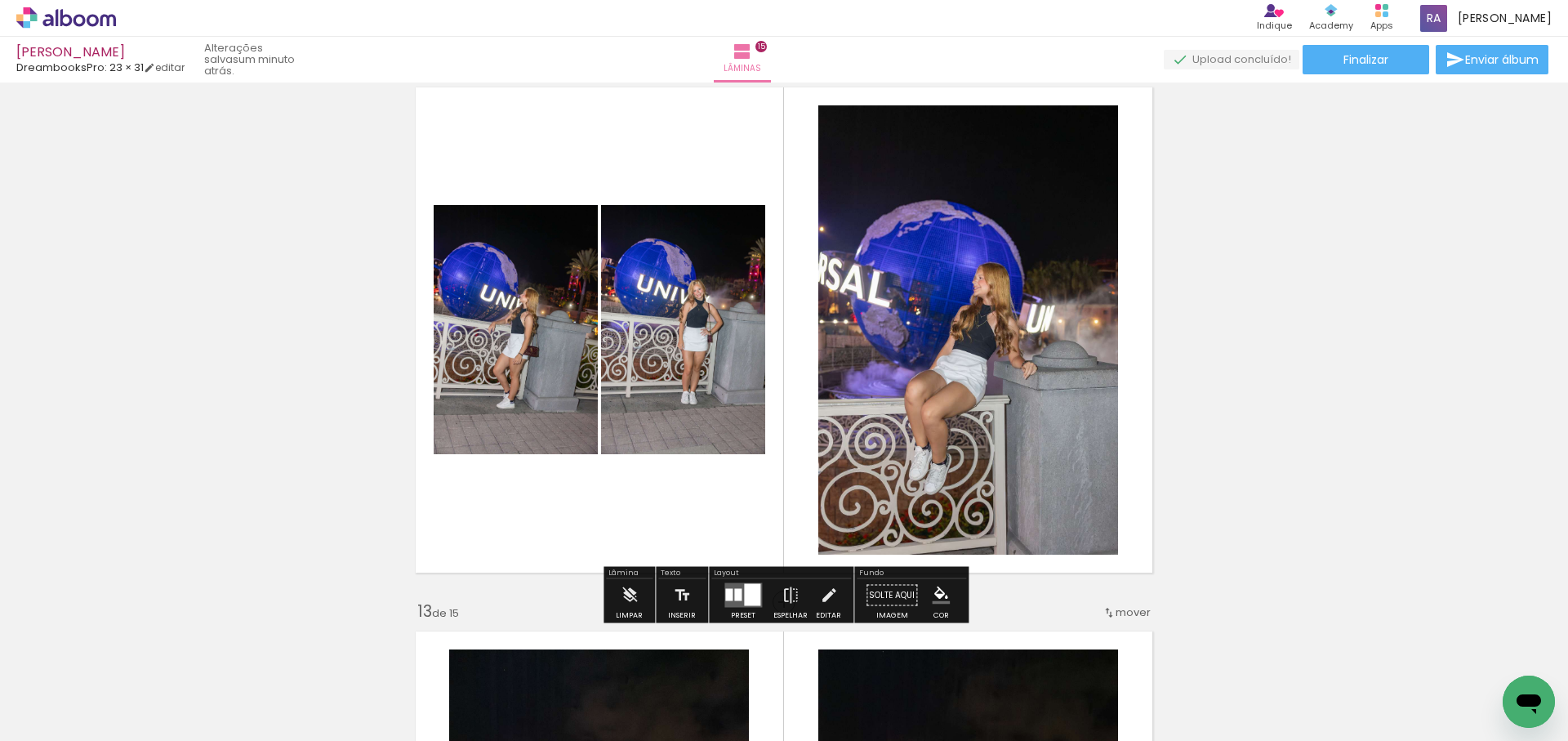
scroll to position [6059, 0]
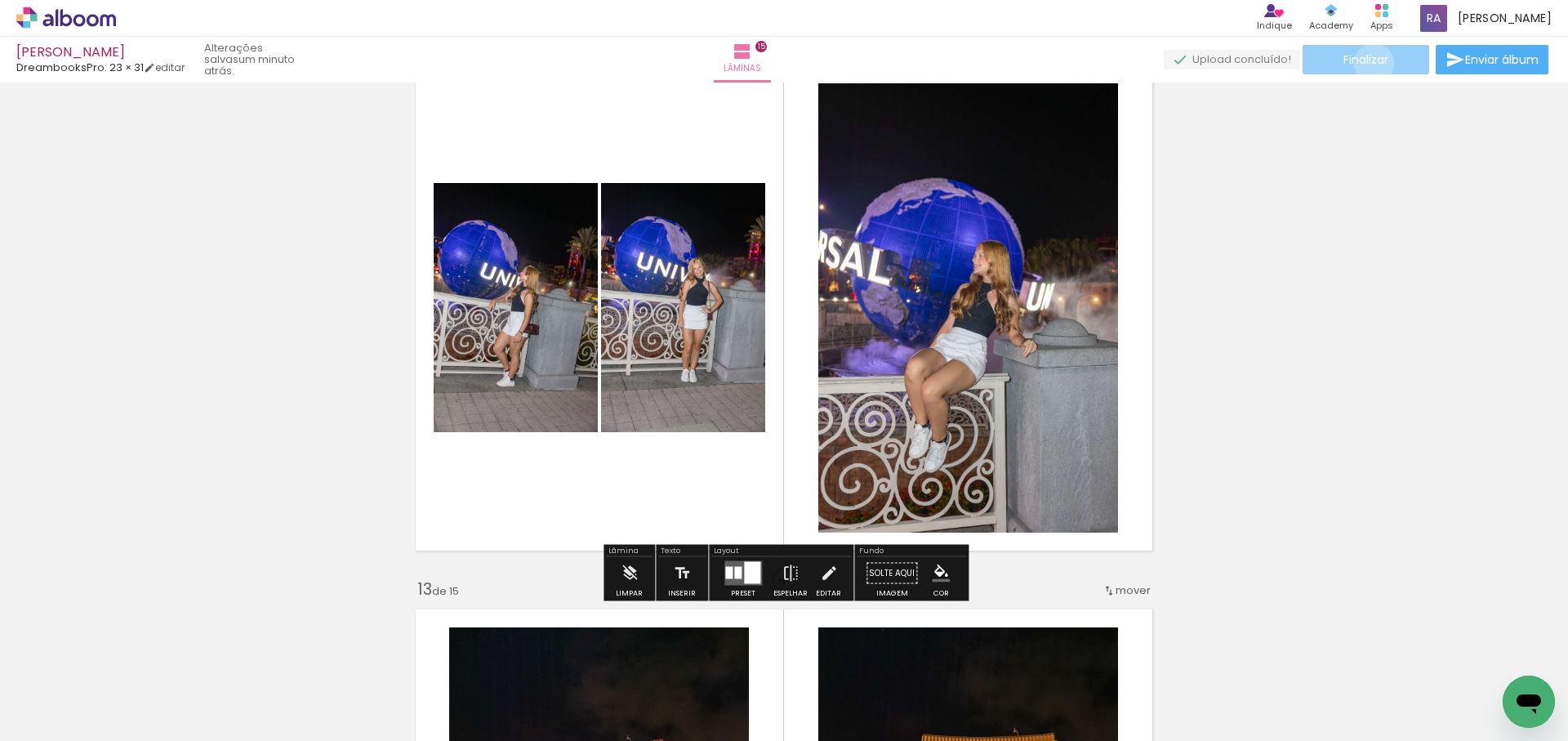
click at [1368, 63] on span "Finalizar" at bounding box center [1367, 59] width 45 height 12
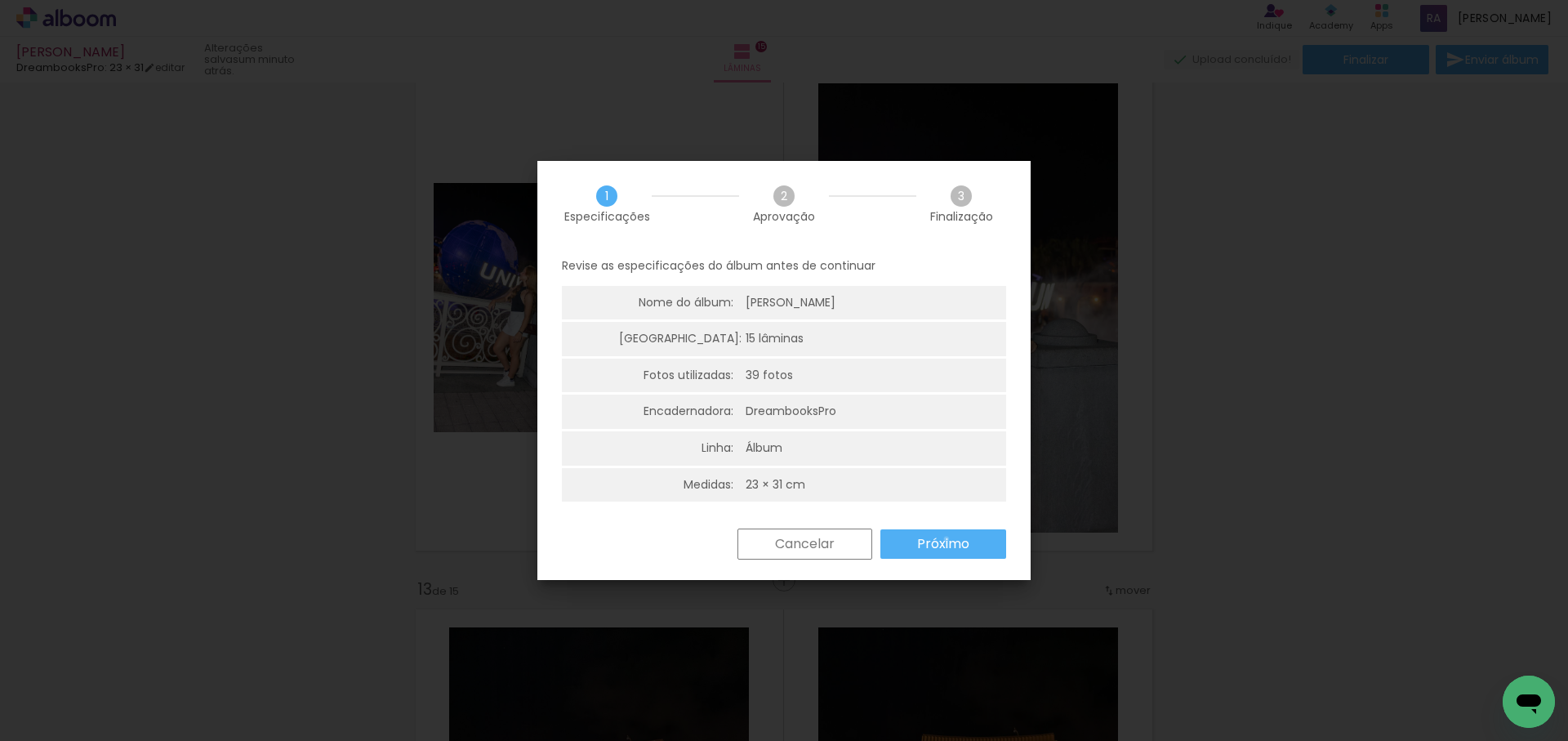
click at [0, 0] on slot "Próximo" at bounding box center [0, 0] width 0 height 0
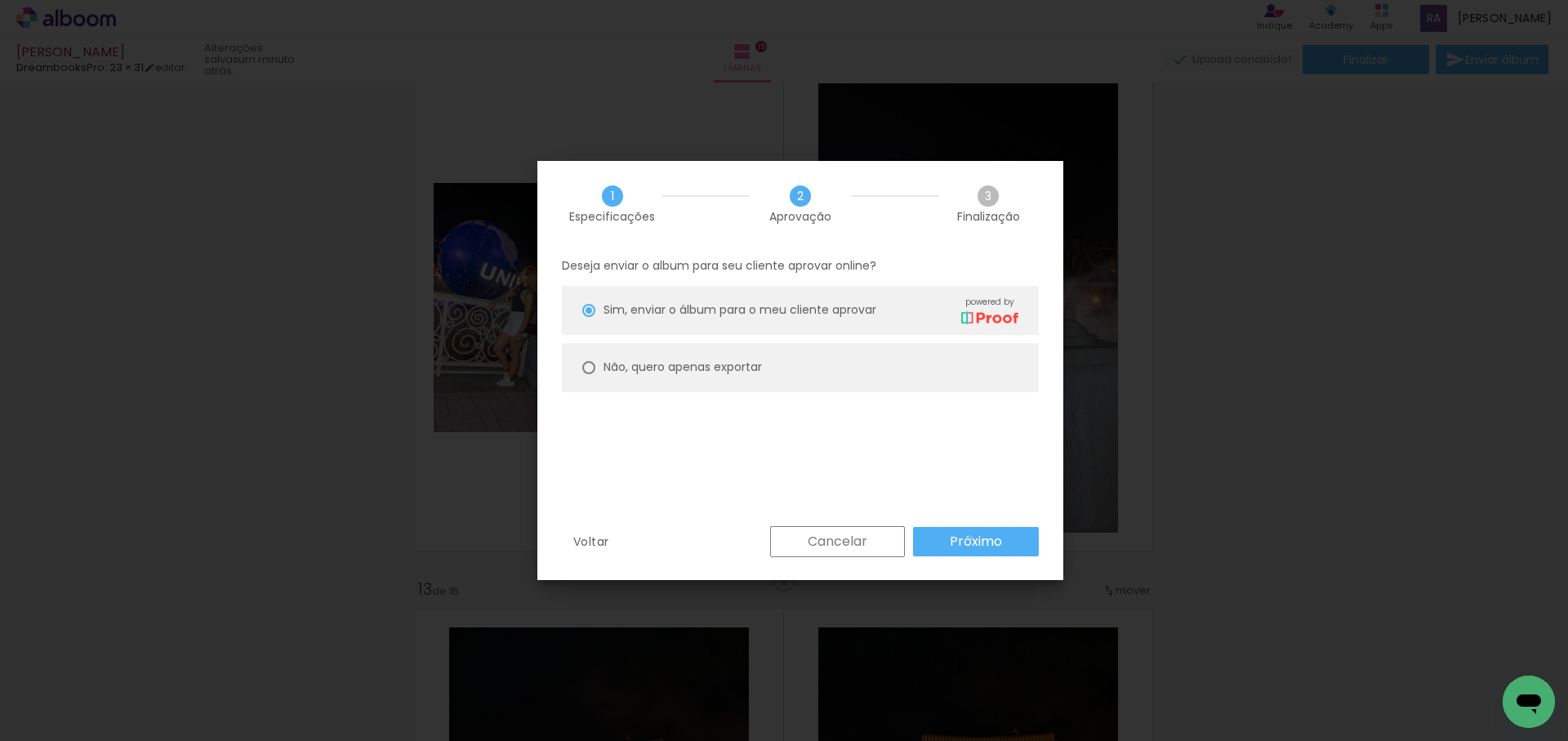
drag, startPoint x: 972, startPoint y: 538, endPoint x: 963, endPoint y: 540, distance: 9.2
click at [0, 0] on slot "Próximo" at bounding box center [0, 0] width 0 height 0
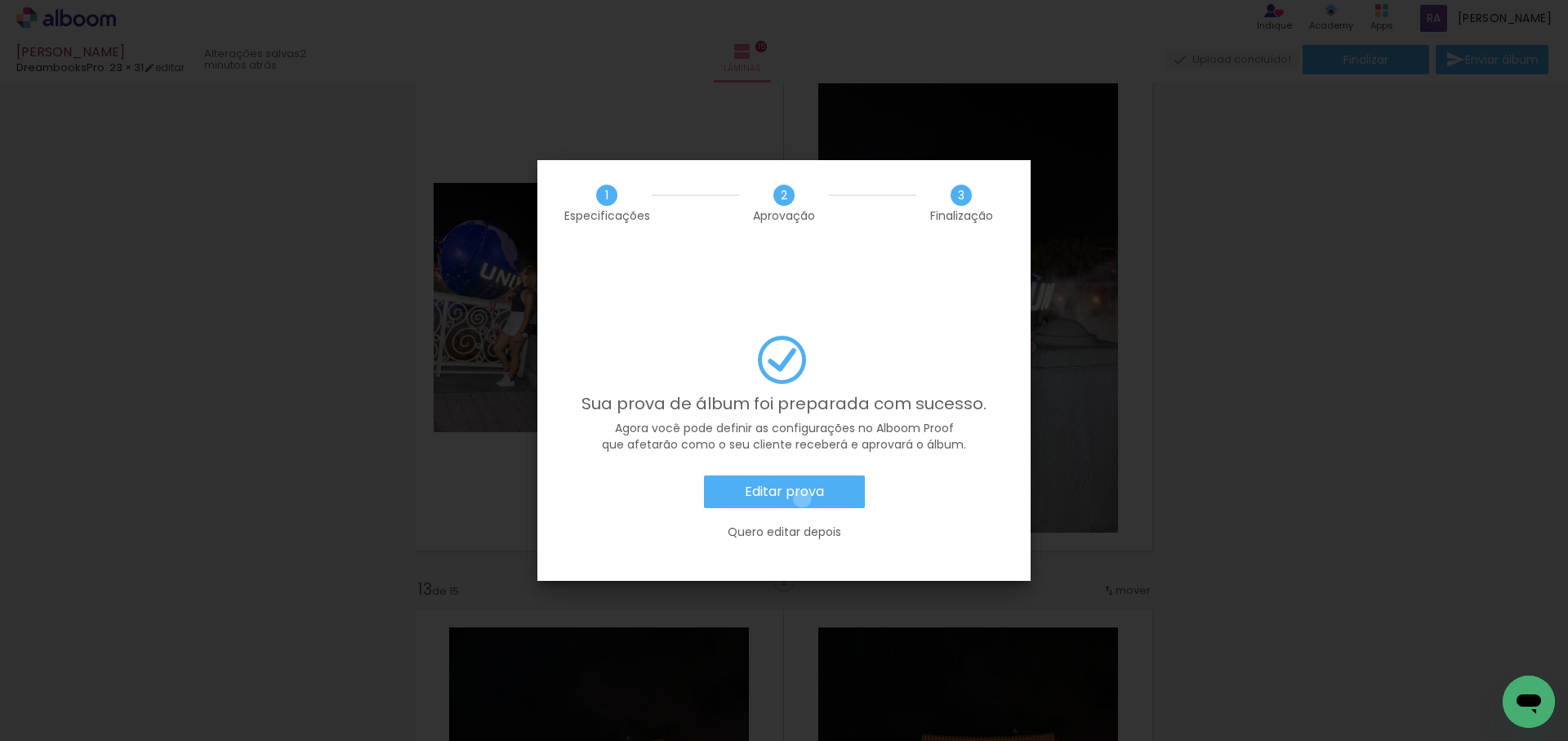
click at [0, 0] on slot "Editar prova" at bounding box center [0, 0] width 0 height 0
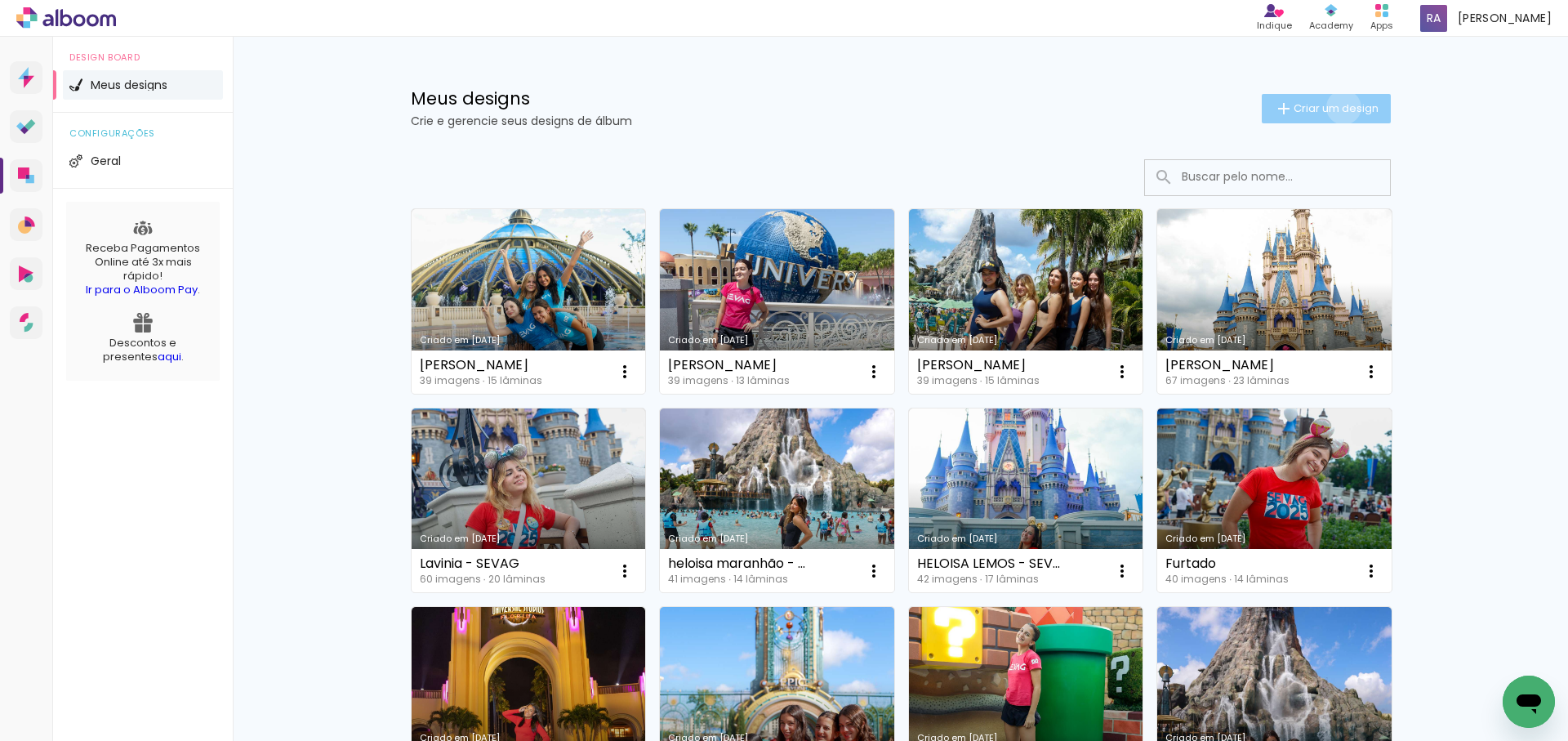
click at [1341, 107] on span "Criar um design" at bounding box center [1336, 108] width 85 height 11
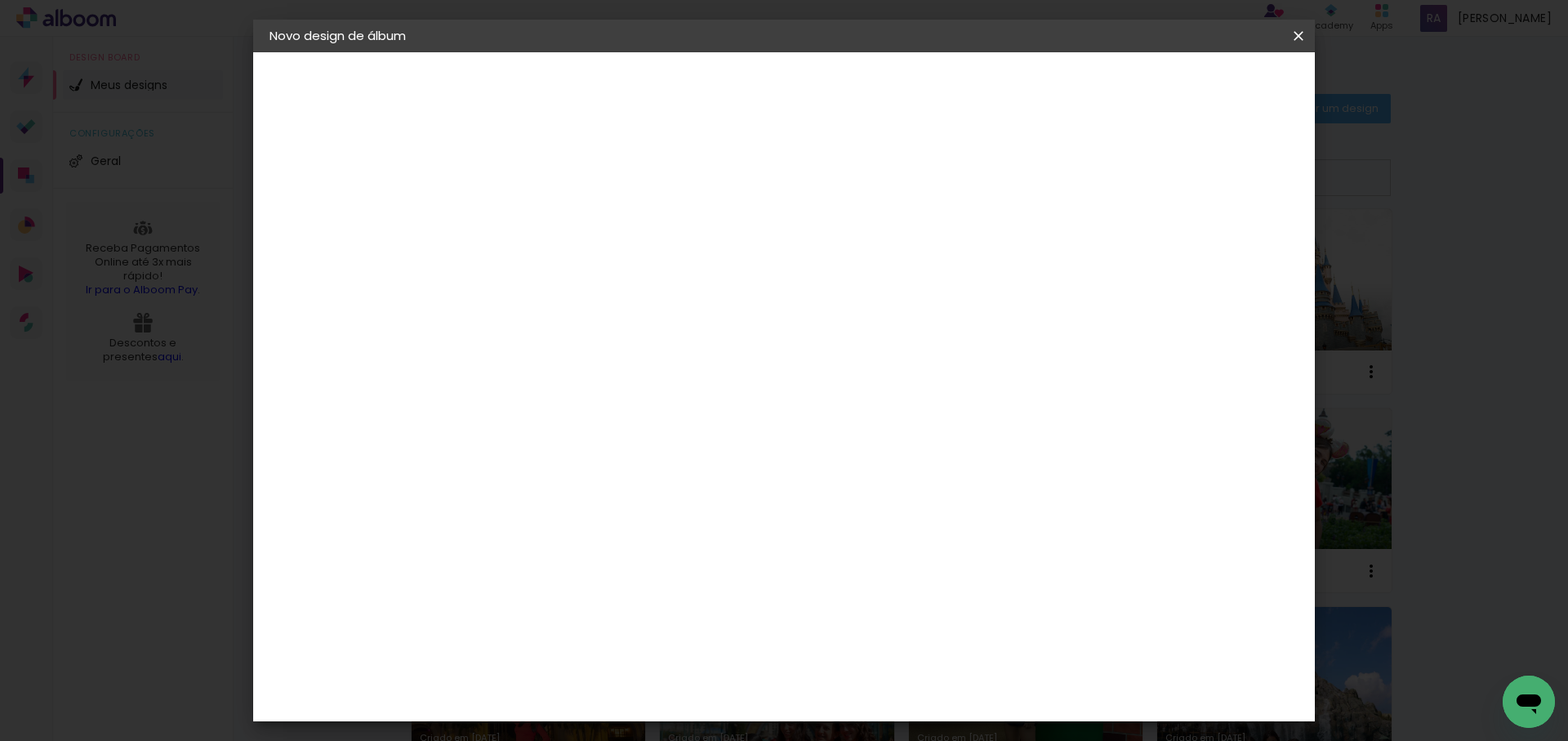
click at [537, 219] on input at bounding box center [537, 219] width 0 height 25
type input "[PERSON_NAME] - sevag"
type paper-input "[PERSON_NAME] - sevag"
click at [0, 0] on slot "Avançar" at bounding box center [0, 0] width 0 height 0
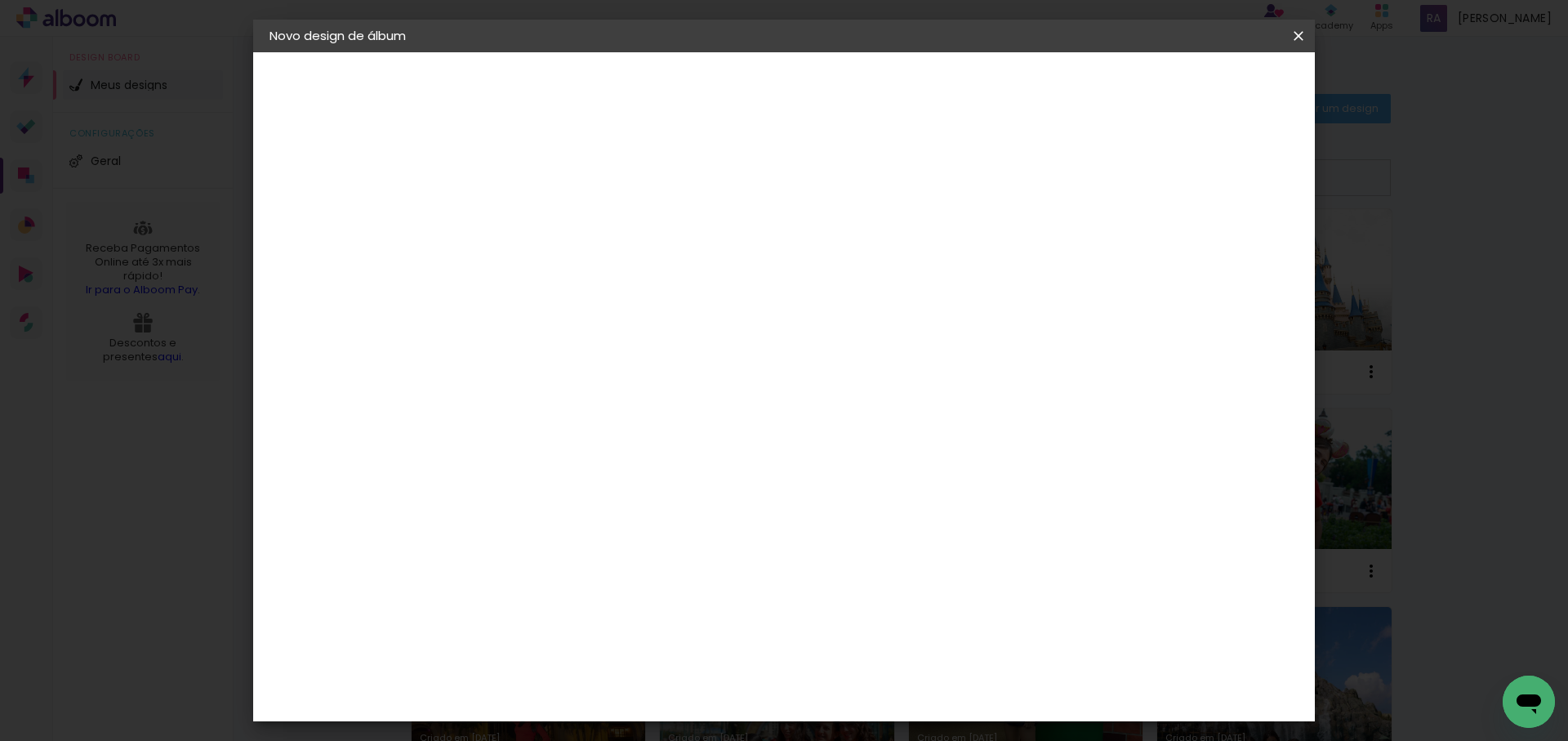
click at [594, 522] on div "DreambooksPro" at bounding box center [579, 529] width 106 height 13
click at [0, 0] on slot "Avançar" at bounding box center [0, 0] width 0 height 0
click at [601, 272] on input "text" at bounding box center [568, 285] width 64 height 25
click at [897, 272] on paper-item "Álbum" at bounding box center [890, 271] width 326 height 32
type input "Álbum"
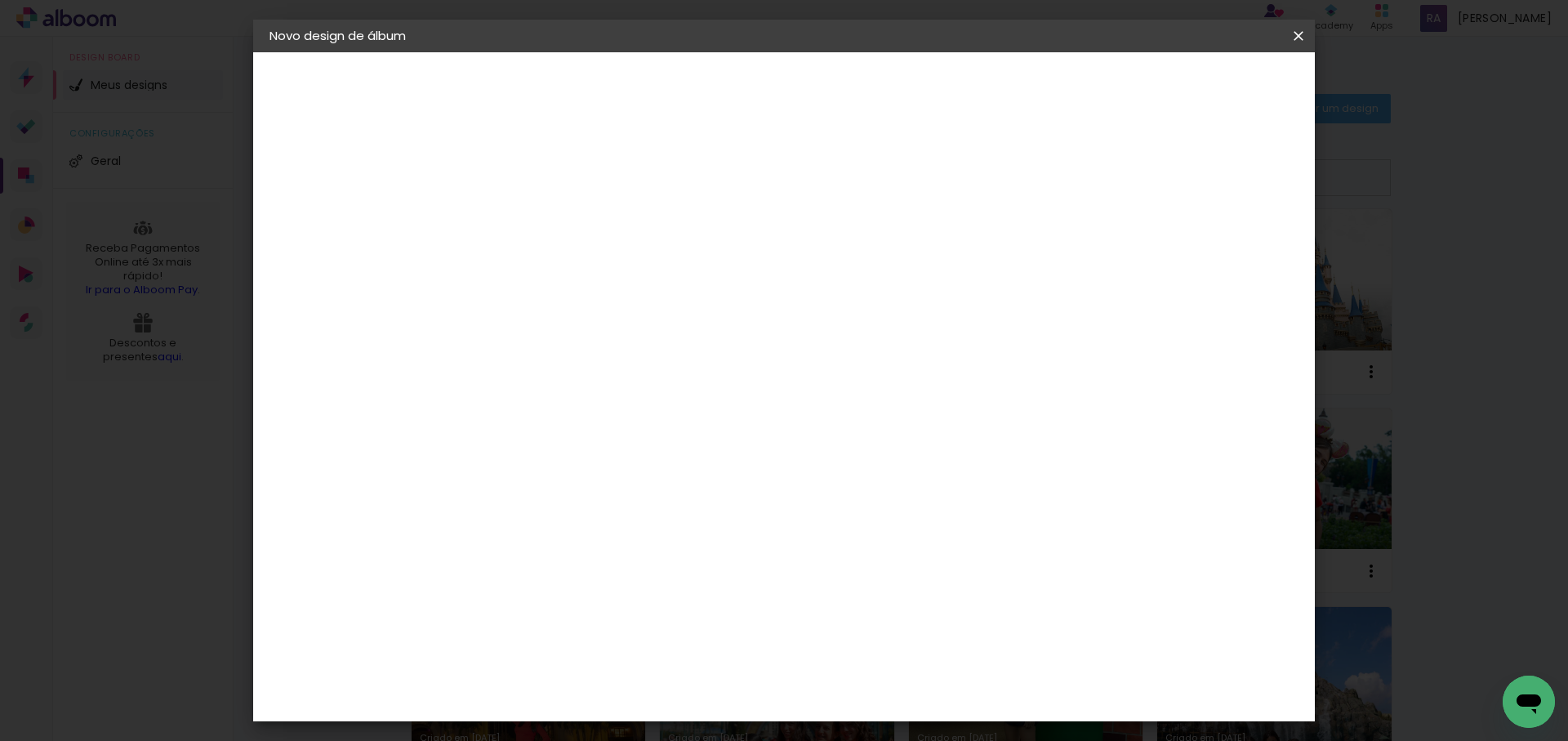
scroll to position [358, 0]
click at [647, 617] on span "23 × 31" at bounding box center [609, 633] width 76 height 33
click at [0, 0] on slot "Avançar" at bounding box center [0, 0] width 0 height 0
click at [1105, 84] on span "Iniciar design" at bounding box center [1068, 86] width 75 height 12
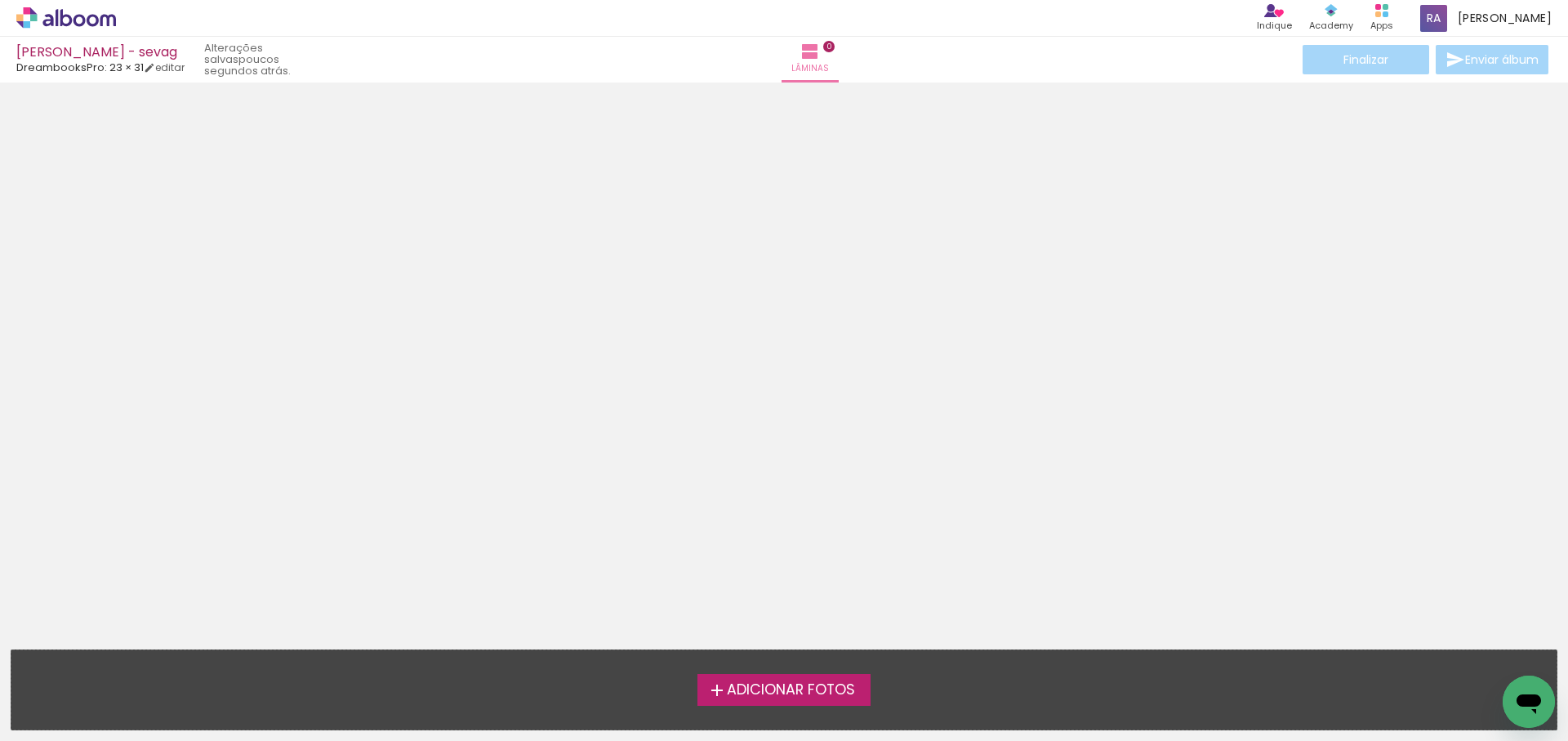
click at [781, 692] on span "Adicionar Fotos" at bounding box center [791, 691] width 129 height 14
click at [0, 0] on input "file" at bounding box center [0, 0] width 0 height 0
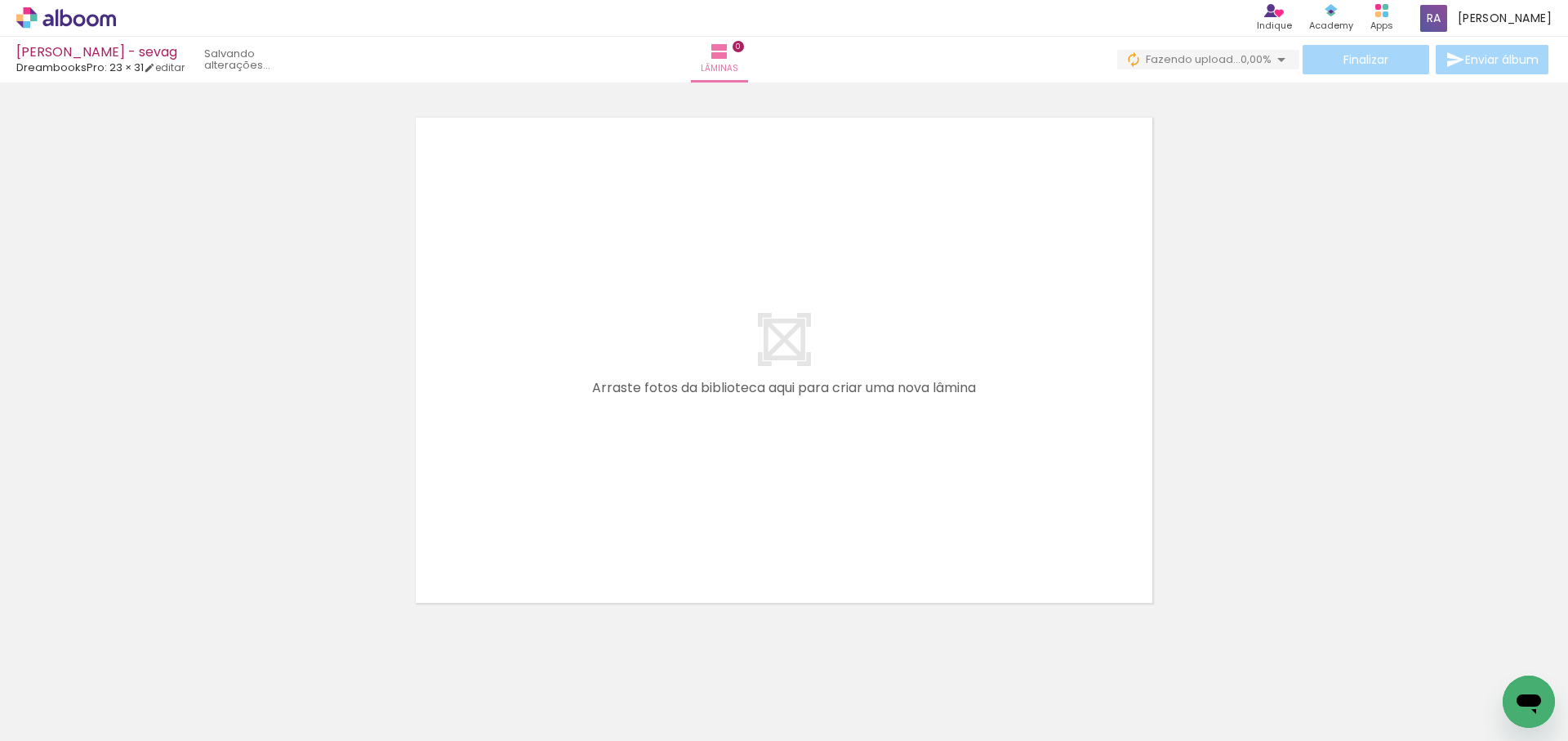
drag, startPoint x: 960, startPoint y: 444, endPoint x: 878, endPoint y: 363, distance: 115.3
click at [848, 327] on quentale-workspace at bounding box center [784, 370] width 1568 height 741
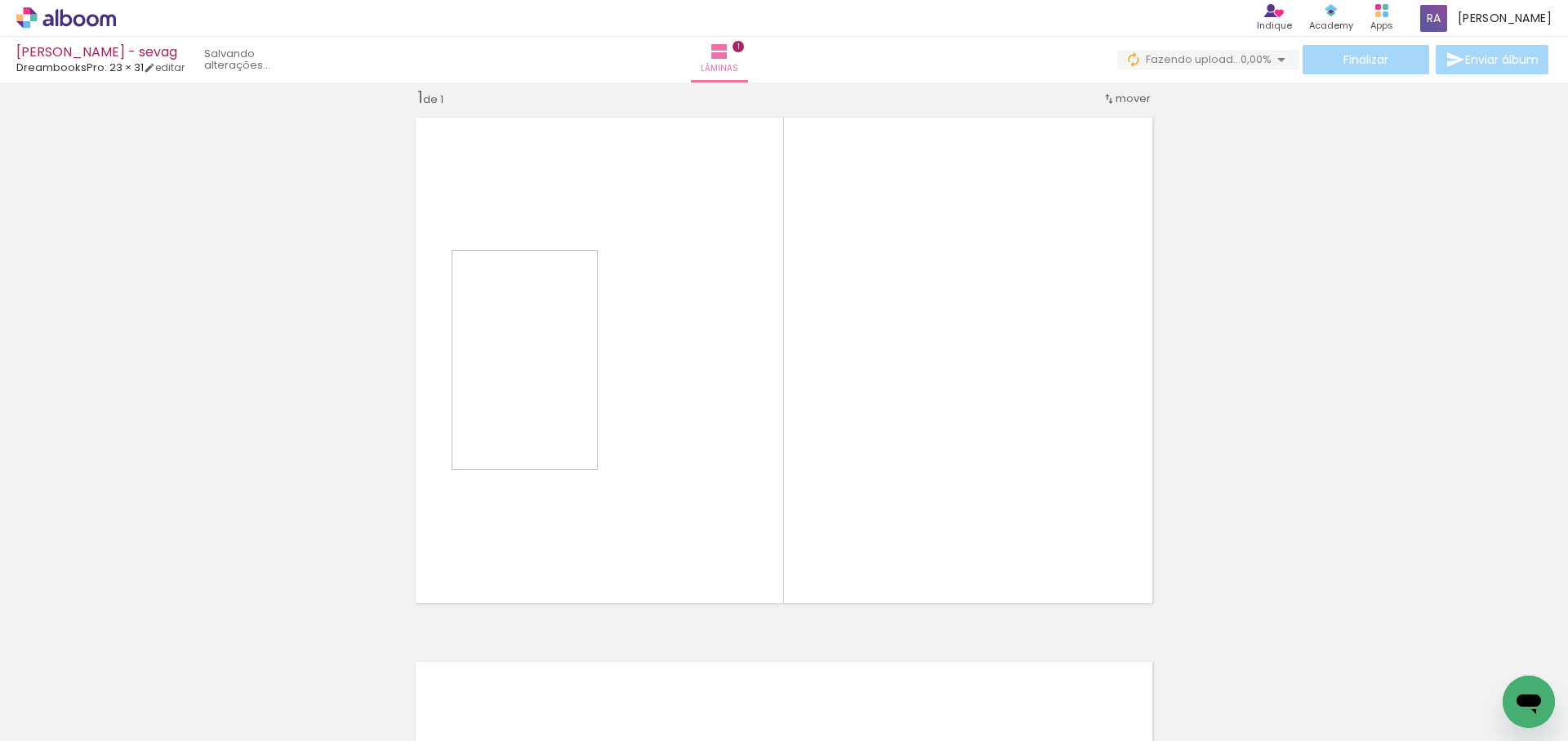
scroll to position [22, 0]
drag, startPoint x: 914, startPoint y: 710, endPoint x: 953, endPoint y: 421, distance: 291.6
click at [953, 421] on quentale-workspace at bounding box center [784, 370] width 1568 height 741
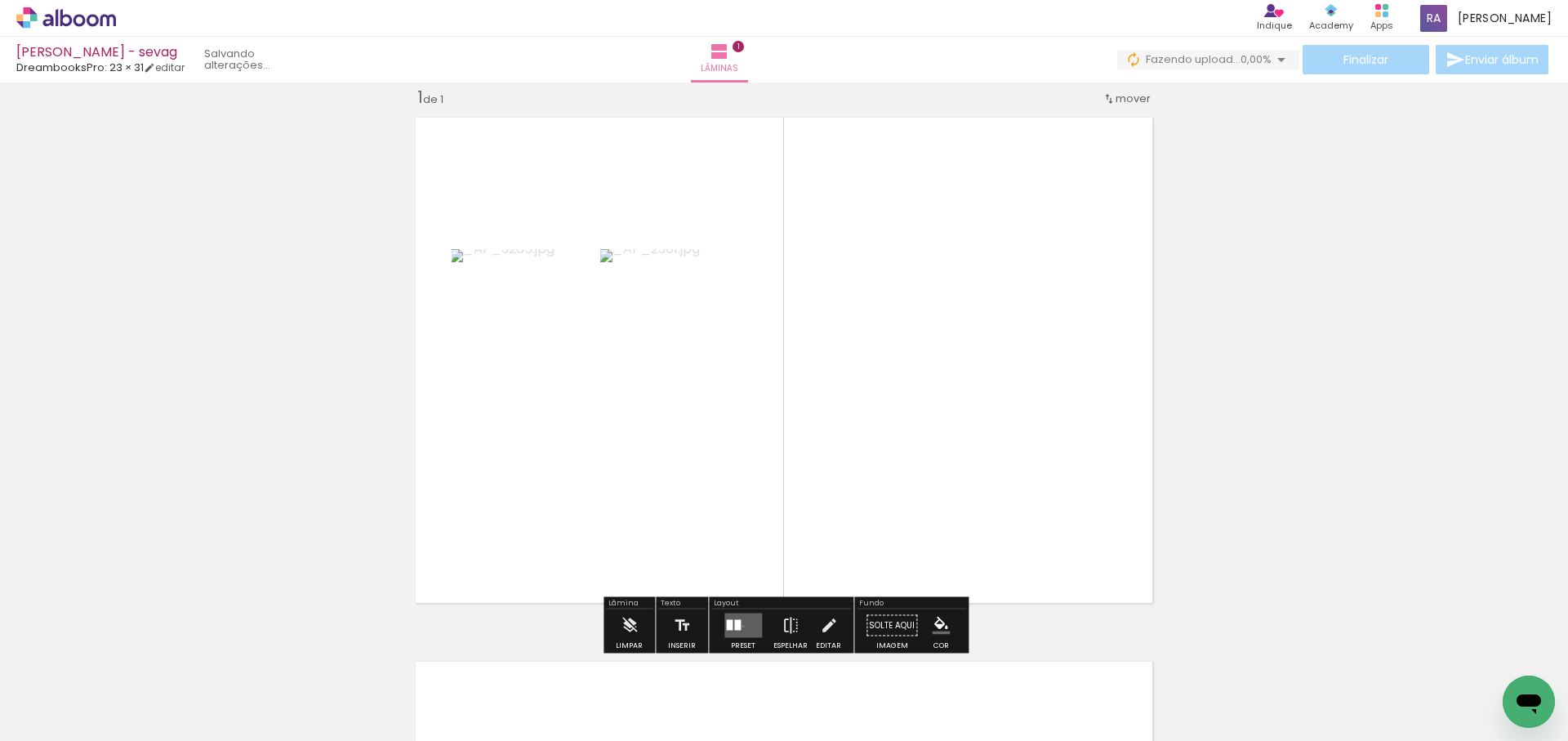
click at [739, 626] on quentale-layouter at bounding box center [744, 625] width 38 height 24
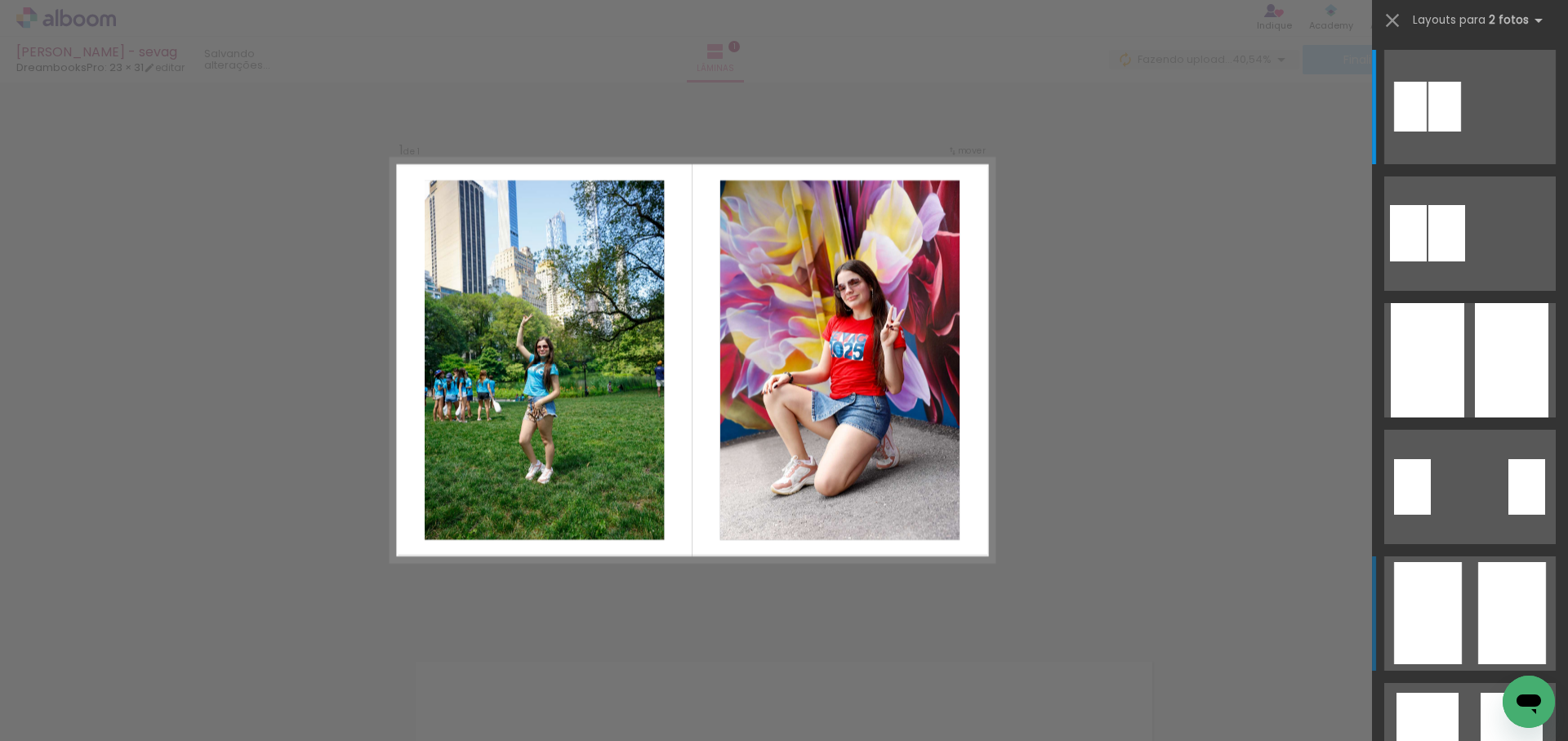
click at [1427, 131] on div at bounding box center [1411, 106] width 32 height 49
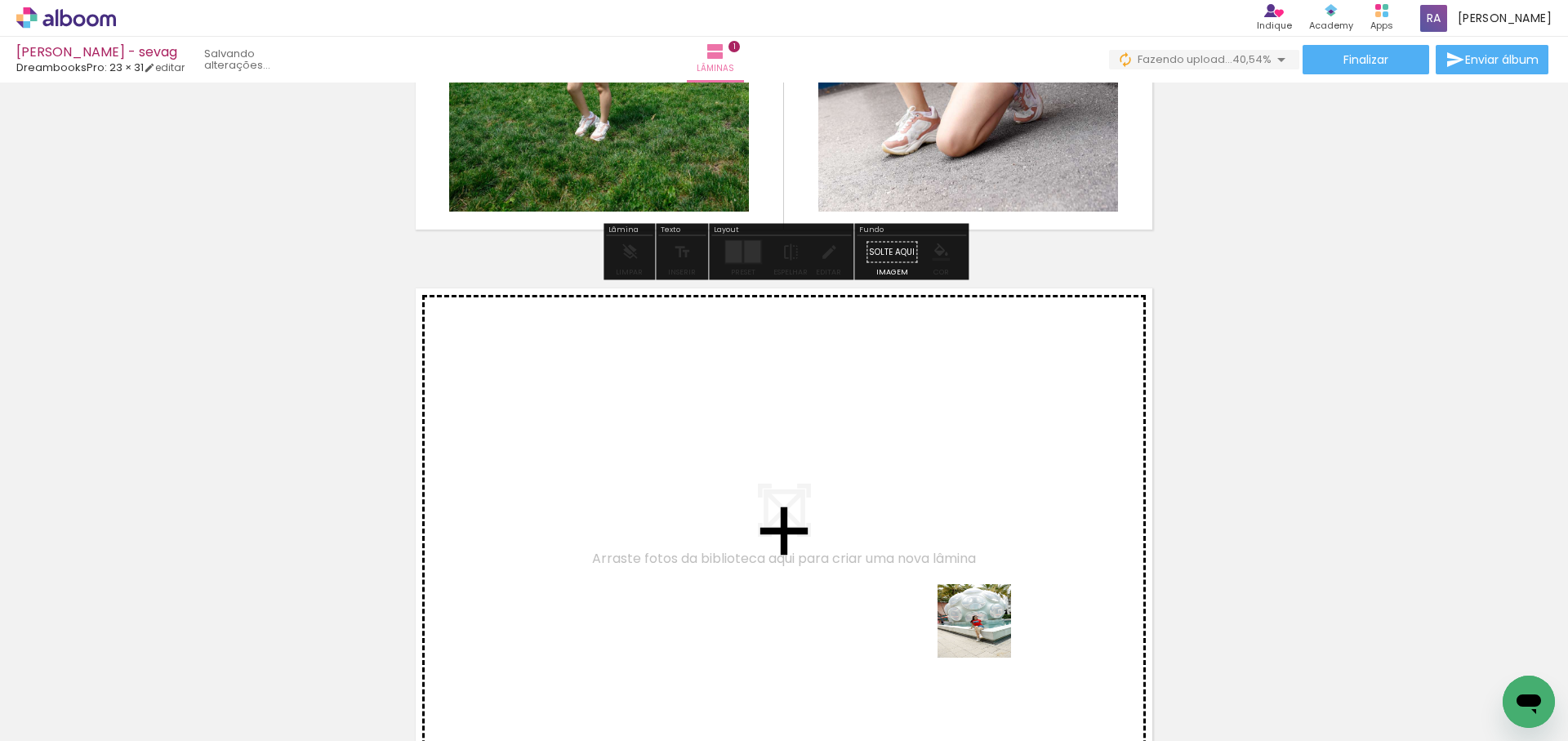
drag, startPoint x: 995, startPoint y: 683, endPoint x: 974, endPoint y: 536, distance: 148.5
click at [974, 536] on quentale-workspace at bounding box center [784, 370] width 1568 height 741
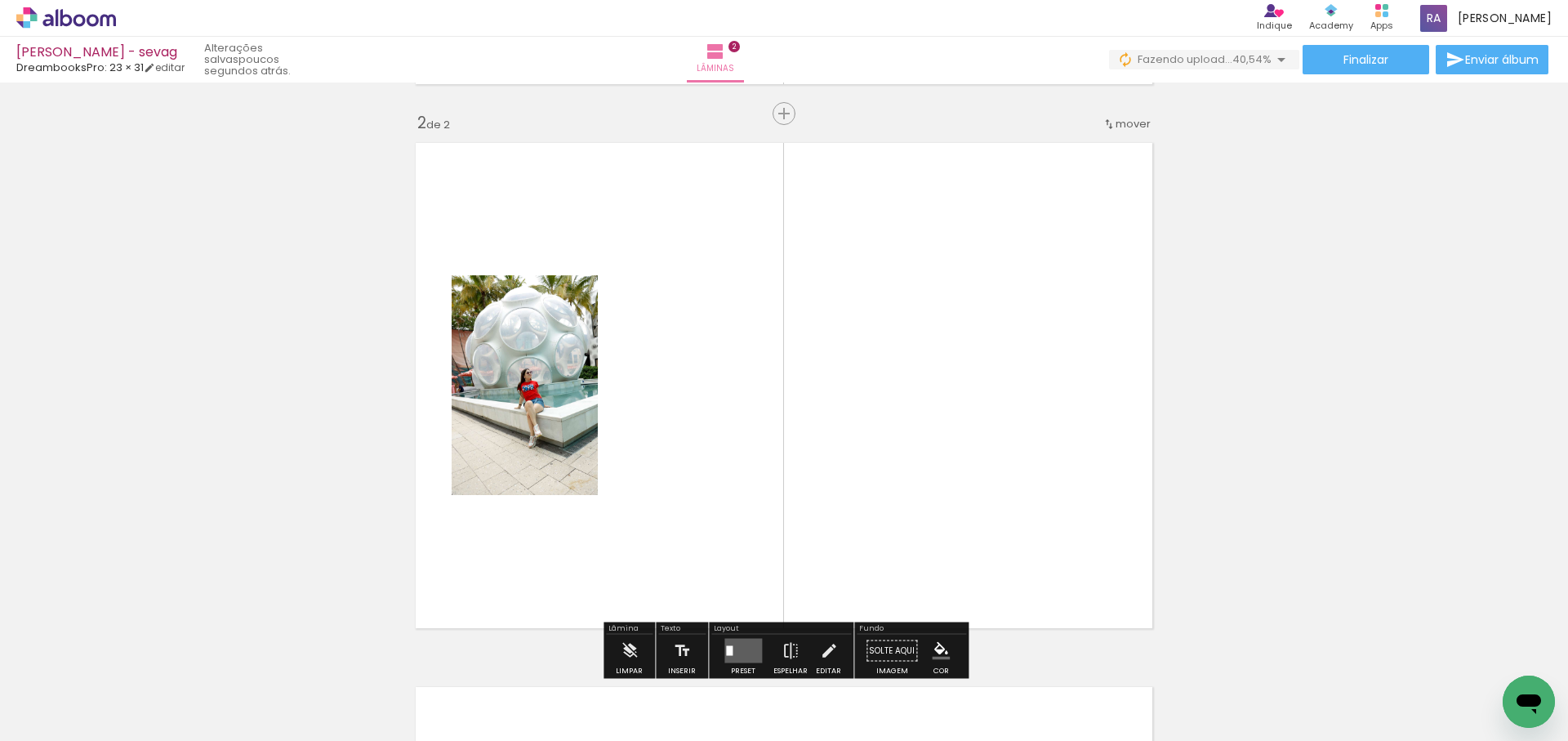
scroll to position [566, 0]
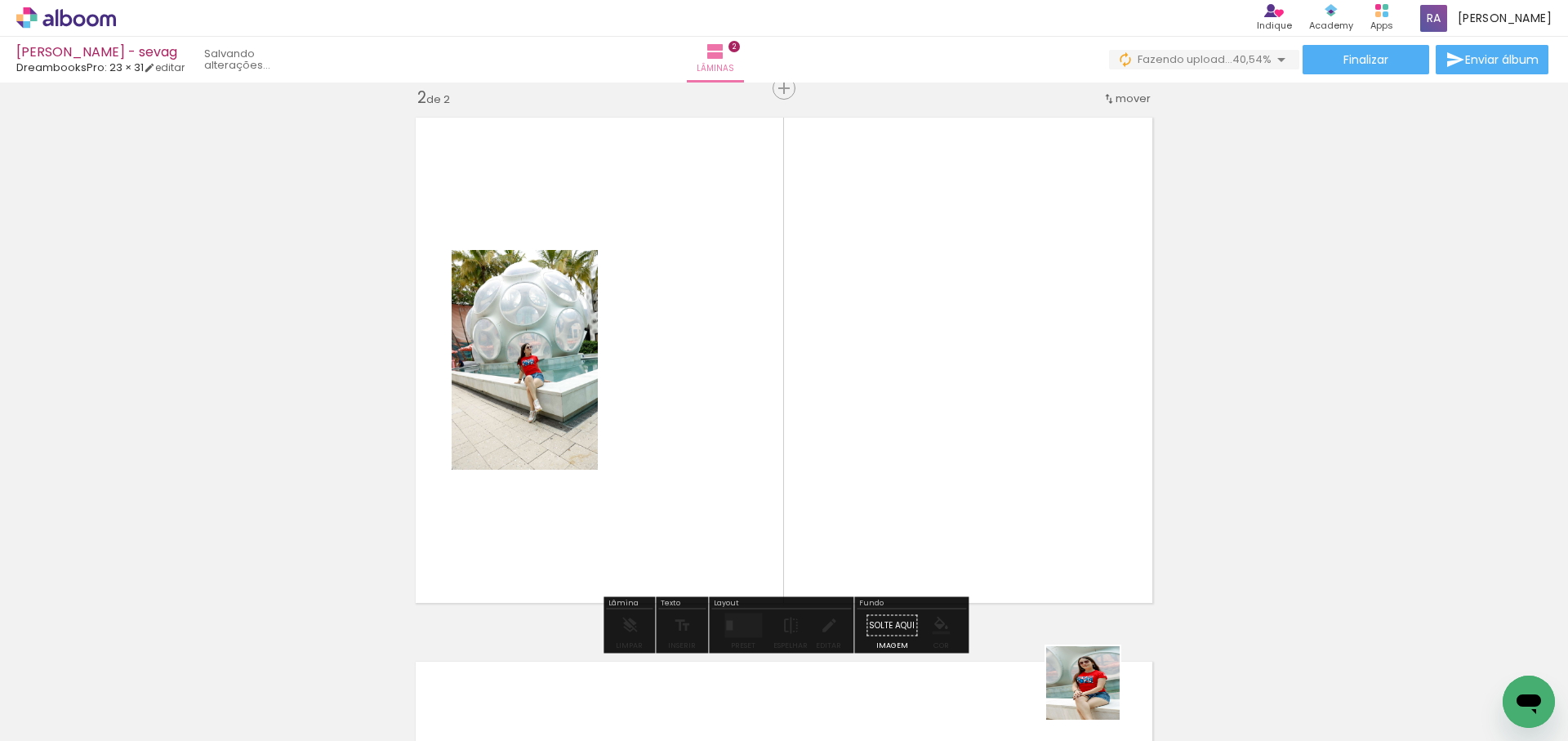
drag, startPoint x: 1095, startPoint y: 695, endPoint x: 1030, endPoint y: 467, distance: 237.1
click at [1030, 468] on quentale-workspace at bounding box center [784, 370] width 1568 height 741
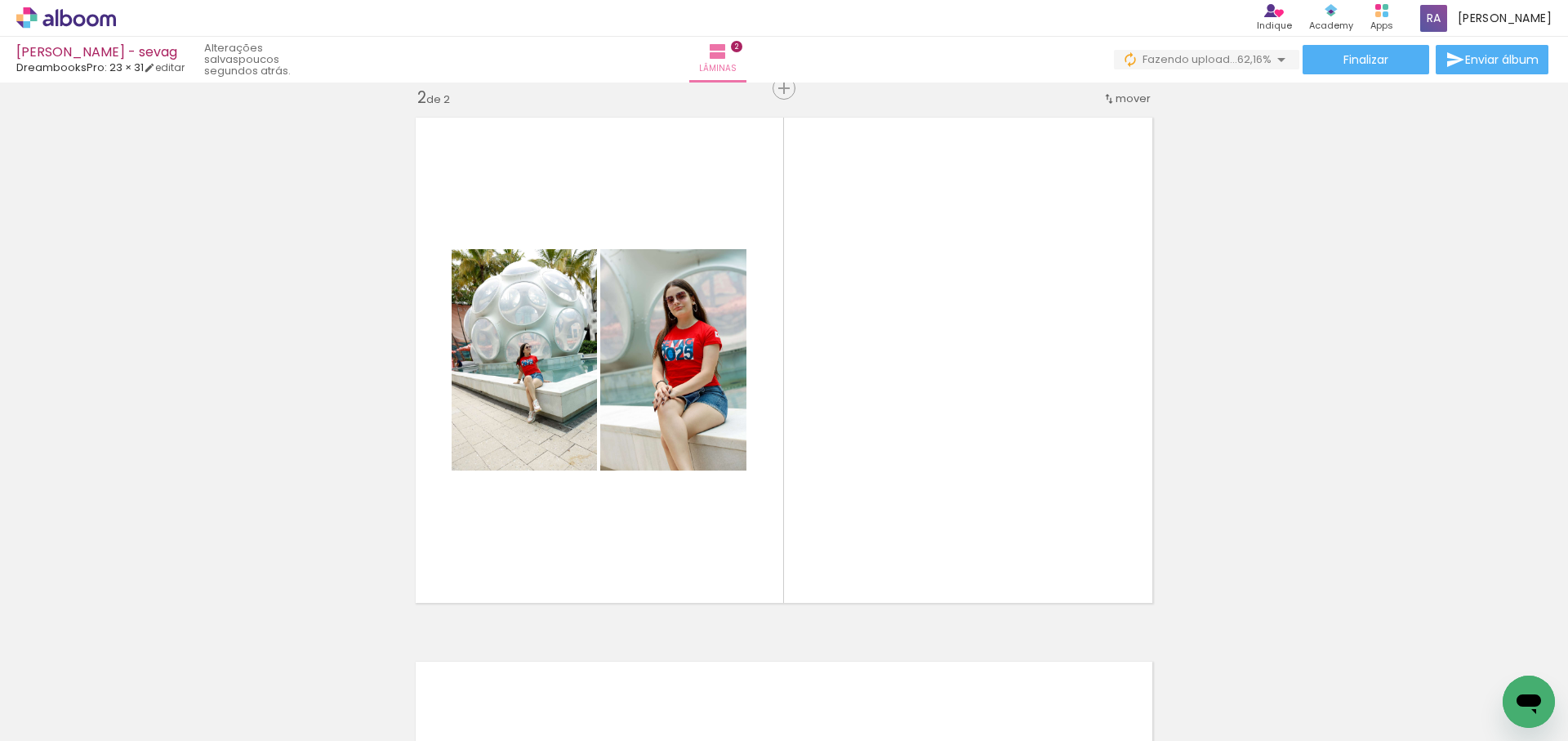
scroll to position [0, 696]
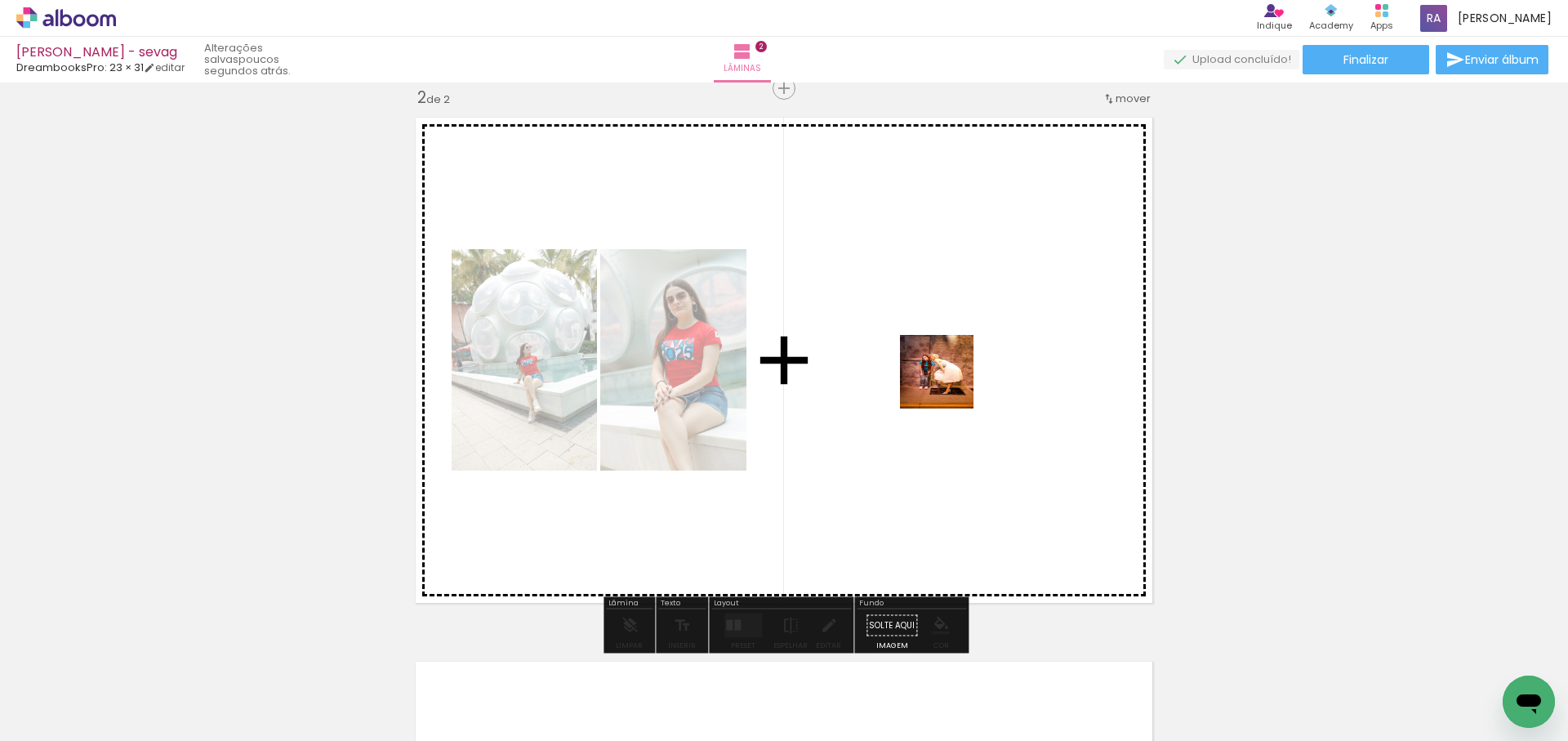
drag, startPoint x: 580, startPoint y: 700, endPoint x: 943, endPoint y: 388, distance: 478.7
click at [949, 384] on quentale-workspace at bounding box center [784, 370] width 1568 height 741
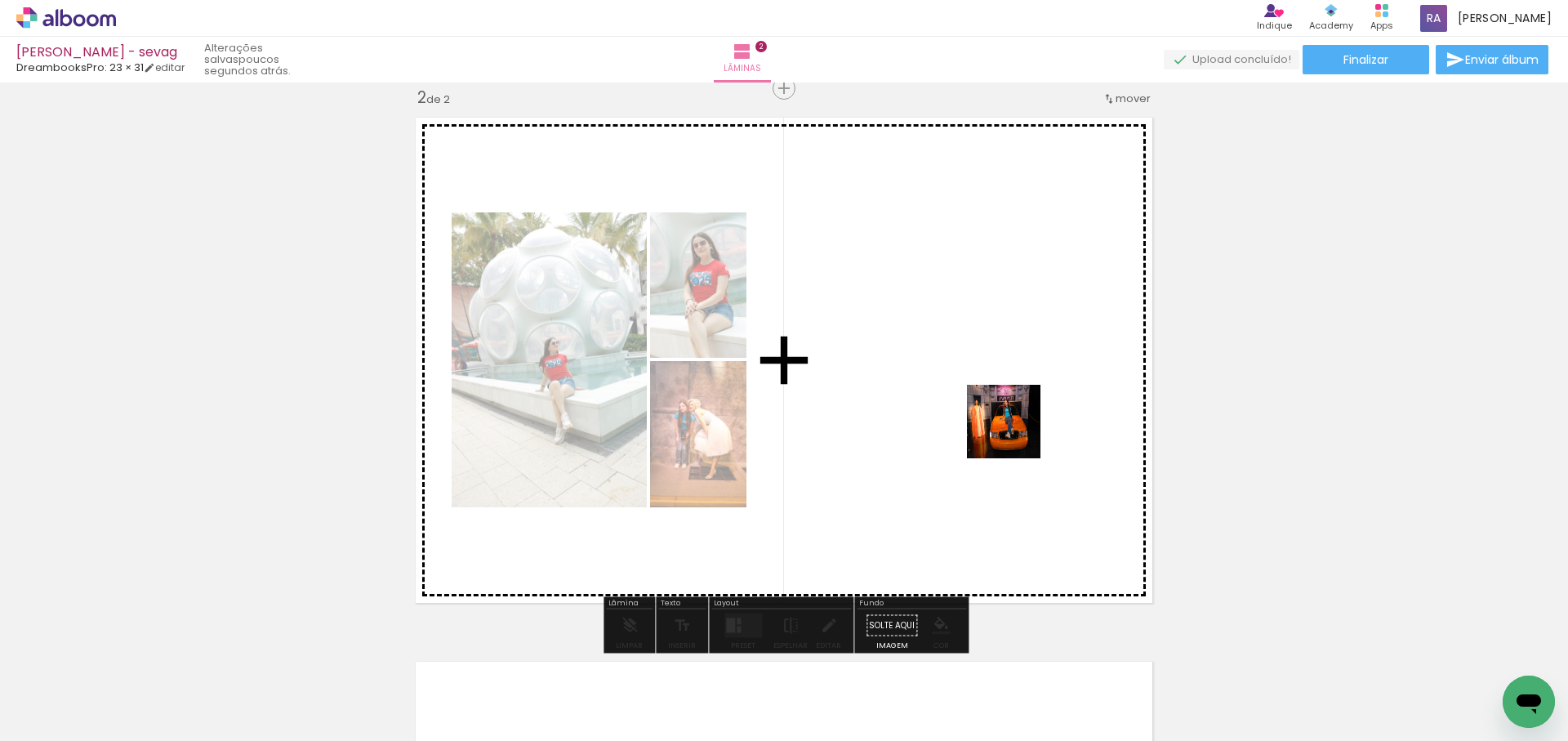
drag, startPoint x: 671, startPoint y: 688, endPoint x: 1016, endPoint y: 433, distance: 429.0
click at [1016, 433] on quentale-workspace at bounding box center [784, 370] width 1568 height 741
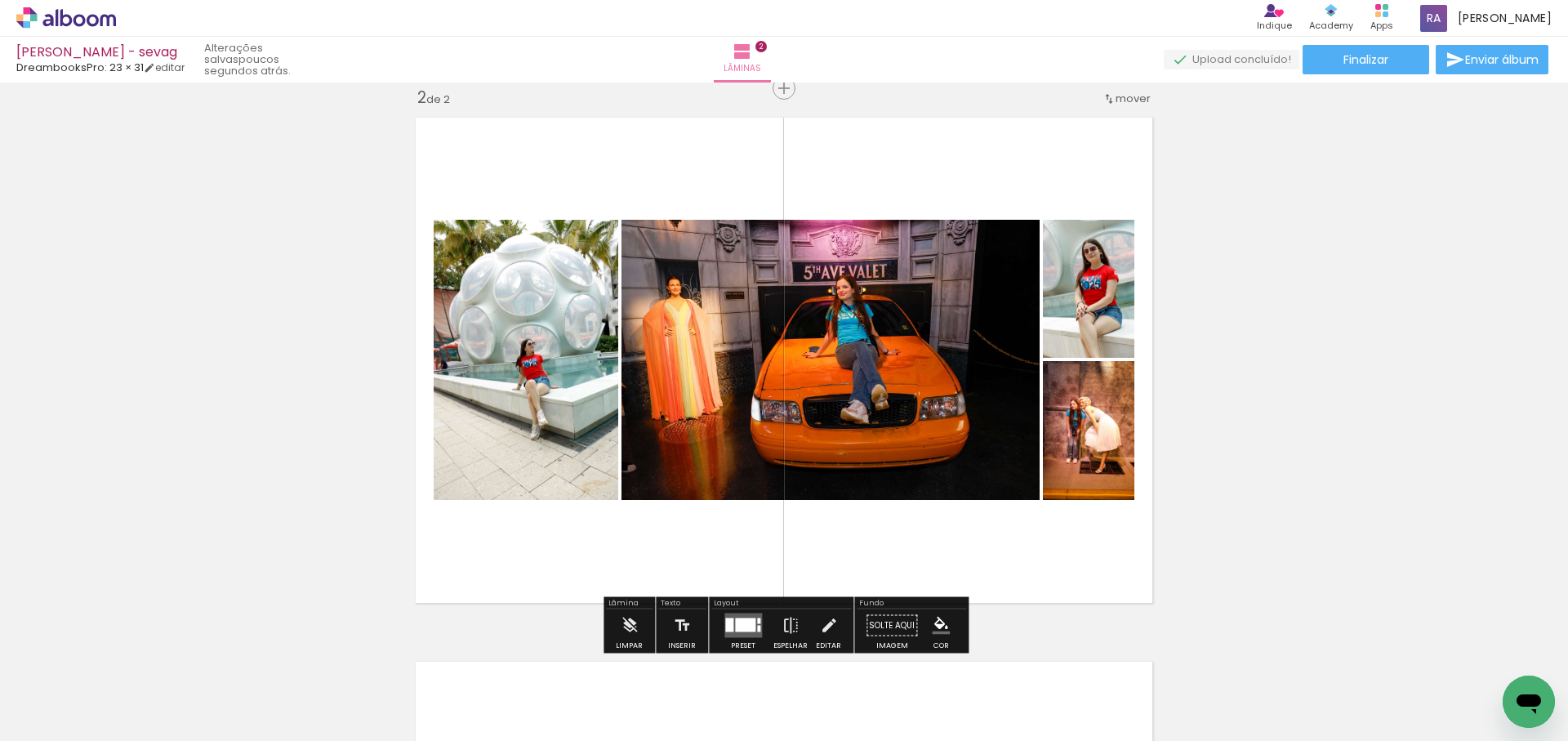
click at [745, 625] on div at bounding box center [745, 625] width 21 height 13
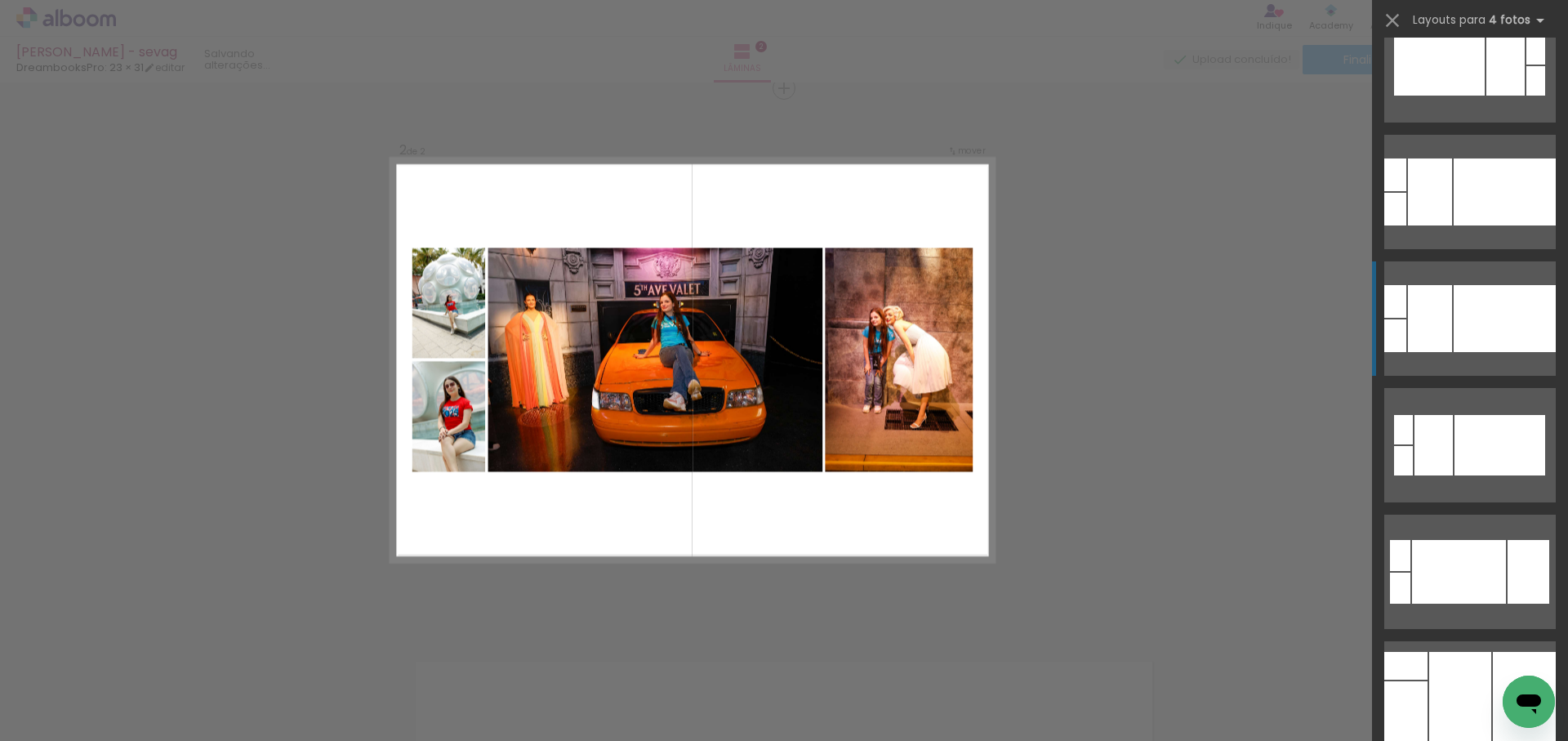
scroll to position [1708, 0]
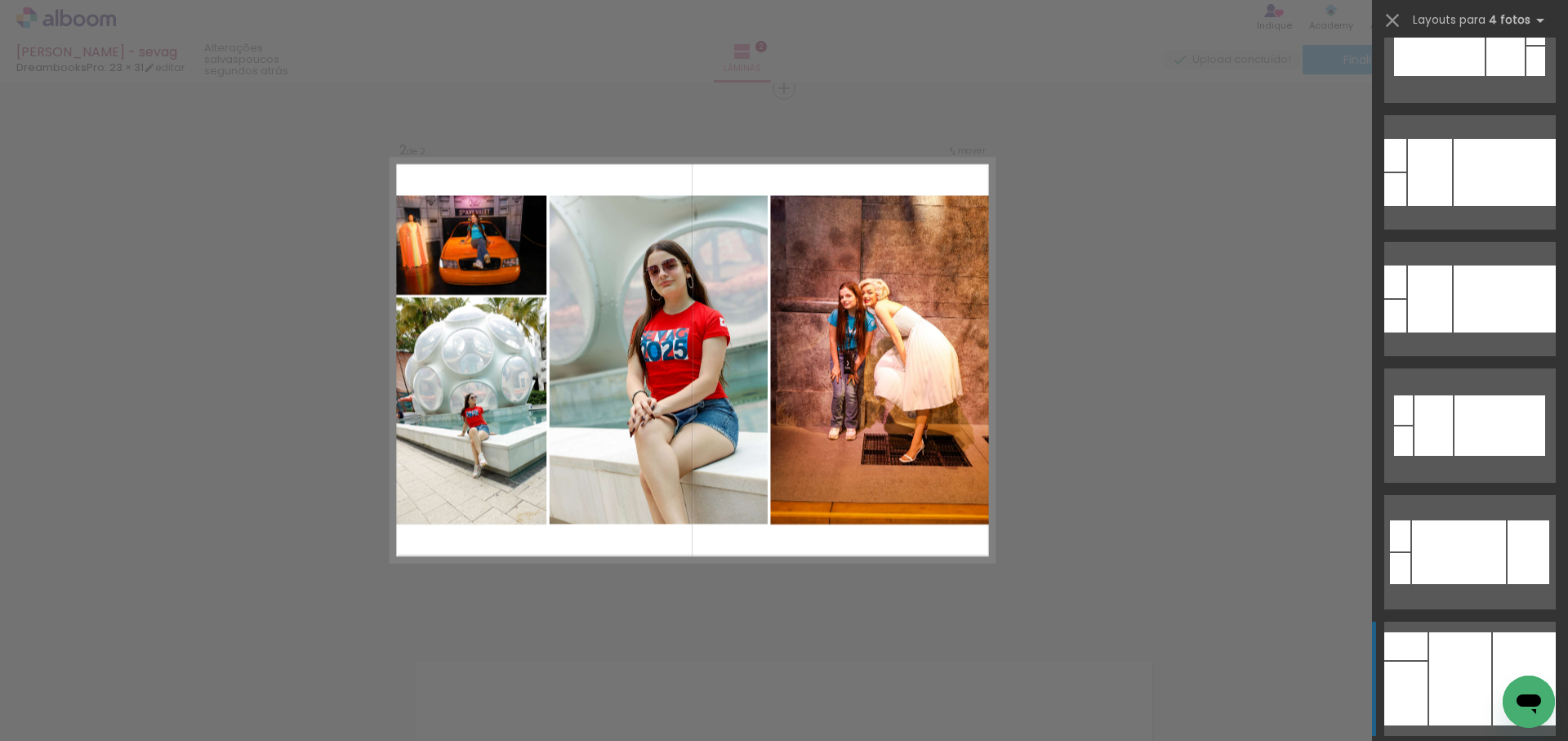
click at [1472, 333] on div at bounding box center [1505, 299] width 102 height 67
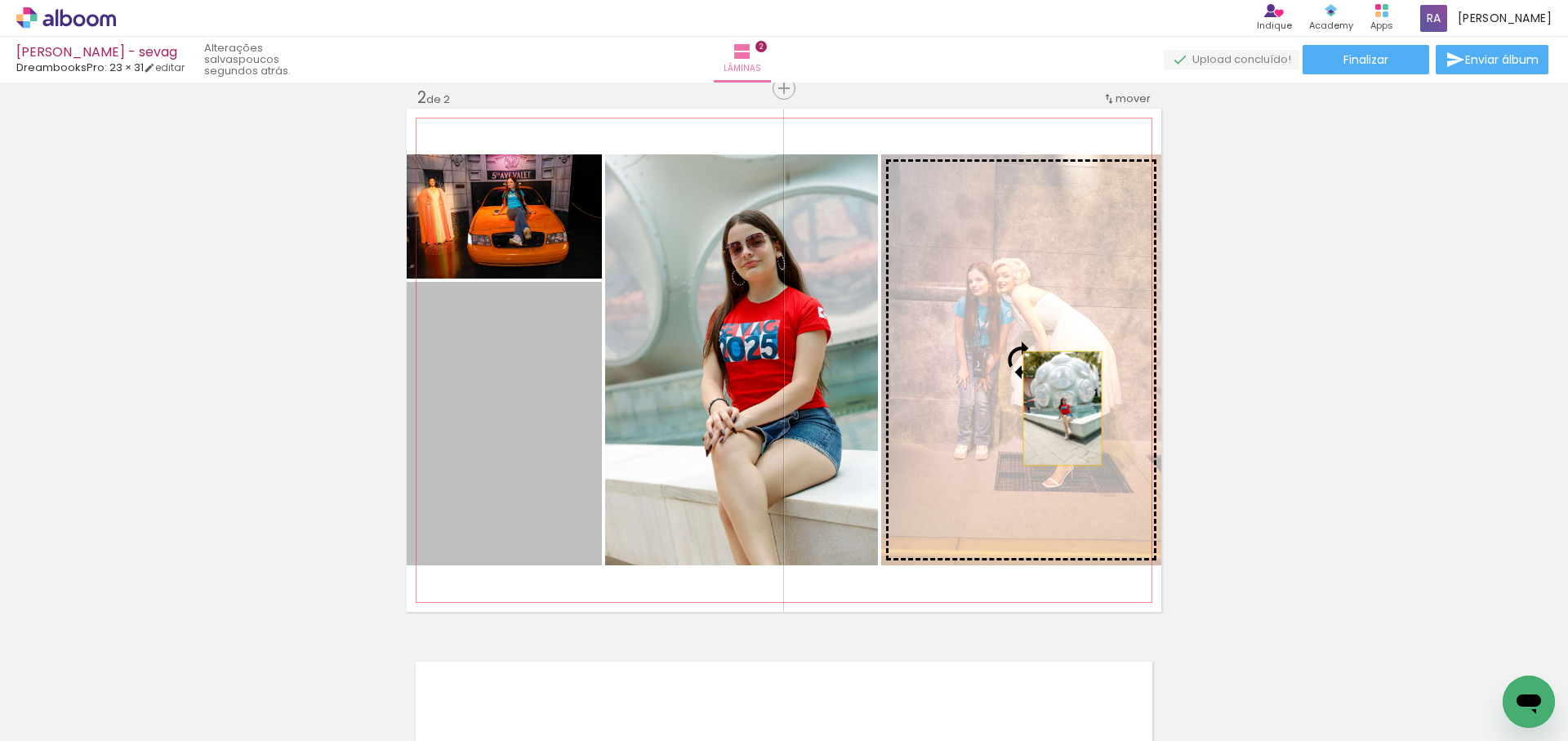
drag, startPoint x: 869, startPoint y: 424, endPoint x: 1062, endPoint y: 408, distance: 193.7
click at [0, 0] on slot at bounding box center [0, 0] width 0 height 0
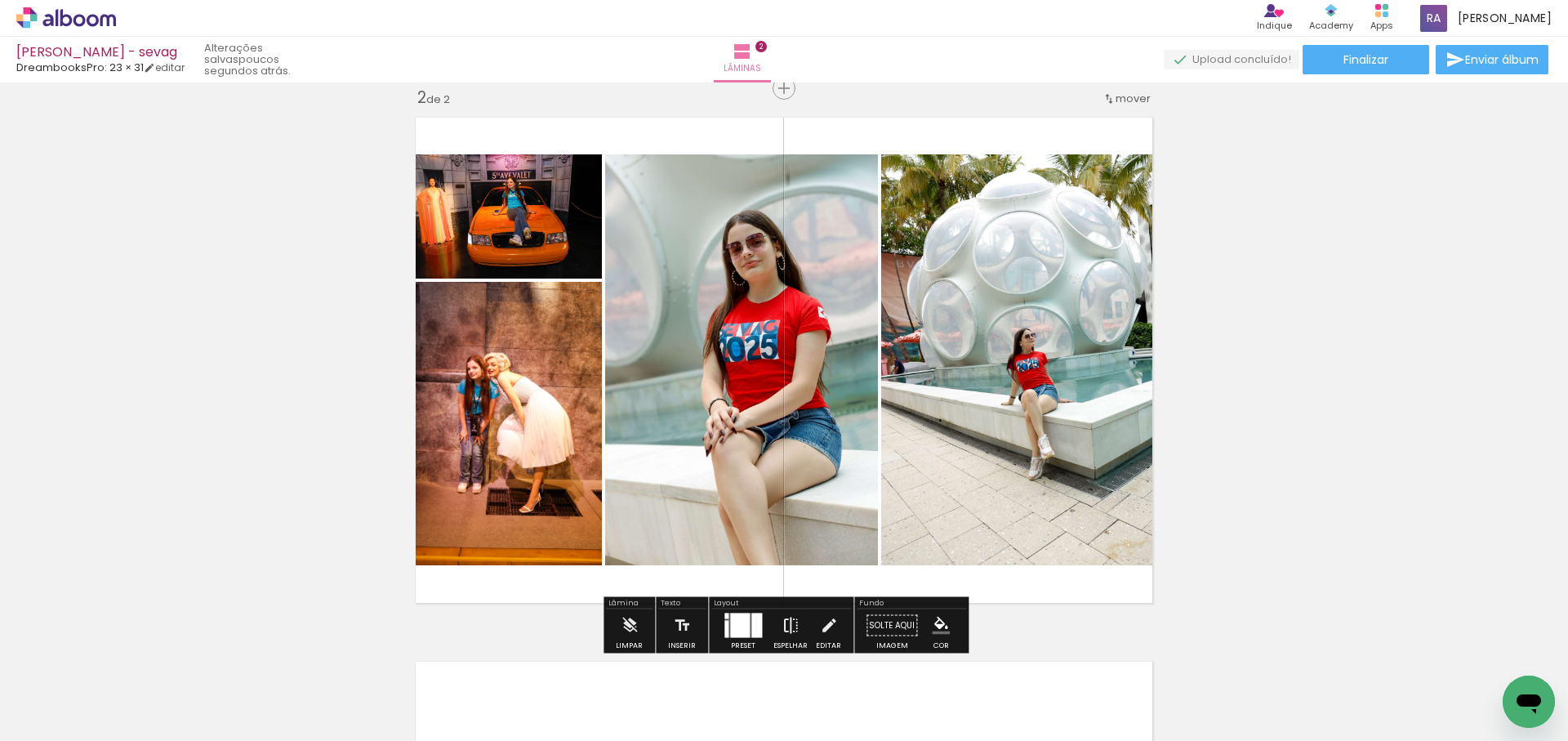
click at [786, 624] on iron-icon at bounding box center [790, 626] width 18 height 32
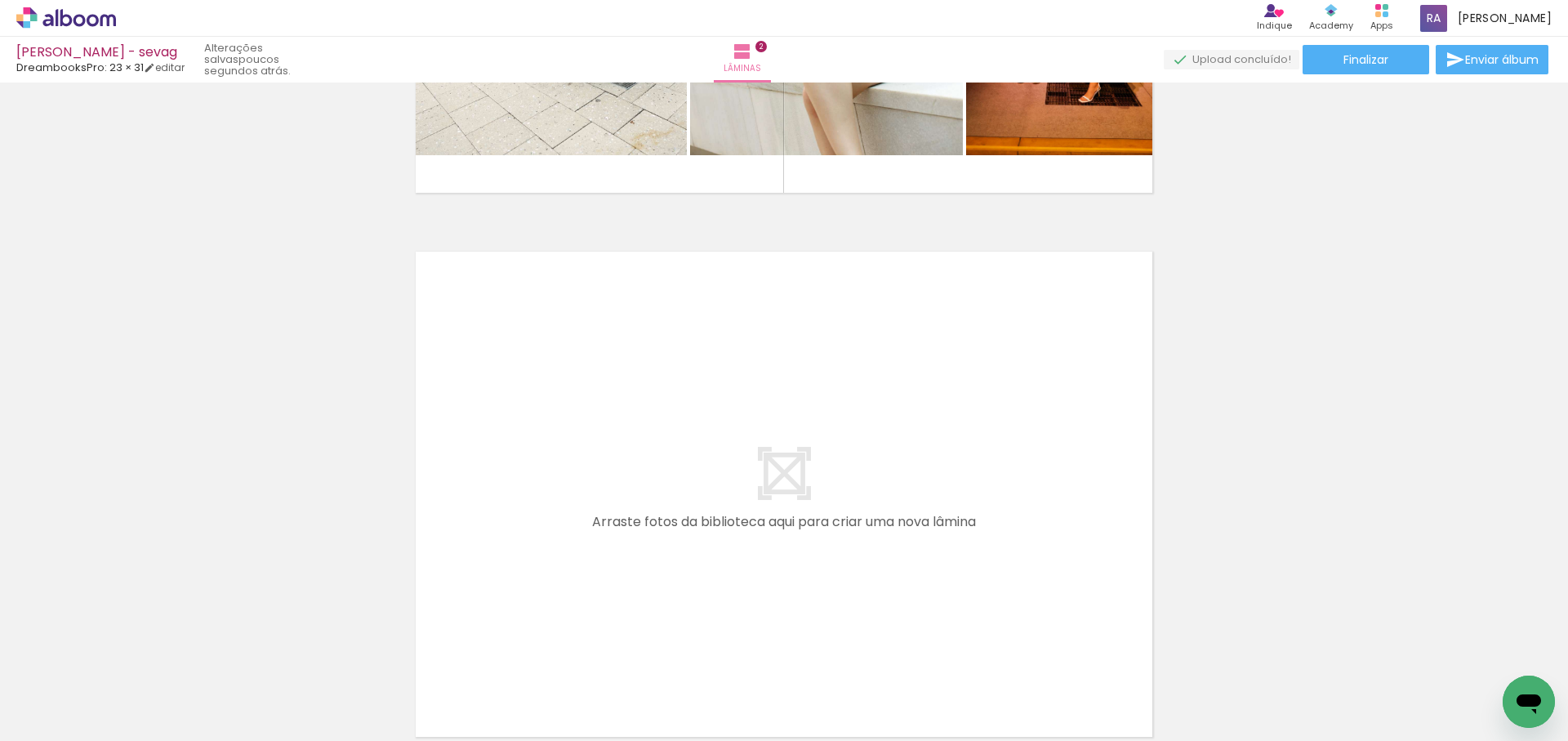
scroll to position [0, 726]
drag, startPoint x: 735, startPoint y: 674, endPoint x: 812, endPoint y: 680, distance: 77.2
click at [780, 531] on quentale-workspace at bounding box center [784, 370] width 1568 height 741
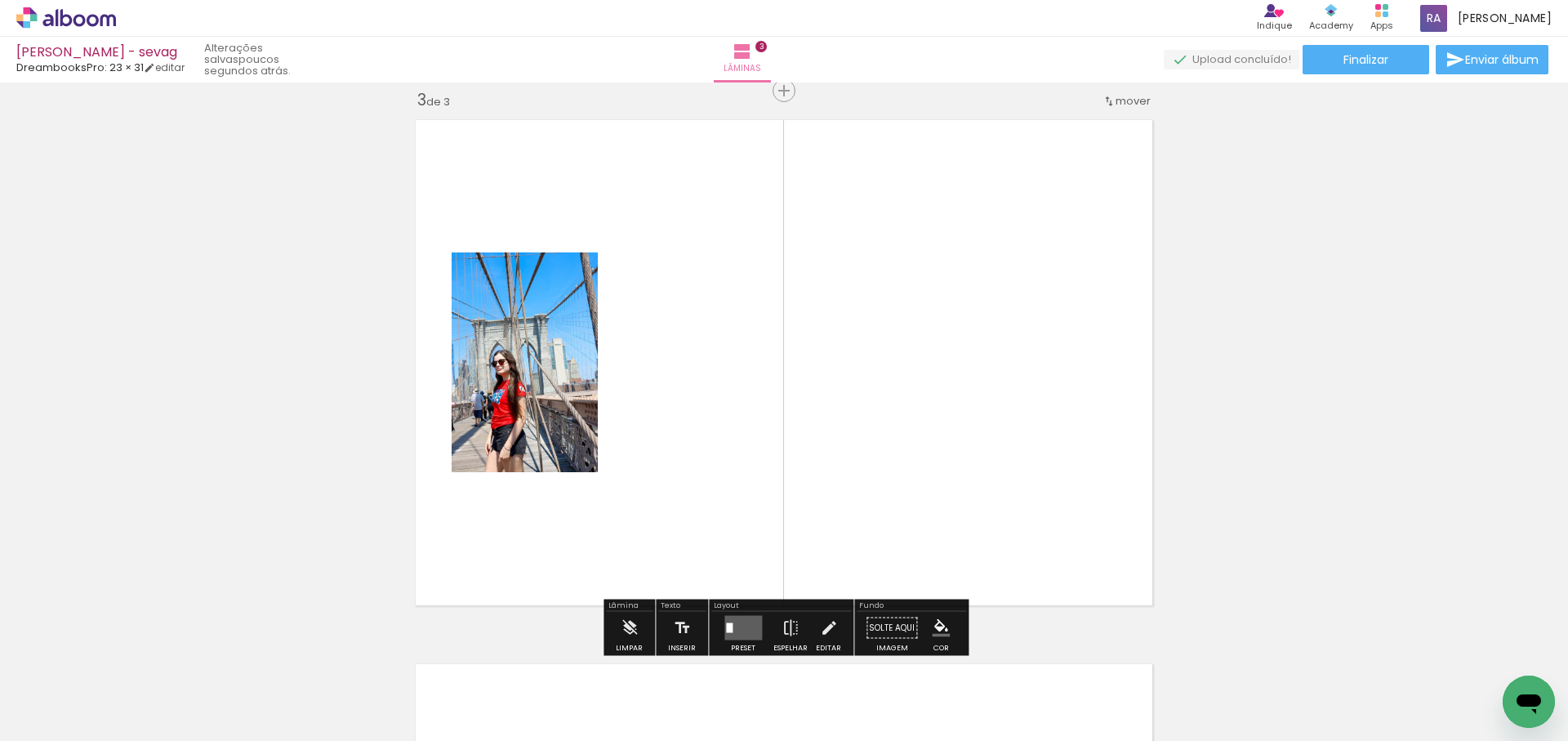
scroll to position [1110, 0]
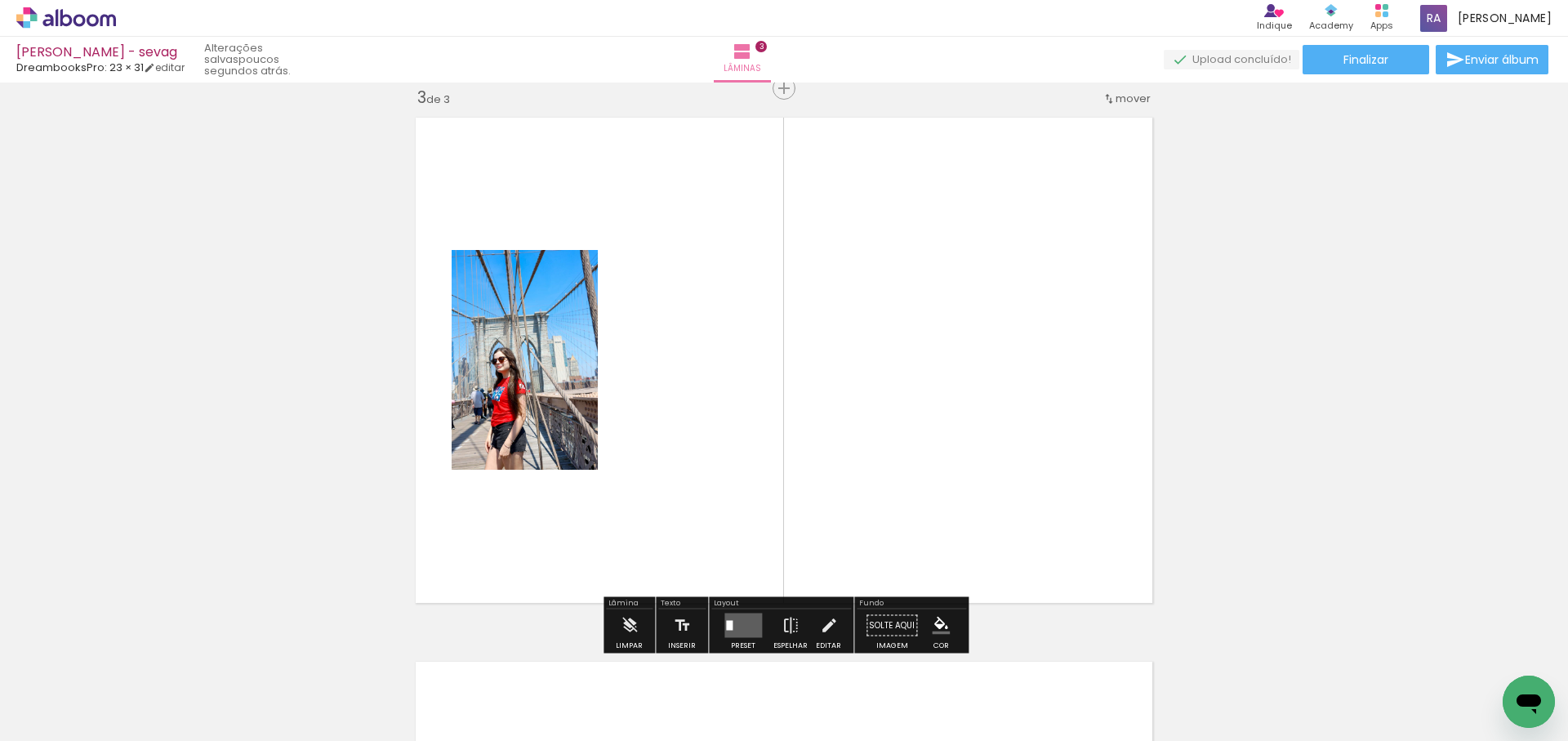
click at [906, 499] on quentale-workspace at bounding box center [784, 370] width 1568 height 741
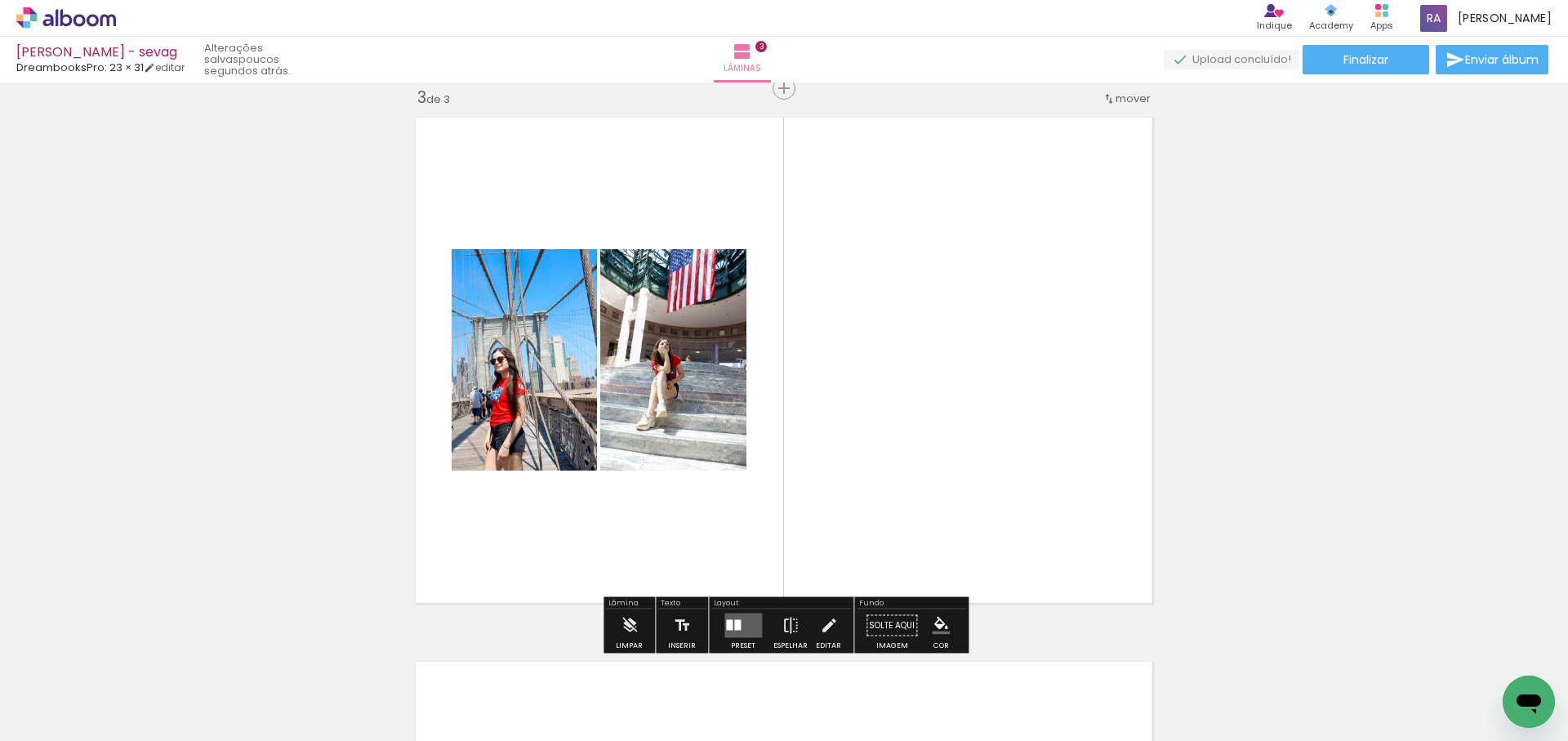
drag, startPoint x: 1019, startPoint y: 462, endPoint x: 1022, endPoint y: 449, distance: 13.3
click at [1022, 449] on quentale-workspace at bounding box center [784, 370] width 1568 height 741
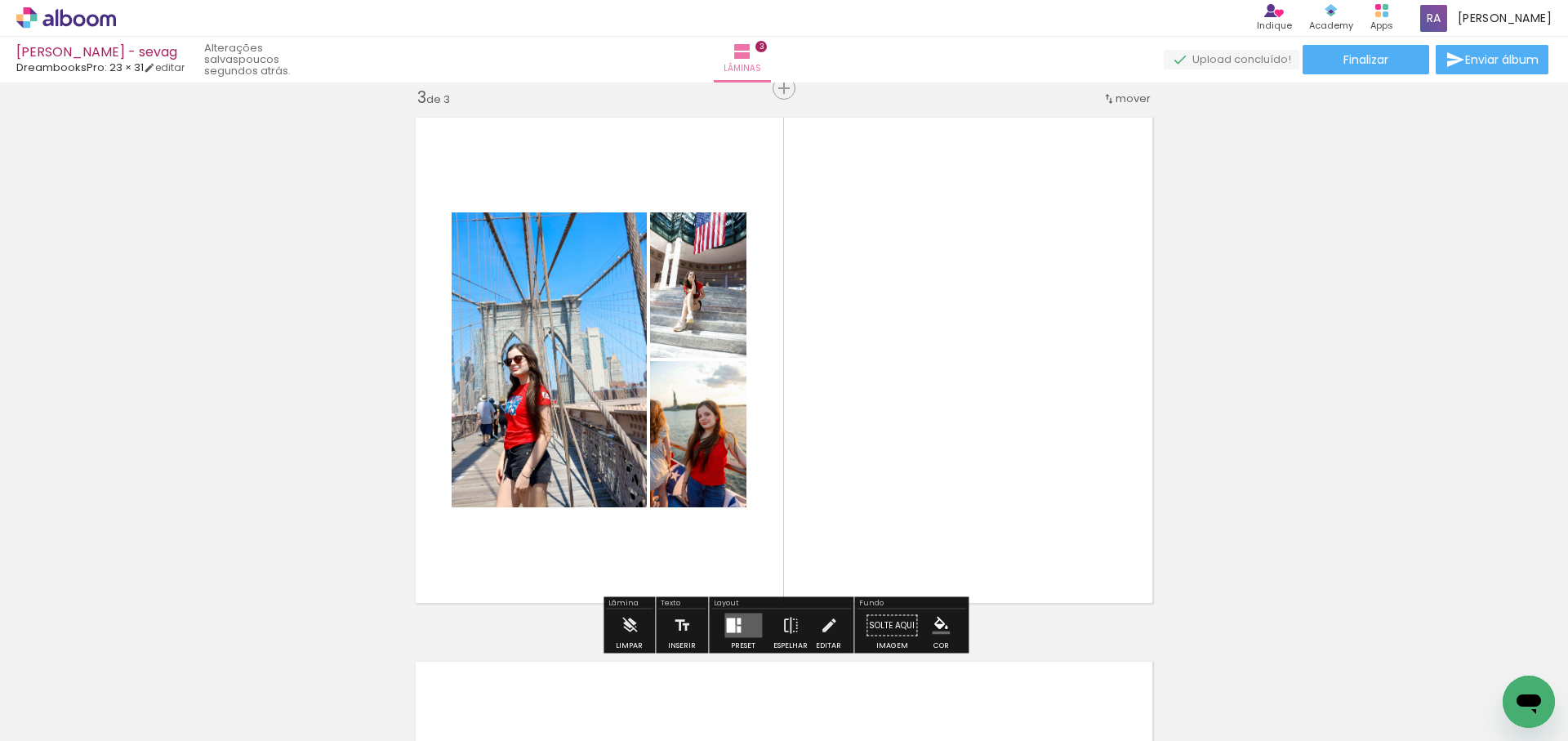
click at [732, 629] on quentale-layouter at bounding box center [744, 625] width 38 height 24
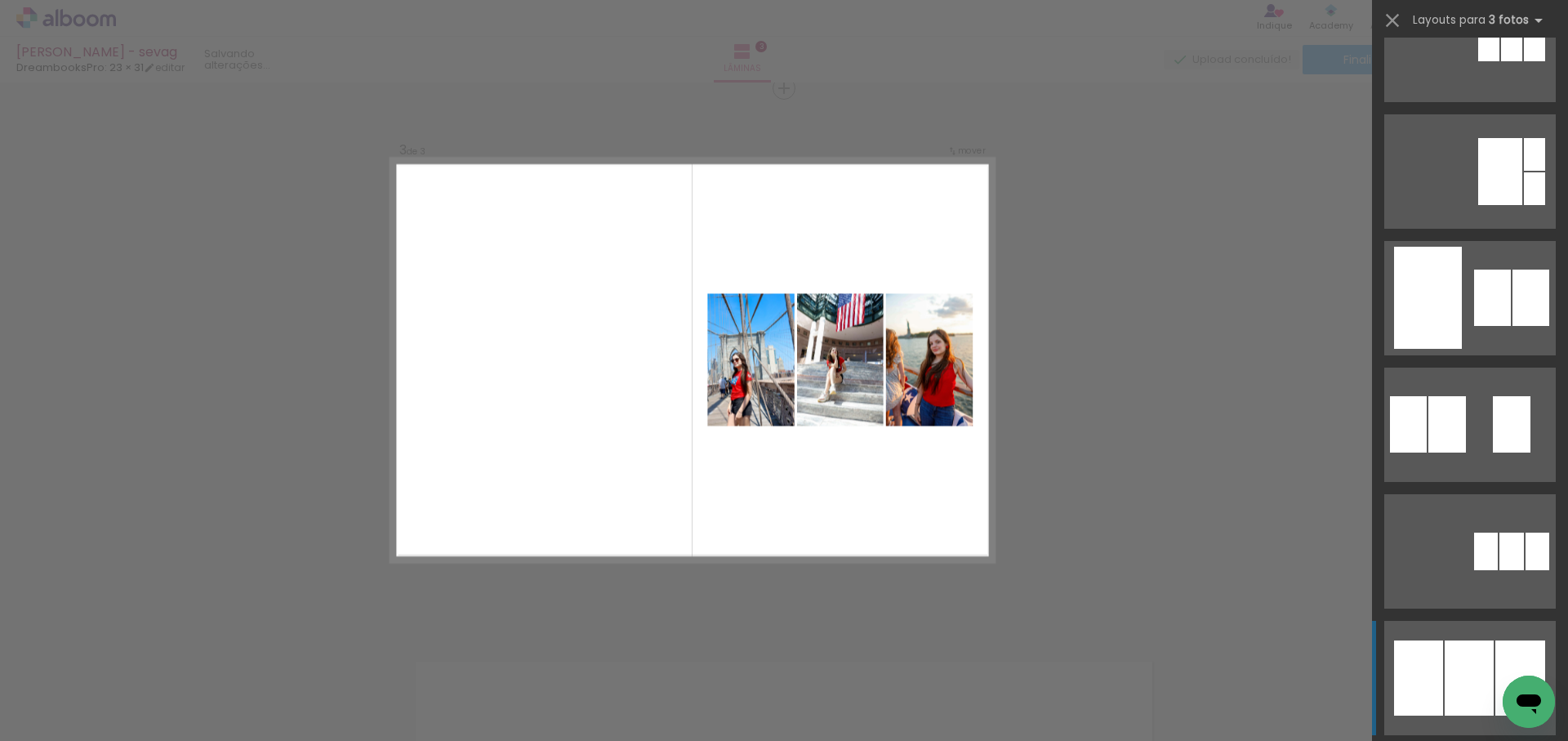
scroll to position [611, 0]
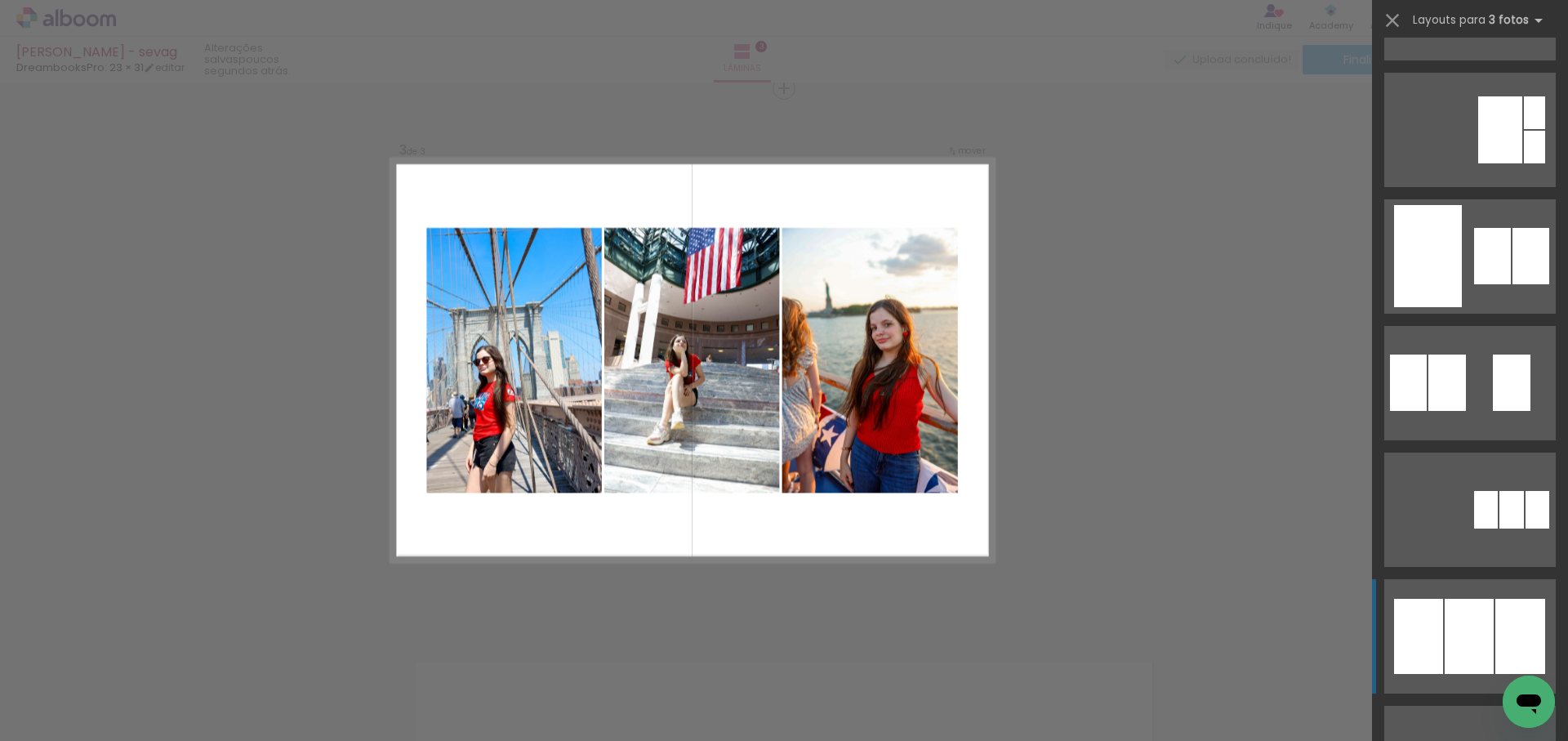
click at [1478, 629] on div at bounding box center [1469, 637] width 49 height 76
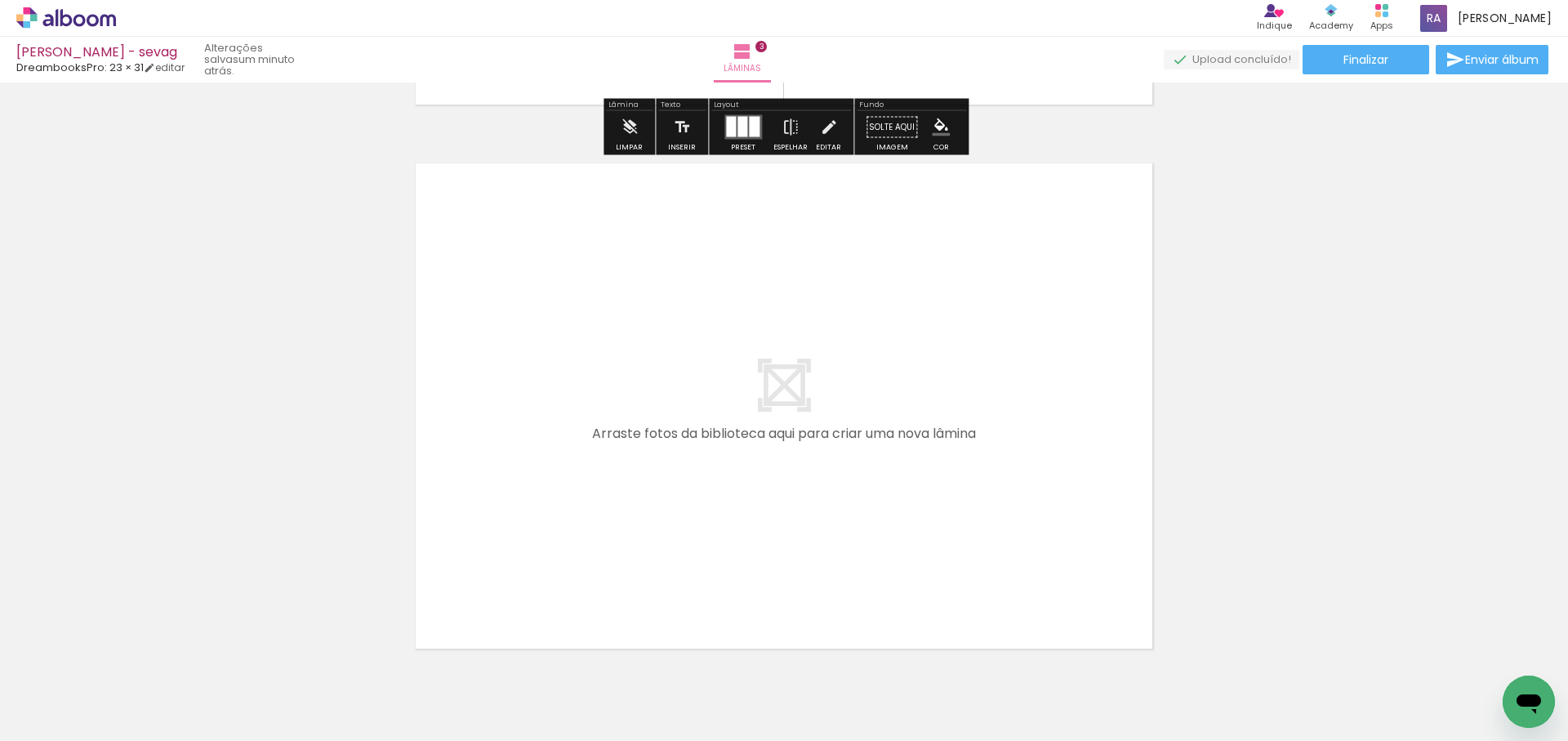
scroll to position [1611, 0]
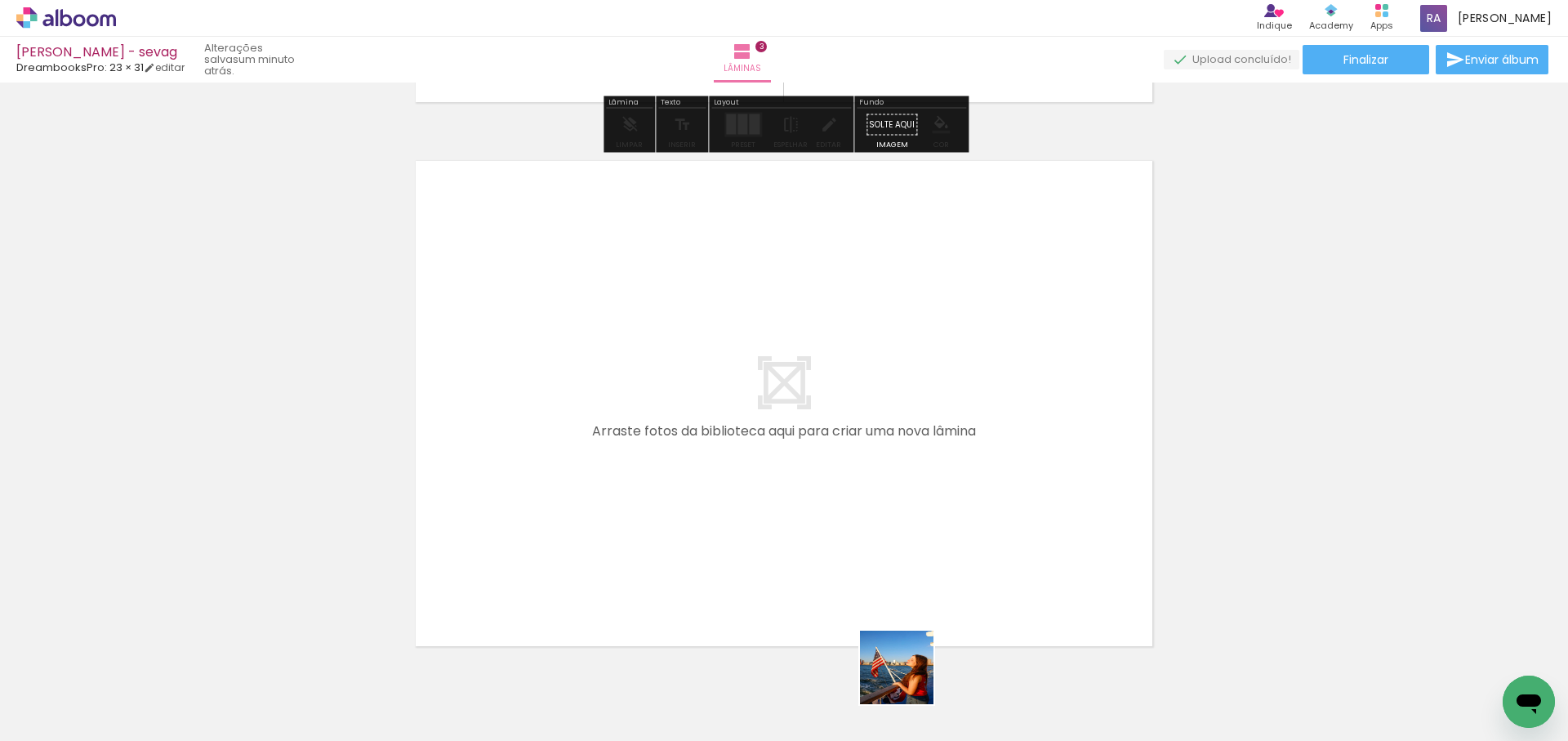
click at [968, 503] on quentale-workspace at bounding box center [784, 370] width 1568 height 741
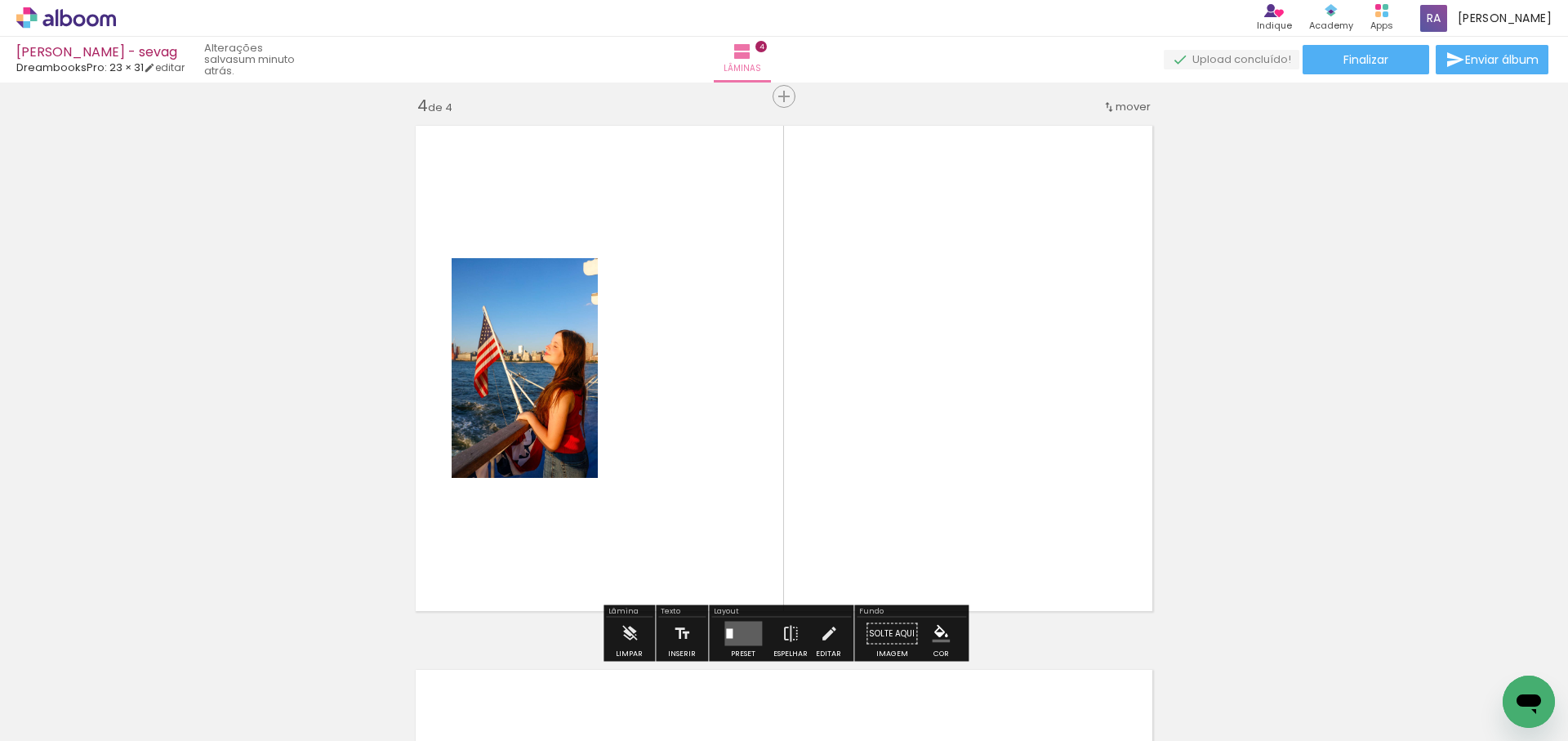
scroll to position [1654, 0]
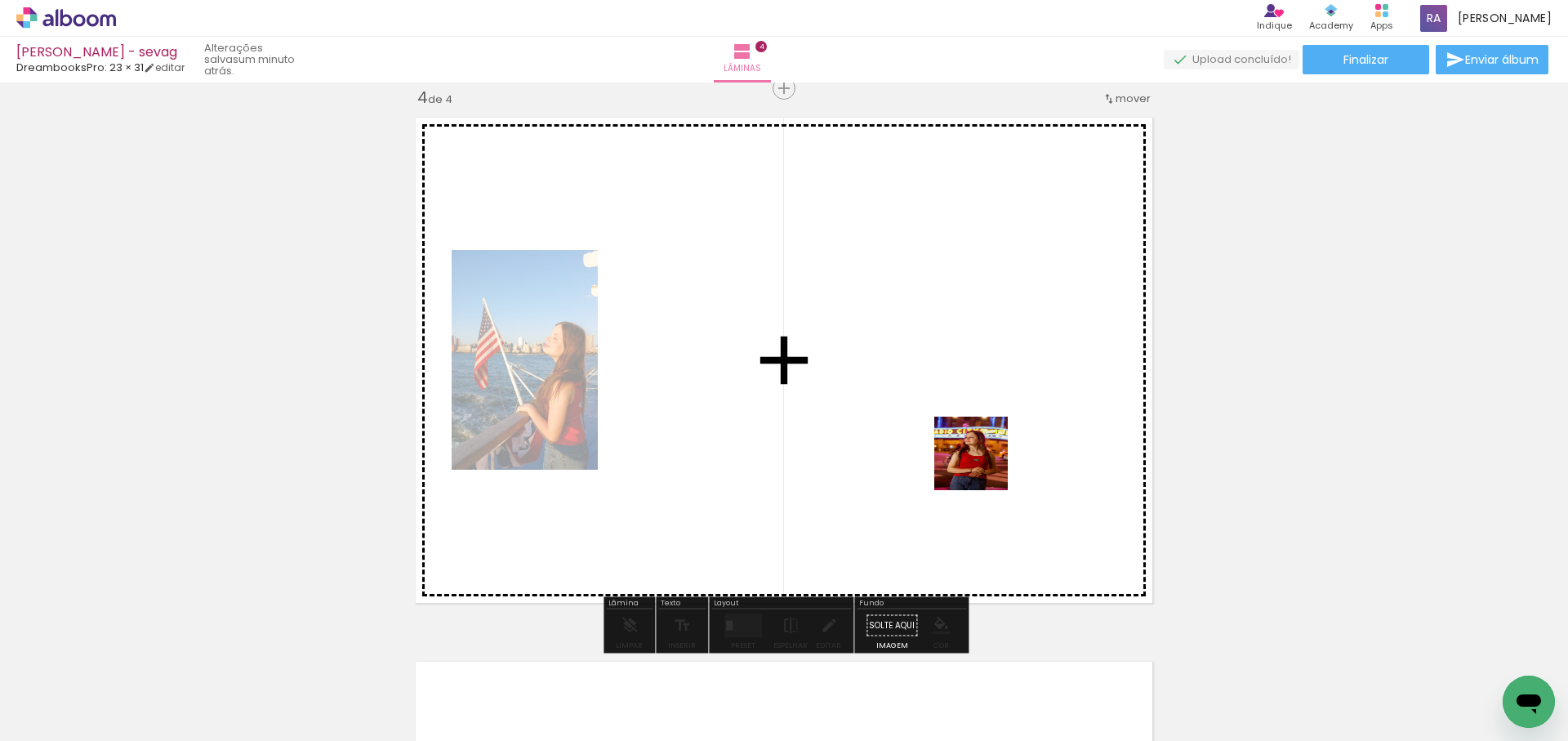
drag, startPoint x: 1008, startPoint y: 517, endPoint x: 967, endPoint y: 430, distance: 96.2
click at [972, 439] on quentale-workspace at bounding box center [784, 370] width 1568 height 741
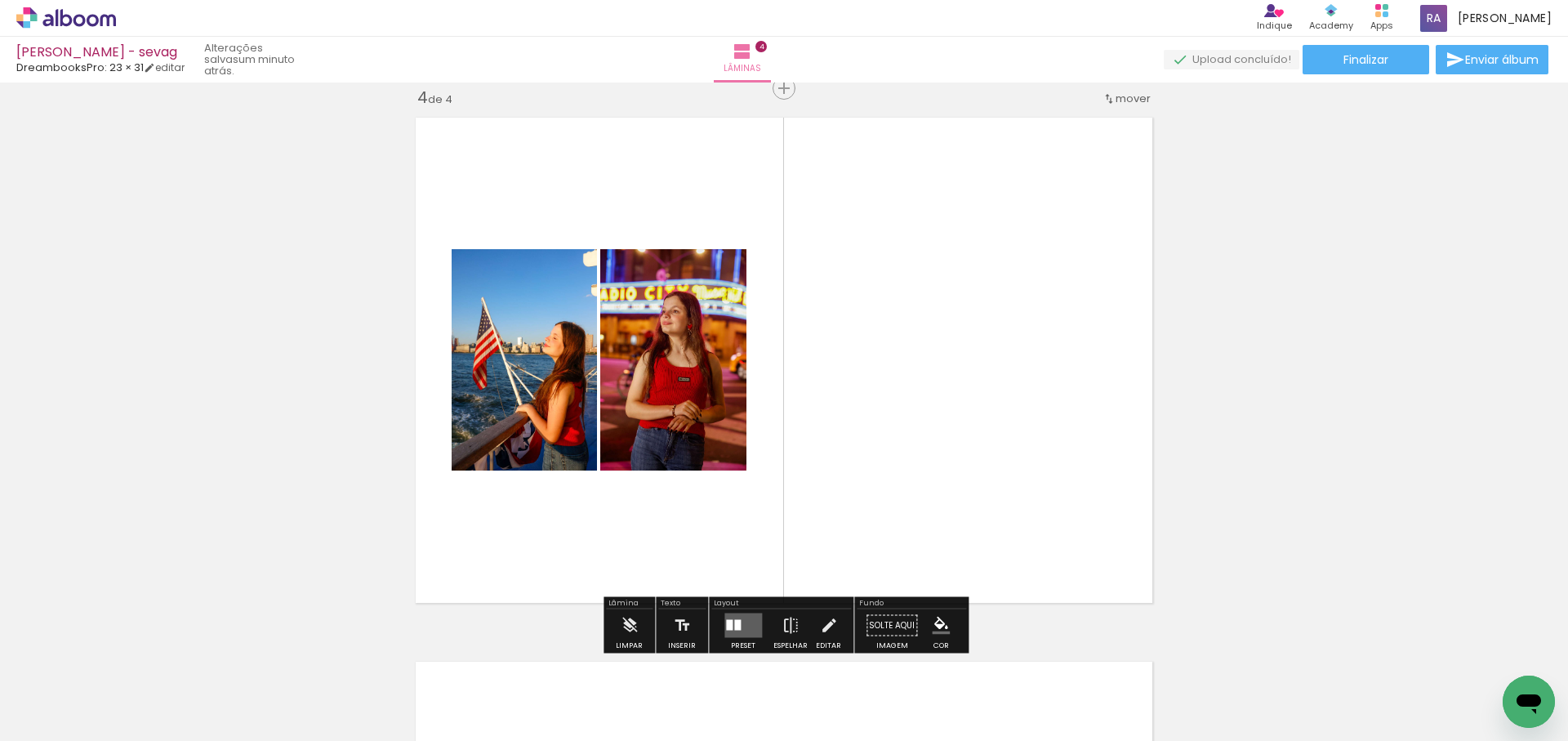
click at [740, 625] on quentale-layouter at bounding box center [744, 625] width 38 height 24
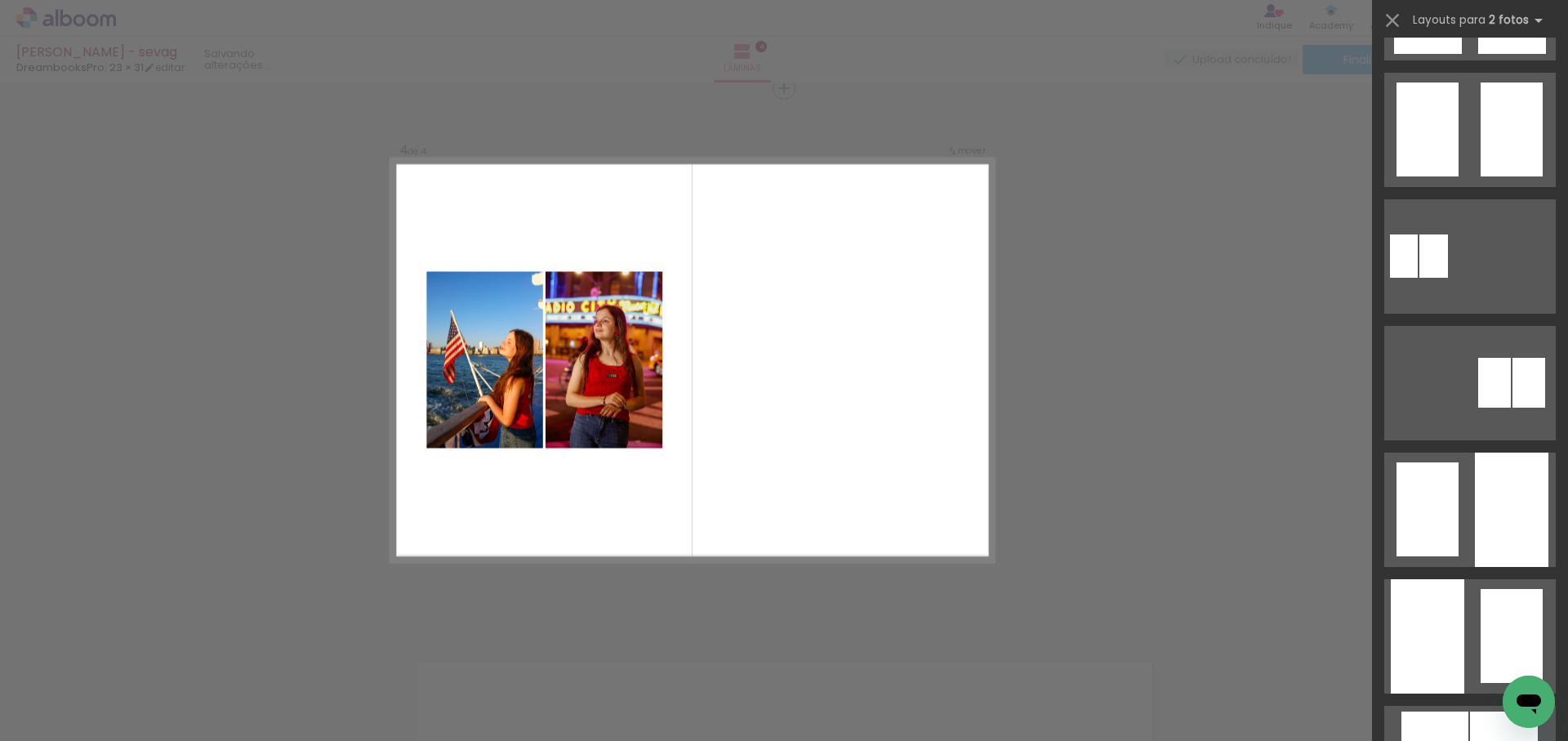
scroll to position [0, 0]
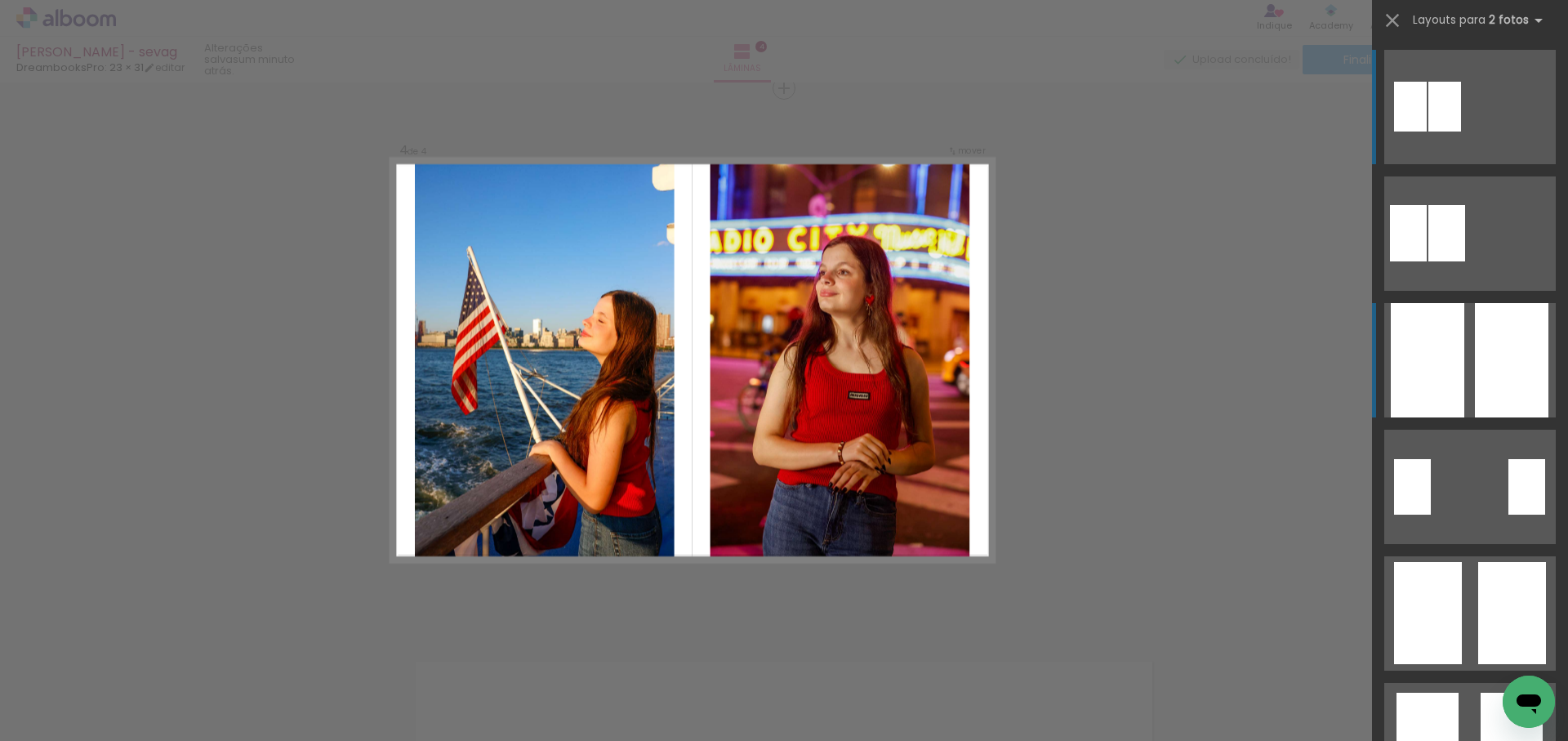
click at [1499, 350] on div at bounding box center [1512, 360] width 74 height 114
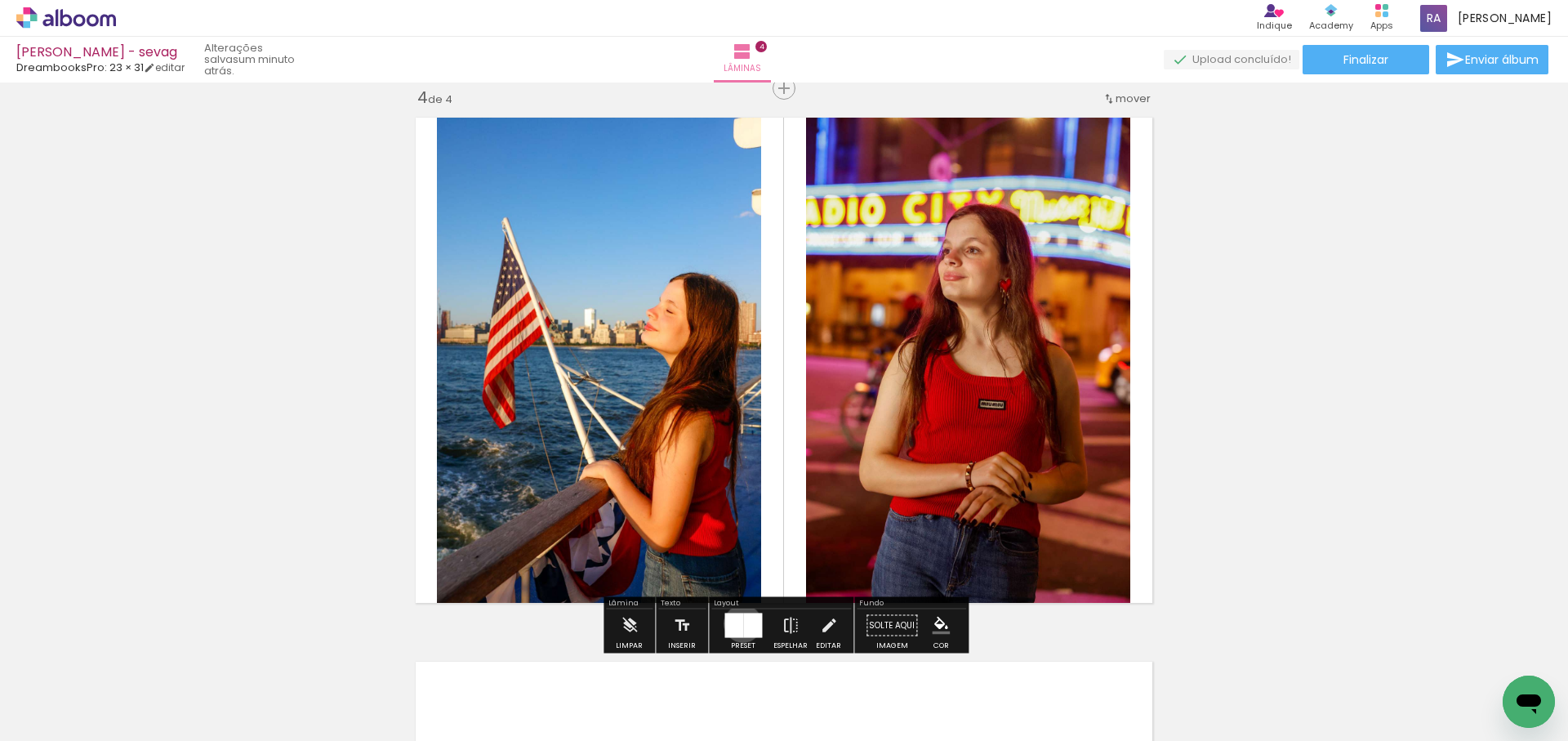
click at [744, 623] on div at bounding box center [753, 625] width 19 height 24
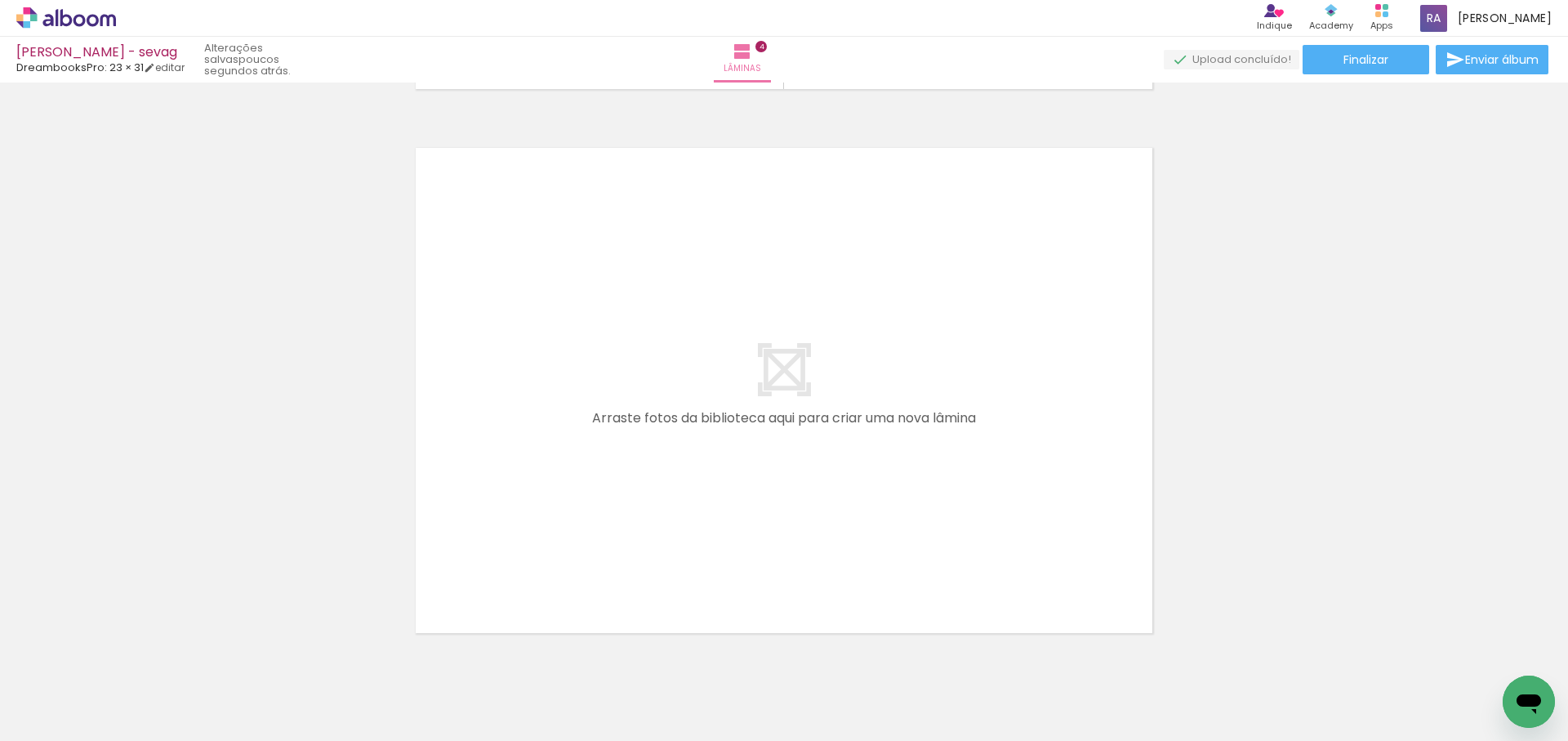
scroll to position [0, 1442]
click at [558, 469] on quentale-workspace at bounding box center [784, 370] width 1568 height 741
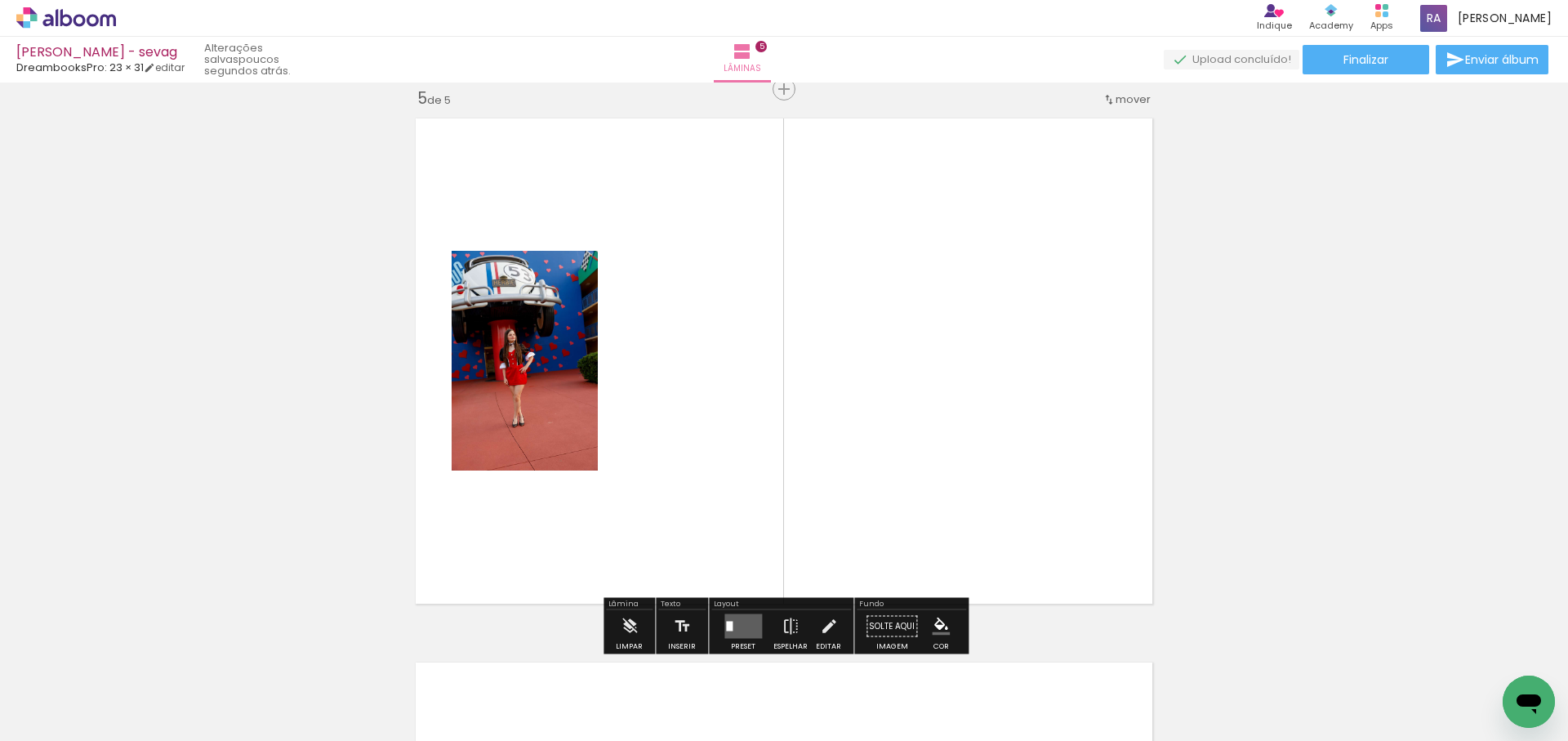
scroll to position [2198, 0]
drag, startPoint x: 684, startPoint y: 485, endPoint x: 675, endPoint y: 605, distance: 120.3
click at [685, 487] on quentale-workspace at bounding box center [784, 370] width 1568 height 741
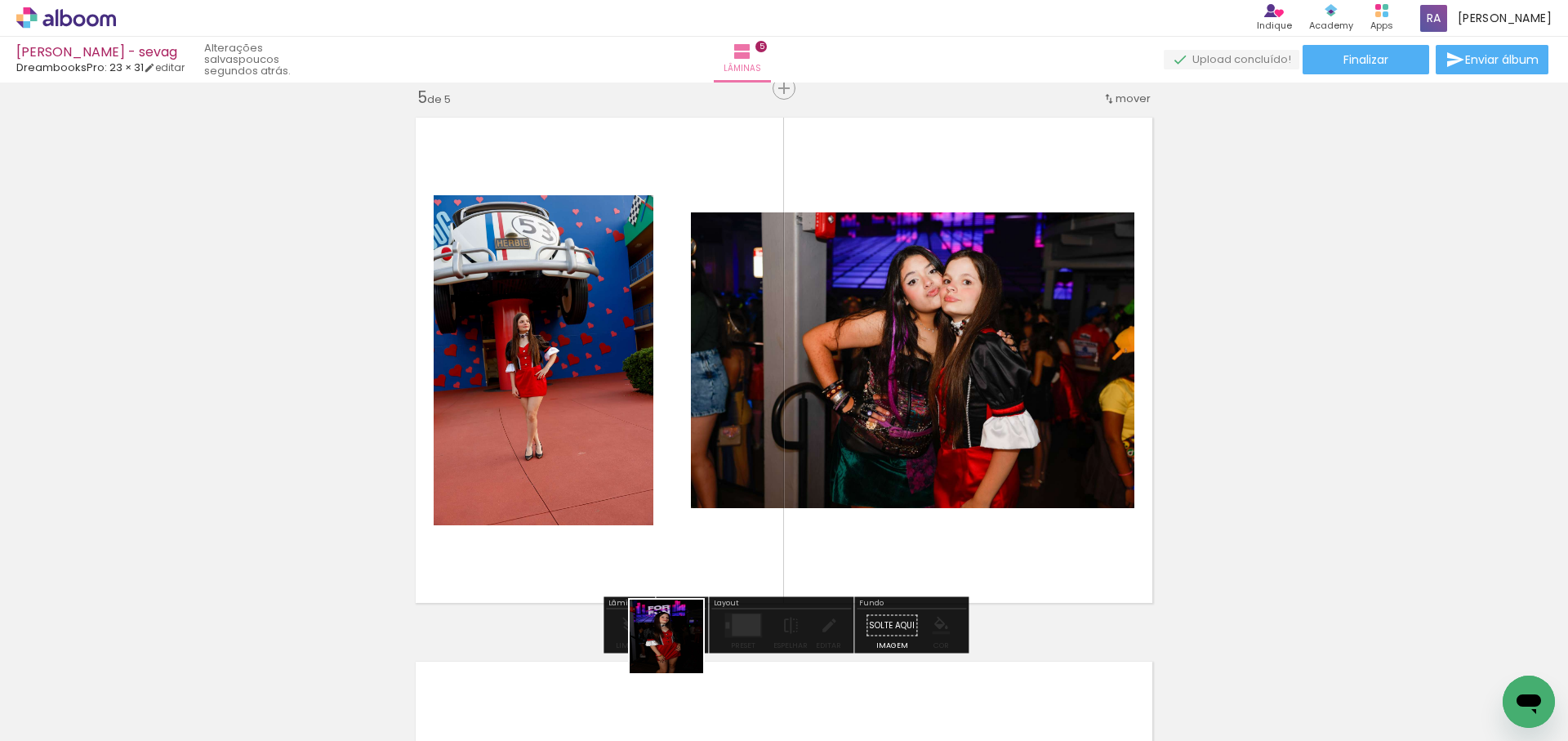
drag, startPoint x: 679, startPoint y: 648, endPoint x: 794, endPoint y: 434, distance: 242.9
click at [794, 434] on quentale-workspace at bounding box center [784, 370] width 1568 height 741
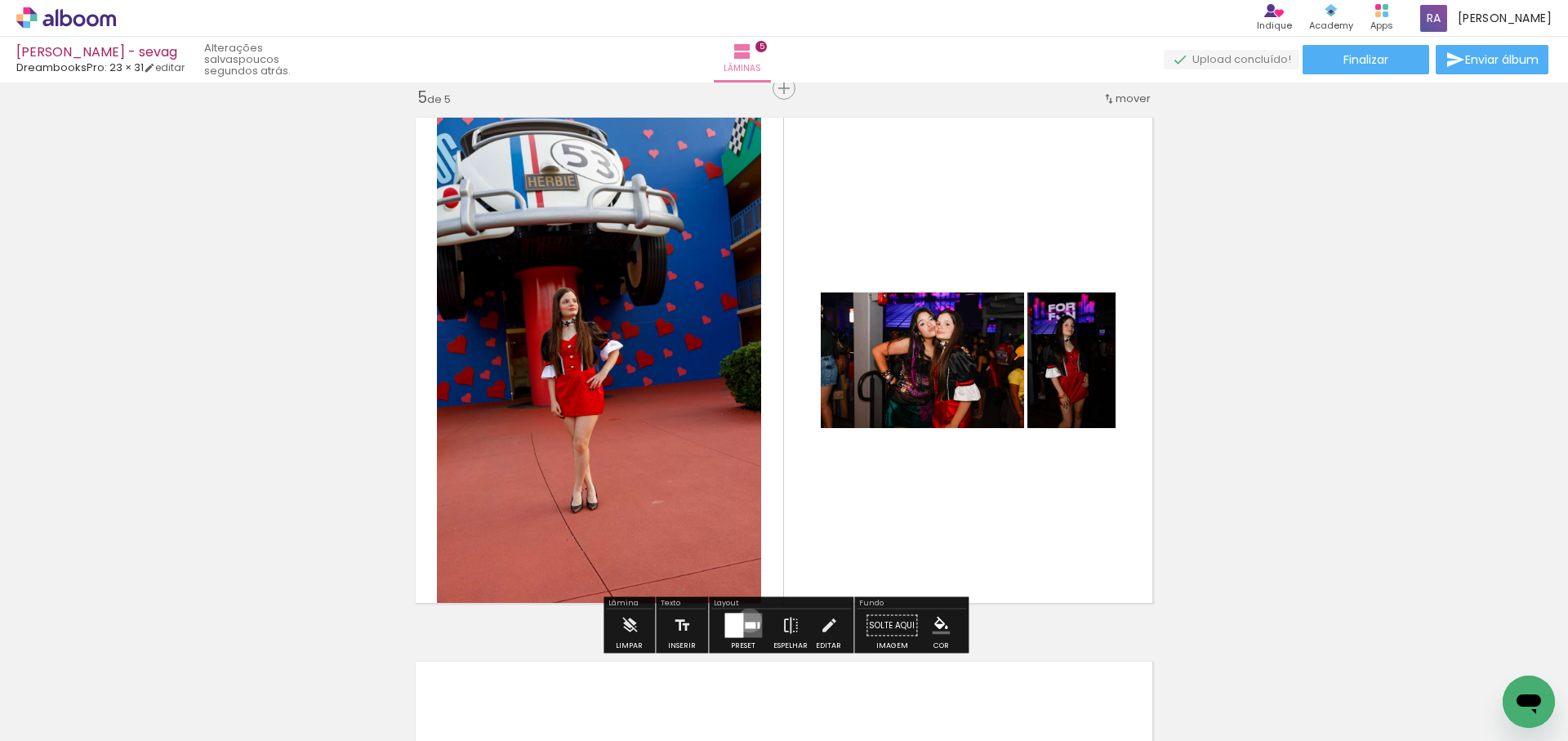
click at [745, 620] on quentale-layouter at bounding box center [744, 625] width 38 height 24
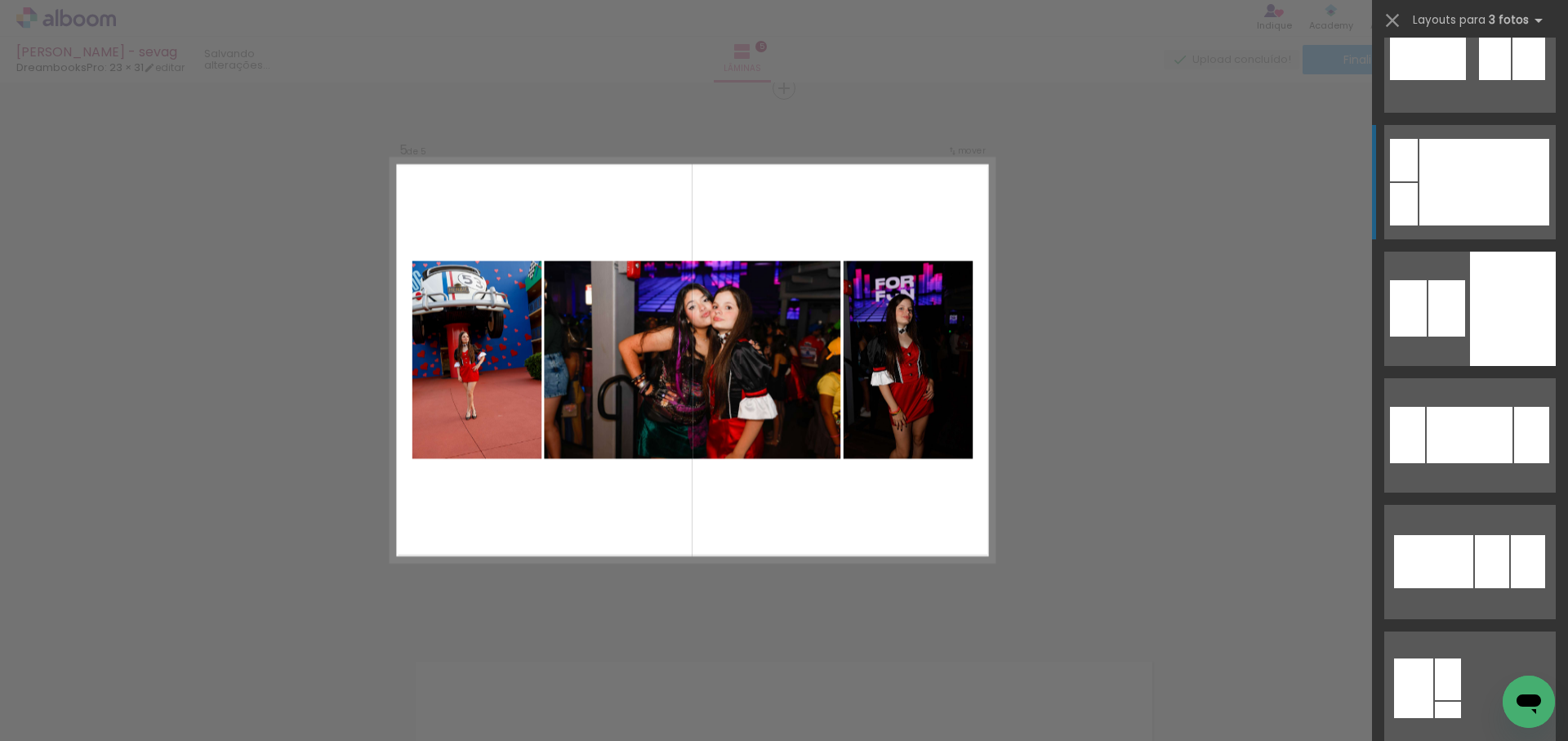
scroll to position [1076, 0]
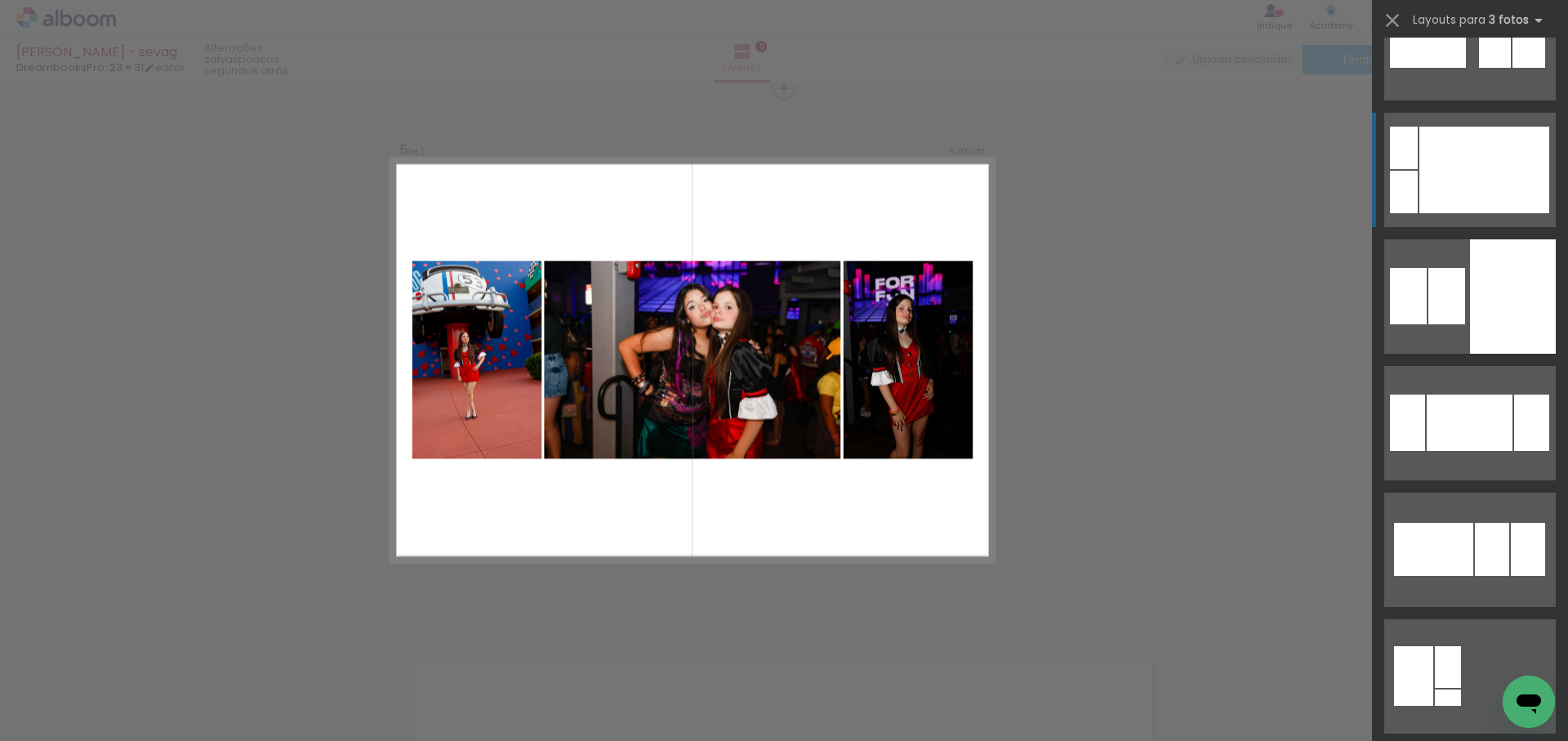
click at [1474, 413] on div at bounding box center [1469, 423] width 85 height 57
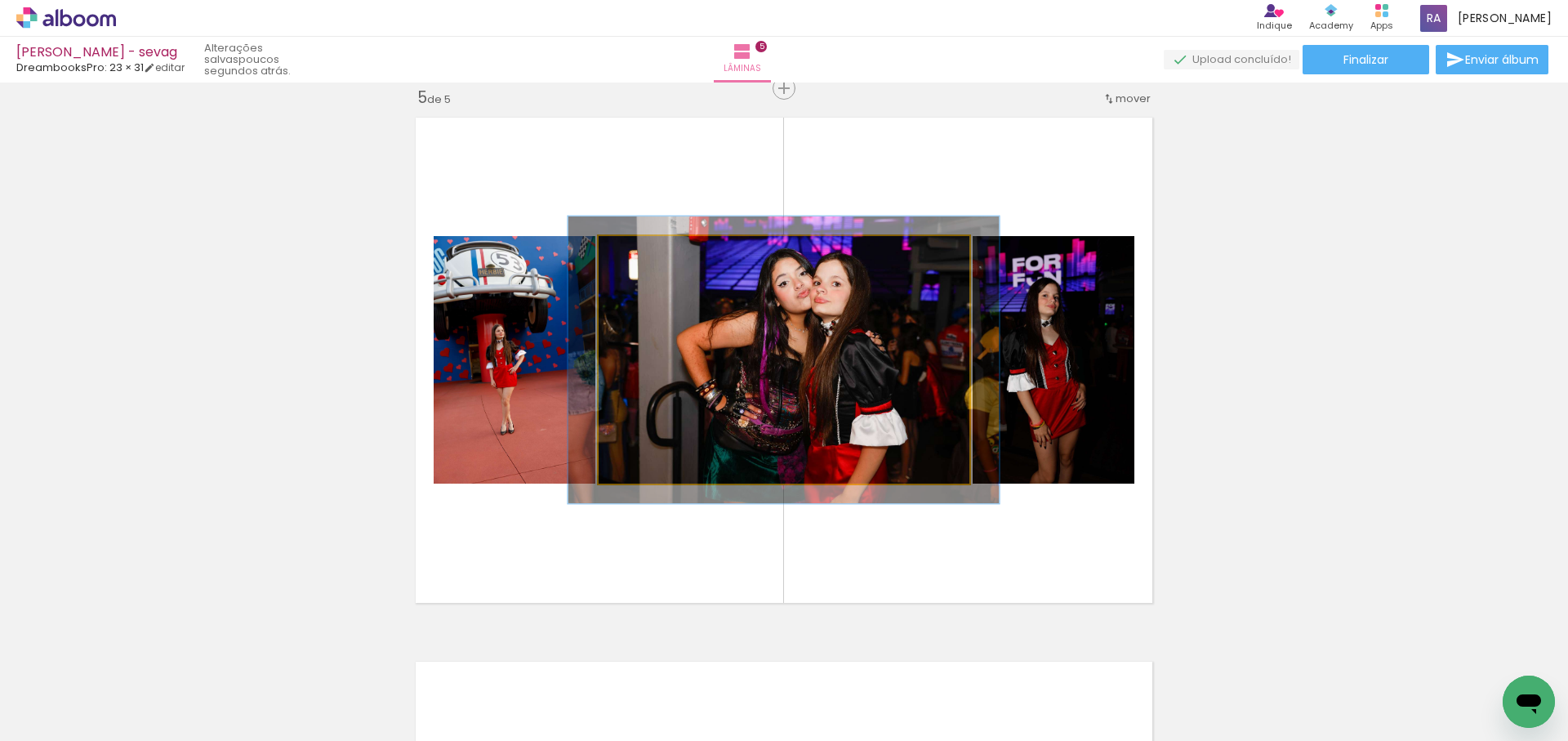
drag, startPoint x: 637, startPoint y: 250, endPoint x: 647, endPoint y: 247, distance: 10.4
type paper-slider "117"
click at [647, 247] on div at bounding box center [646, 253] width 14 height 14
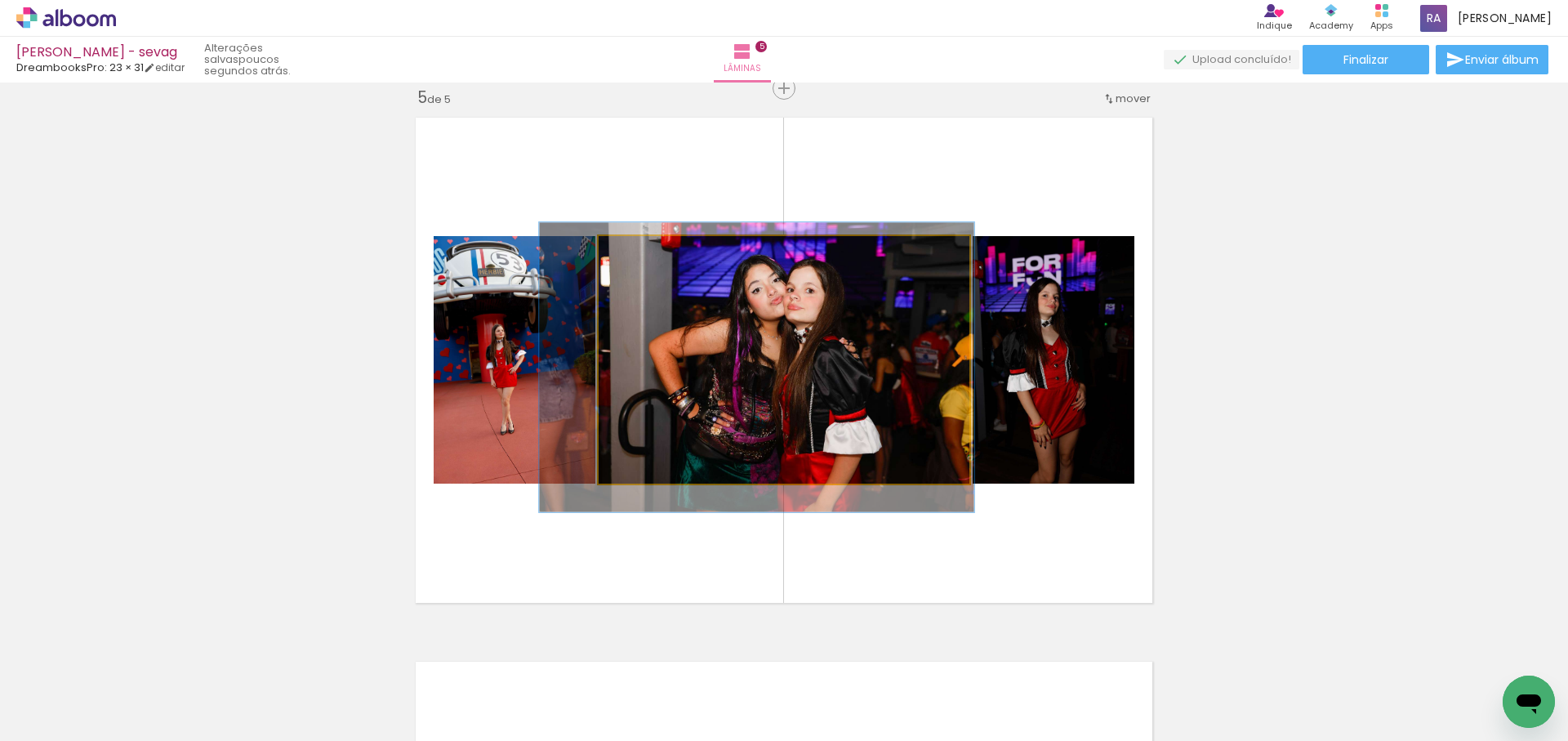
drag, startPoint x: 817, startPoint y: 349, endPoint x: 794, endPoint y: 354, distance: 23.5
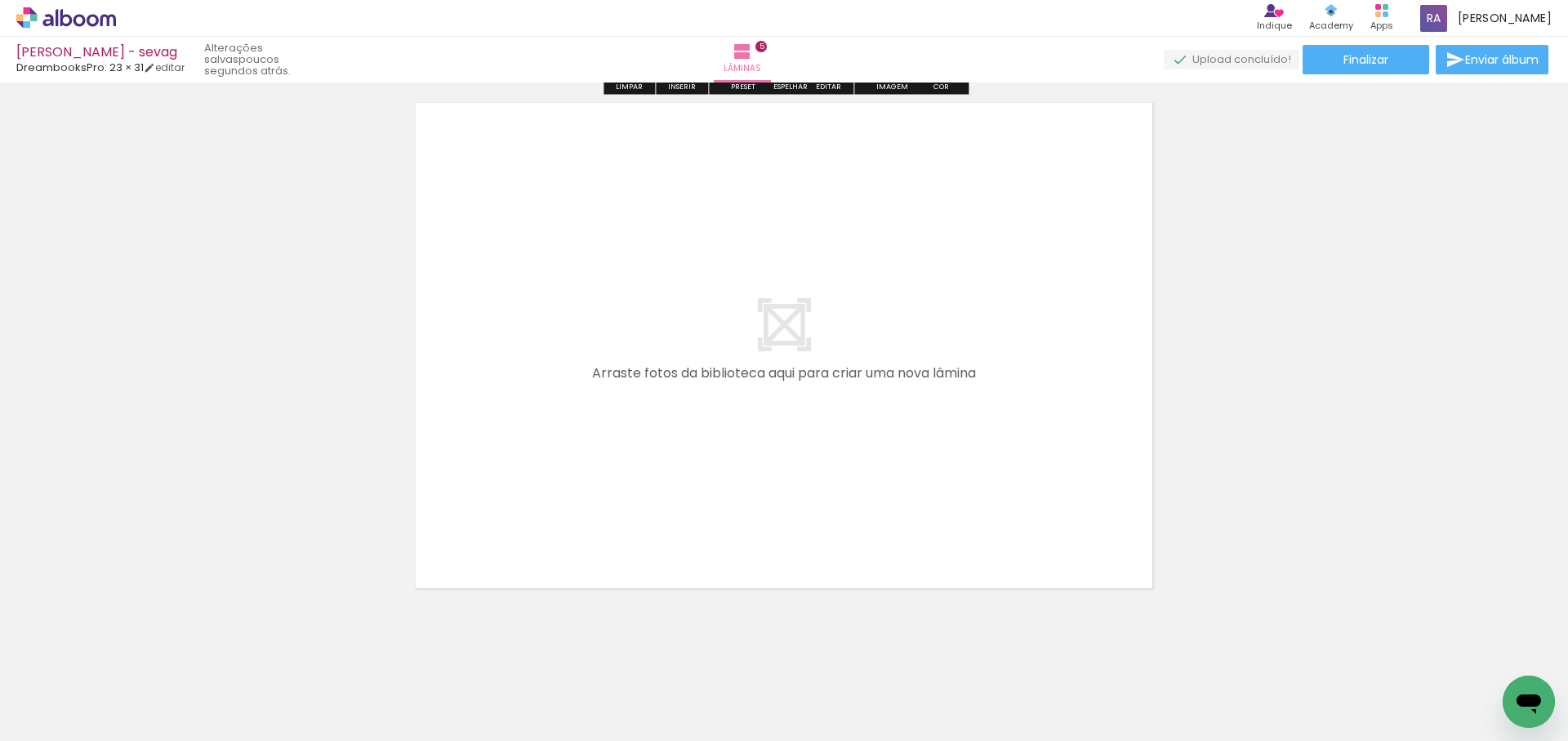
scroll to position [2754, 0]
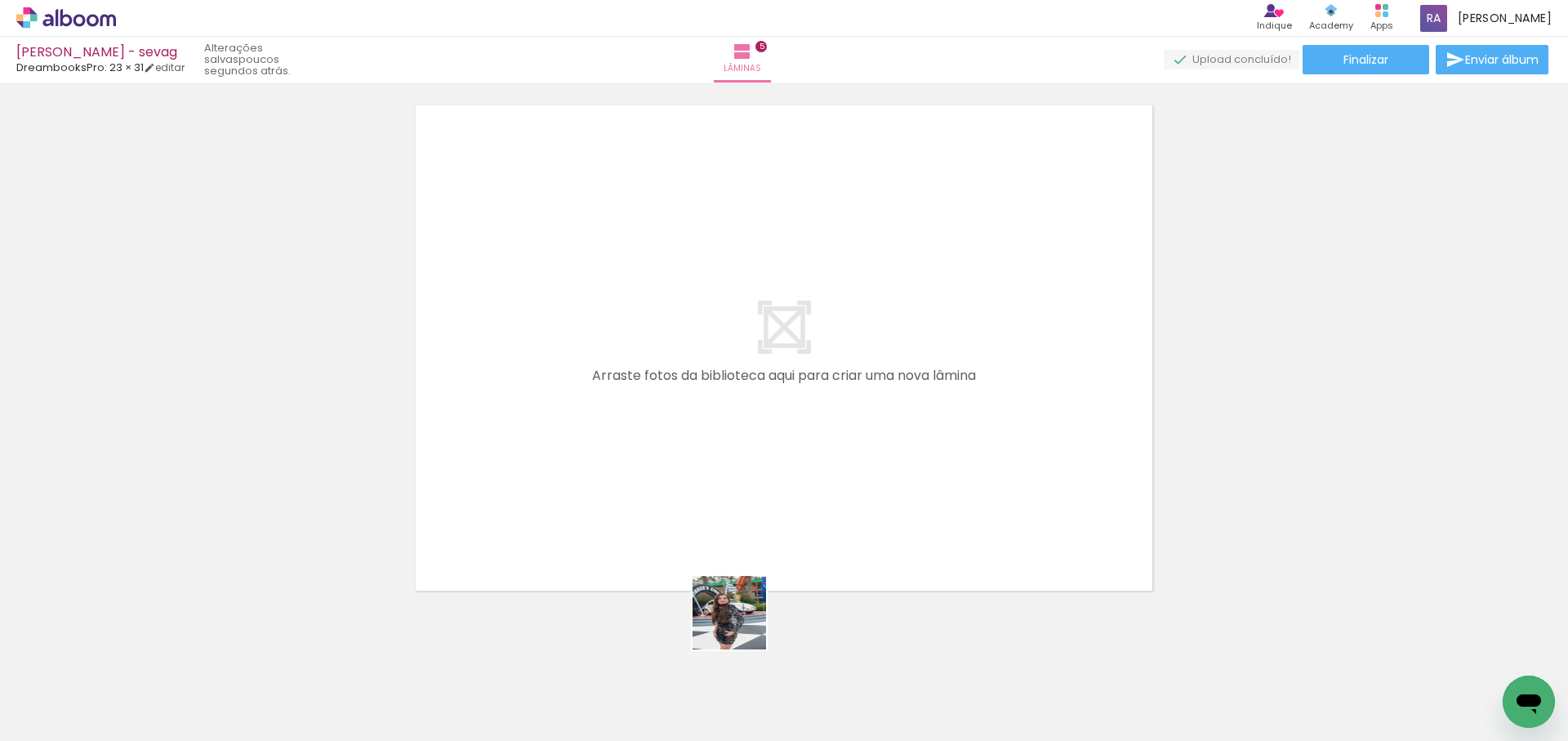
drag, startPoint x: 742, startPoint y: 625, endPoint x: 788, endPoint y: 579, distance: 65.1
click at [784, 536] on quentale-workspace at bounding box center [784, 370] width 1568 height 741
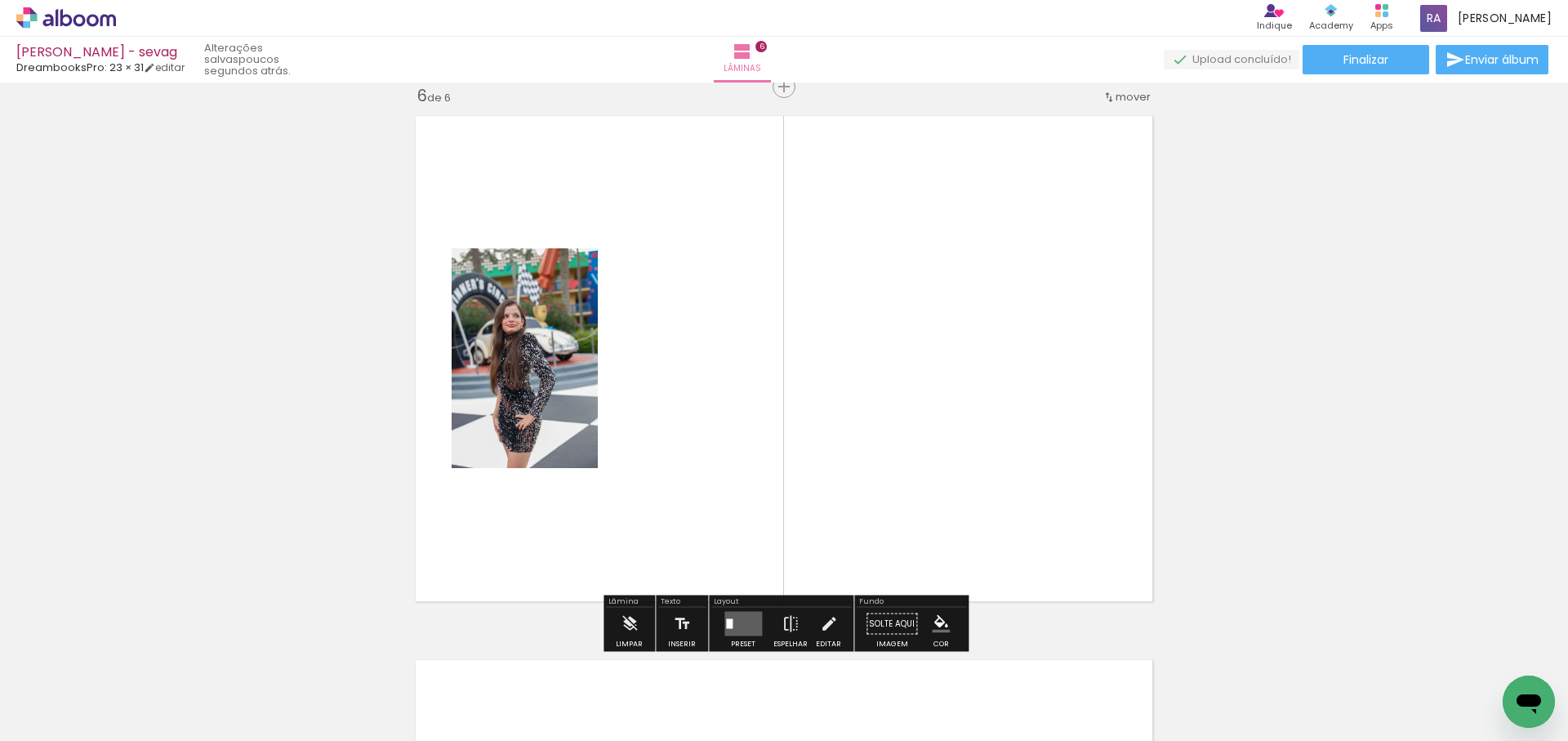
scroll to position [2742, 0]
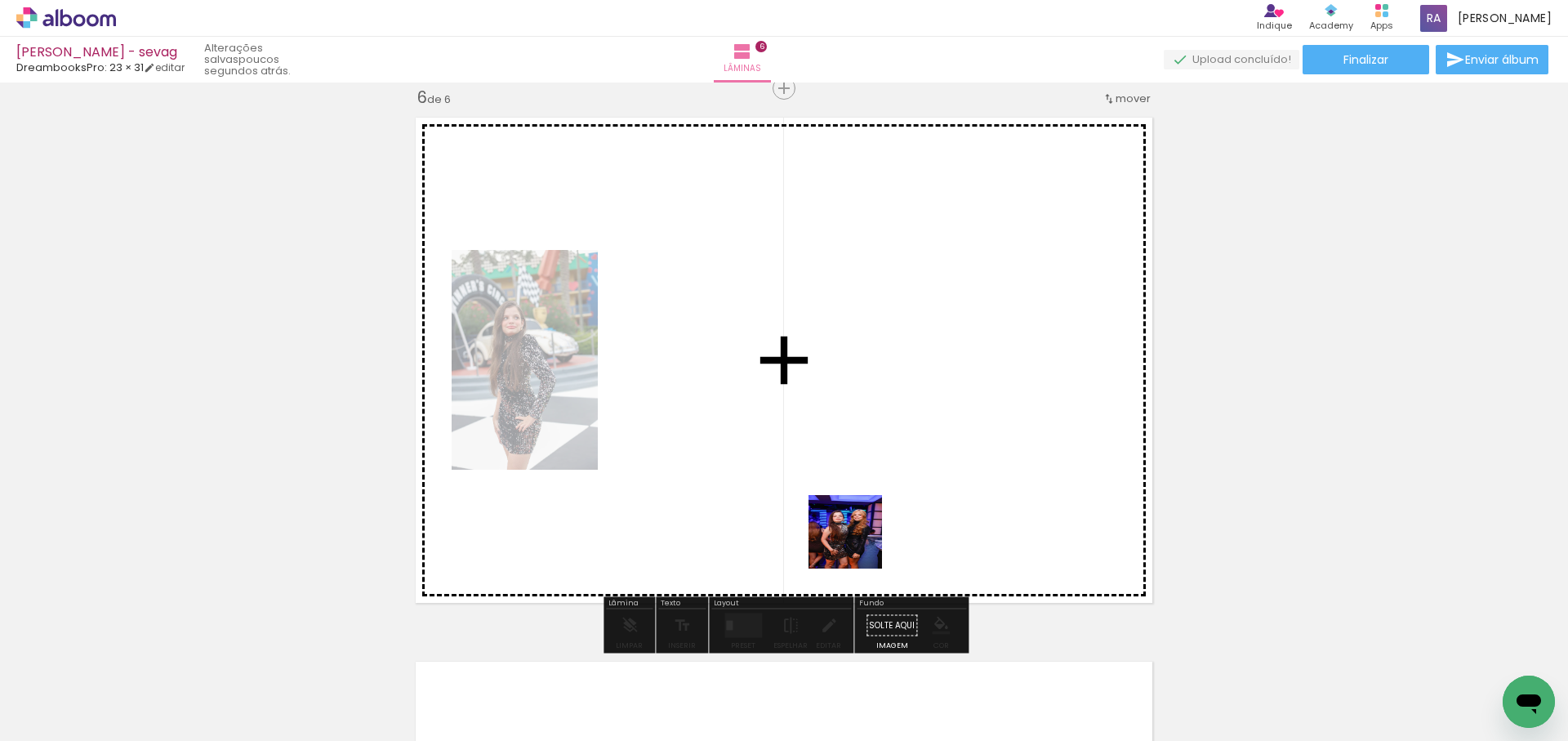
drag, startPoint x: 830, startPoint y: 656, endPoint x: 904, endPoint y: 611, distance: 86.6
click at [859, 542] on quentale-workspace at bounding box center [784, 370] width 1568 height 741
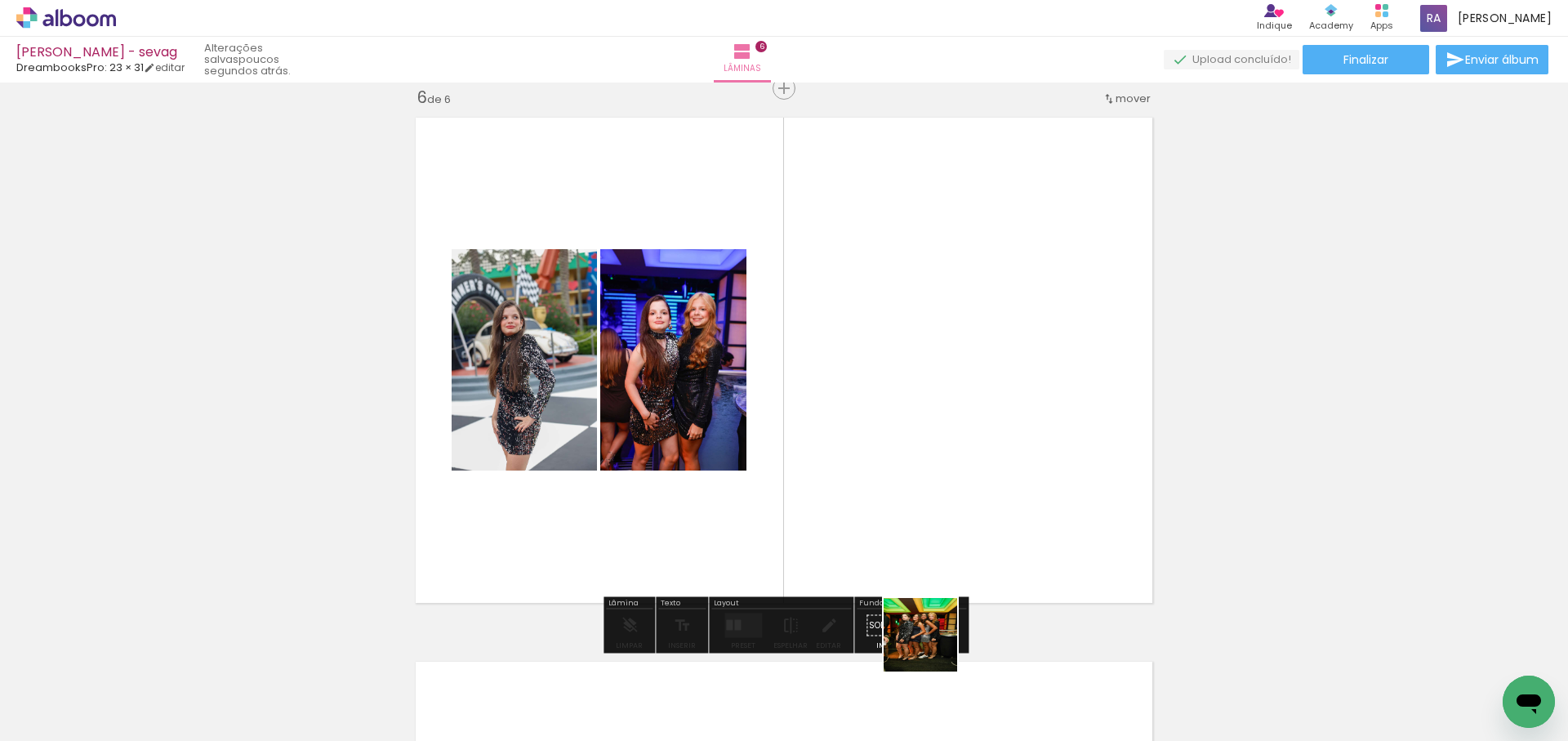
drag, startPoint x: 933, startPoint y: 647, endPoint x: 969, endPoint y: 549, distance: 104.4
click at [969, 549] on quentale-workspace at bounding box center [784, 370] width 1568 height 741
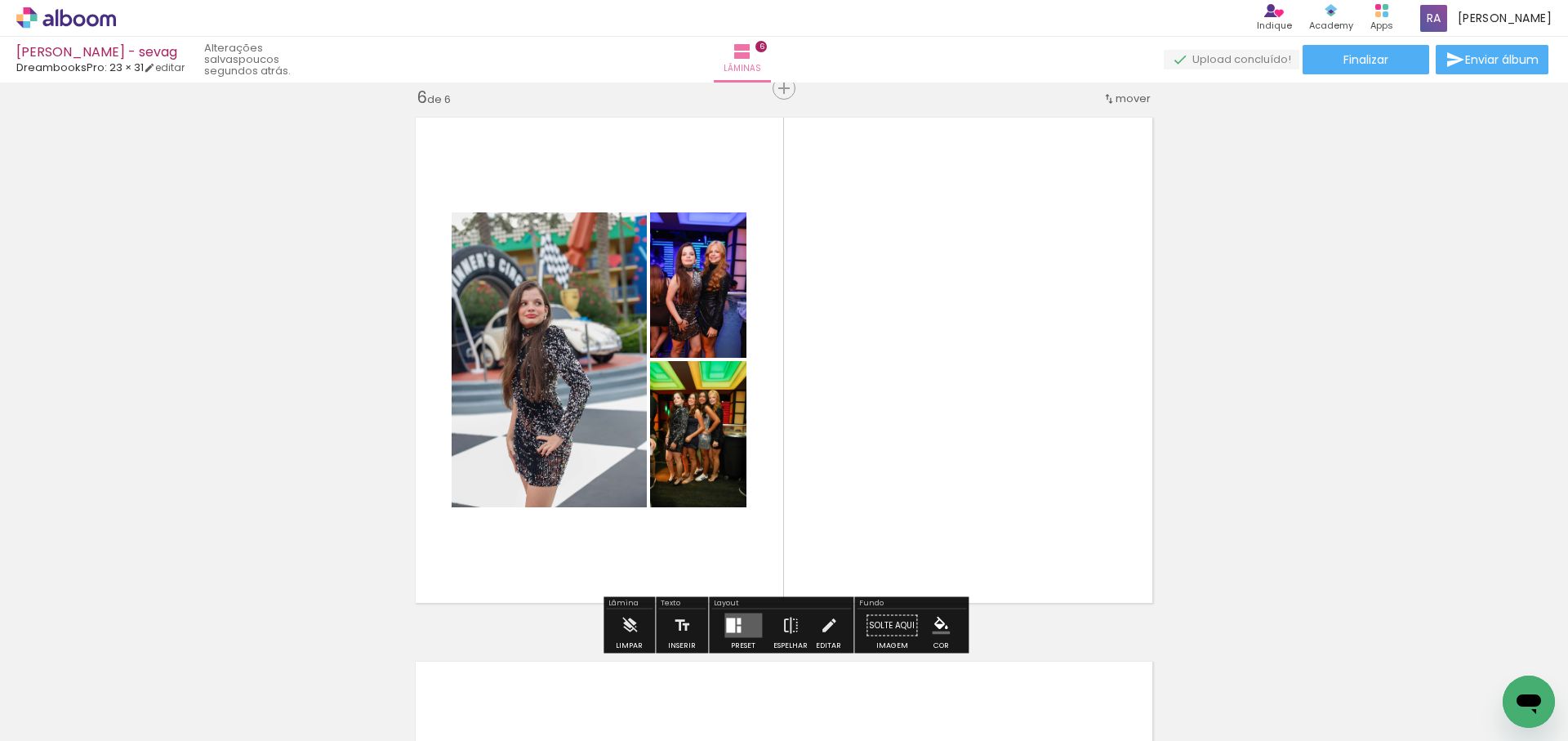
drag, startPoint x: 1046, startPoint y: 502, endPoint x: 1046, endPoint y: 489, distance: 13.0
click at [1046, 489] on quentale-workspace at bounding box center [784, 370] width 1568 height 741
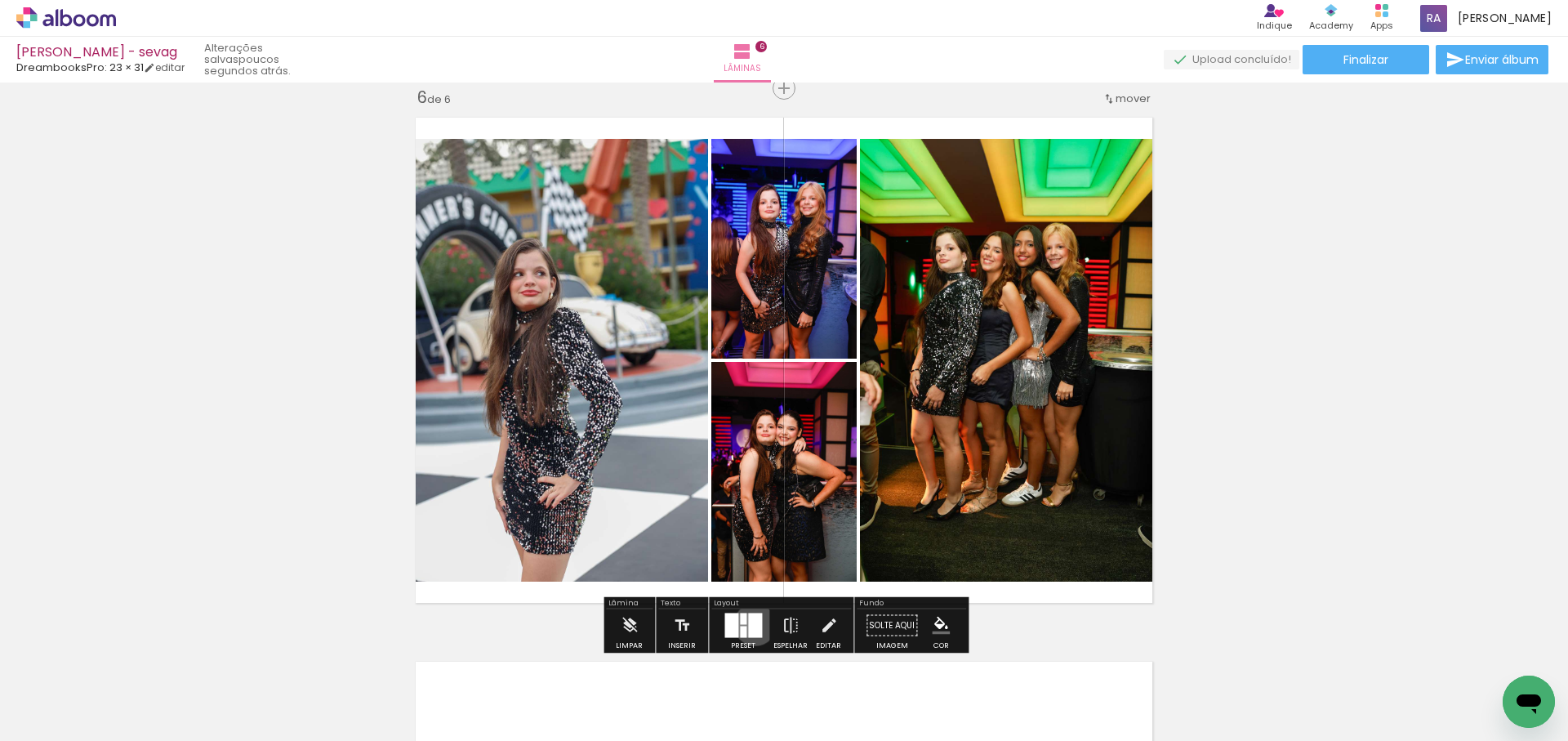
click at [752, 624] on div at bounding box center [754, 625] width 13 height 24
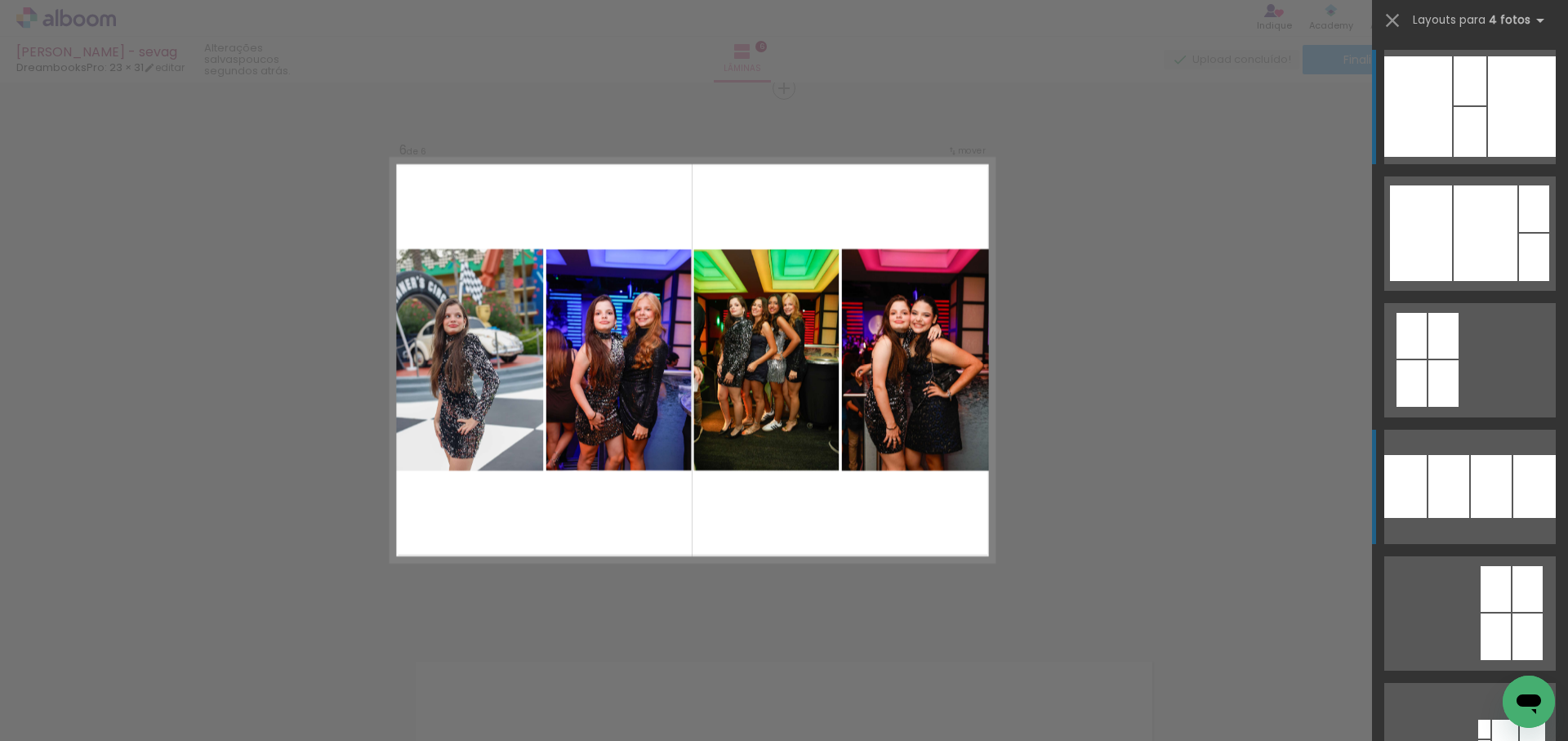
click at [1519, 232] on div at bounding box center [1535, 209] width 31 height 47
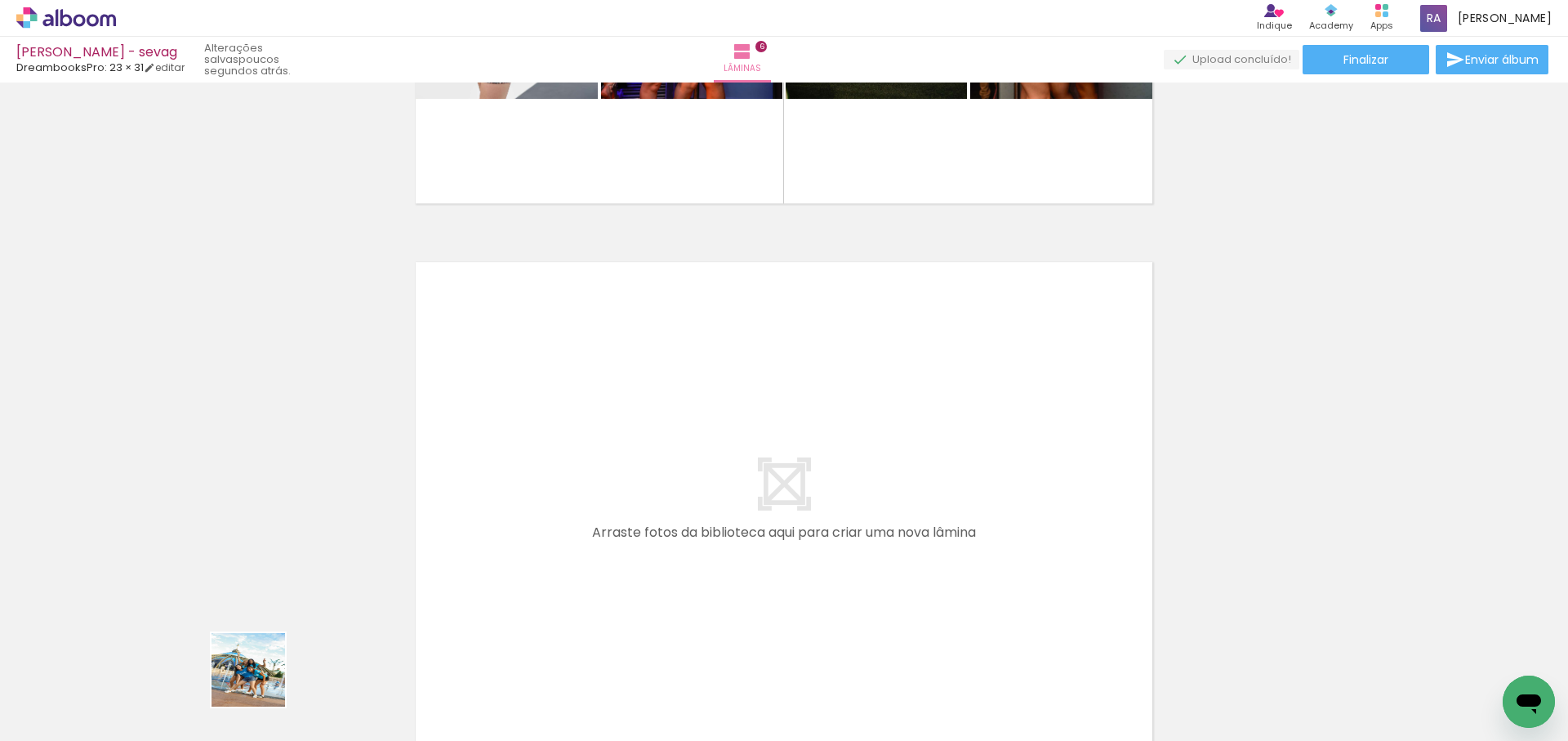
drag, startPoint x: 250, startPoint y: 694, endPoint x: 576, endPoint y: 490, distance: 384.6
click at [576, 490] on quentale-workspace at bounding box center [784, 370] width 1568 height 741
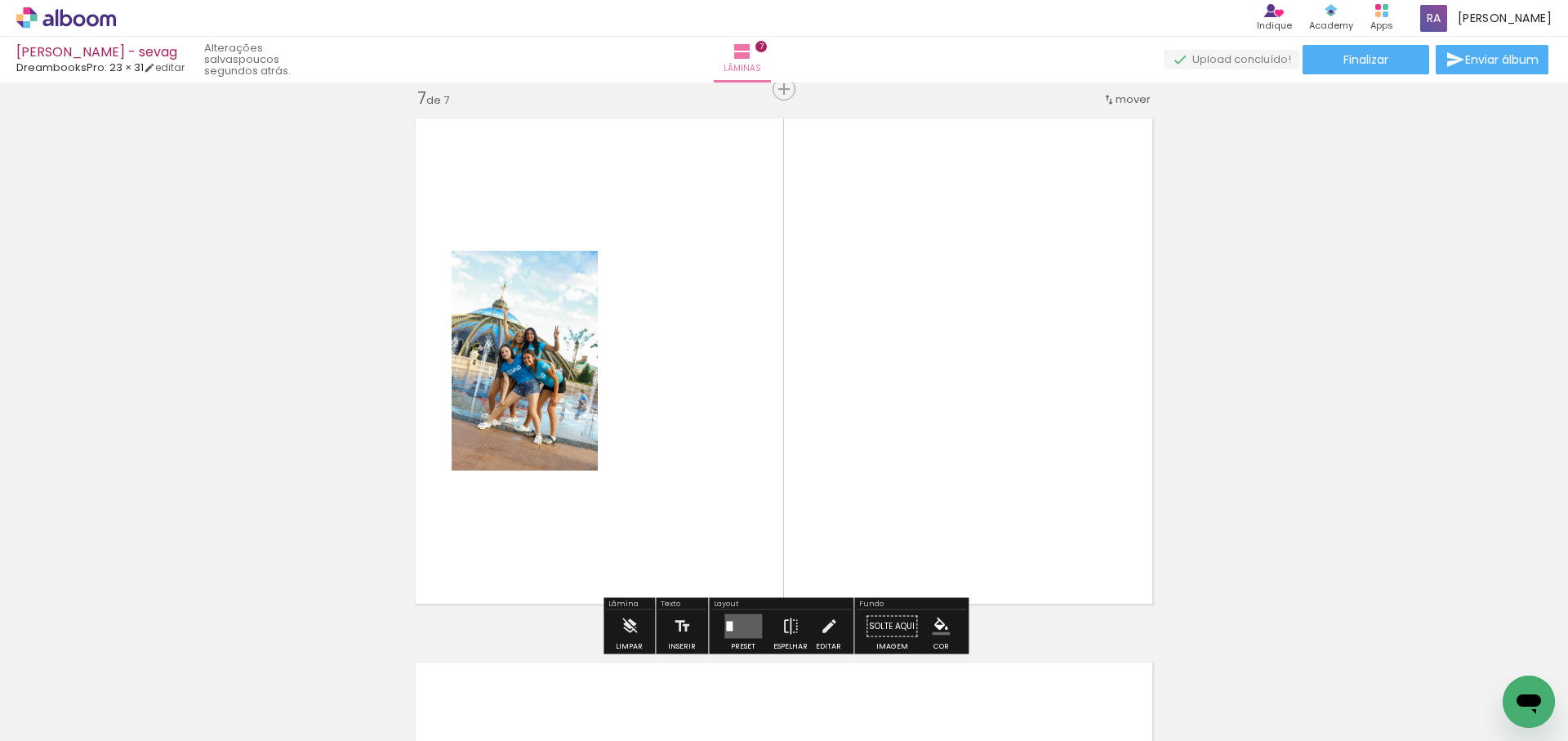
scroll to position [3286, 0]
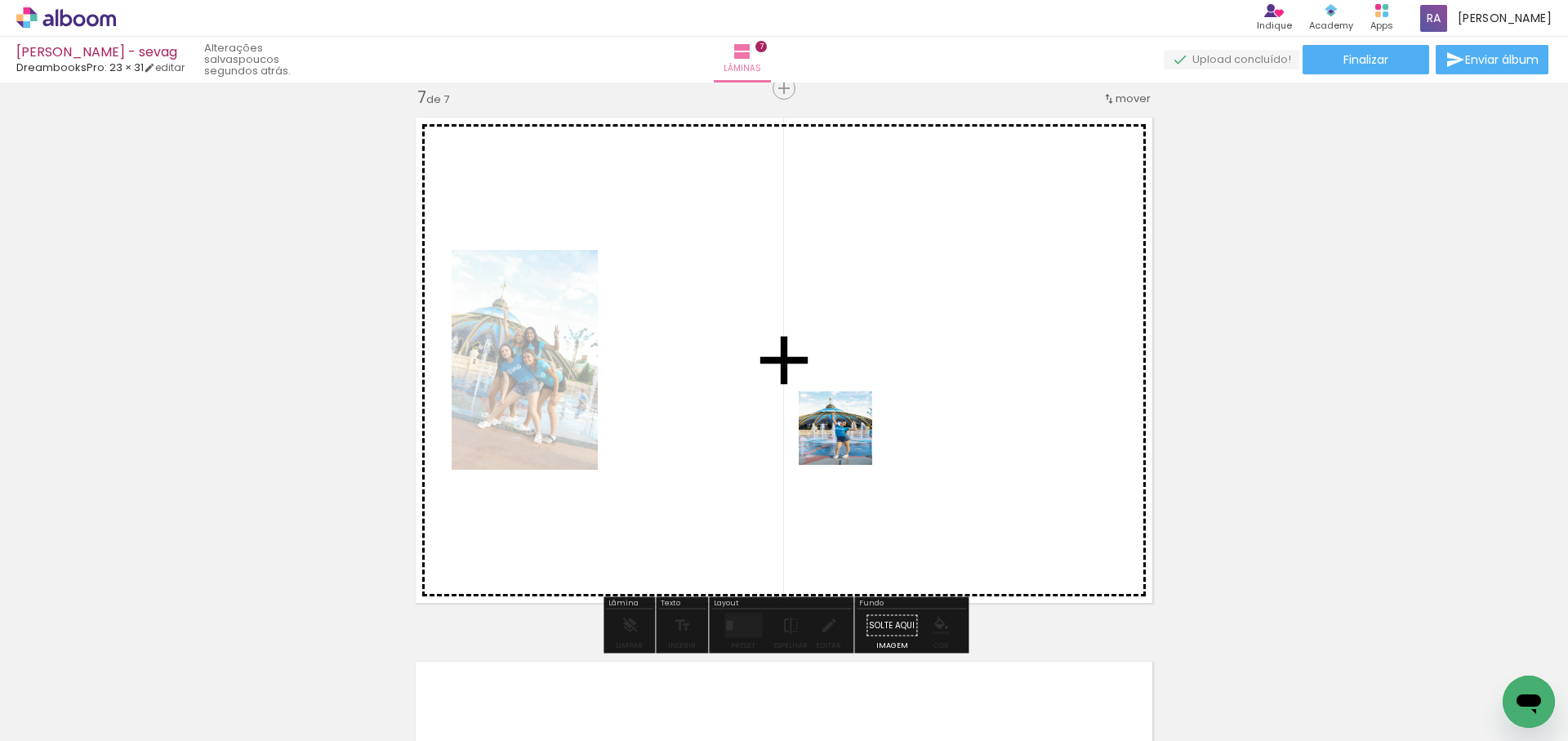
drag, startPoint x: 346, startPoint y: 692, endPoint x: 887, endPoint y: 415, distance: 607.8
click at [887, 415] on quentale-workspace at bounding box center [784, 370] width 1568 height 741
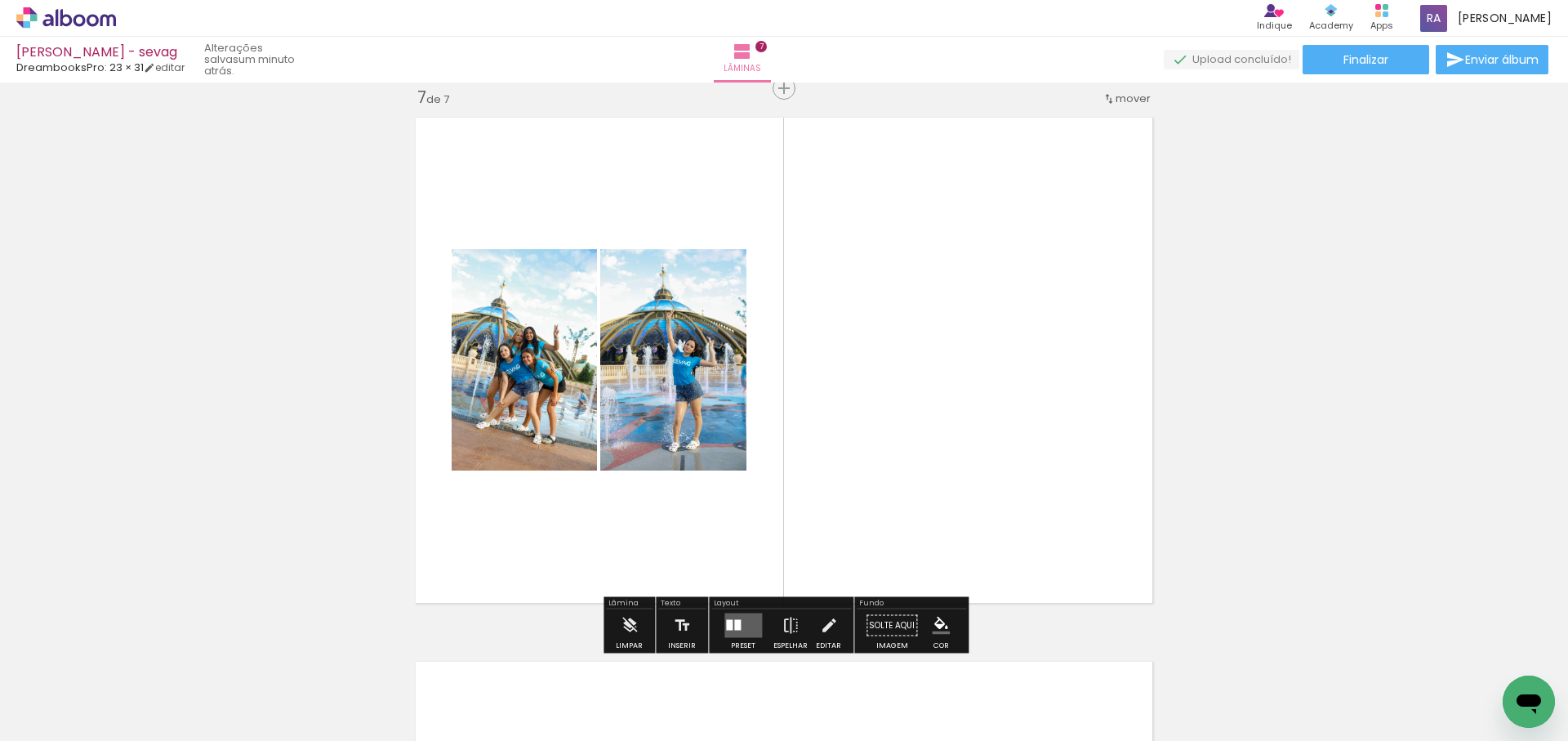
scroll to position [0, 1956]
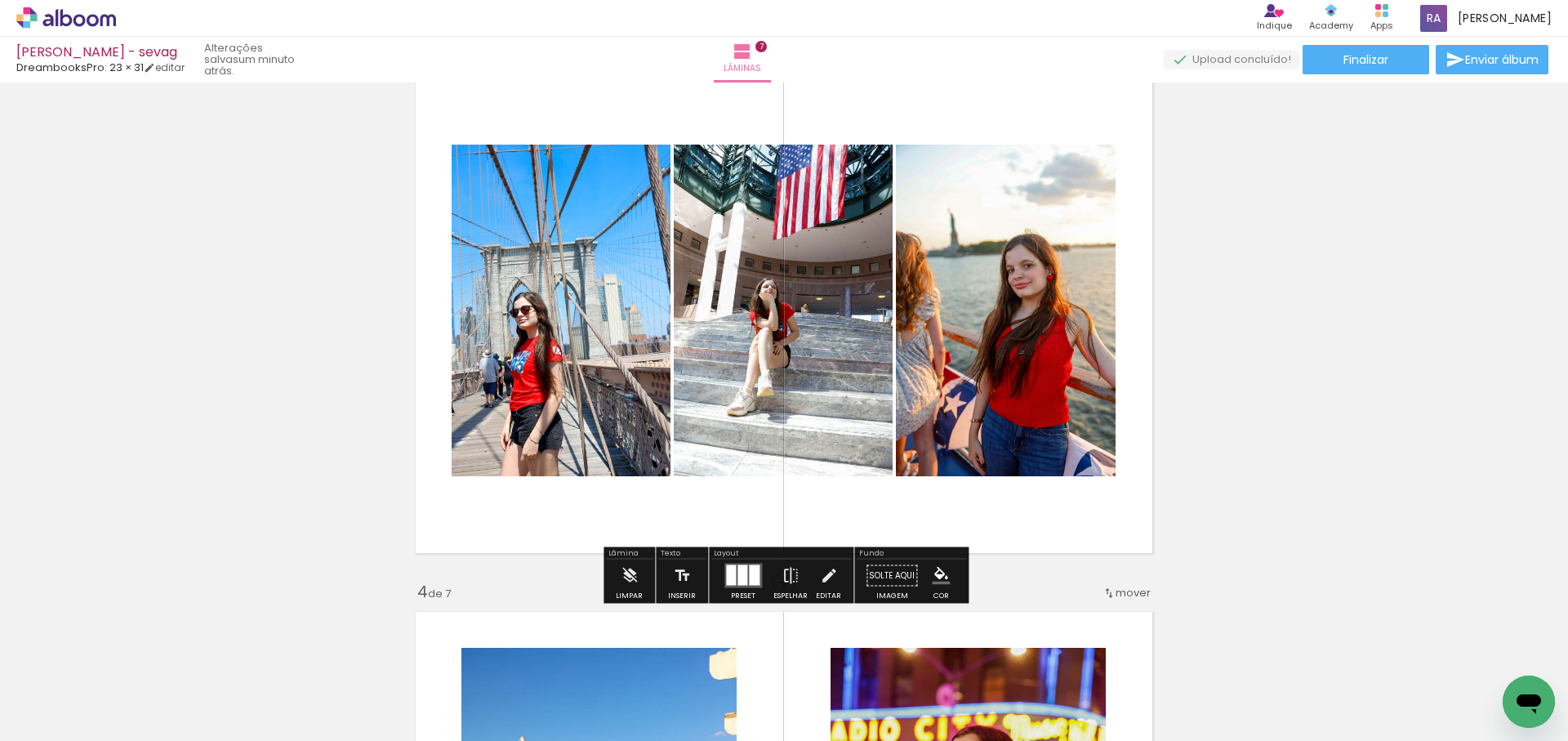
scroll to position [1175, 0]
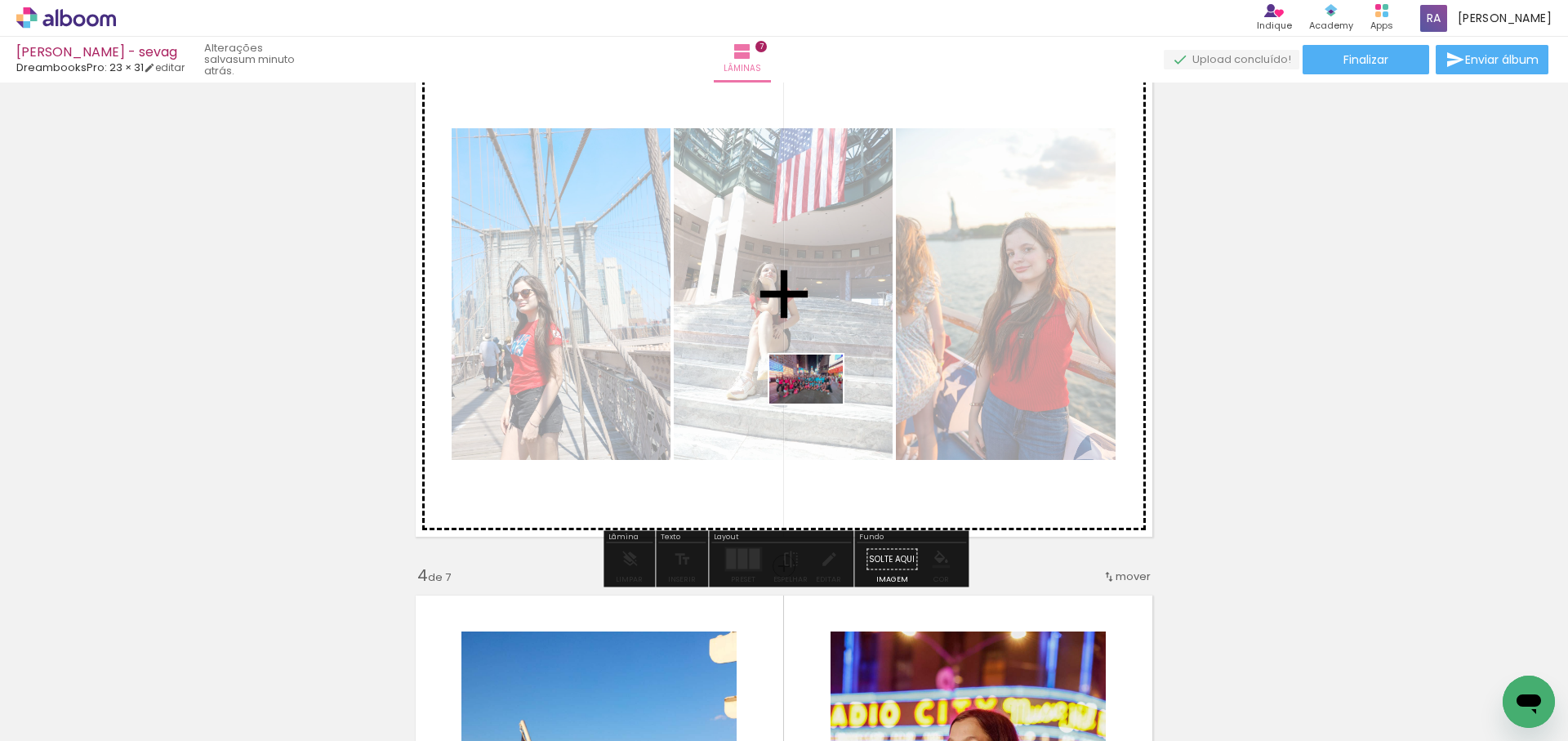
drag, startPoint x: 771, startPoint y: 692, endPoint x: 818, endPoint y: 404, distance: 291.8
click at [818, 404] on quentale-workspace at bounding box center [784, 370] width 1568 height 741
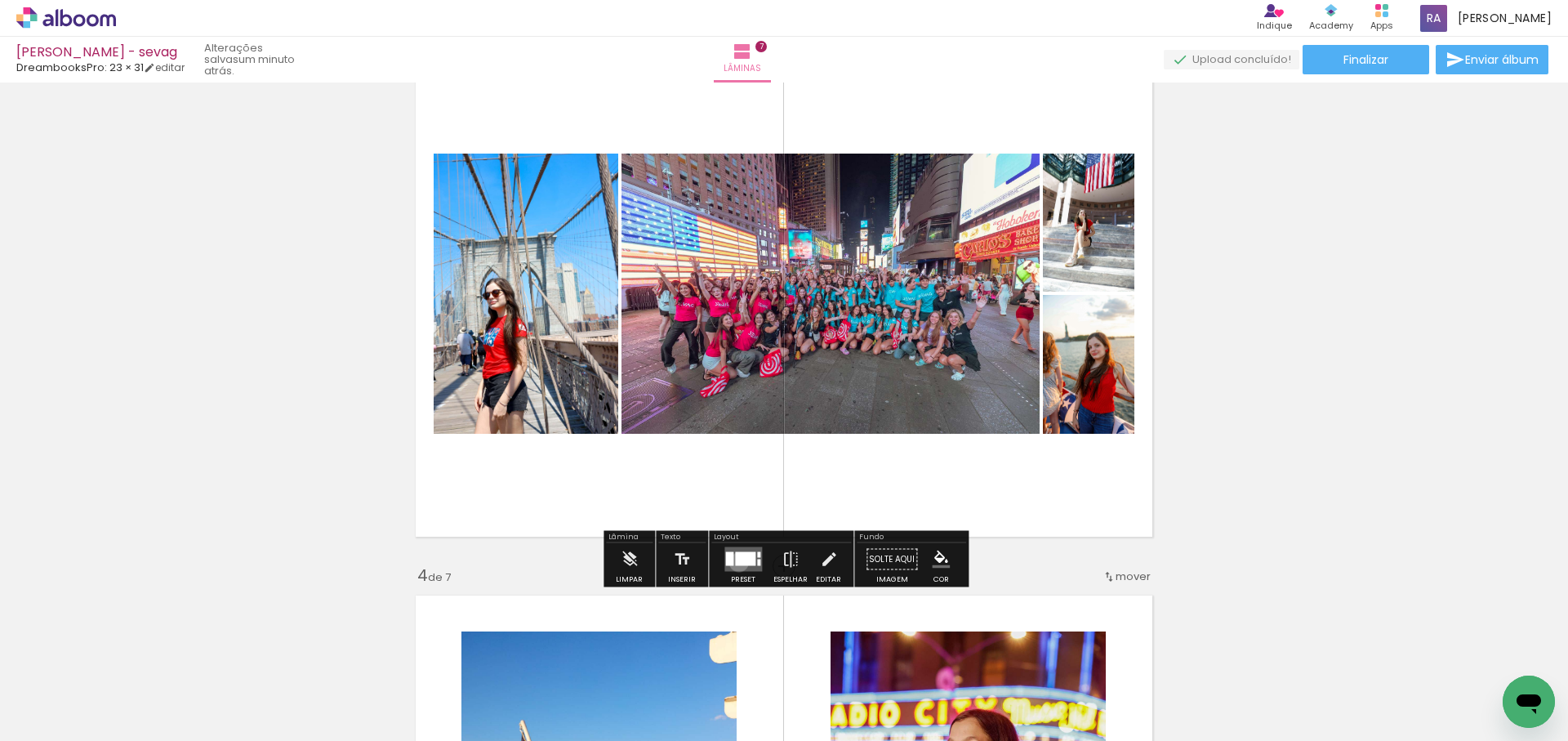
click at [735, 562] on div at bounding box center [745, 558] width 21 height 13
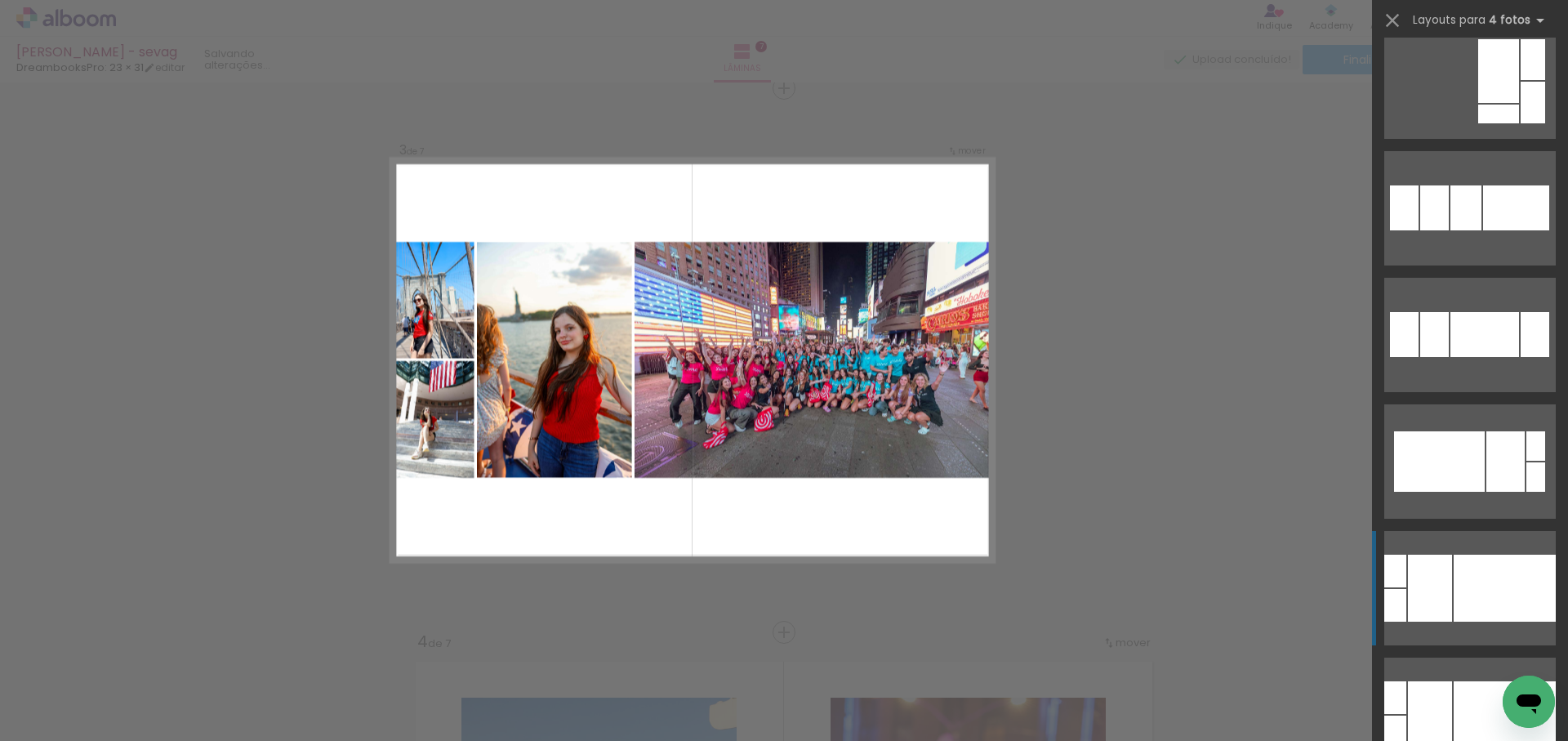
scroll to position [1295, 0]
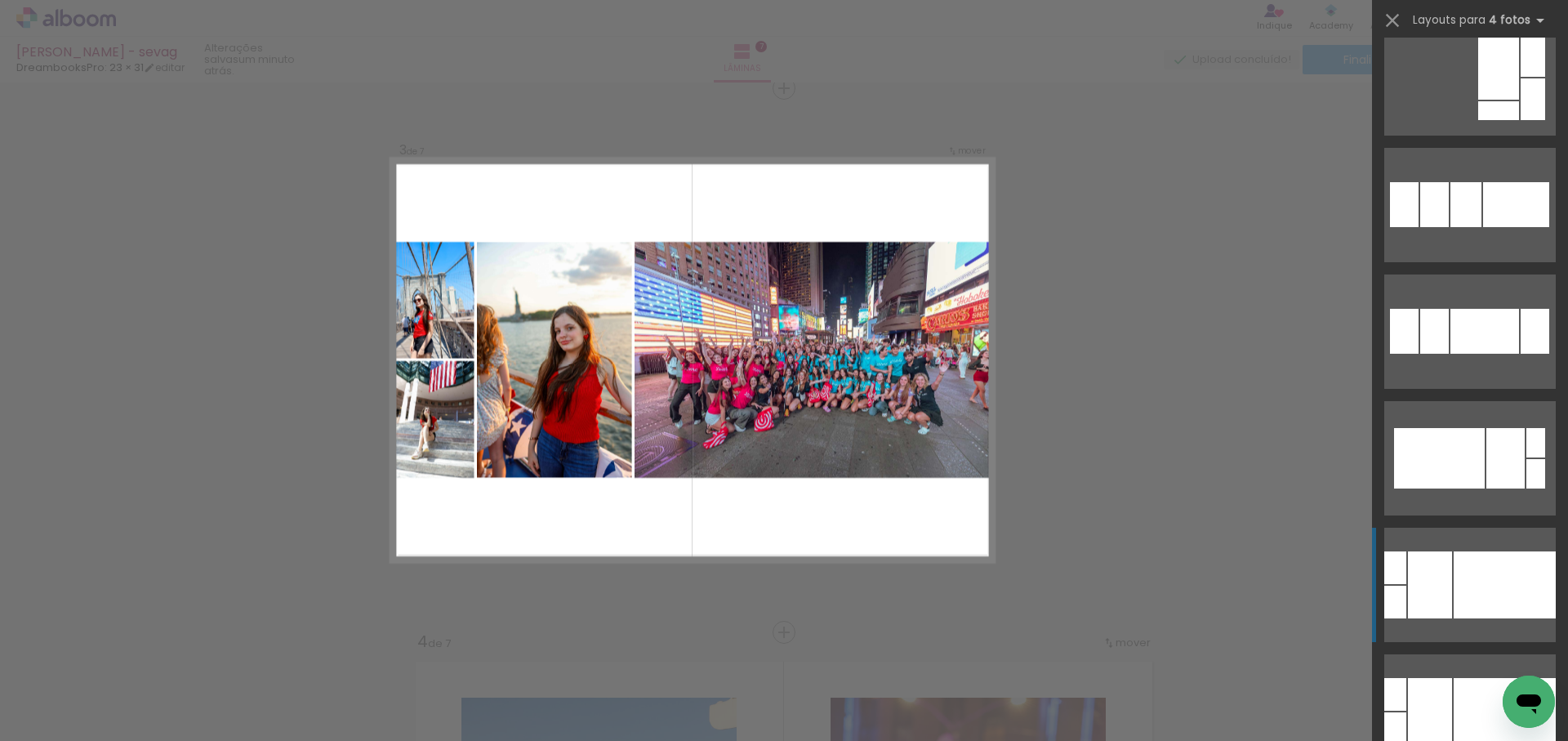
click at [1471, 589] on div at bounding box center [1505, 585] width 102 height 67
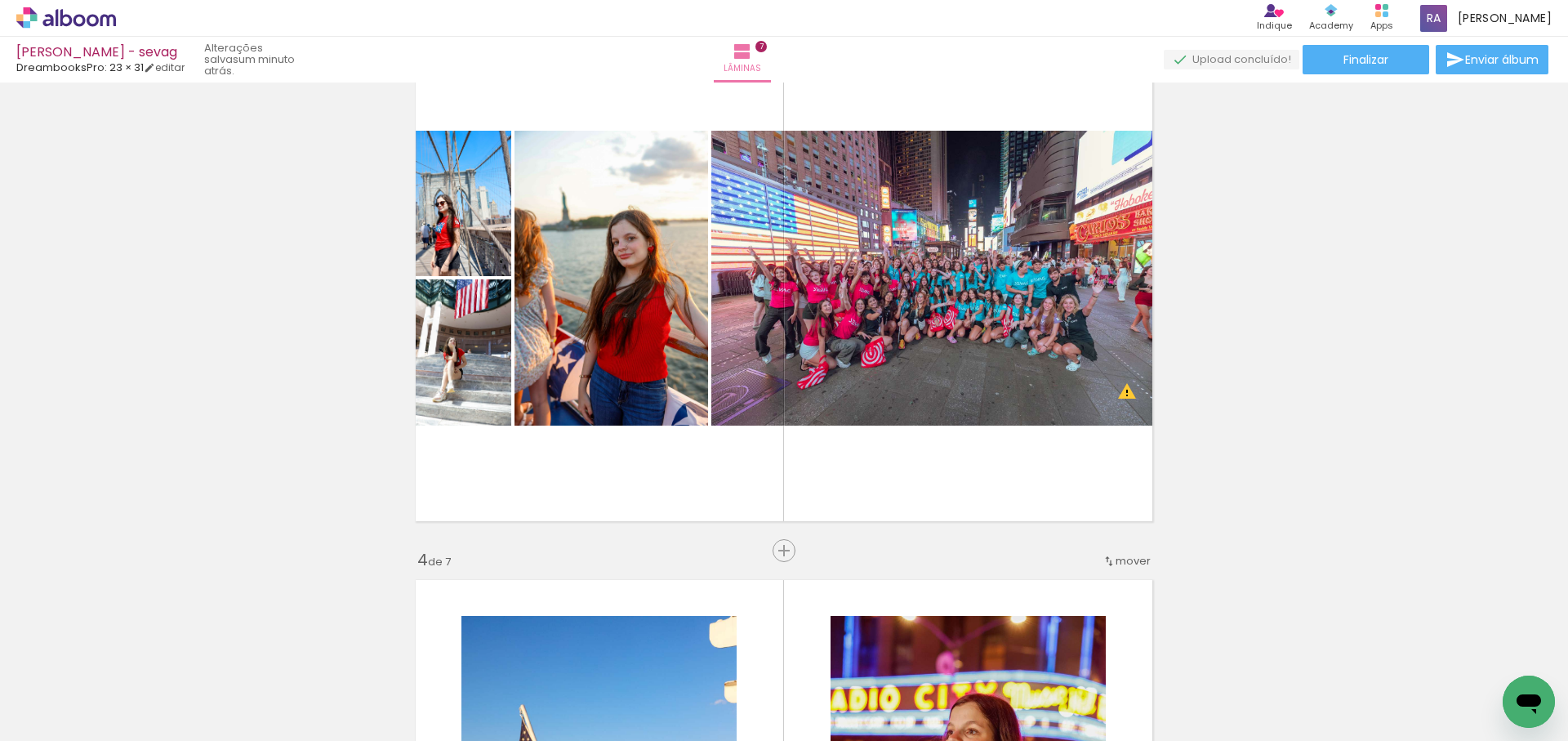
scroll to position [1192, 0]
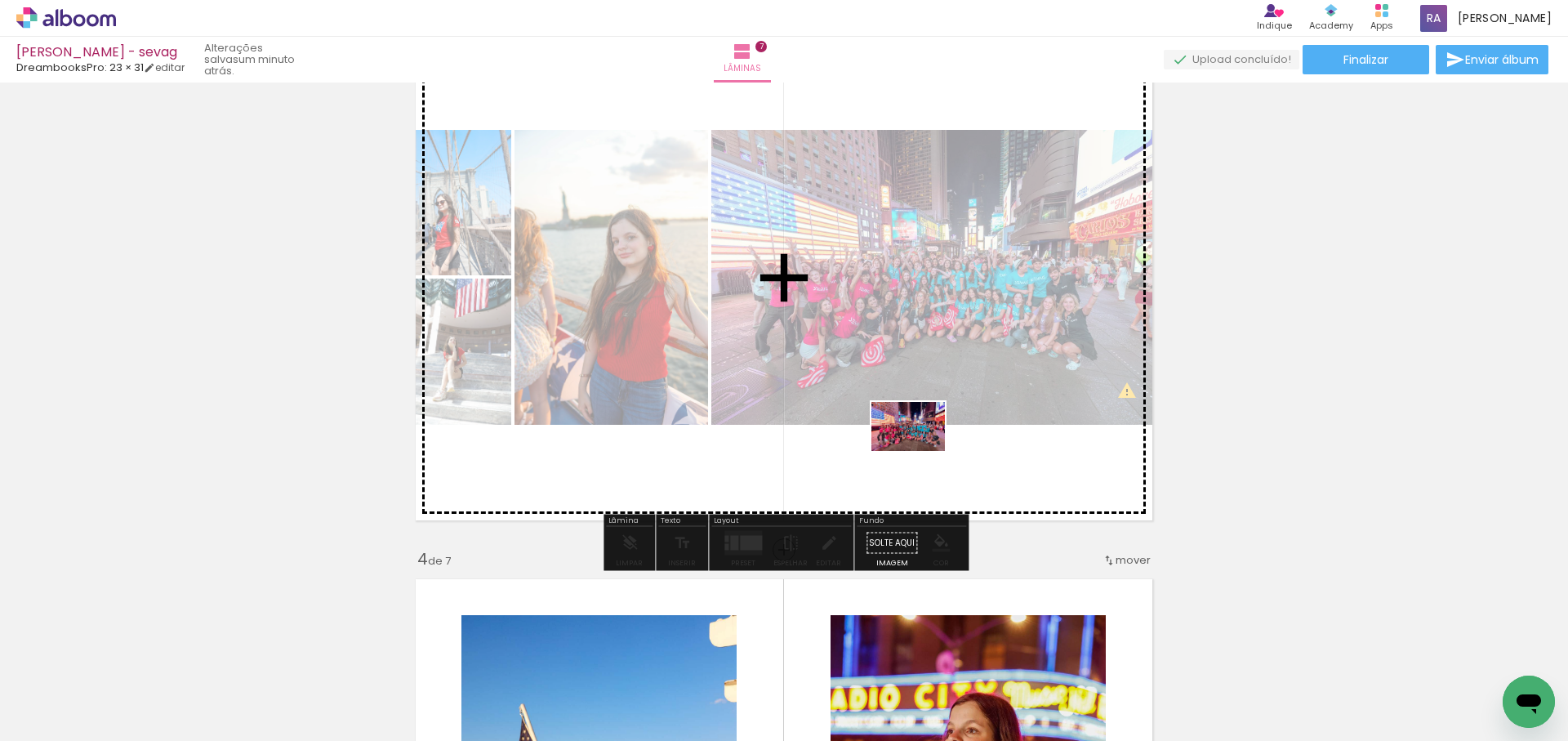
drag, startPoint x: 972, startPoint y: 701, endPoint x: 921, endPoint y: 451, distance: 255.1
click at [921, 451] on quentale-workspace at bounding box center [784, 370] width 1568 height 741
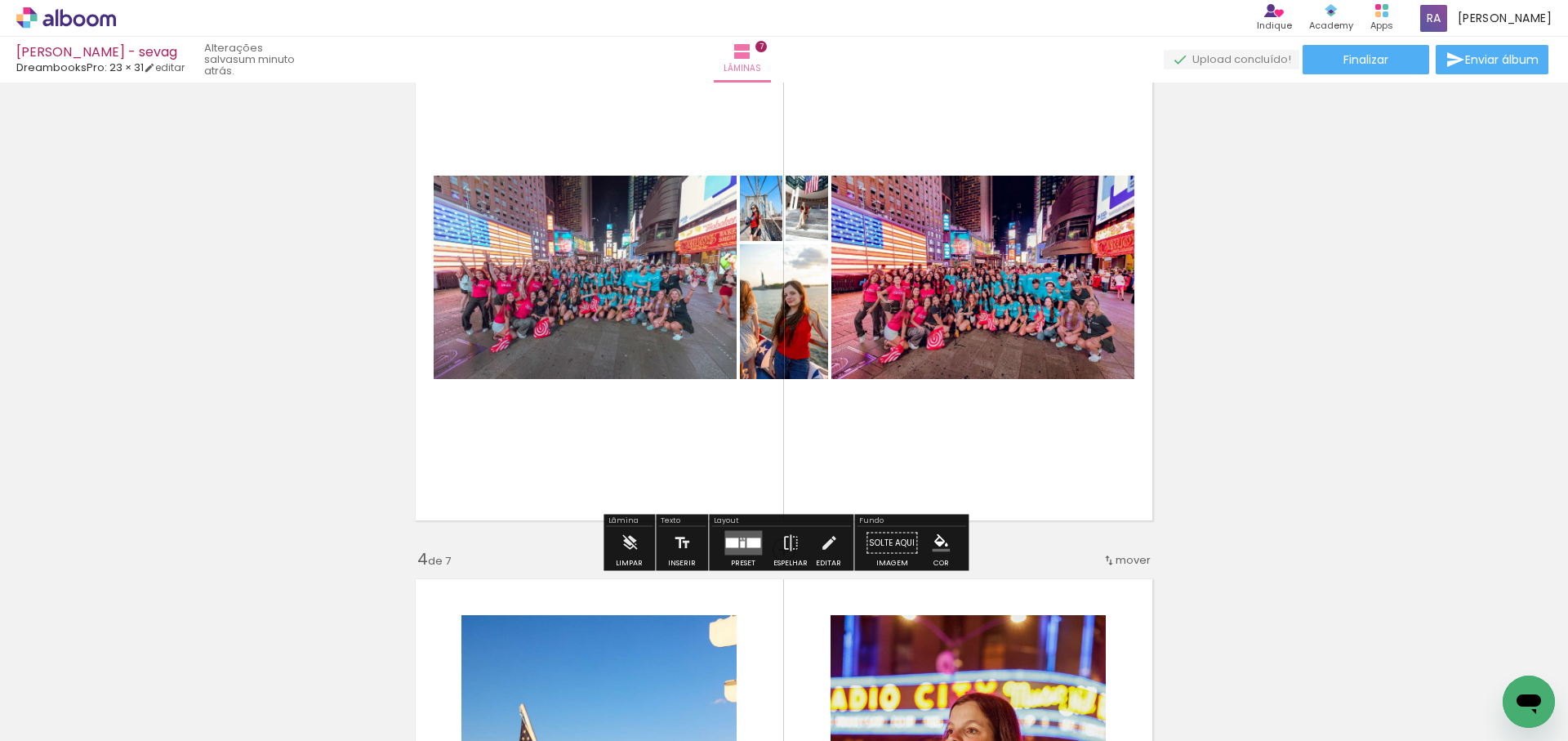
click at [739, 540] on quentale-layouter at bounding box center [744, 543] width 38 height 24
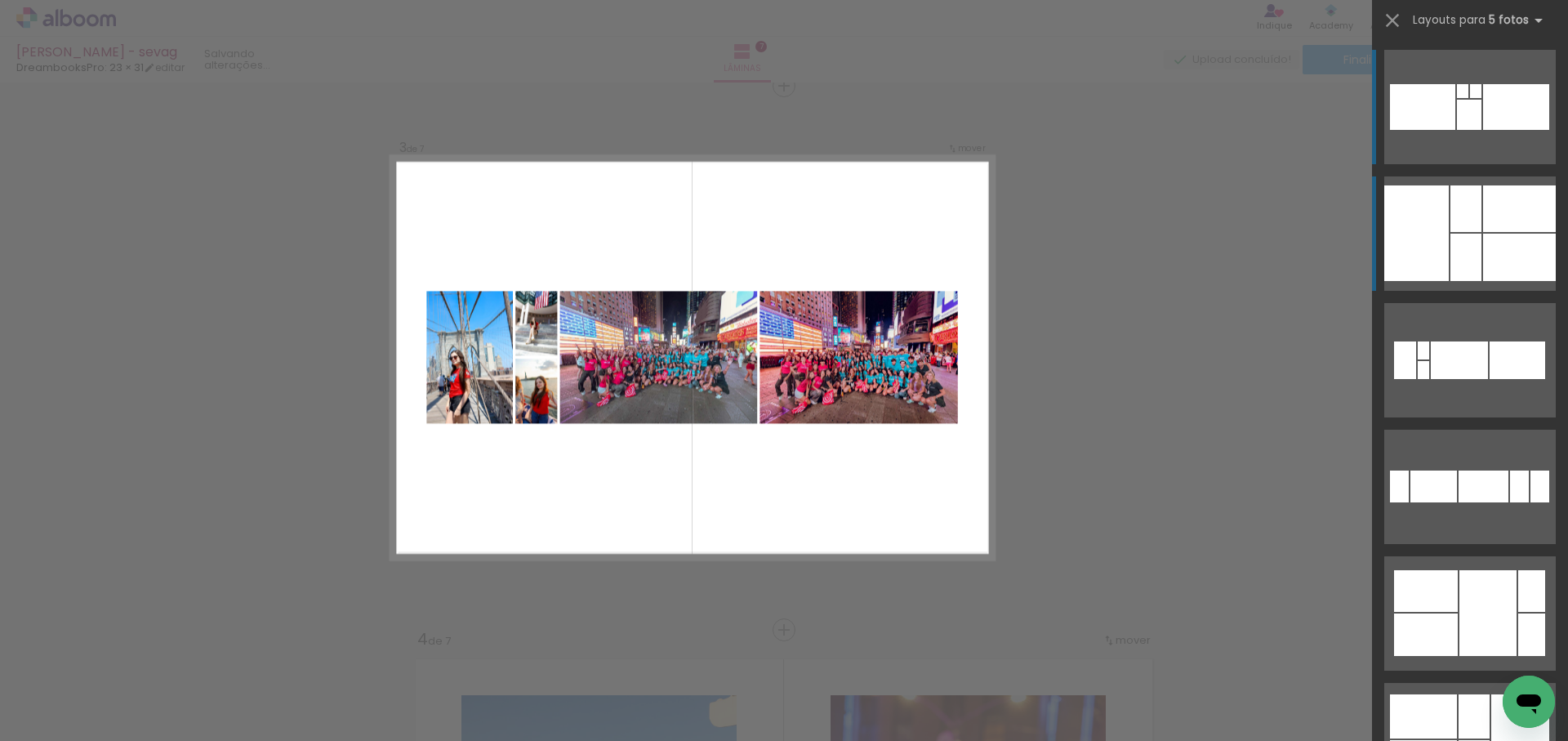
scroll to position [1110, 0]
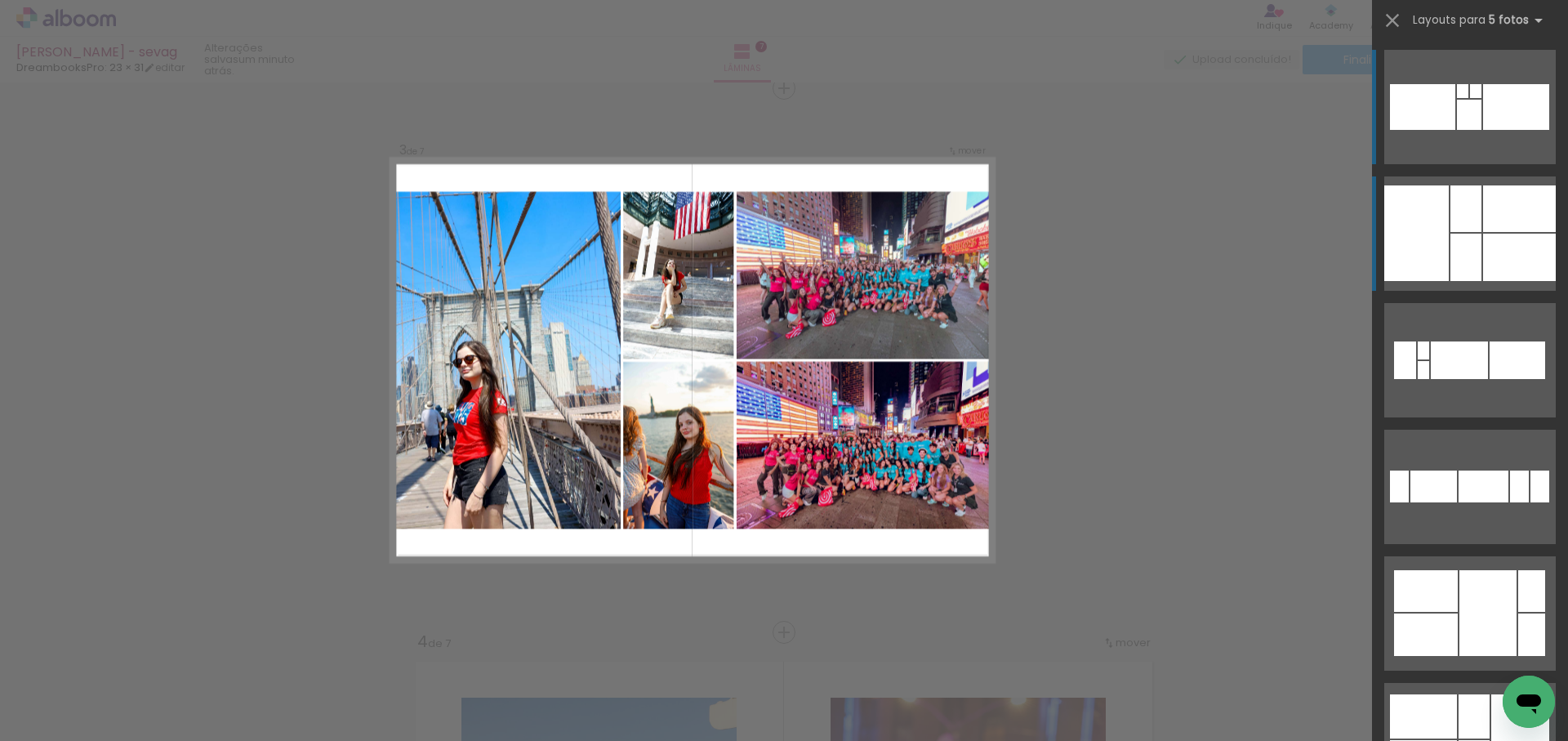
click at [1494, 240] on div at bounding box center [1519, 257] width 73 height 48
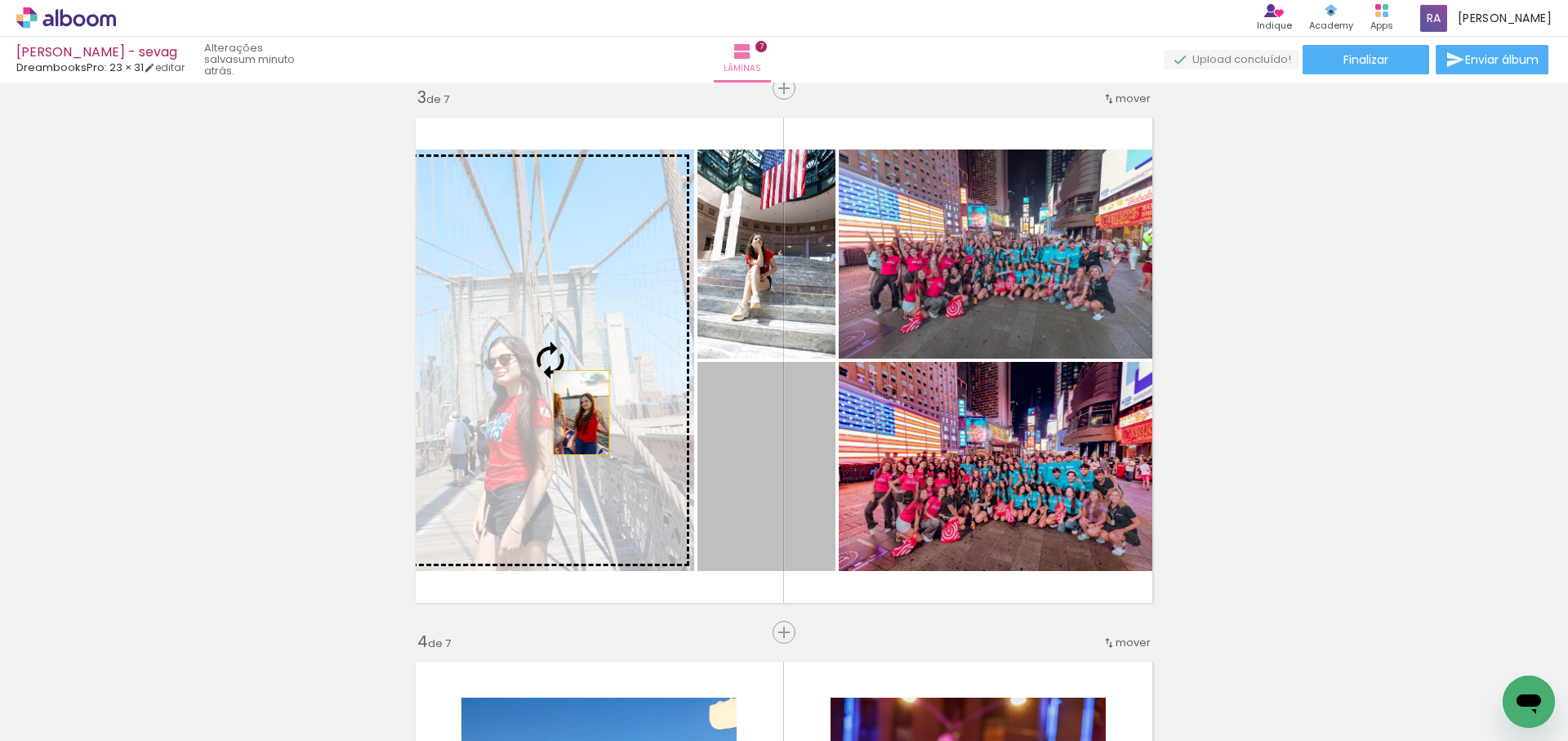
drag, startPoint x: 764, startPoint y: 511, endPoint x: 582, endPoint y: 413, distance: 206.7
click at [0, 0] on slot at bounding box center [0, 0] width 0 height 0
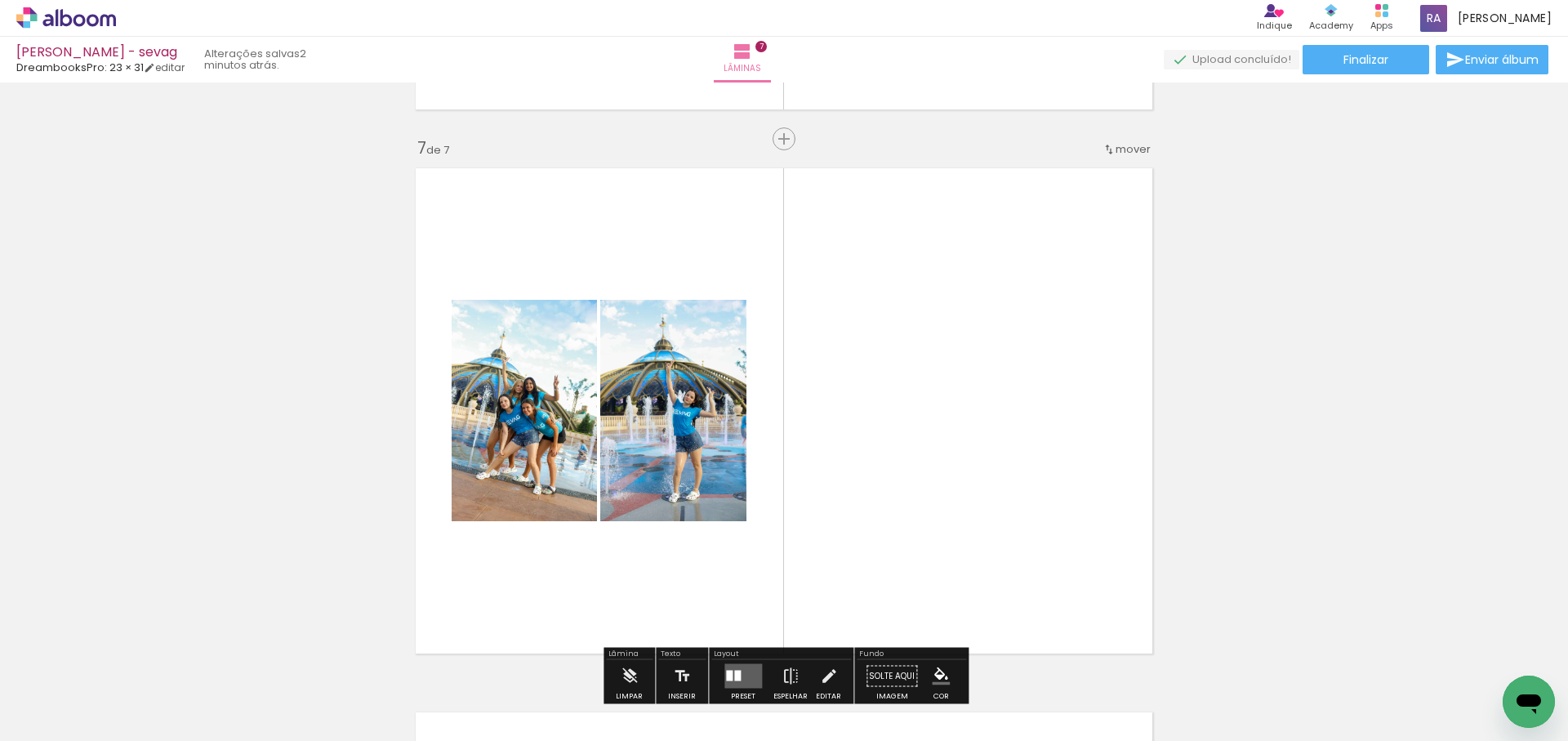
scroll to position [3239, 0]
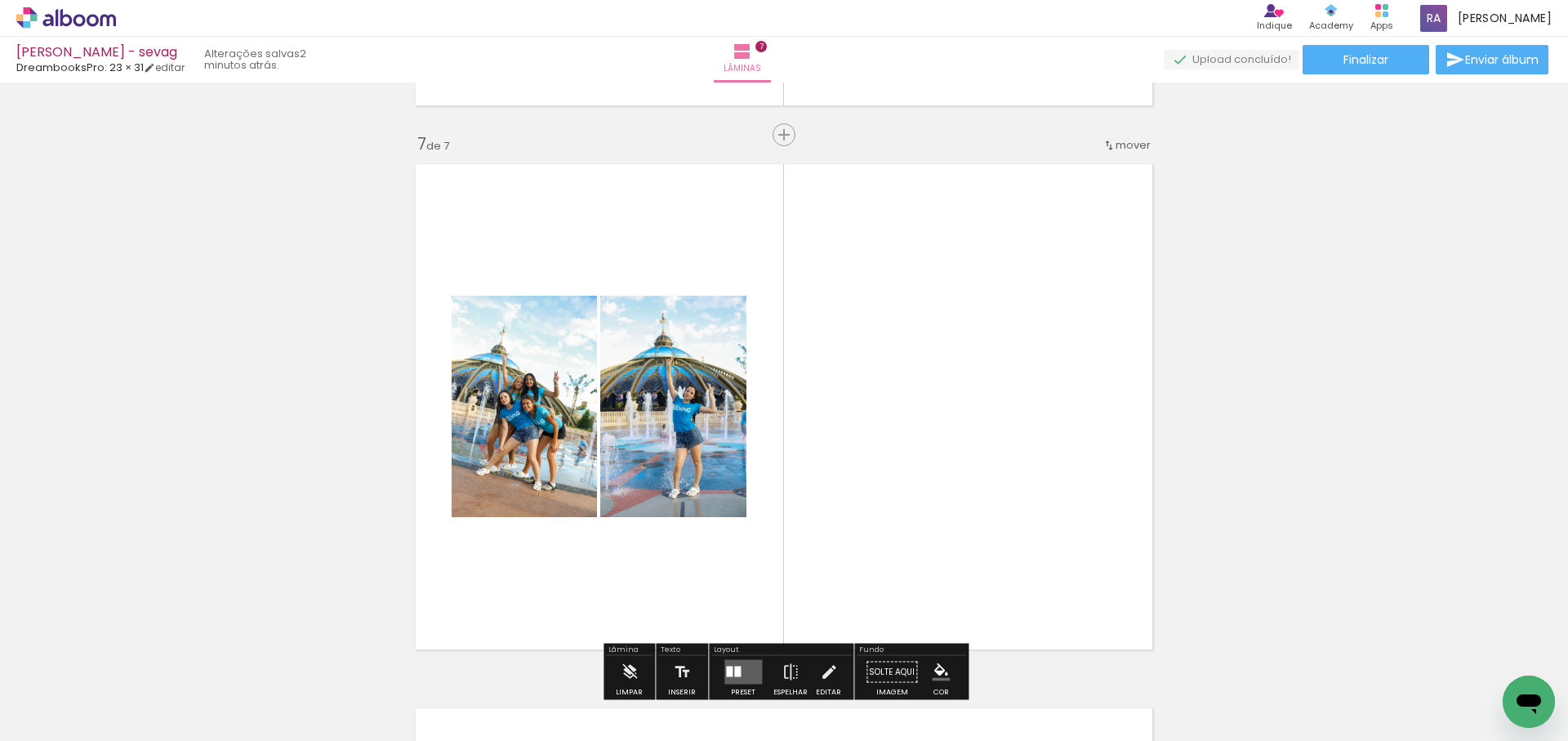
drag, startPoint x: 868, startPoint y: 699, endPoint x: 1051, endPoint y: 496, distance: 273.3
click at [956, 486] on quentale-workspace at bounding box center [784, 370] width 1568 height 741
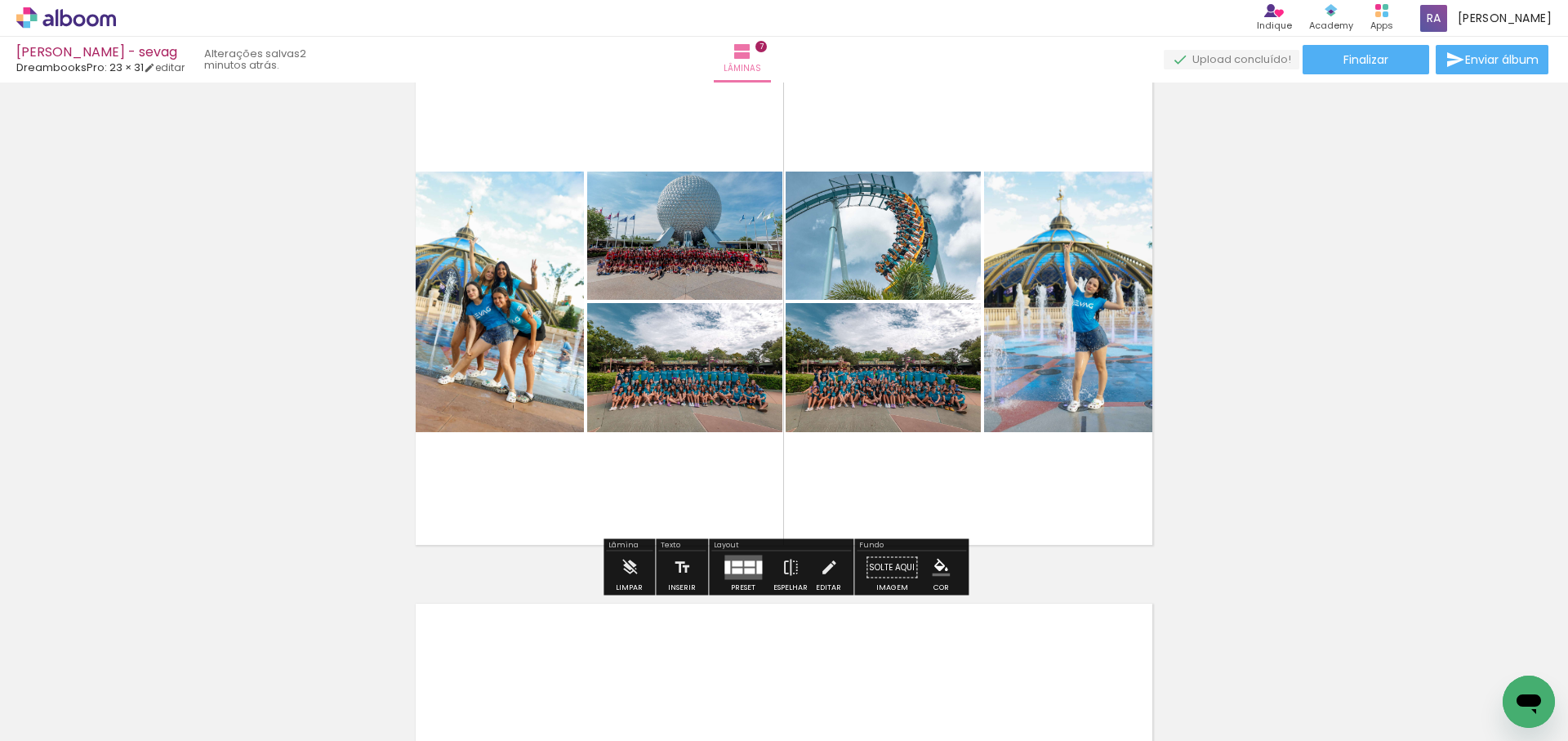
scroll to position [0, 1864]
click at [733, 561] on div at bounding box center [737, 564] width 11 height 5
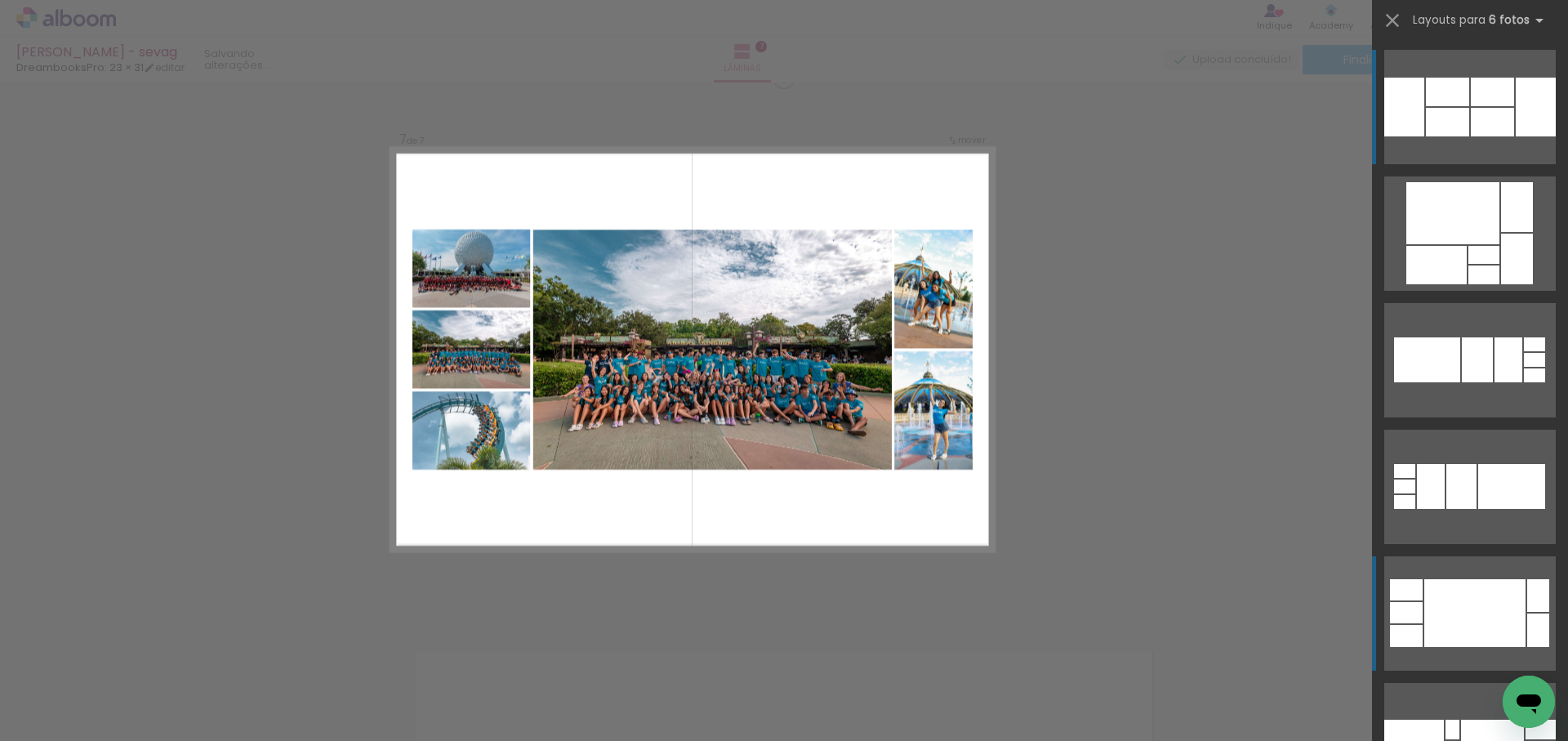
scroll to position [3286, 0]
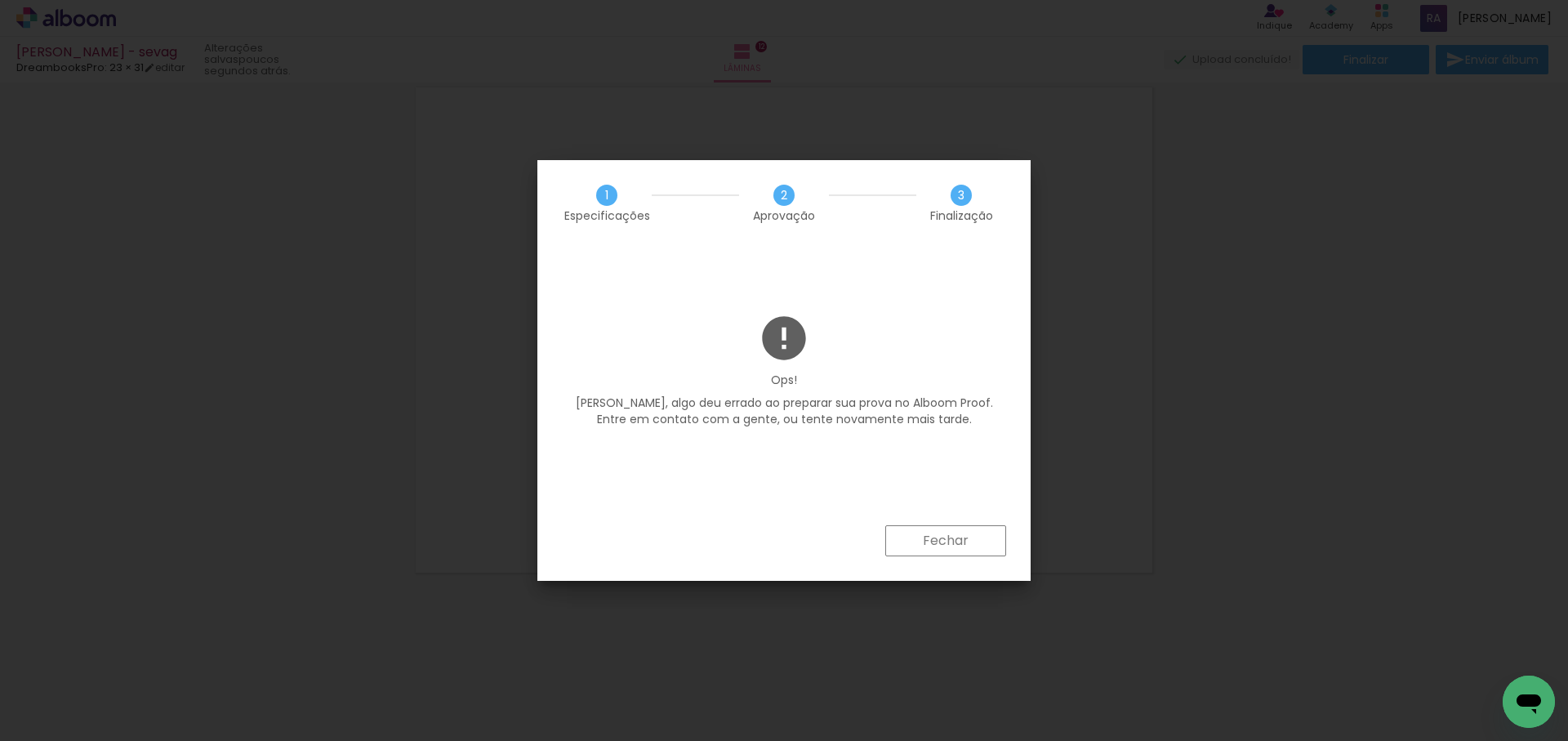
click at [0, 0] on slot "Fechar" at bounding box center [0, 0] width 0 height 0
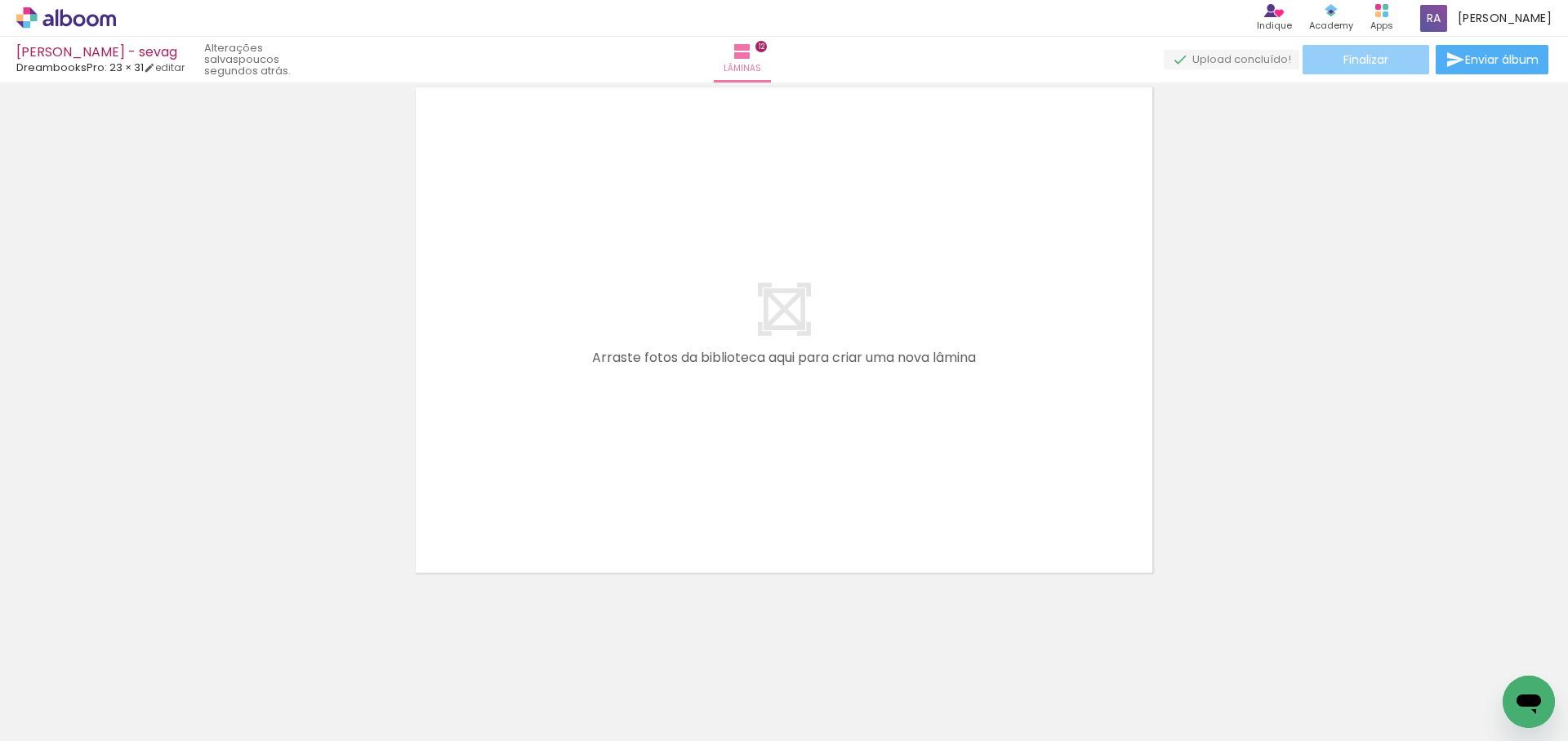
click at [1375, 59] on span "Finalizar" at bounding box center [1367, 59] width 45 height 12
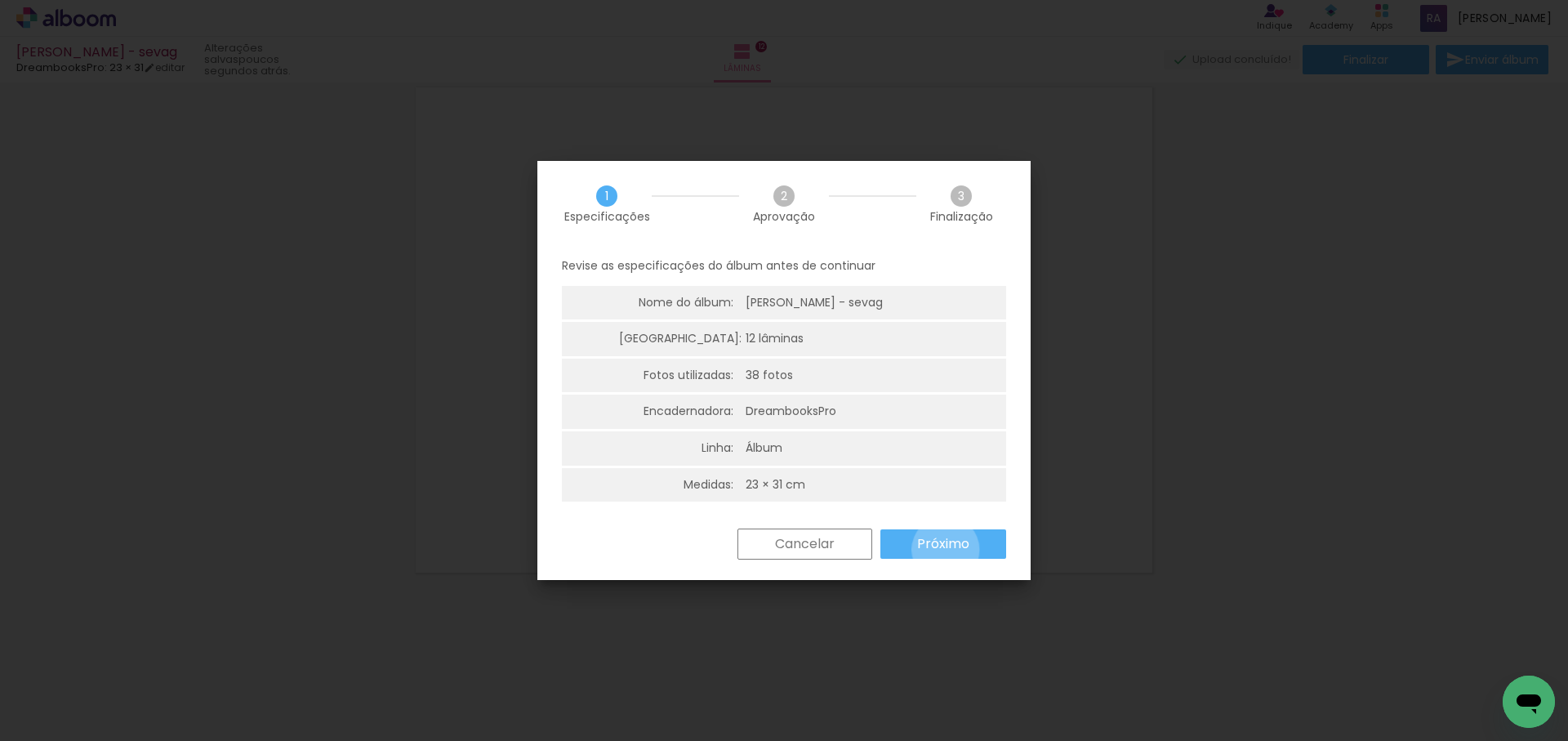
click at [0, 0] on slot "Próximo" at bounding box center [0, 0] width 0 height 0
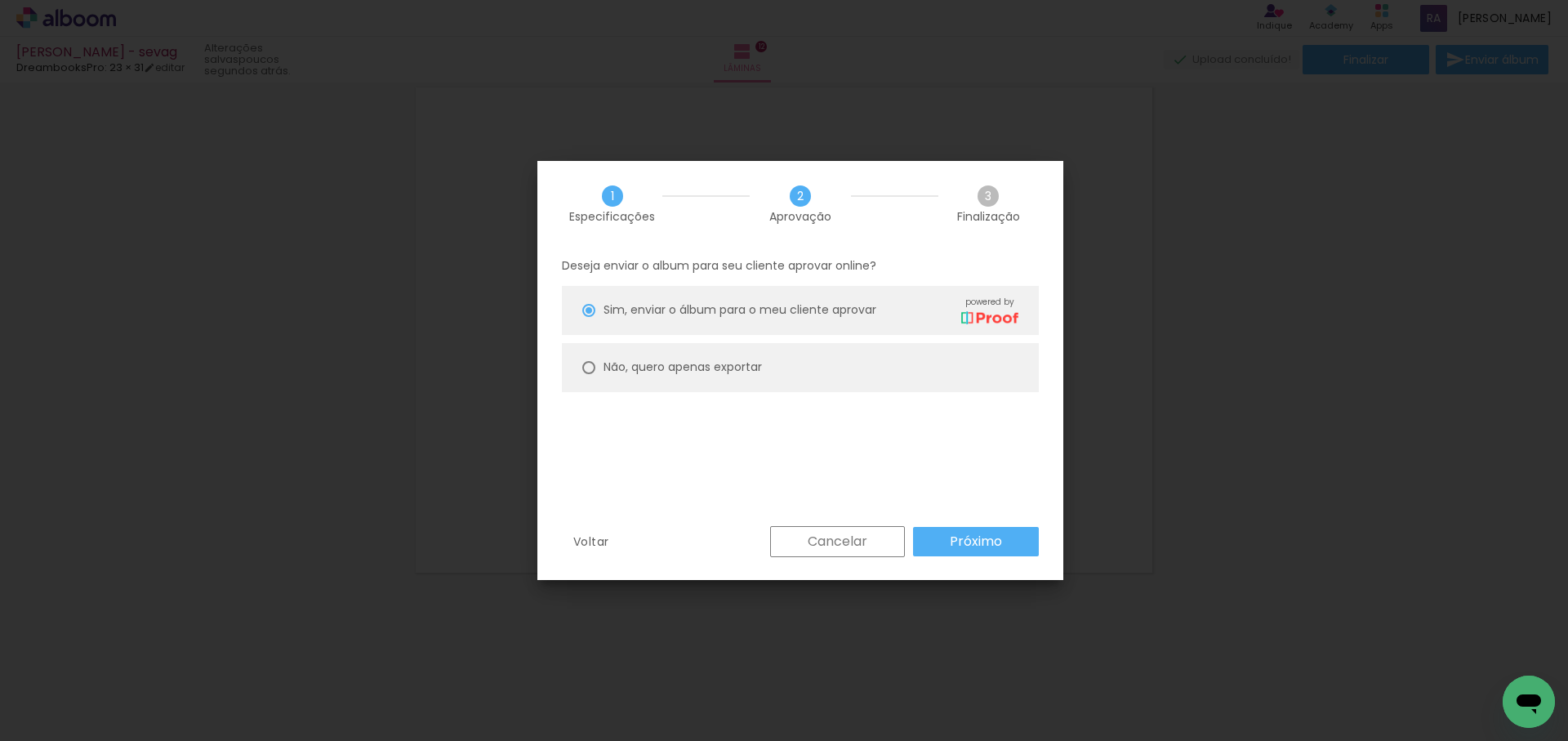
click at [0, 0] on slot "Próximo" at bounding box center [0, 0] width 0 height 0
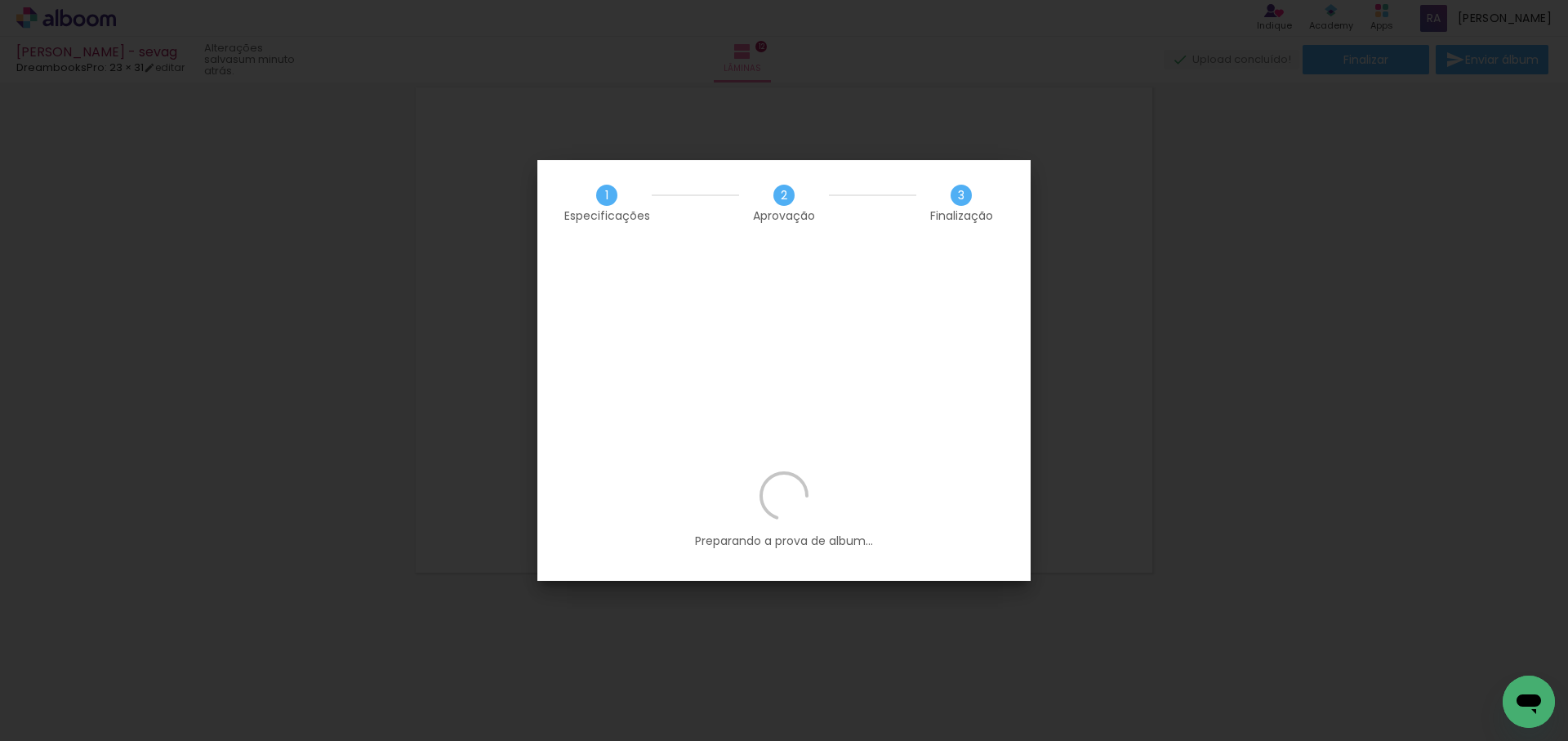
scroll to position [0, 2047]
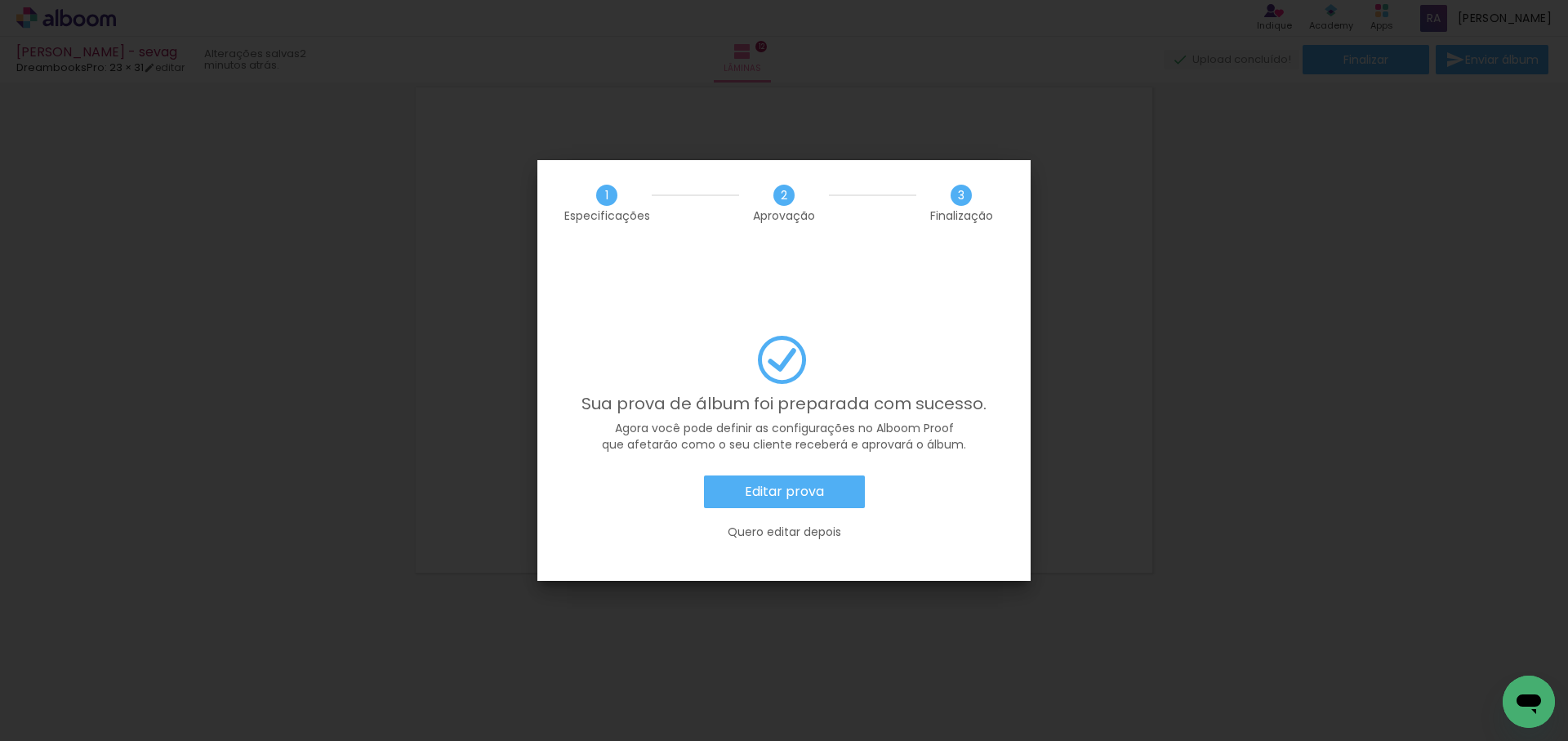
click at [0, 0] on slot "Editar prova" at bounding box center [0, 0] width 0 height 0
